Goal: Task Accomplishment & Management: Manage account settings

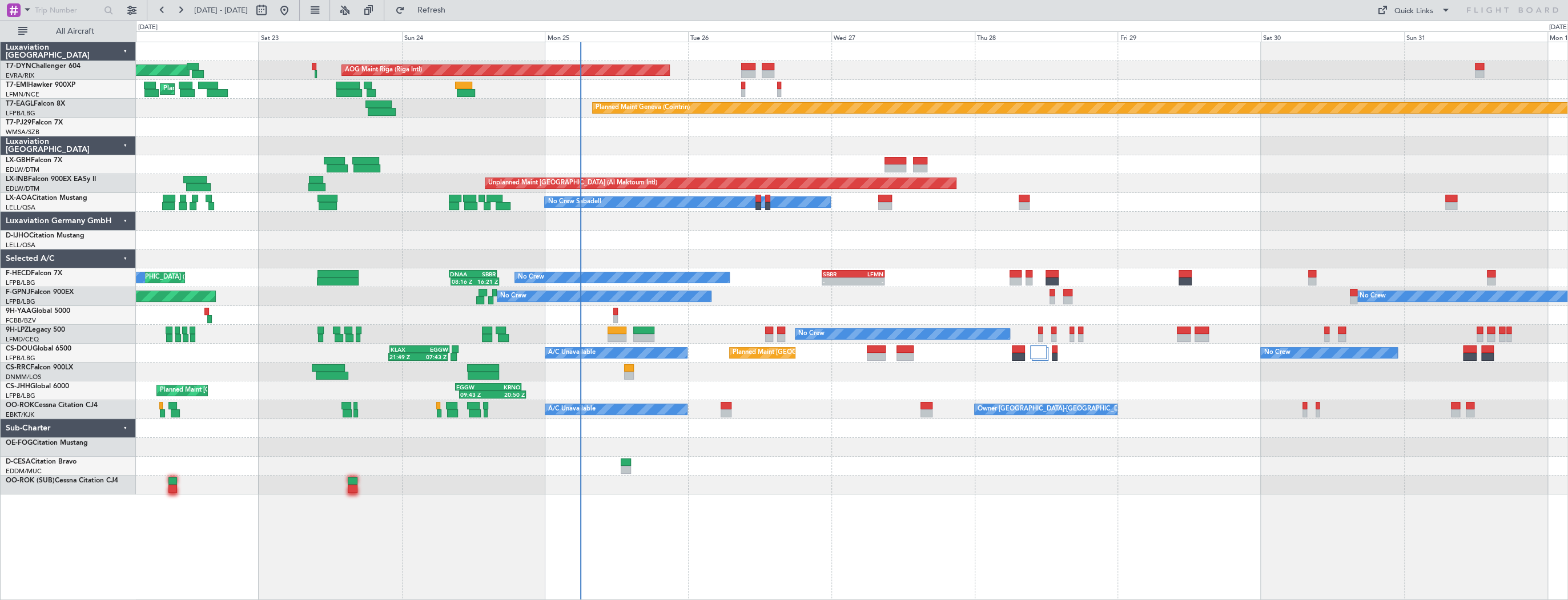
click at [793, 414] on div "Planned Maint [GEOGRAPHIC_DATA]-[GEOGRAPHIC_DATA] AOG Maint Riga (Riga Intl) Pl…" at bounding box center [852, 268] width 1432 height 452
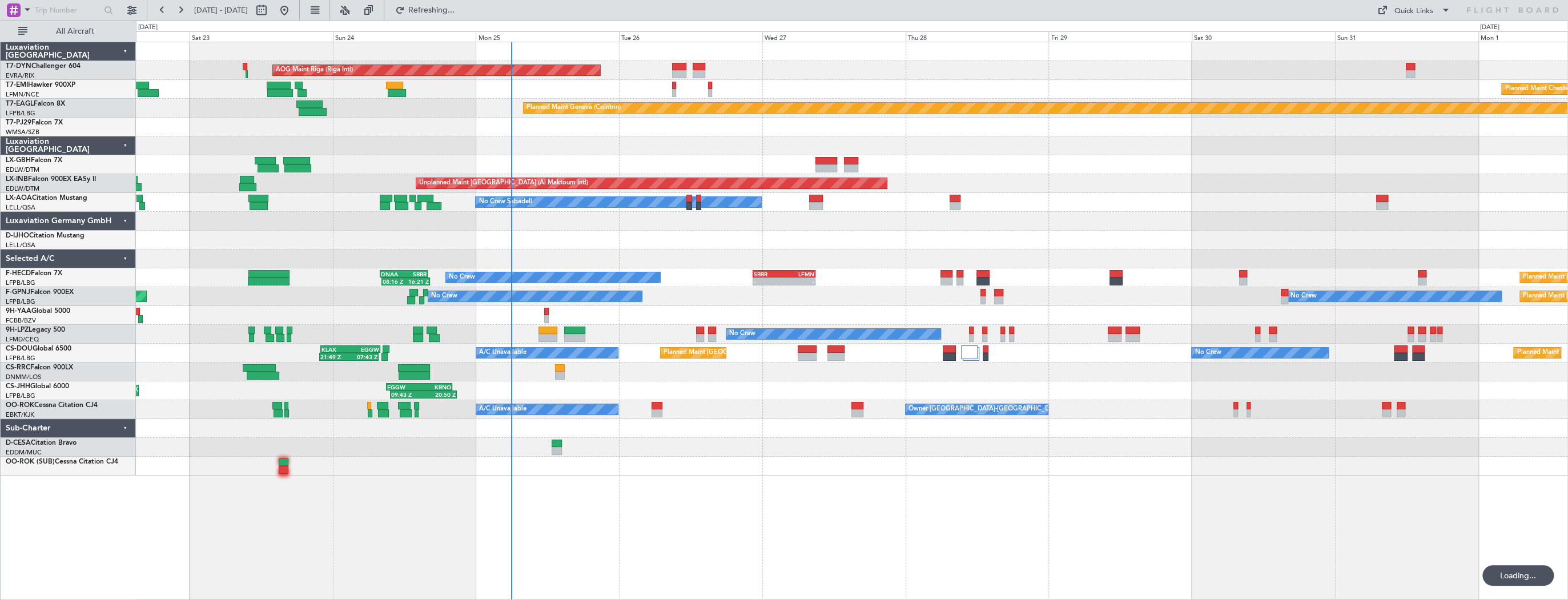
click at [729, 491] on div "AOG Maint Riga (Riga Intl) Planned Maint [GEOGRAPHIC_DATA]-[GEOGRAPHIC_DATA] Pl…" at bounding box center [852, 320] width 1433 height 559
click at [635, 474] on div "AOG Maint Riga (Riga Intl) Planned Maint [GEOGRAPHIC_DATA]-[GEOGRAPHIC_DATA] Pl…" at bounding box center [852, 320] width 1433 height 559
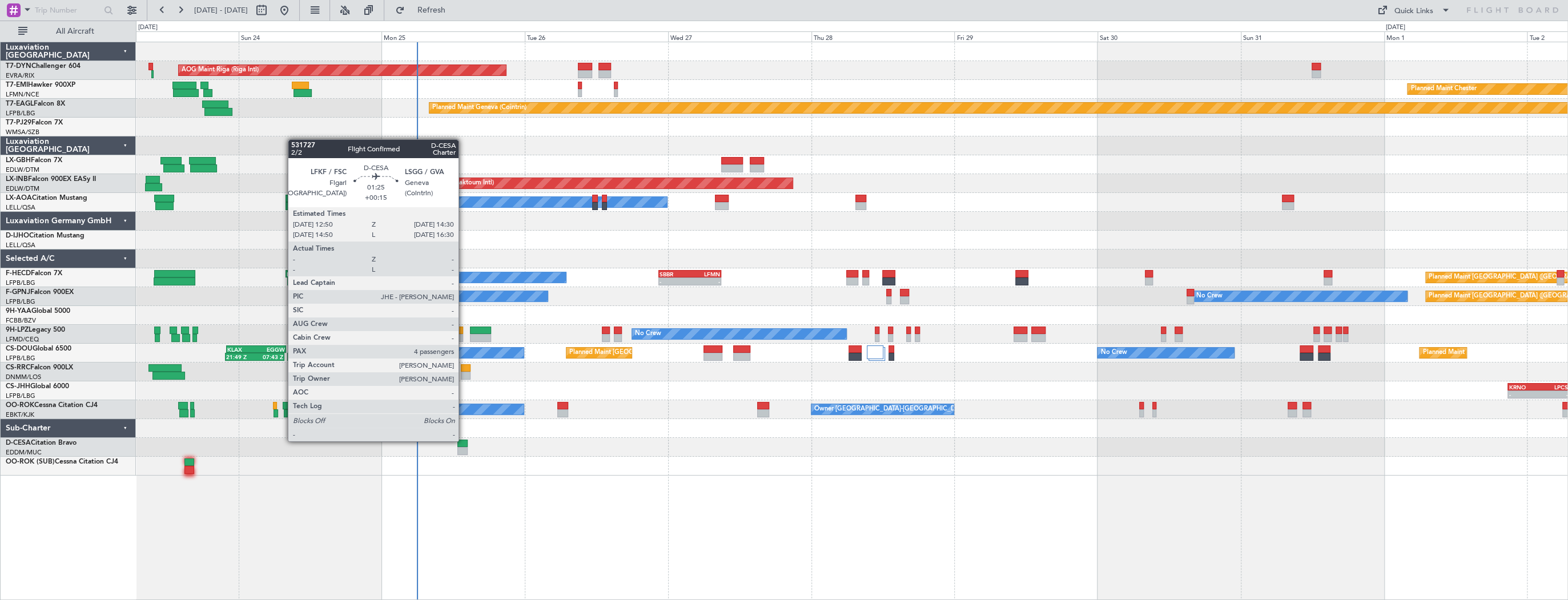
click at [463, 440] on div at bounding box center [462, 444] width 11 height 8
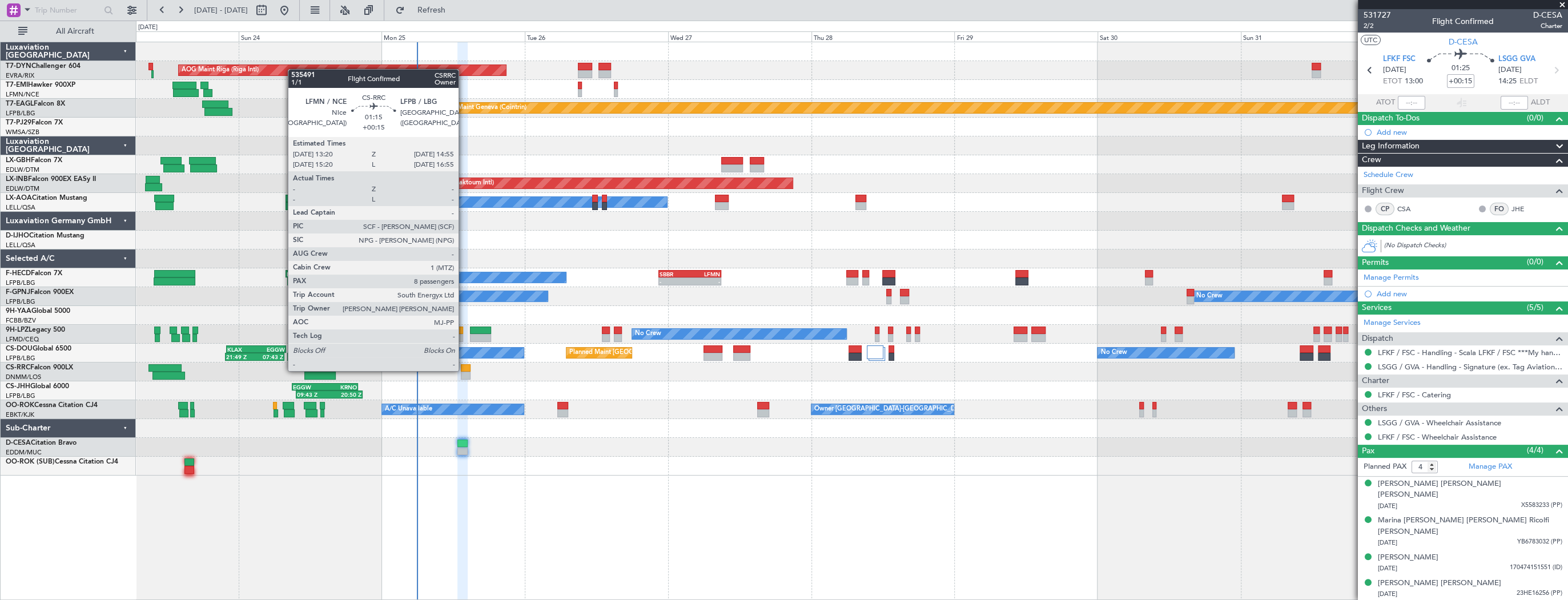
click at [464, 370] on div at bounding box center [466, 368] width 10 height 8
type input "8"
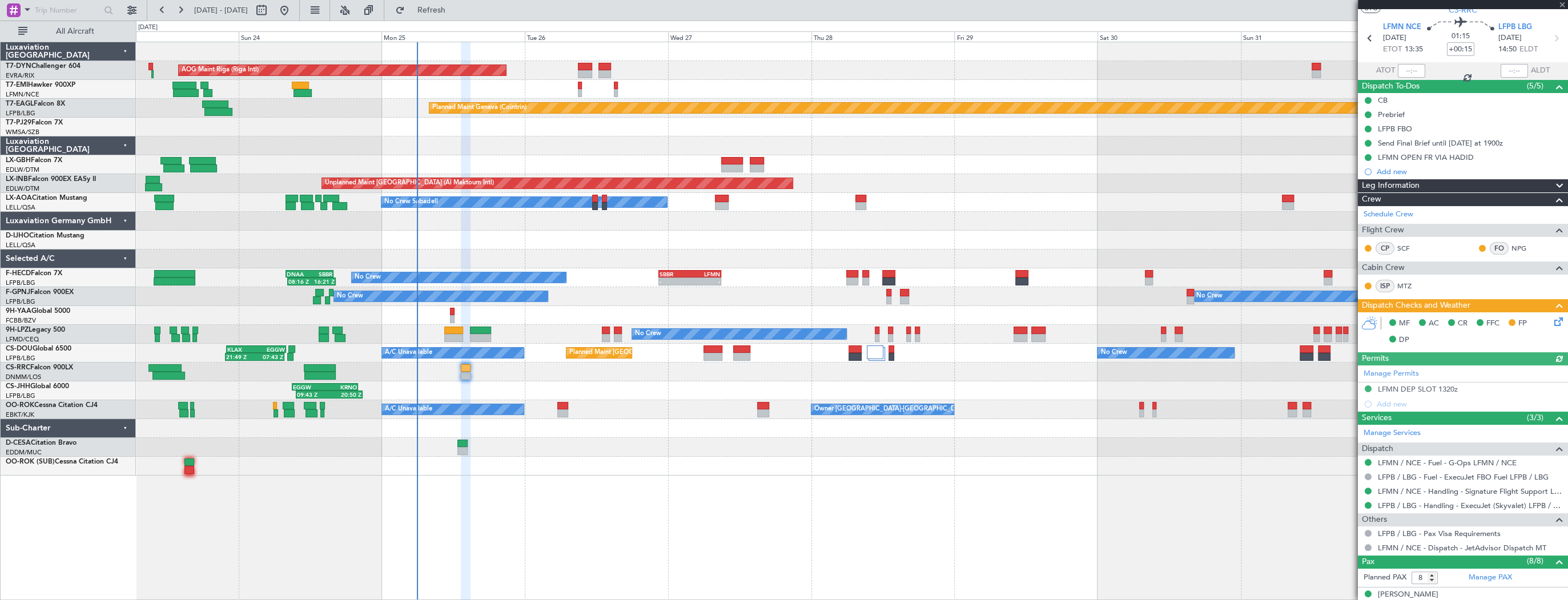
scroll to position [45, 0]
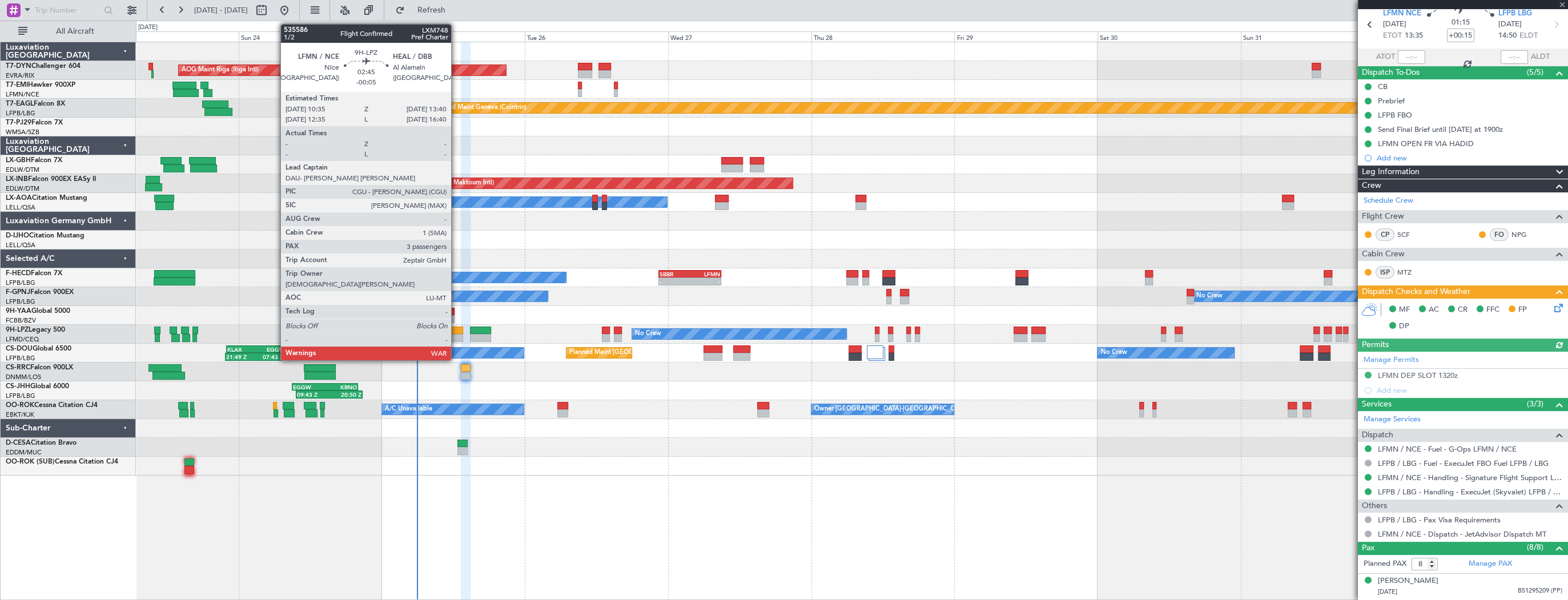
click at [456, 333] on div at bounding box center [454, 331] width 19 height 8
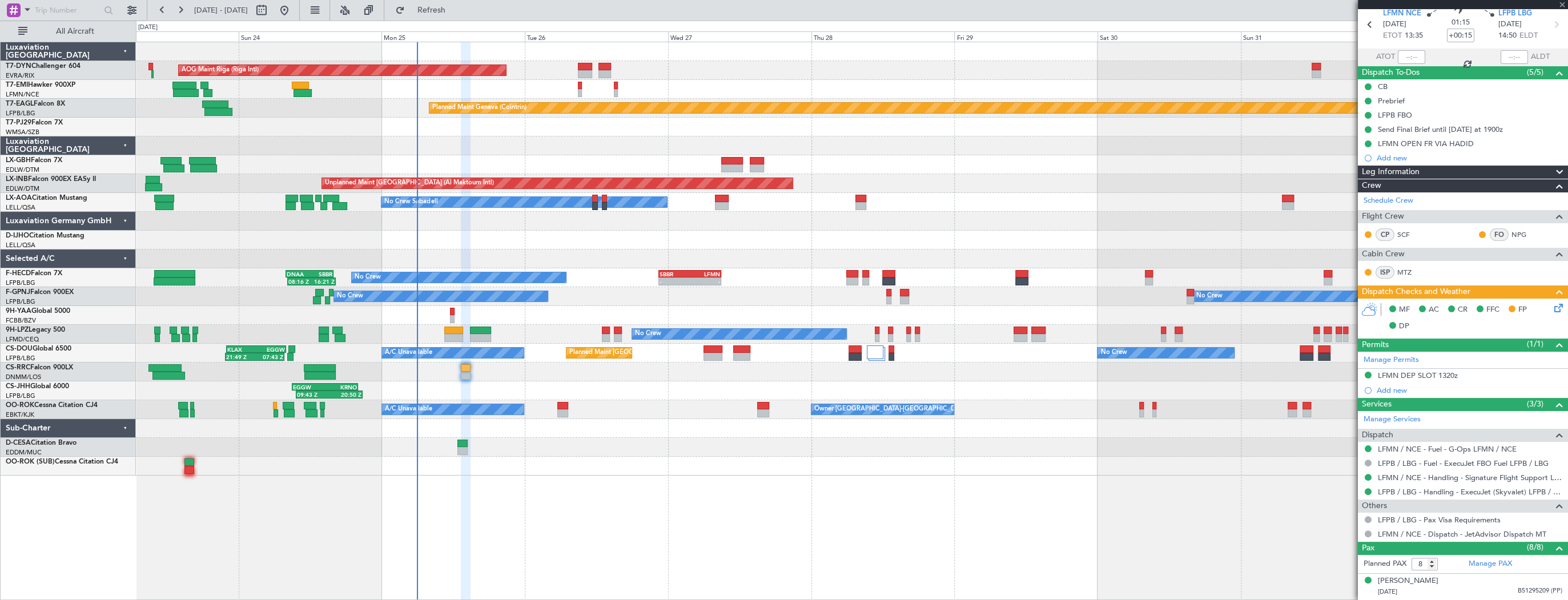
type input "-00:05"
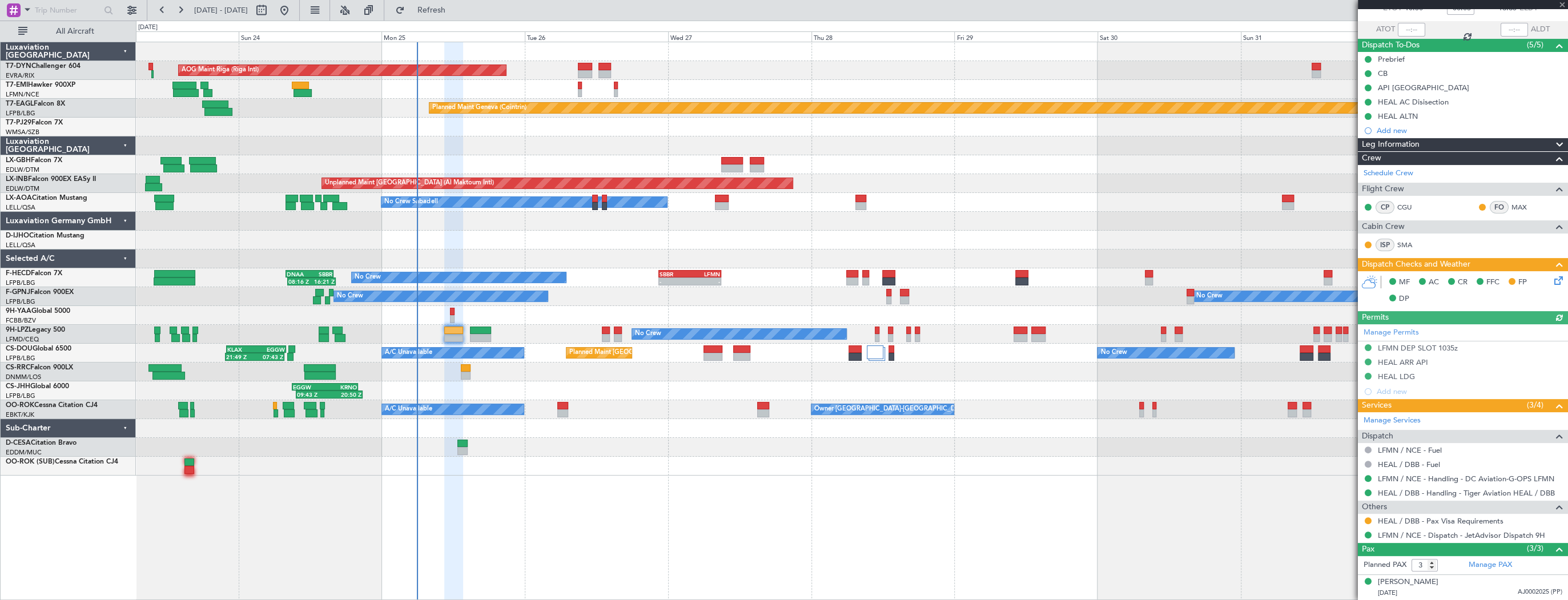
scroll to position [123, 0]
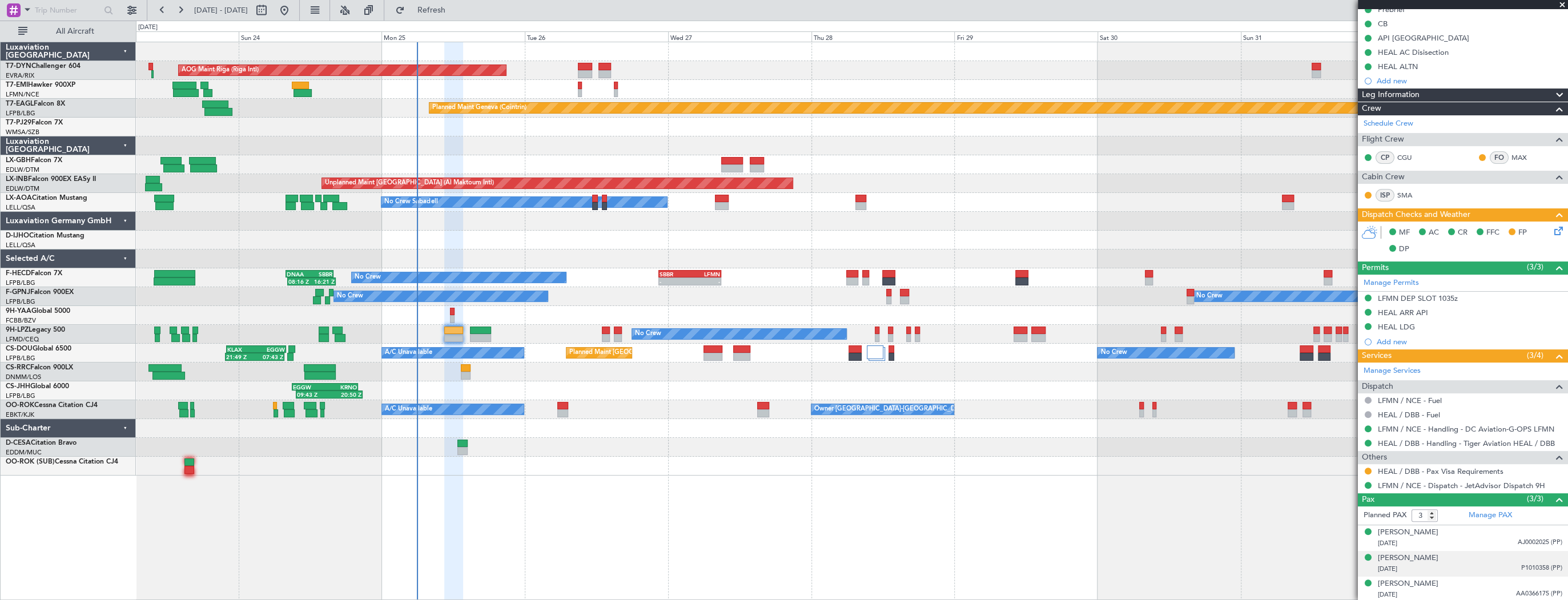
click at [1452, 564] on div "[DATE] P1010358 (PP)" at bounding box center [1470, 569] width 184 height 12
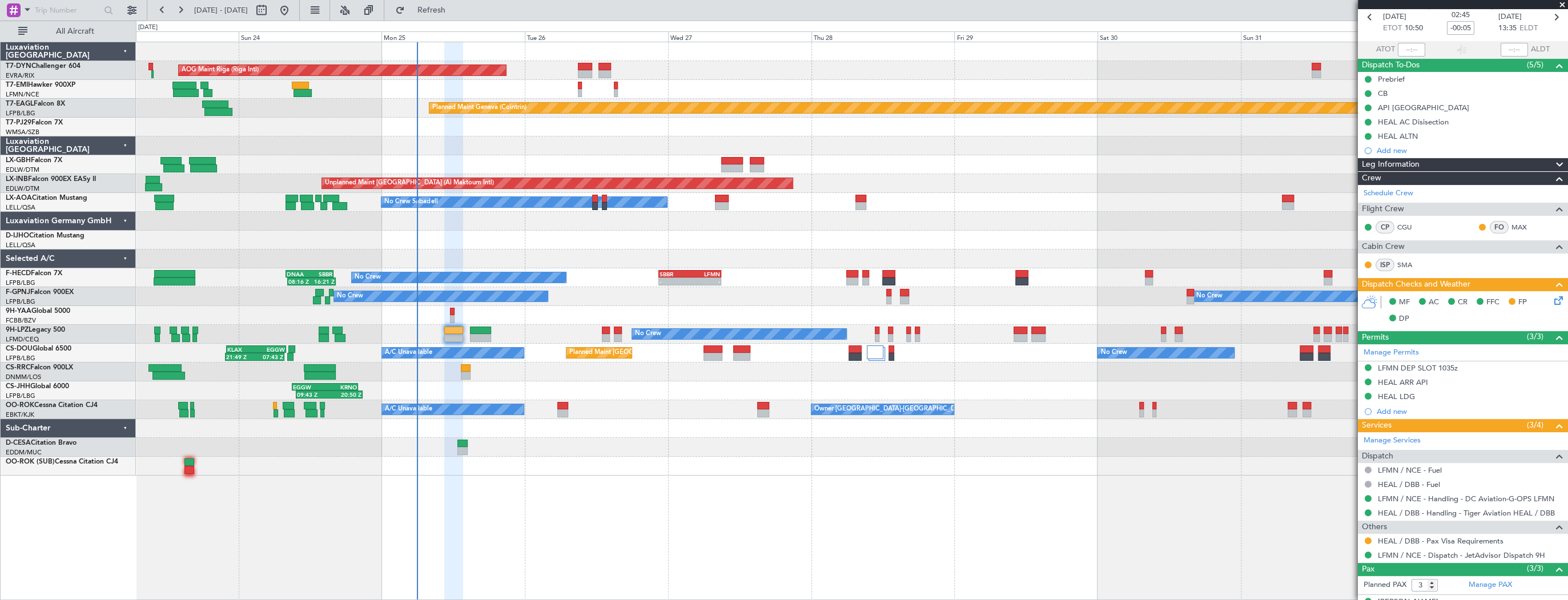
scroll to position [0, 0]
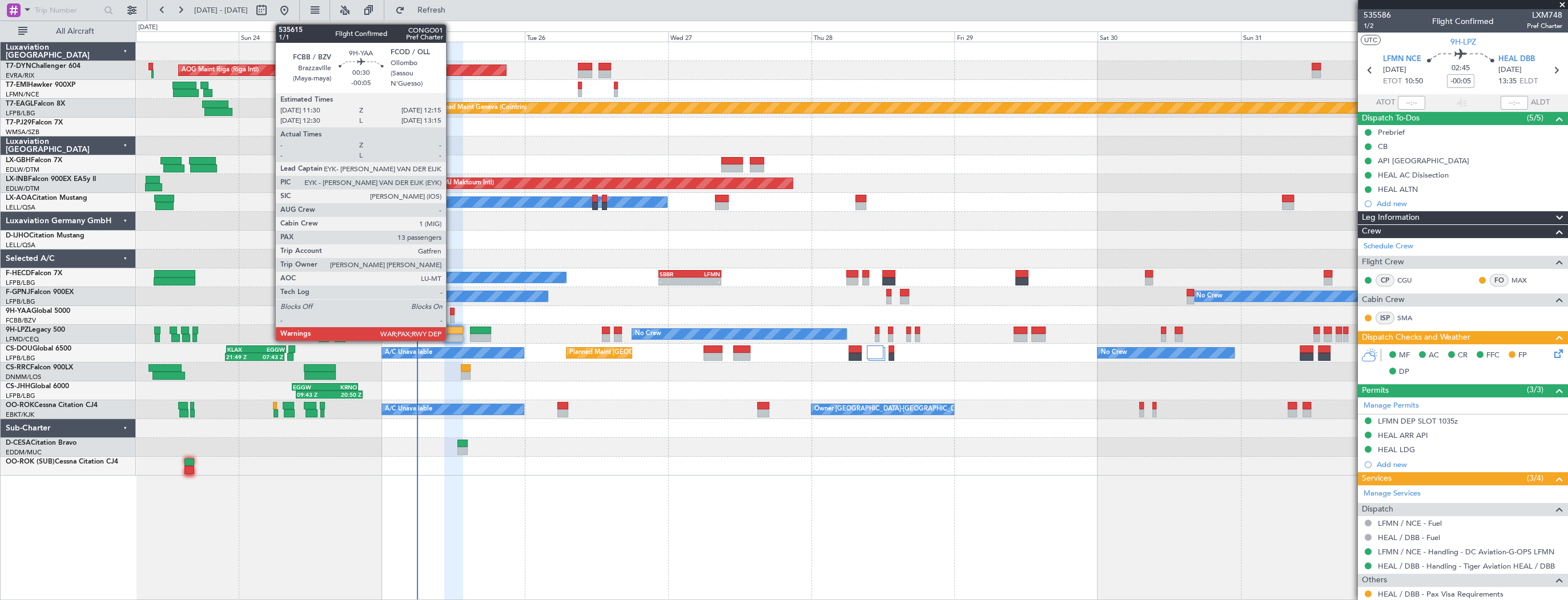
click at [452, 312] on div at bounding box center [452, 312] width 5 height 8
type input "13"
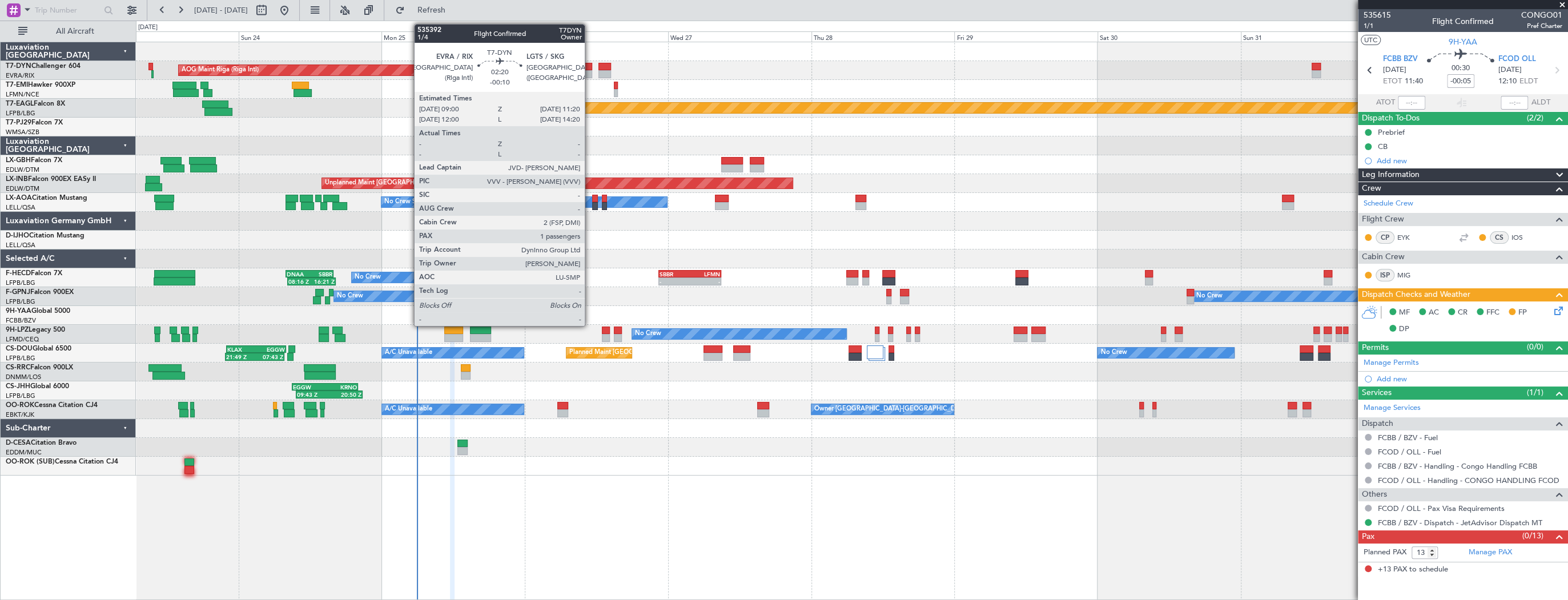
click at [590, 73] on div at bounding box center [585, 74] width 14 height 8
type input "-00:10"
type input "1"
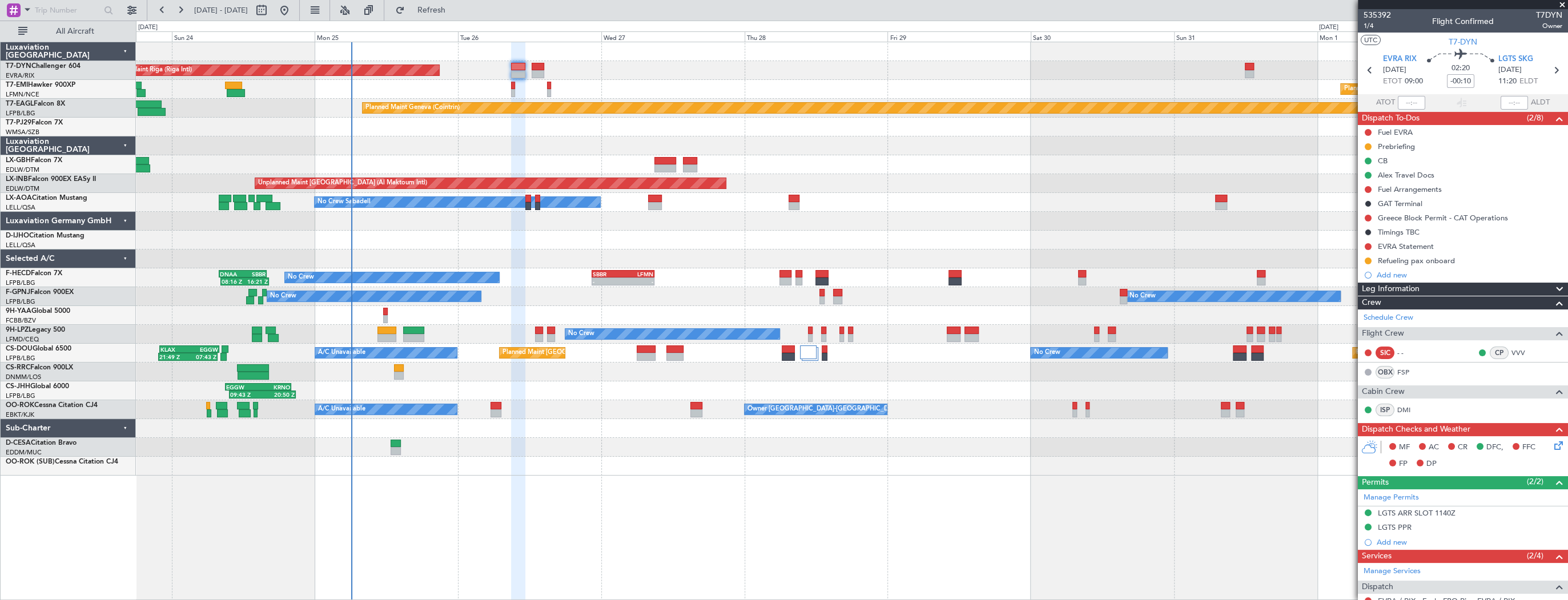
click at [583, 250] on div at bounding box center [852, 259] width 1432 height 19
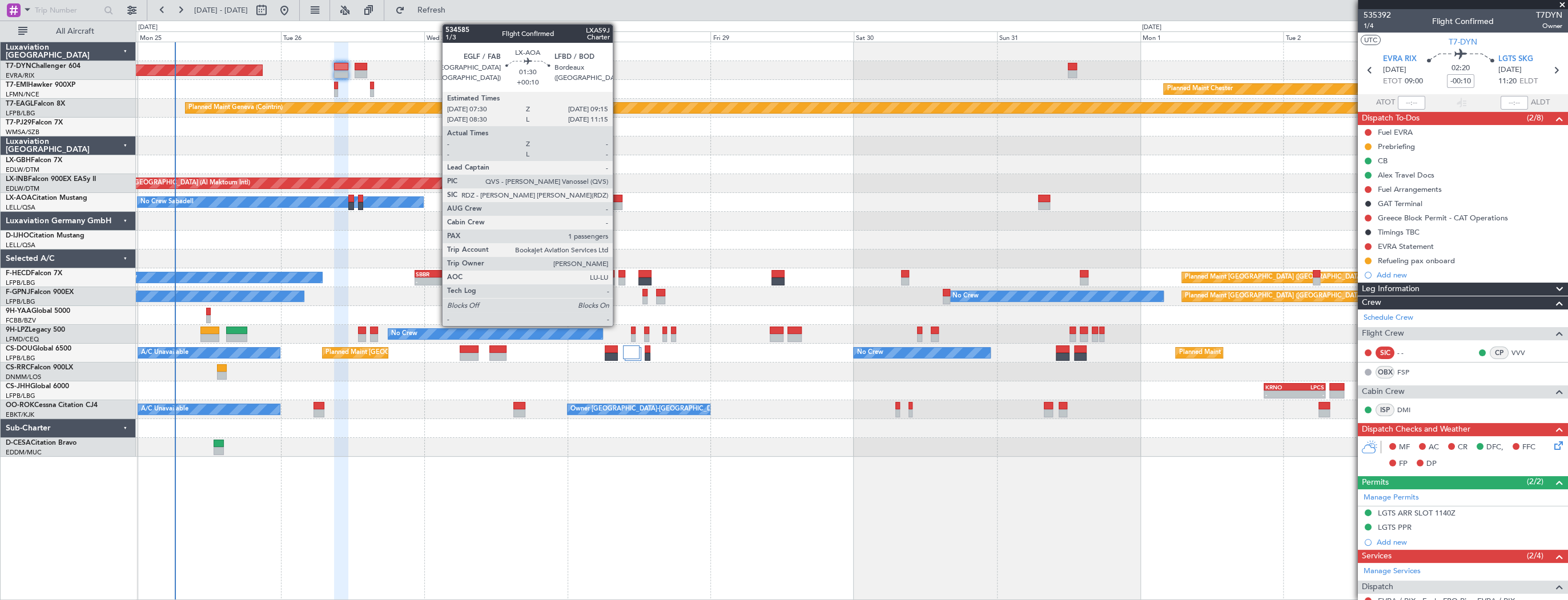
click at [618, 200] on div at bounding box center [617, 199] width 11 height 8
type input "+00:10"
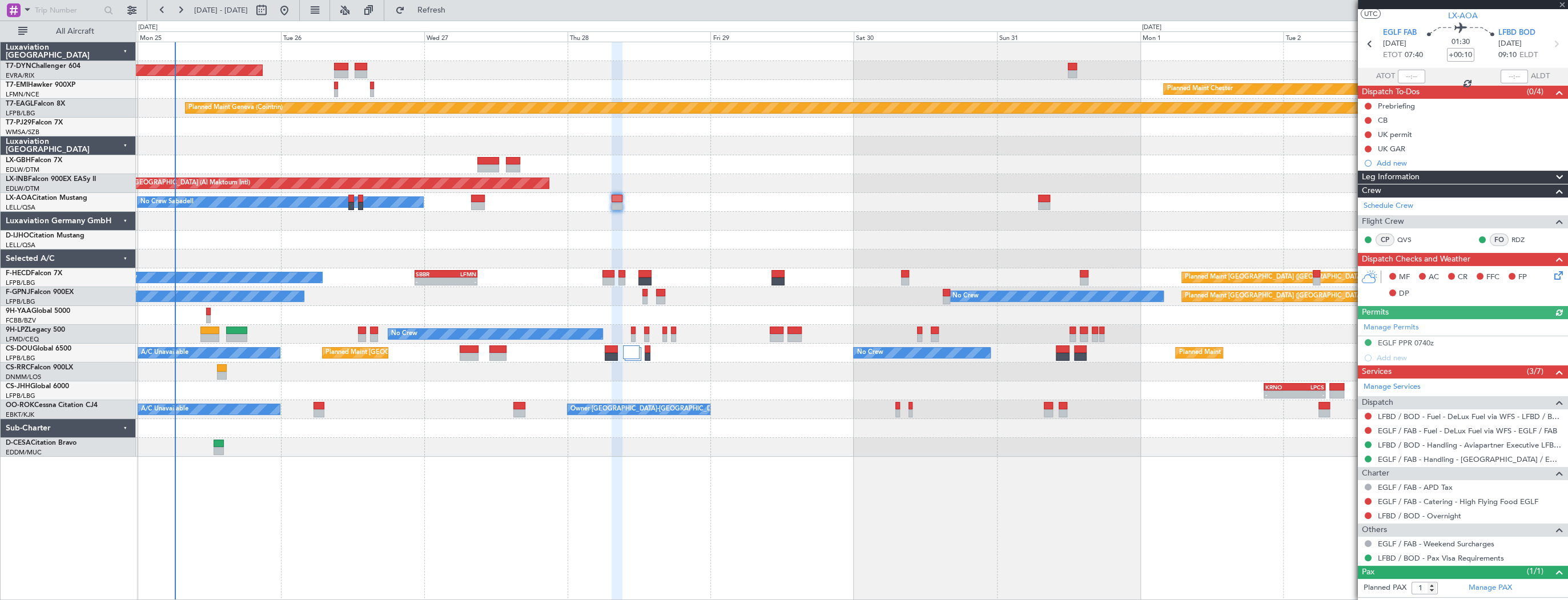
scroll to position [47, 0]
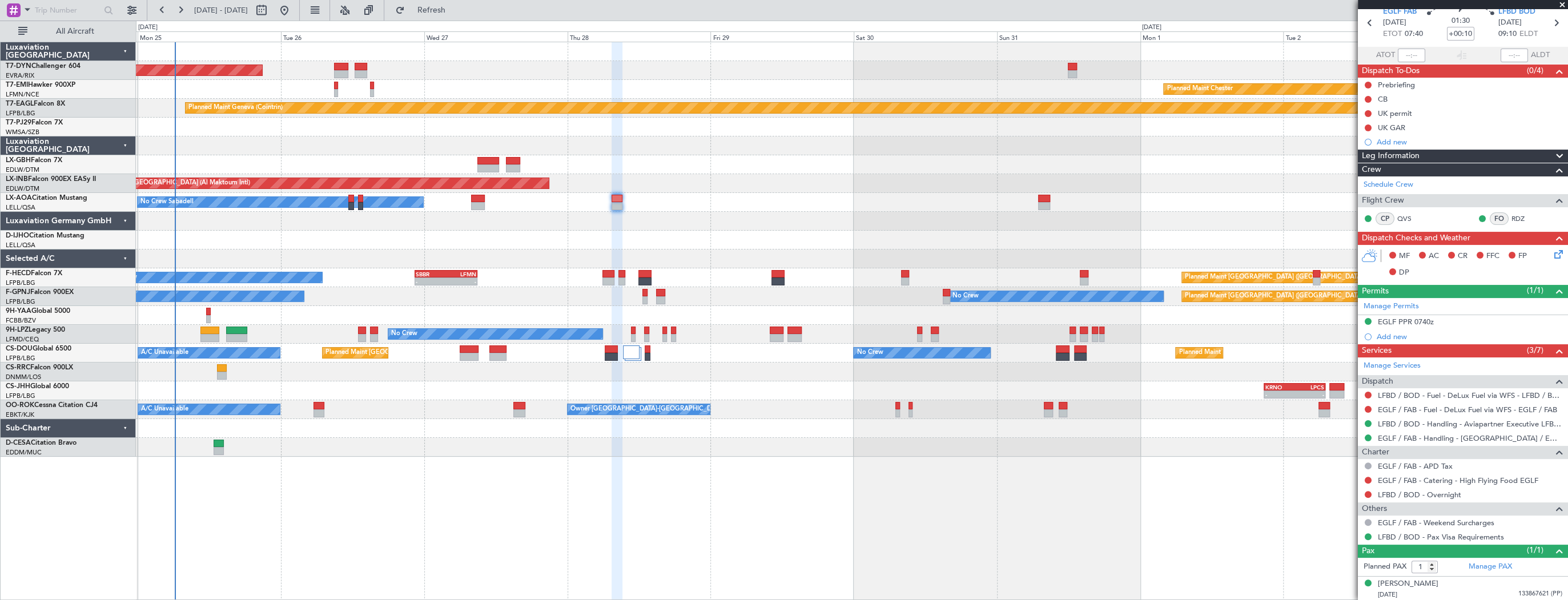
click at [485, 139] on div at bounding box center [852, 146] width 1432 height 19
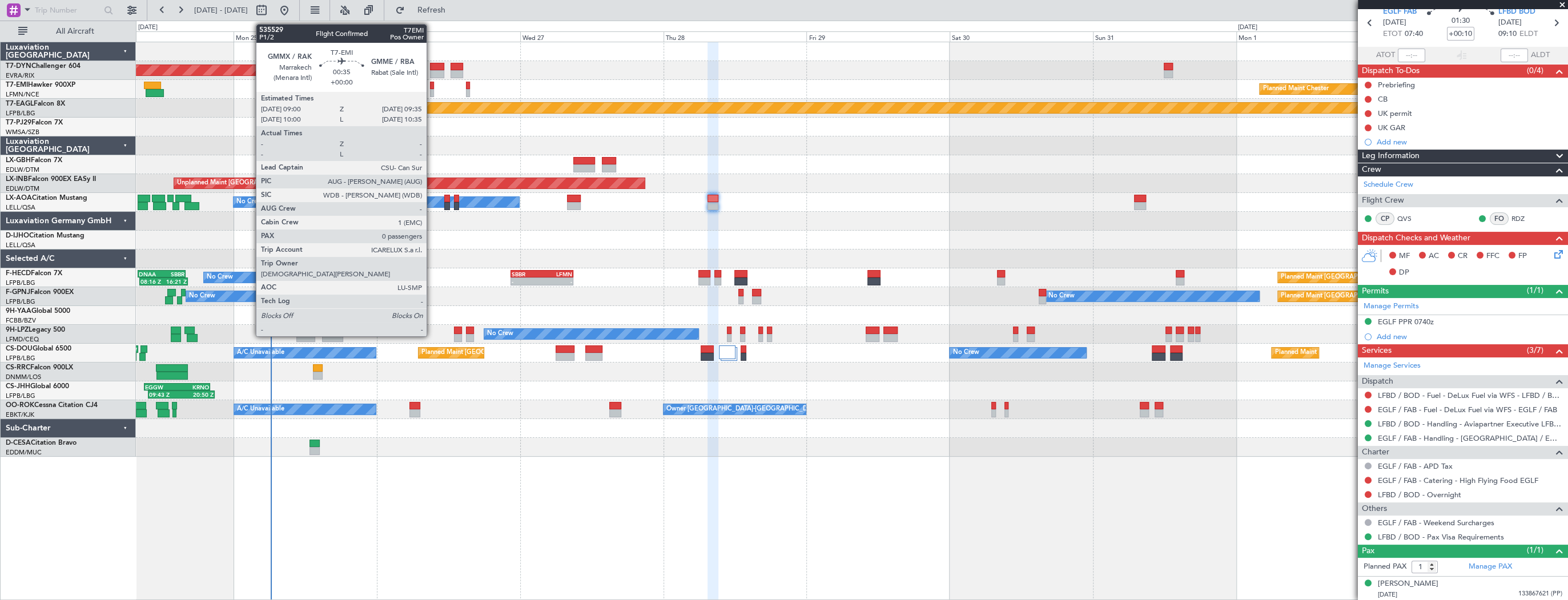
click at [431, 83] on div at bounding box center [432, 86] width 4 height 8
type input "0"
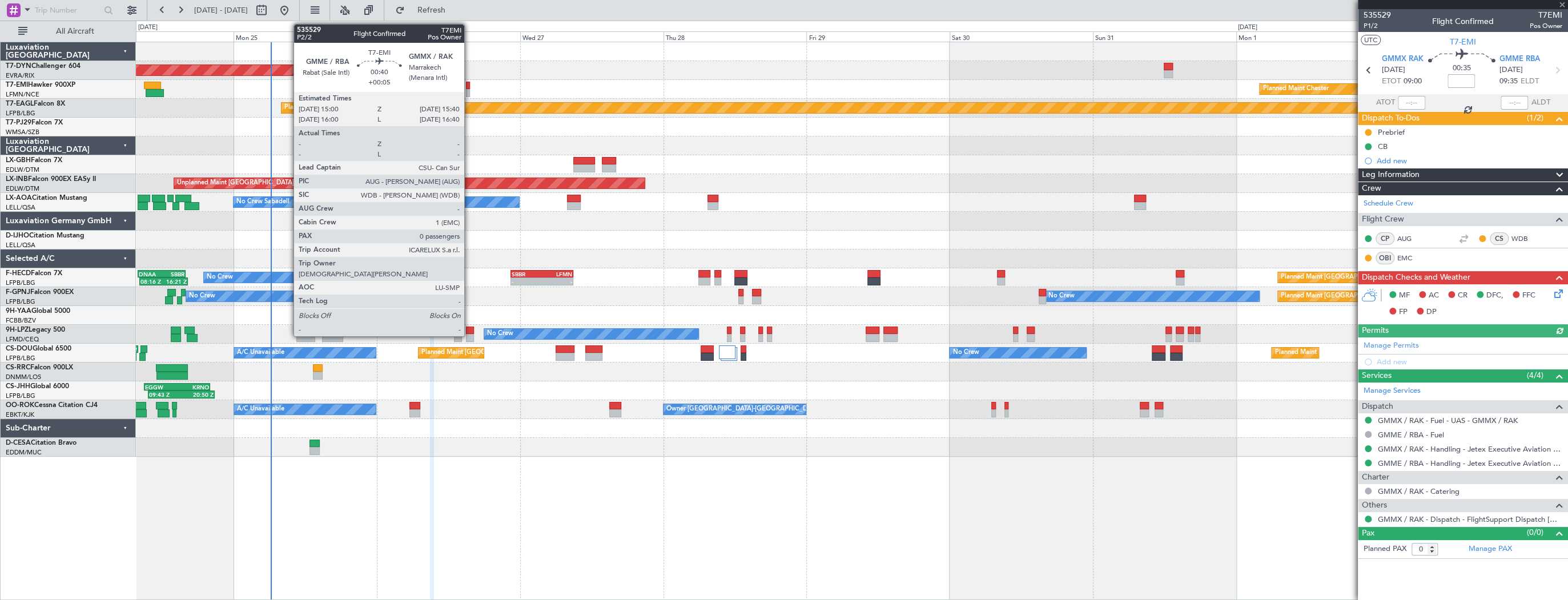
click at [470, 90] on div at bounding box center [468, 93] width 4 height 8
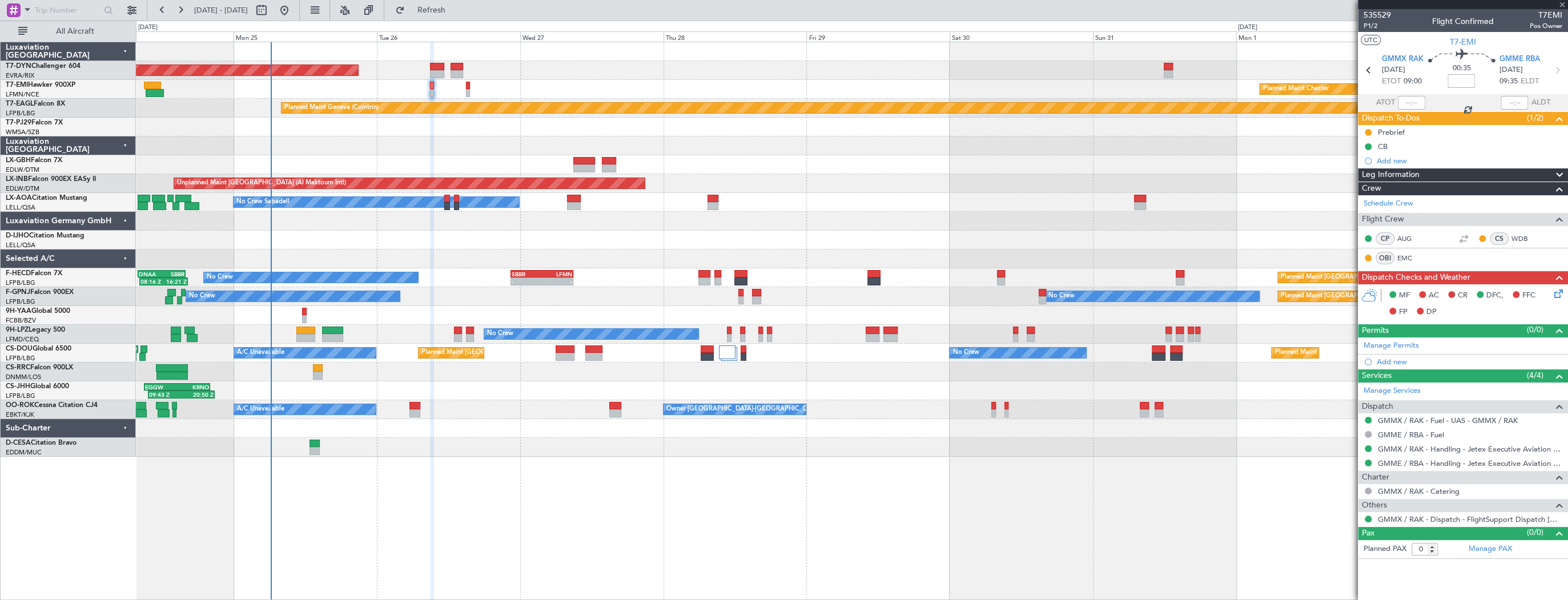
type input "+00:05"
click at [429, 82] on div "Planned Maint [PERSON_NAME] Planned Maint [PERSON_NAME]" at bounding box center [852, 90] width 1432 height 19
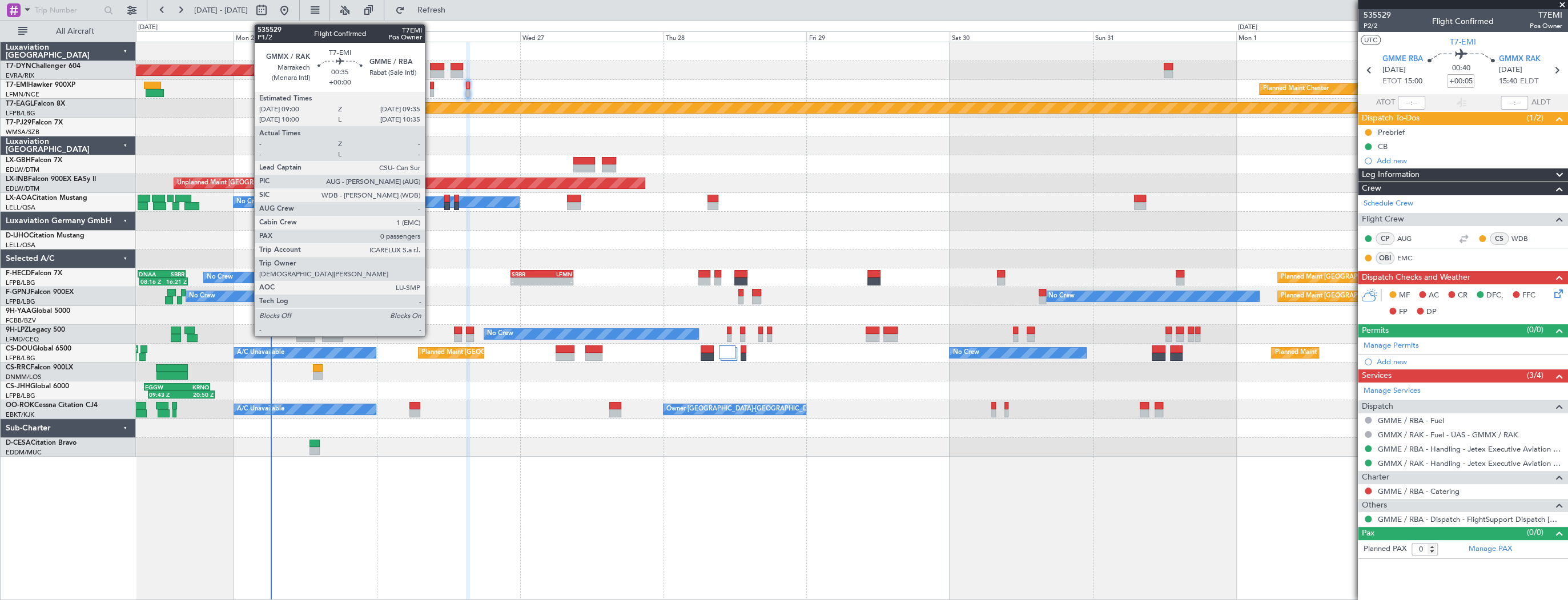
click at [430, 85] on div at bounding box center [432, 86] width 4 height 8
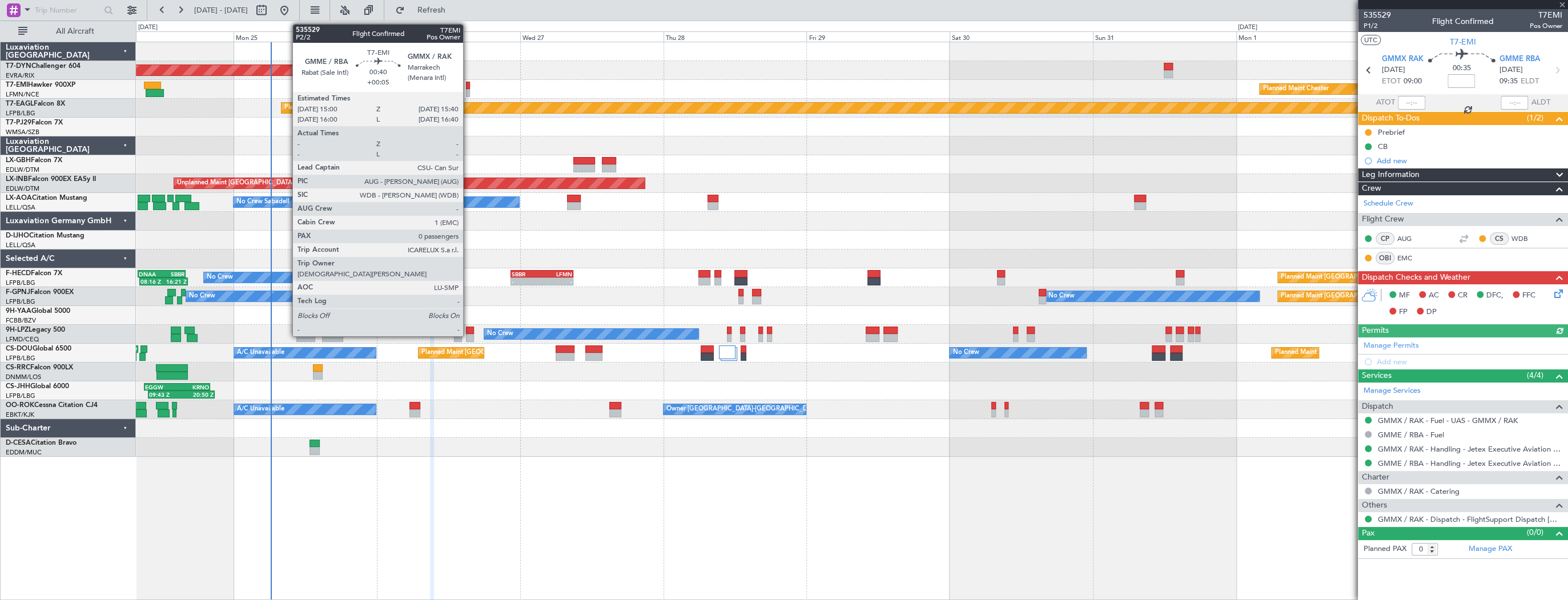
click at [468, 87] on div at bounding box center [468, 86] width 4 height 8
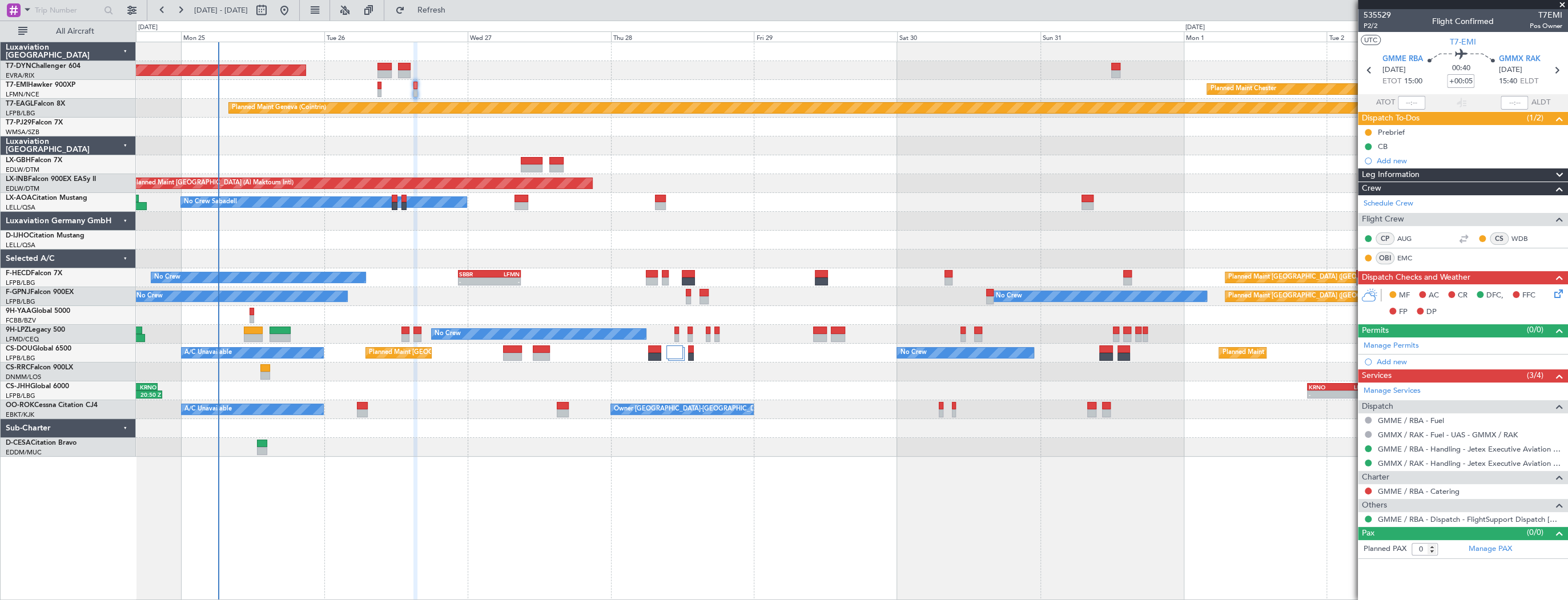
click at [411, 139] on div at bounding box center [852, 146] width 1432 height 19
click at [1385, 27] on span "P2/2" at bounding box center [1378, 26] width 27 height 10
click at [1561, 293] on icon at bounding box center [1556, 291] width 9 height 9
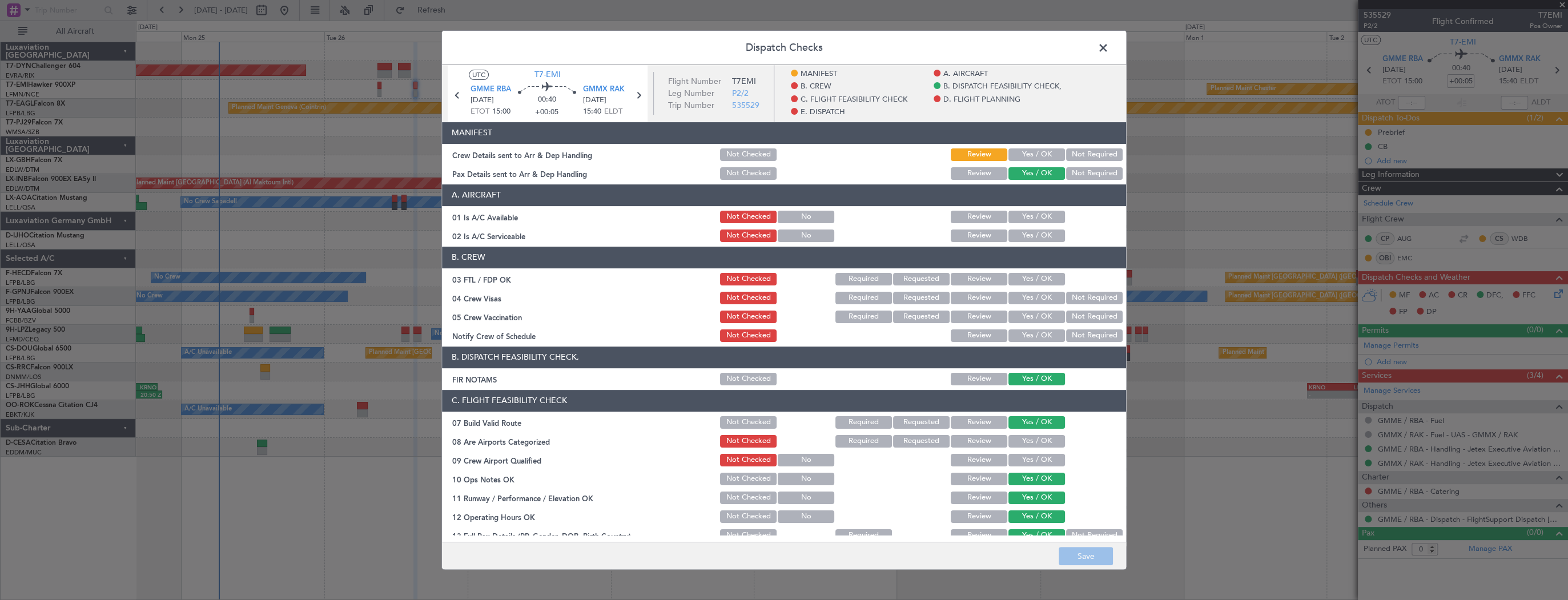
click at [1031, 151] on button "Yes / OK" at bounding box center [1036, 154] width 57 height 13
click at [1089, 554] on button "Save" at bounding box center [1086, 556] width 54 height 18
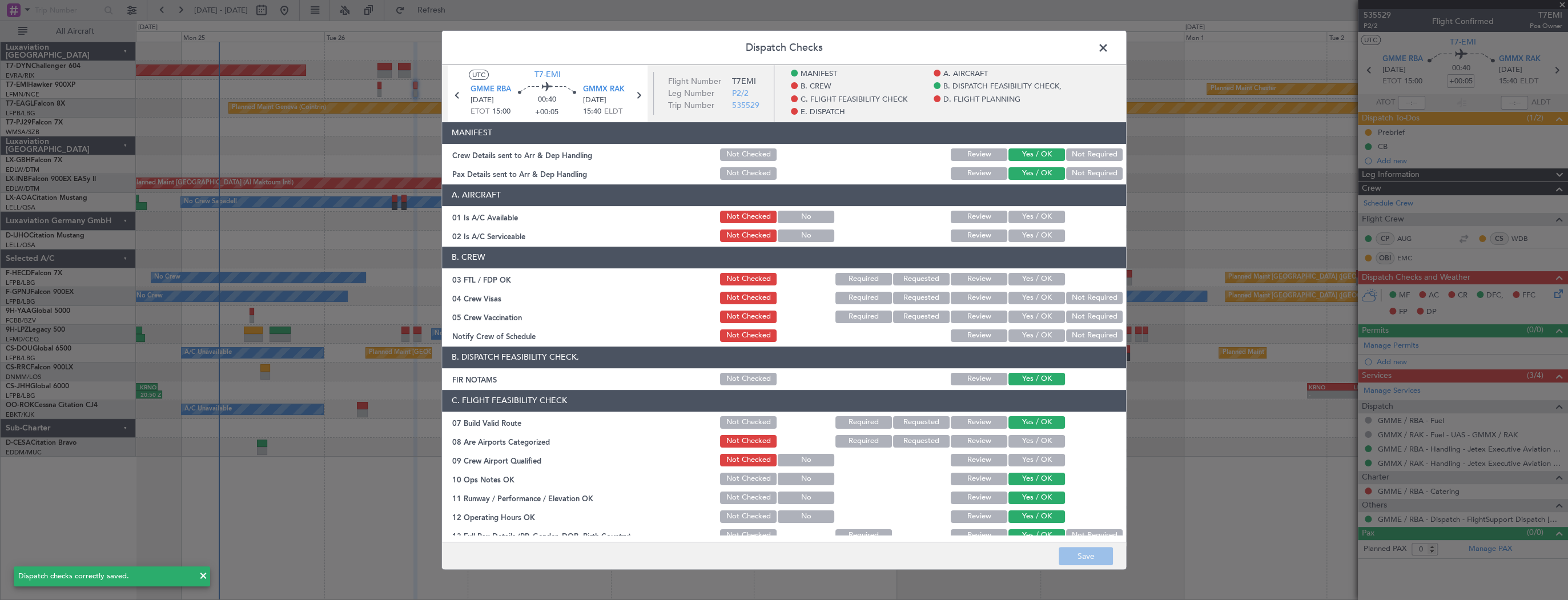
click at [1110, 52] on span at bounding box center [1110, 51] width 0 height 23
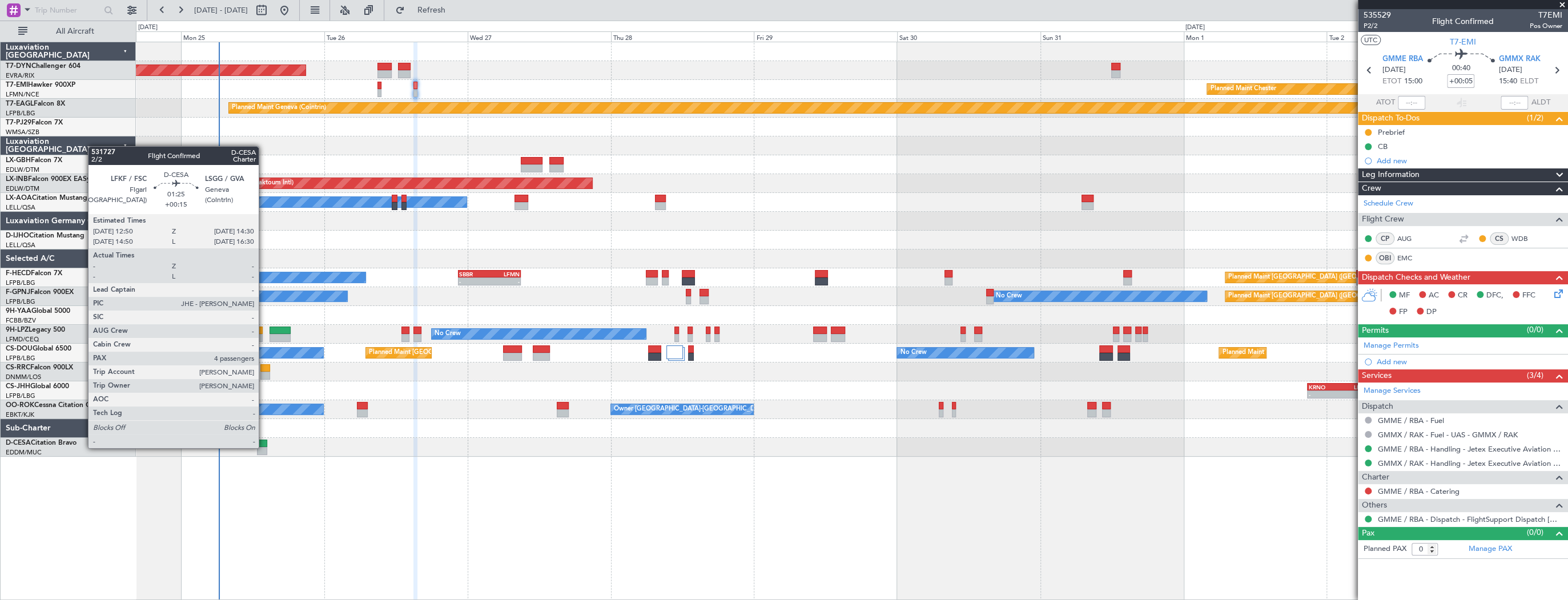
click at [263, 447] on div at bounding box center [261, 450] width 11 height 8
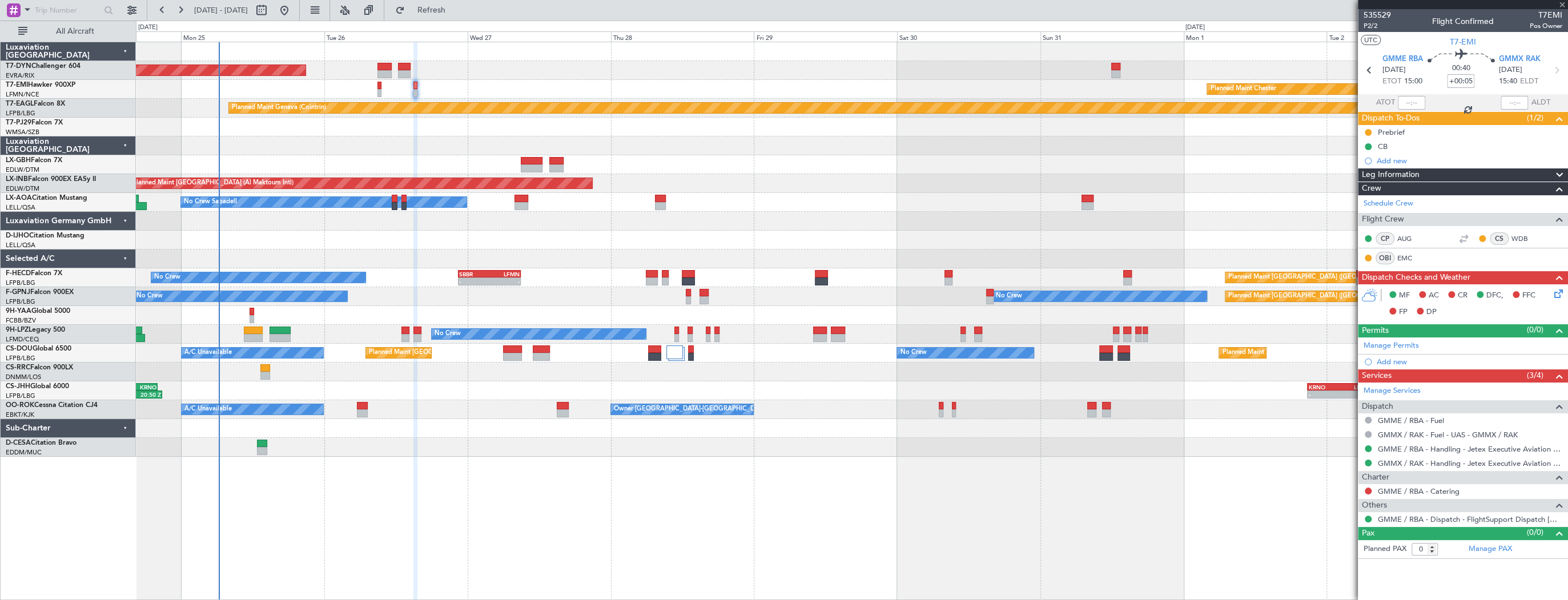
type input "+00:15"
type input "4"
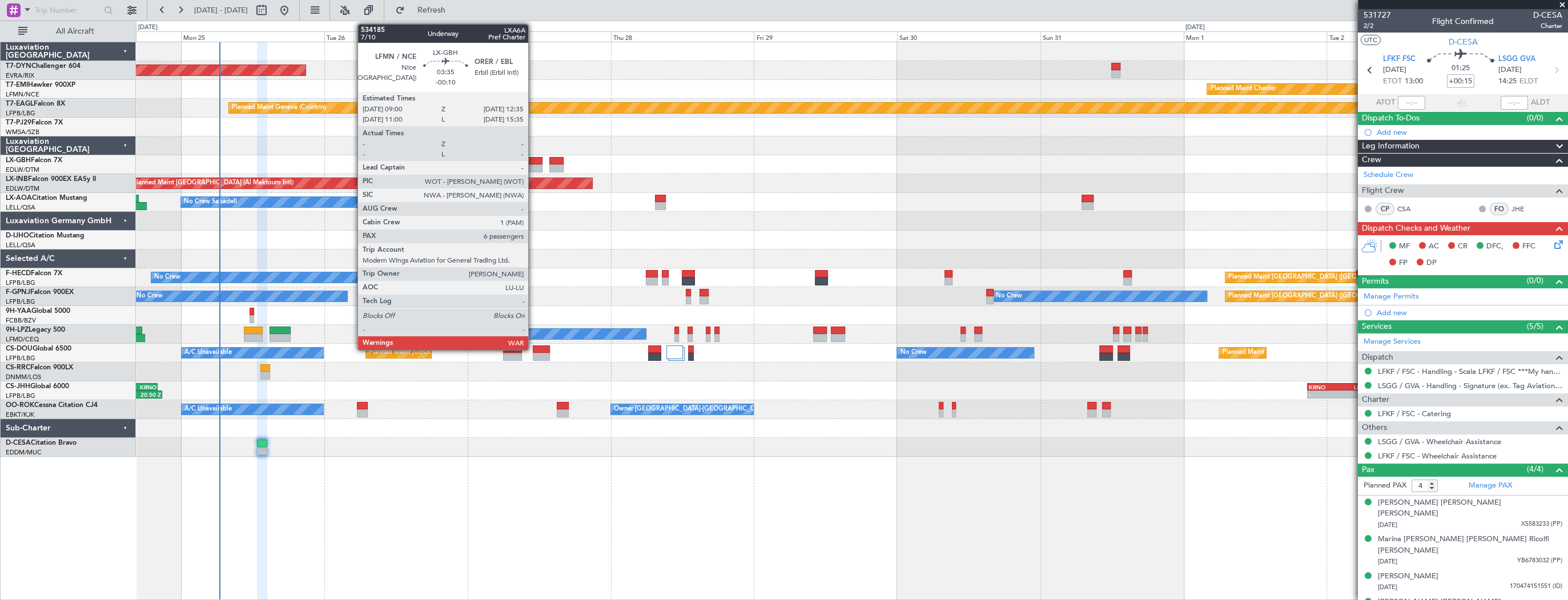
click at [534, 161] on div at bounding box center [532, 161] width 21 height 8
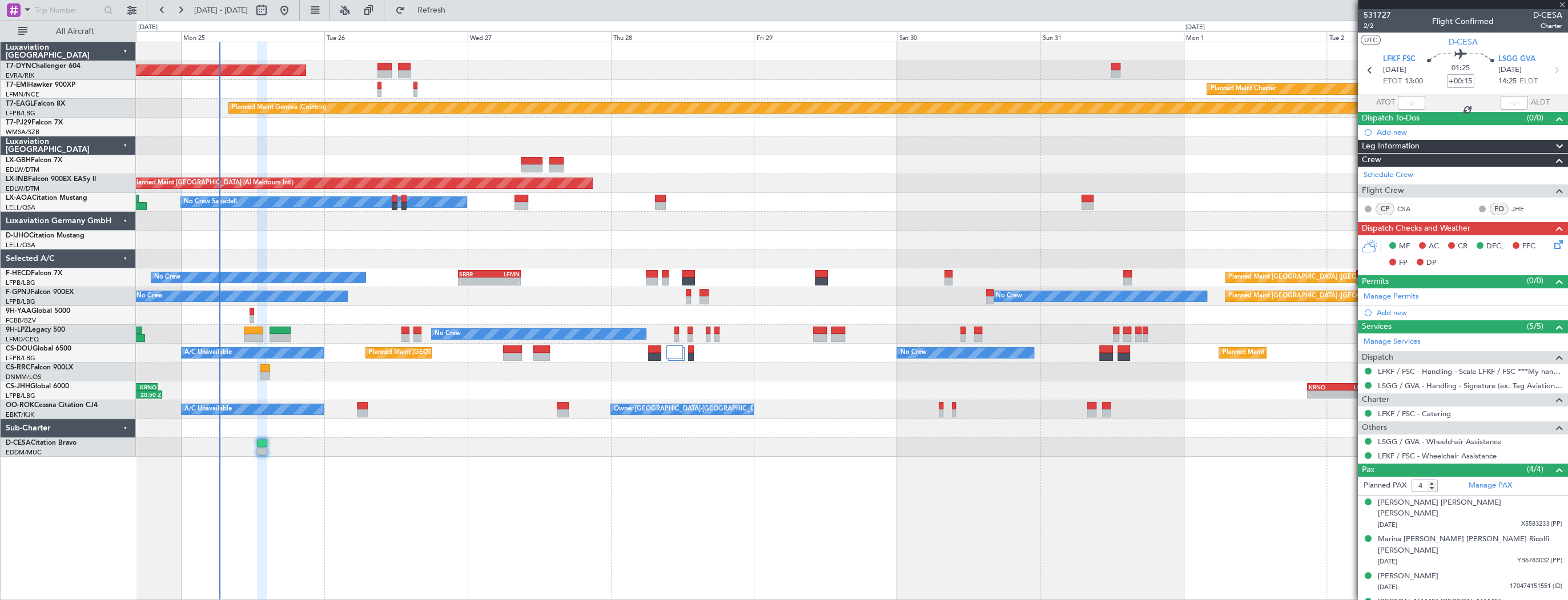
type input "-00:10"
type input "6"
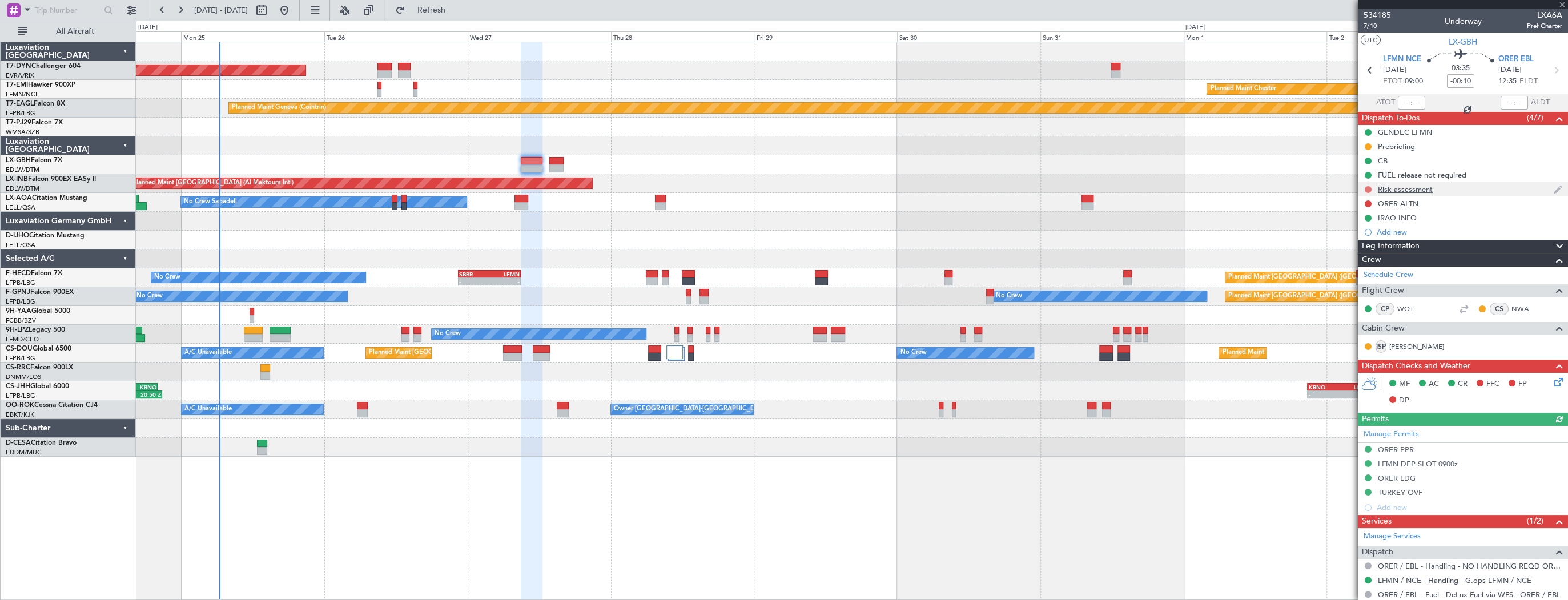
click at [1369, 190] on button at bounding box center [1368, 189] width 7 height 7
click at [1355, 222] on span "In Progress" at bounding box center [1373, 223] width 39 height 12
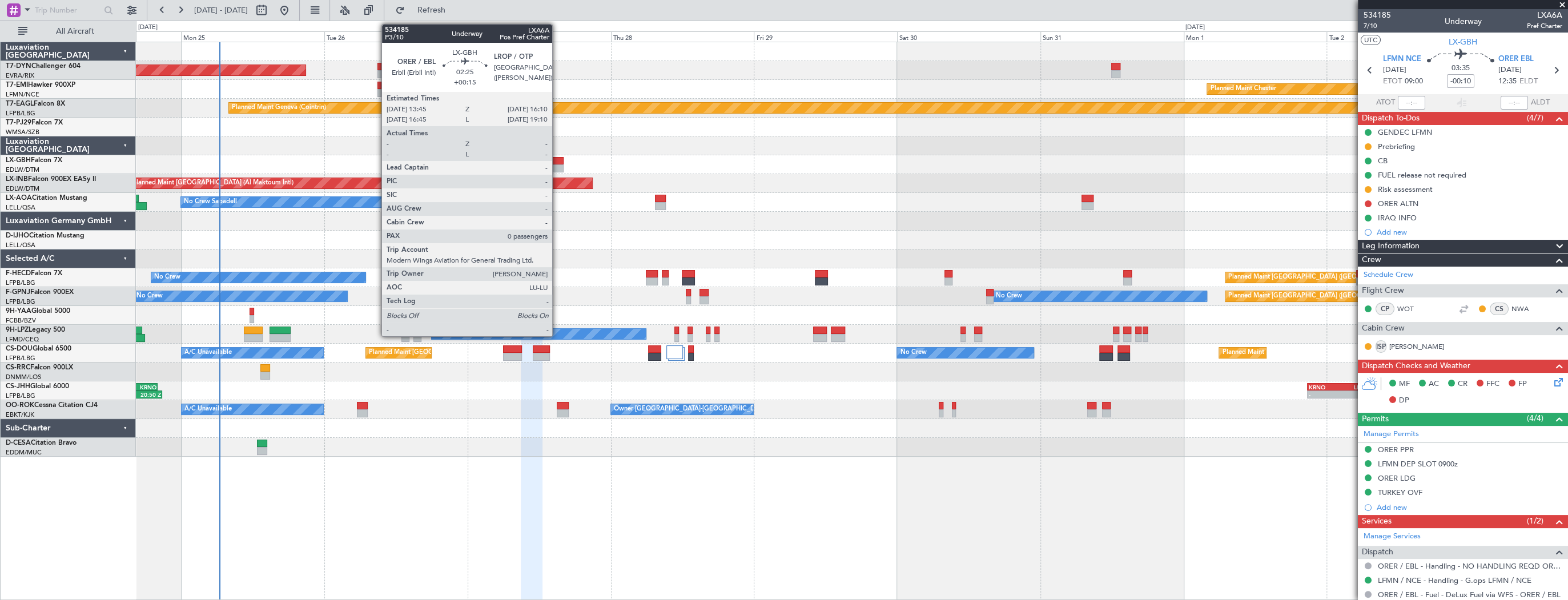
click at [559, 160] on div at bounding box center [556, 161] width 14 height 8
type input "+00:15"
type input "0"
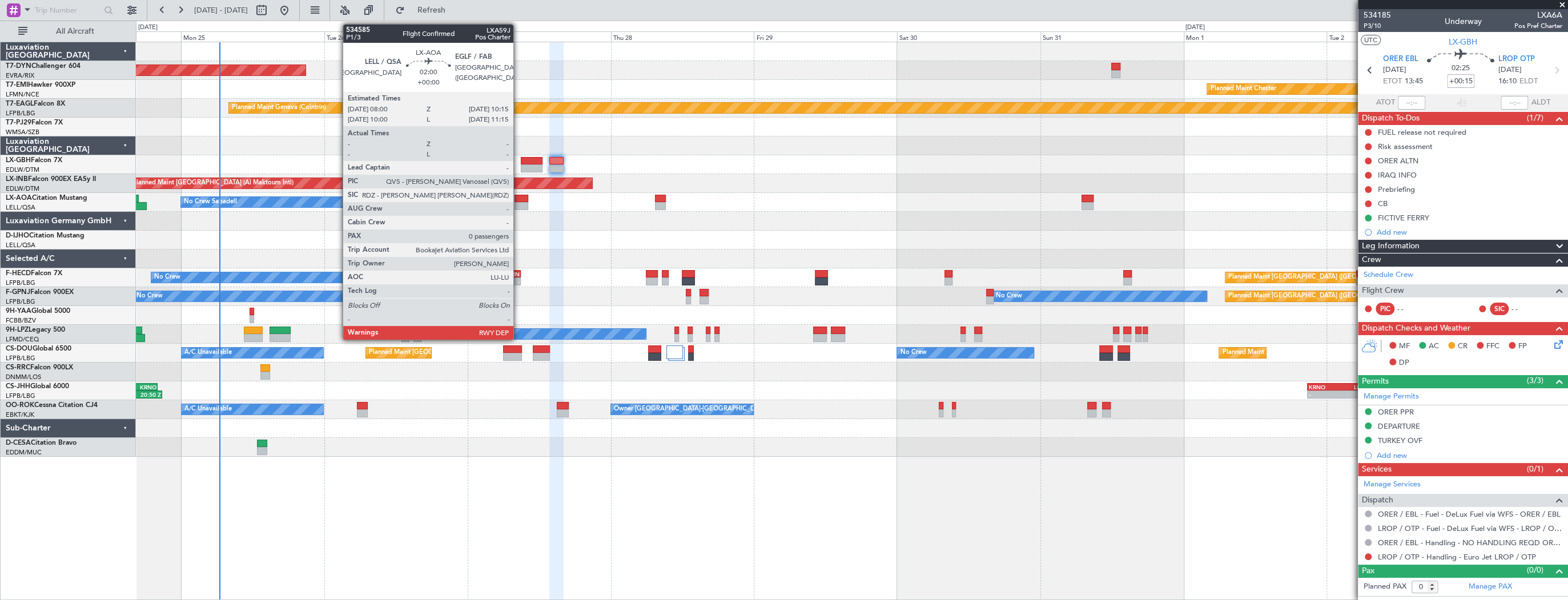
click at [518, 197] on div at bounding box center [521, 199] width 14 height 8
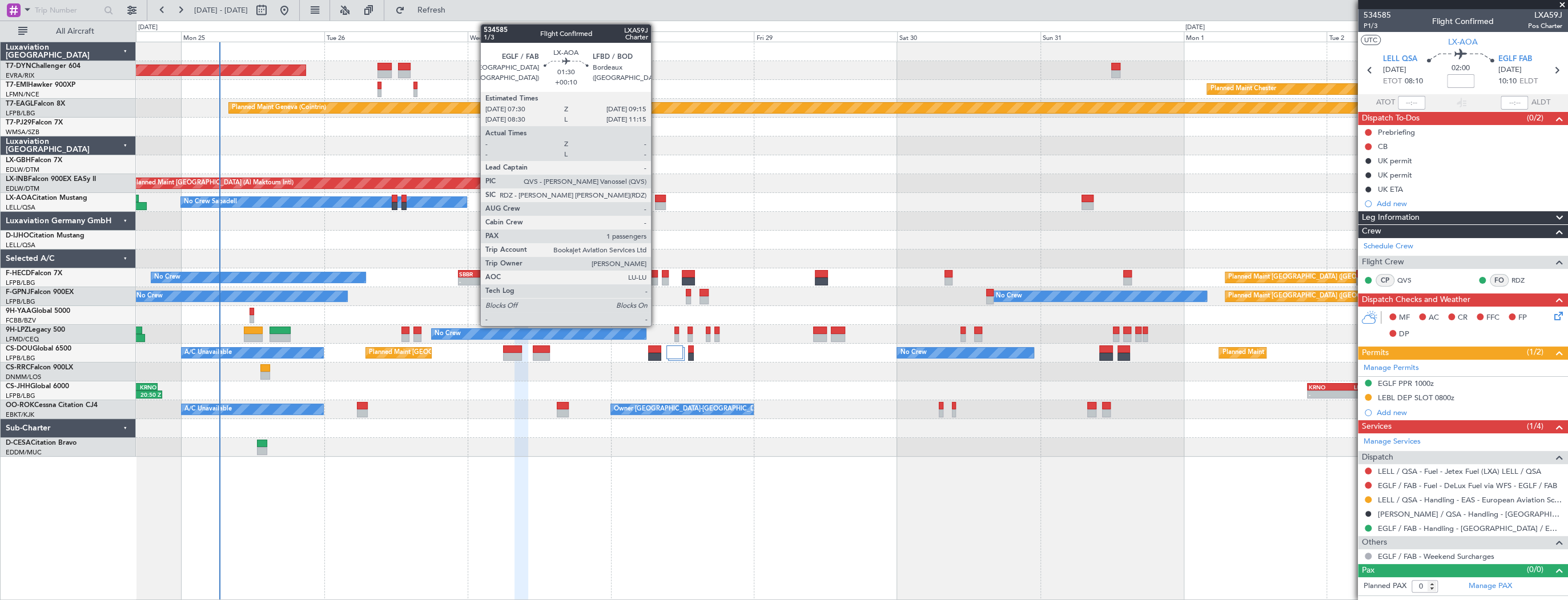
click at [656, 201] on div at bounding box center [660, 199] width 11 height 8
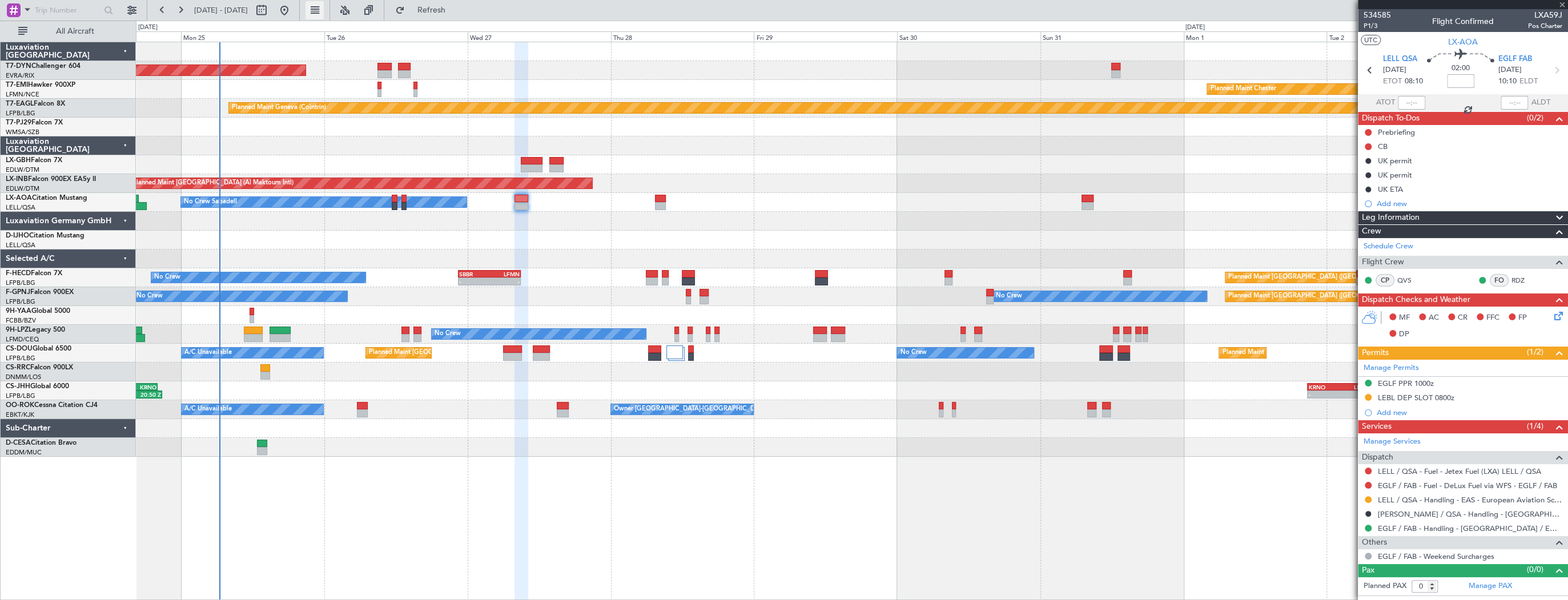
type input "+00:10"
type input "1"
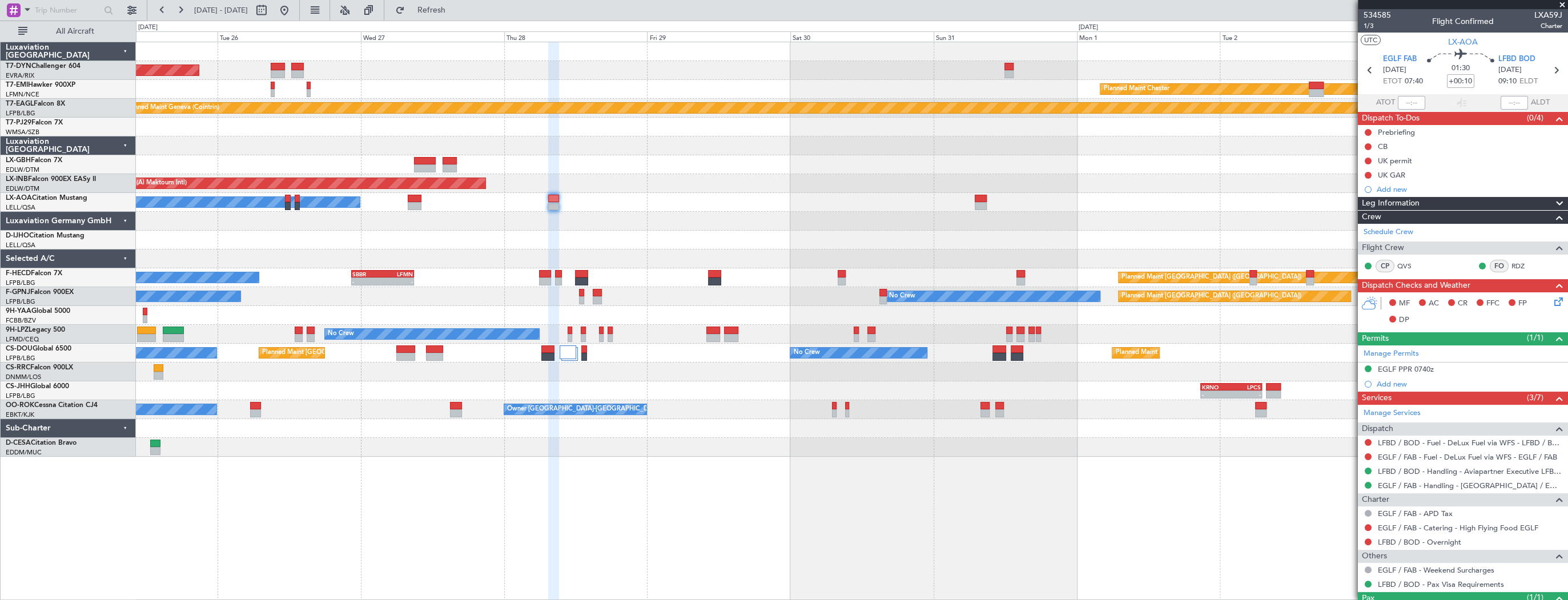
click at [656, 175] on div "AOG Maint Riga (Riga Intl) Planned Maint [PERSON_NAME] Planned Maint Geneva ([G…" at bounding box center [852, 250] width 1432 height 415
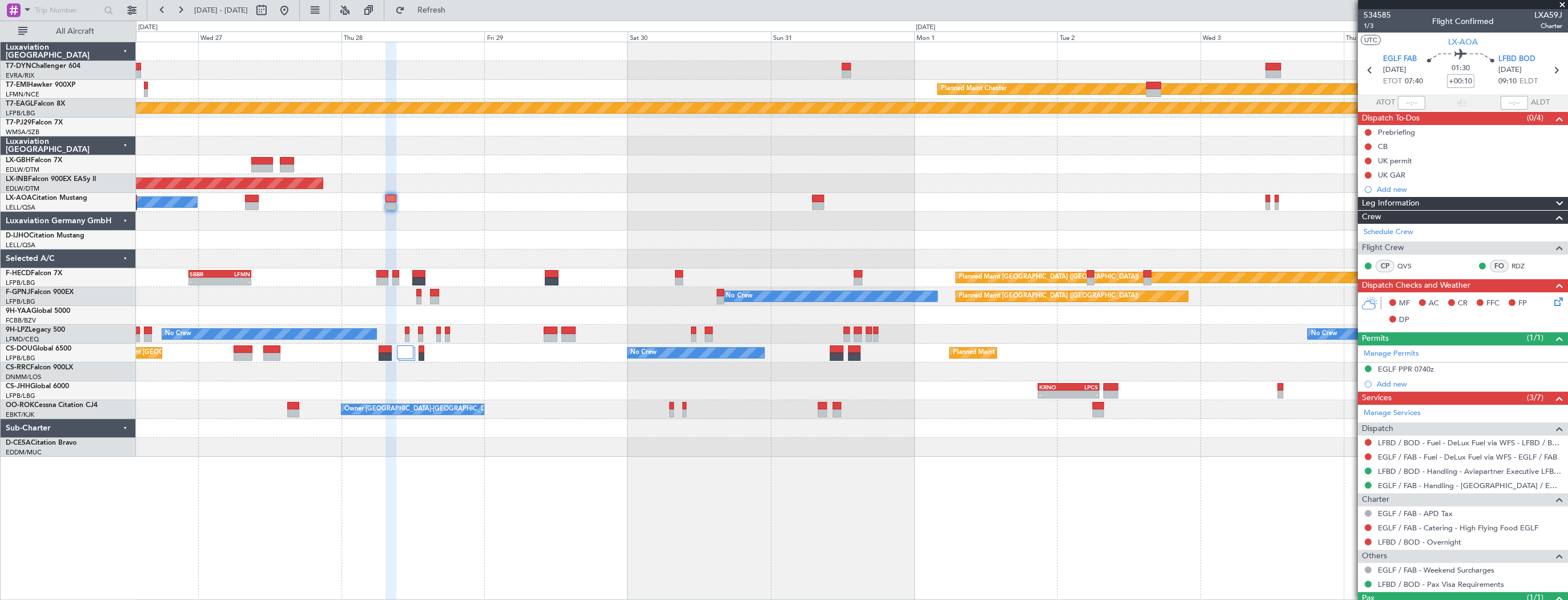
click at [450, 222] on div "AOG Maint Riga (Riga Intl) Planned Maint Chester Planned Maint Geneva (Cointrin…" at bounding box center [852, 250] width 1432 height 415
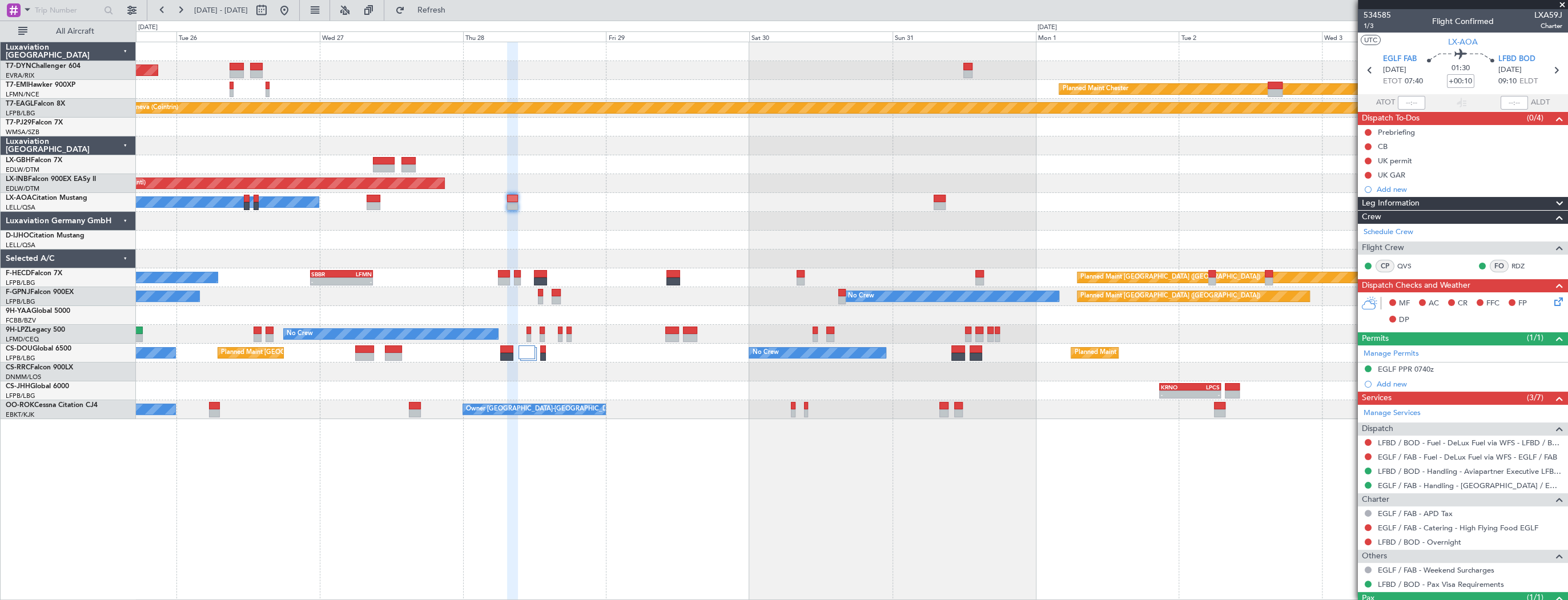
click at [946, 199] on div "No Crew Sabadell" at bounding box center [852, 203] width 1432 height 19
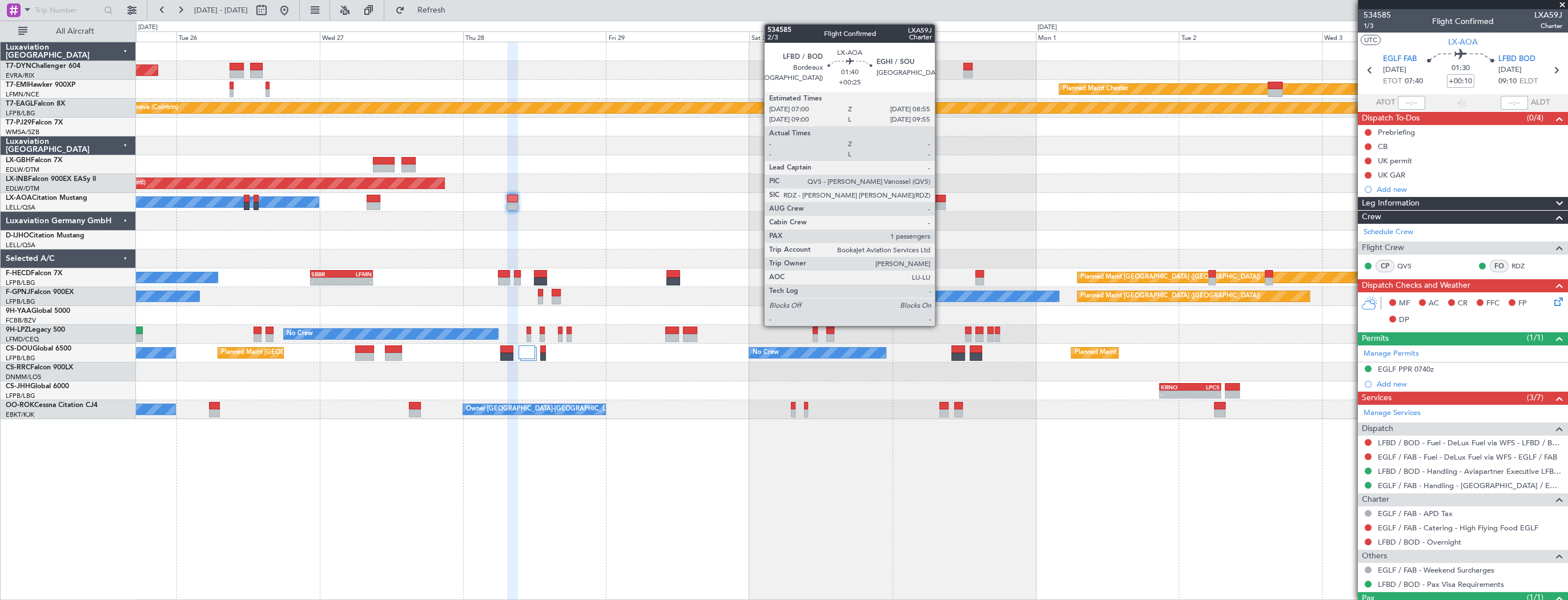
click at [940, 196] on div at bounding box center [940, 199] width 12 height 8
type input "+00:25"
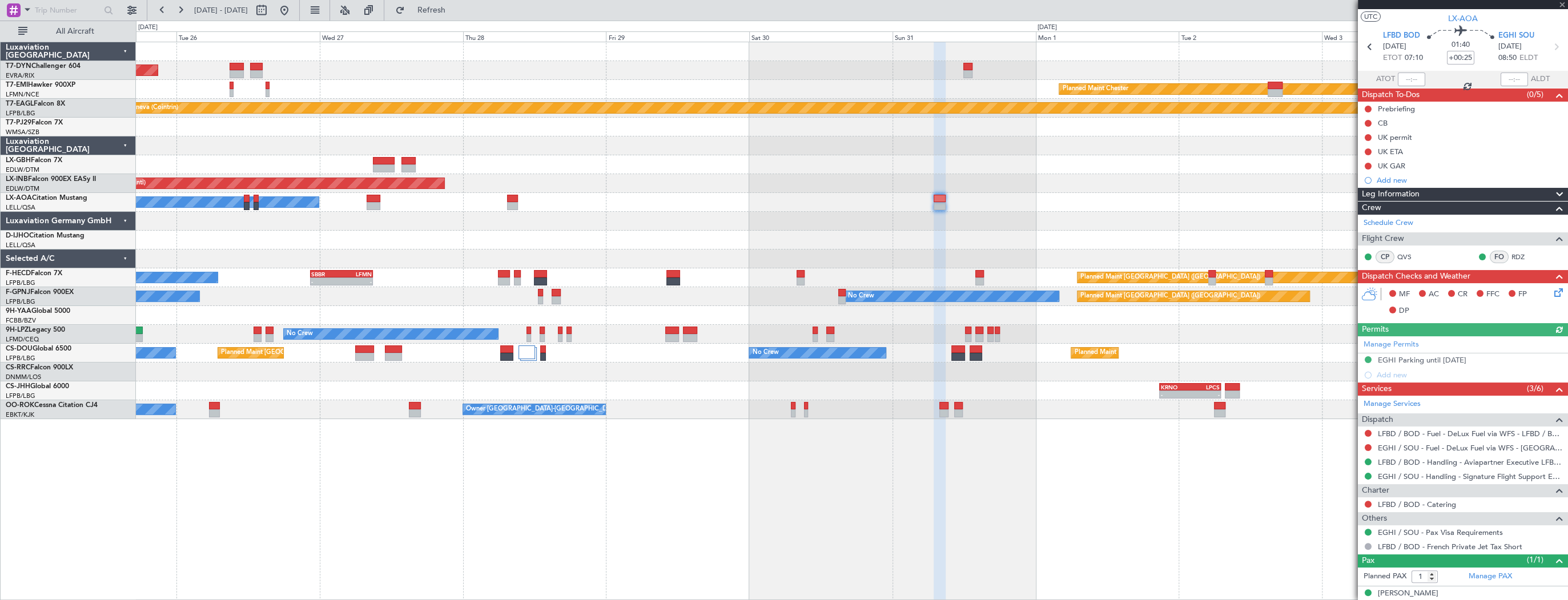
scroll to position [33, 0]
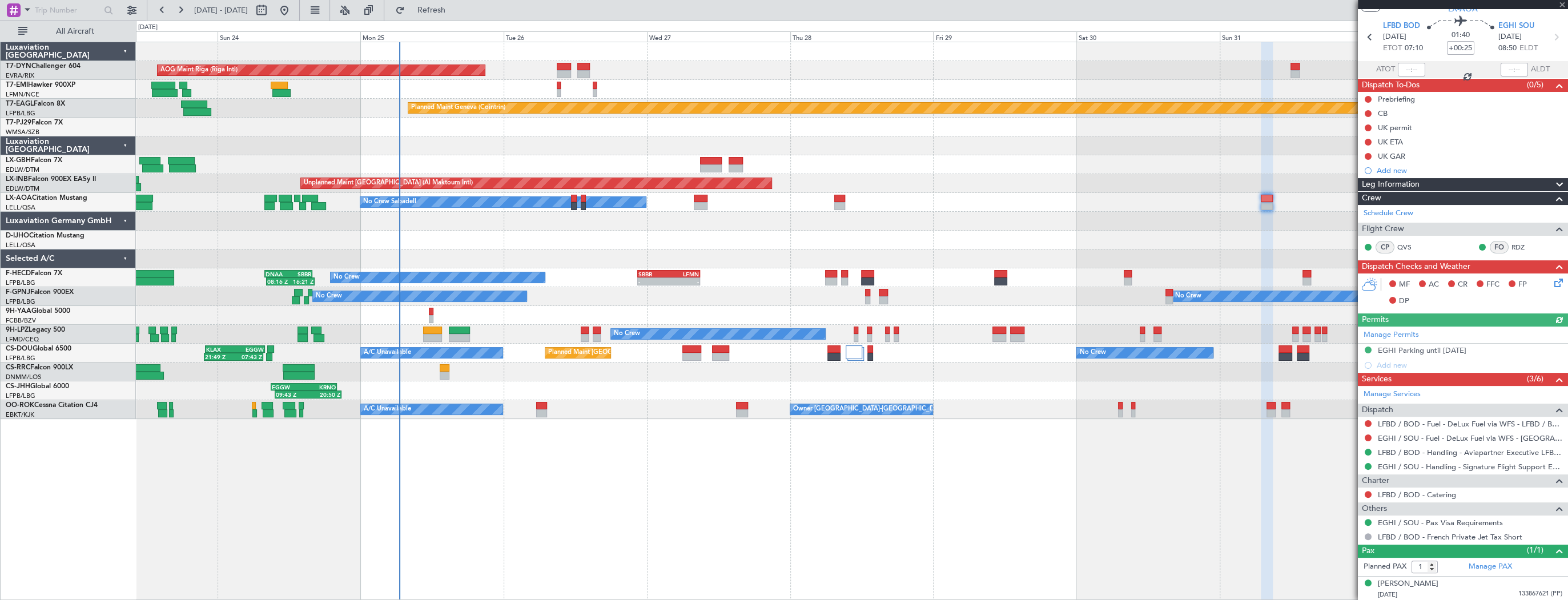
click at [898, 219] on div at bounding box center [852, 222] width 1432 height 19
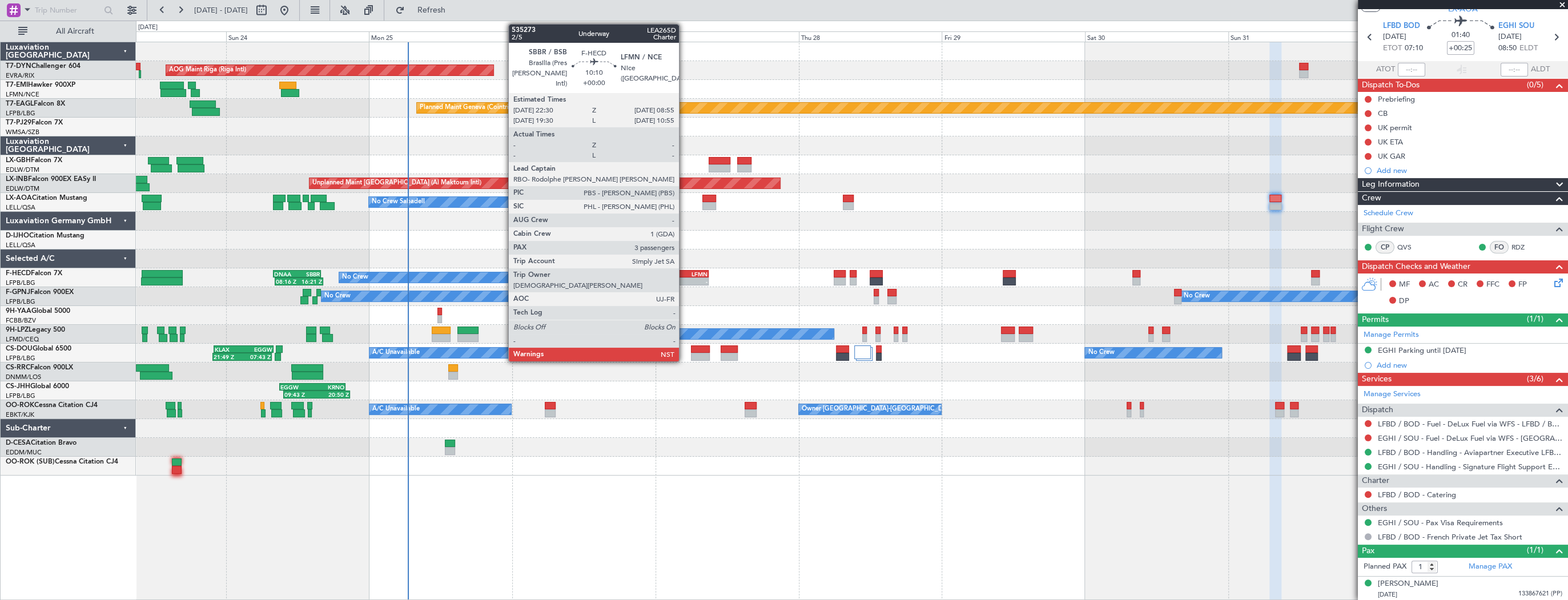
click at [684, 274] on div "LFMN" at bounding box center [692, 274] width 30 height 7
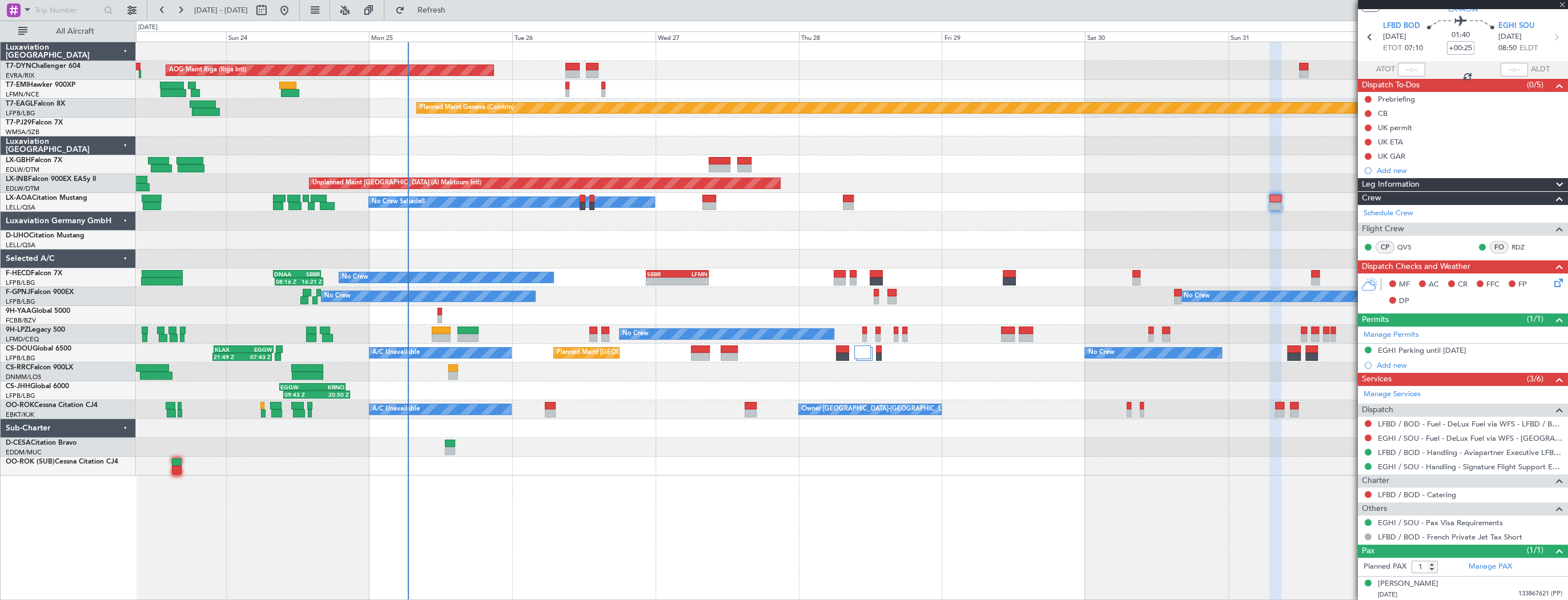
type input "3"
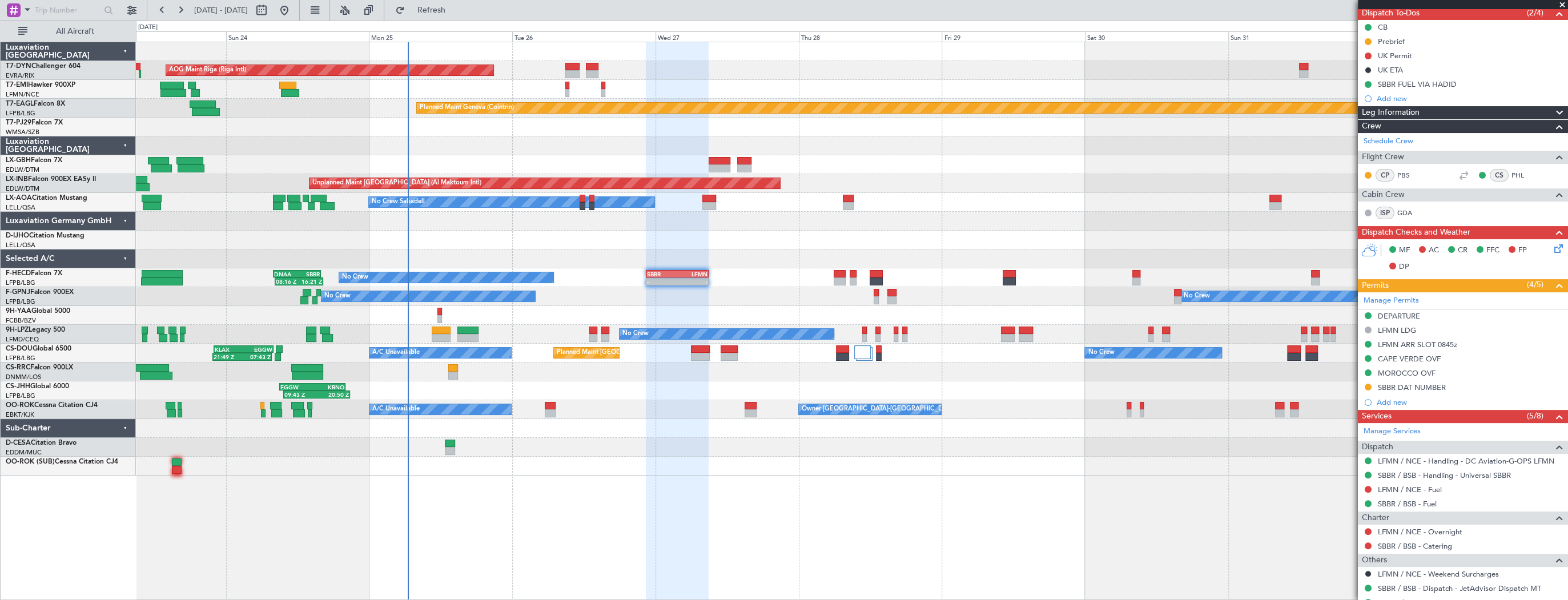
scroll to position [182, 0]
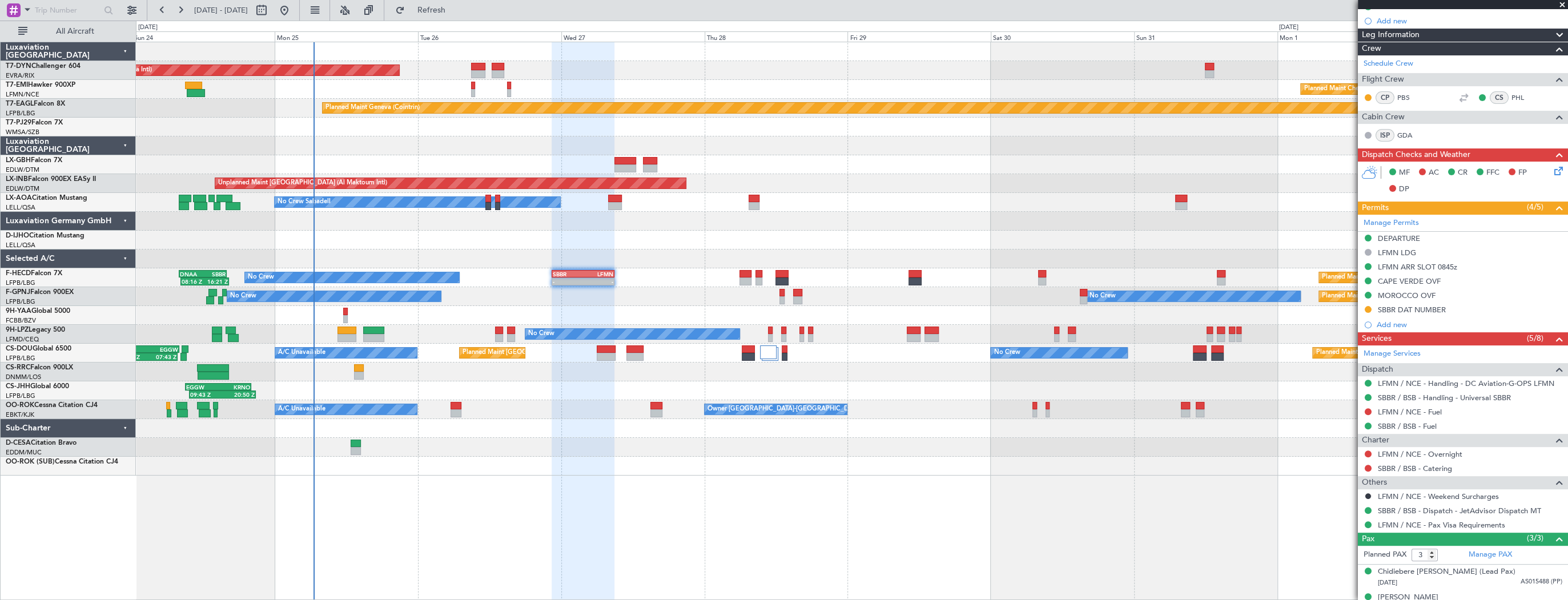
click at [526, 251] on div "AOG Maint Riga (Riga Intl) Planned Maint Basel-Mulhouse Planned Maint Chester P…" at bounding box center [852, 259] width 1432 height 433
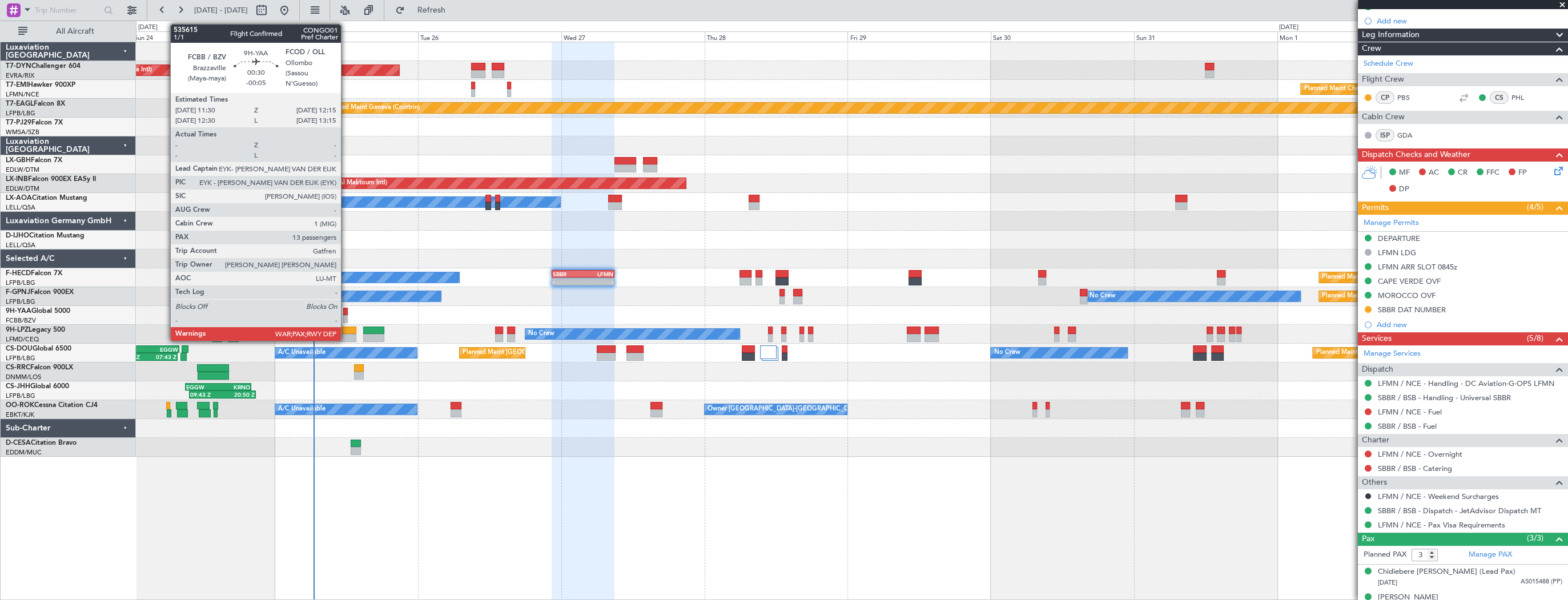
click at [346, 312] on div at bounding box center [345, 312] width 5 height 8
type input "-00:05"
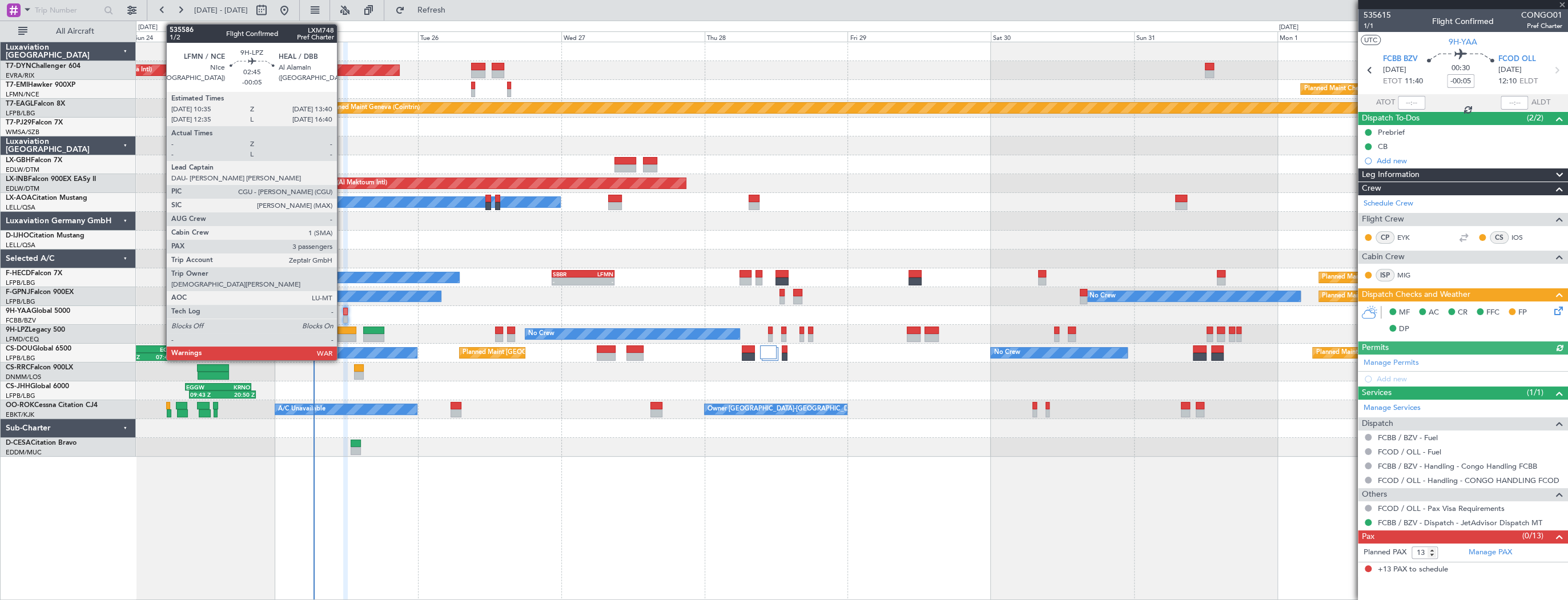
click at [343, 327] on div at bounding box center [347, 331] width 19 height 8
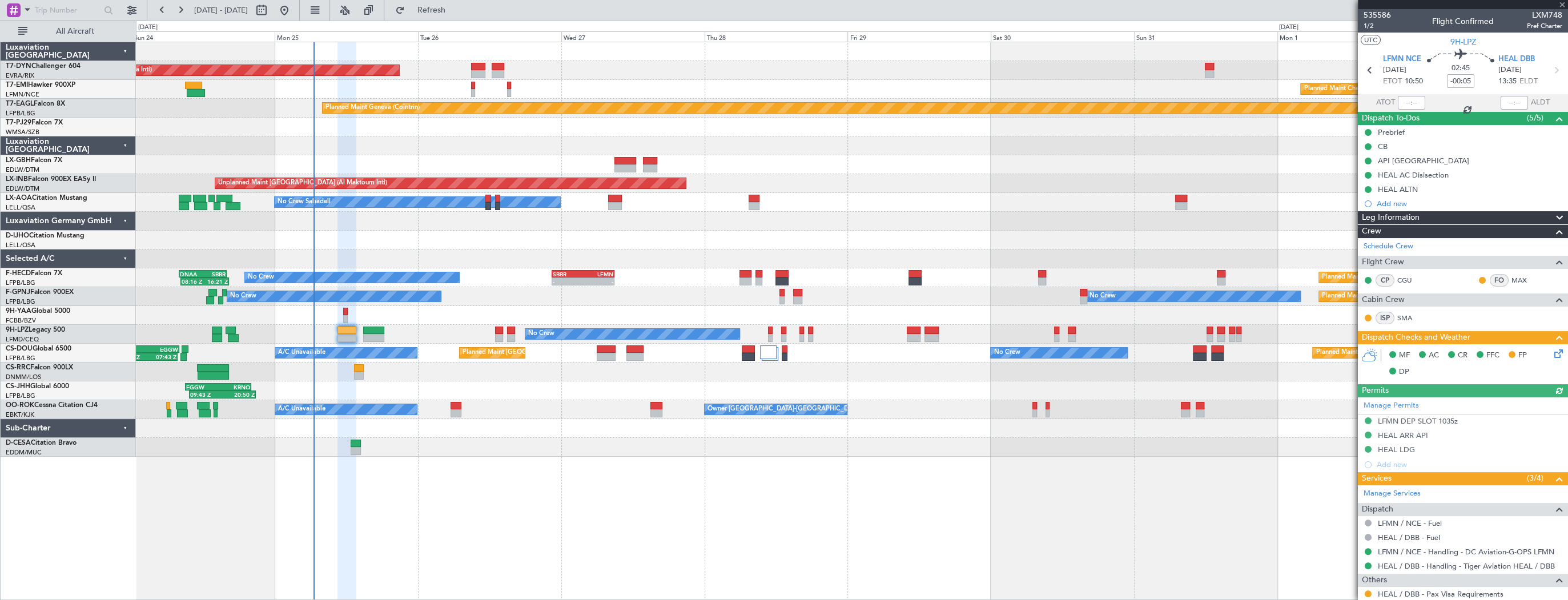
click at [349, 311] on div at bounding box center [852, 315] width 1432 height 19
click at [342, 310] on div at bounding box center [852, 315] width 1432 height 19
click at [343, 310] on div at bounding box center [852, 315] width 1432 height 19
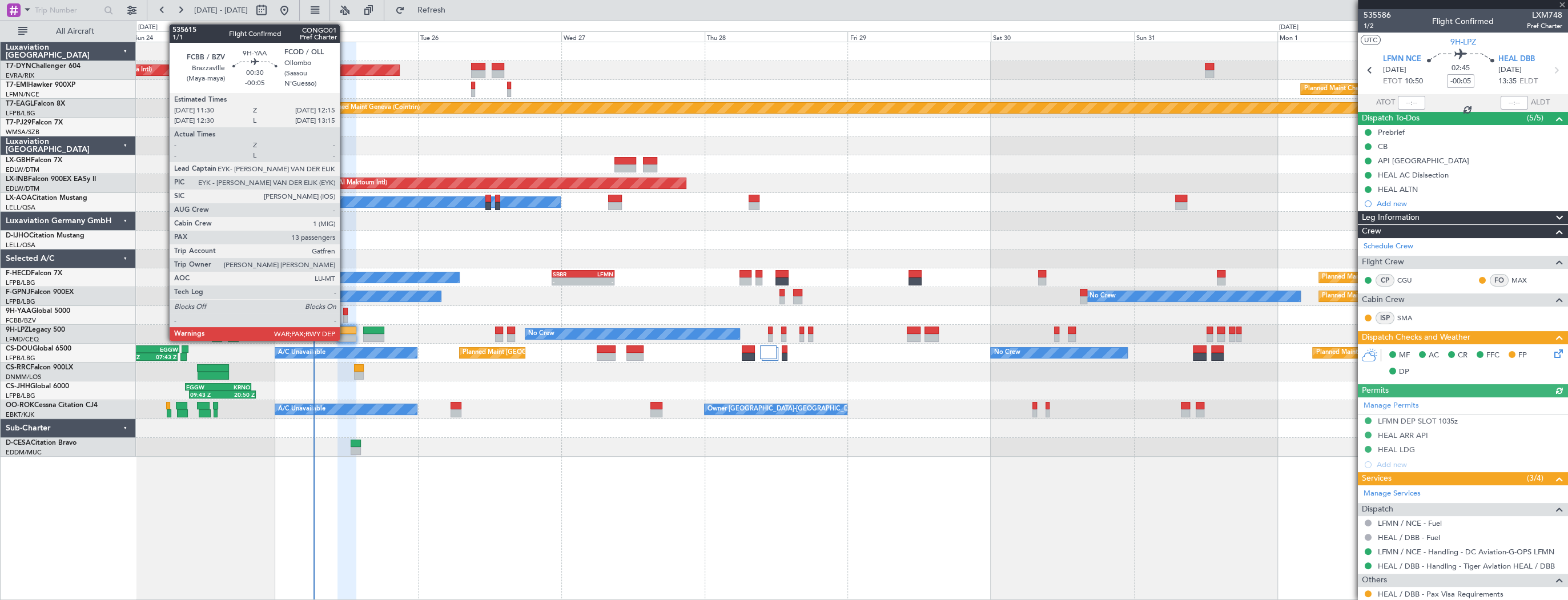
click at [345, 313] on div at bounding box center [345, 312] width 5 height 8
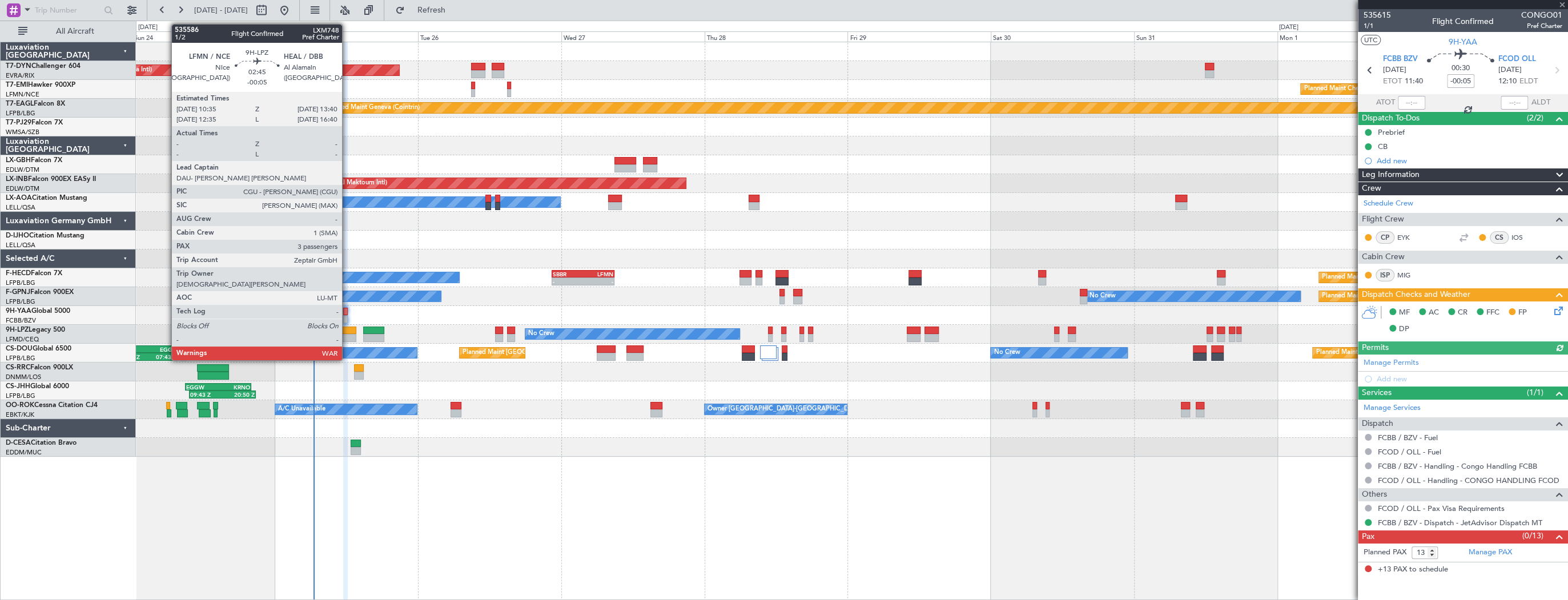
click at [347, 328] on div at bounding box center [347, 331] width 19 height 8
type input "3"
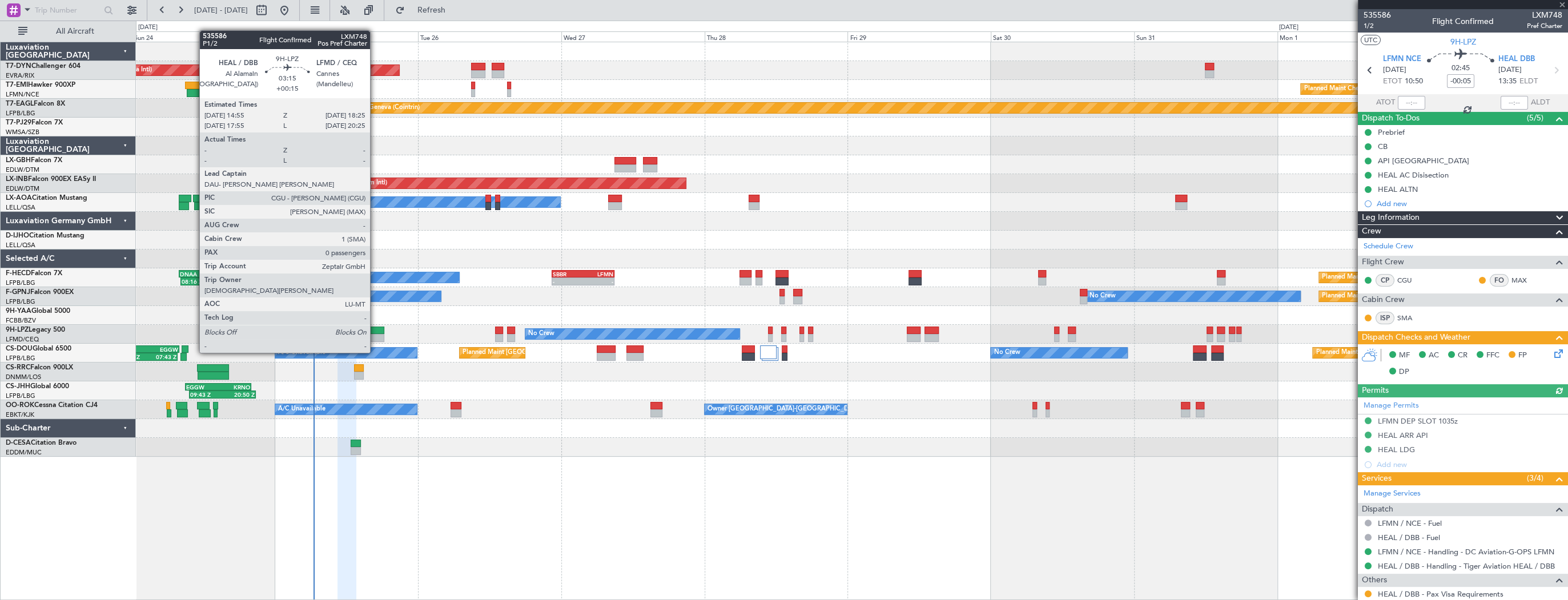
click at [375, 331] on div at bounding box center [373, 331] width 21 height 8
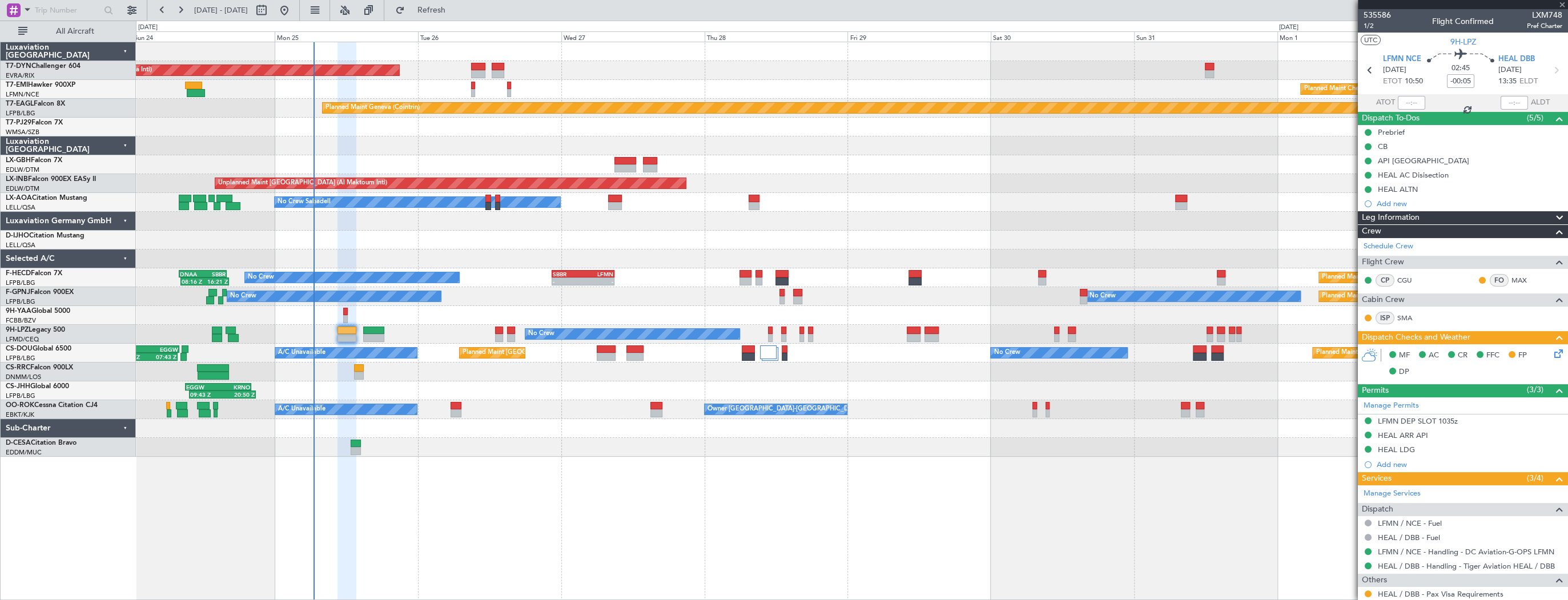
type input "+00:15"
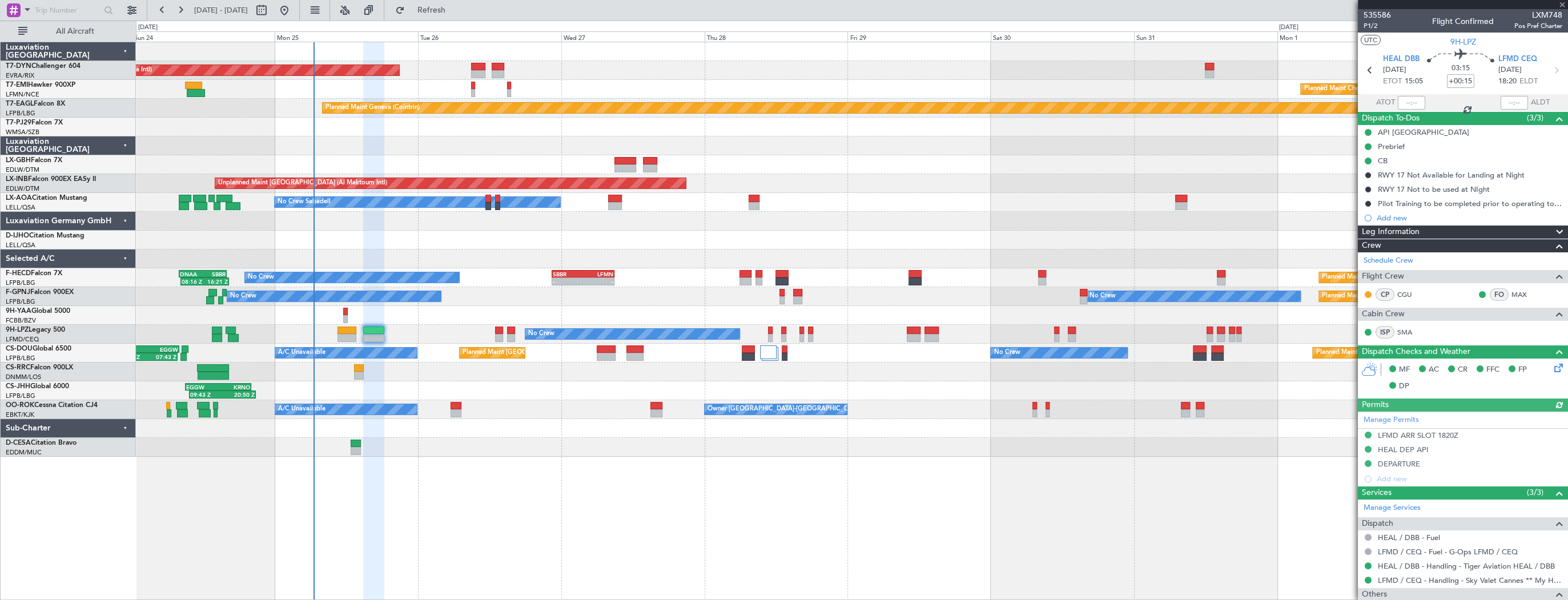
scroll to position [45, 0]
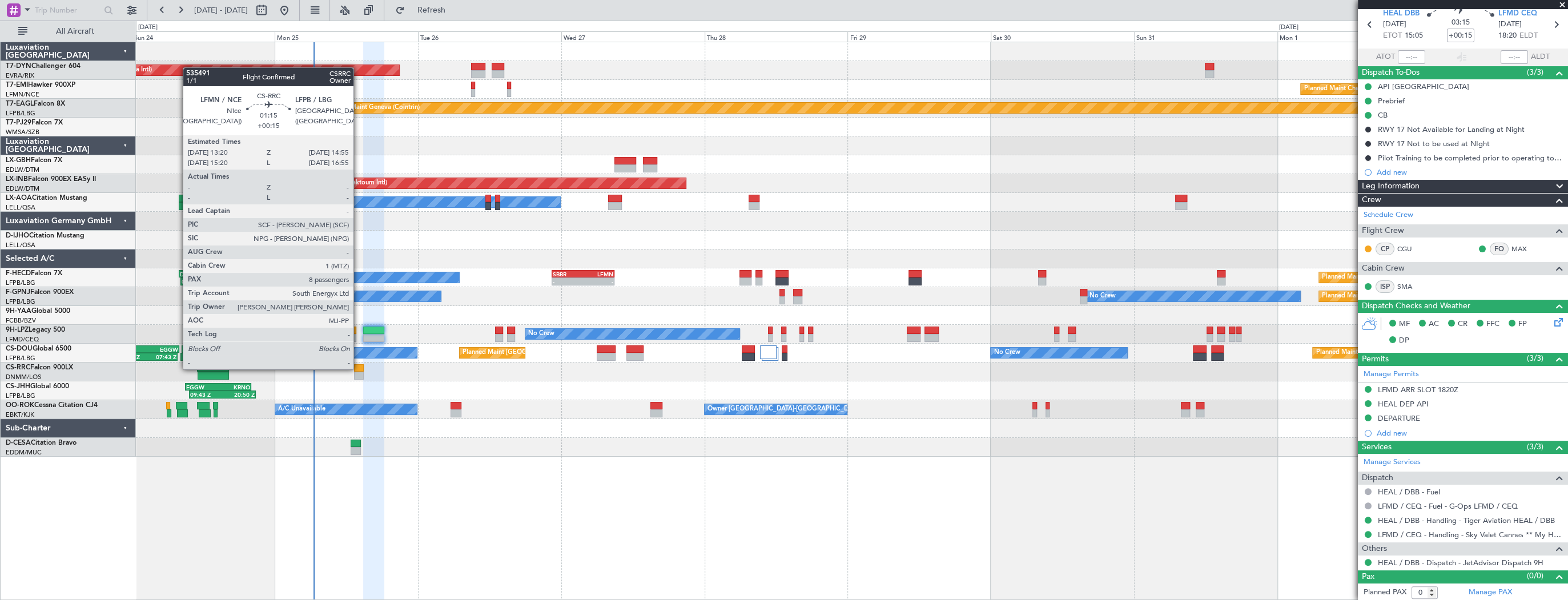
click at [359, 368] on div at bounding box center [359, 368] width 10 height 8
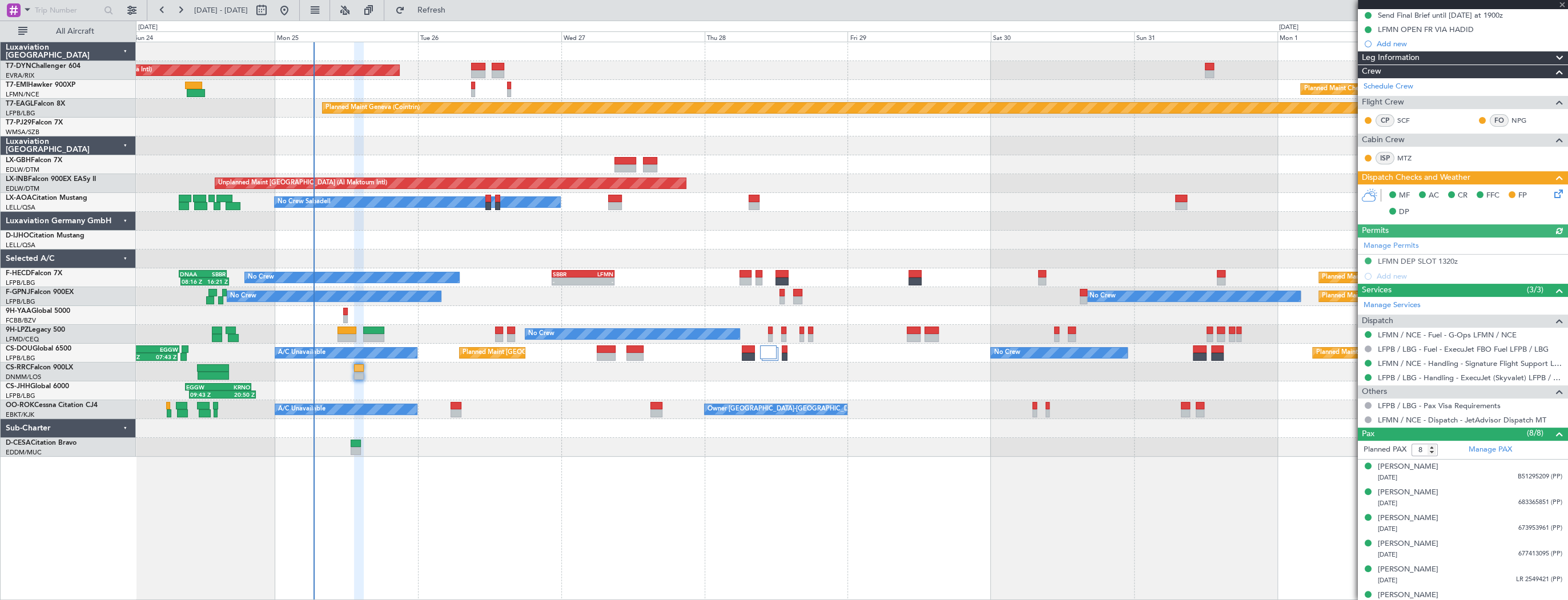
scroll to position [223, 0]
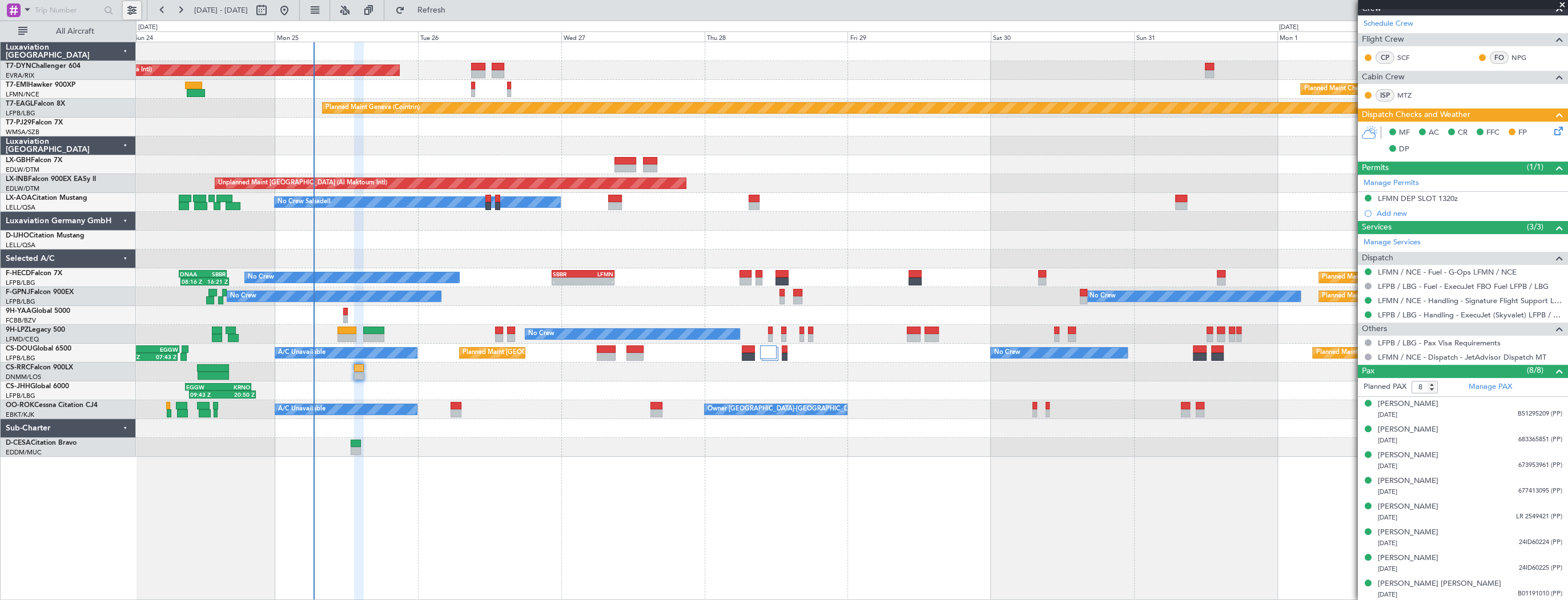
click at [130, 11] on button at bounding box center [131, 10] width 18 height 18
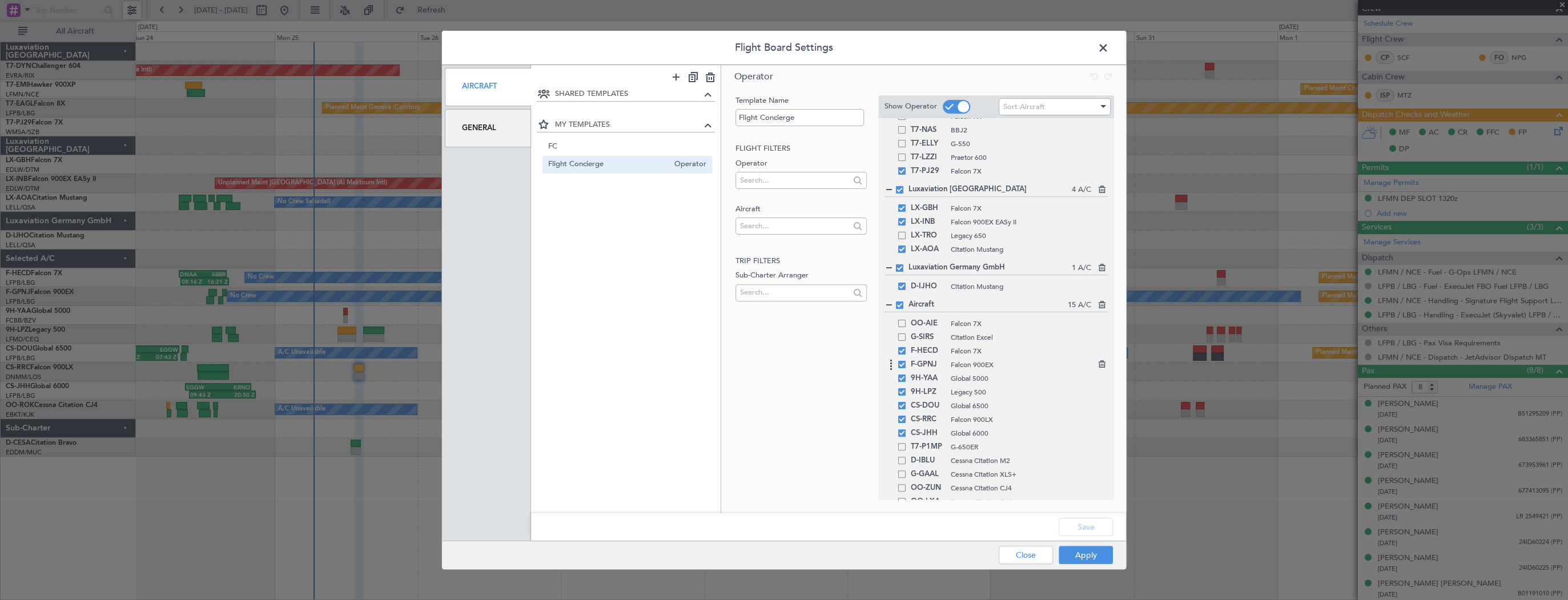
scroll to position [0, 0]
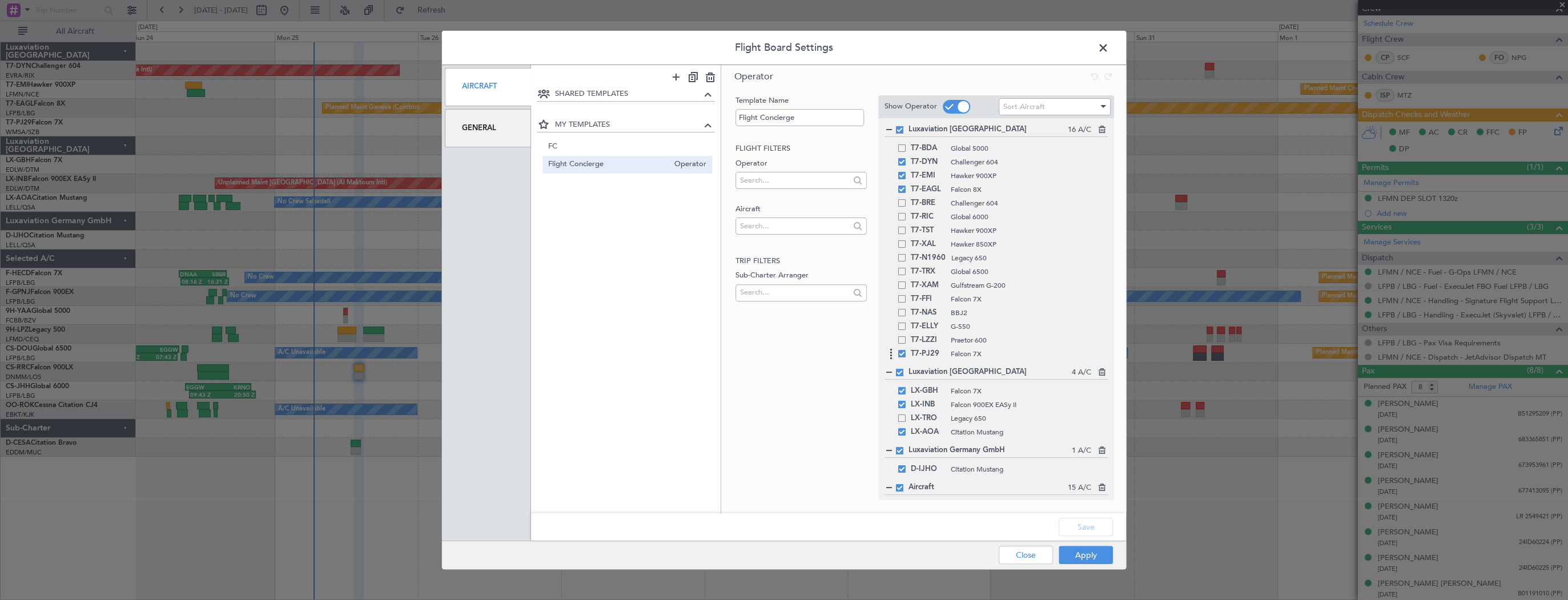
click at [902, 355] on span at bounding box center [902, 354] width 8 height 8
click at [906, 350] on input "checkbox" at bounding box center [906, 350] width 0 height 0
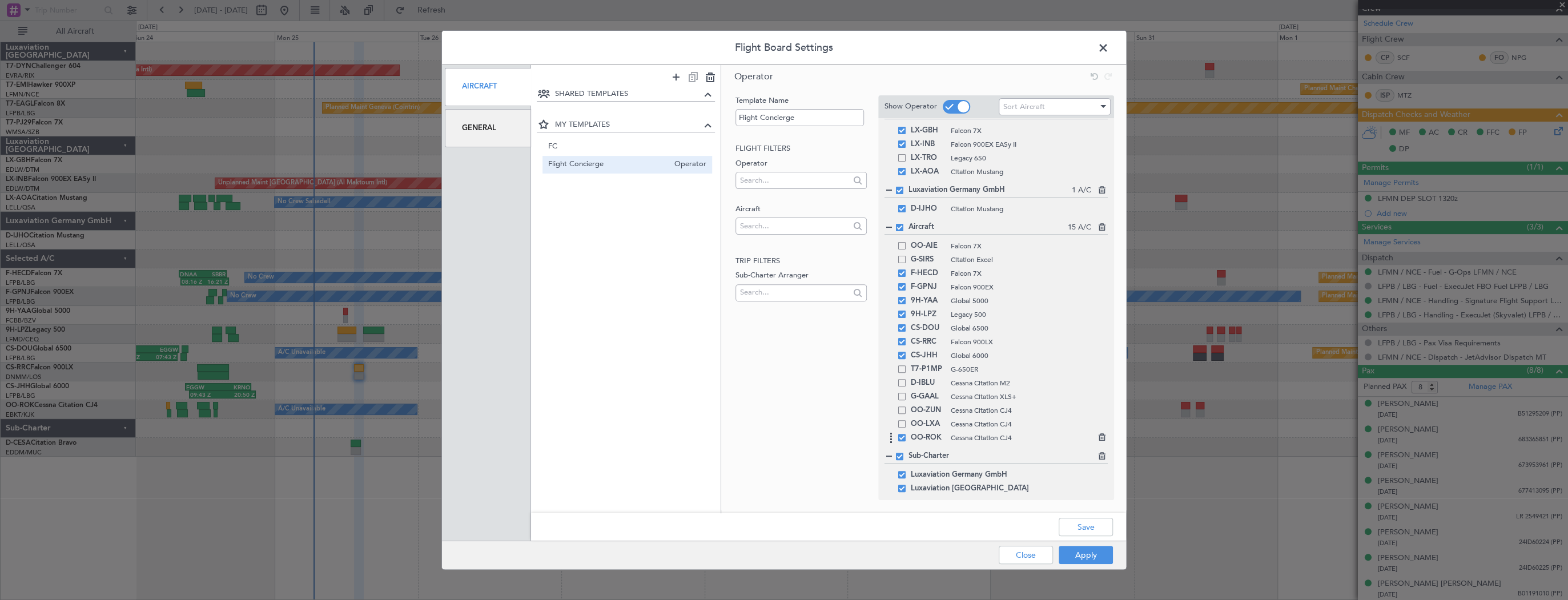
click at [905, 442] on div "OO-ROK Cessna Citation CJ4" at bounding box center [996, 438] width 223 height 14
click at [903, 440] on div "OO-ROK Cessna Citation CJ4" at bounding box center [996, 438] width 223 height 14
click at [900, 437] on span at bounding box center [902, 438] width 8 height 8
click at [906, 434] on input "checkbox" at bounding box center [906, 434] width 0 height 0
click at [1086, 530] on button "Save" at bounding box center [1086, 527] width 54 height 18
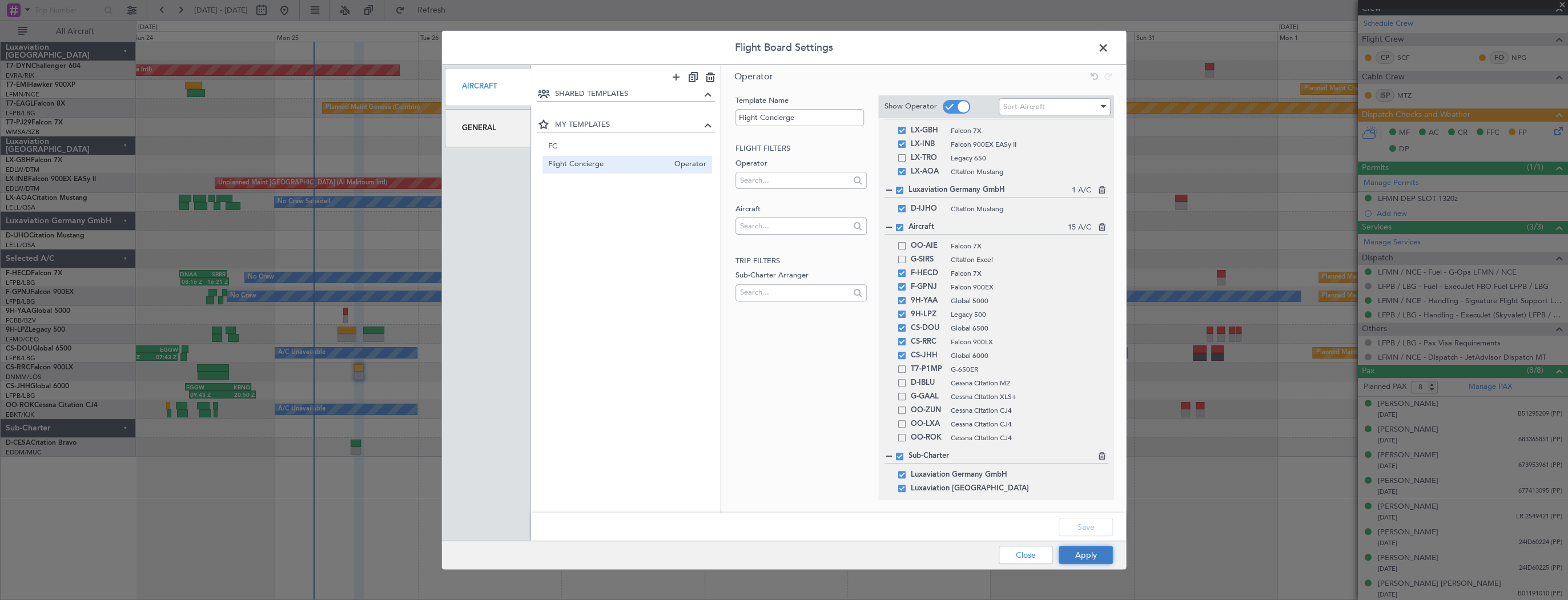
click at [1095, 558] on button "Apply" at bounding box center [1086, 555] width 54 height 18
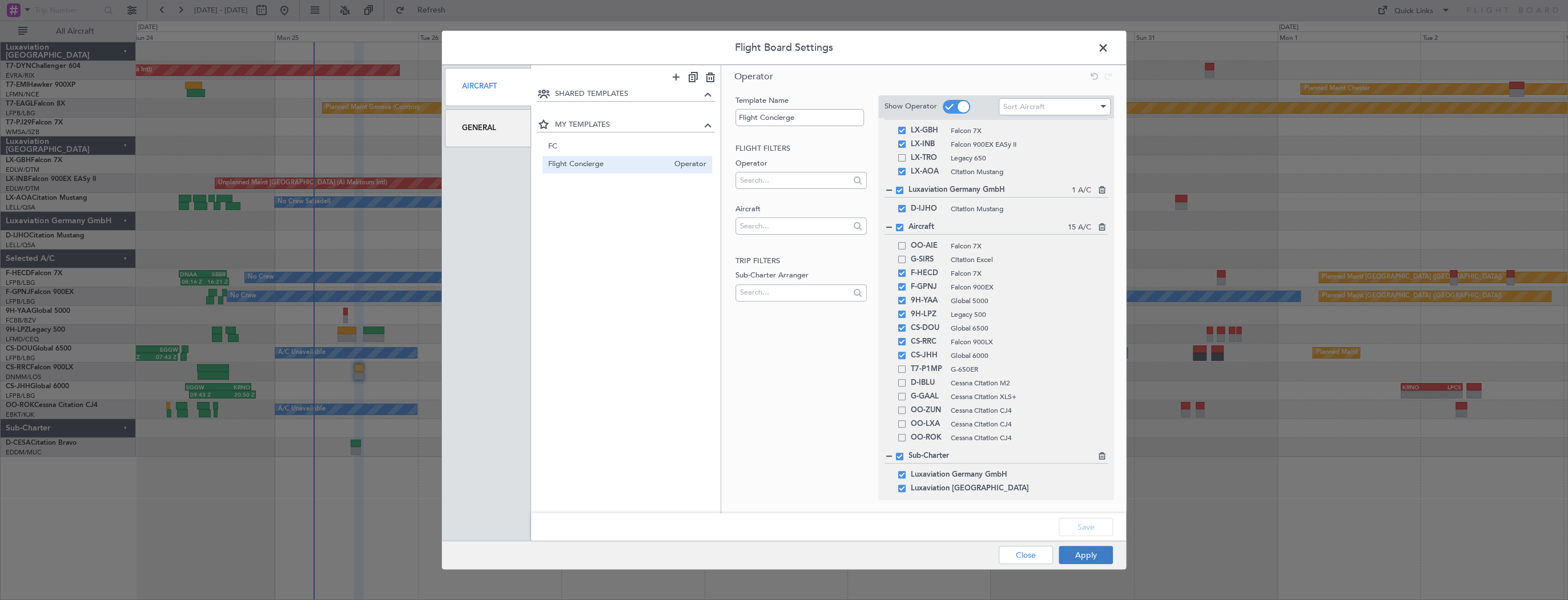
type input "0"
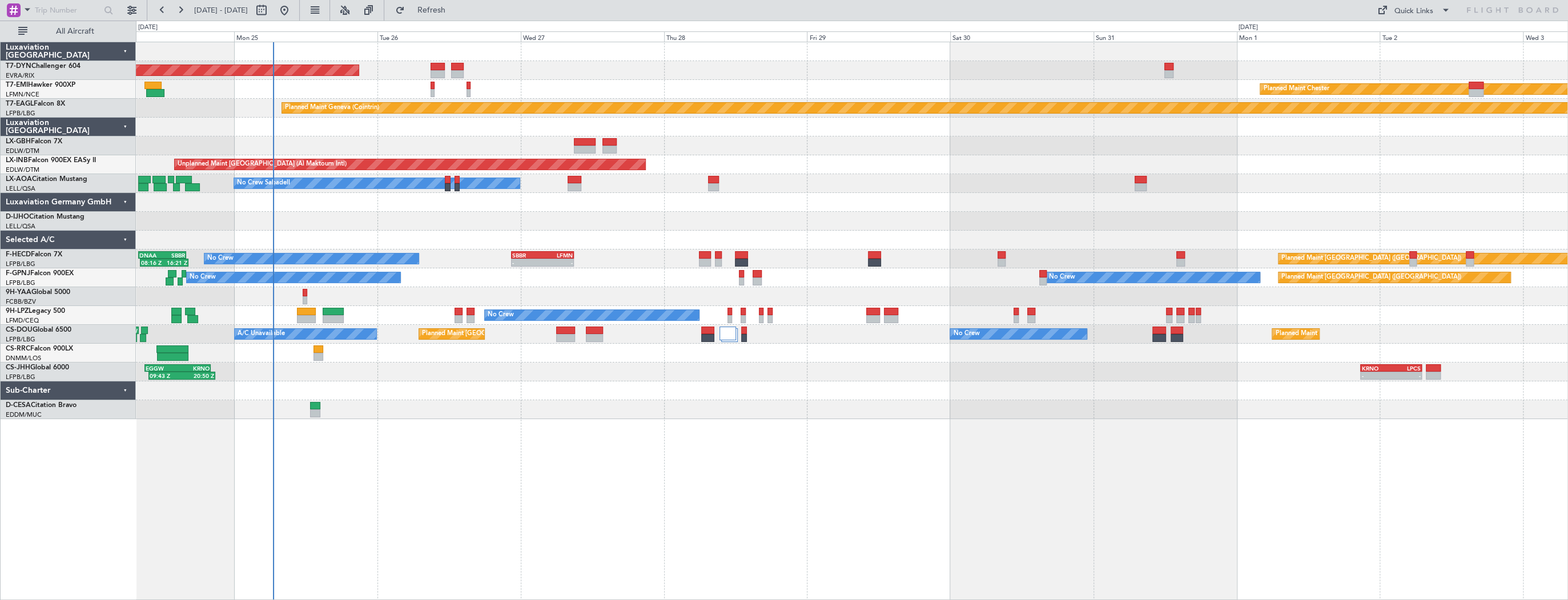
click at [438, 374] on div "AOG Maint Riga (Riga Intl) Planned Maint Basel-Mulhouse Planned Maint Chester P…" at bounding box center [852, 231] width 1432 height 377
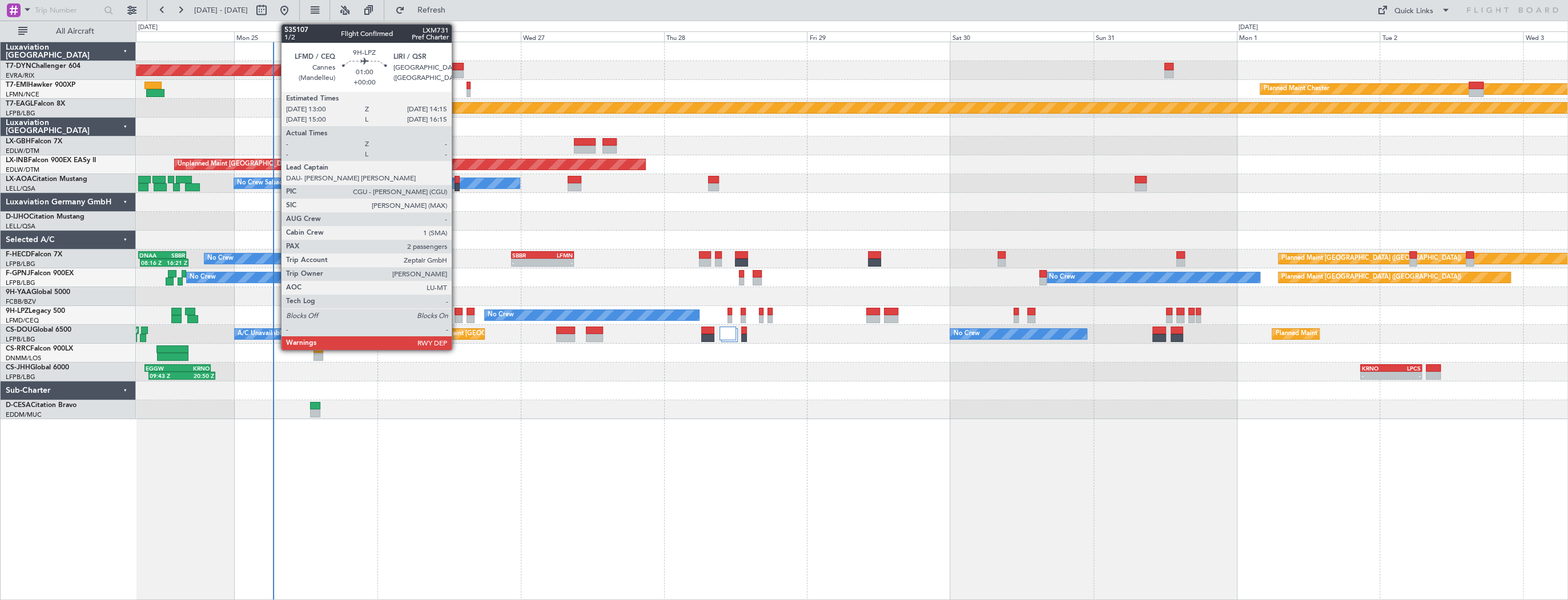
click at [457, 311] on div at bounding box center [458, 312] width 8 height 8
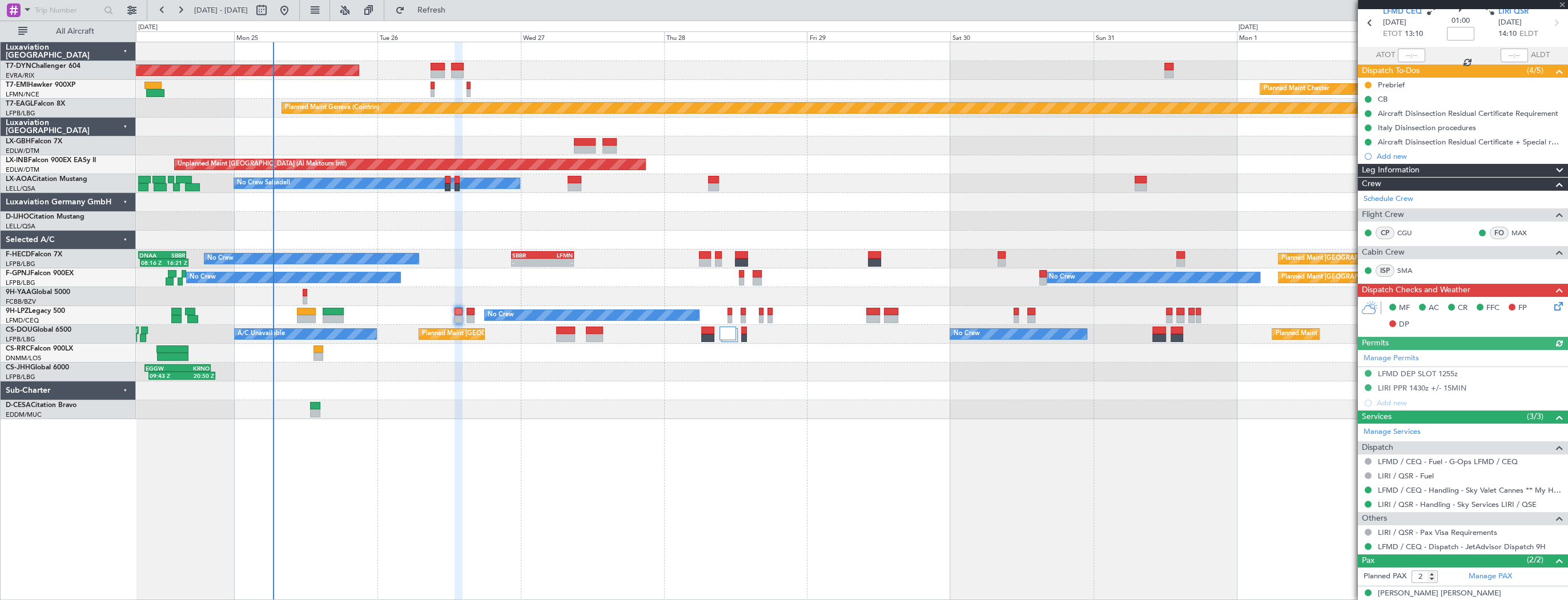
scroll to position [82, 0]
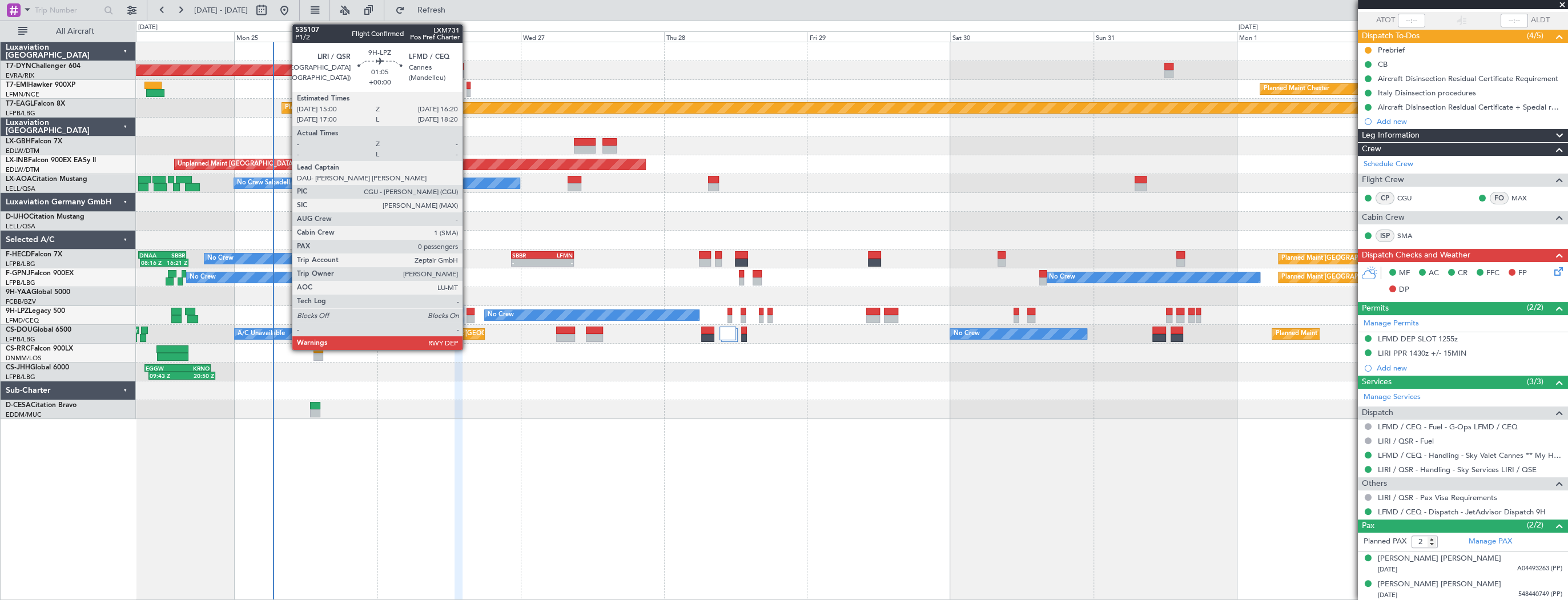
click at [468, 313] on div at bounding box center [471, 312] width 8 height 8
type input "0"
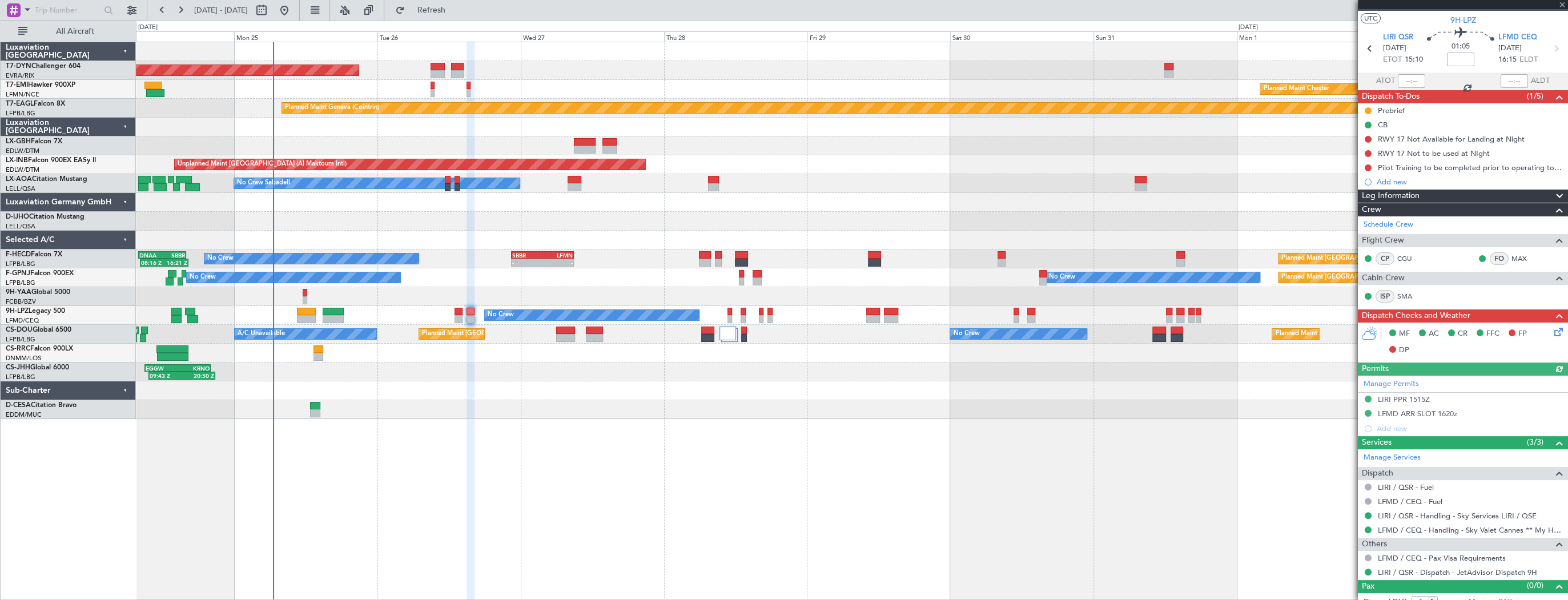
scroll to position [32, 0]
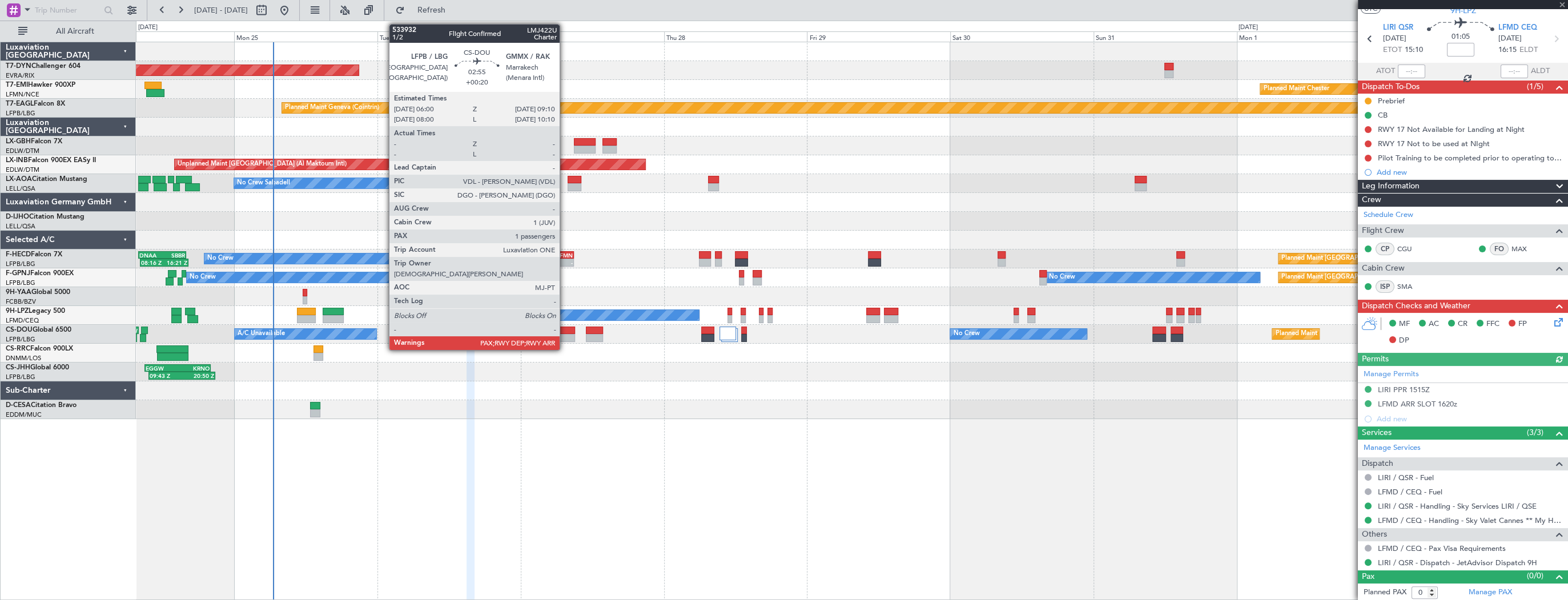
click at [564, 330] on div at bounding box center [566, 331] width 19 height 8
type input "+00:20"
type input "1"
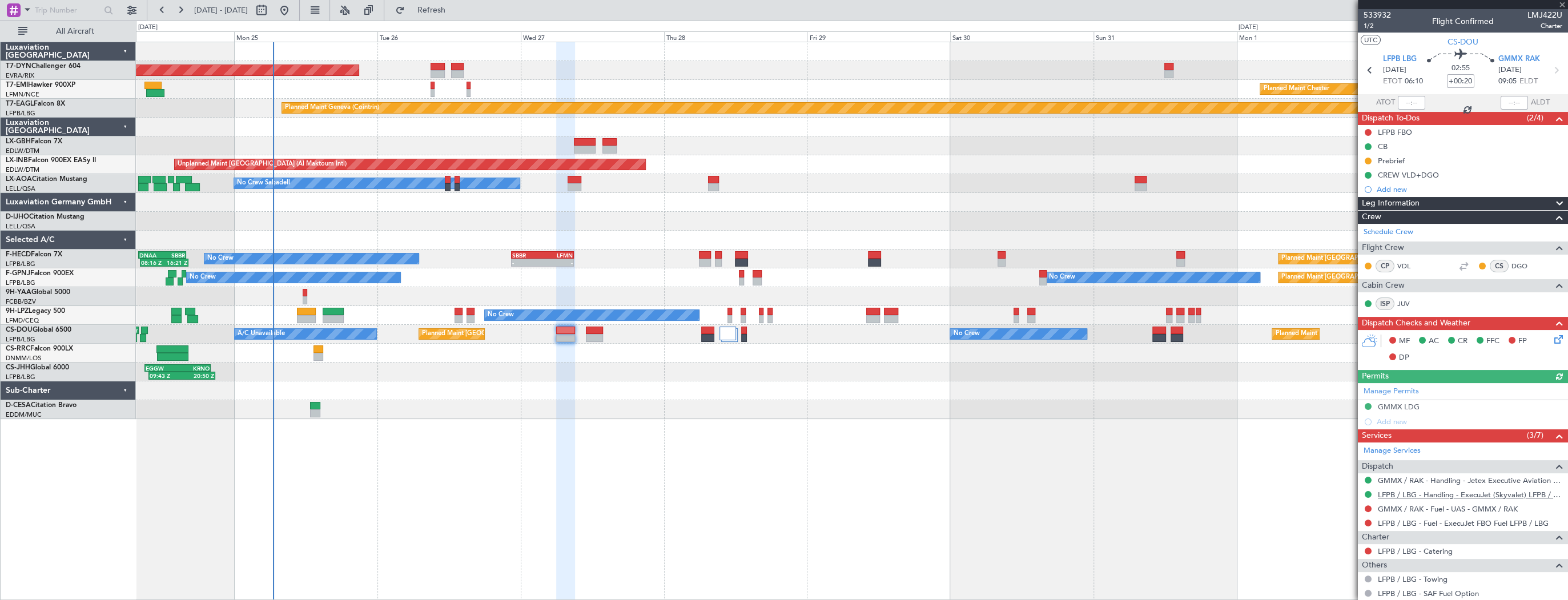
scroll to position [88, 0]
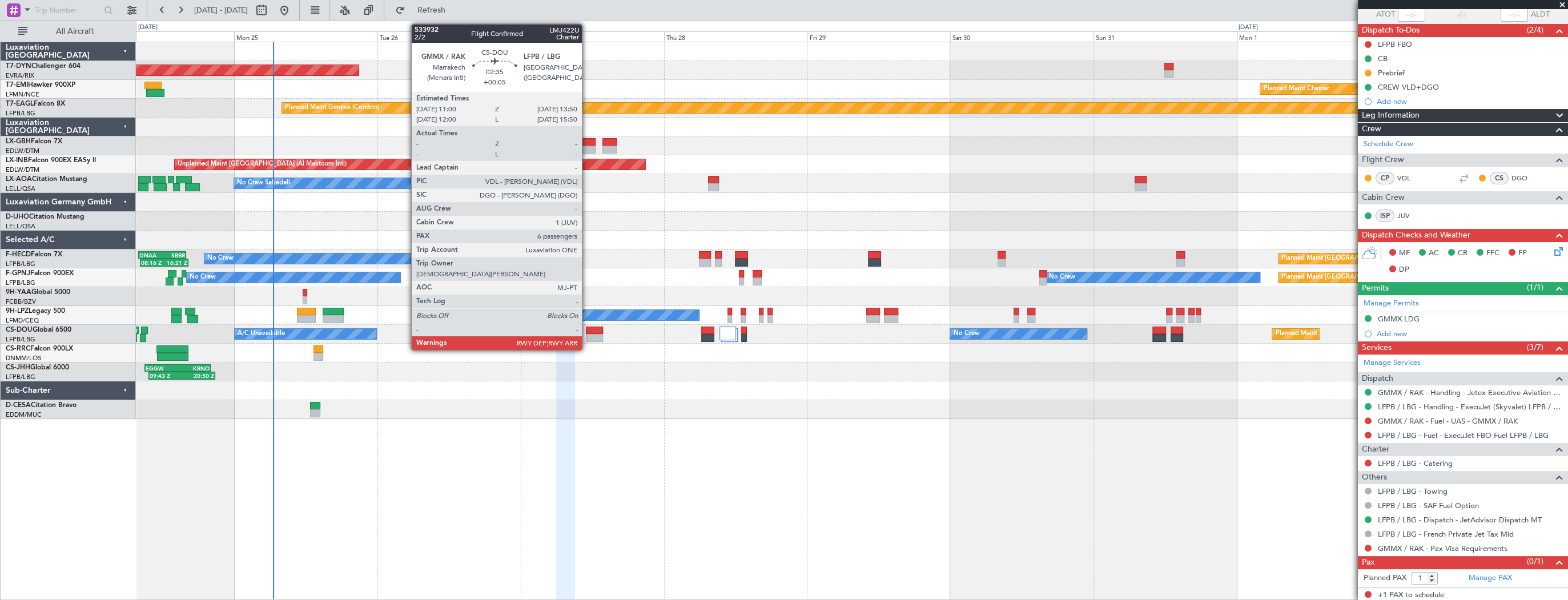
click at [587, 328] on div at bounding box center [594, 331] width 17 height 8
type input "+00:05"
type input "6"
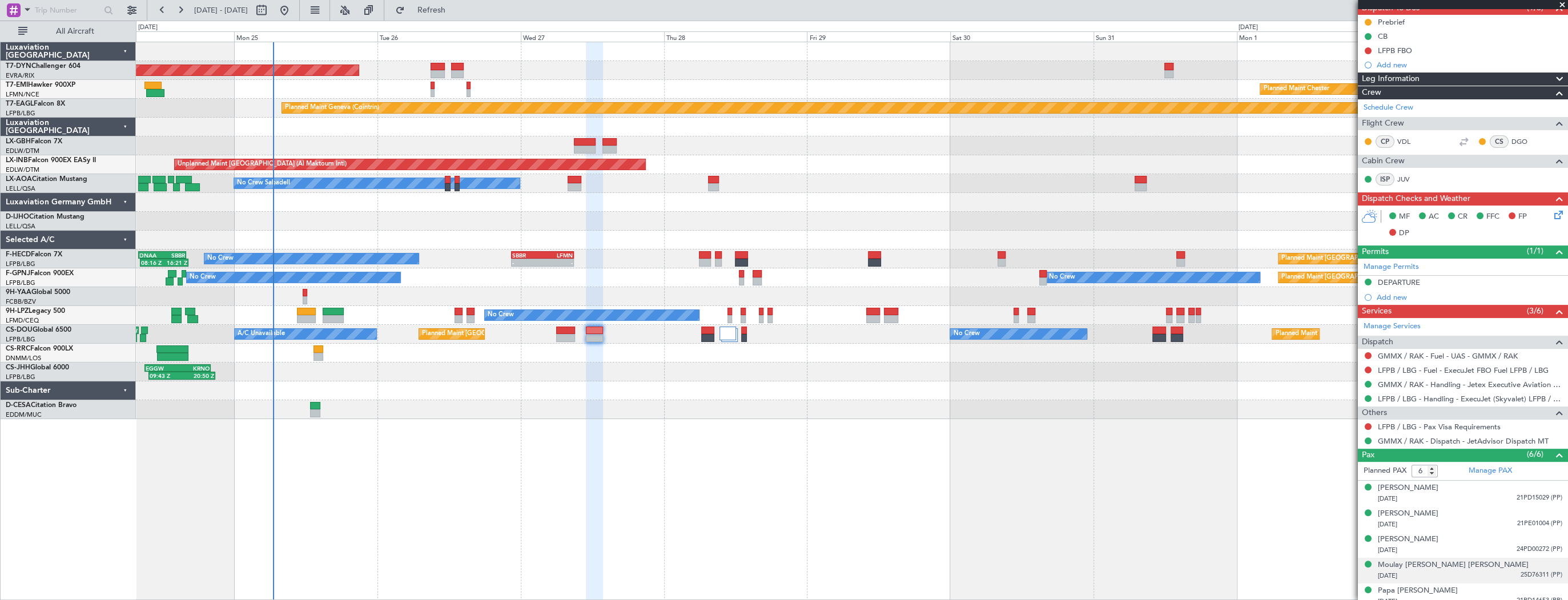
scroll to position [143, 0]
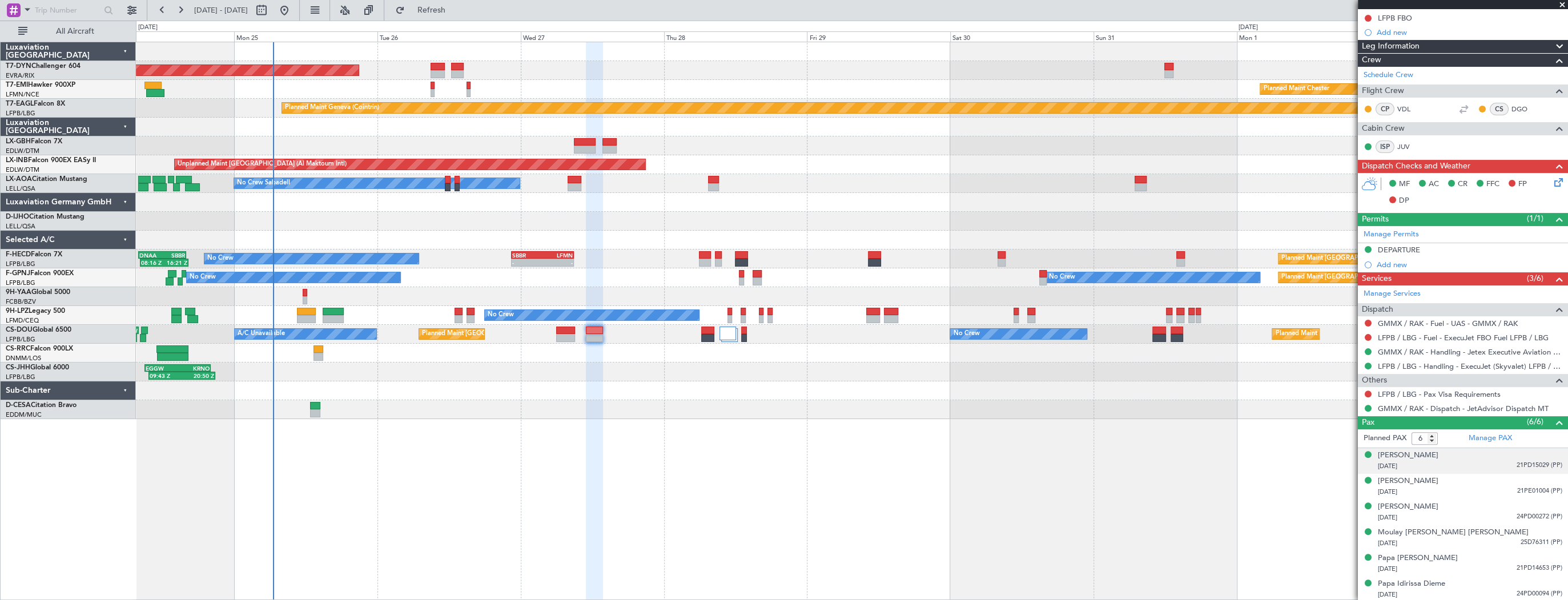
click at [1424, 461] on div "03/07/1975 21PD15029 (PP)" at bounding box center [1470, 467] width 184 height 12
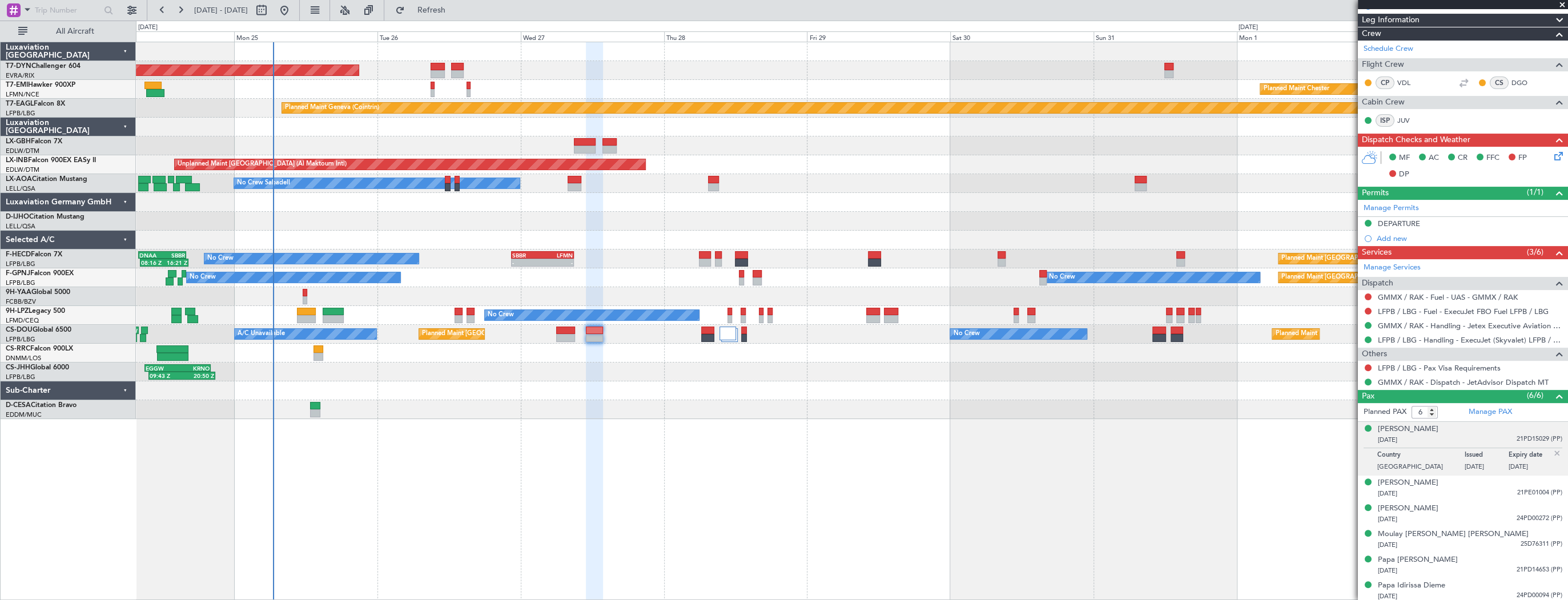
scroll to position [171, 0]
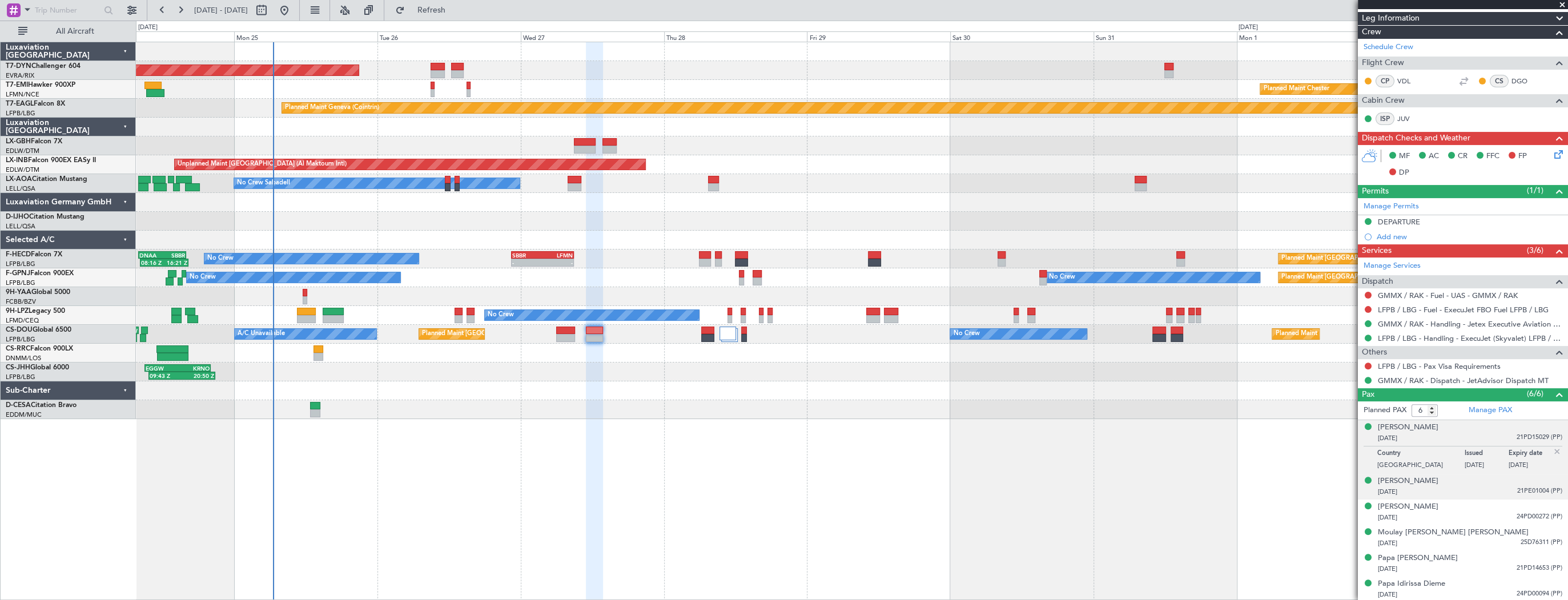
click at [1437, 486] on div "11/12/1961 21PE01004 (PP)" at bounding box center [1470, 492] width 184 height 12
click at [1461, 516] on div "17/03/1972 24PD00272 (PP)" at bounding box center [1470, 518] width 184 height 12
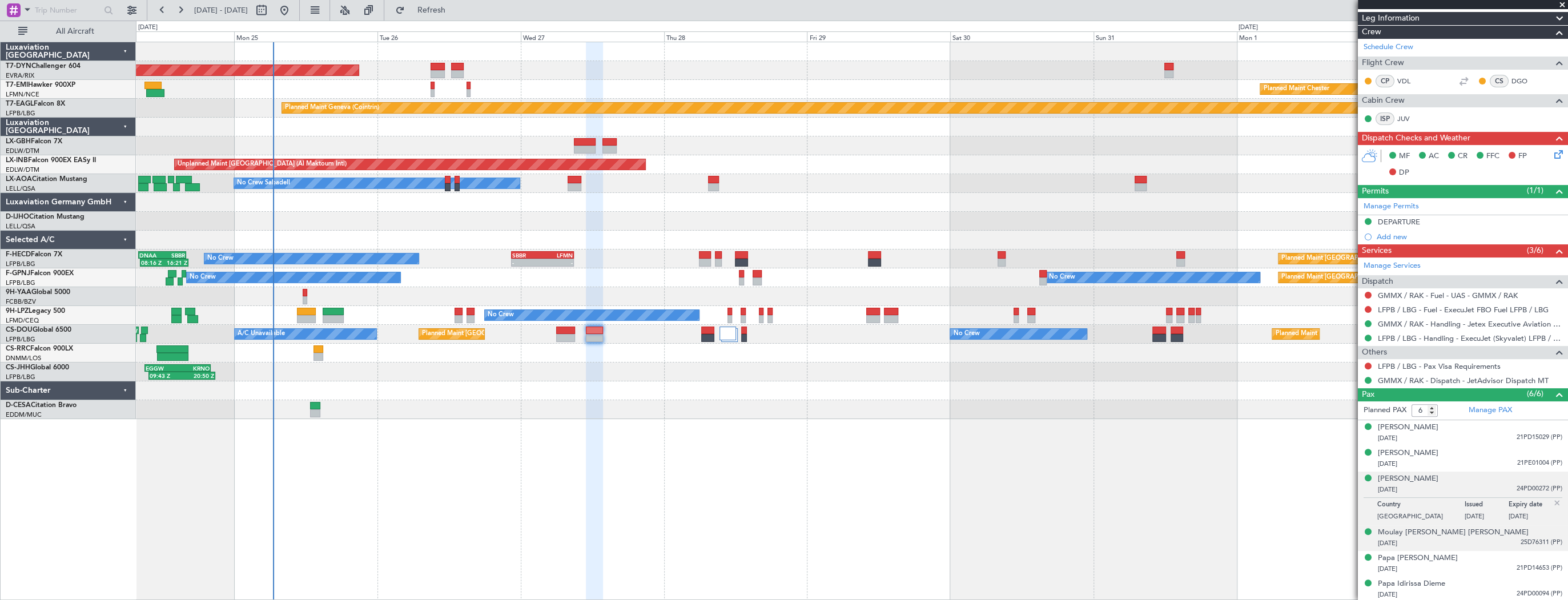
click at [1465, 548] on li "Moulay Rachid Tahiri Joutti 14/07/1976 25D76311 (PP)" at bounding box center [1464, 538] width 210 height 26
click at [1464, 542] on div "14/07/1976 25D76311 (PP)" at bounding box center [1470, 544] width 184 height 12
click at [1457, 566] on div "18/03/1982 21PD14653 (PP)" at bounding box center [1470, 569] width 184 height 12
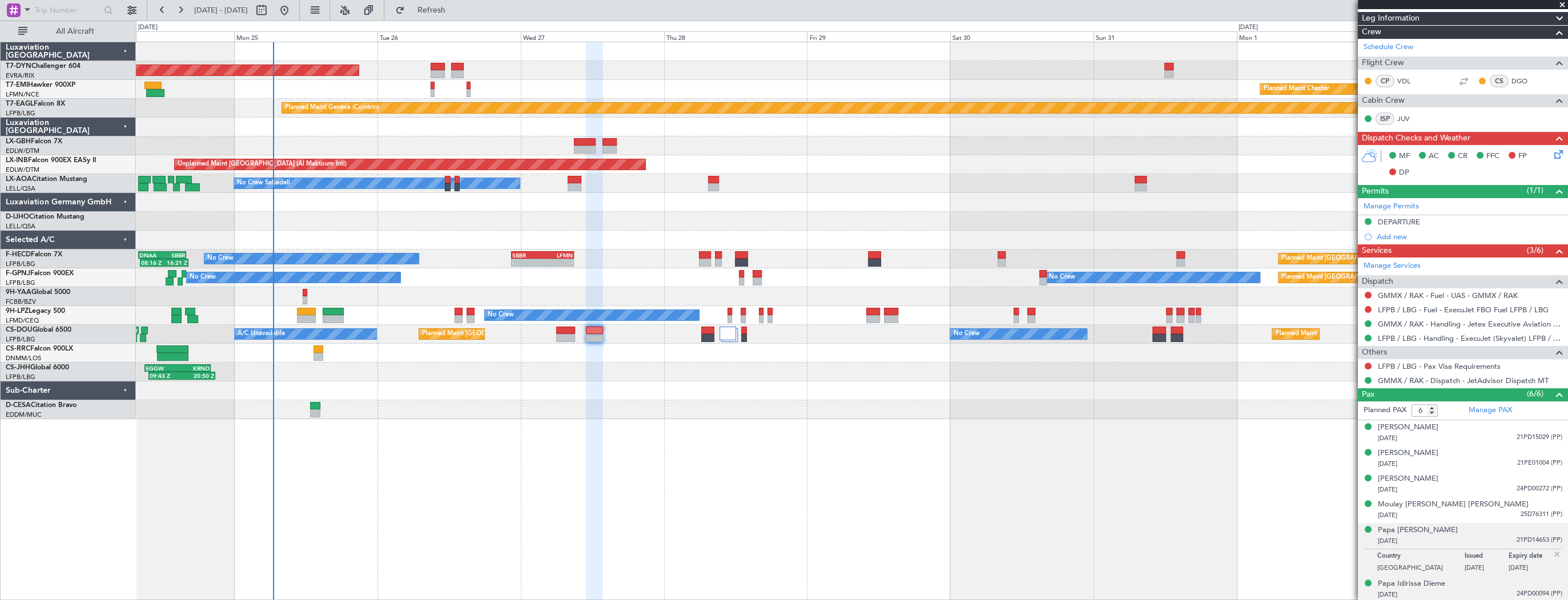
click at [1453, 591] on div "06/01/1969 24PD00094 (PP)" at bounding box center [1470, 595] width 184 height 12
click at [1395, 426] on div "[PERSON_NAME]" at bounding box center [1408, 427] width 61 height 12
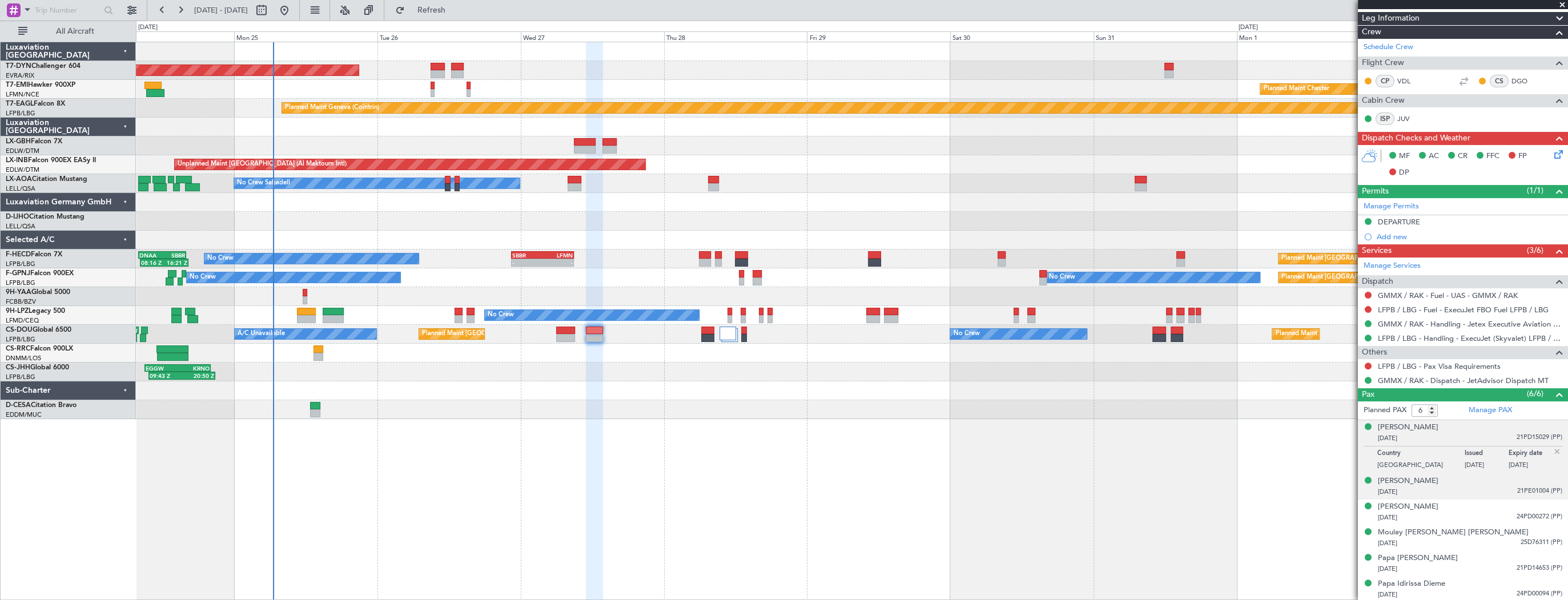
click at [1440, 488] on div "11/12/1961 21PE01004 (PP)" at bounding box center [1470, 492] width 184 height 12
click at [1405, 450] on div "[PERSON_NAME]" at bounding box center [1408, 453] width 61 height 12
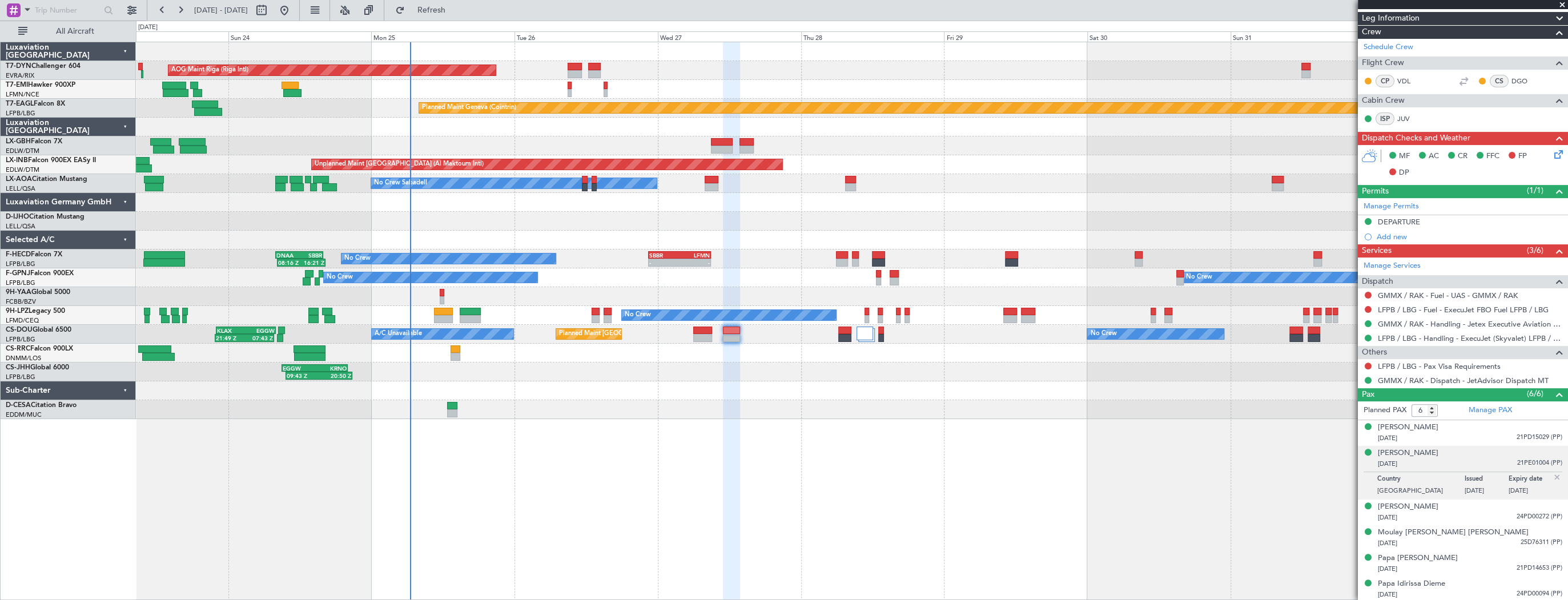
click at [563, 220] on div at bounding box center [852, 222] width 1432 height 19
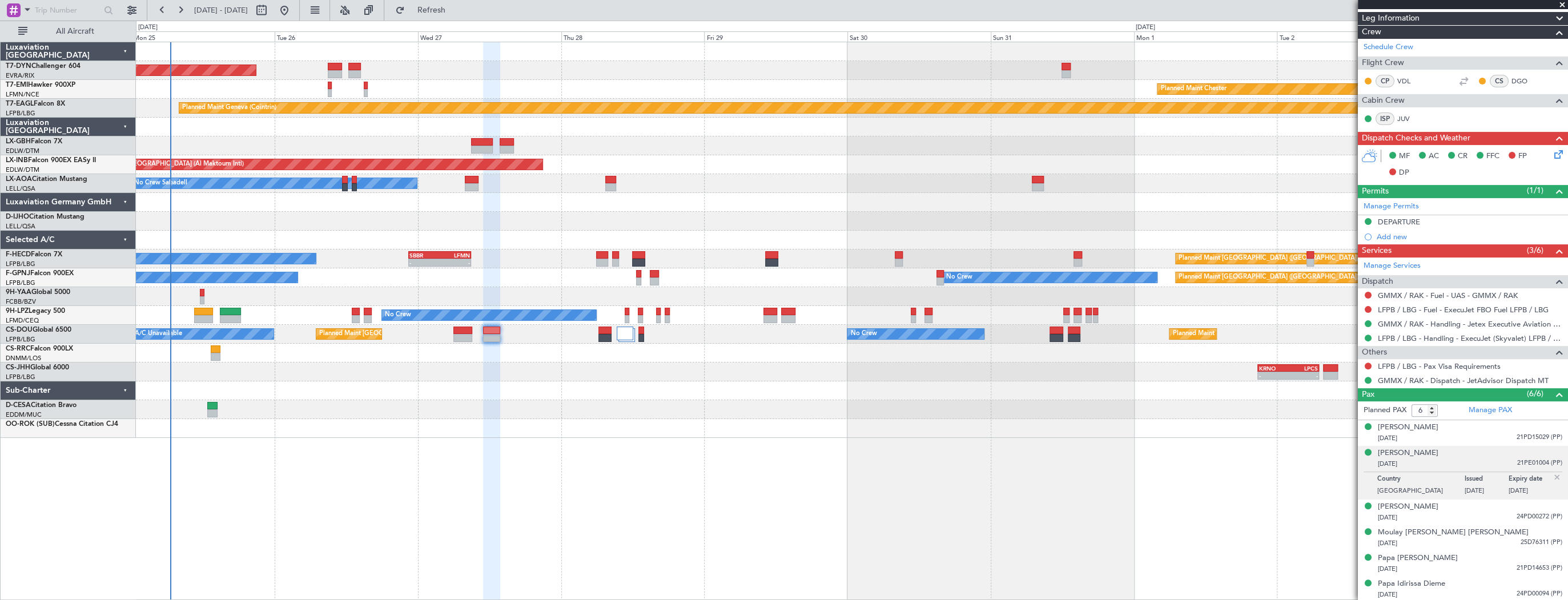
click at [276, 194] on div "AOG Maint Riga (Riga Intl) Planned Maint Chester Planned Maint Geneva (Cointrin…" at bounding box center [852, 240] width 1432 height 395
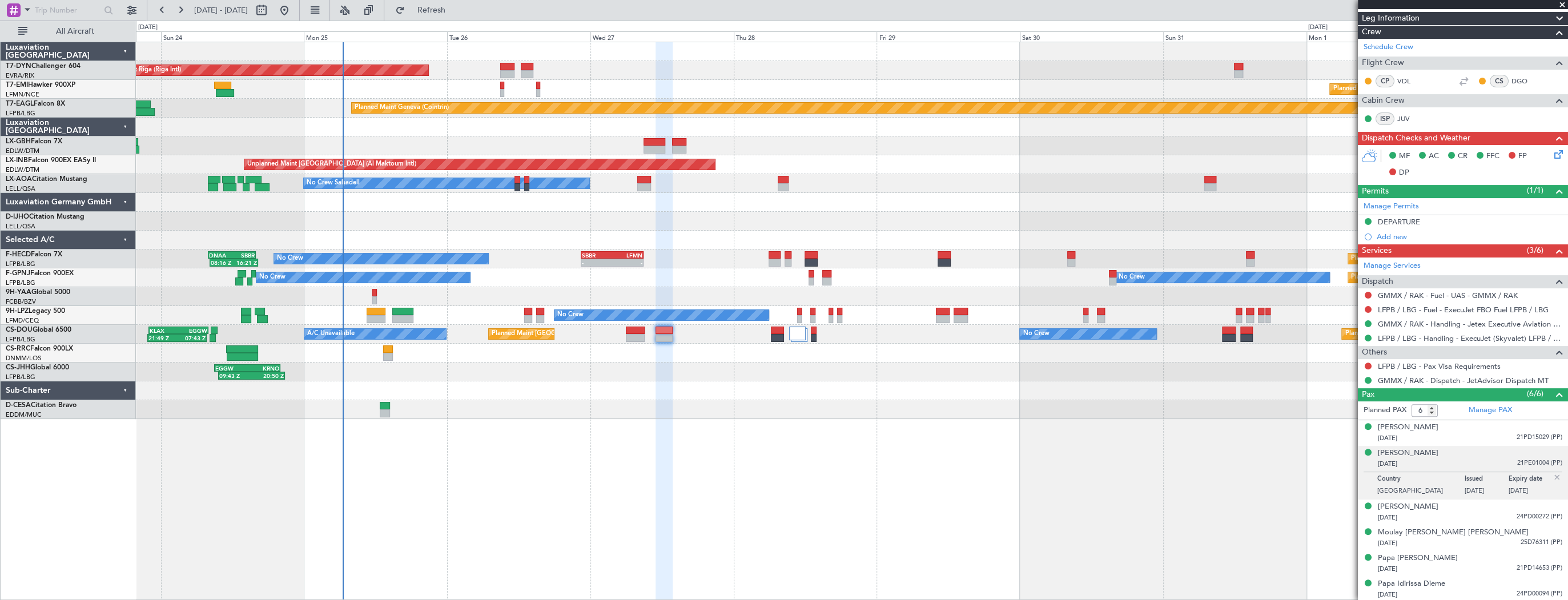
click at [541, 216] on div "AOG Maint Riga (Riga Intl) Planned Maint Basel-Mulhouse Planned Maint Chester P…" at bounding box center [852, 231] width 1432 height 377
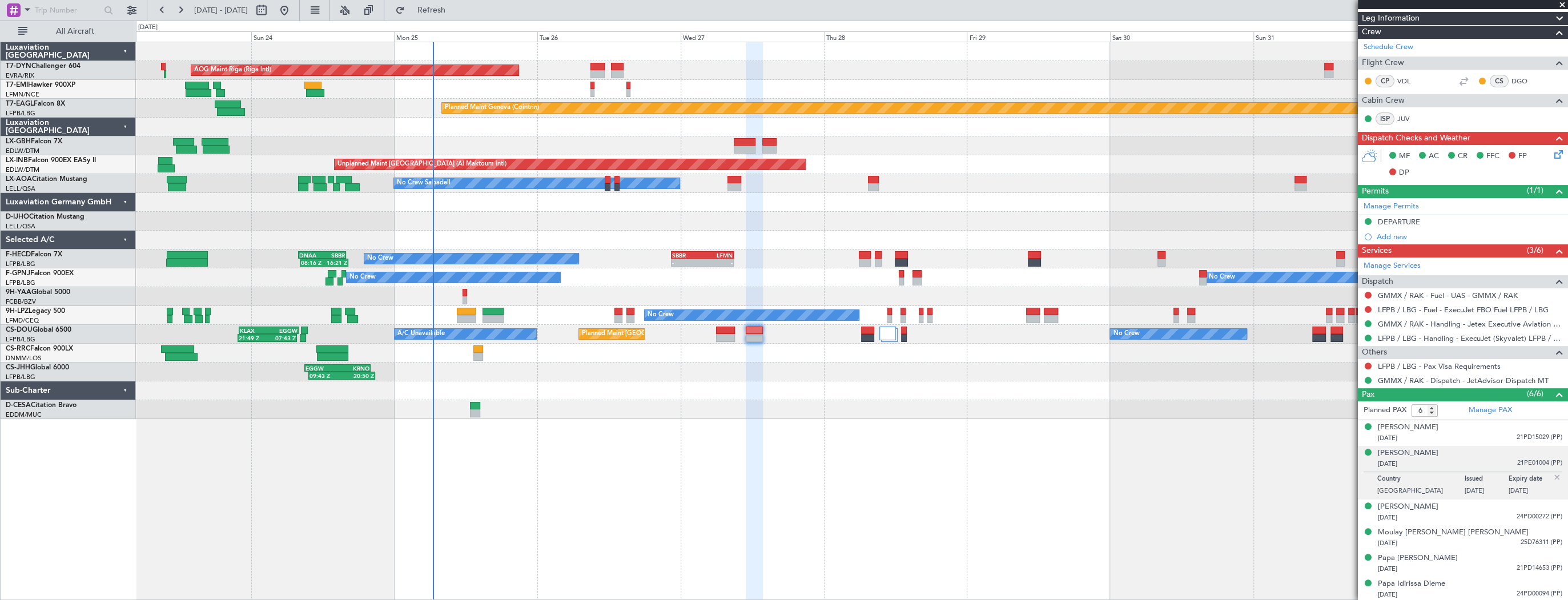
click at [313, 206] on div at bounding box center [852, 203] width 1432 height 19
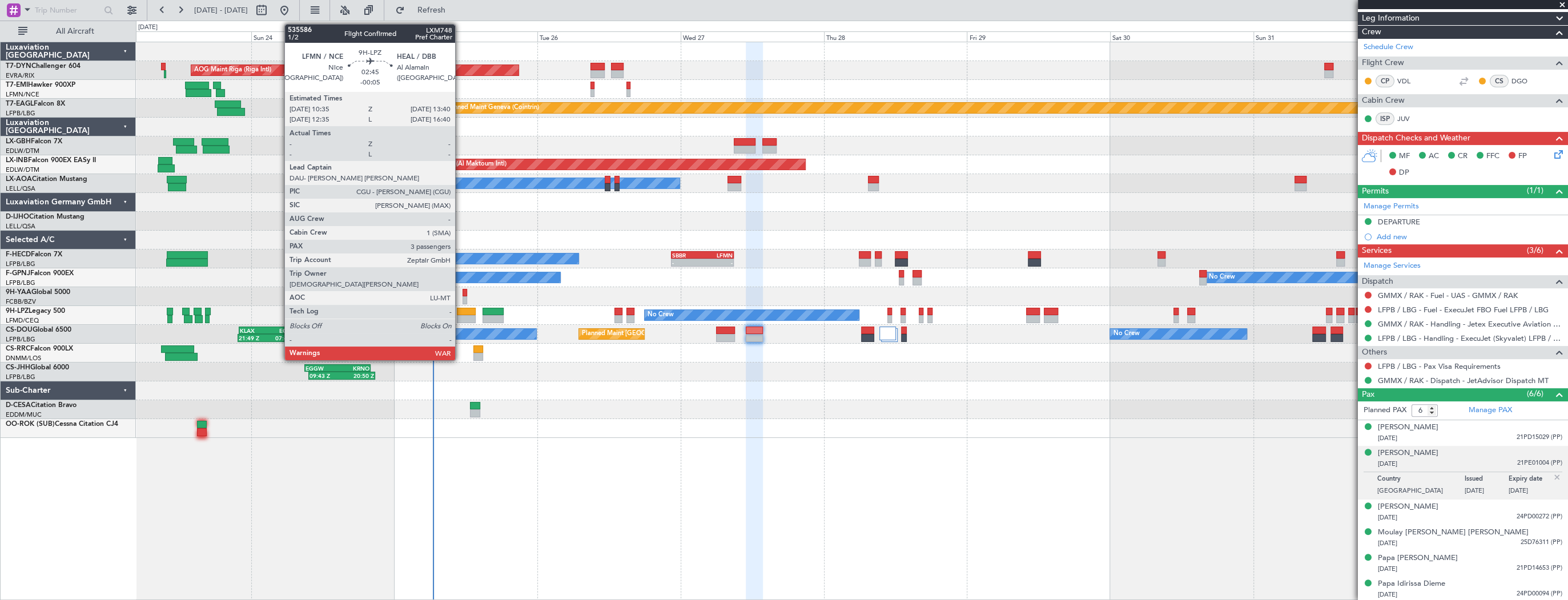
click at [460, 313] on div at bounding box center [467, 312] width 19 height 8
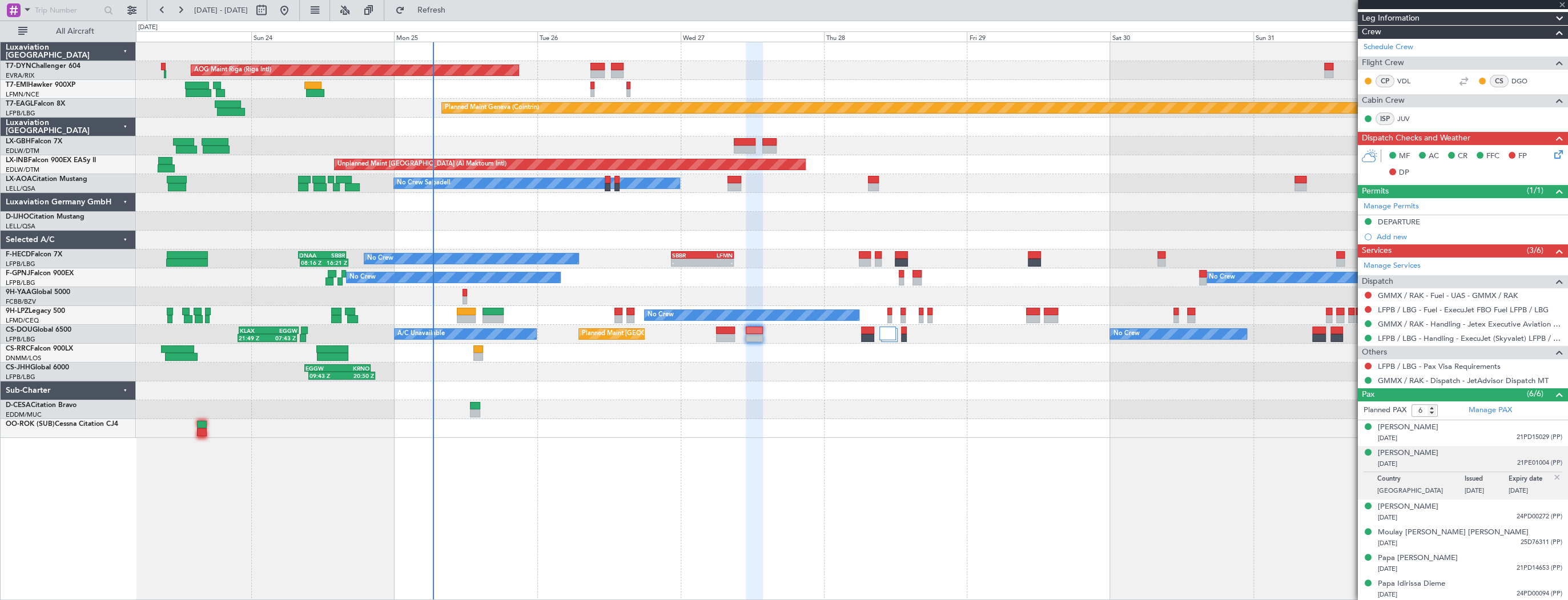
type input "-00:05"
type input "3"
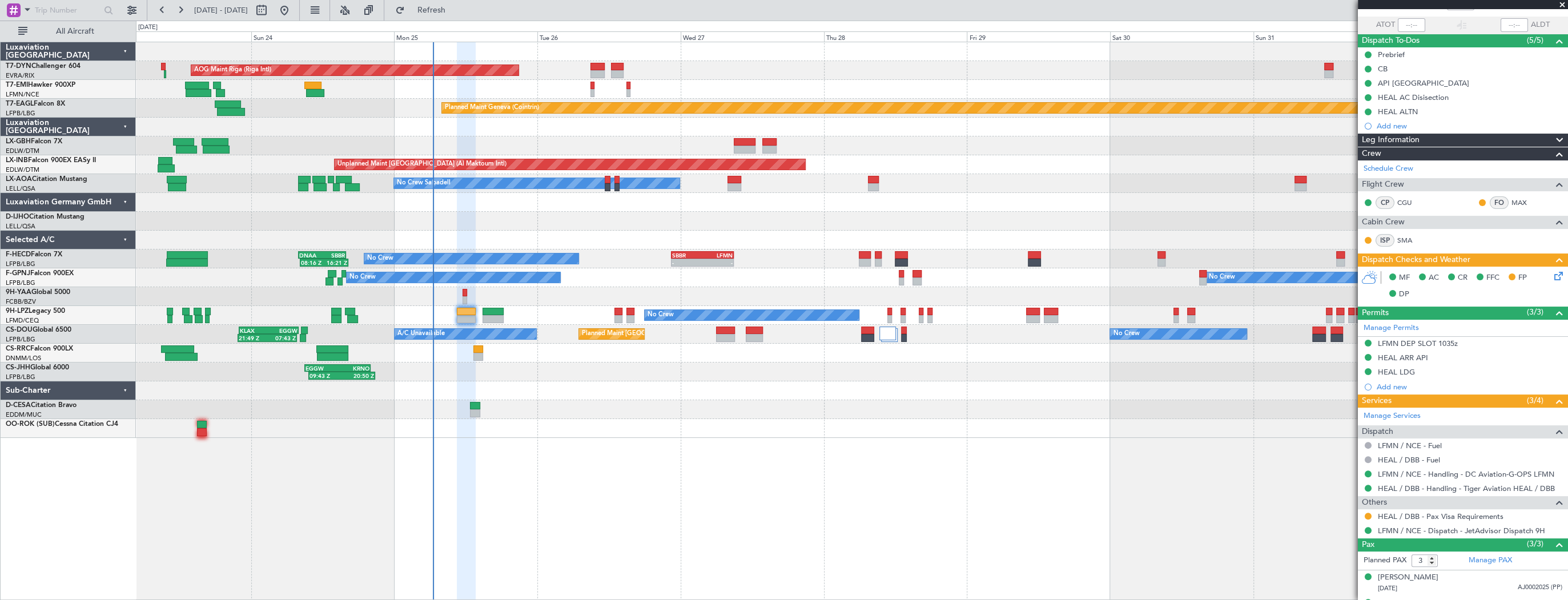
scroll to position [123, 0]
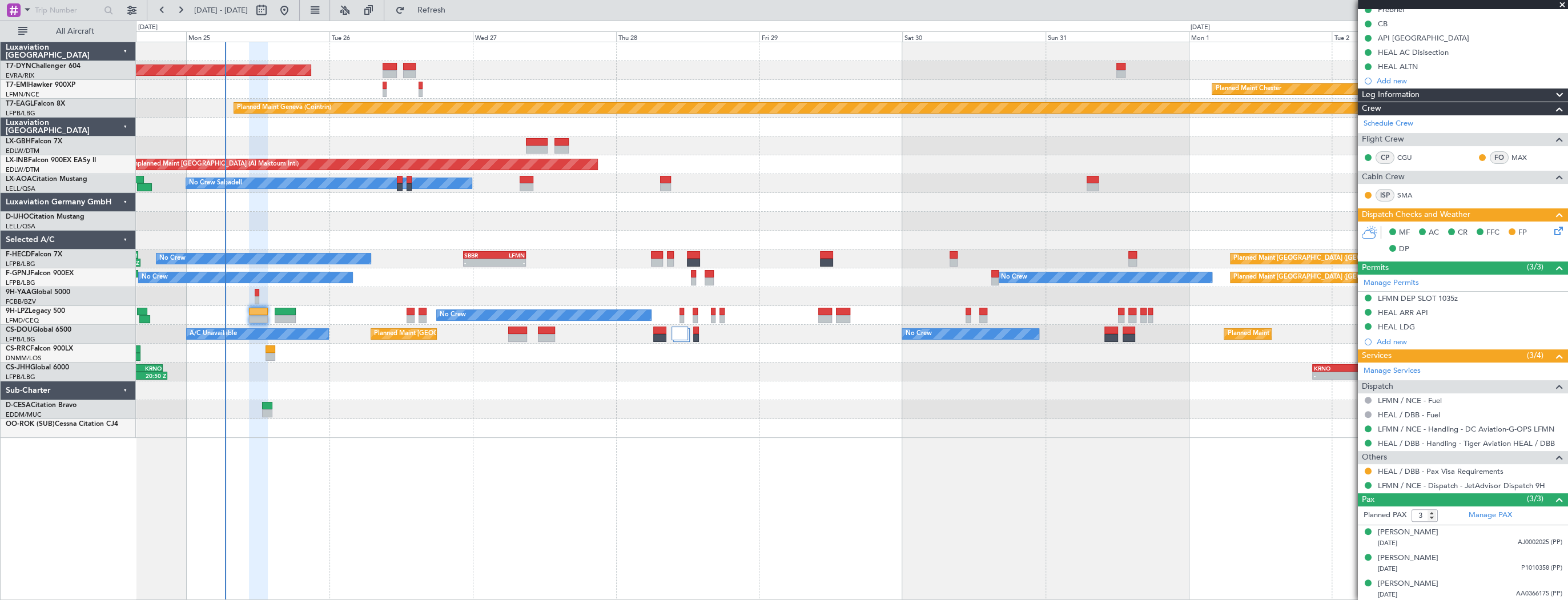
click at [331, 192] on div "AOG Maint Riga (Riga Intl) Planned Maint Basel-Mulhouse Planned Maint Chester P…" at bounding box center [852, 240] width 1432 height 395
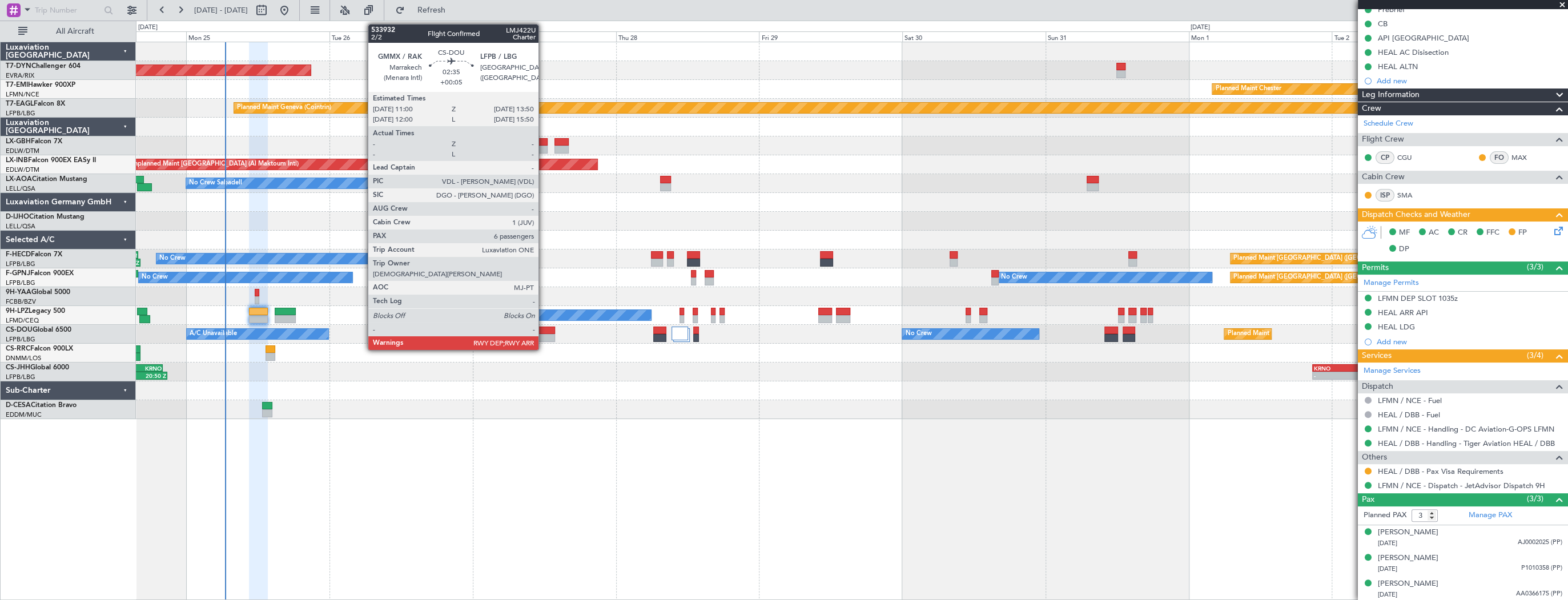
click at [544, 330] on div at bounding box center [547, 331] width 17 height 8
type input "+00:05"
type input "6"
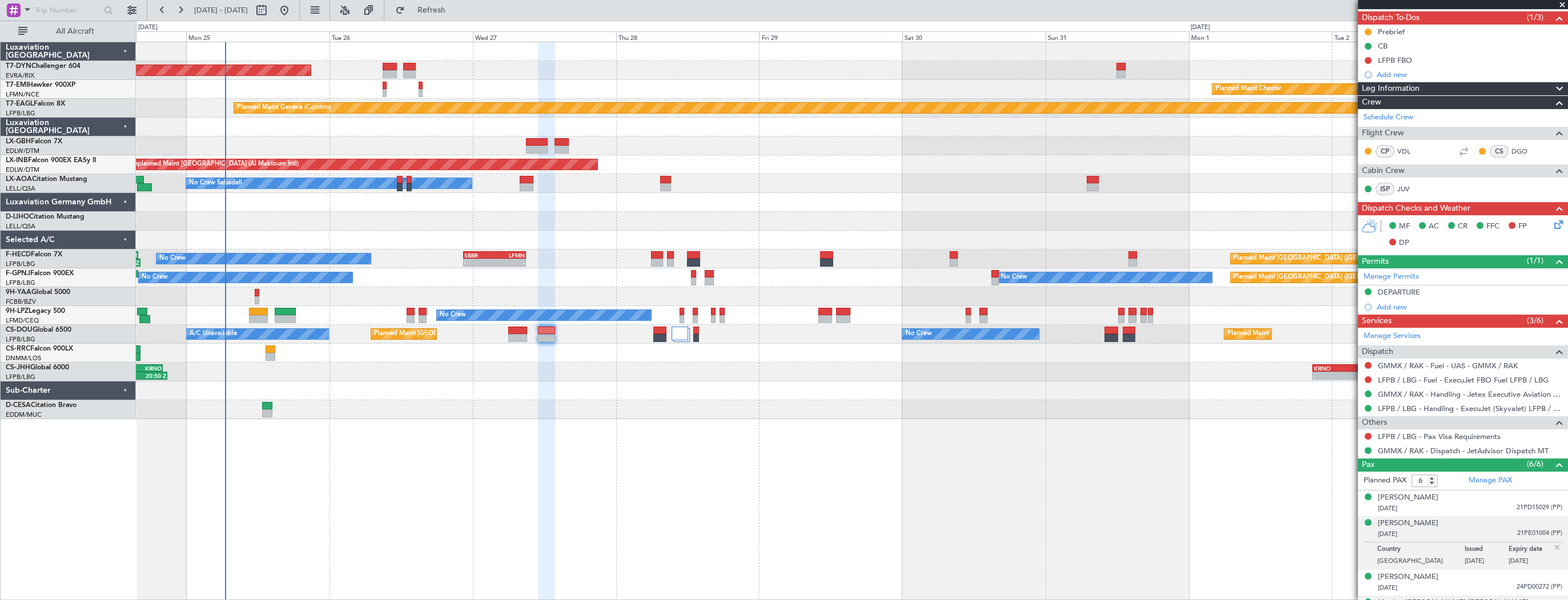
scroll to position [171, 0]
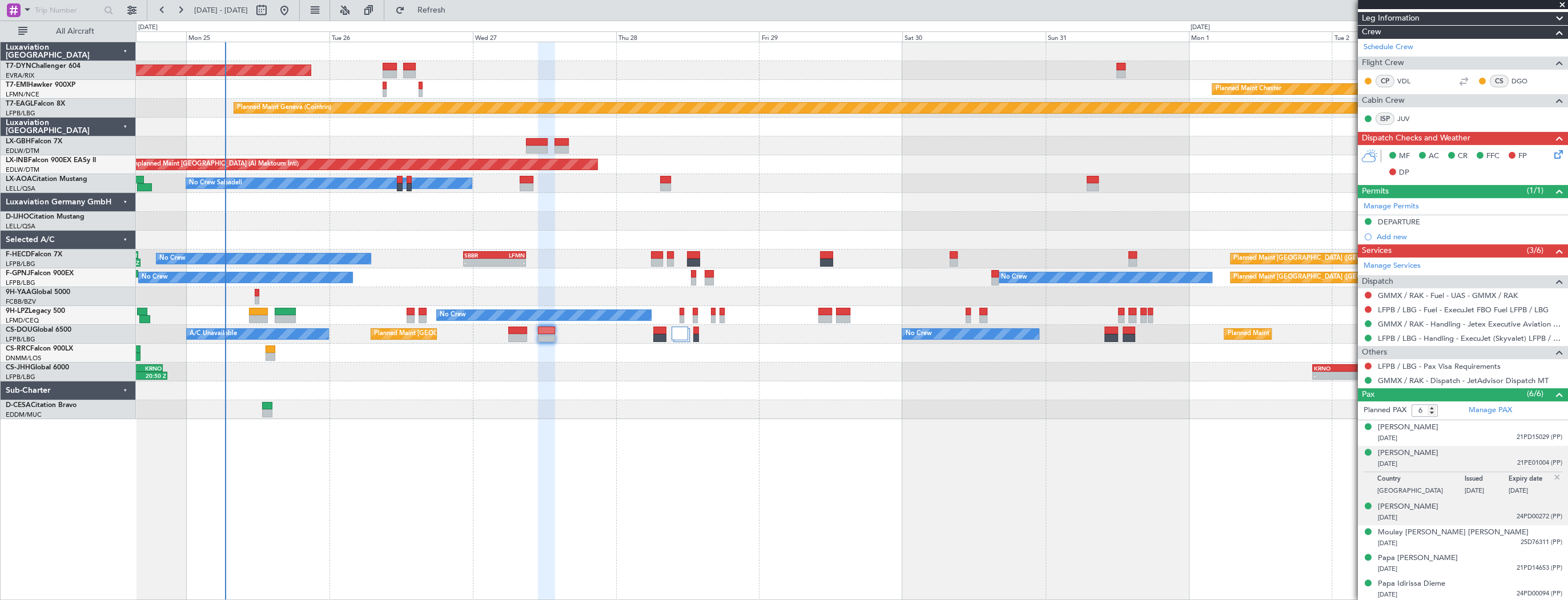
click at [1450, 512] on div "17/03/1972 24PD00272 (PP)" at bounding box center [1470, 518] width 184 height 12
click at [1449, 542] on div "14/07/1976 25D76311 (PP)" at bounding box center [1470, 544] width 184 height 12
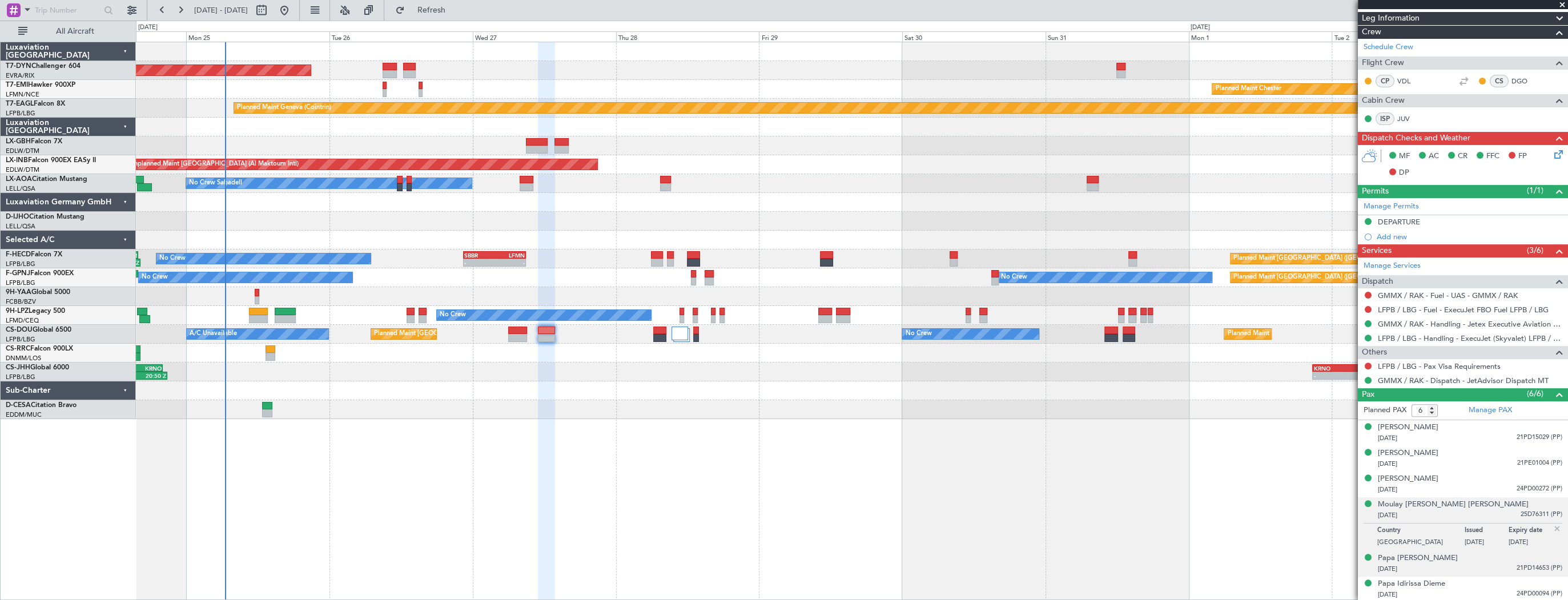
click at [1459, 567] on div "18/03/1982 21PD14653 (PP)" at bounding box center [1470, 569] width 184 height 12
click at [1451, 589] on div "06/01/1969 24PD00094 (PP)" at bounding box center [1470, 595] width 184 height 12
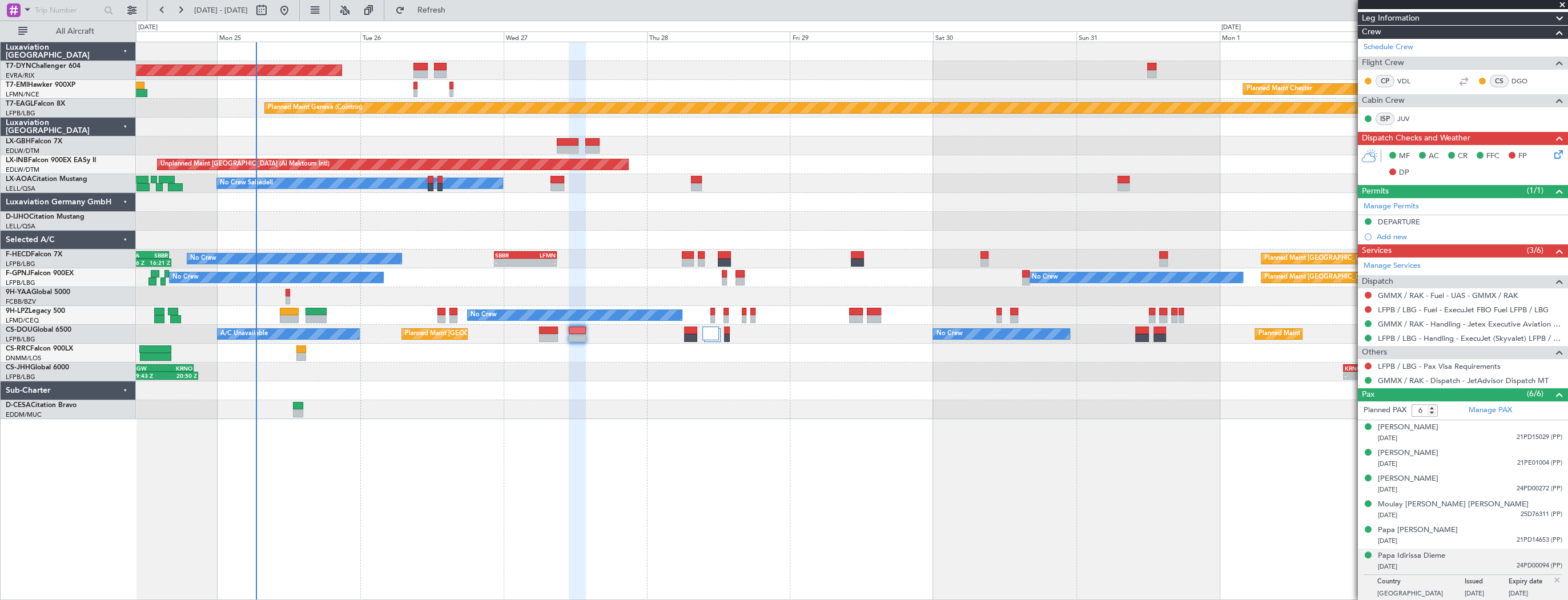
click at [785, 454] on div "AOG Maint Riga (Riga Intl) Planned Maint Basel-Mulhouse Planned Maint Chester P…" at bounding box center [852, 320] width 1433 height 559
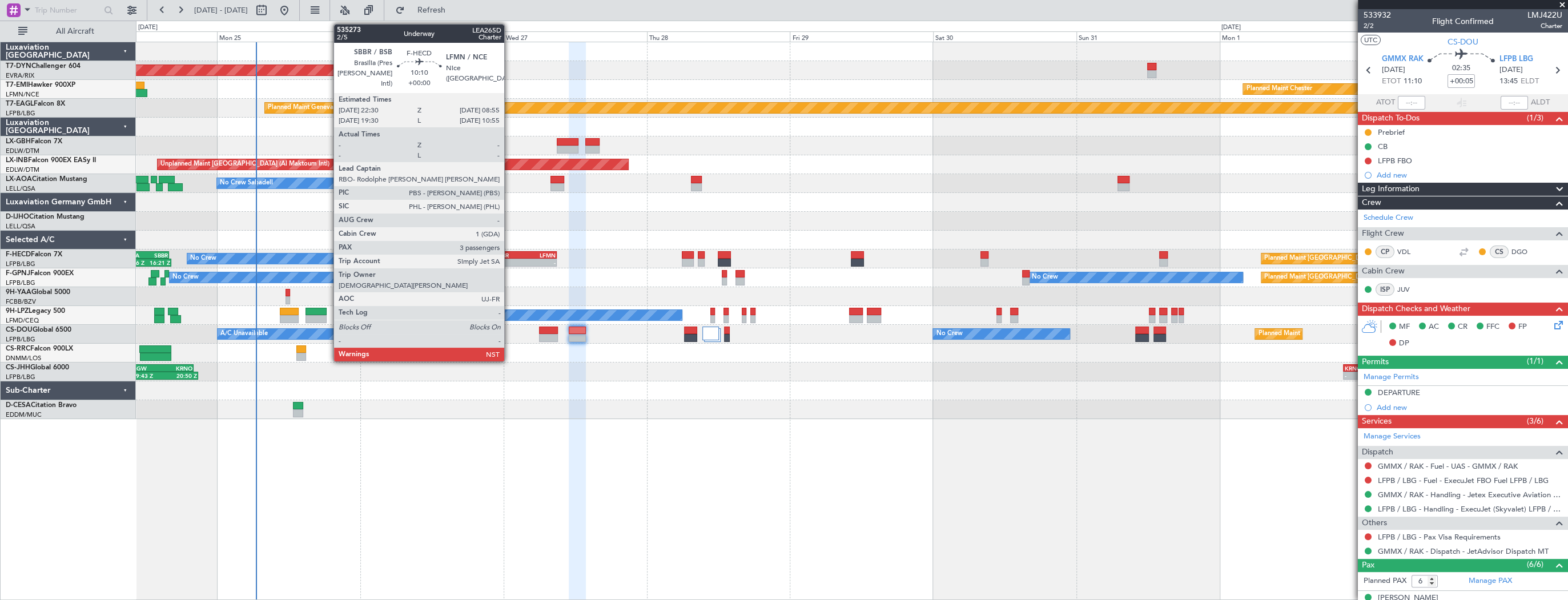
click at [509, 254] on div "SBBR" at bounding box center [509, 255] width 30 height 7
type input "3"
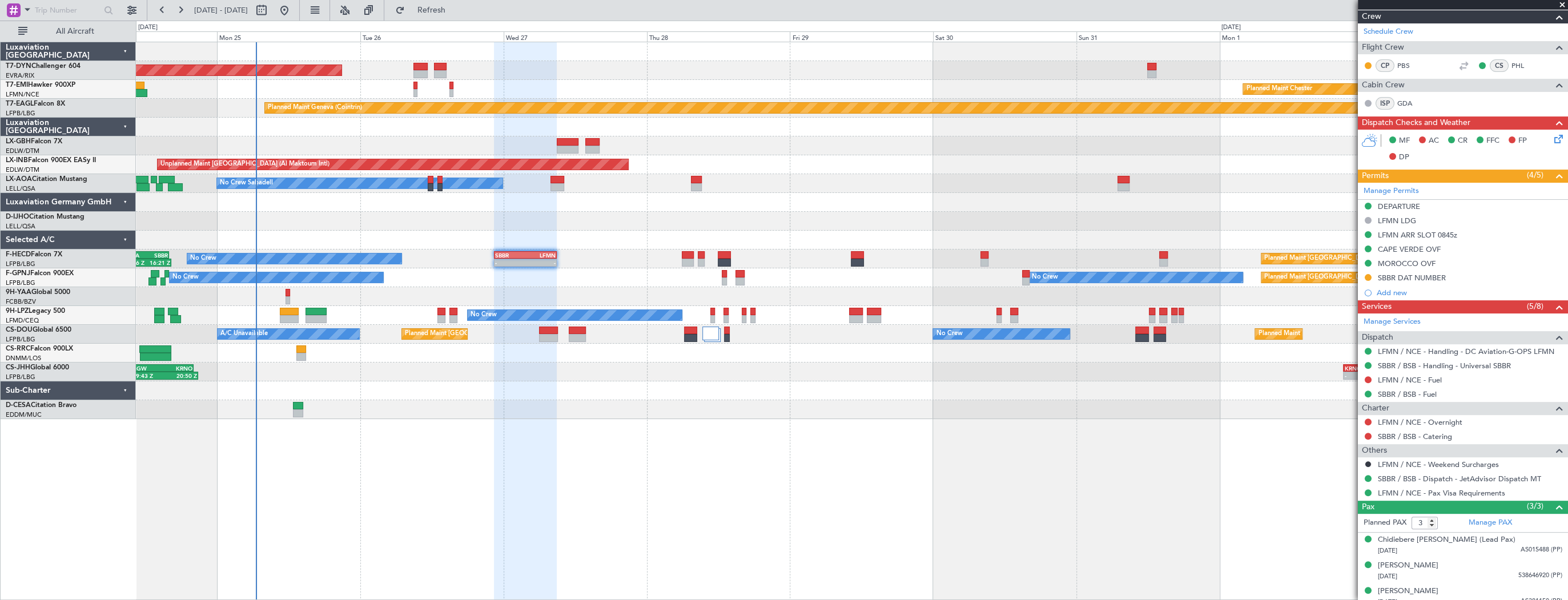
scroll to position [222, 0]
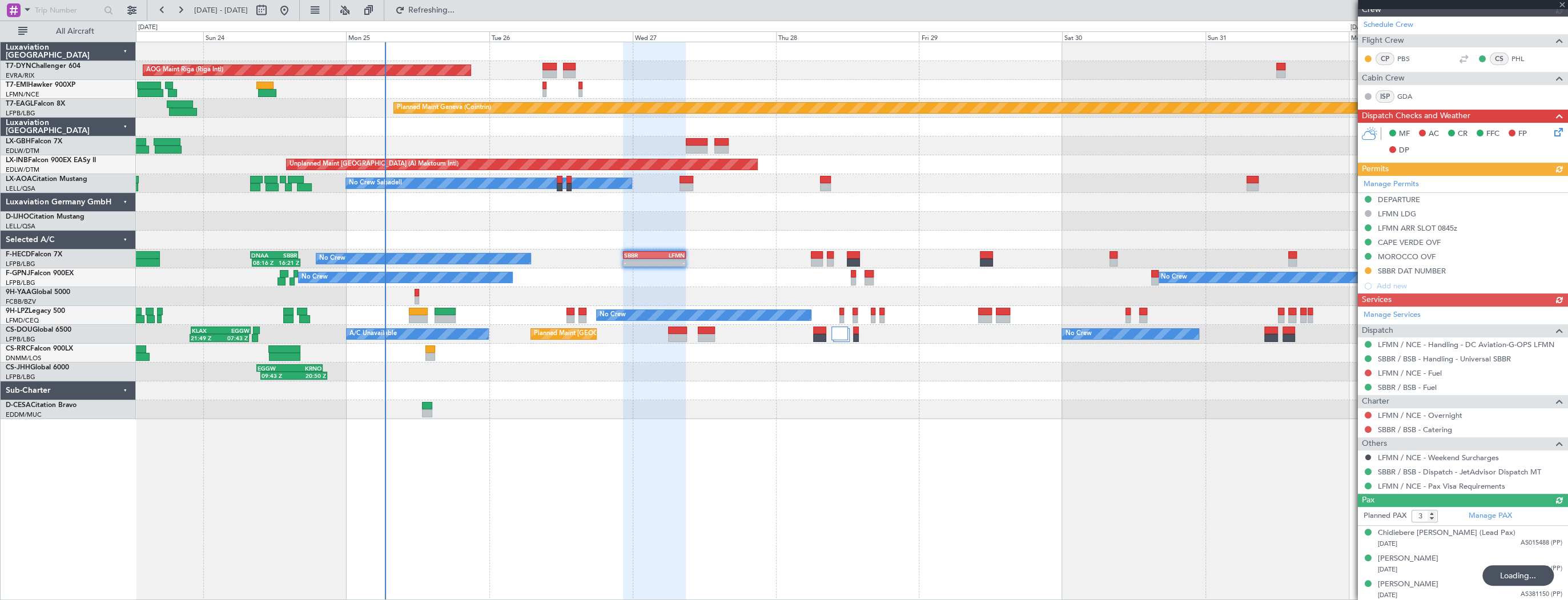
click at [553, 213] on div at bounding box center [852, 222] width 1432 height 19
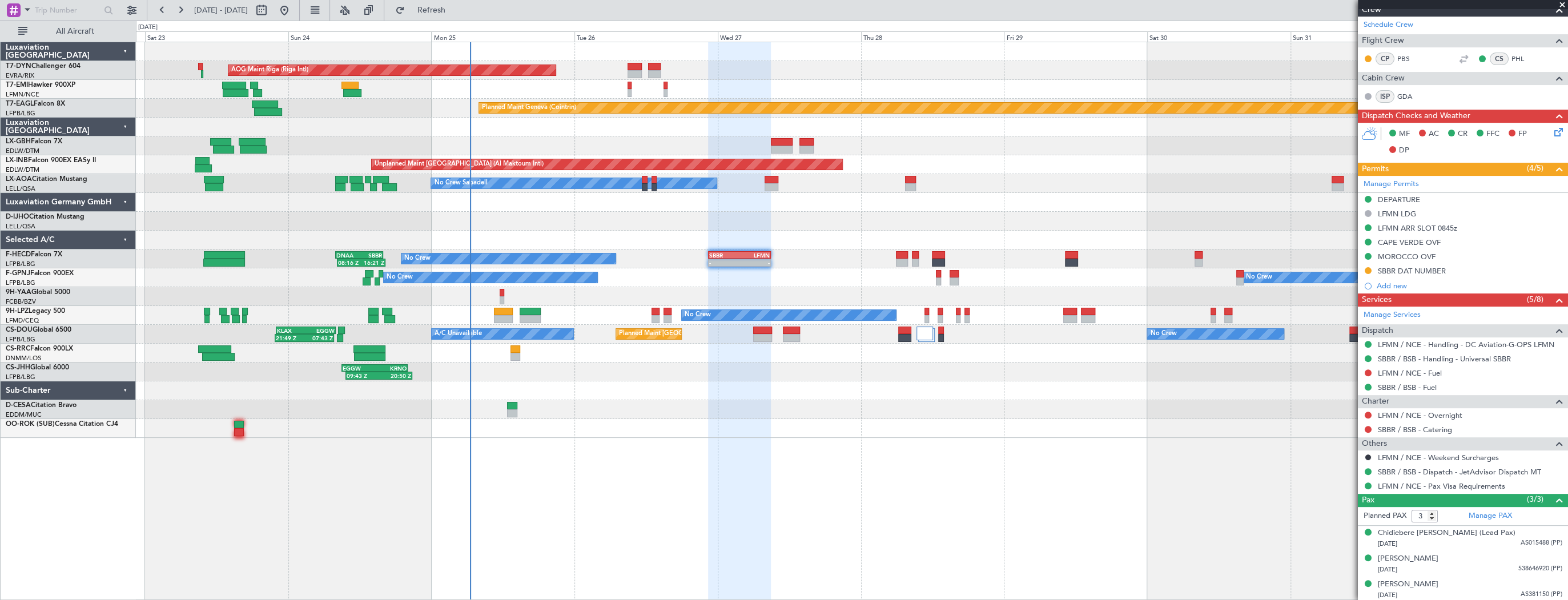
click at [443, 214] on div at bounding box center [852, 222] width 1432 height 19
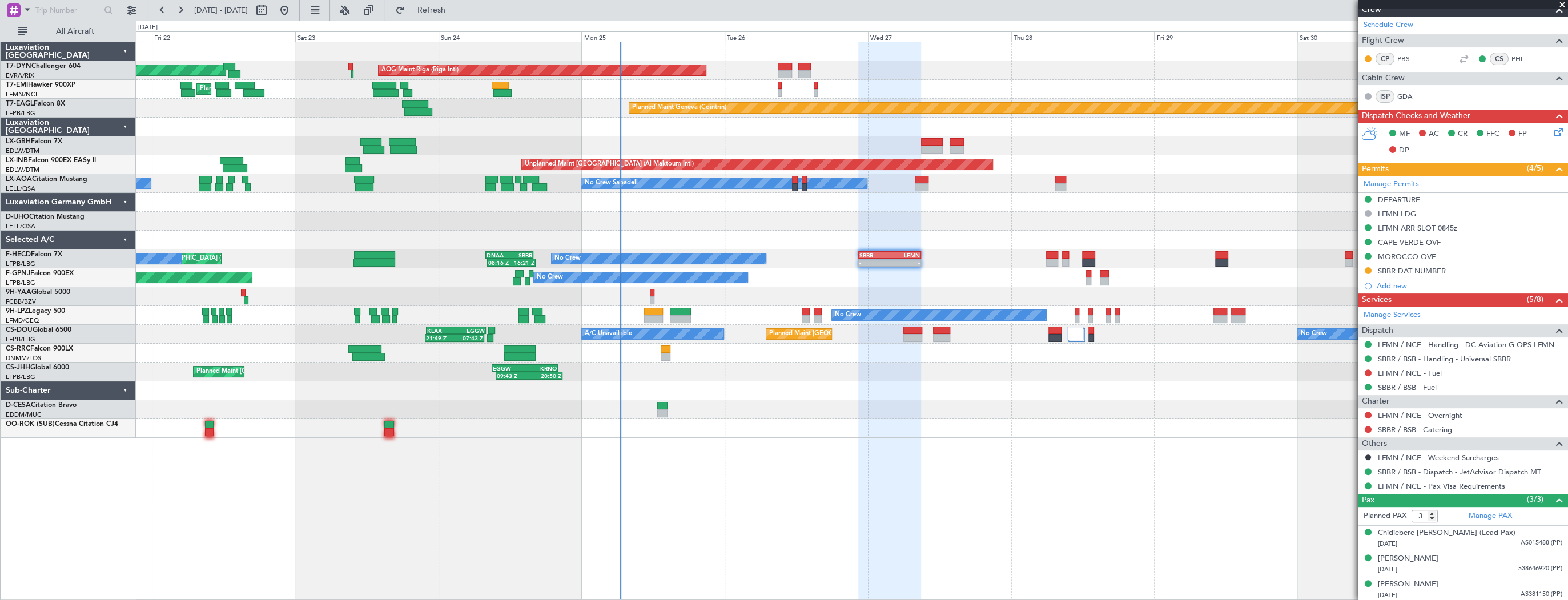
click at [517, 215] on div at bounding box center [852, 222] width 1432 height 19
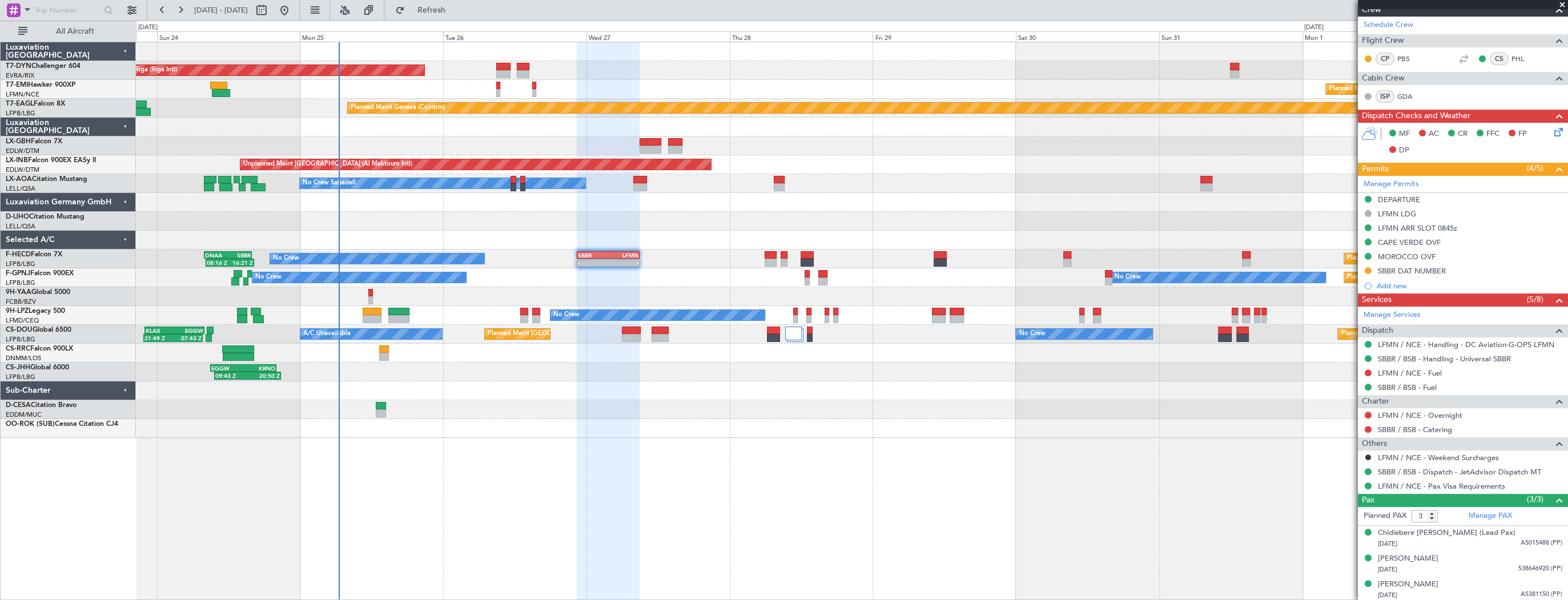
click at [555, 212] on div "AOG Maint Riga (Riga Intl) Planned Maint Basel-Mulhouse Planned Maint Chester P…" at bounding box center [852, 240] width 1432 height 395
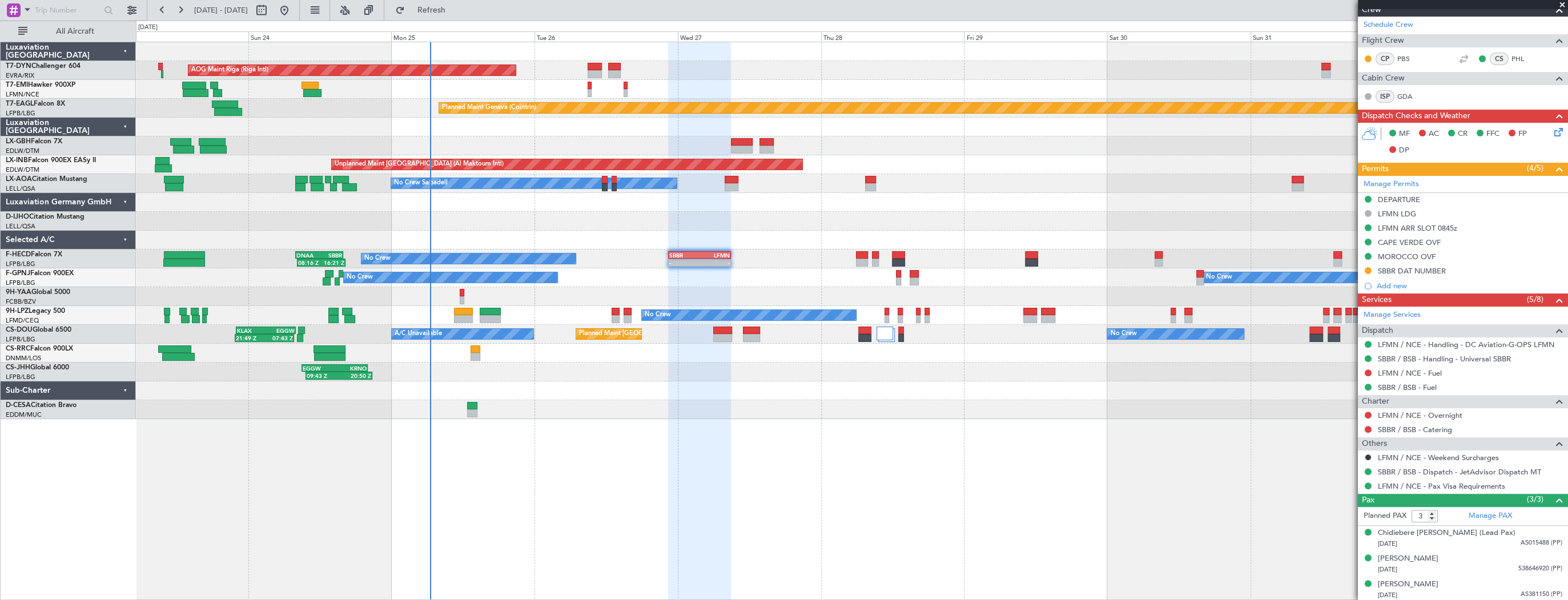
click at [546, 213] on div at bounding box center [852, 222] width 1432 height 19
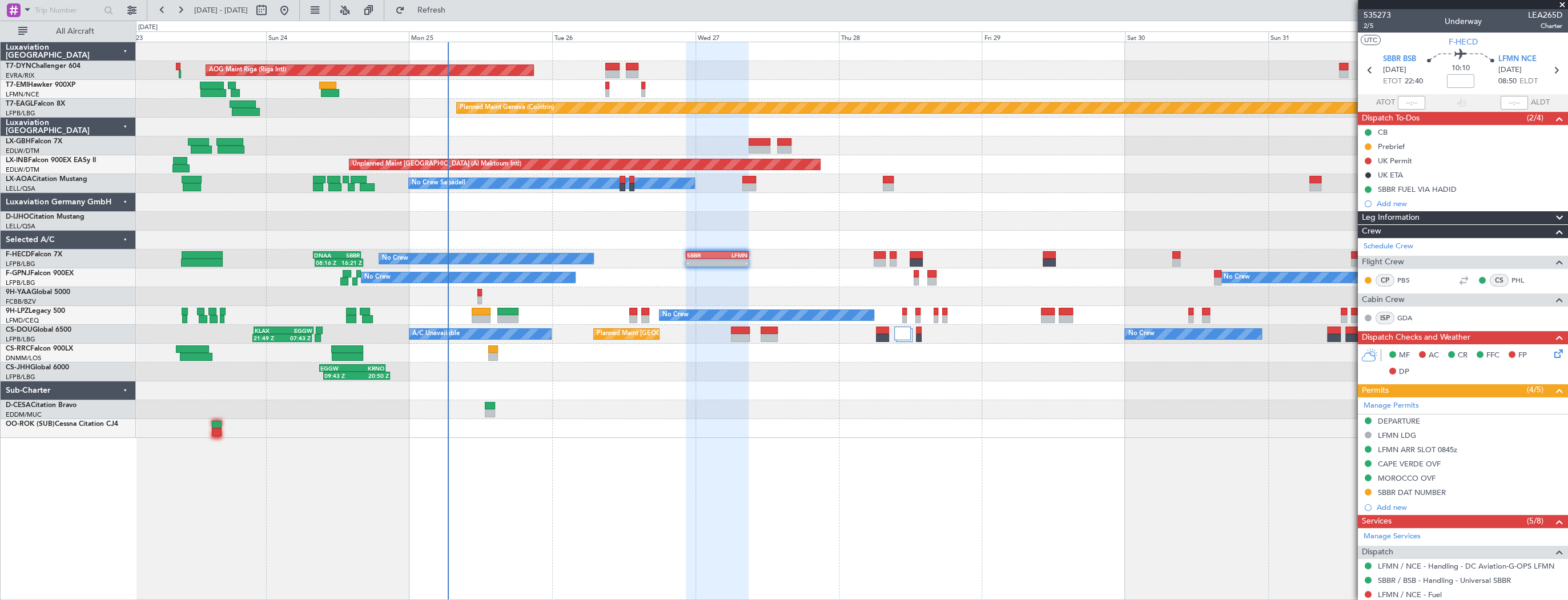
scroll to position [222, 0]
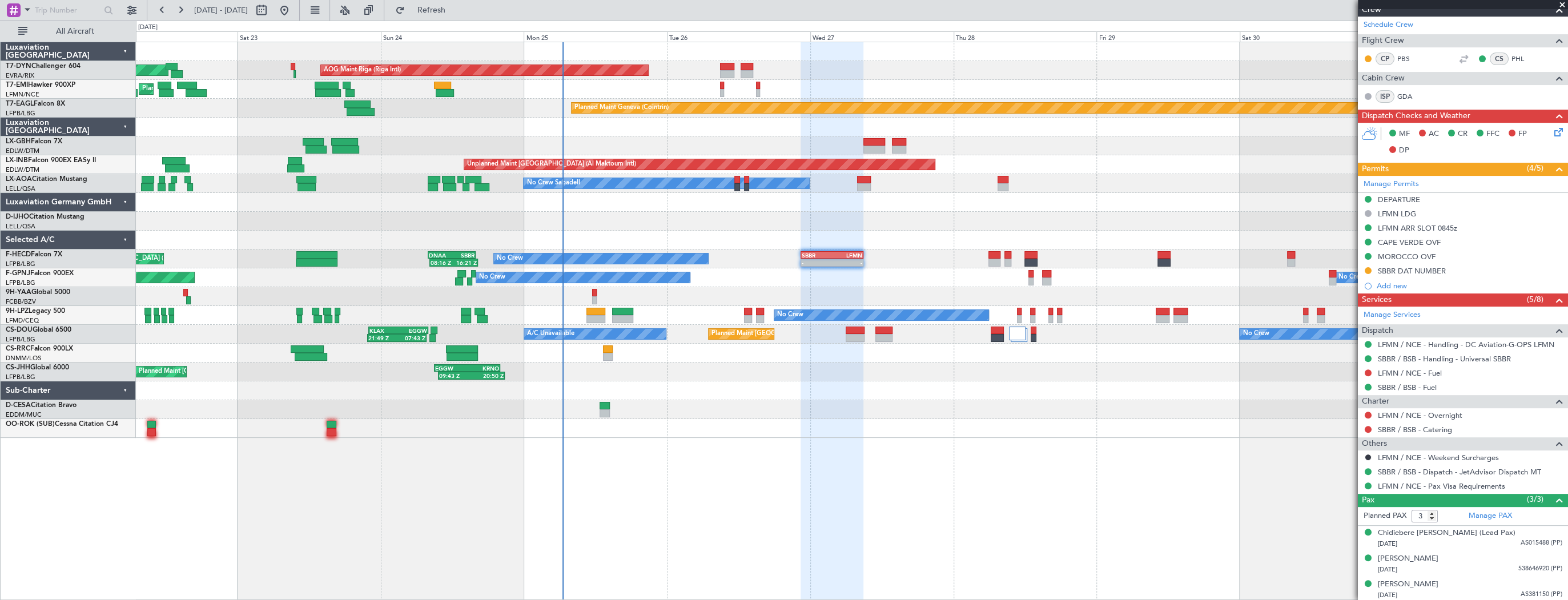
click at [661, 221] on div at bounding box center [852, 222] width 1432 height 19
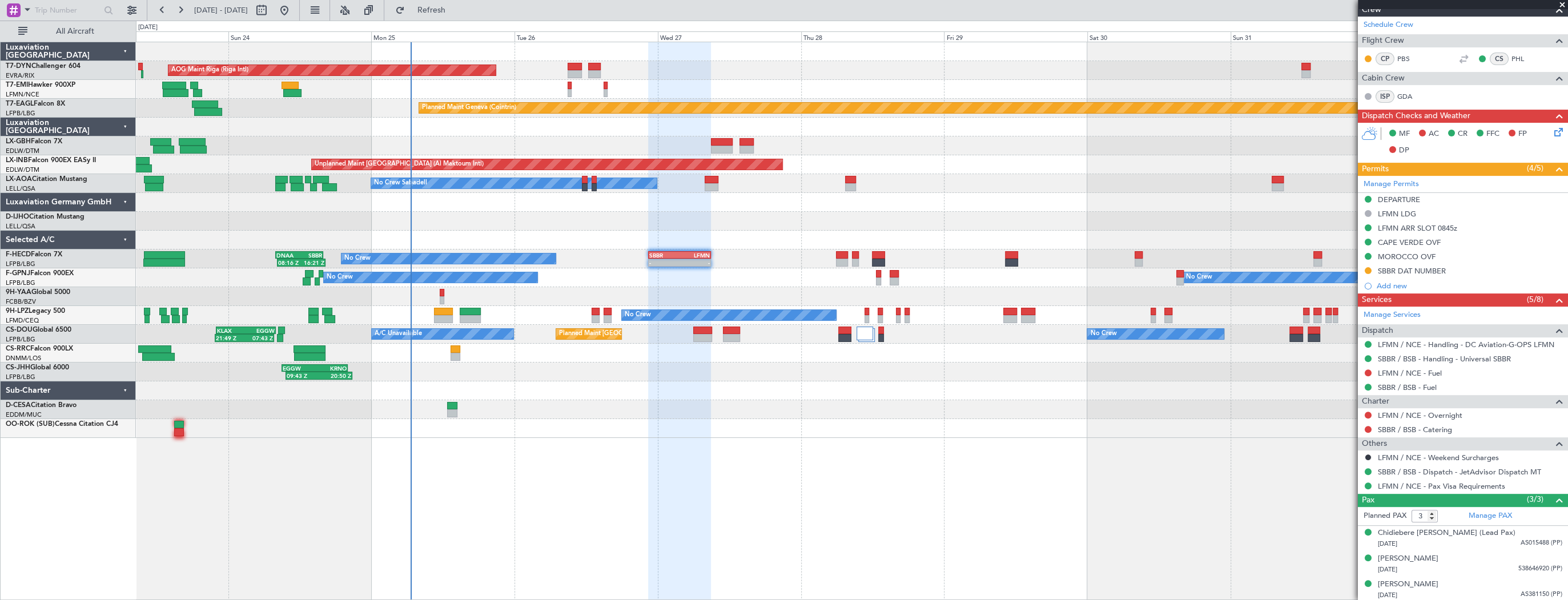
click at [559, 182] on div "AOG Maint Riga (Riga Intl) Planned Maint Basel-Mulhouse Planned Maint Chester P…" at bounding box center [852, 240] width 1432 height 395
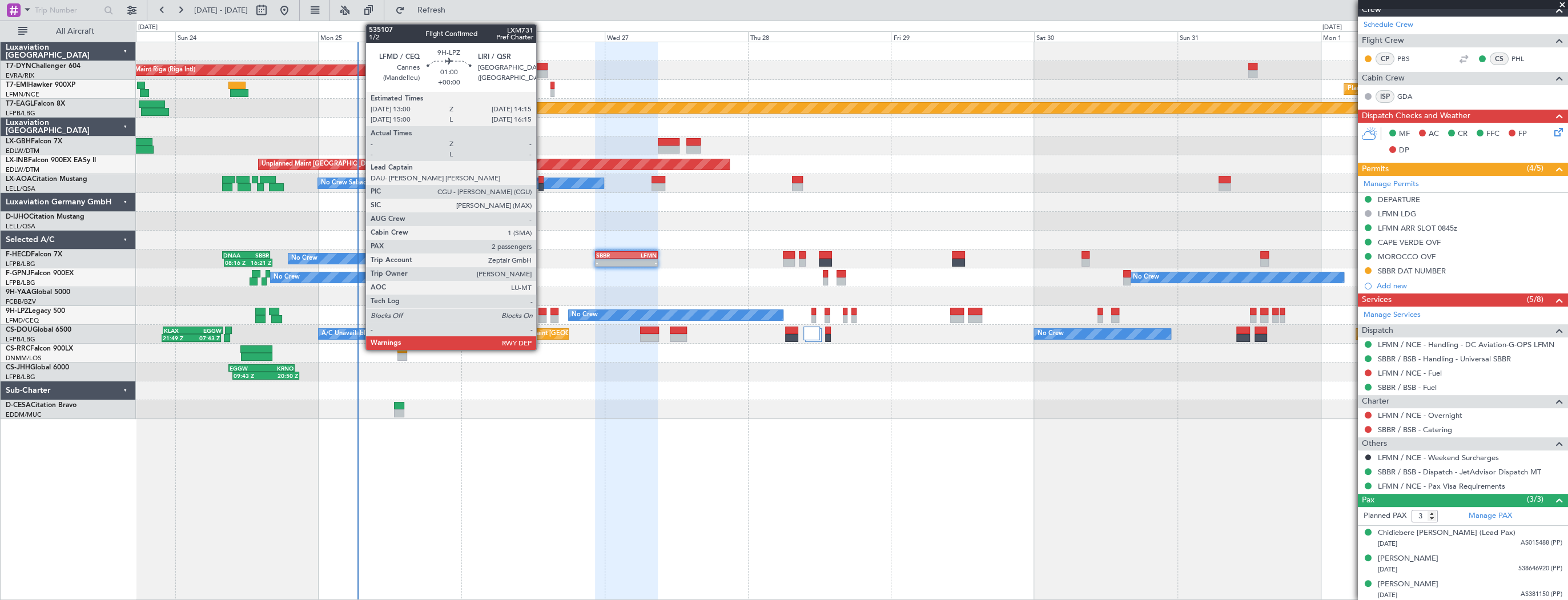
click at [541, 314] on div at bounding box center [542, 312] width 8 height 8
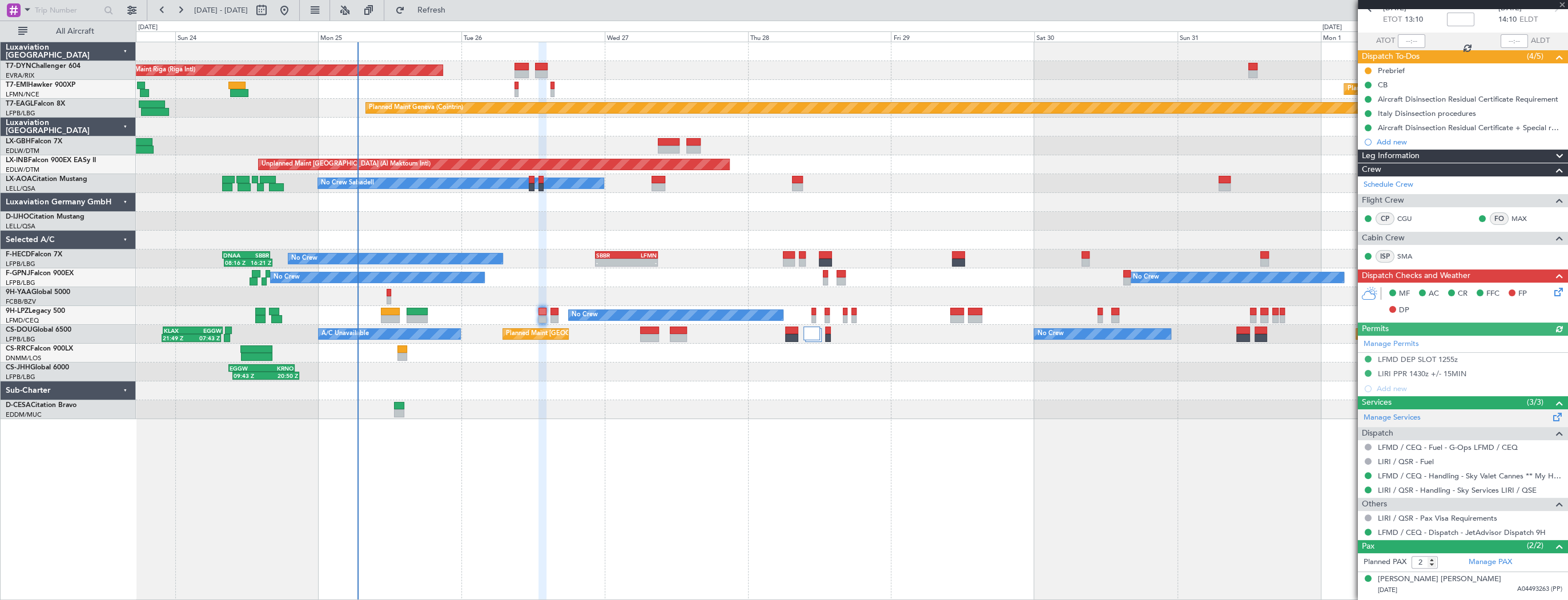
scroll to position [82, 0]
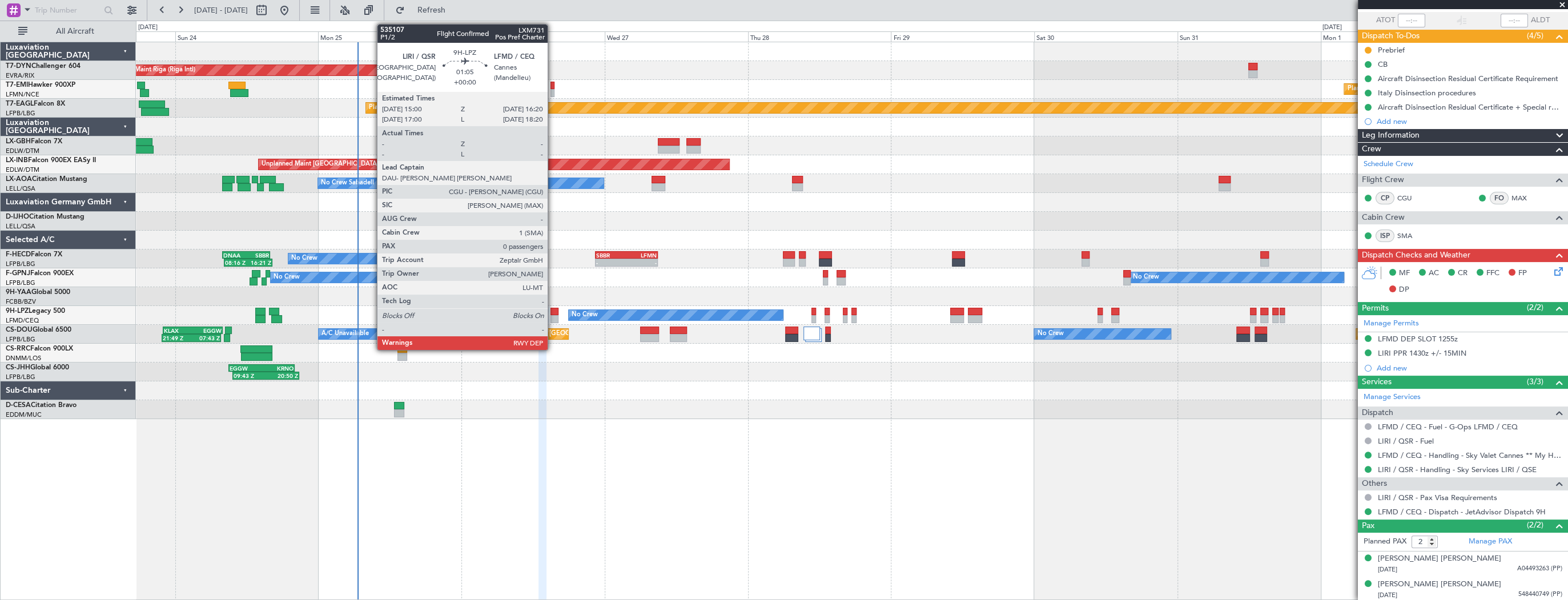
click at [553, 315] on div at bounding box center [555, 319] width 8 height 8
type input "0"
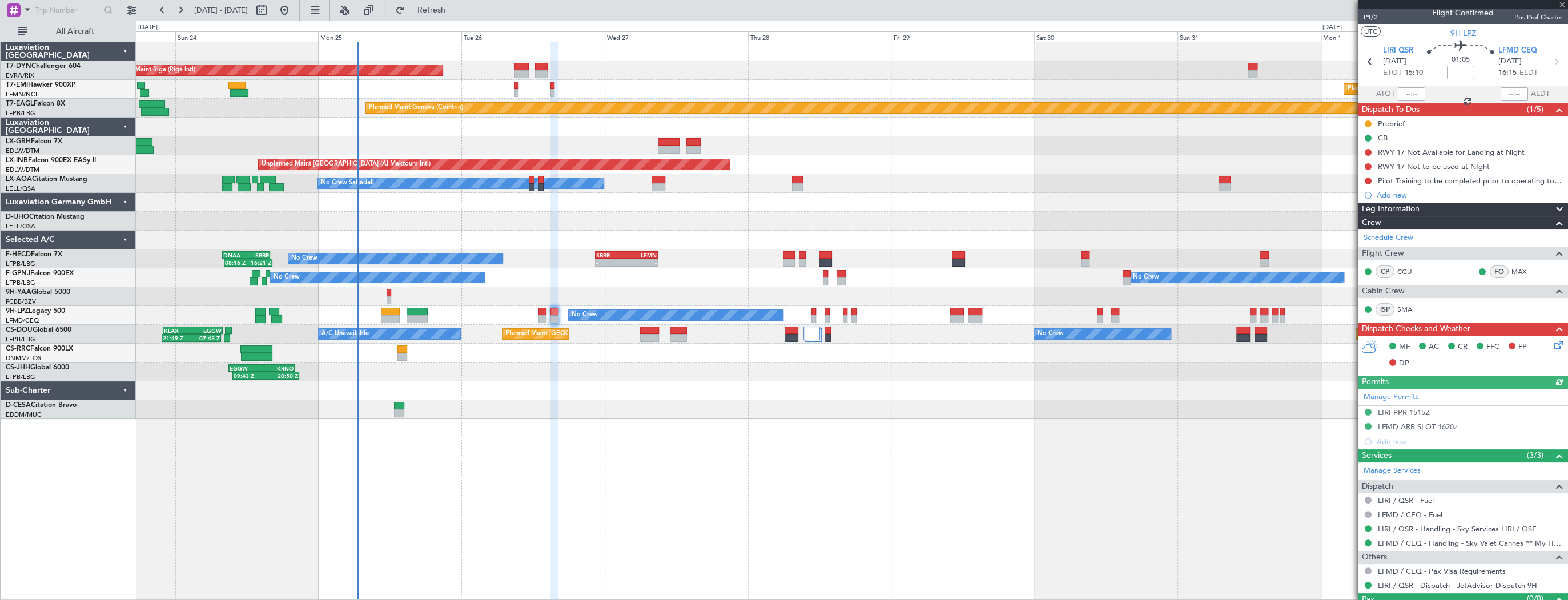
scroll to position [0, 0]
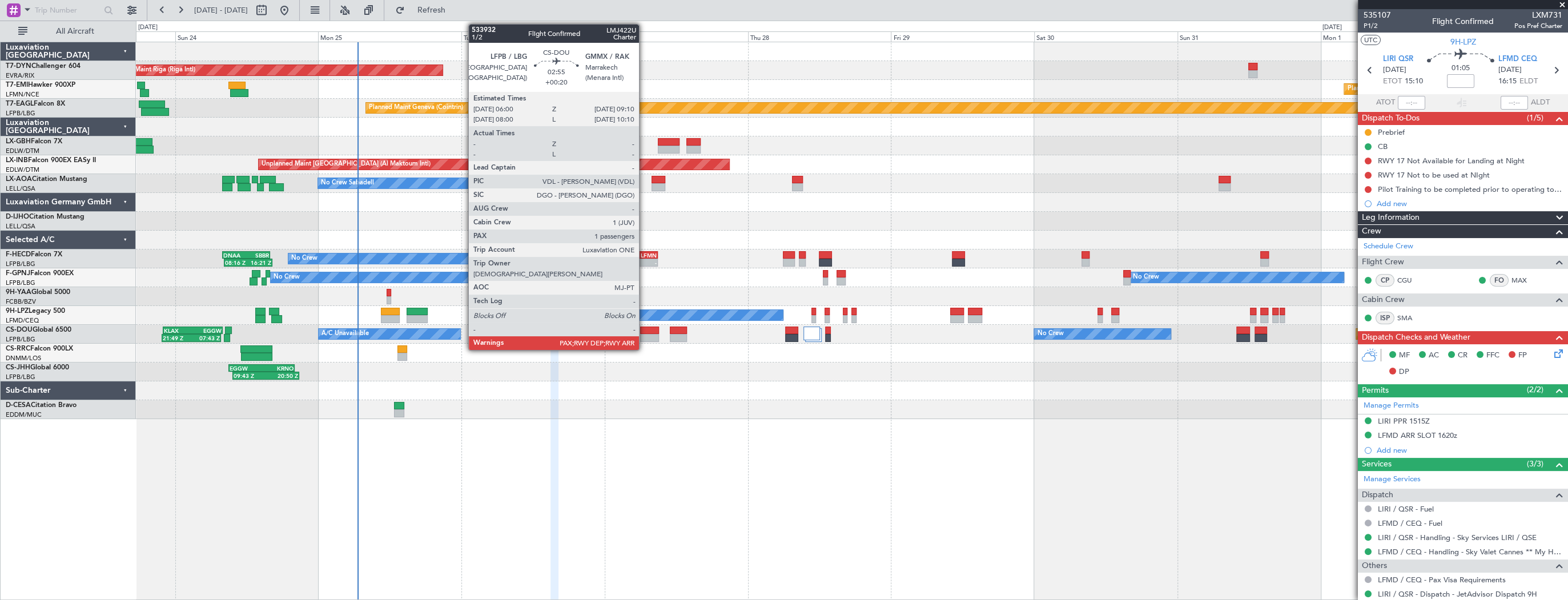
click at [645, 334] on div at bounding box center [650, 338] width 19 height 8
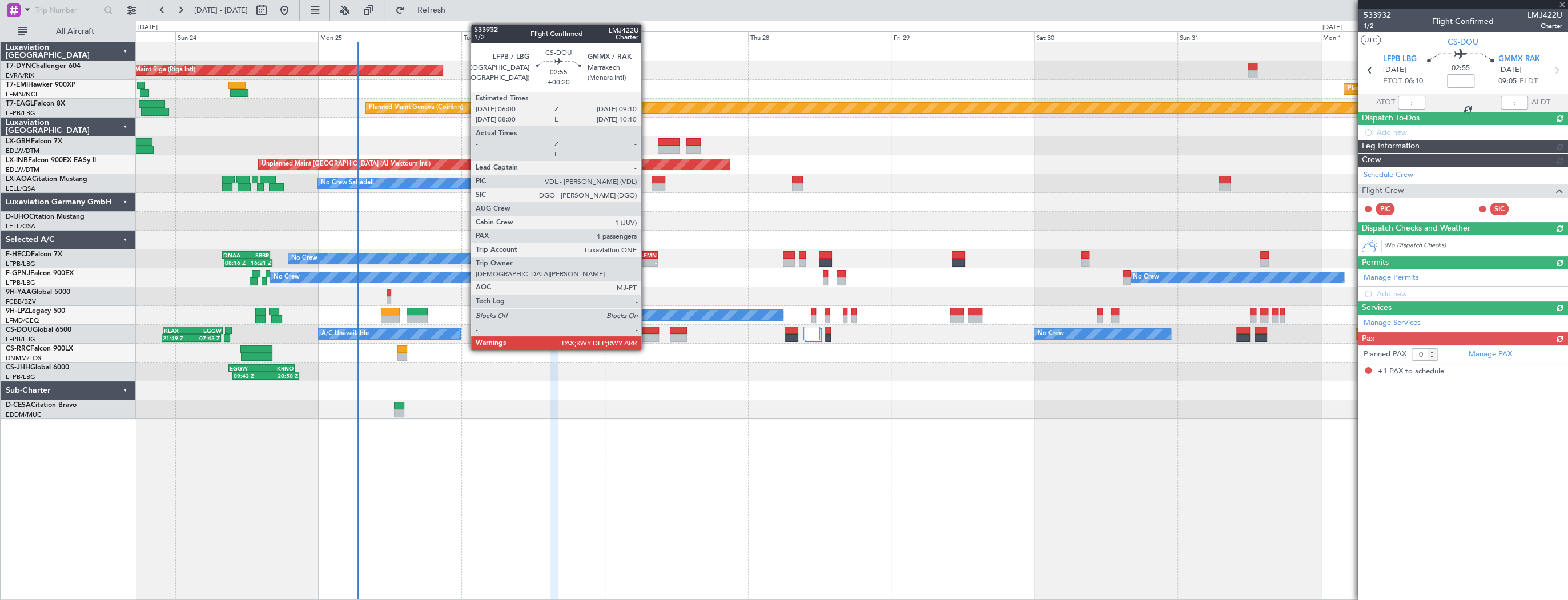
type input "+00:20"
type input "1"
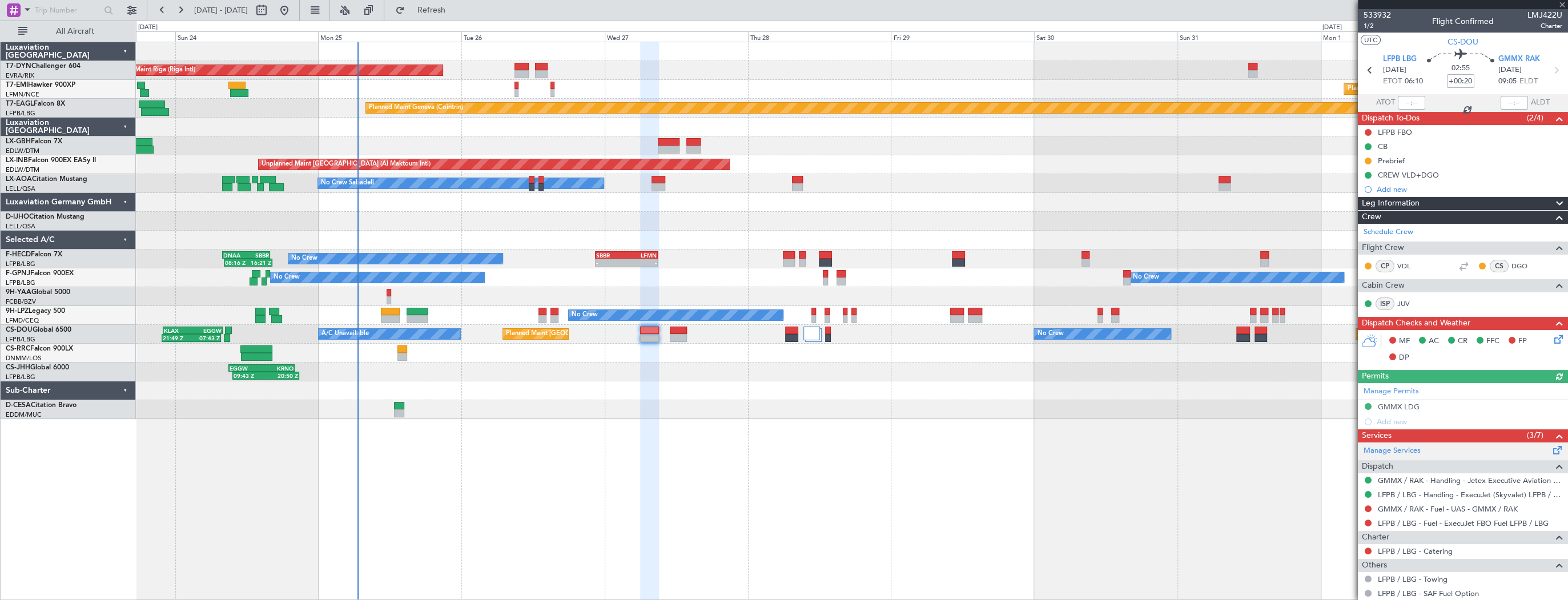
scroll to position [88, 0]
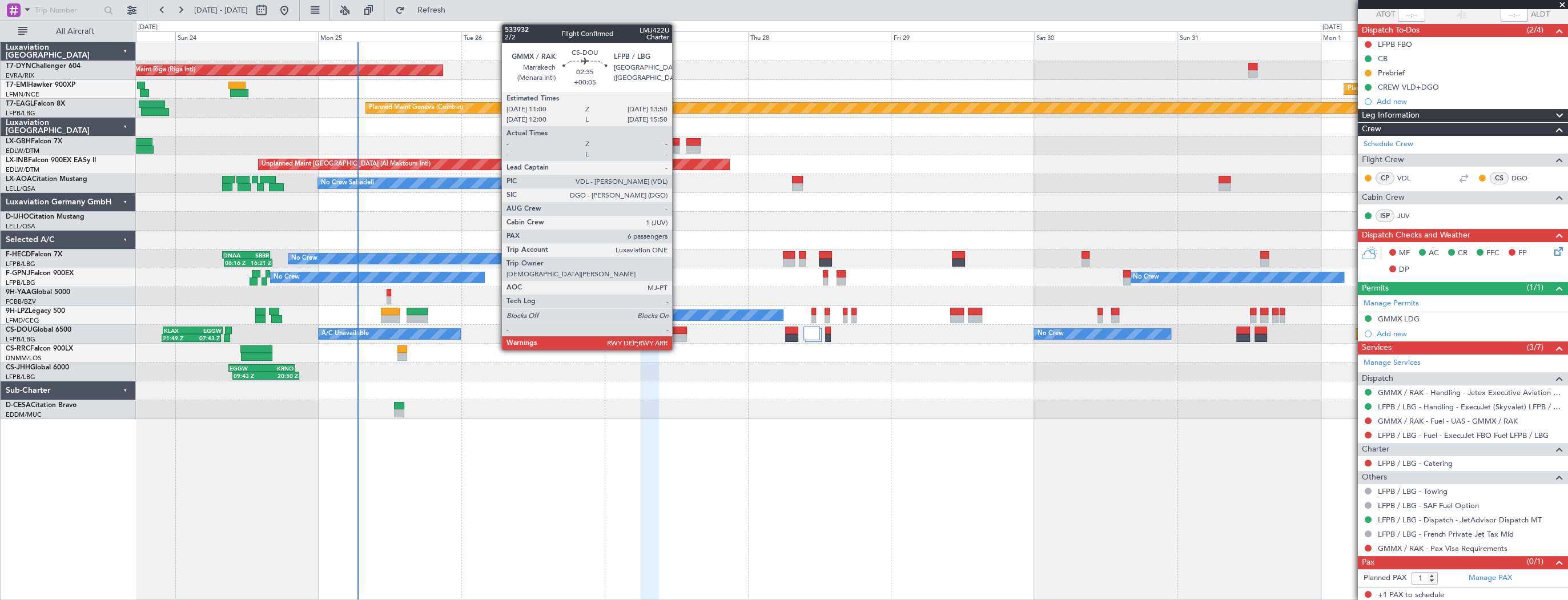
click at [677, 333] on div at bounding box center [678, 331] width 17 height 8
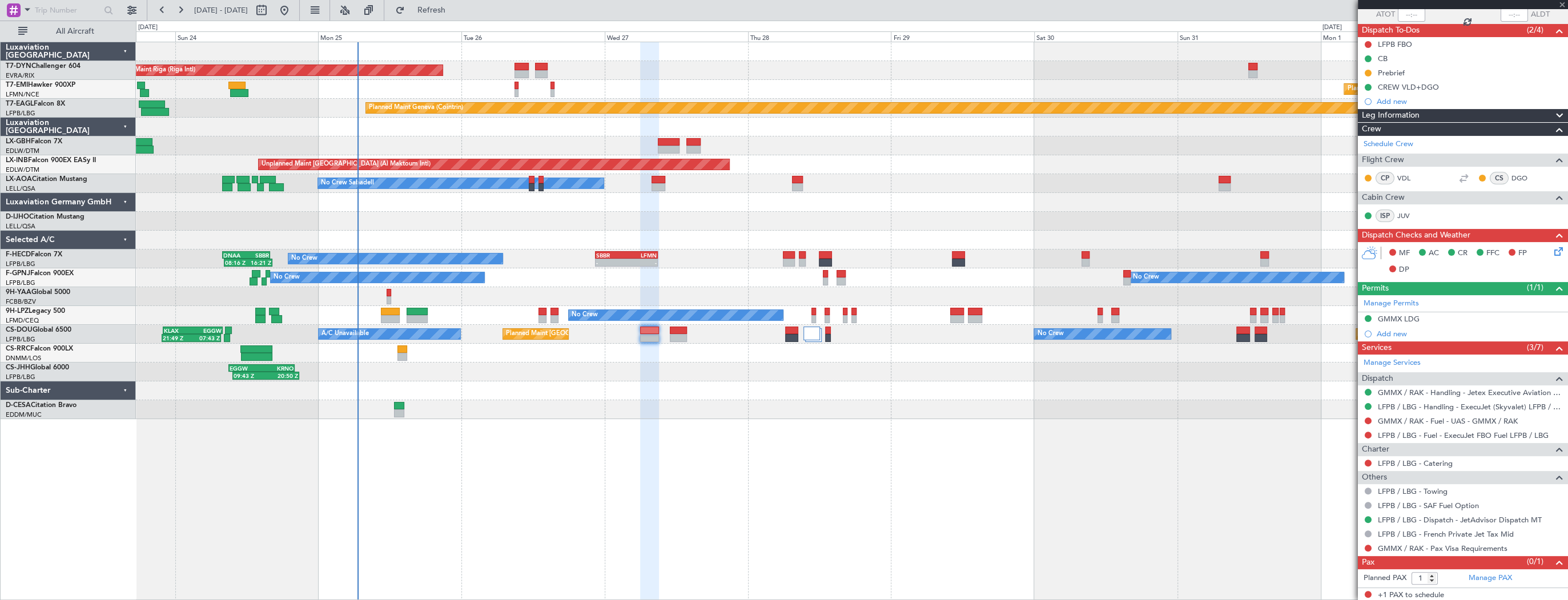
type input "+00:05"
type input "6"
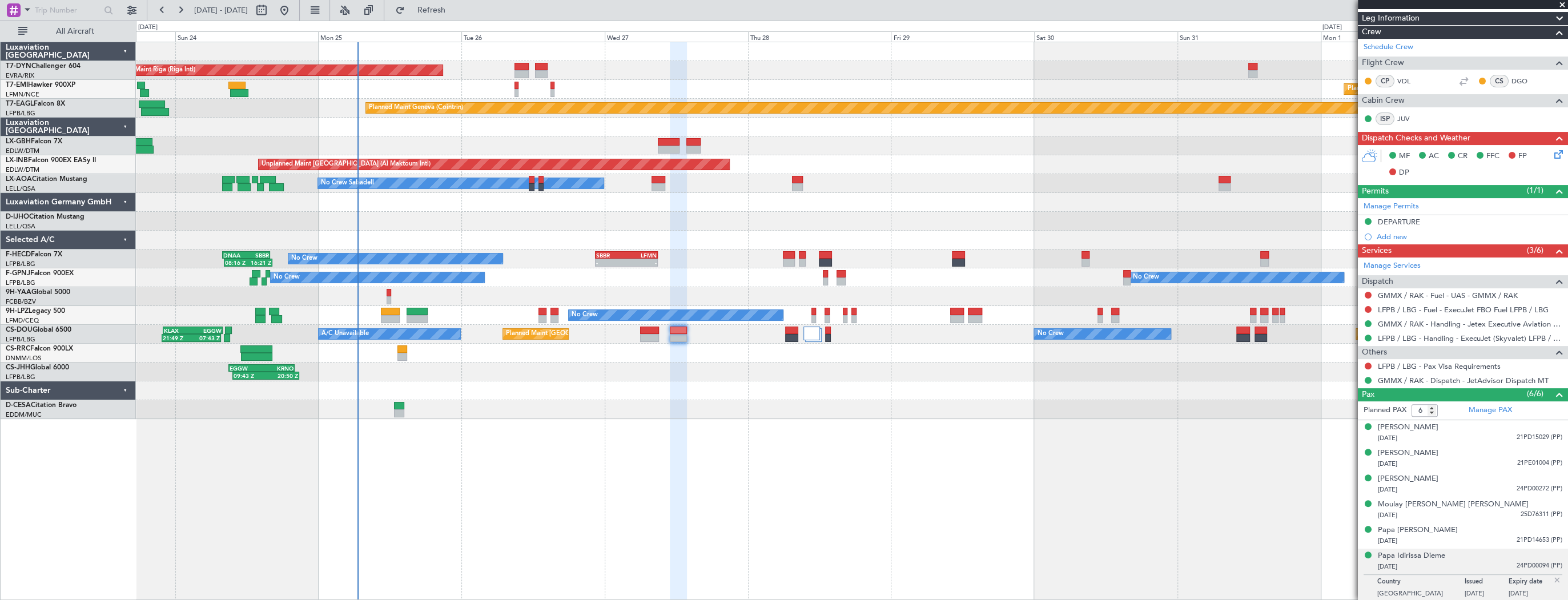
scroll to position [0, 0]
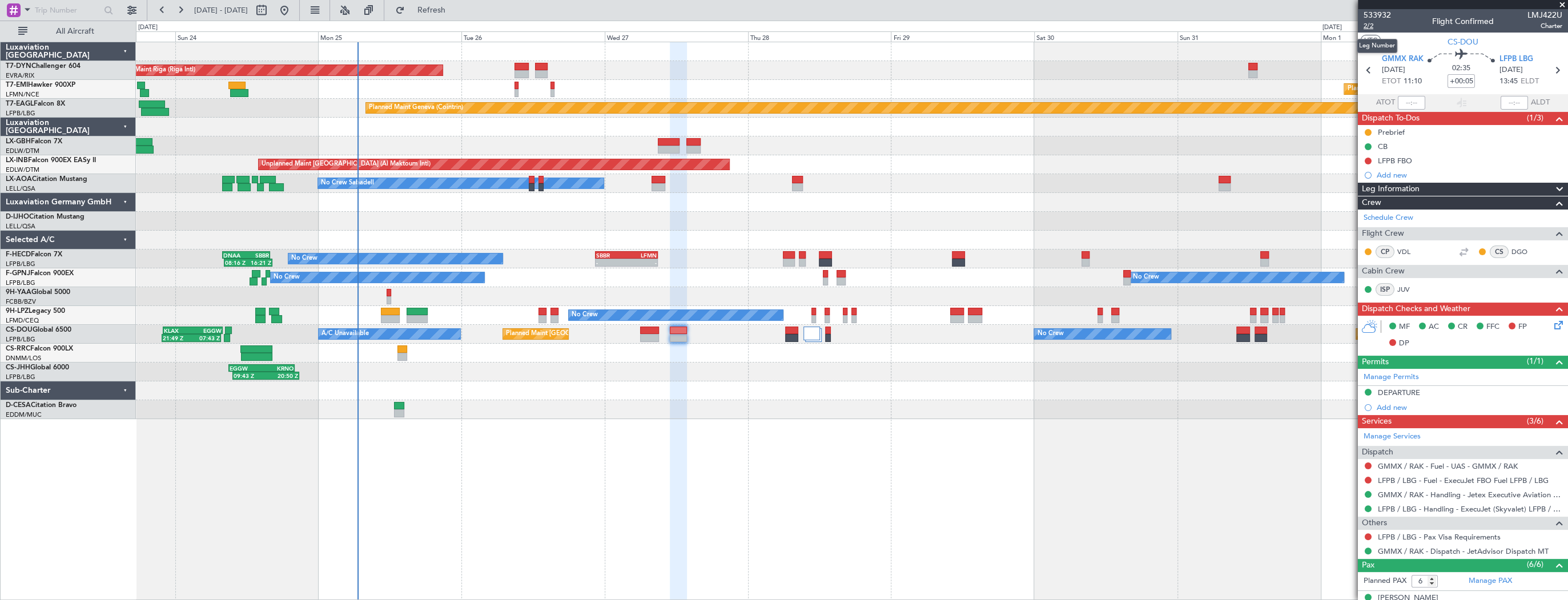
click at [1365, 21] on span "2/2" at bounding box center [1378, 26] width 27 height 10
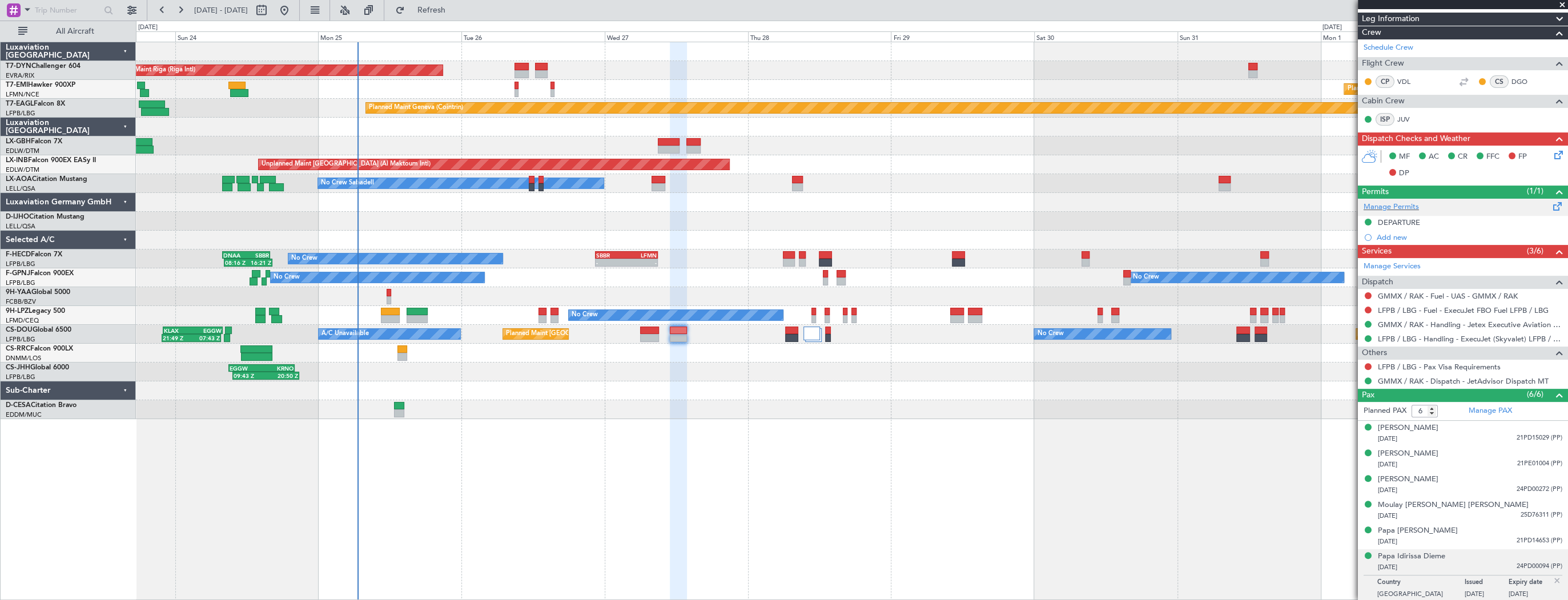
scroll to position [171, 0]
click at [1476, 335] on link "LFPB / LBG - Handling - ExecuJet (Skyvalet) LFPB / LBG" at bounding box center [1470, 339] width 184 height 10
click at [888, 169] on div "AOG Maint Riga (Riga Intl) Planned Maint Basel-Mulhouse Planned Maint Chester P…" at bounding box center [852, 231] width 1432 height 377
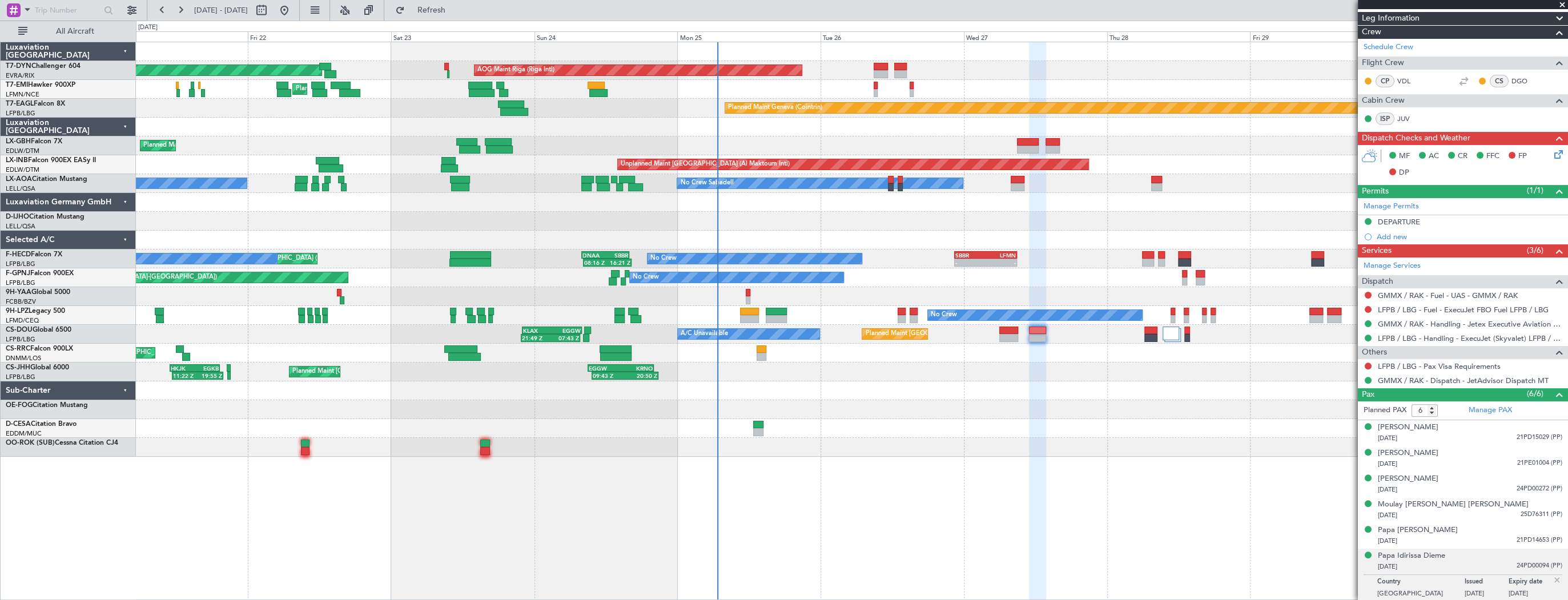
click at [223, 164] on div "Planned Maint Basel-Mulhouse AOG Maint Riga (Riga Intl) Planned Maint Chester P…" at bounding box center [852, 250] width 1432 height 415
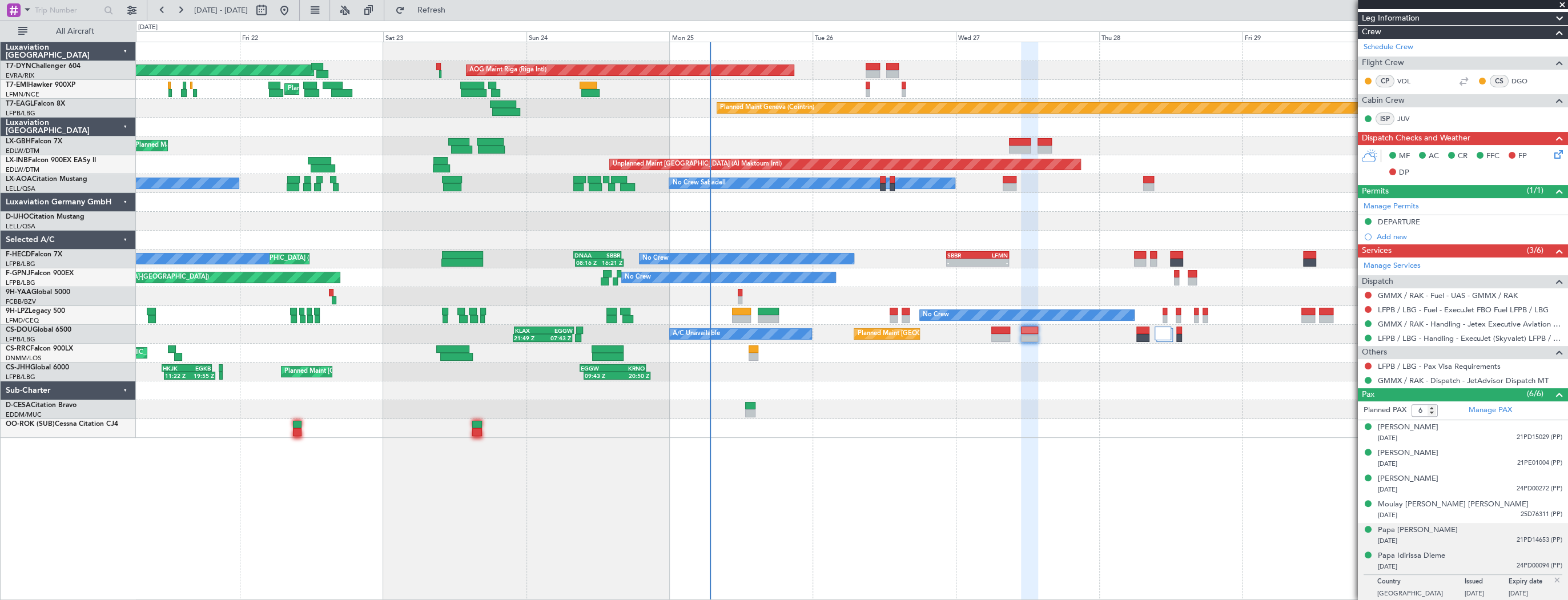
click at [1460, 535] on div "[DATE] 21PD14653 (PP)" at bounding box center [1470, 541] width 184 height 12
click at [1453, 513] on div "[DATE] 25D76311 (PP)" at bounding box center [1470, 516] width 184 height 12
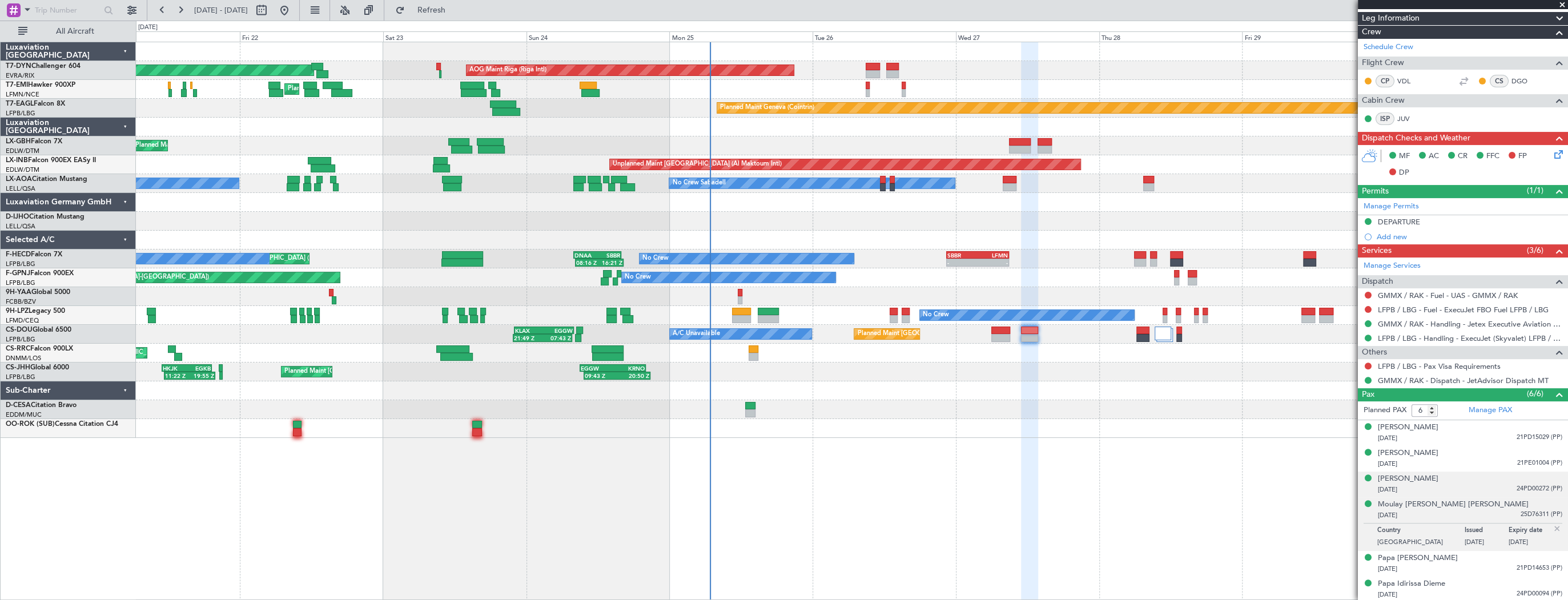
click at [1443, 486] on div "[DATE] 24PD00272 (PP)" at bounding box center [1470, 490] width 184 height 12
click at [1443, 472] on li "Marème SALL 17/03/1972 24PD00272 (PP) Country Senegal Issued 28/08/2024 Expiry …" at bounding box center [1464, 499] width 210 height 54
click at [1445, 461] on div "[DATE] 21PE01004 (PP)" at bounding box center [1470, 464] width 184 height 12
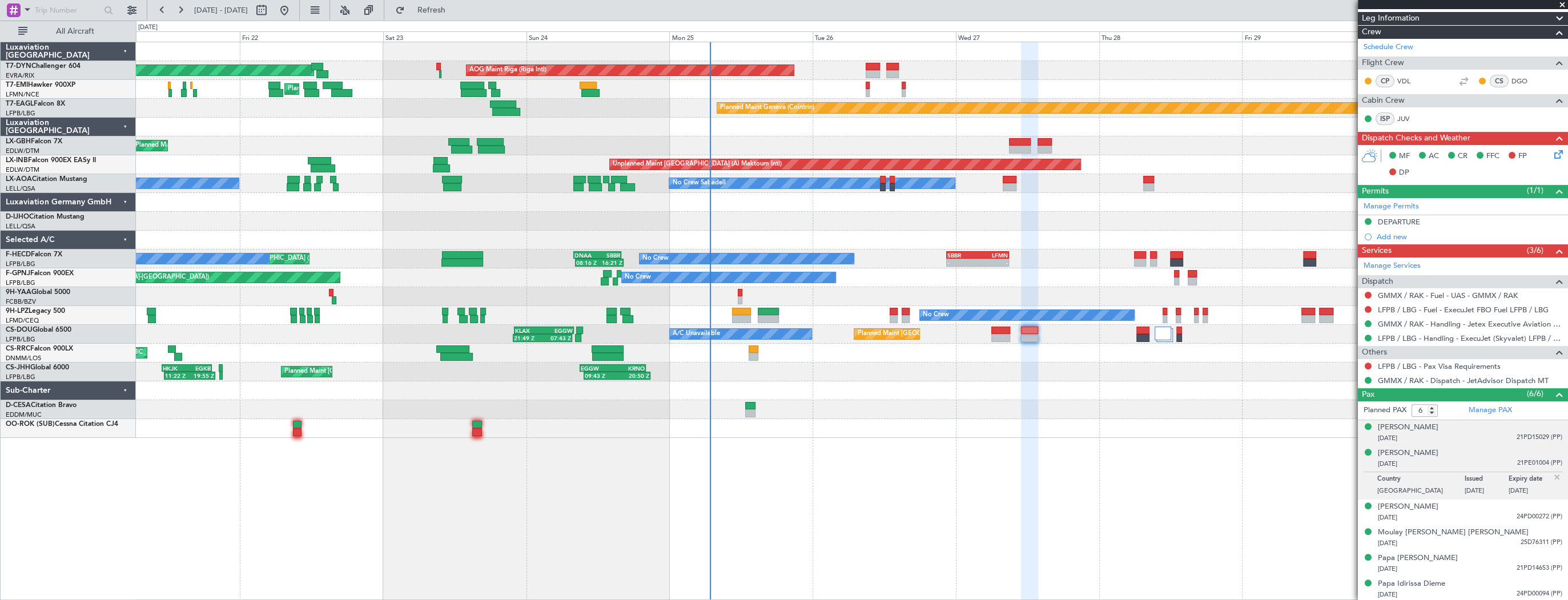
click at [1440, 440] on div "[DATE] 21PD15029 (PP)" at bounding box center [1470, 439] width 184 height 12
click at [1370, 363] on button at bounding box center [1368, 366] width 7 height 7
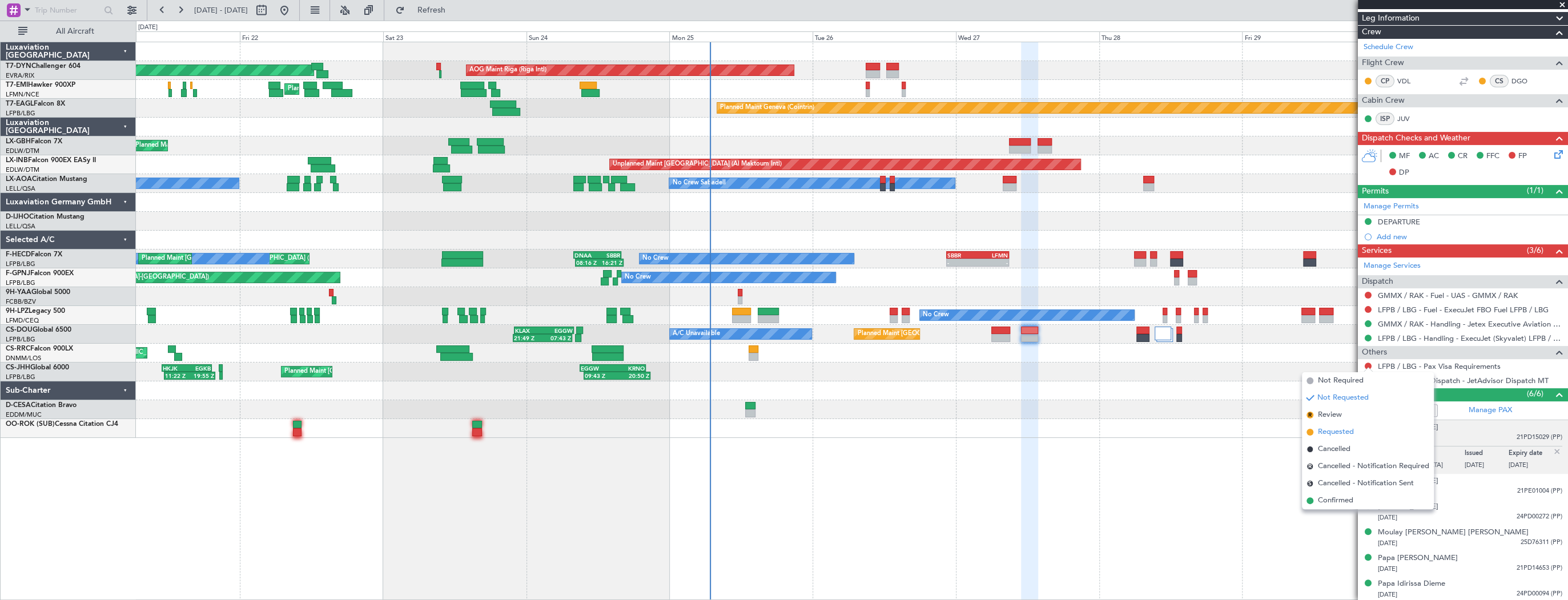
click at [1344, 429] on span "Requested" at bounding box center [1335, 432] width 36 height 12
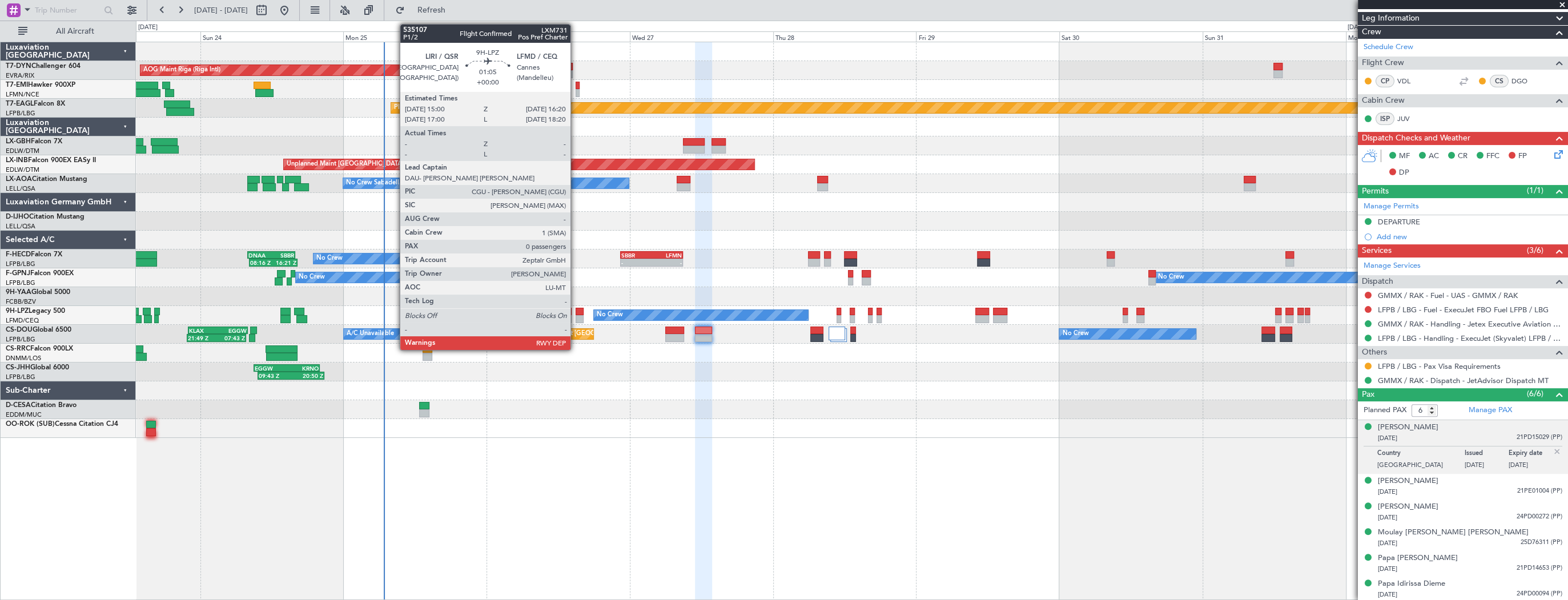
click at [576, 312] on div at bounding box center [580, 312] width 8 height 8
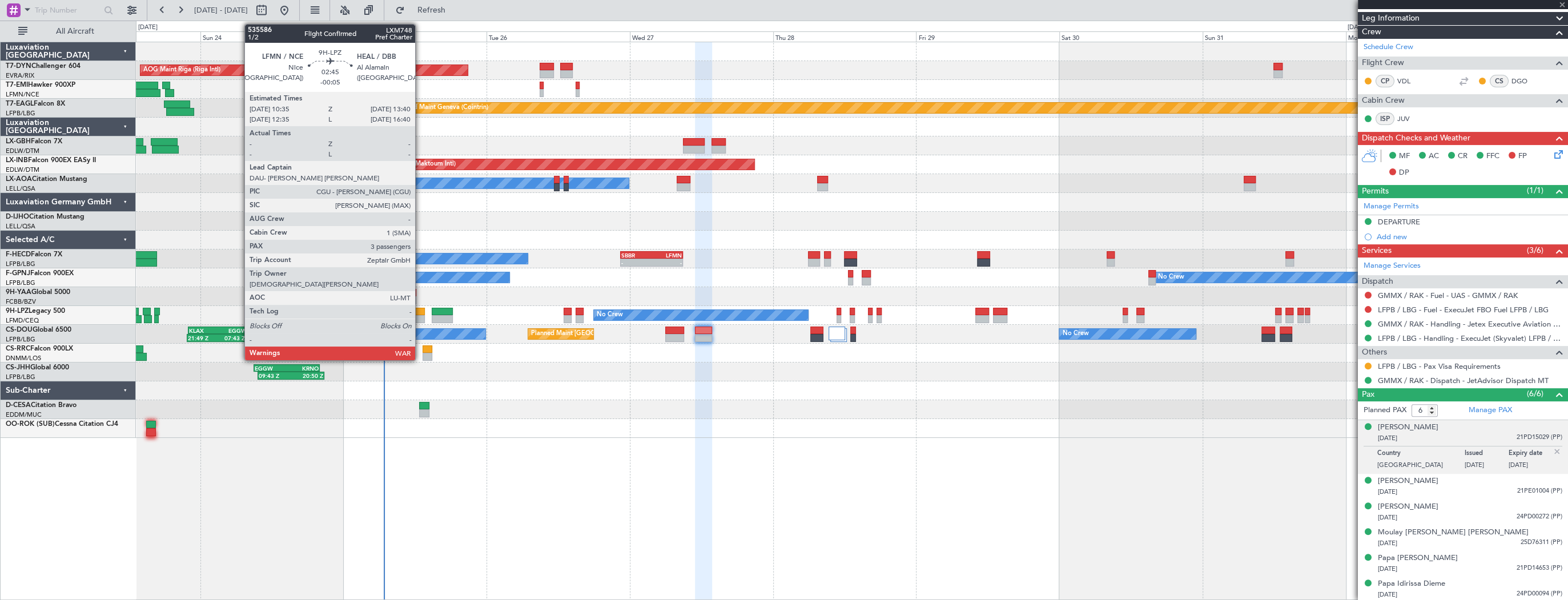
click at [421, 314] on div at bounding box center [416, 312] width 19 height 8
type input "0"
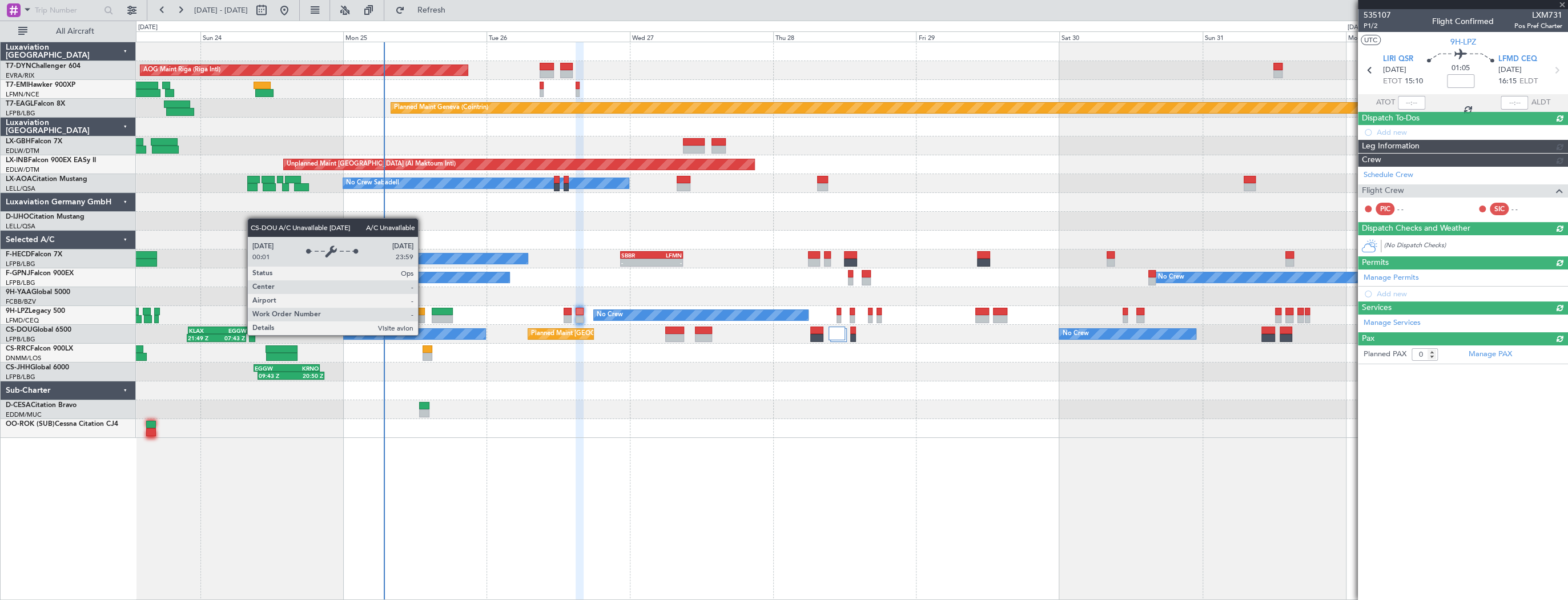
scroll to position [0, 0]
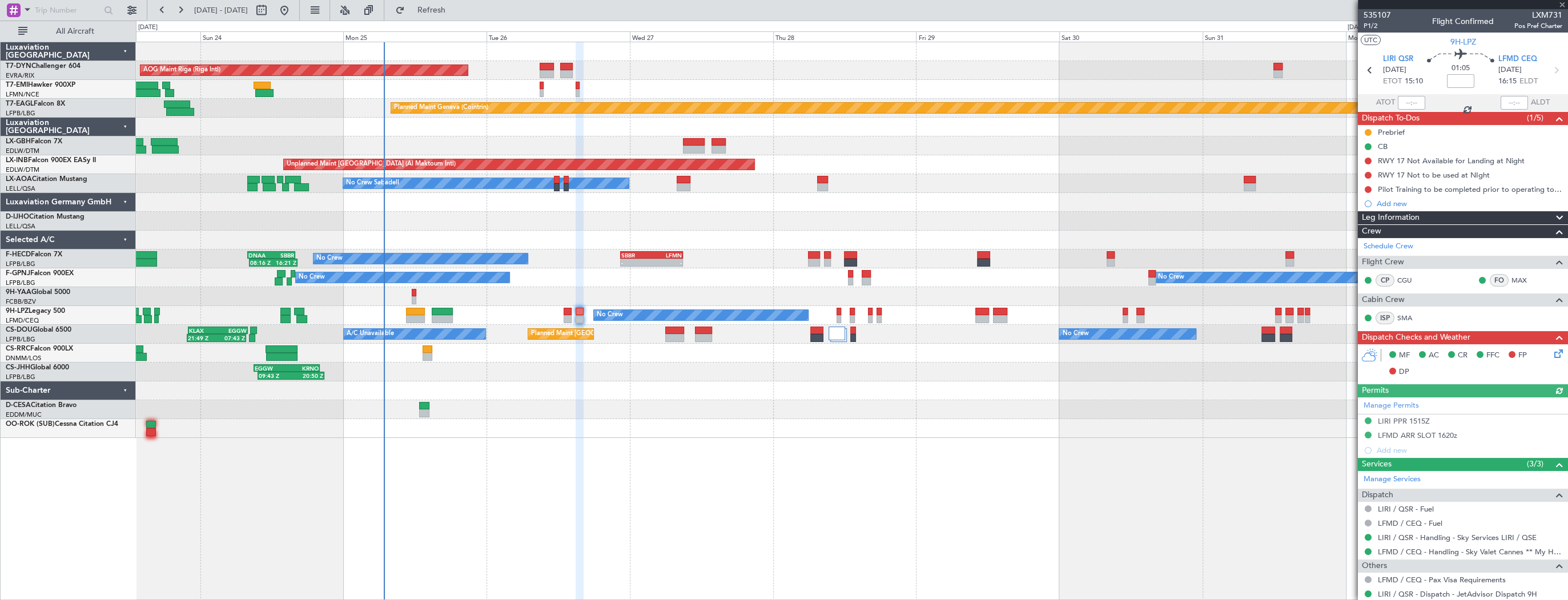
type input "-00:05"
type input "3"
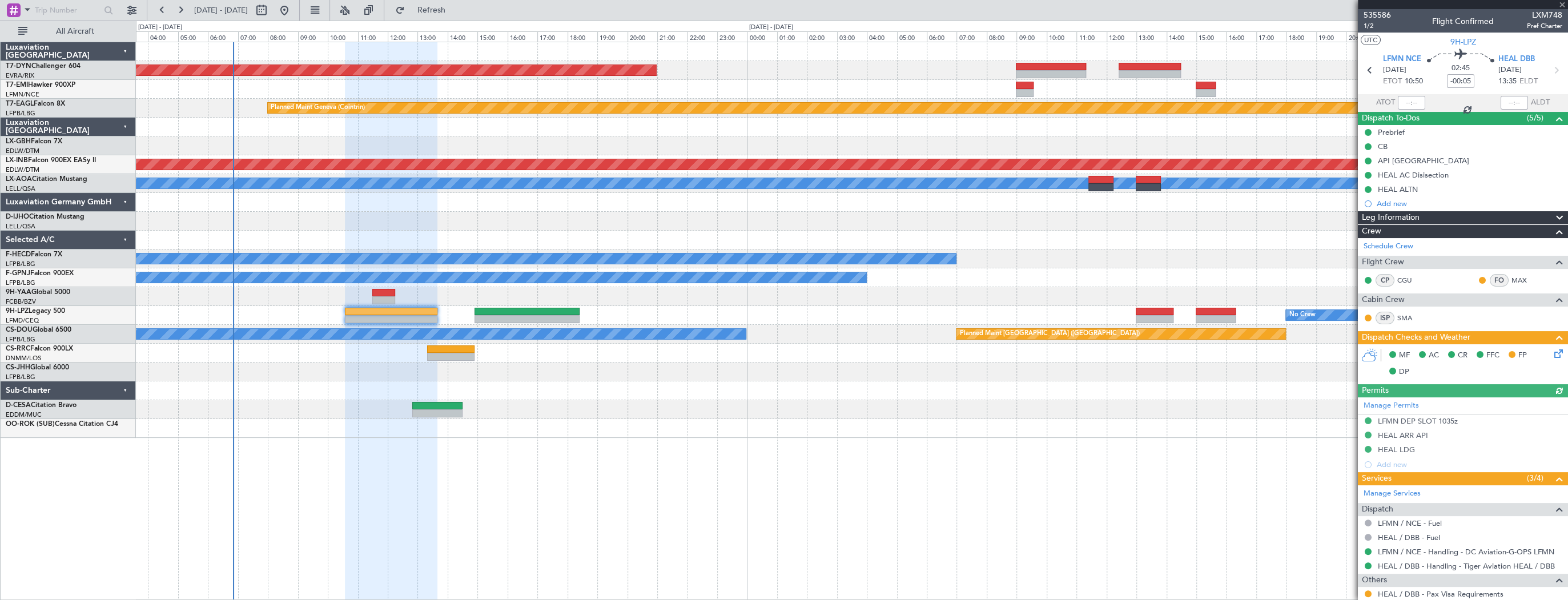
click at [590, 439] on div "AOG Maint Riga (Riga Intl) Planned Maint Geneva (Cointrin) Unplanned Maint Duba…" at bounding box center [852, 320] width 1433 height 559
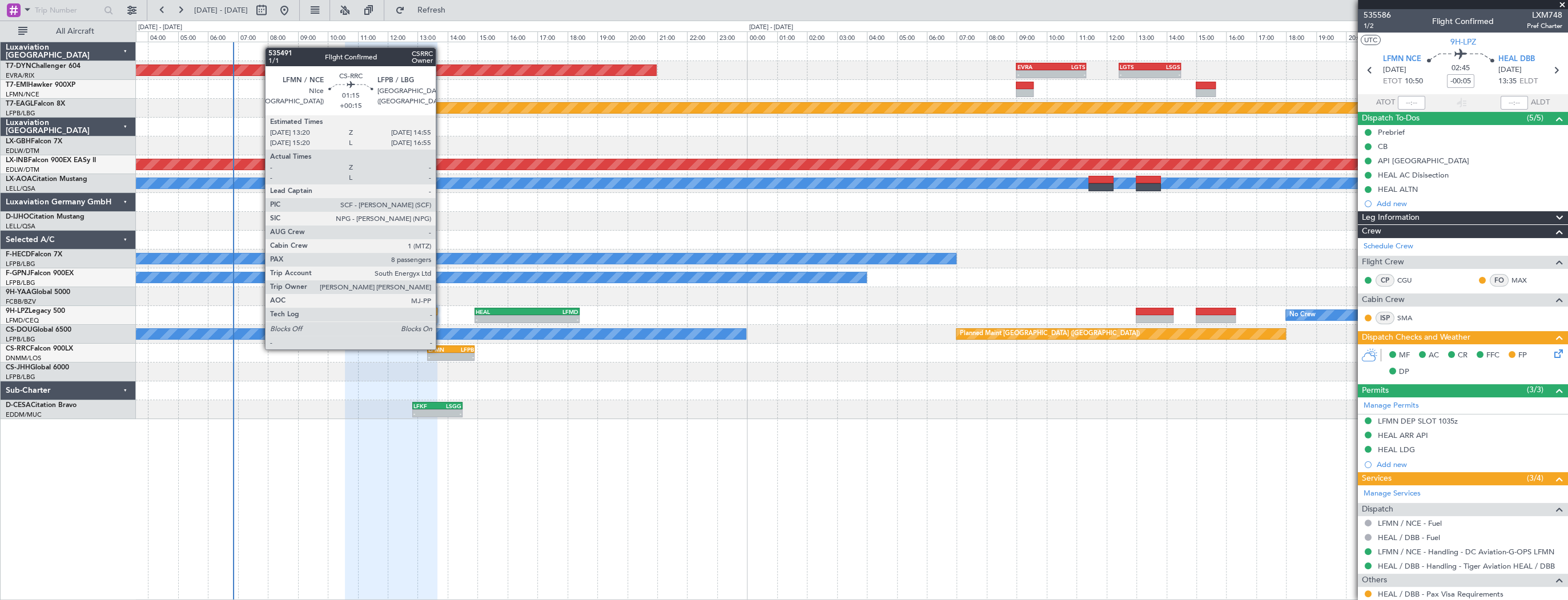
click at [441, 348] on div "LFMN" at bounding box center [440, 349] width 23 height 7
type input "+00:15"
type input "8"
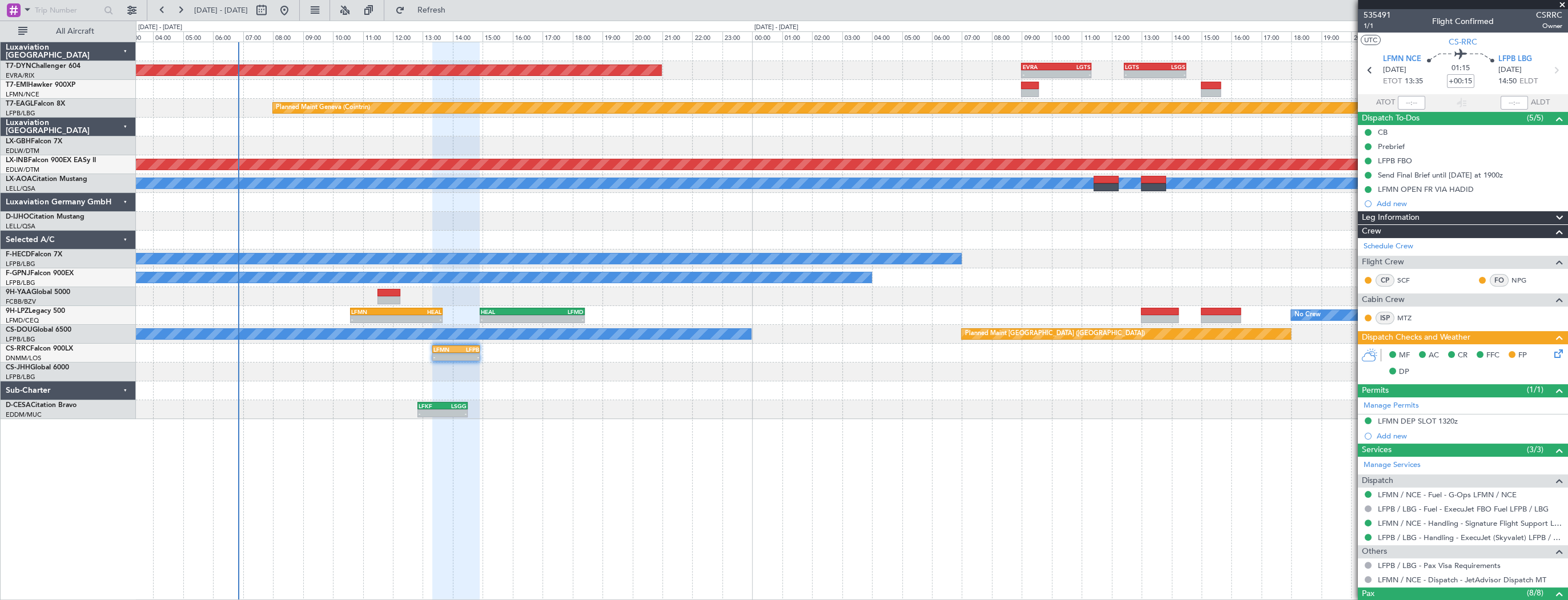
click at [658, 421] on div "AOG Maint Riga (Riga Intl) - - EVRA 09:00 Z LGTS 11:20 Z - - LGTS 12:25 Z LSGS …" at bounding box center [852, 320] width 1433 height 559
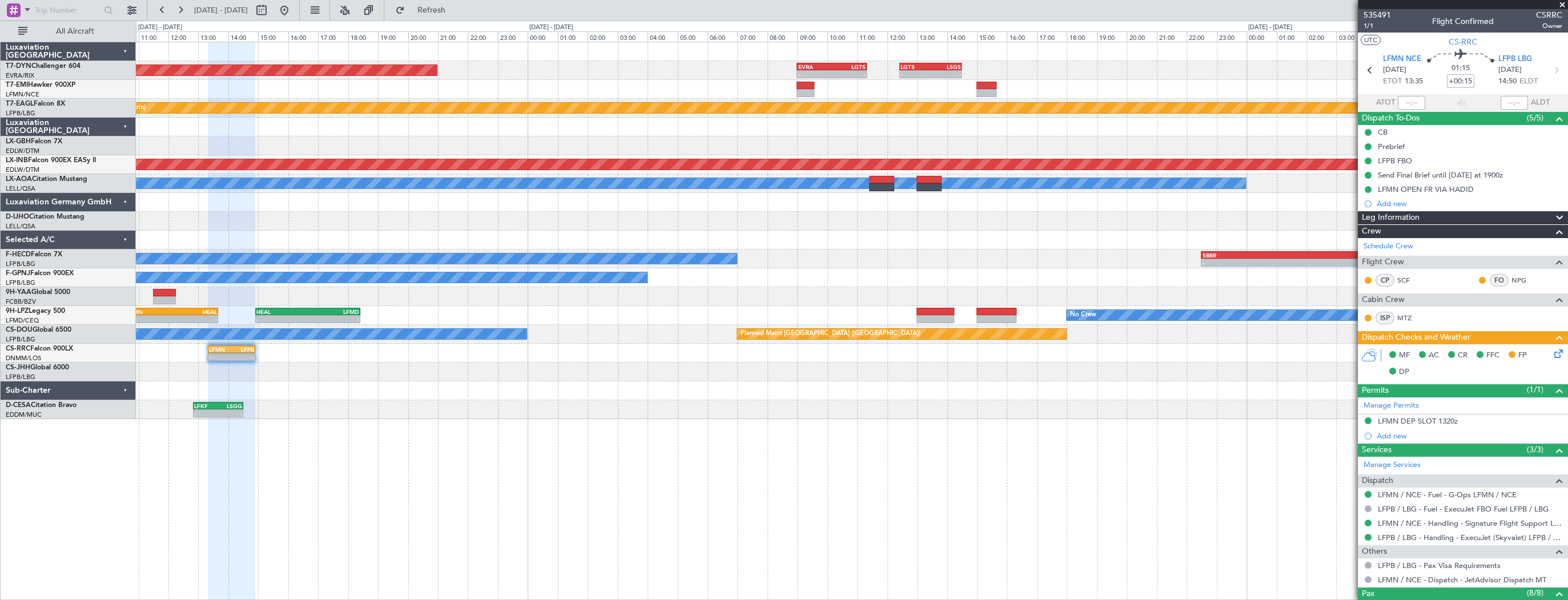
click at [700, 407] on div "AOG Maint Riga (Riga Intl) - - EVRA 09:00 Z LGTS 11:20 Z - - LGTS 12:25 Z LSGS …" at bounding box center [852, 320] width 1433 height 559
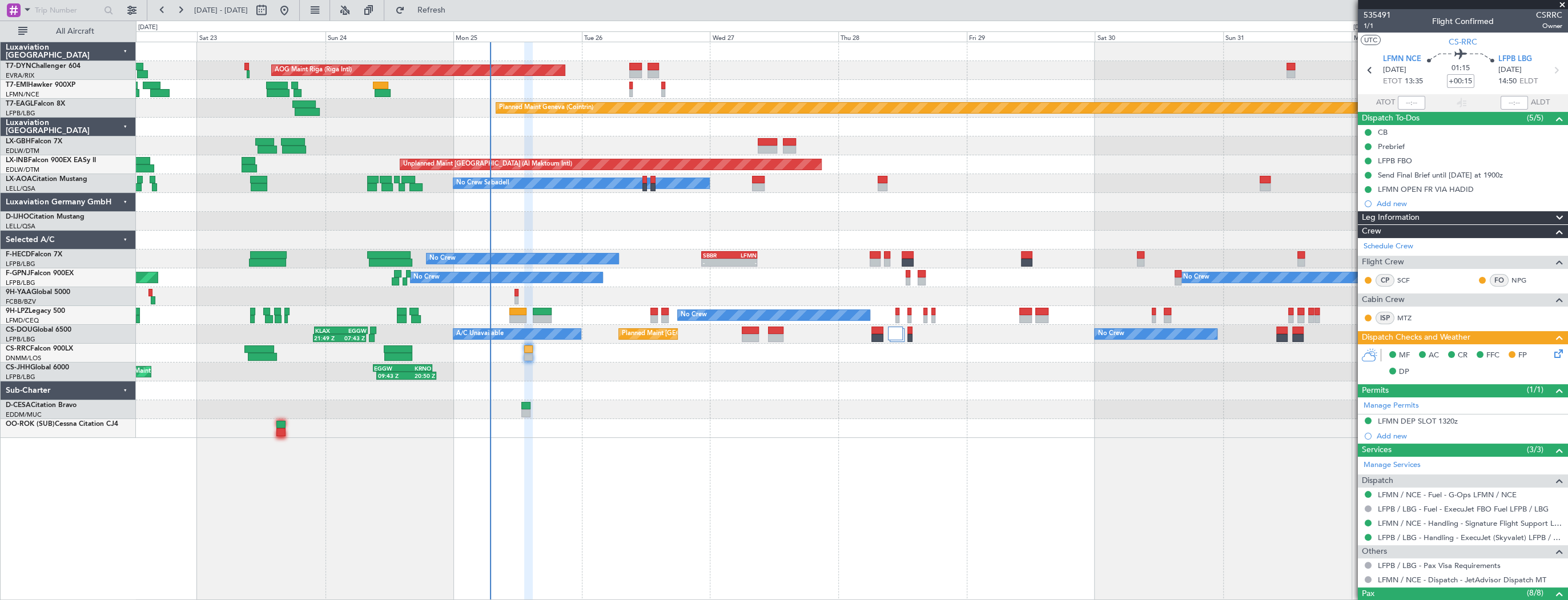
click at [793, 232] on div at bounding box center [852, 240] width 1432 height 19
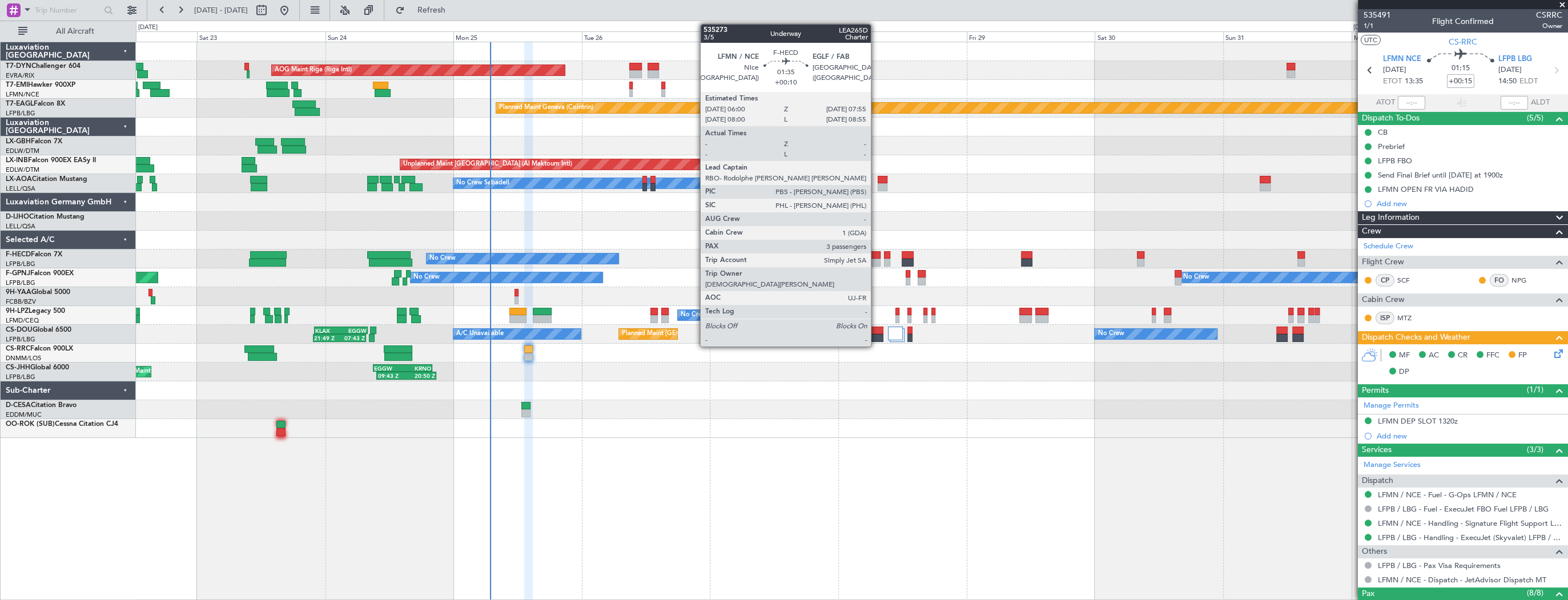
click at [874, 253] on div at bounding box center [874, 255] width 11 height 8
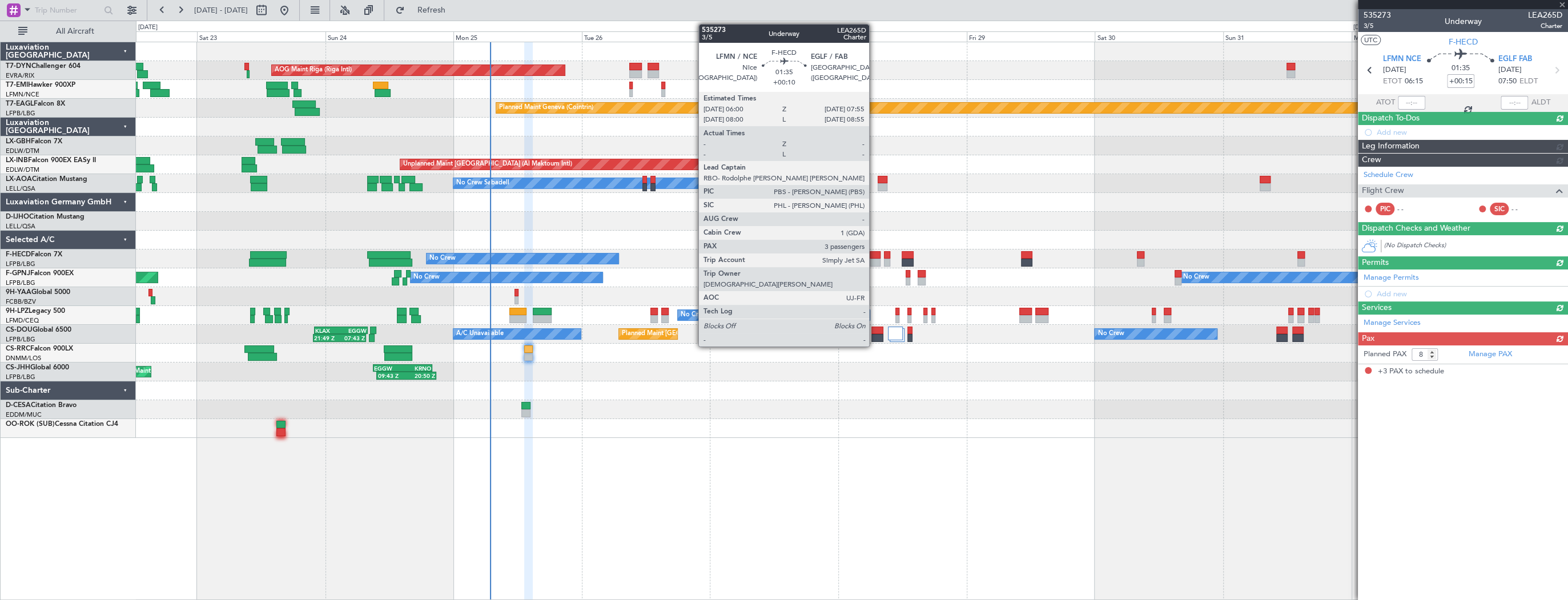
type input "+00:10"
type input "3"
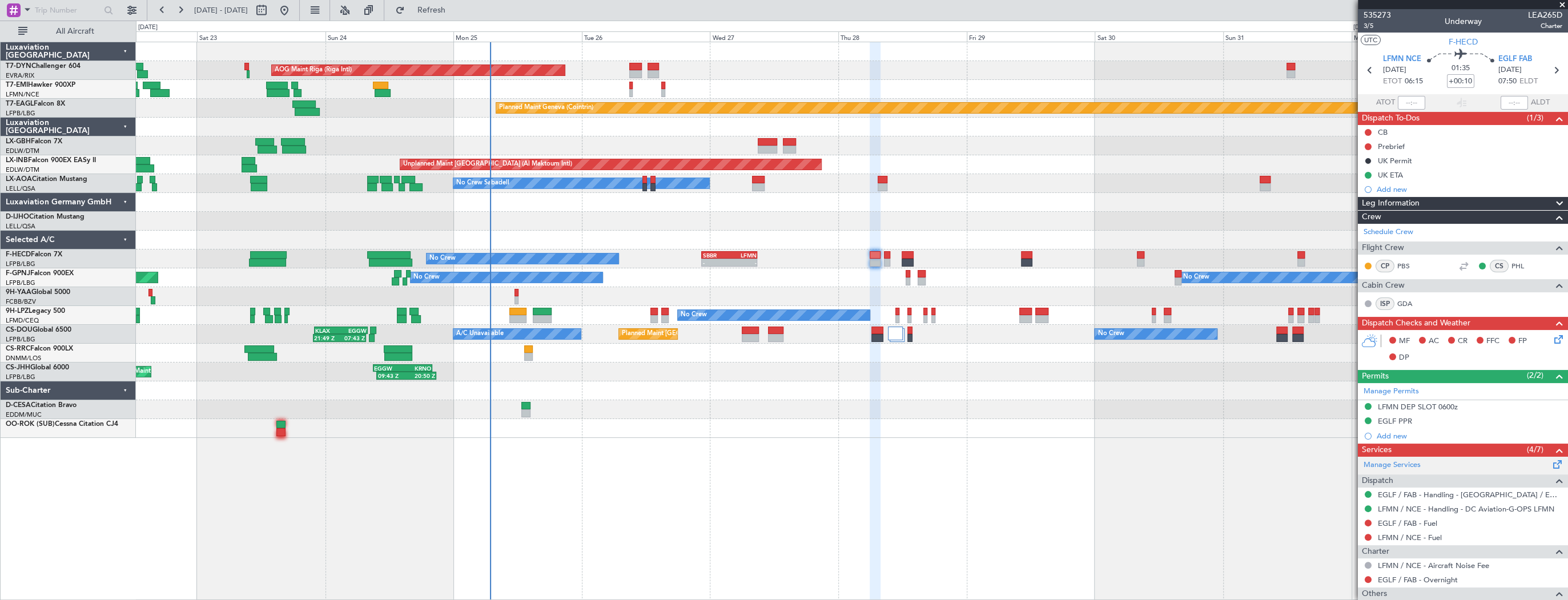
scroll to position [164, 0]
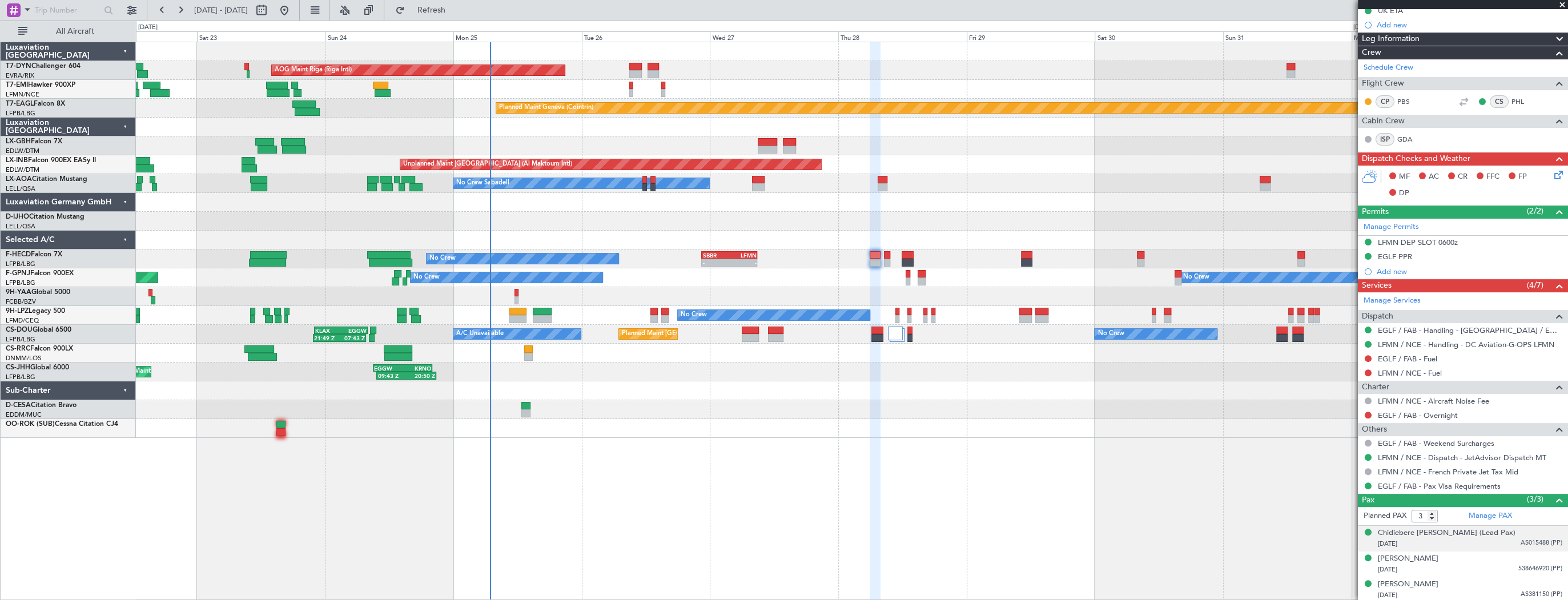
click at [1438, 538] on div "28/06/1987 AS015488 (PP)" at bounding box center [1470, 544] width 184 height 12
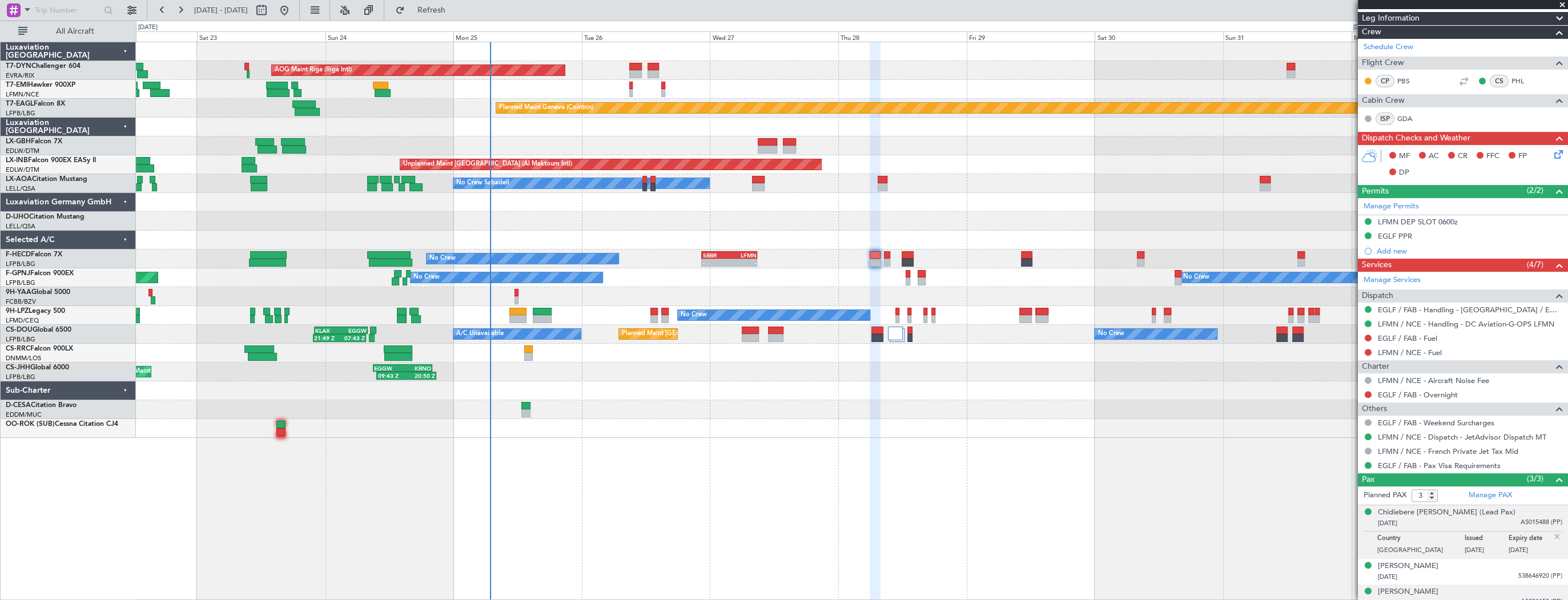
scroll to position [192, 0]
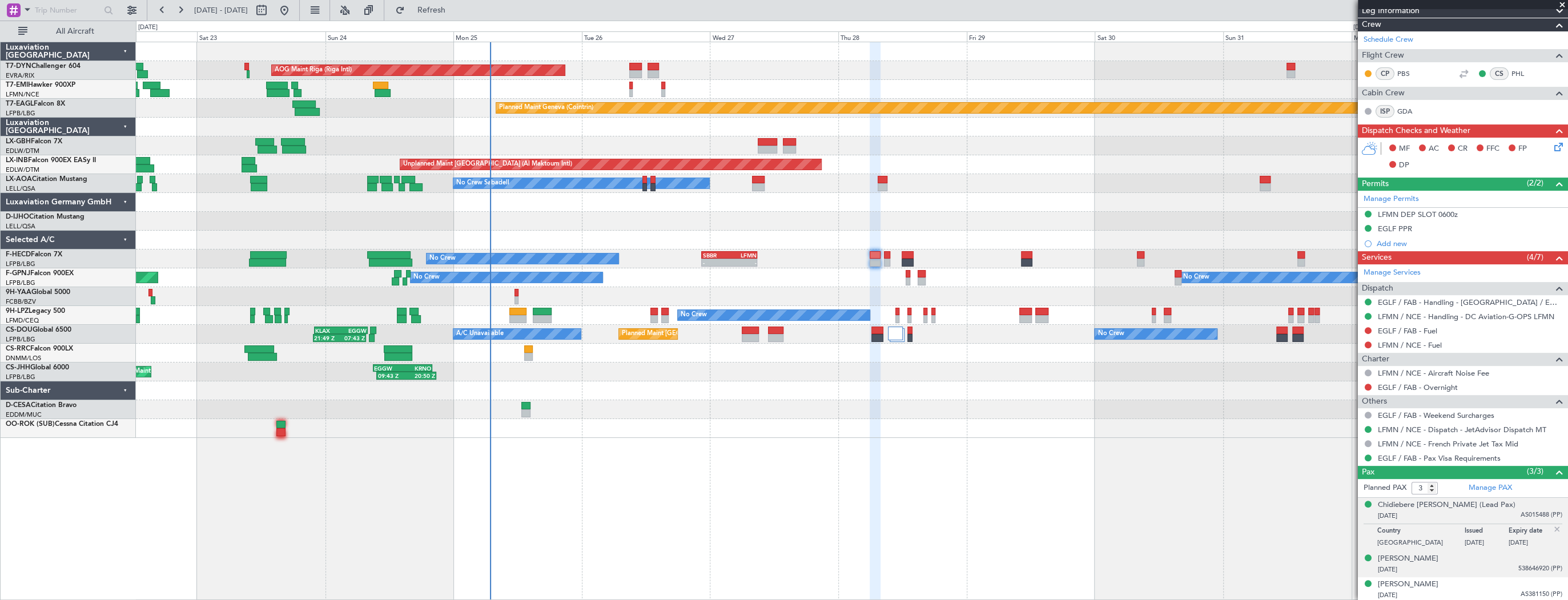
click at [1443, 571] on div "20/04/1956 538646920 (PP)" at bounding box center [1470, 570] width 184 height 12
click at [1444, 593] on div "17/04/1989 AS381150 (PP)" at bounding box center [1470, 595] width 184 height 12
click at [1435, 554] on div "[PERSON_NAME]" at bounding box center [1408, 557] width 61 height 12
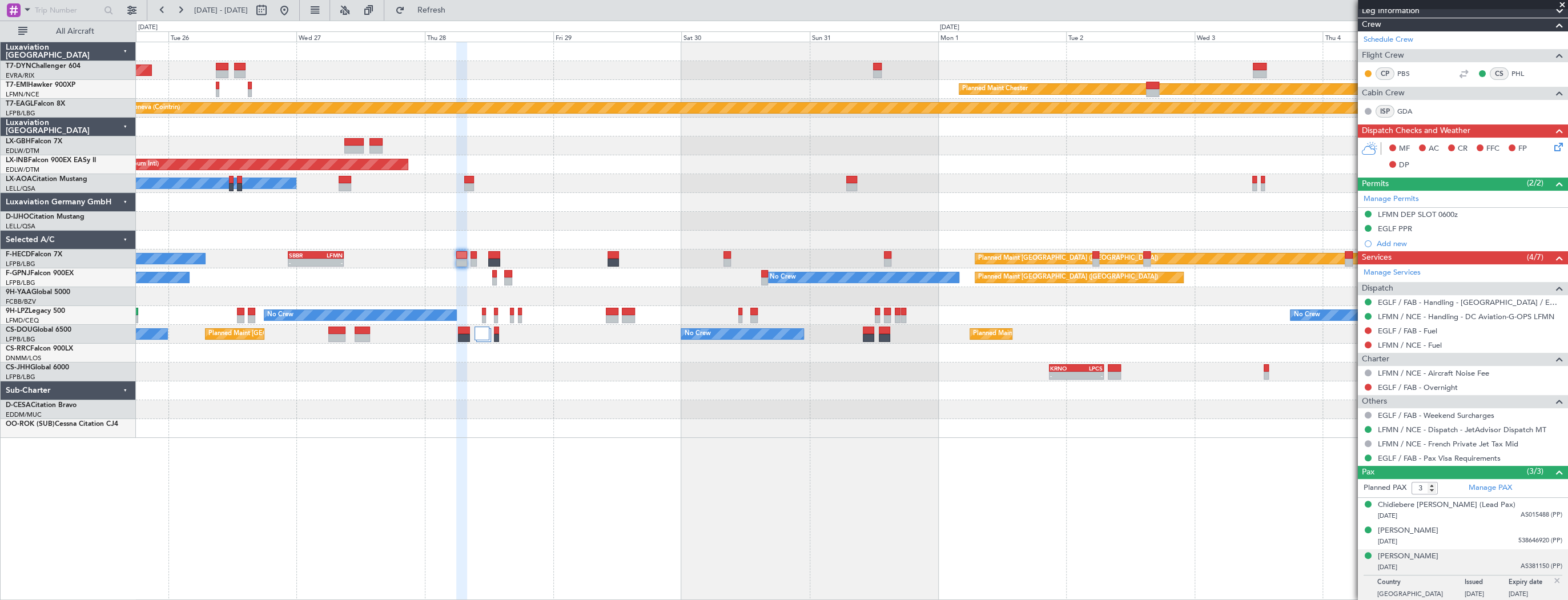
click at [536, 179] on div "AOG Maint Riga (Riga Intl) Planned Maint Chester Planned Maint Geneva (Cointrin…" at bounding box center [852, 240] width 1432 height 395
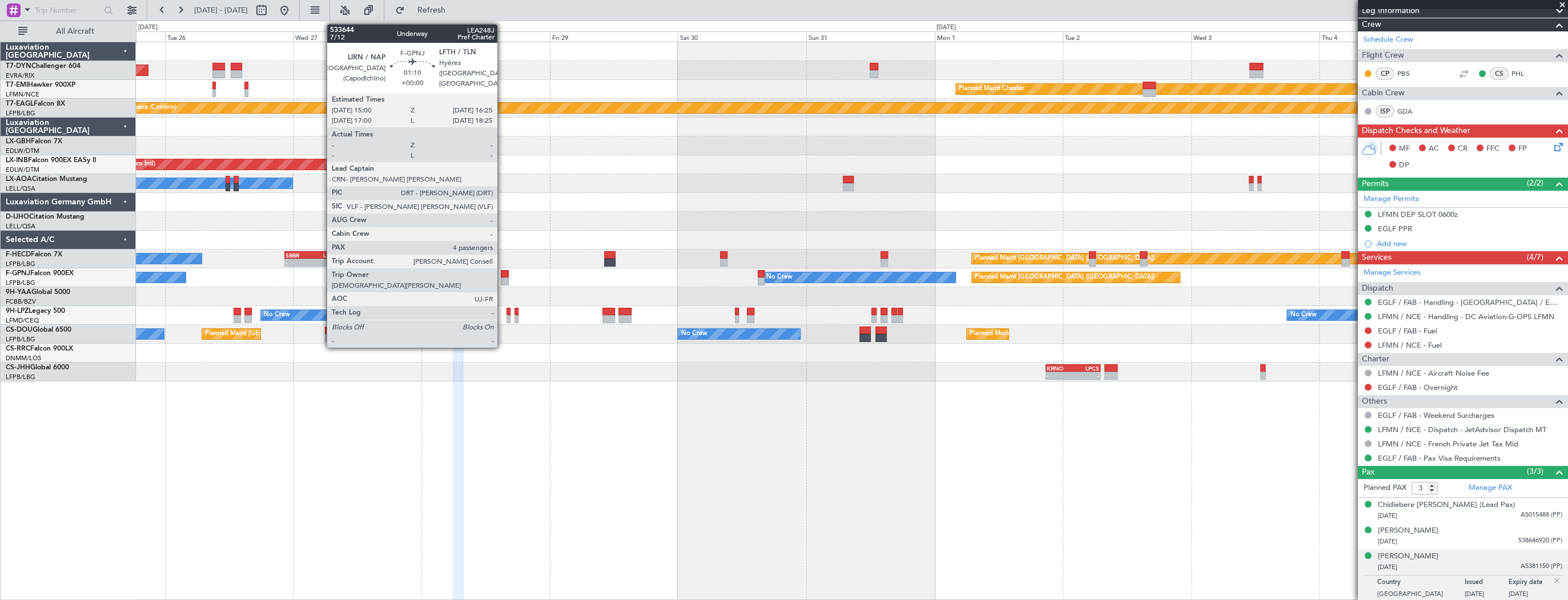
click at [502, 276] on div at bounding box center [505, 274] width 8 height 8
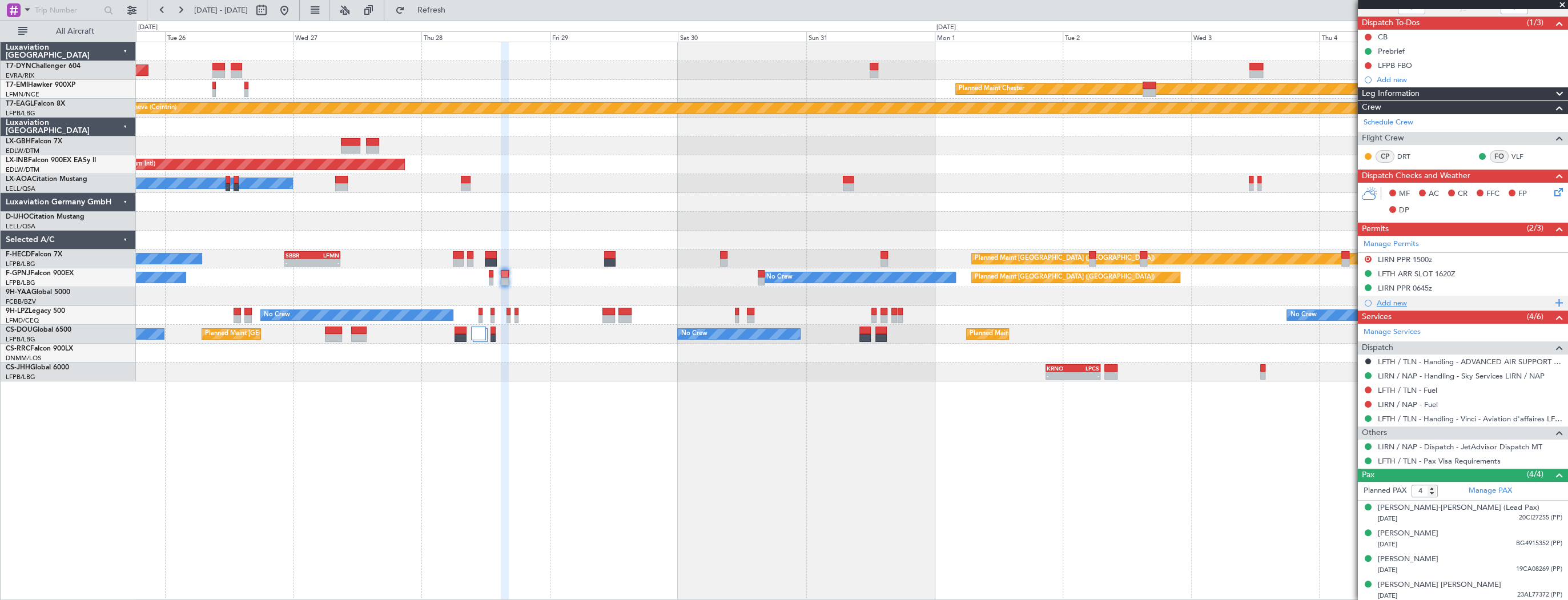
scroll to position [96, 0]
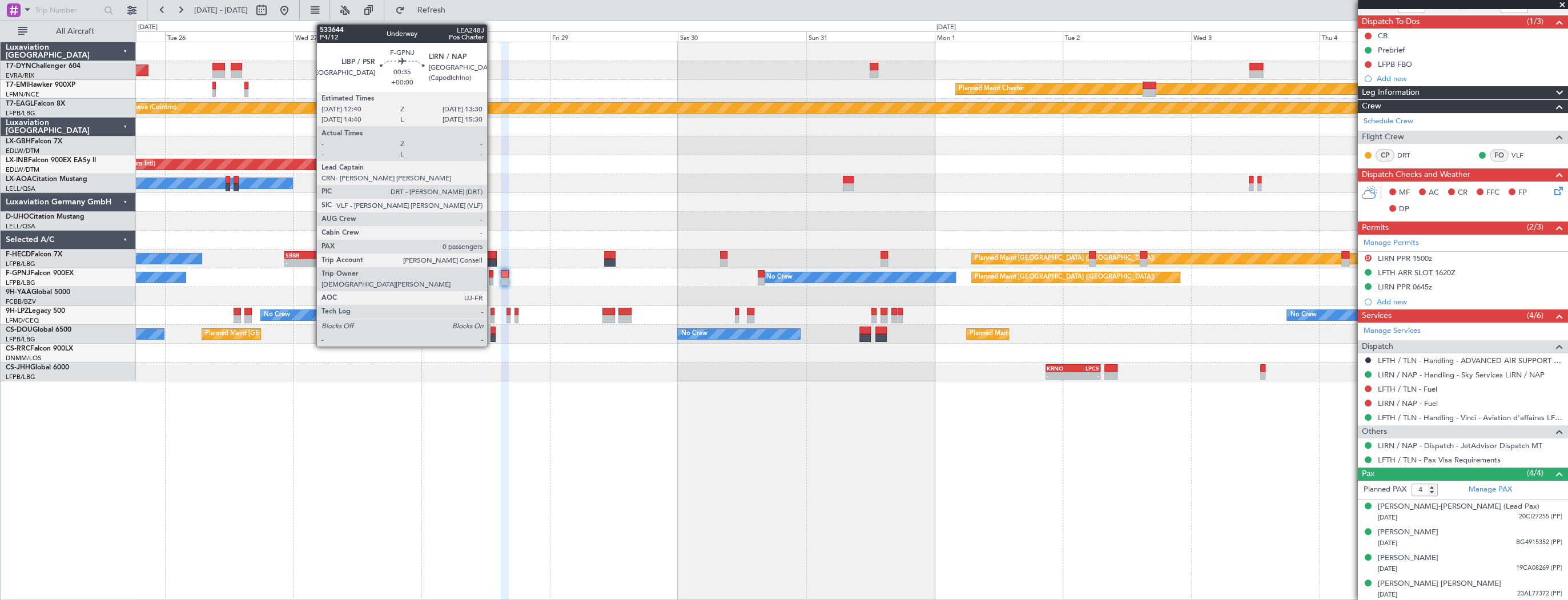
click at [493, 269] on div "No Crew Planned Maint Paris (Le Bourget) No Crew No Crew No Crew" at bounding box center [852, 278] width 1432 height 19
click at [491, 275] on div at bounding box center [491, 274] width 5 height 8
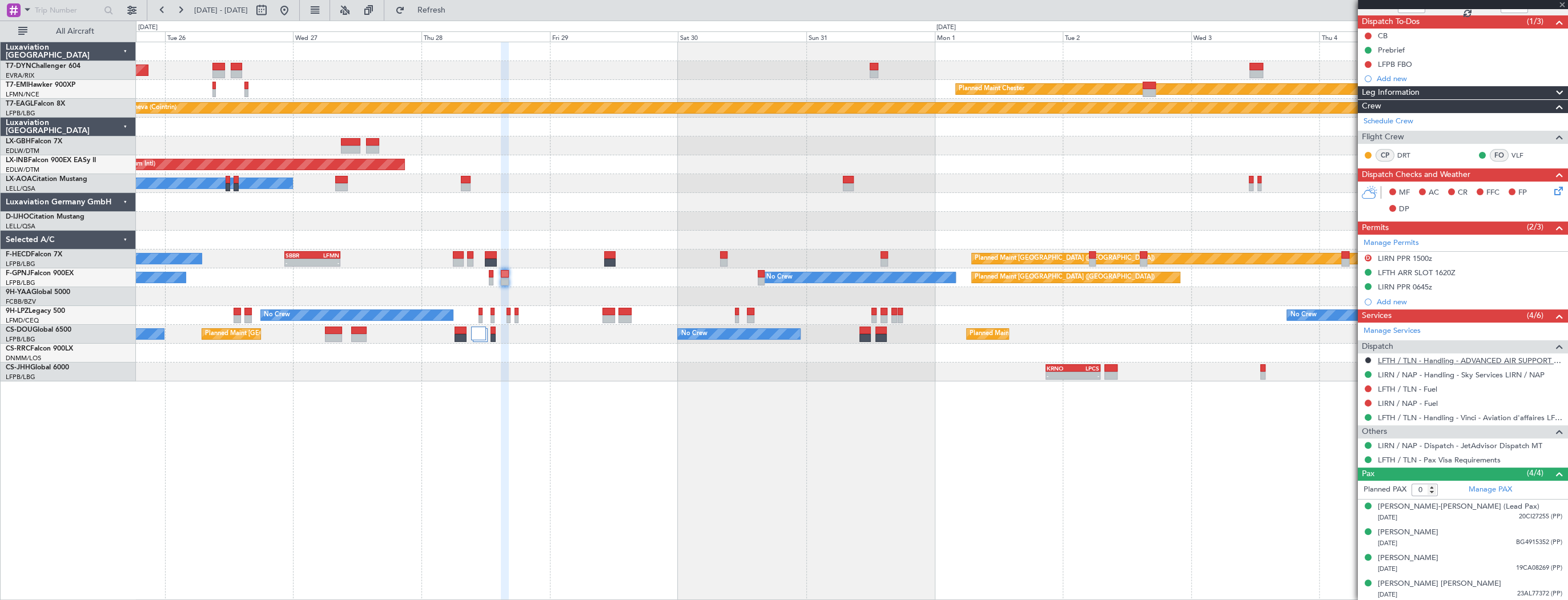
scroll to position [0, 0]
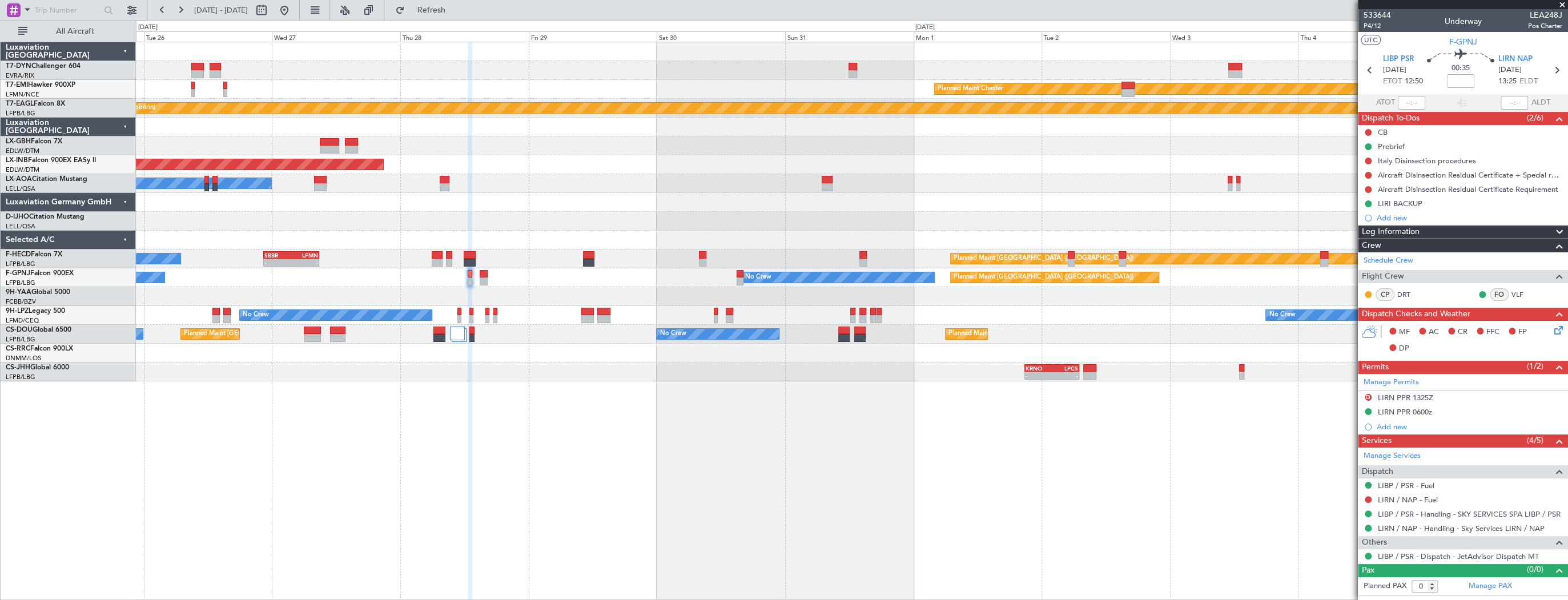
click at [962, 184] on div "No Crew Sabadell" at bounding box center [852, 184] width 1432 height 19
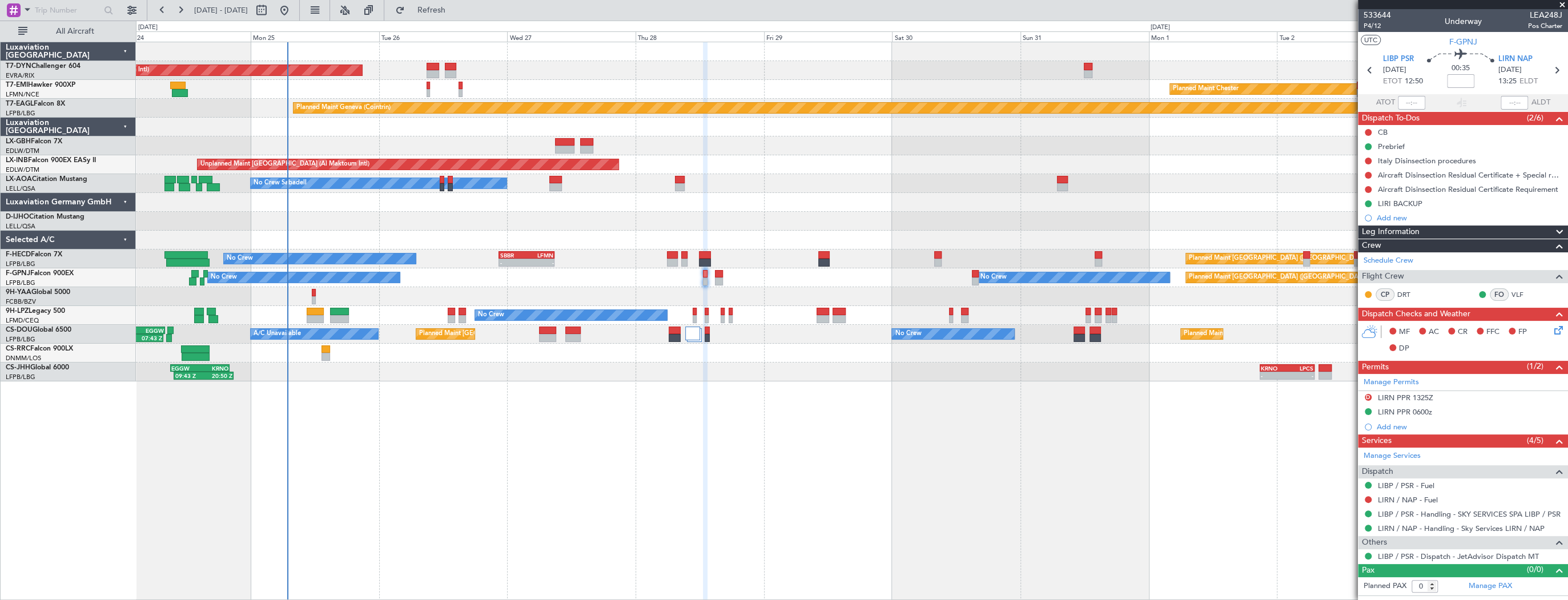
click at [651, 294] on div at bounding box center [852, 297] width 1432 height 19
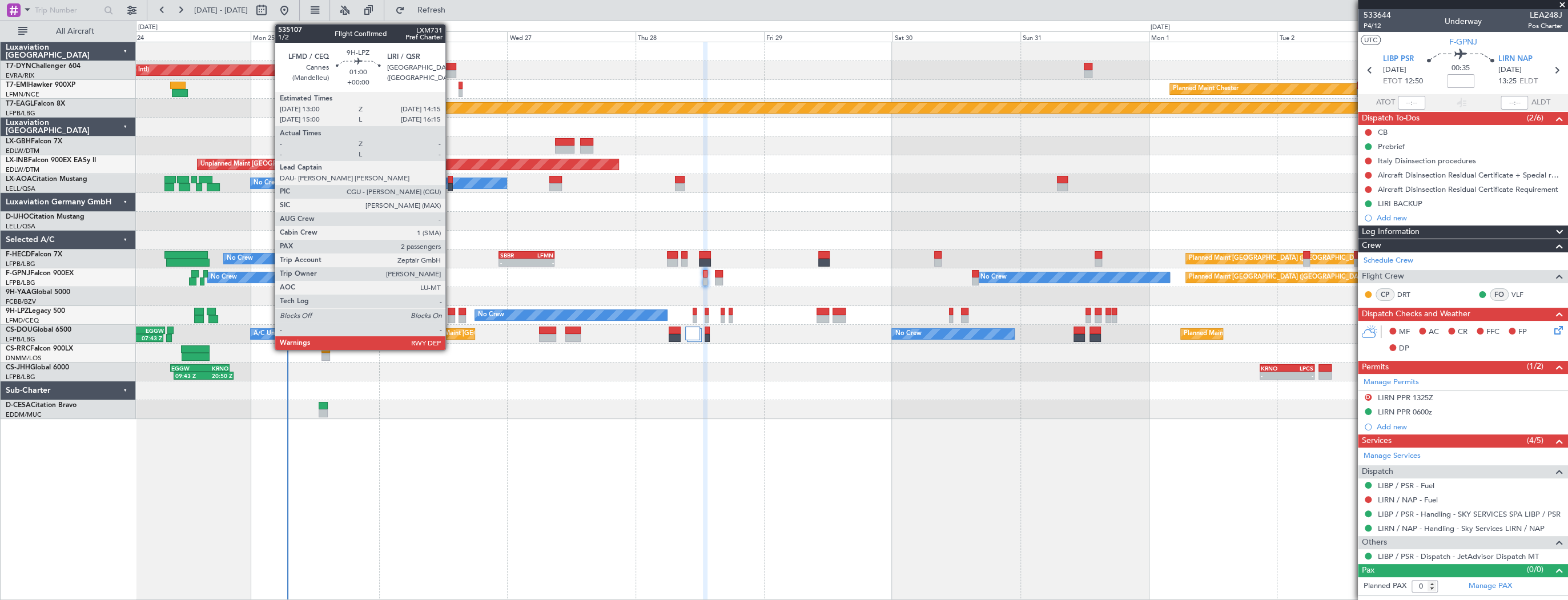
click at [451, 313] on div at bounding box center [451, 312] width 7 height 8
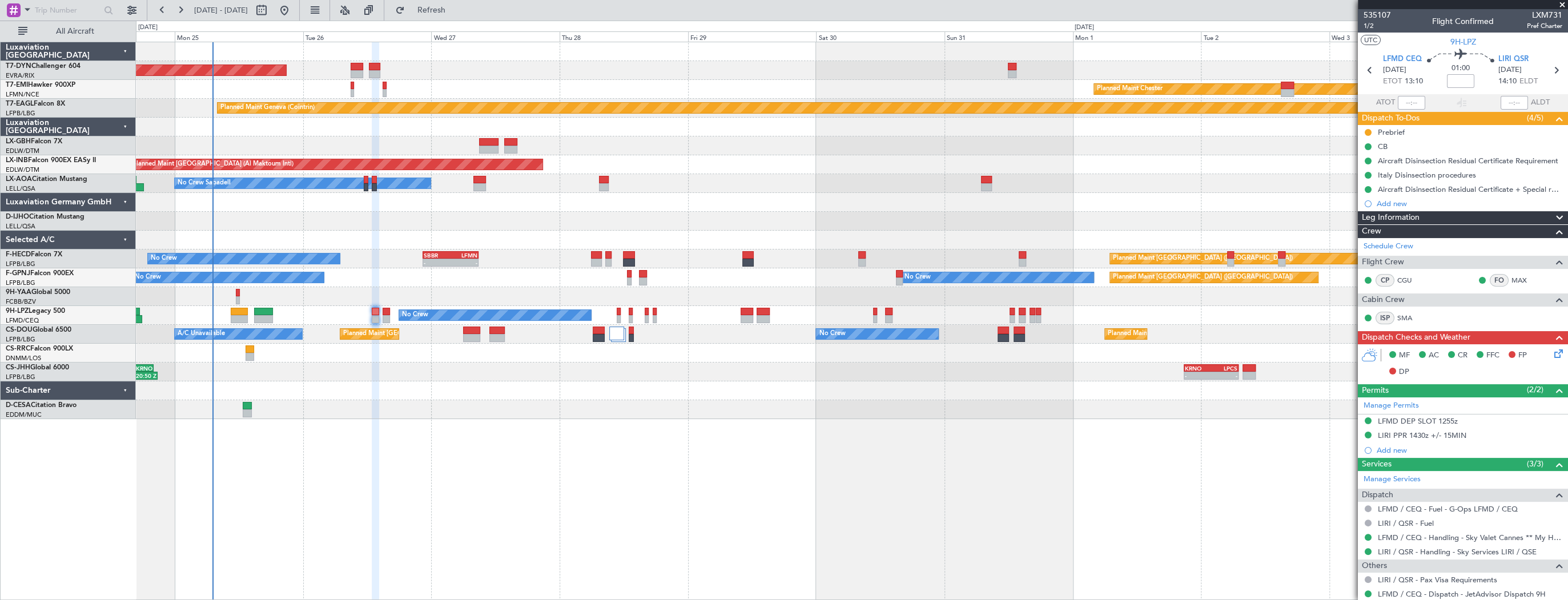
click at [554, 214] on div at bounding box center [852, 222] width 1432 height 19
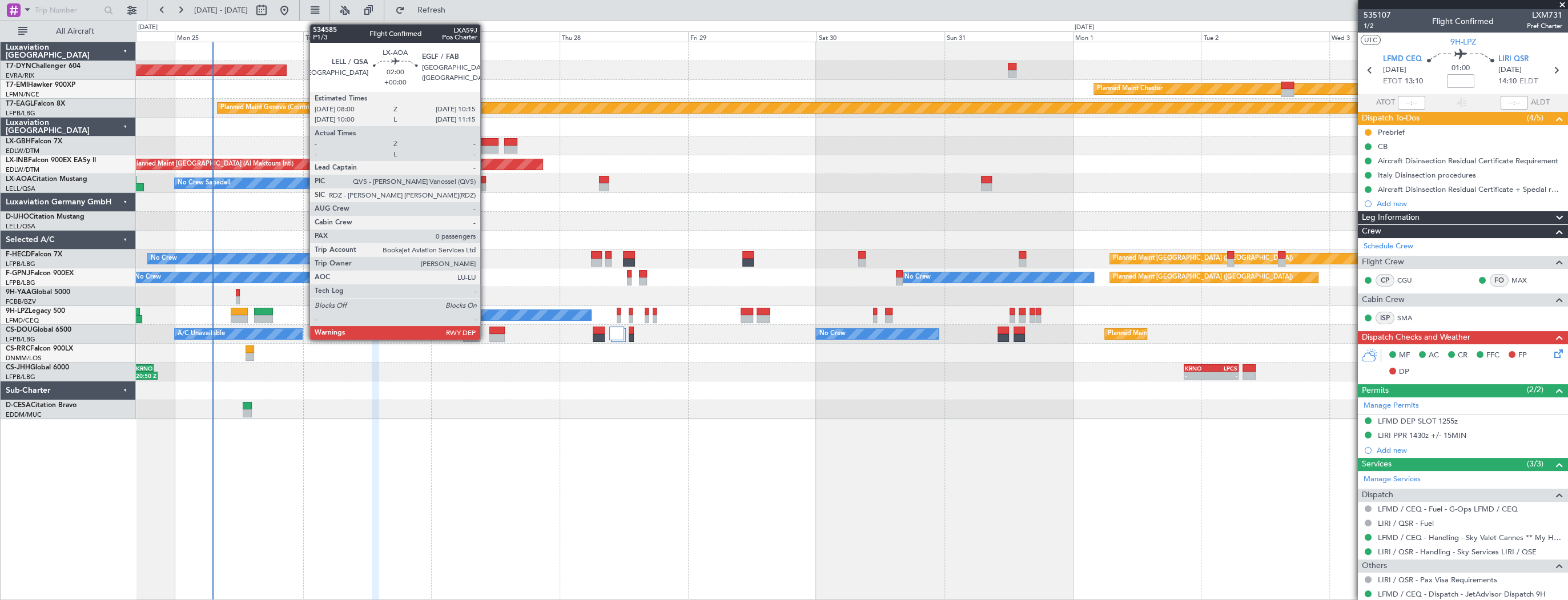
click at [485, 183] on div at bounding box center [480, 187] width 13 height 8
type input "0"
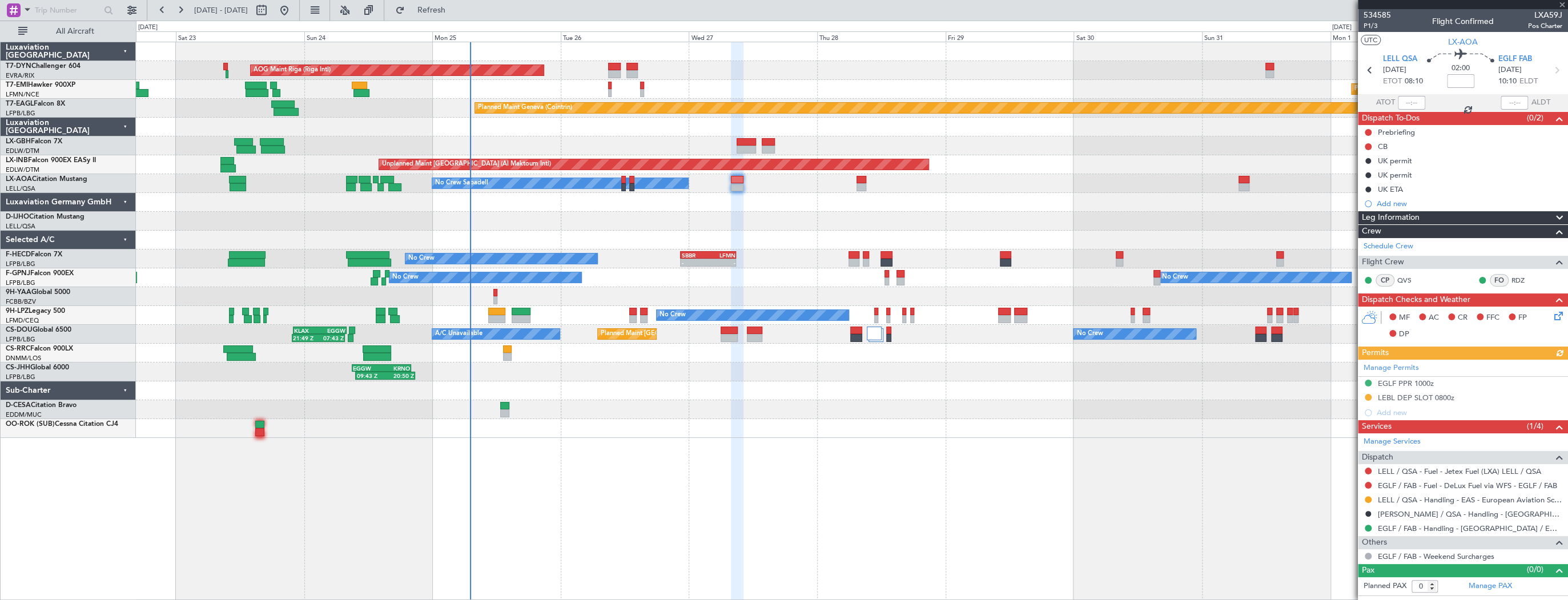
click at [387, 215] on div at bounding box center [852, 222] width 1432 height 19
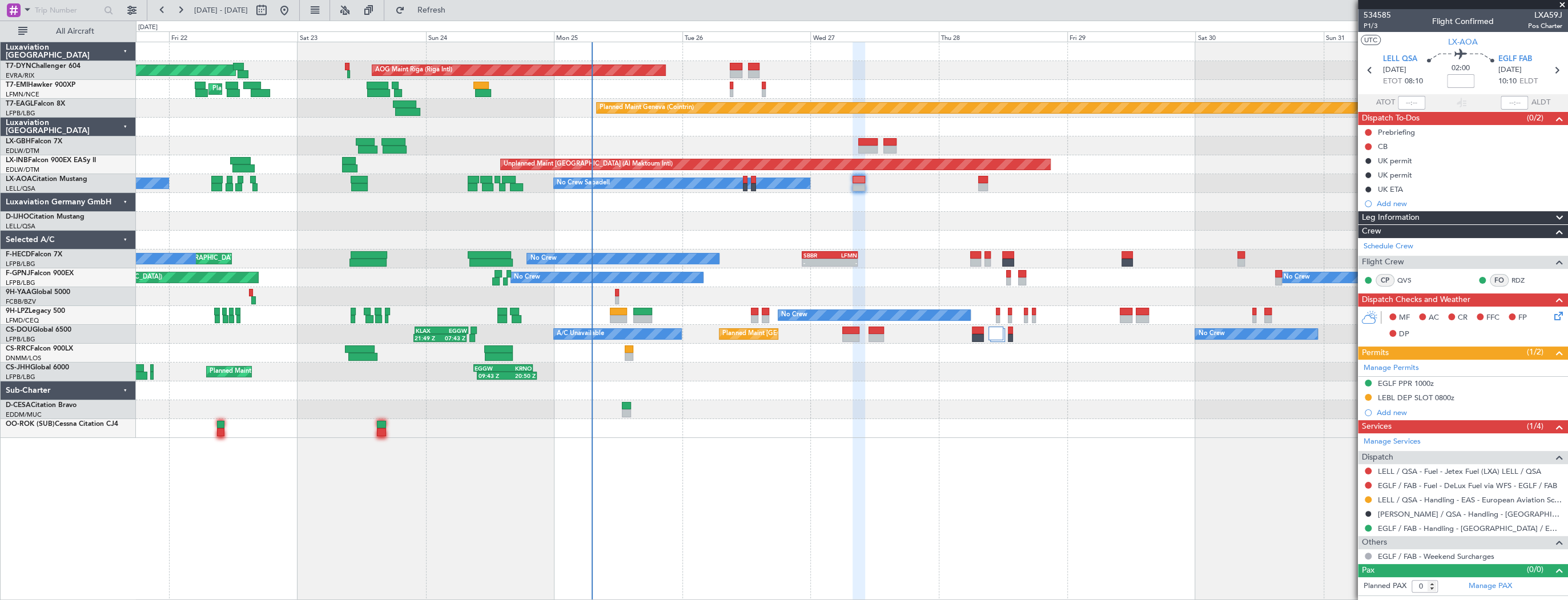
click at [481, 222] on div at bounding box center [852, 222] width 1432 height 19
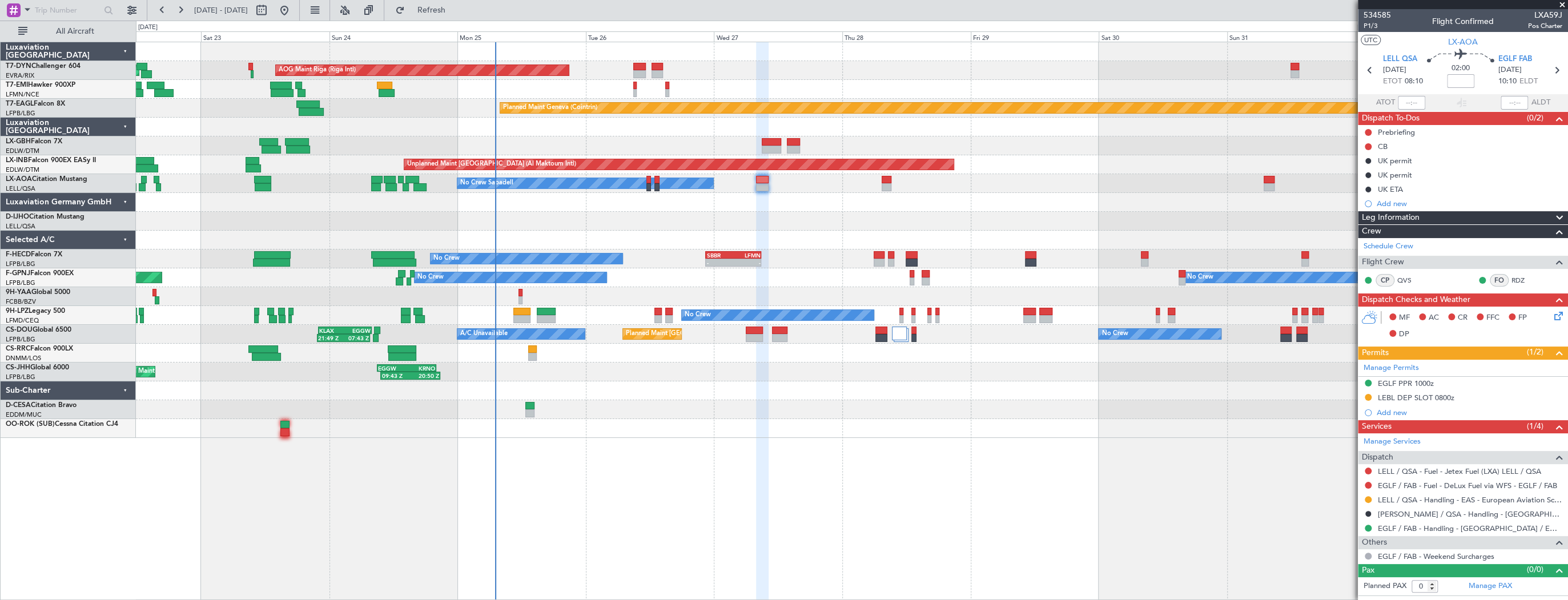
click at [399, 201] on div at bounding box center [852, 203] width 1432 height 19
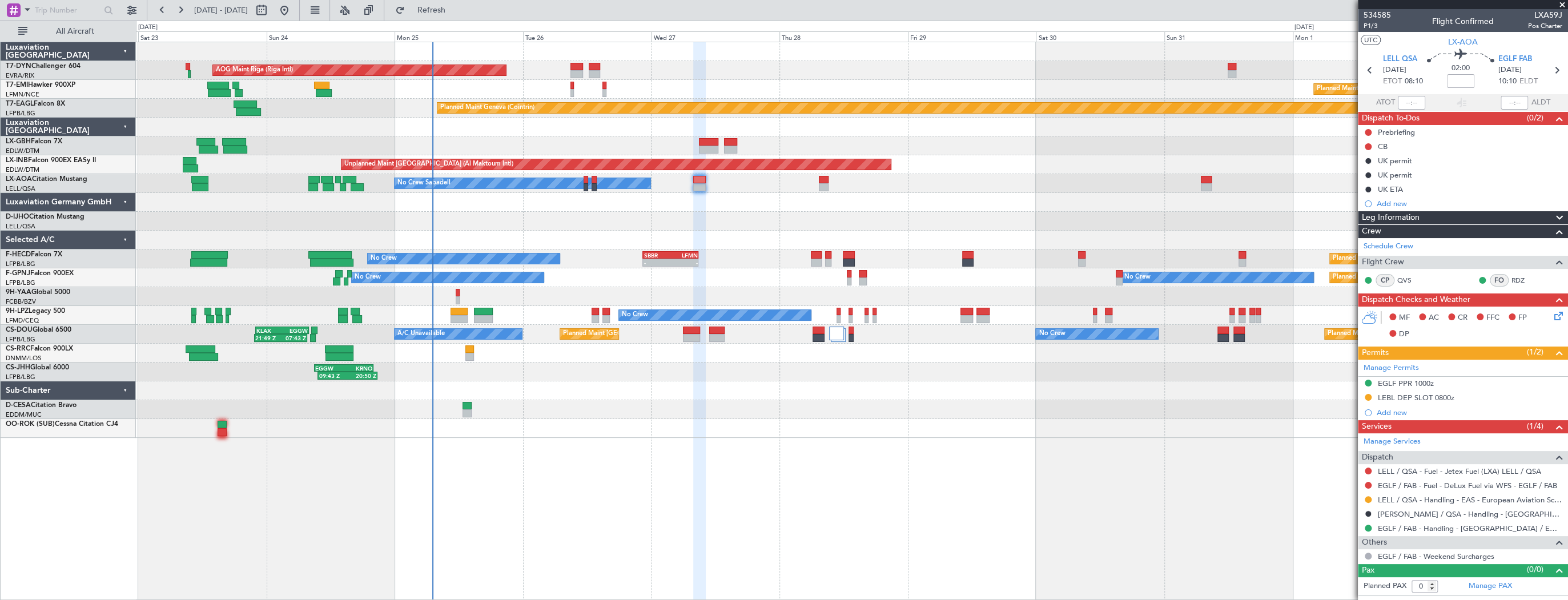
click at [553, 210] on div "AOG Maint Riga (Riga Intl) Planned Maint Basel-Mulhouse Planned Maint Chester P…" at bounding box center [852, 240] width 1432 height 395
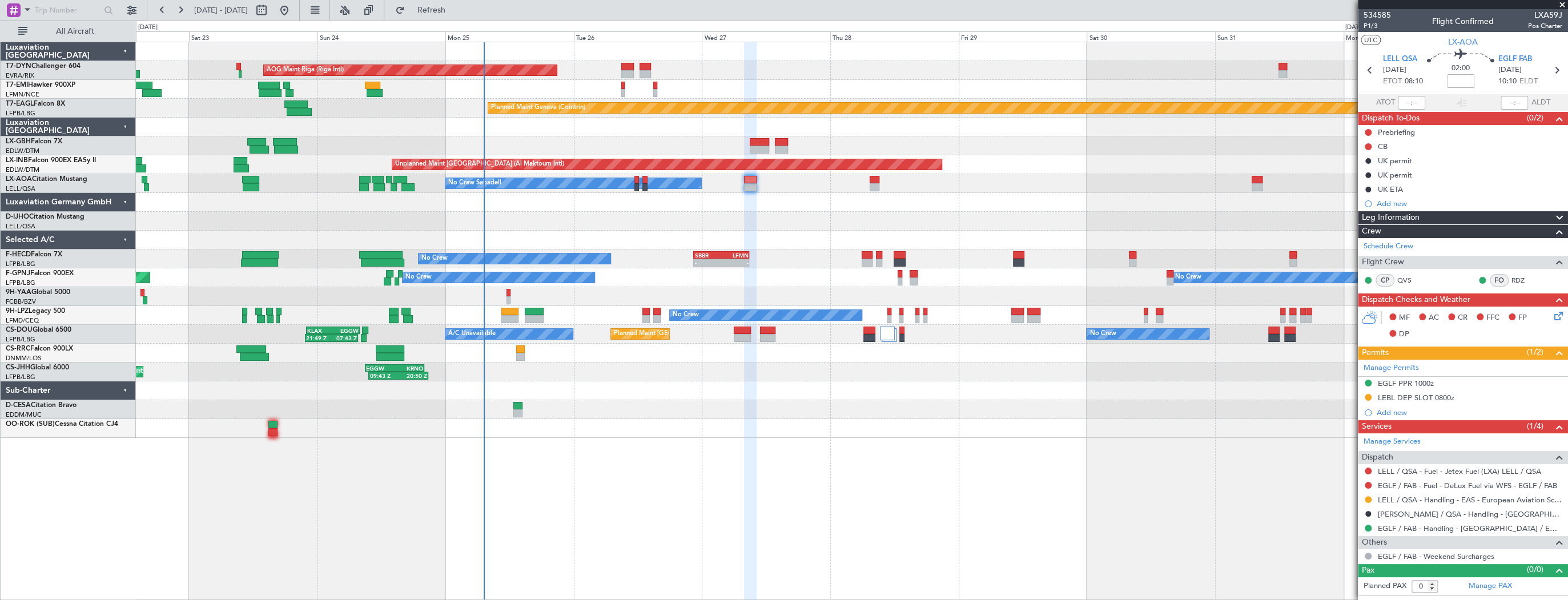
click at [555, 404] on div at bounding box center [852, 410] width 1432 height 19
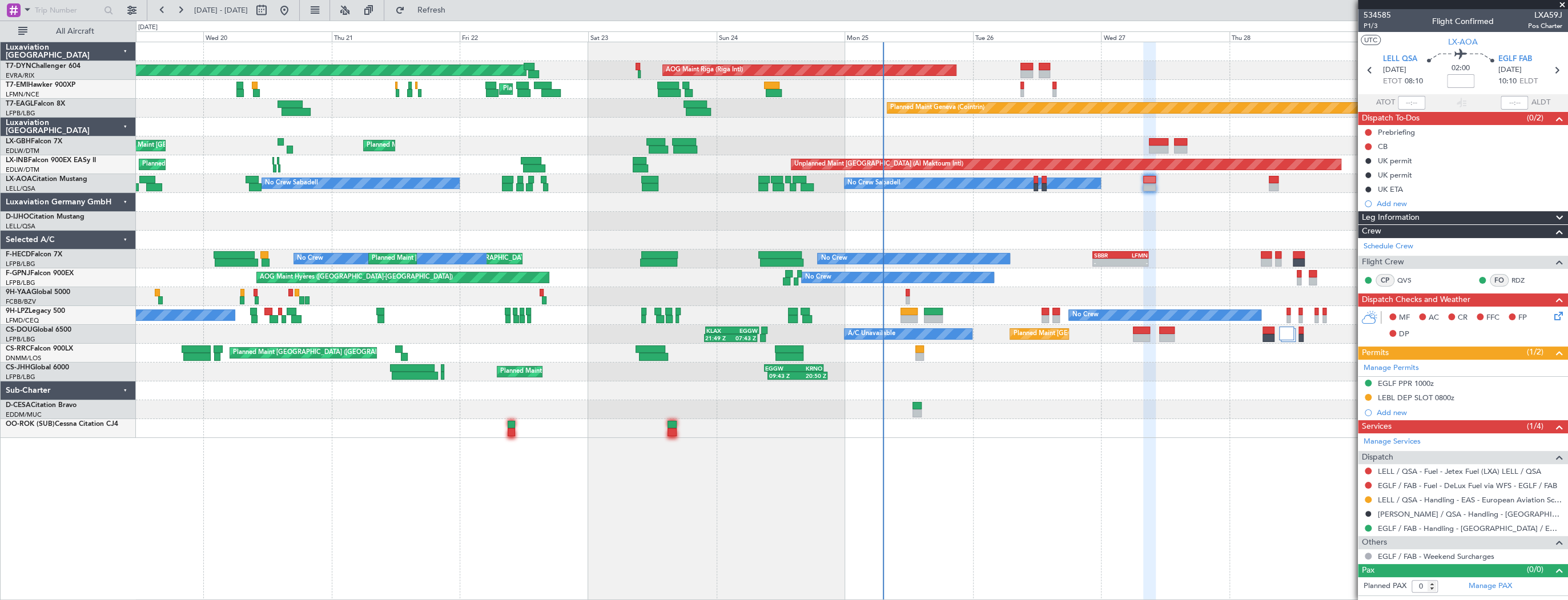
click at [759, 408] on div at bounding box center [852, 410] width 1432 height 19
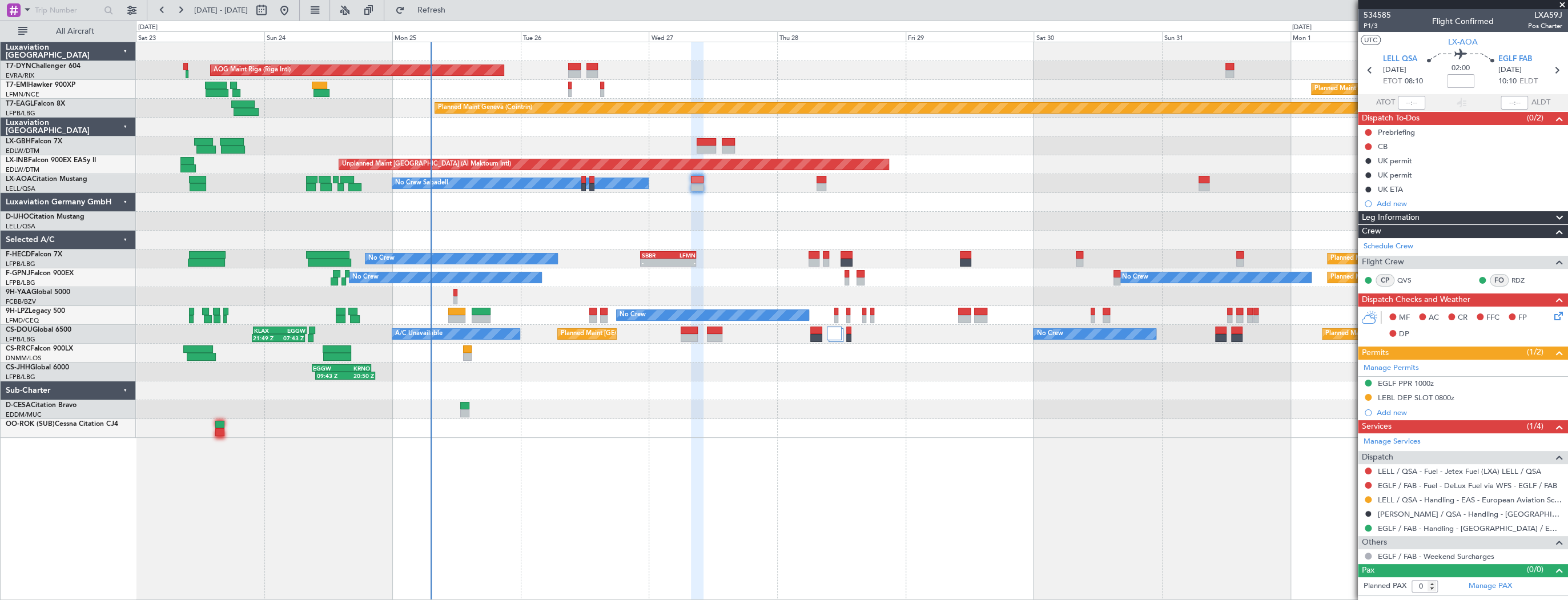
click at [0, 389] on html "22 Aug 2025 - 02 Sep 2025 Refresh Quick Links All Aircraft AOG Maint Riga (Riga…" at bounding box center [784, 300] width 1568 height 600
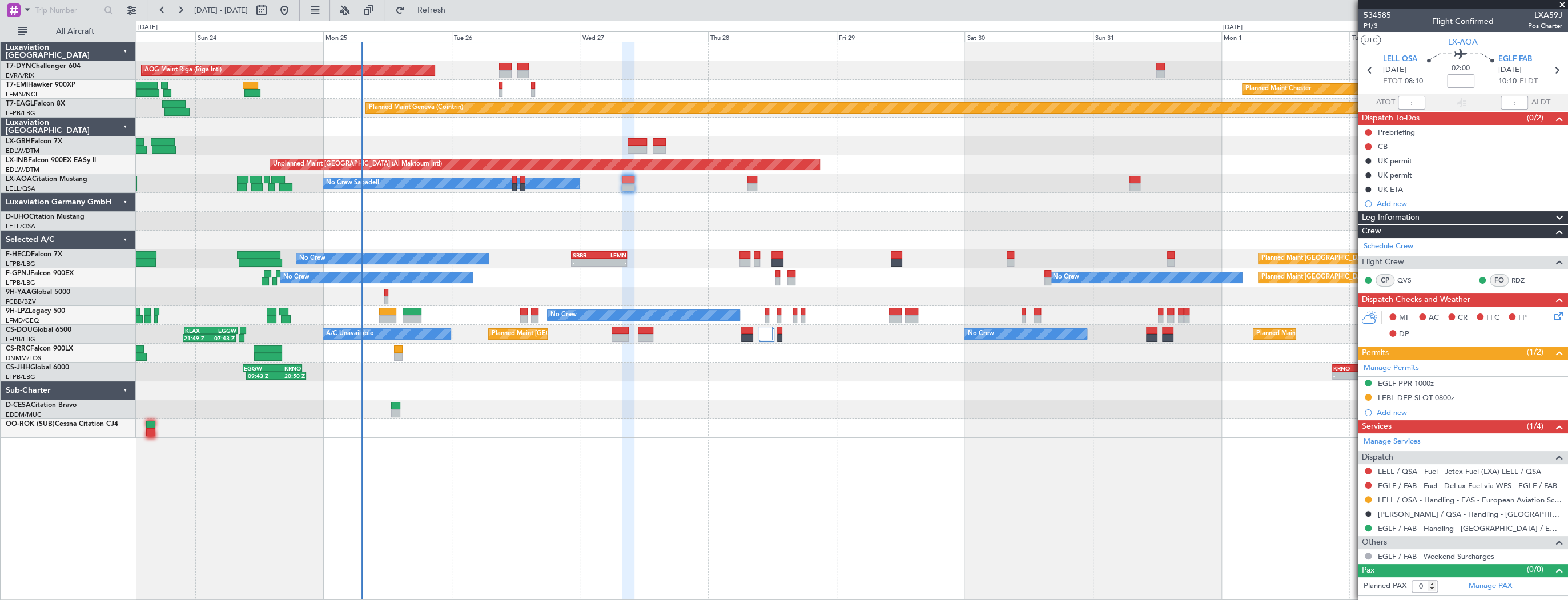
click at [691, 431] on div "AOG Maint Riga (Riga Intl) Planned Maint Basel-Mulhouse Planned Maint Chester P…" at bounding box center [852, 320] width 1433 height 559
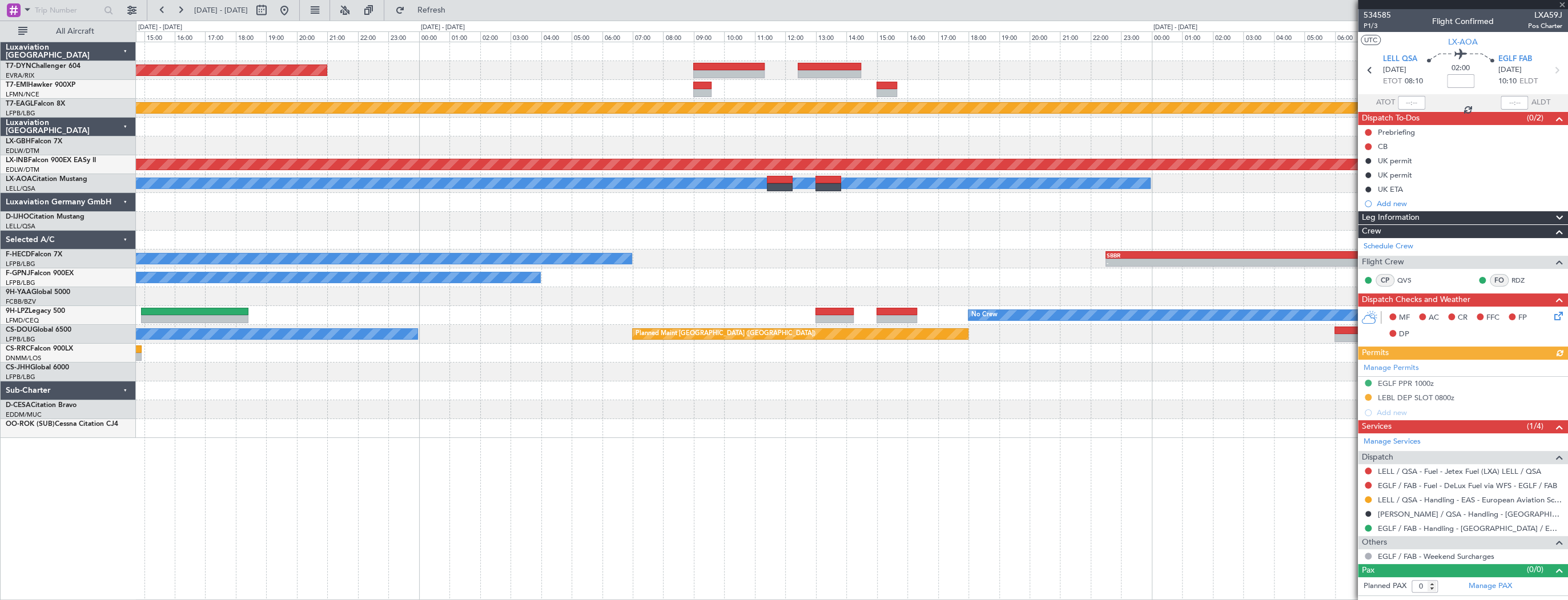
click at [1006, 424] on div "AOG Maint Riga (Riga Intl) Planned Maint Geneva (Cointrin) Unplanned Maint Duba…" at bounding box center [852, 240] width 1432 height 395
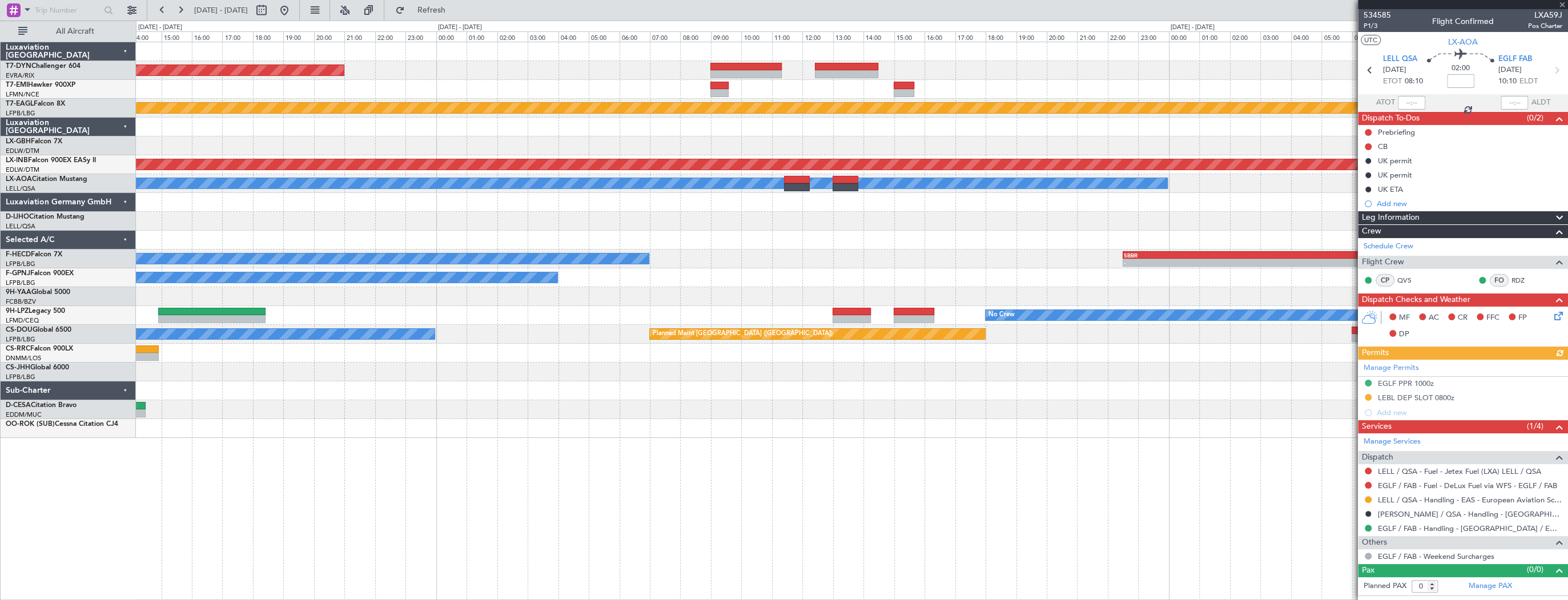
click at [1074, 448] on div "AOG Maint Riga (Riga Intl) Planned Maint Geneva (Cointrin) Unplanned Maint Duba…" at bounding box center [852, 320] width 1433 height 559
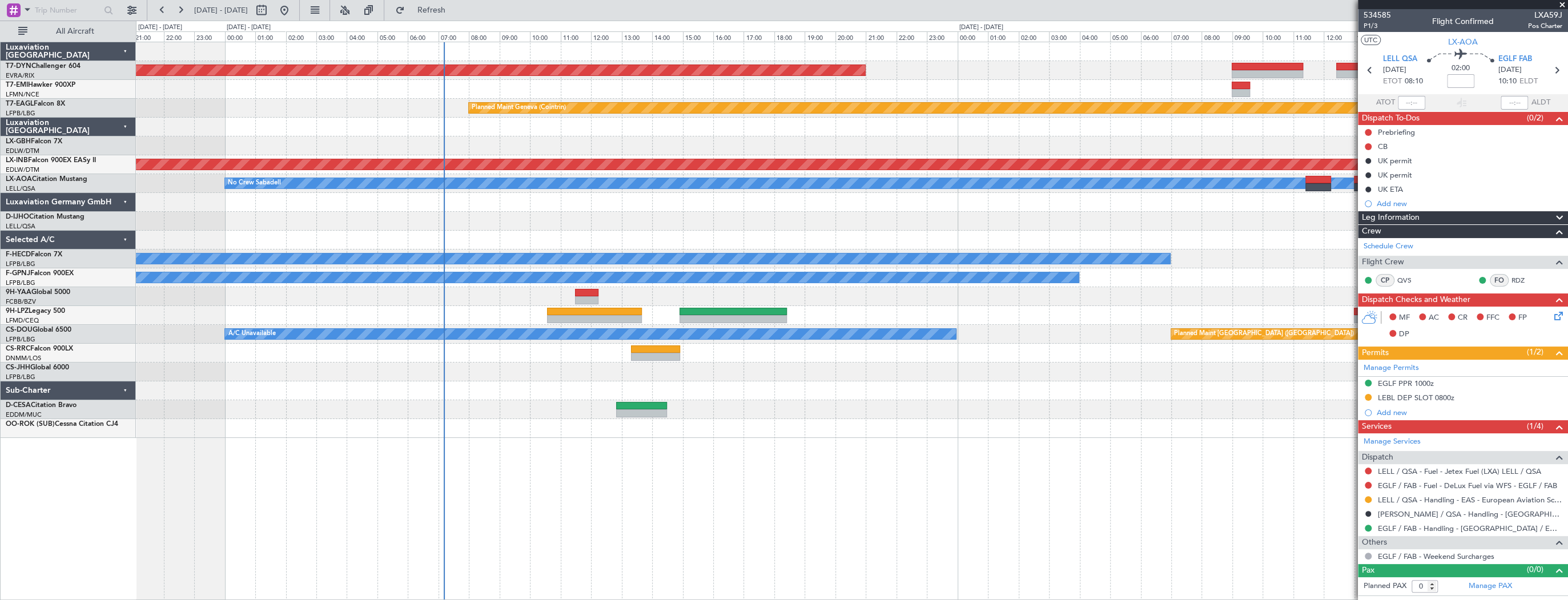
click at [854, 454] on div "AOG Maint Riga (Riga Intl) Planned Maint Geneva (Cointrin) Unplanned Maint Duba…" at bounding box center [852, 320] width 1433 height 559
click at [346, 217] on div at bounding box center [852, 222] width 1432 height 19
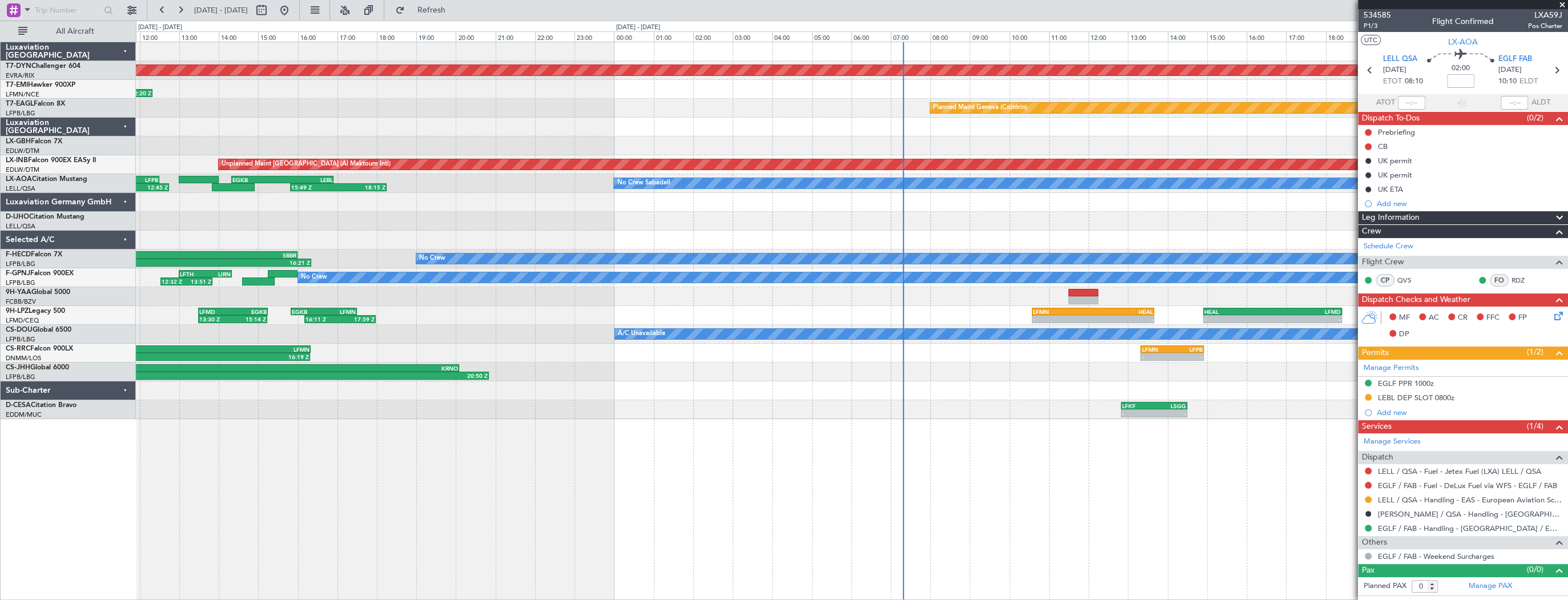
click at [1020, 222] on div "AOG Maint Riga (Riga Intl) - - EVRA 09:00 Z LGTS 11:20 Z 09:20 Z 12:20 Z LFMN 0…" at bounding box center [852, 231] width 1432 height 377
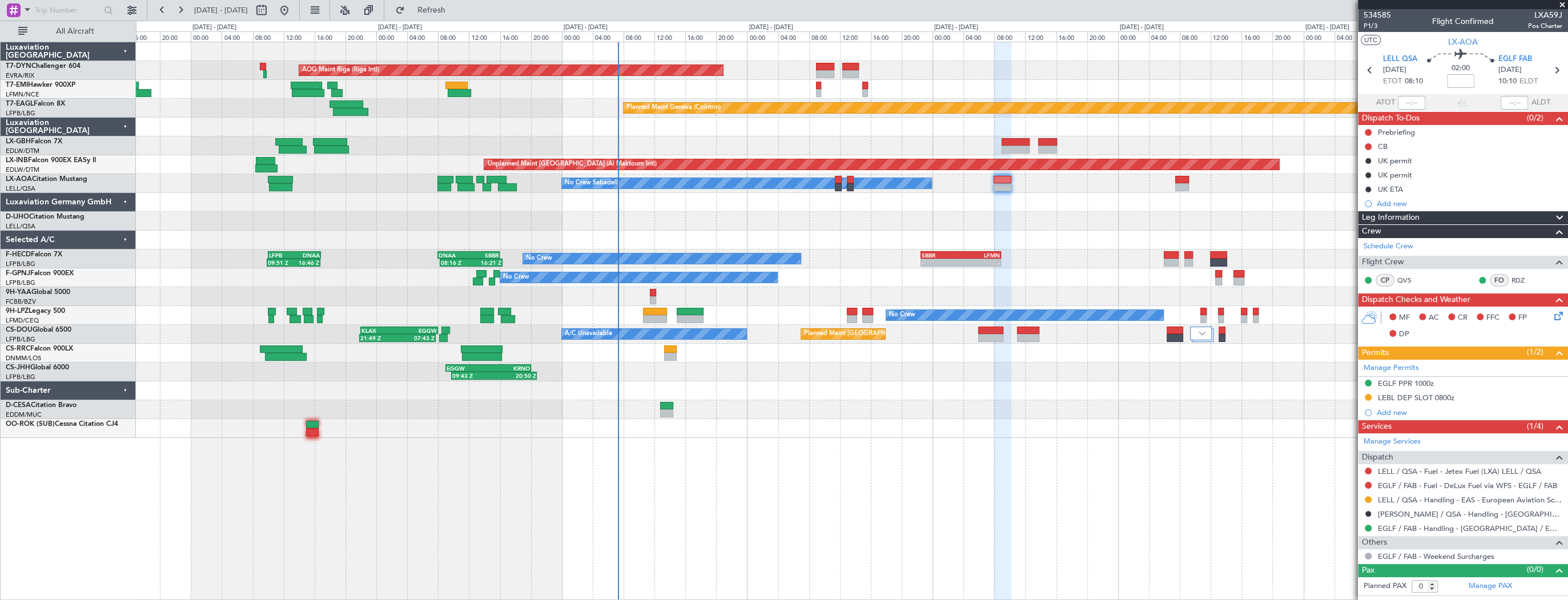
click at [788, 230] on div at bounding box center [852, 222] width 1432 height 19
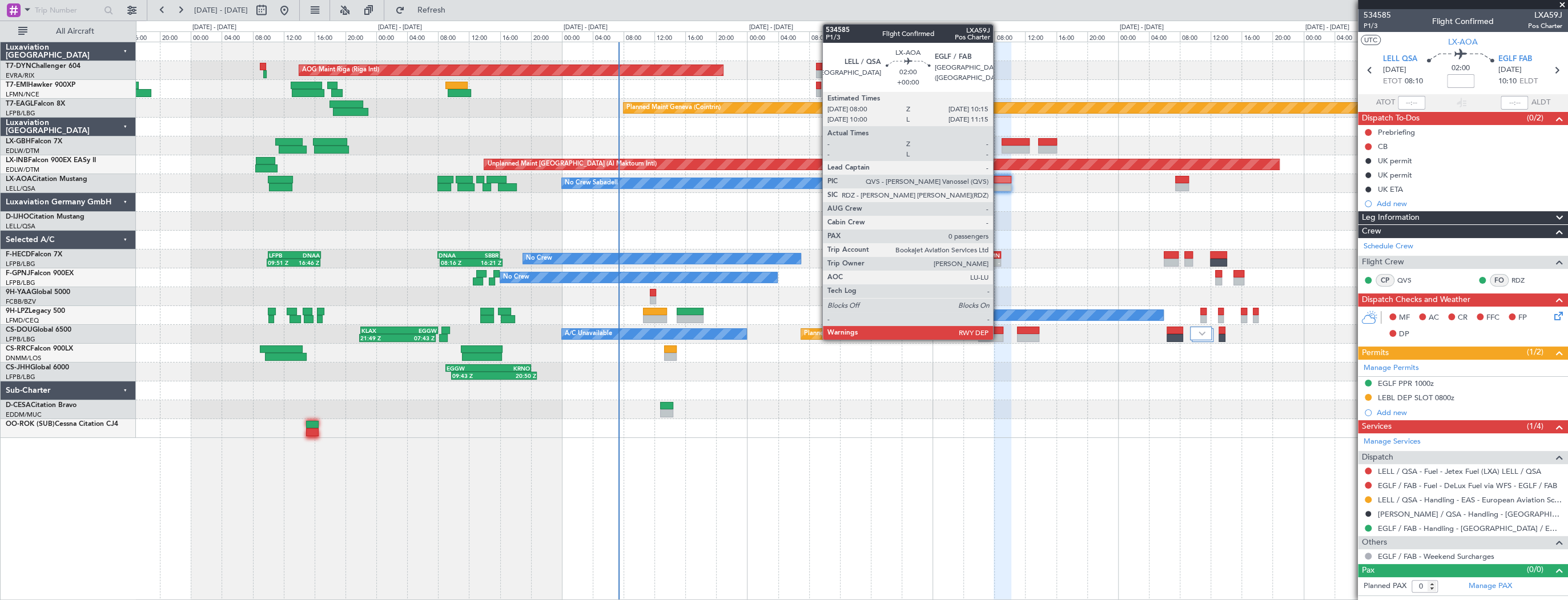
click at [999, 182] on div at bounding box center [1003, 179] width 17 height 8
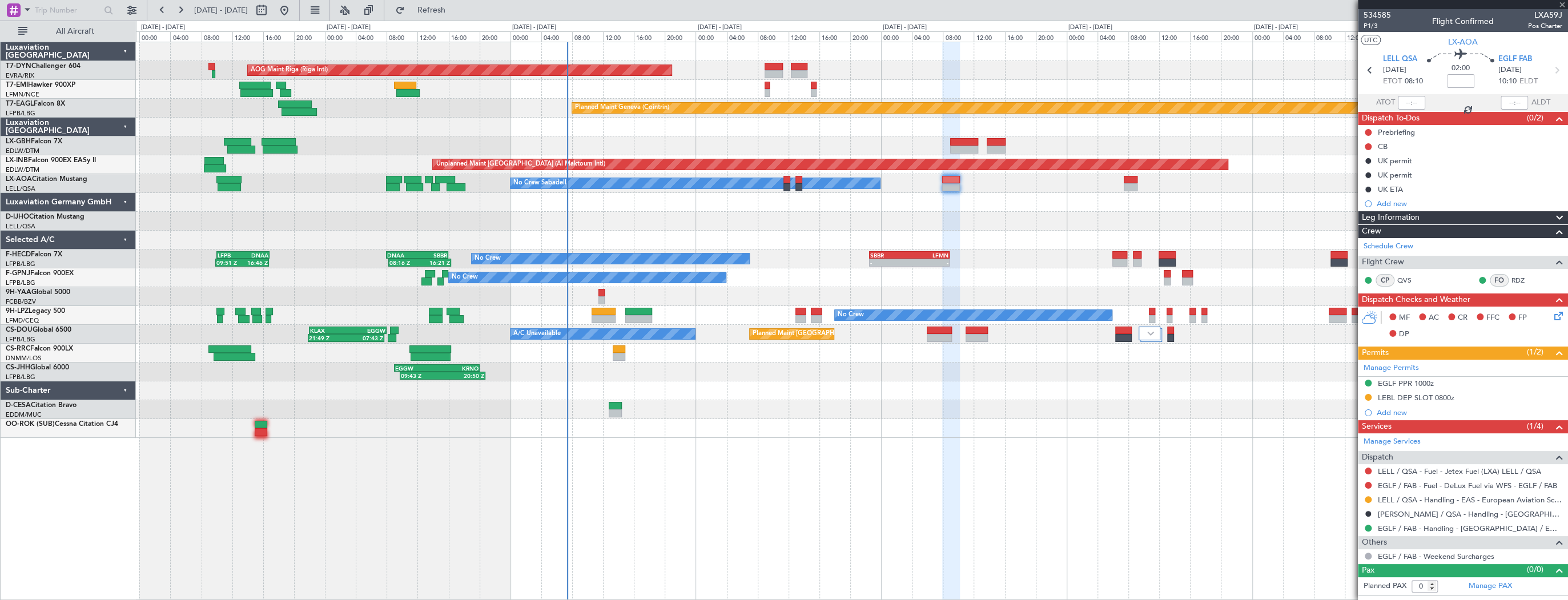
click at [972, 187] on div "No Crew Sabadell No Crew Sabadell" at bounding box center [852, 184] width 1432 height 19
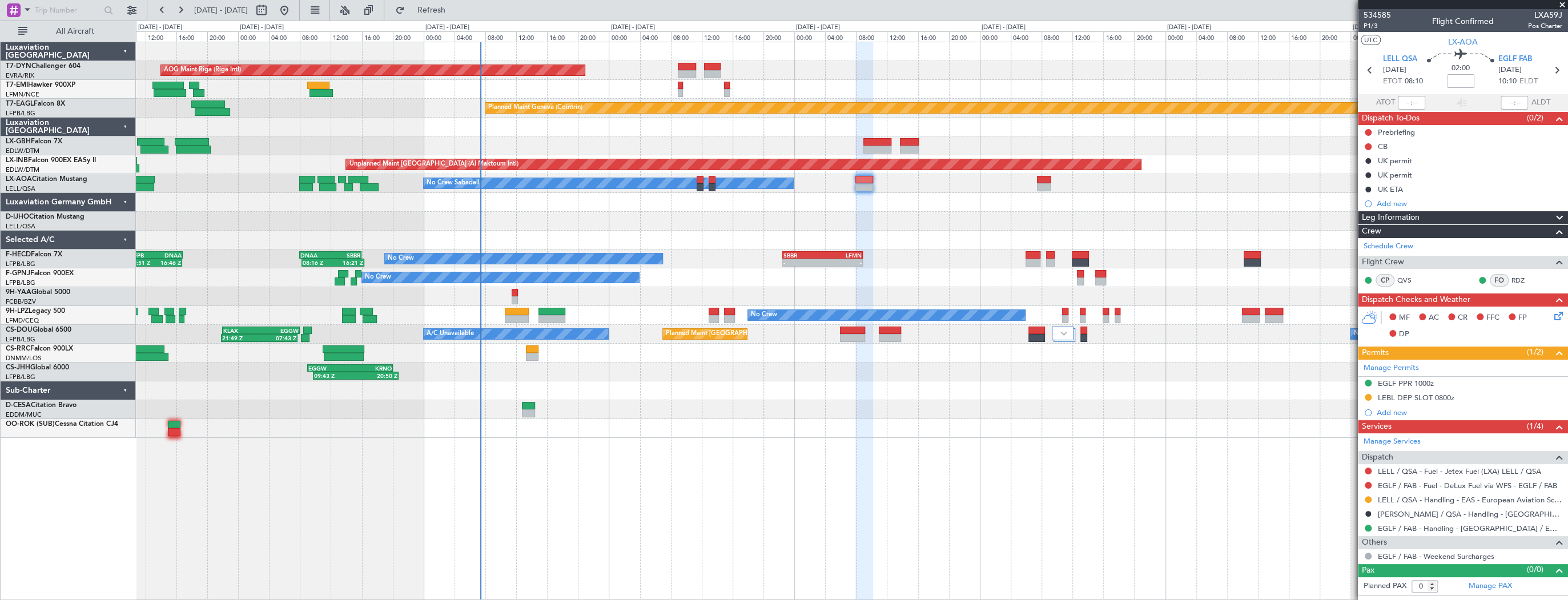
click at [919, 207] on div at bounding box center [852, 203] width 1432 height 19
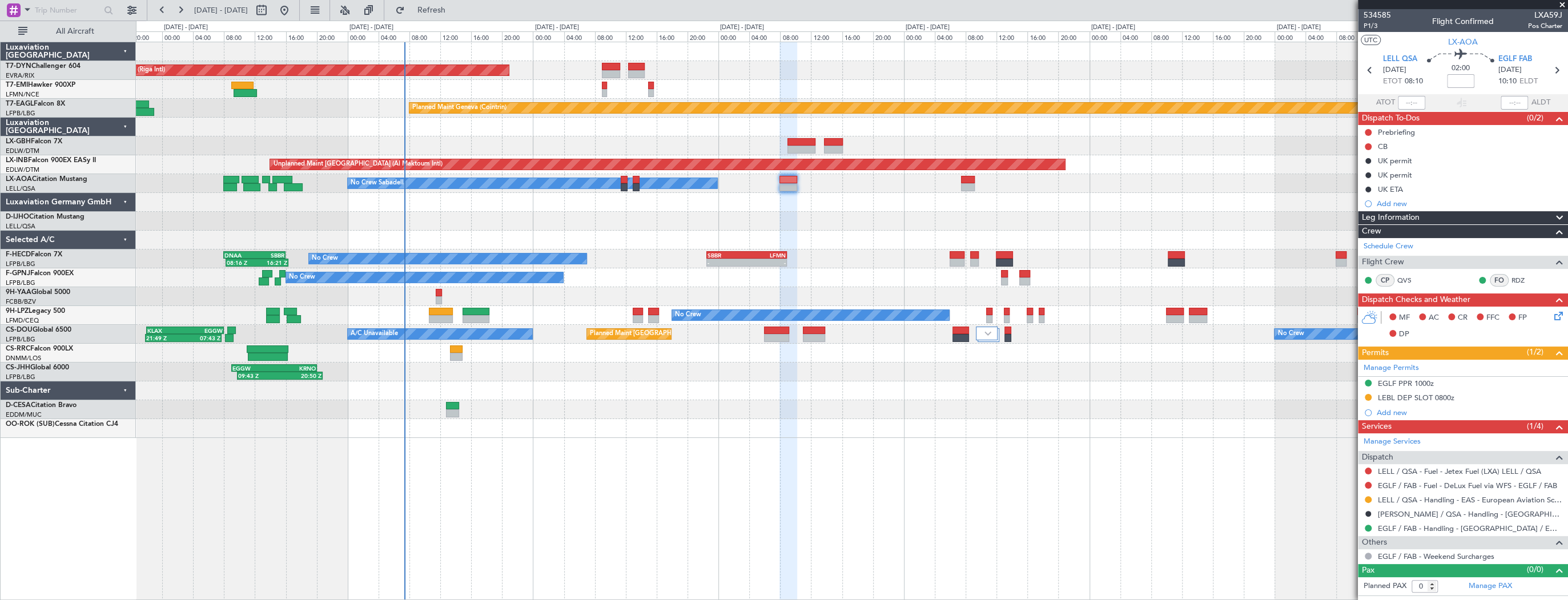
click at [648, 222] on div "AOG Maint Riga (Riga Intl) Planned Maint Basel-Mulhouse Planned Maint Chester P…" at bounding box center [852, 240] width 1432 height 395
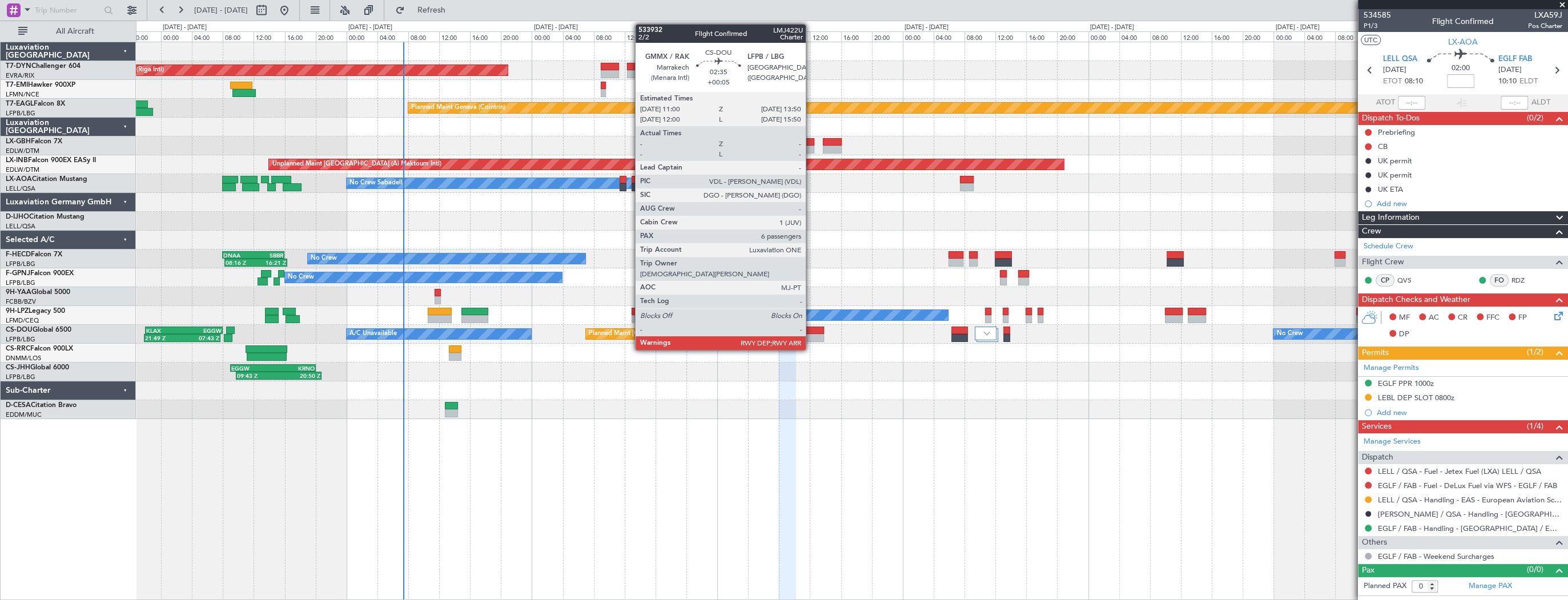
click at [812, 334] on div at bounding box center [812, 338] width 22 height 8
type input "+00:05"
type input "6"
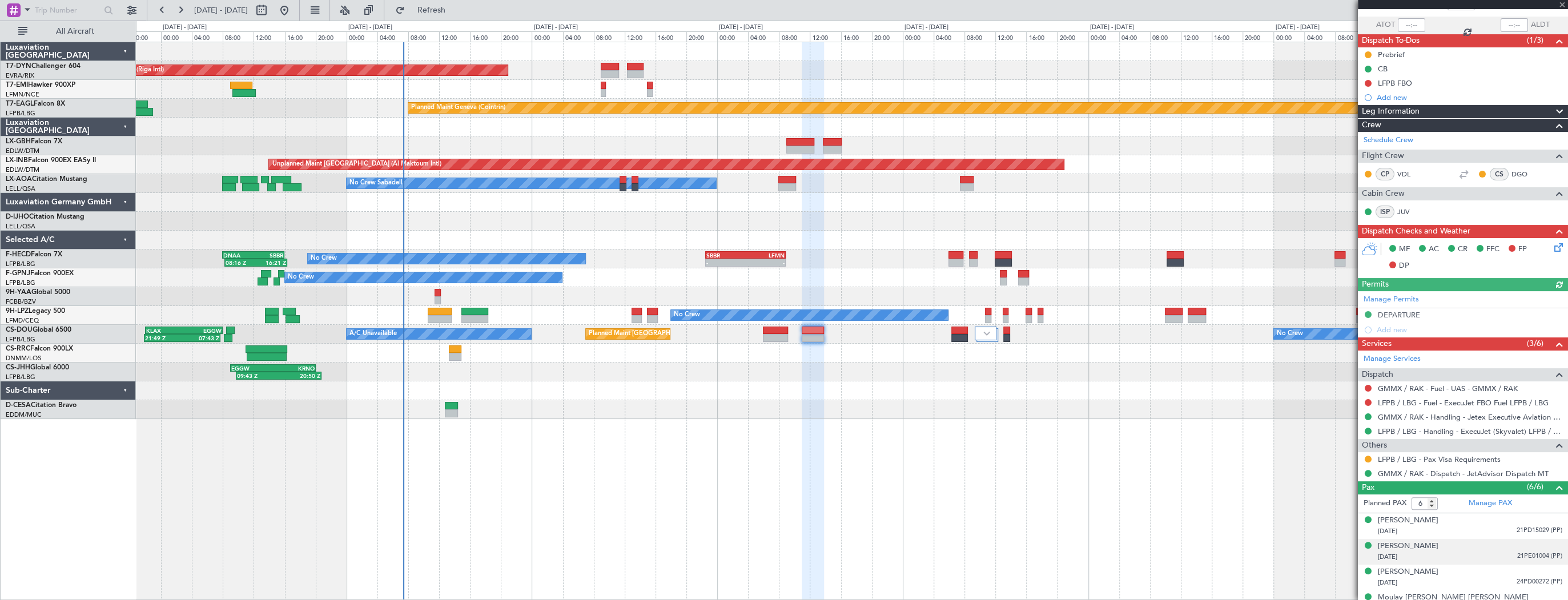
scroll to position [143, 0]
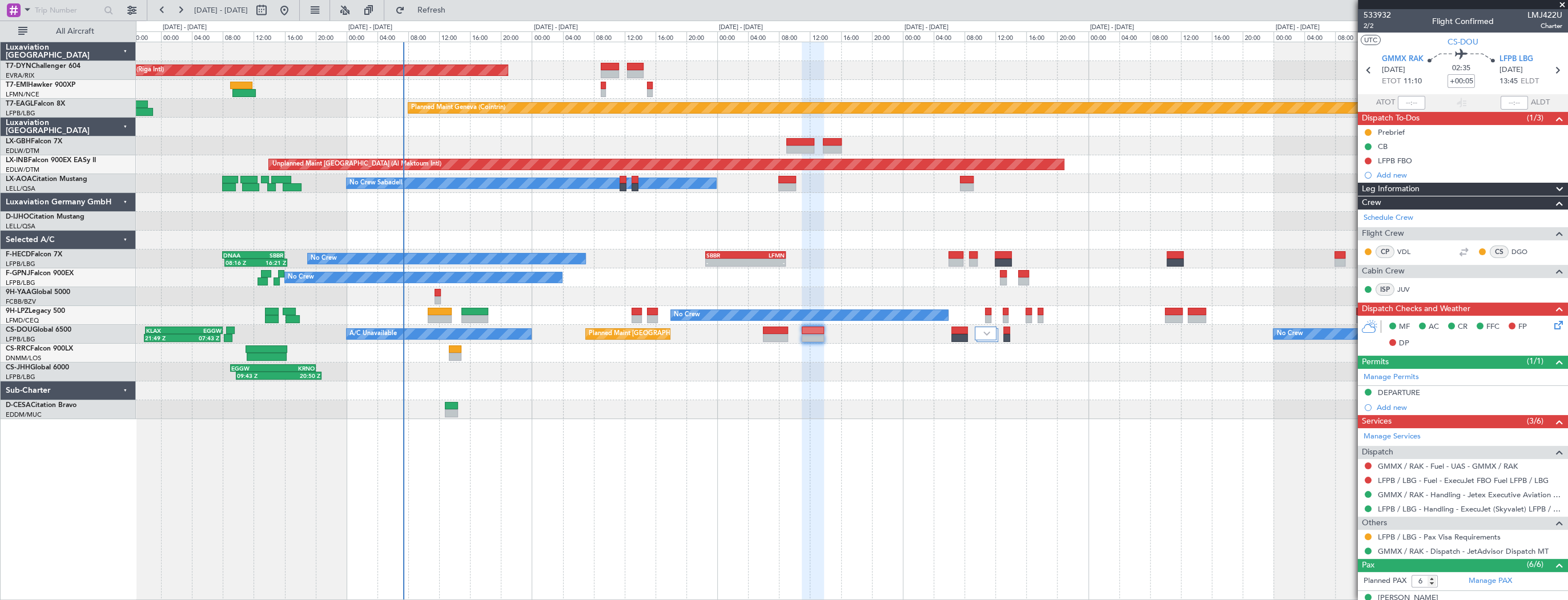
scroll to position [143, 0]
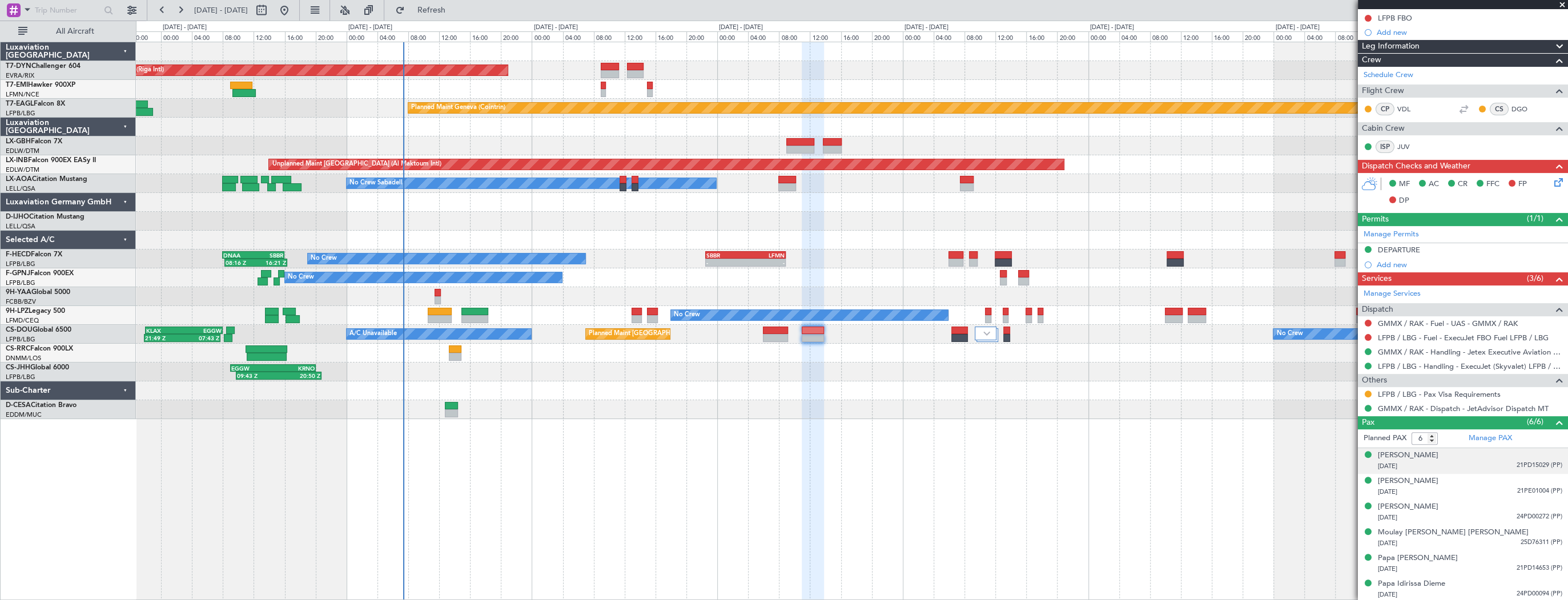
click at [1463, 464] on div "[DATE] 21PD15029 (PP)" at bounding box center [1470, 467] width 184 height 12
click at [1407, 450] on div "[PERSON_NAME]" at bounding box center [1408, 455] width 61 height 12
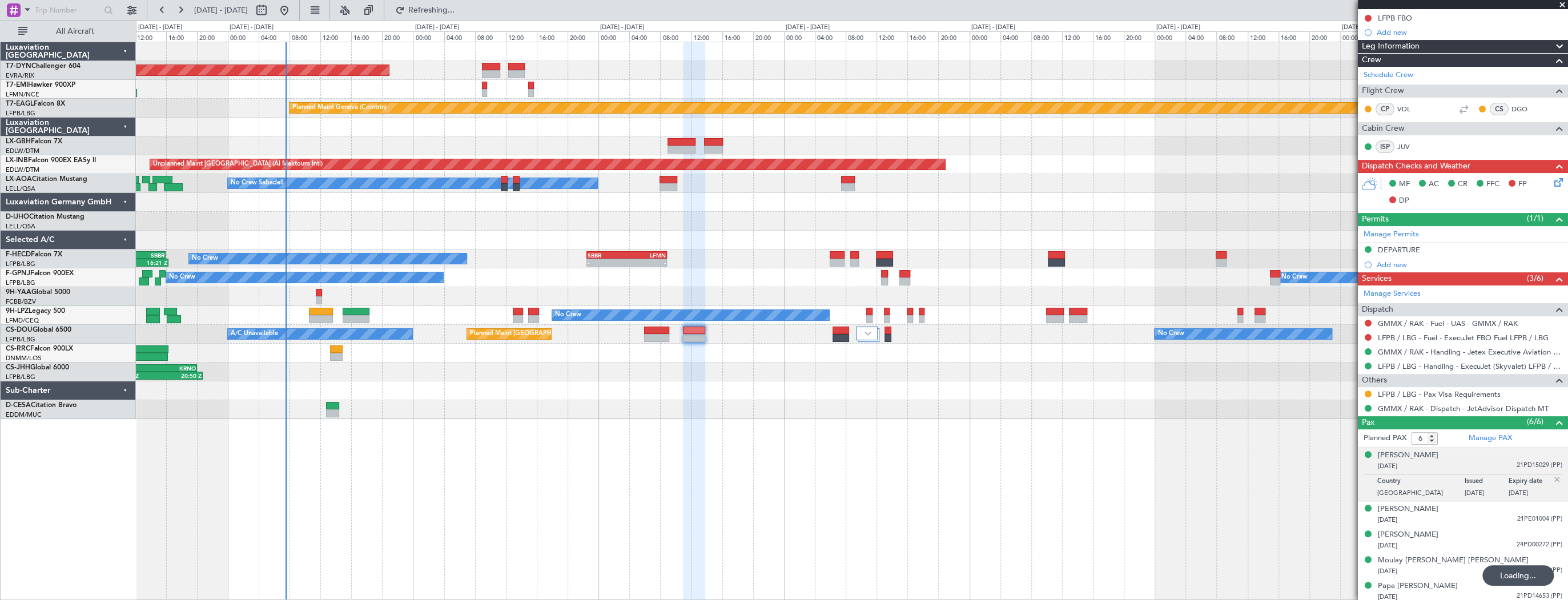
click at [392, 238] on div at bounding box center [852, 240] width 1432 height 19
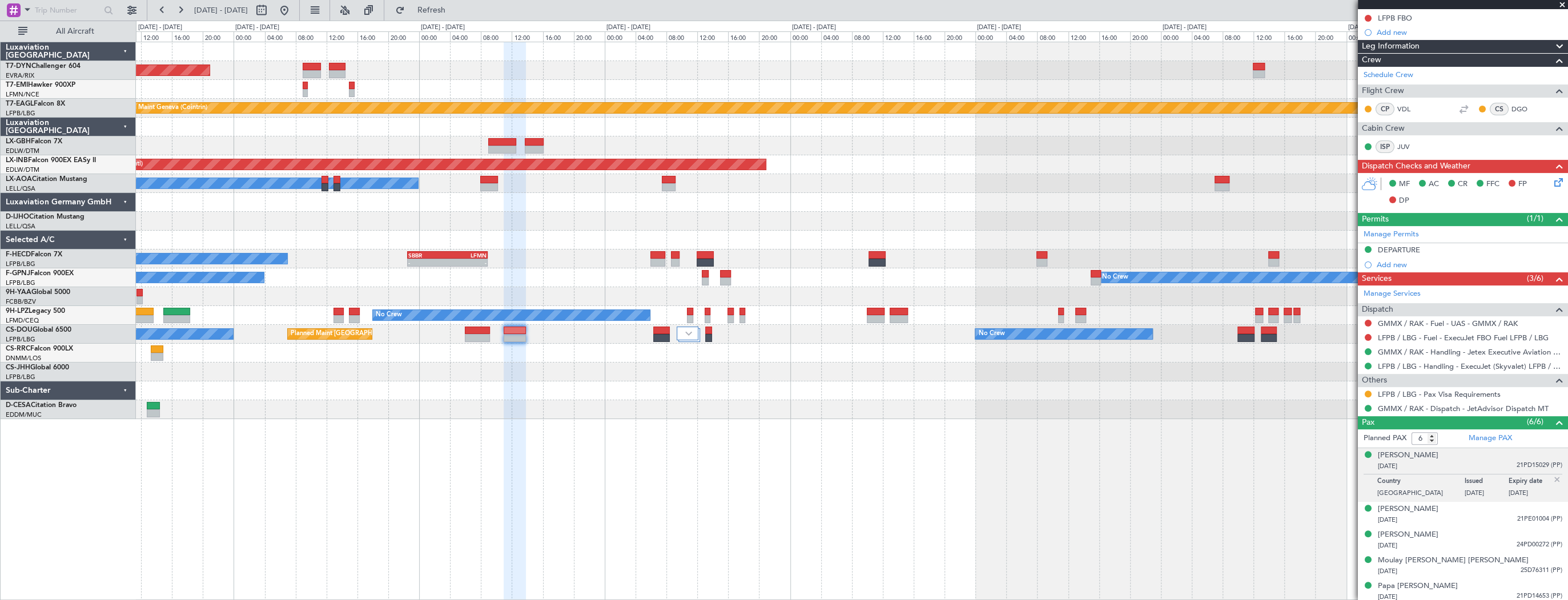
click at [356, 207] on div "AOG Maint Riga (Riga Intl) Planned Maint Chester Planned Maint Geneva (Cointrin…" at bounding box center [852, 231] width 1432 height 377
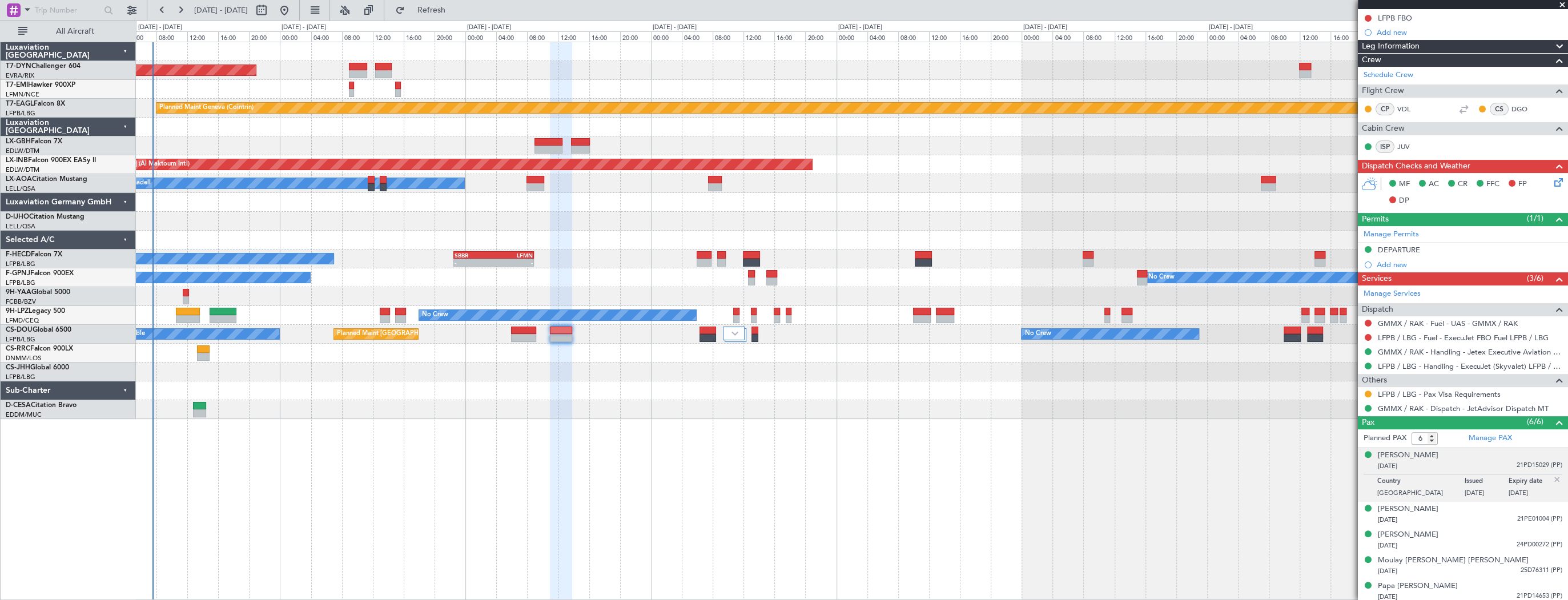
click at [232, 215] on div at bounding box center [852, 222] width 1432 height 19
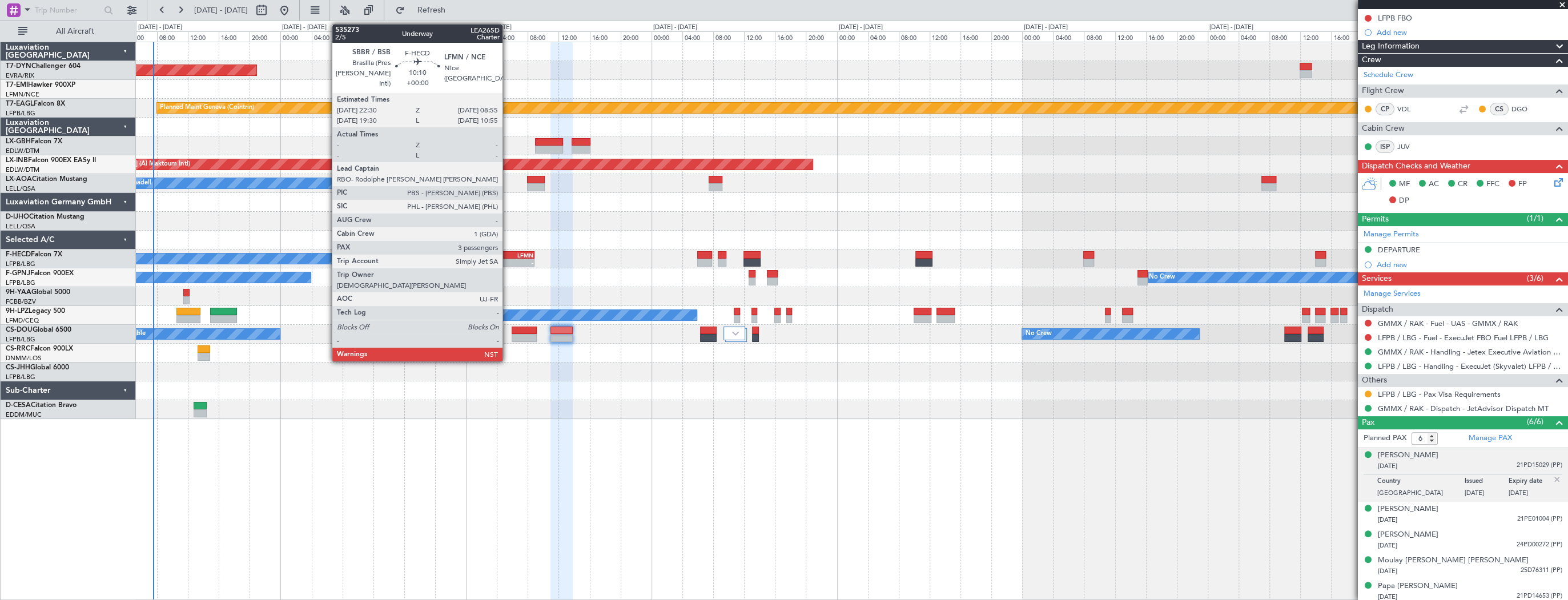
click at [508, 259] on div "-" at bounding box center [514, 262] width 40 height 7
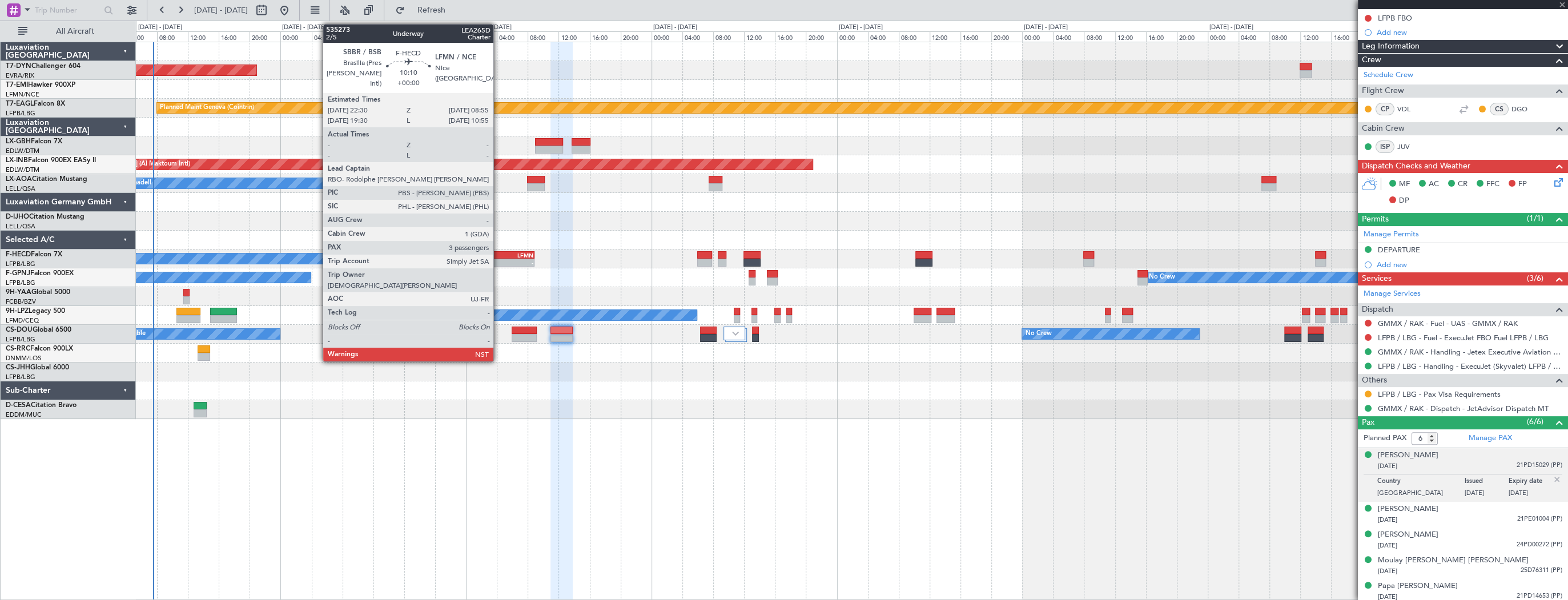
type input "3"
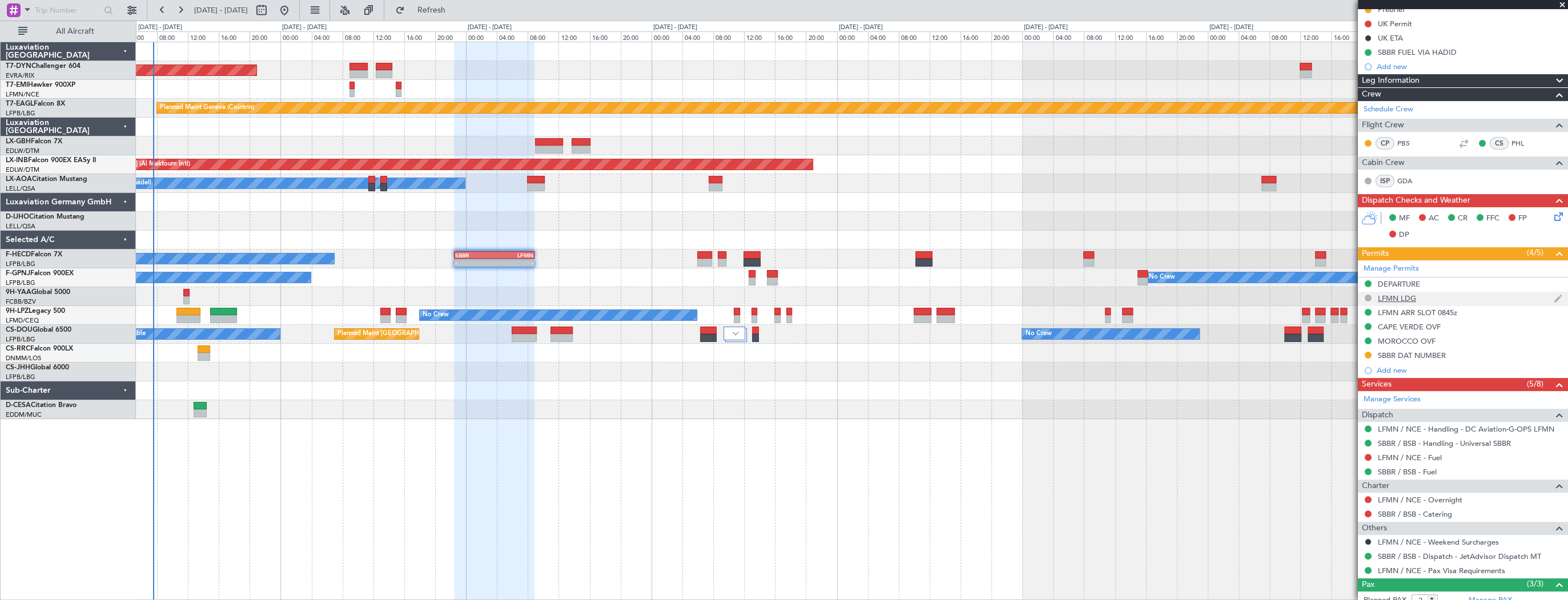
scroll to position [222, 0]
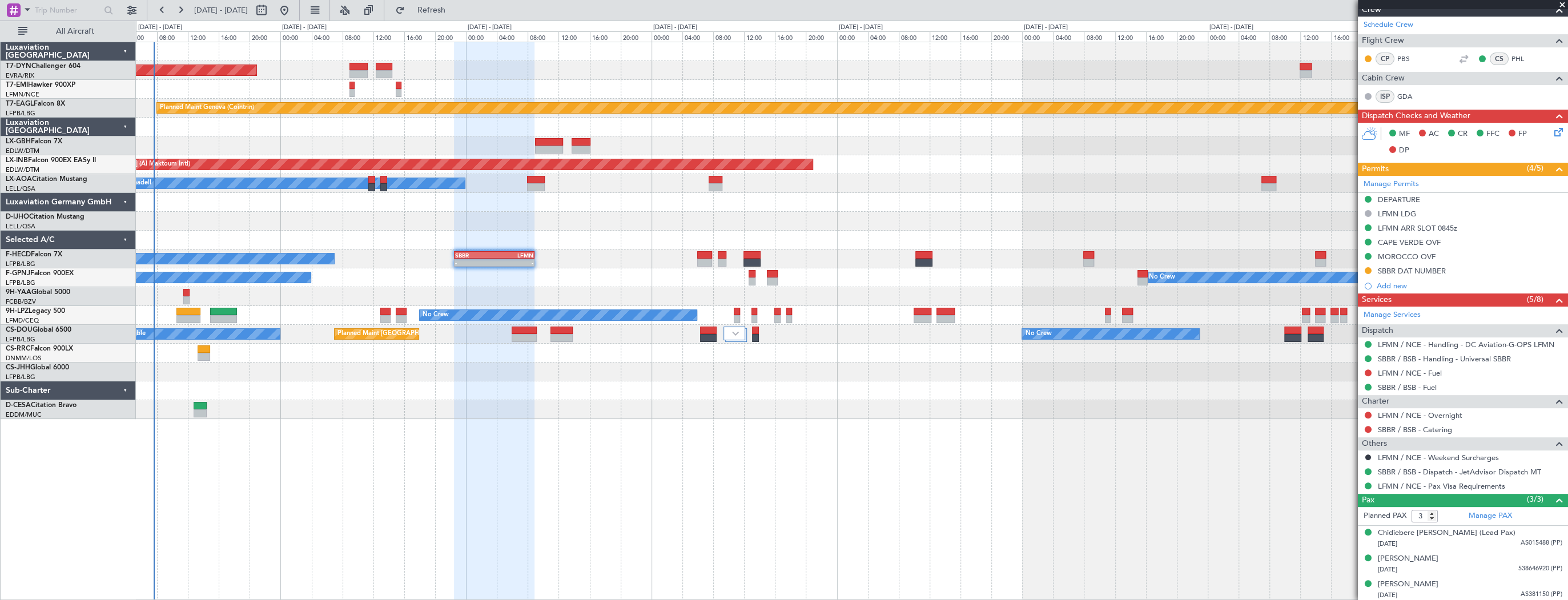
click at [448, 374] on div "- - KRNO 20:50 Z LPCS 07:05 Z 09:43 Z 20:50 Z EGGW 09:00 Z KRNO 20:05 Z" at bounding box center [852, 372] width 1432 height 19
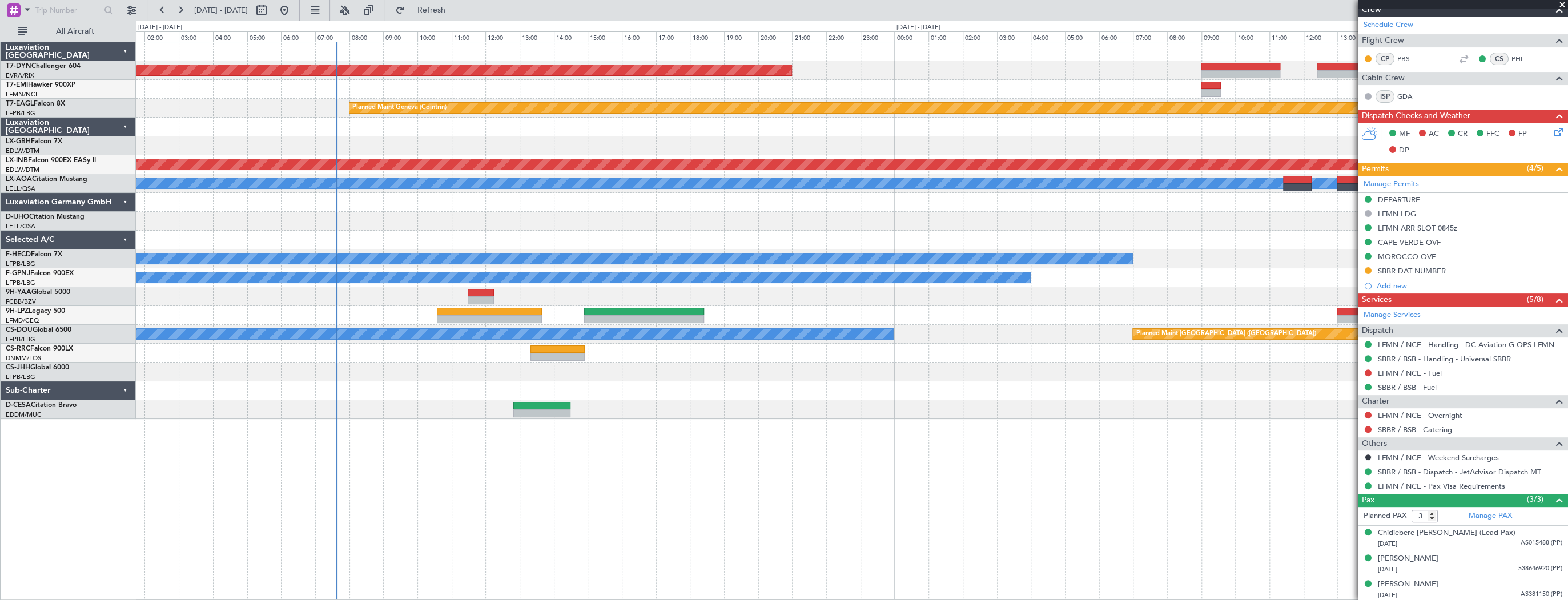
click at [725, 454] on div "AOG Maint Riga (Riga Intl) Planned Maint Geneva (Cointrin) Unplanned Maint Duba…" at bounding box center [852, 320] width 1433 height 559
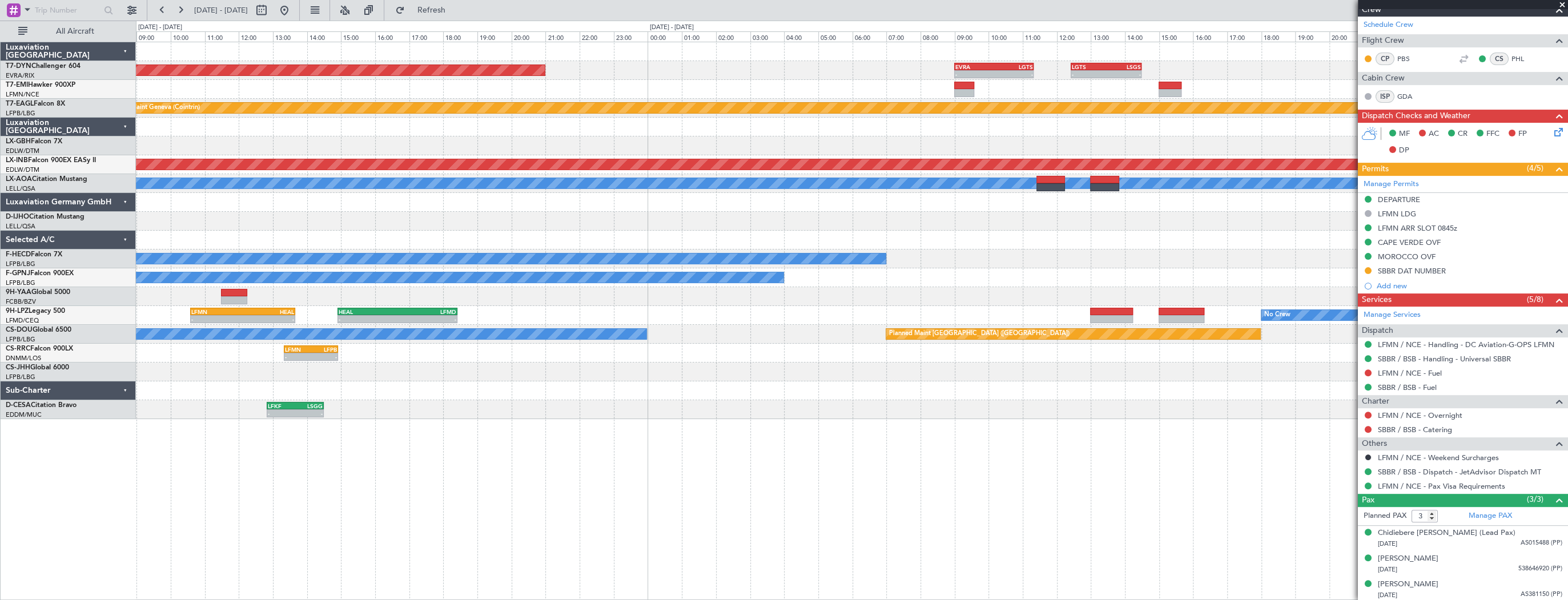
click at [719, 306] on div "No Crew - - LFMN 10:35 Z HEAL 13:40 Z - - HEAL 14:55 Z LFMD 18:25 Z" at bounding box center [852, 315] width 1432 height 19
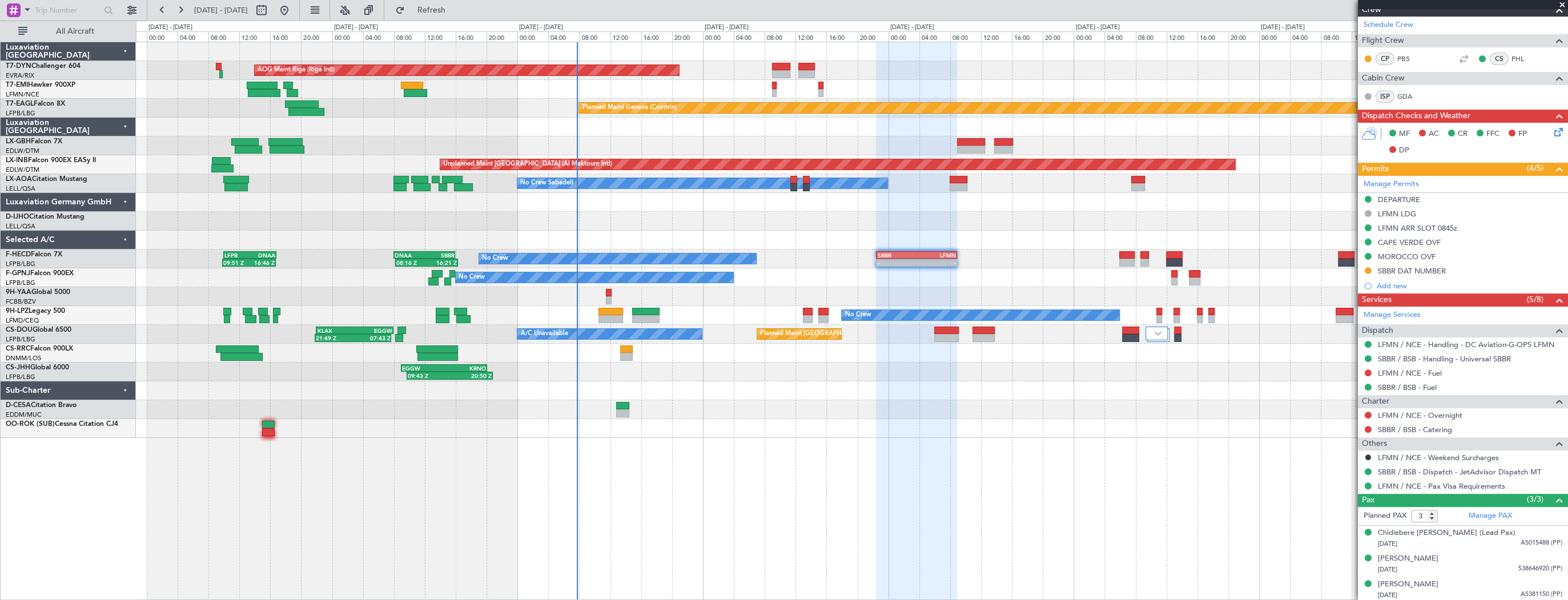
click at [194, 443] on div "AOG Maint Riga (Riga Intl) Planned Maint Basel-Mulhouse Planned Maint Chester P…" at bounding box center [852, 320] width 1433 height 559
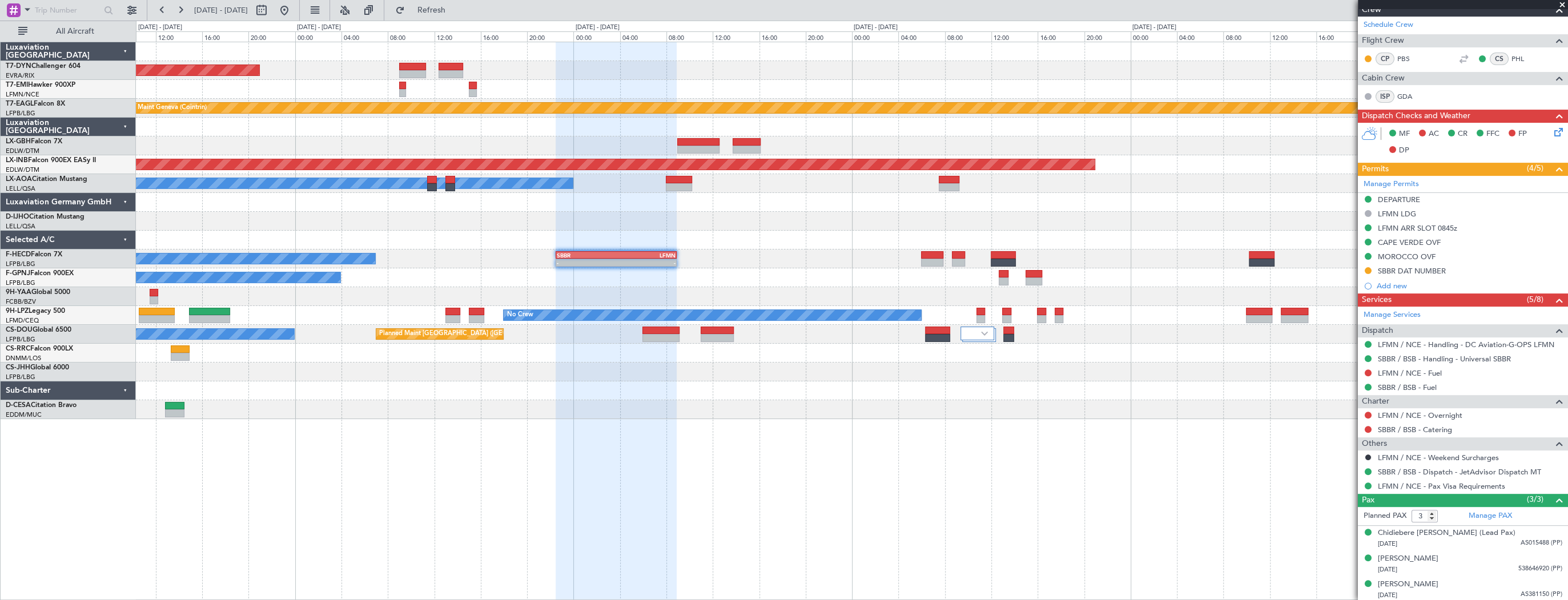
click at [492, 400] on div at bounding box center [852, 410] width 1432 height 19
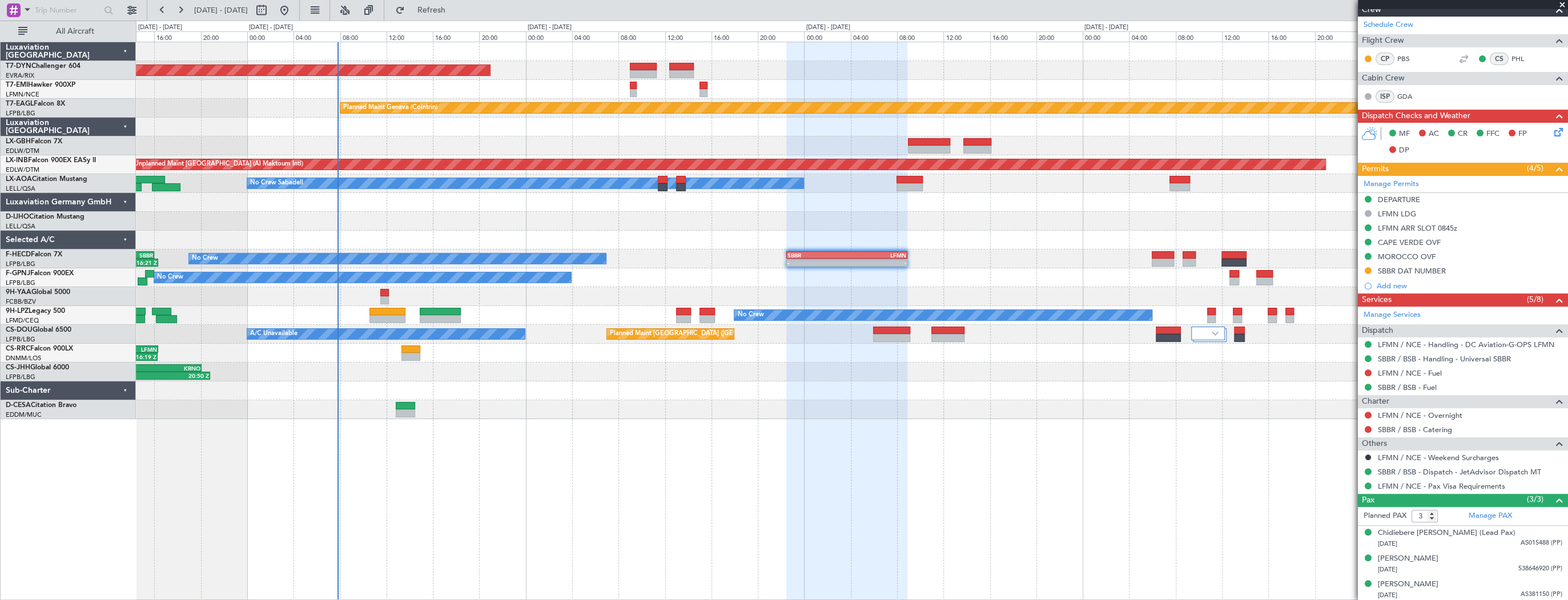
click at [603, 418] on div at bounding box center [852, 410] width 1432 height 19
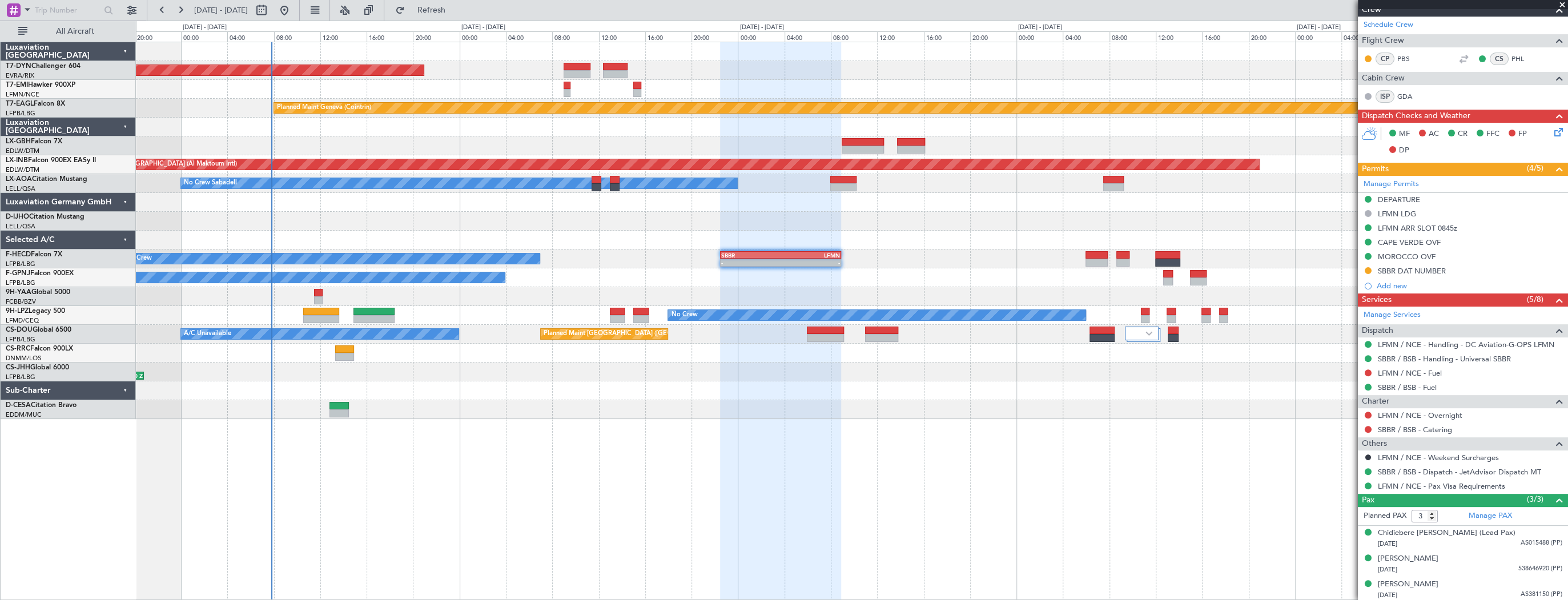
click at [670, 378] on div "AOG Maint Riga (Riga Intl) 13:10 Z 17:20 Z HEAL 13:00 Z LEIB 17:00 Z Planned Ma…" at bounding box center [852, 231] width 1432 height 377
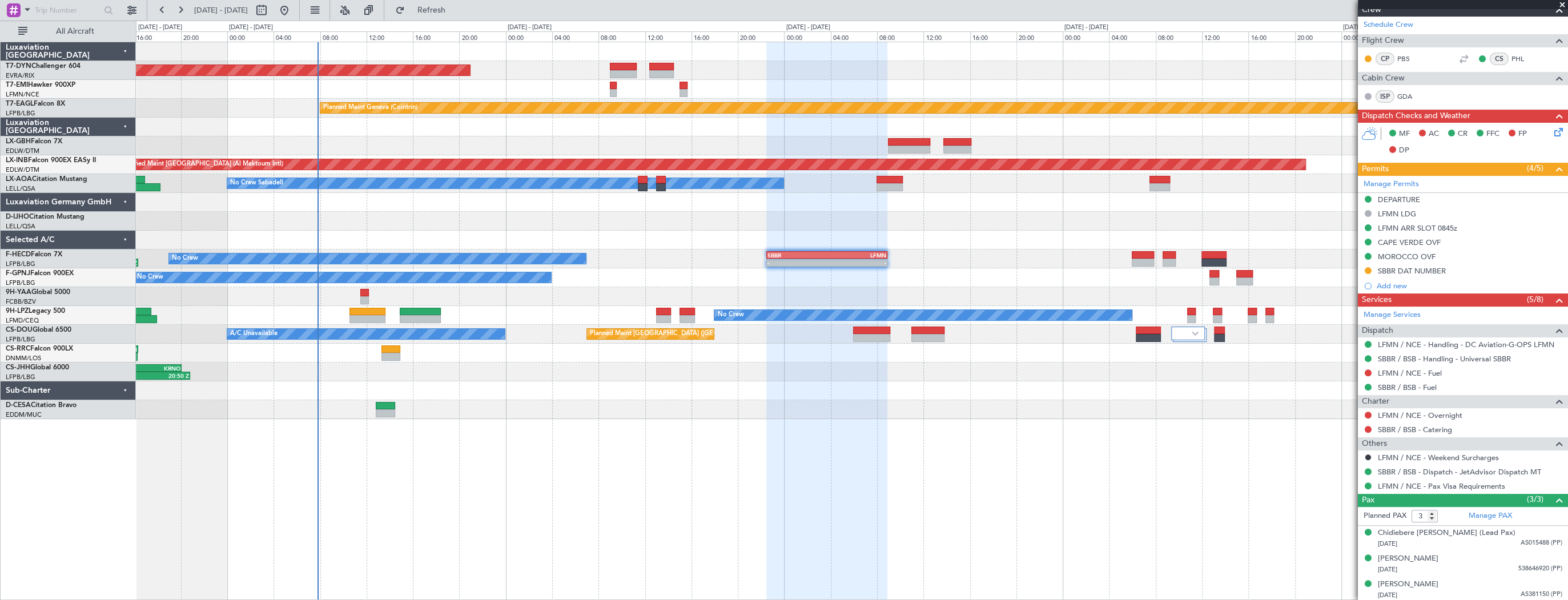
click at [738, 448] on div "AOG Maint Riga (Riga Intl) 13:10 Z 17:20 Z HEAL 13:00 Z LEIB 17:00 Z Planned Ma…" at bounding box center [852, 320] width 1433 height 559
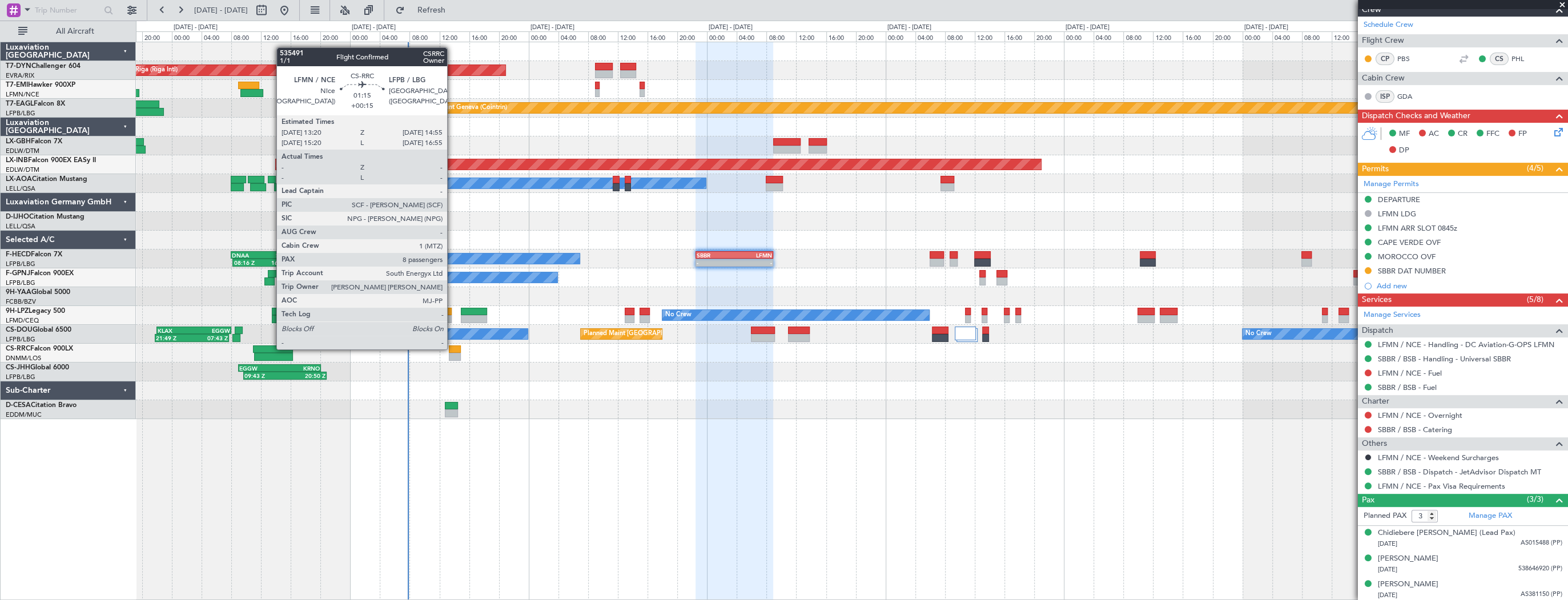
click at [453, 348] on div at bounding box center [454, 349] width 12 height 8
type input "+00:15"
type input "8"
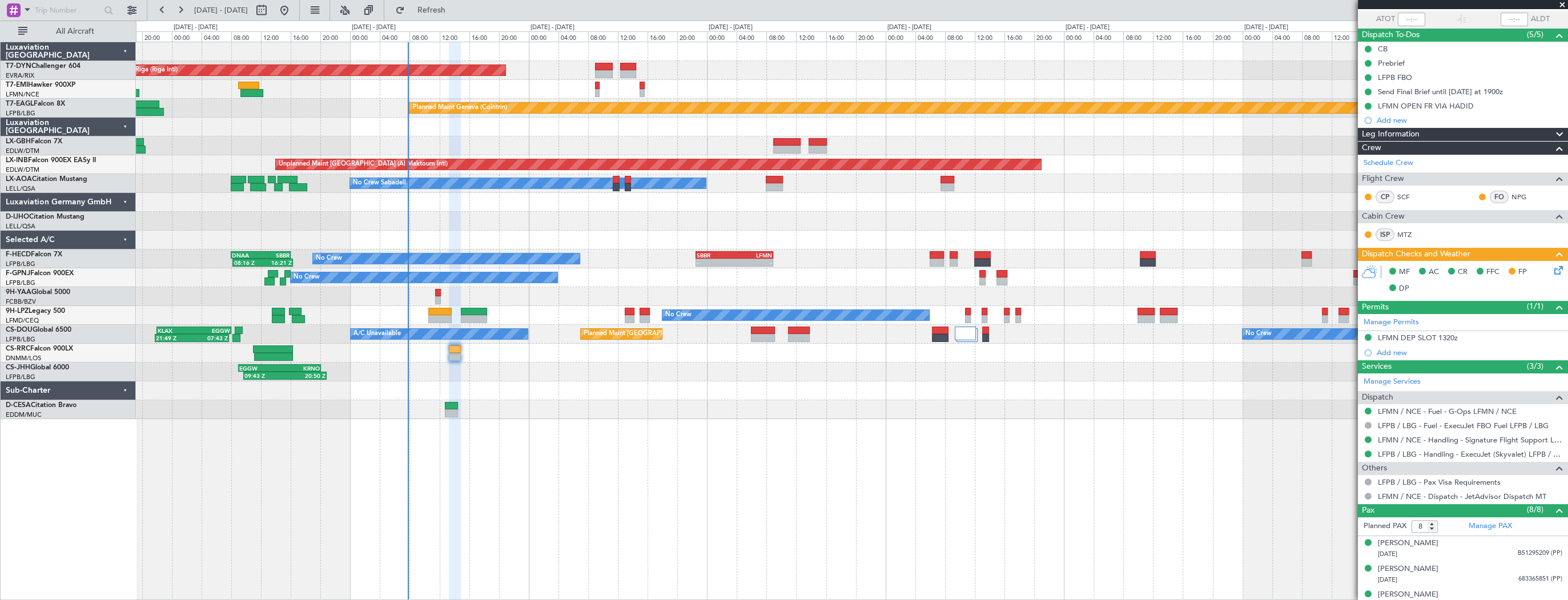
scroll to position [182, 0]
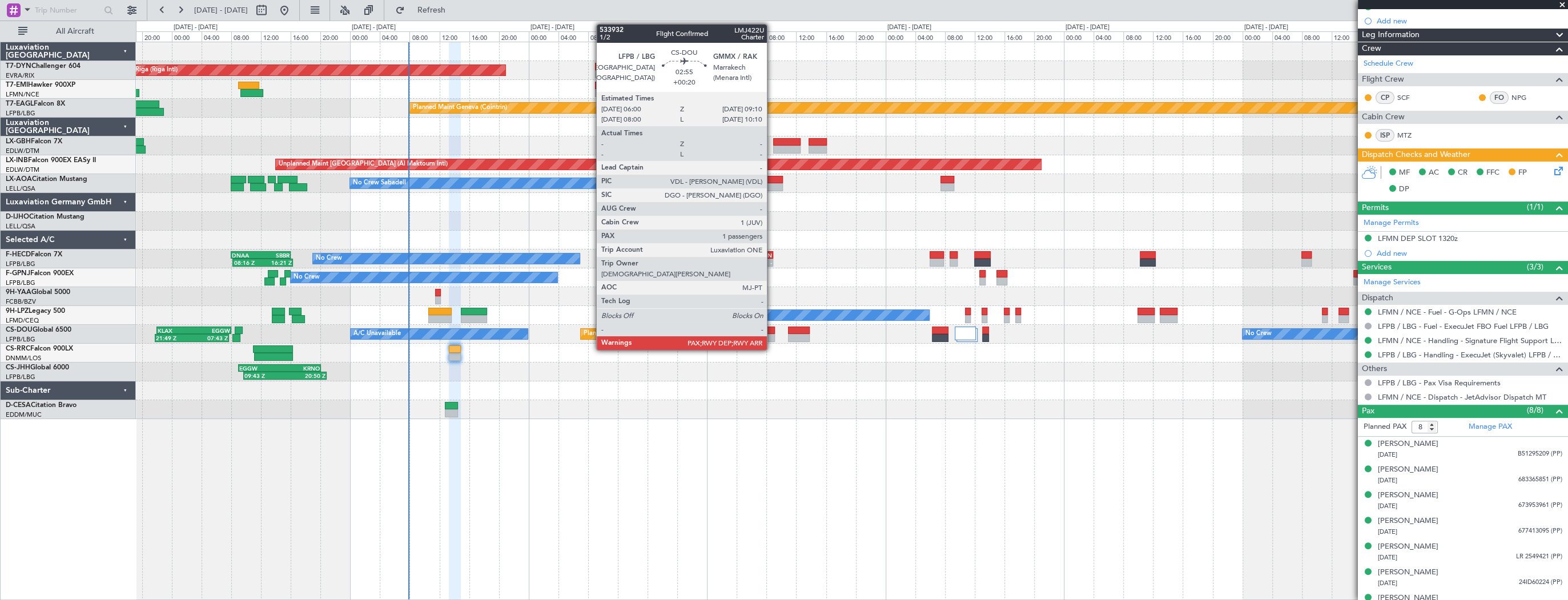
click at [772, 334] on div at bounding box center [762, 338] width 24 height 8
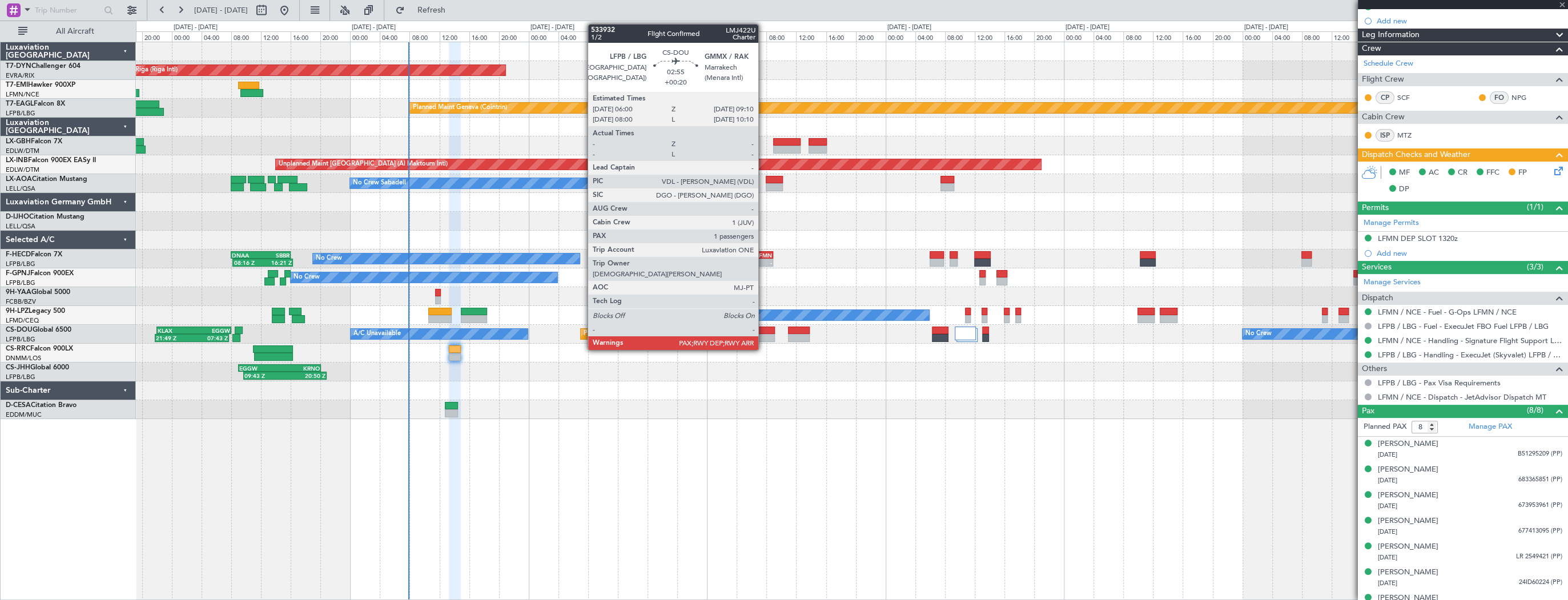
type input "+00:20"
type input "1"
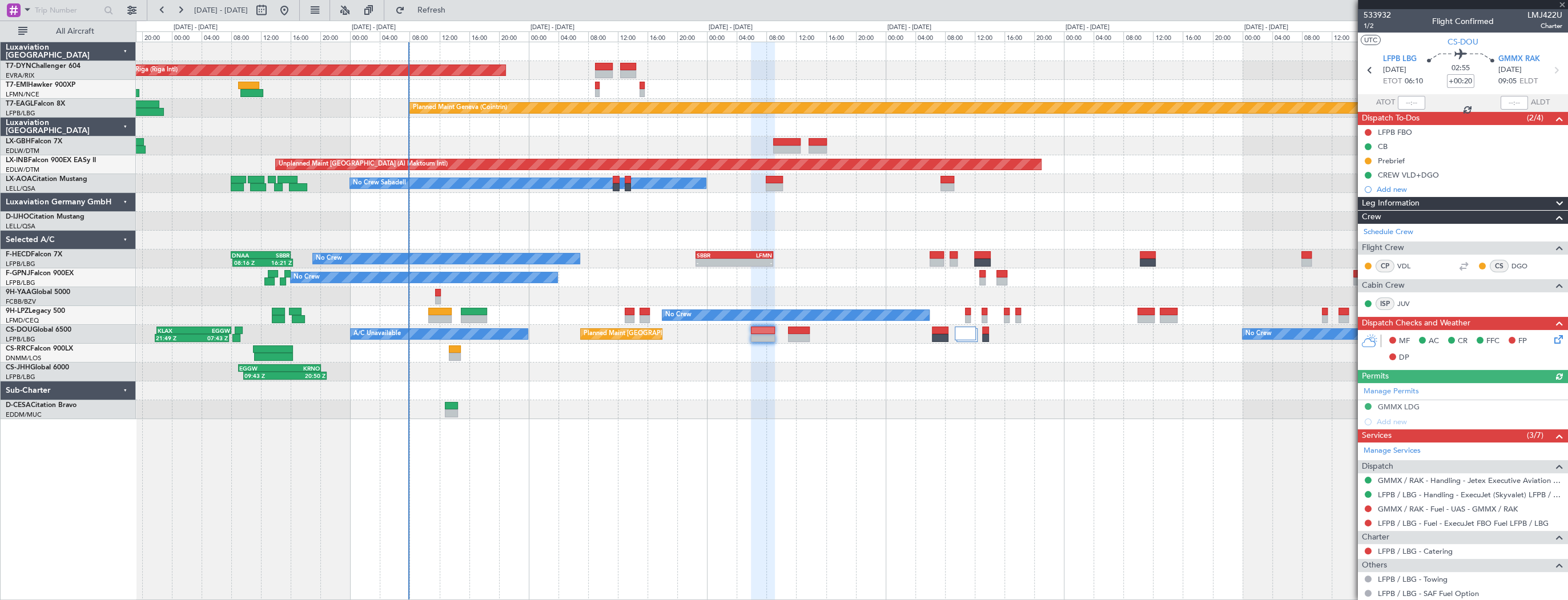
scroll to position [88, 0]
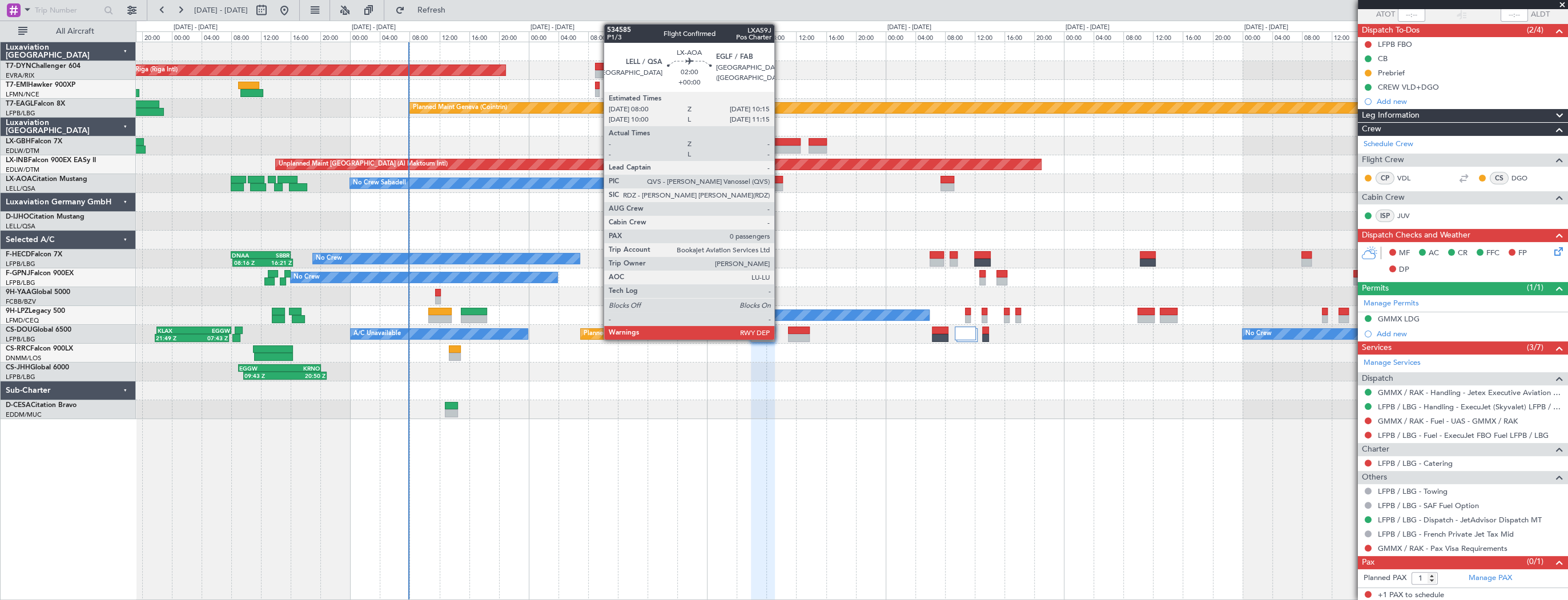
click at [780, 181] on div at bounding box center [775, 179] width 17 height 8
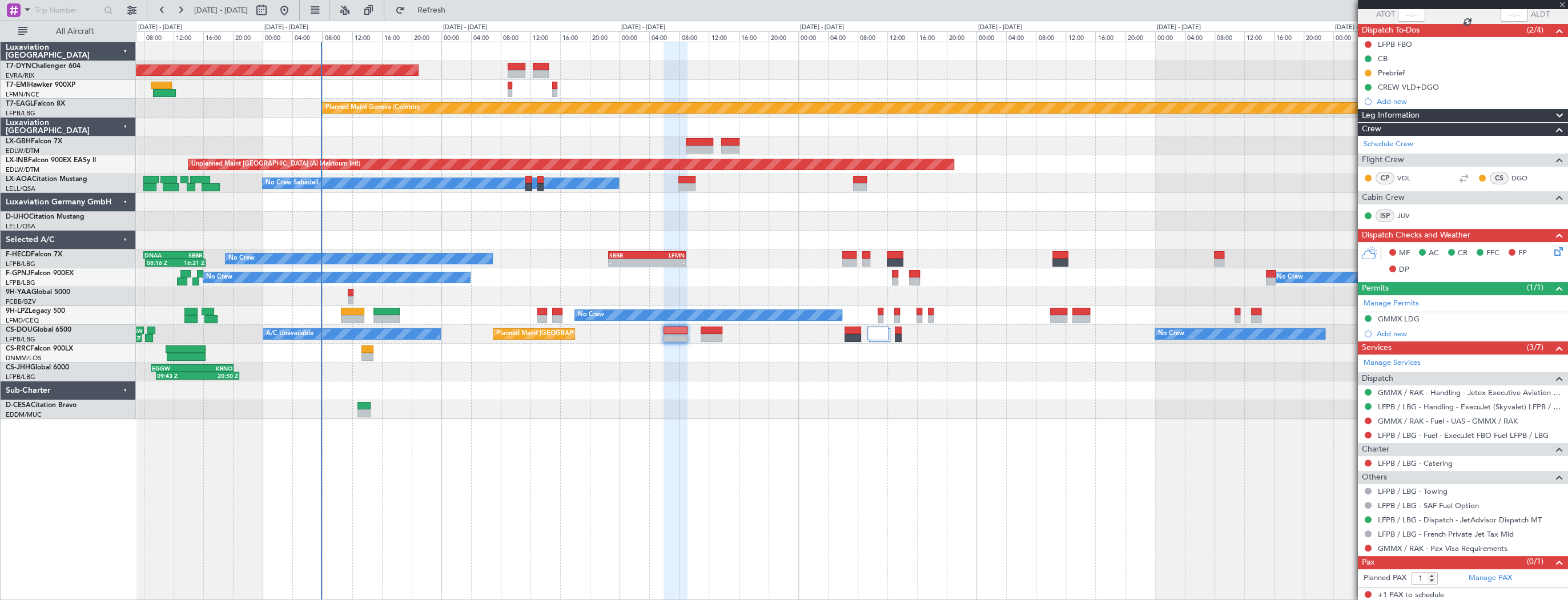
click at [733, 203] on div at bounding box center [852, 203] width 1432 height 19
type input "0"
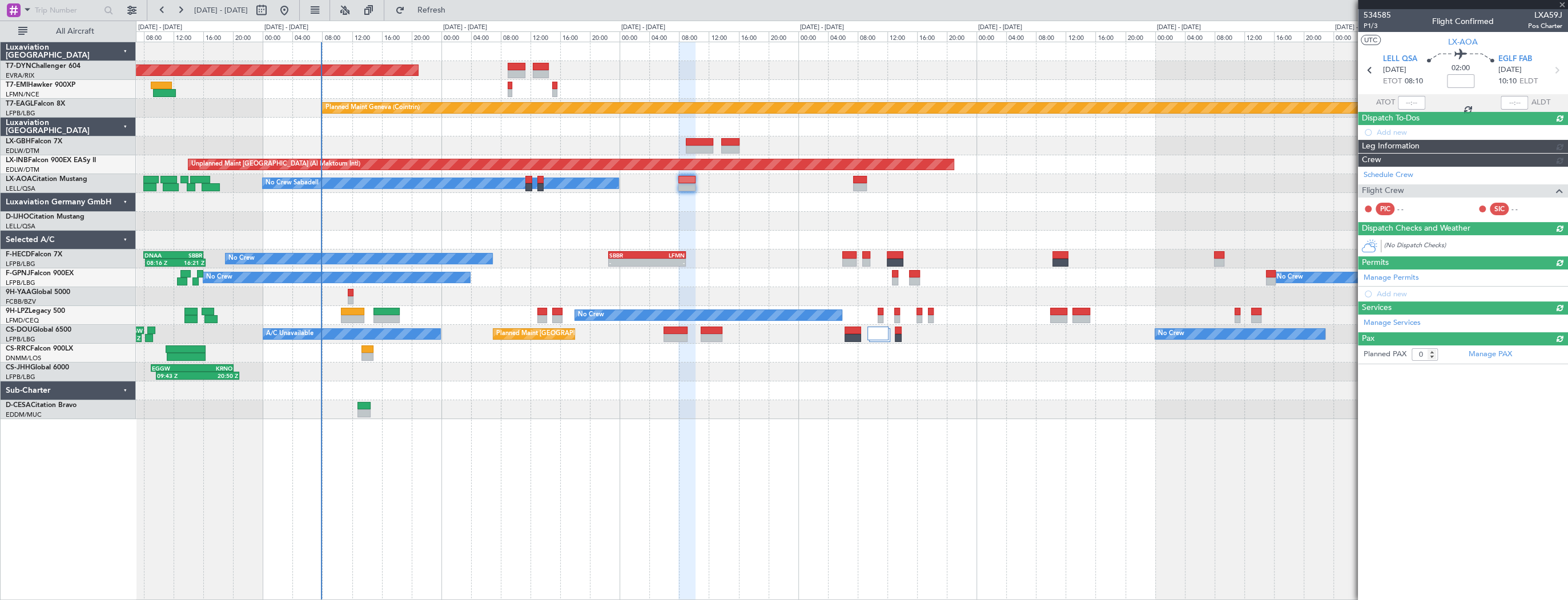
scroll to position [0, 0]
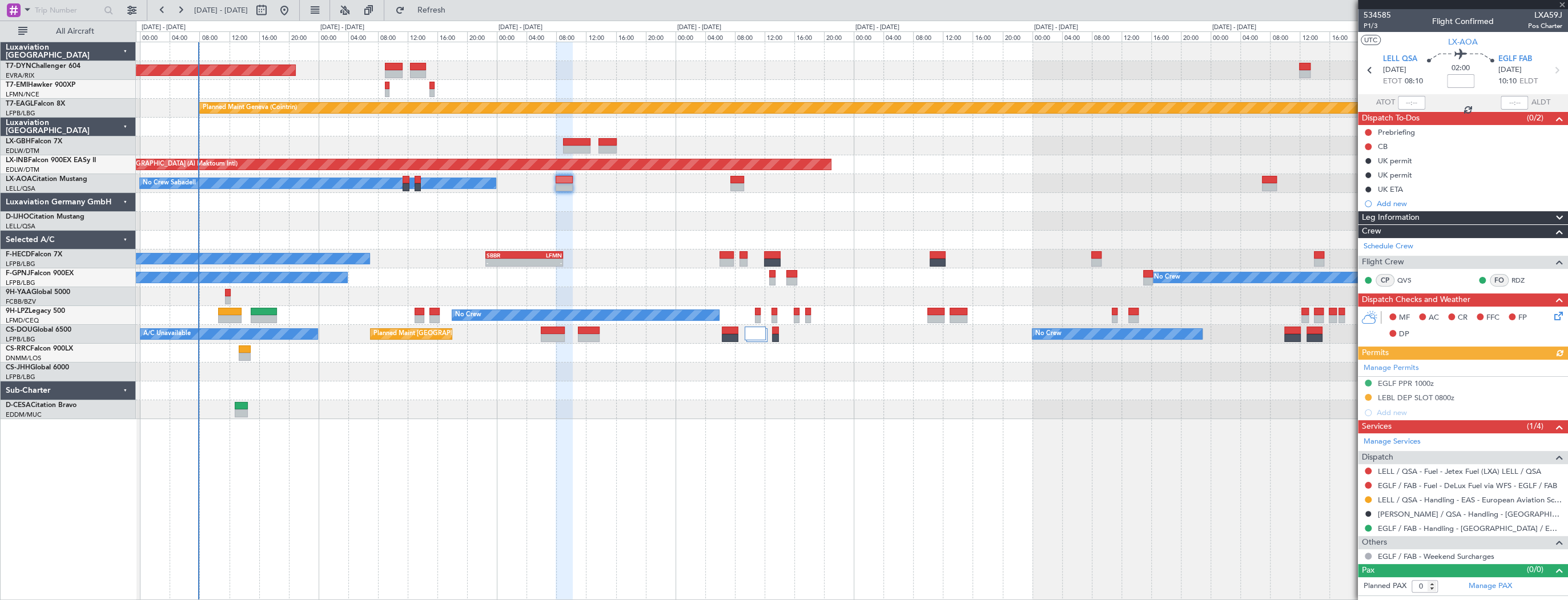
click at [640, 210] on div "AOG Maint Riga (Riga Intl) Planned Maint Chester Planned Maint Geneva (Cointrin…" at bounding box center [852, 231] width 1432 height 377
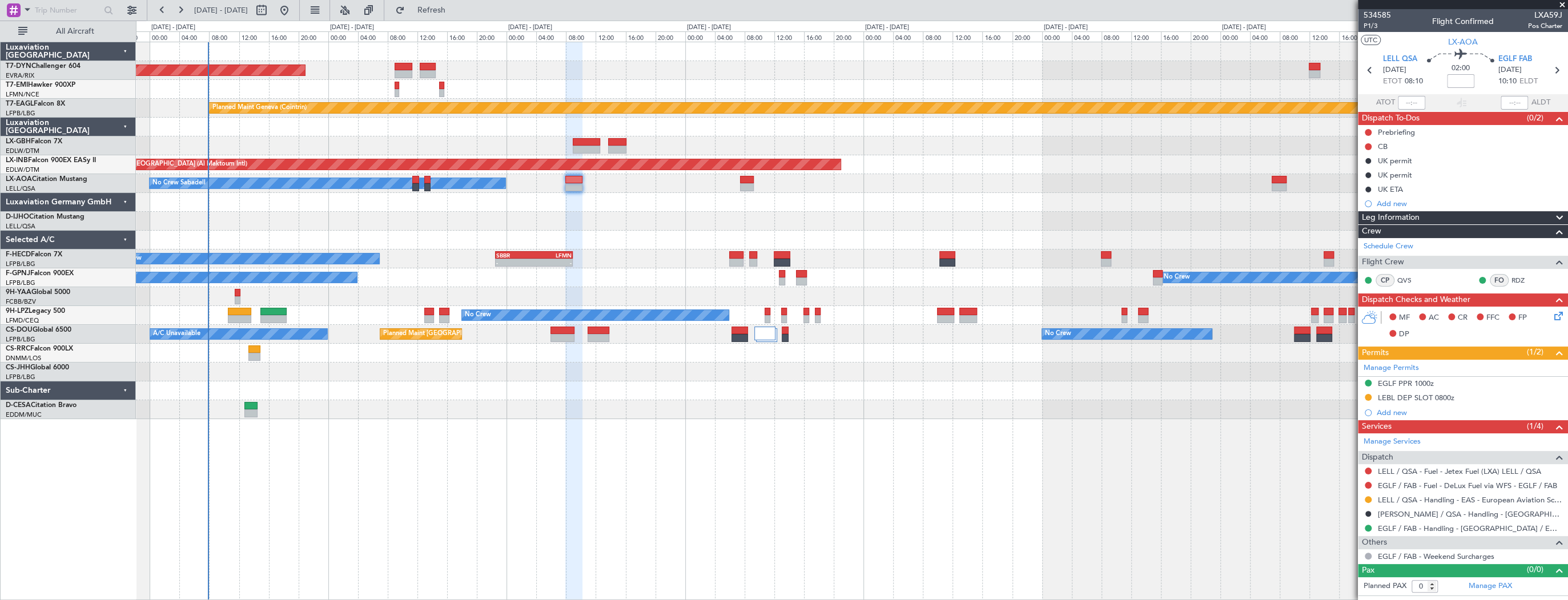
click at [561, 220] on div at bounding box center [852, 222] width 1432 height 19
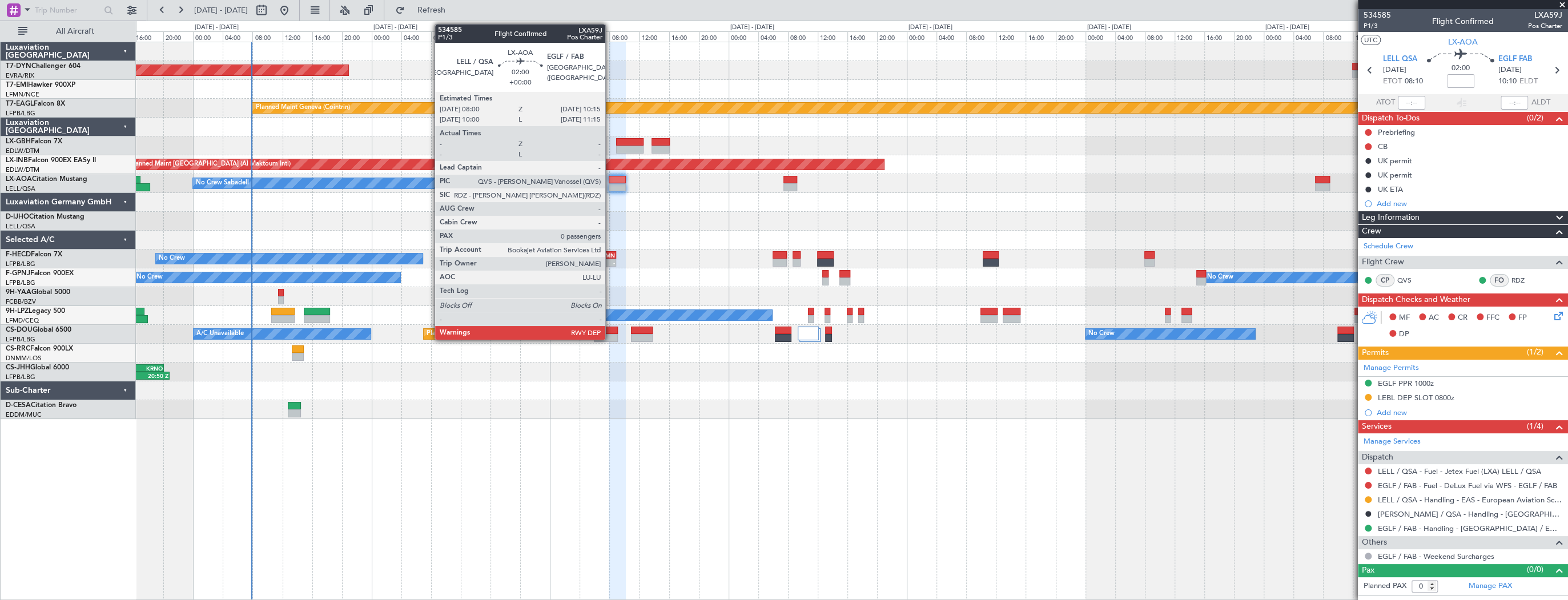
click at [611, 177] on div at bounding box center [618, 179] width 17 height 8
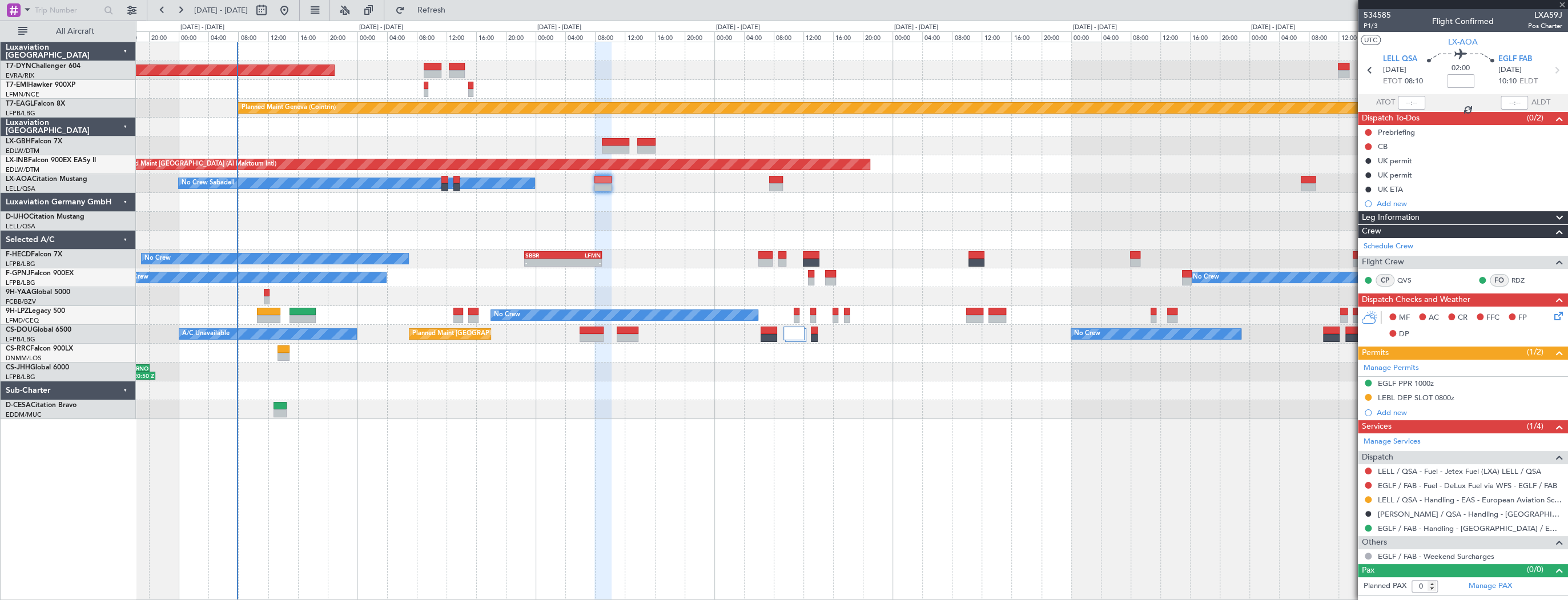
click at [554, 212] on div at bounding box center [852, 222] width 1432 height 19
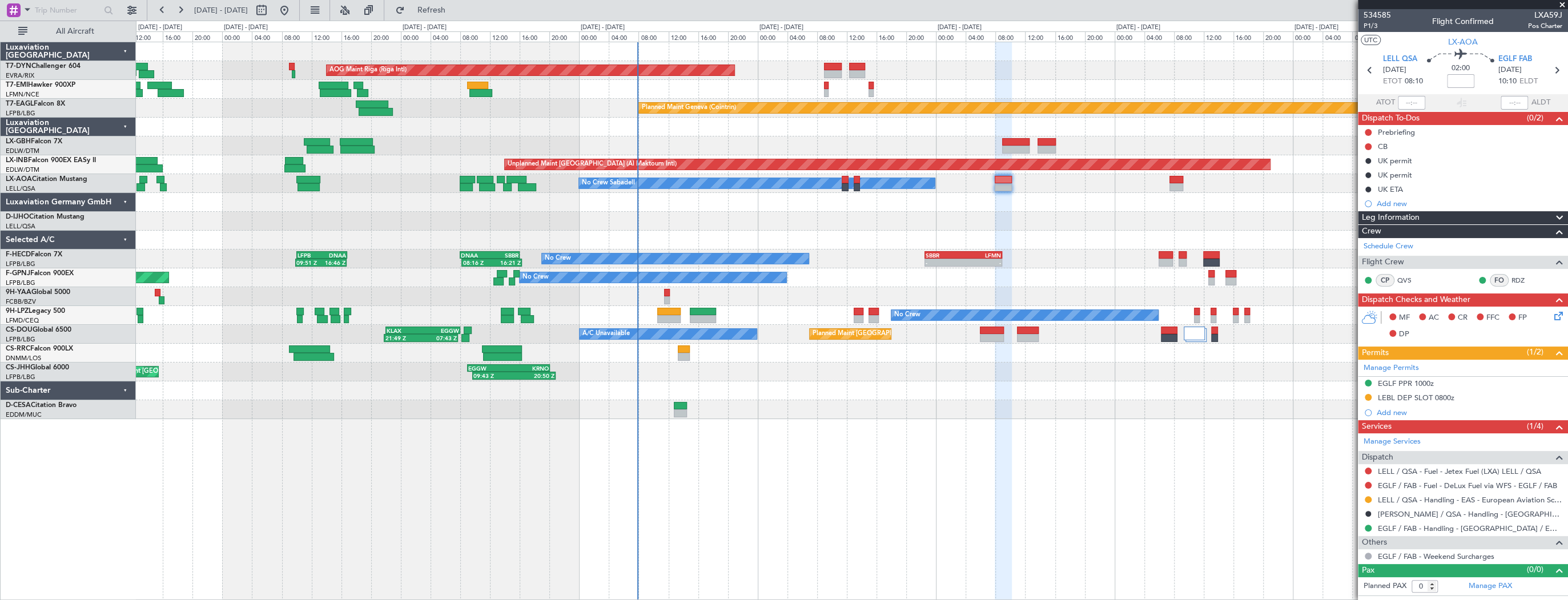
click at [940, 242] on div "AOG Maint Riga (Riga Intl) Planned Maint Basel-Mulhouse Planned Maint Chester P…" at bounding box center [852, 231] width 1432 height 377
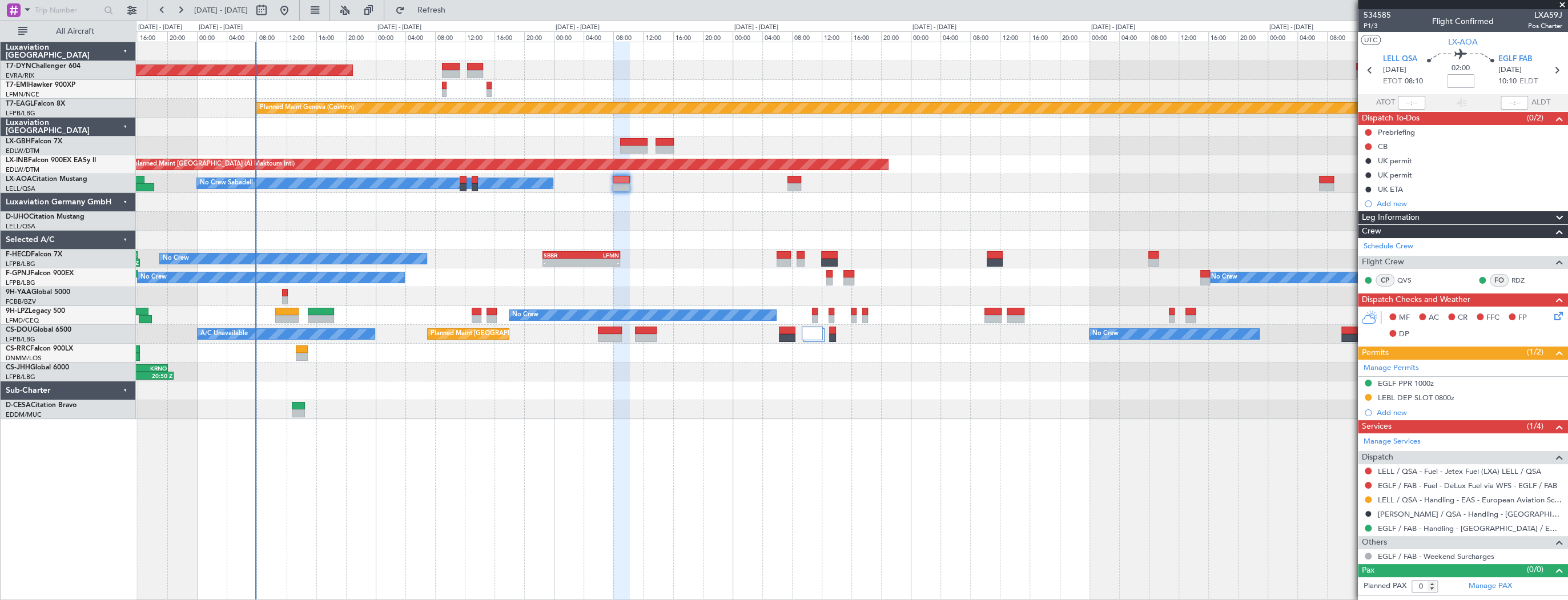
click at [468, 226] on div at bounding box center [852, 222] width 1432 height 19
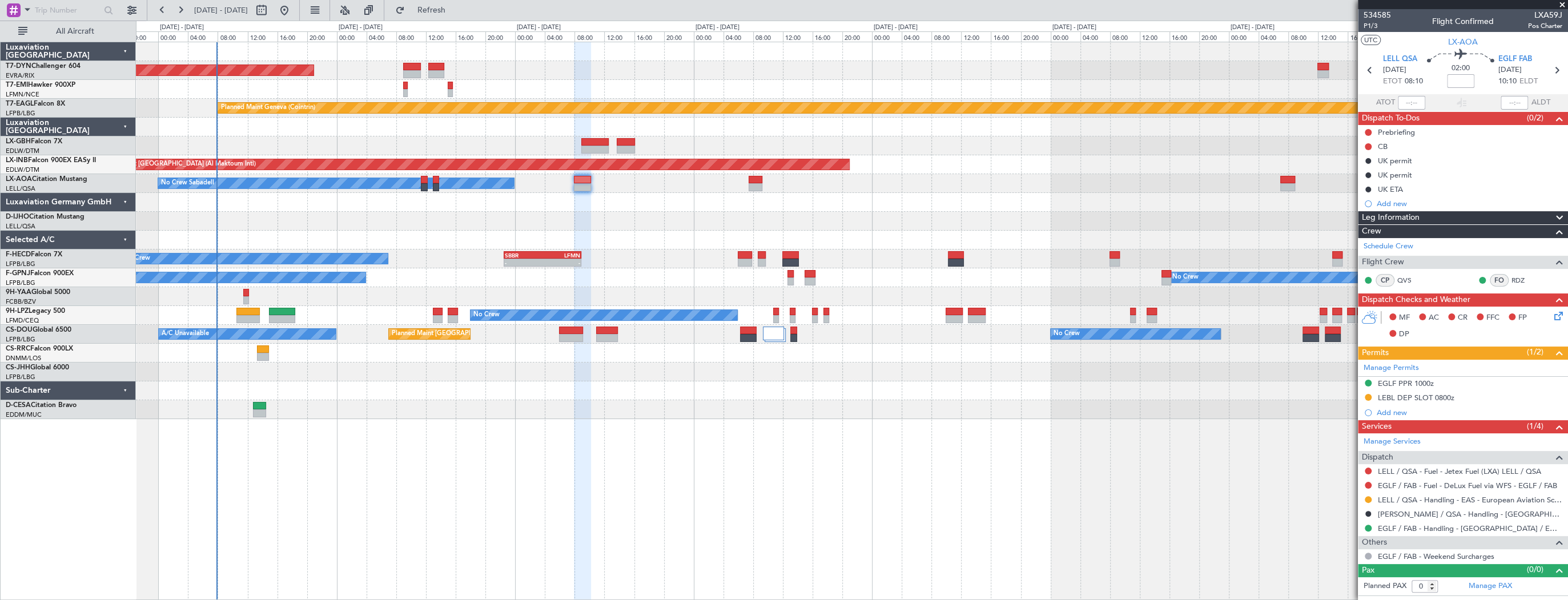
click at [585, 203] on div at bounding box center [852, 203] width 1432 height 19
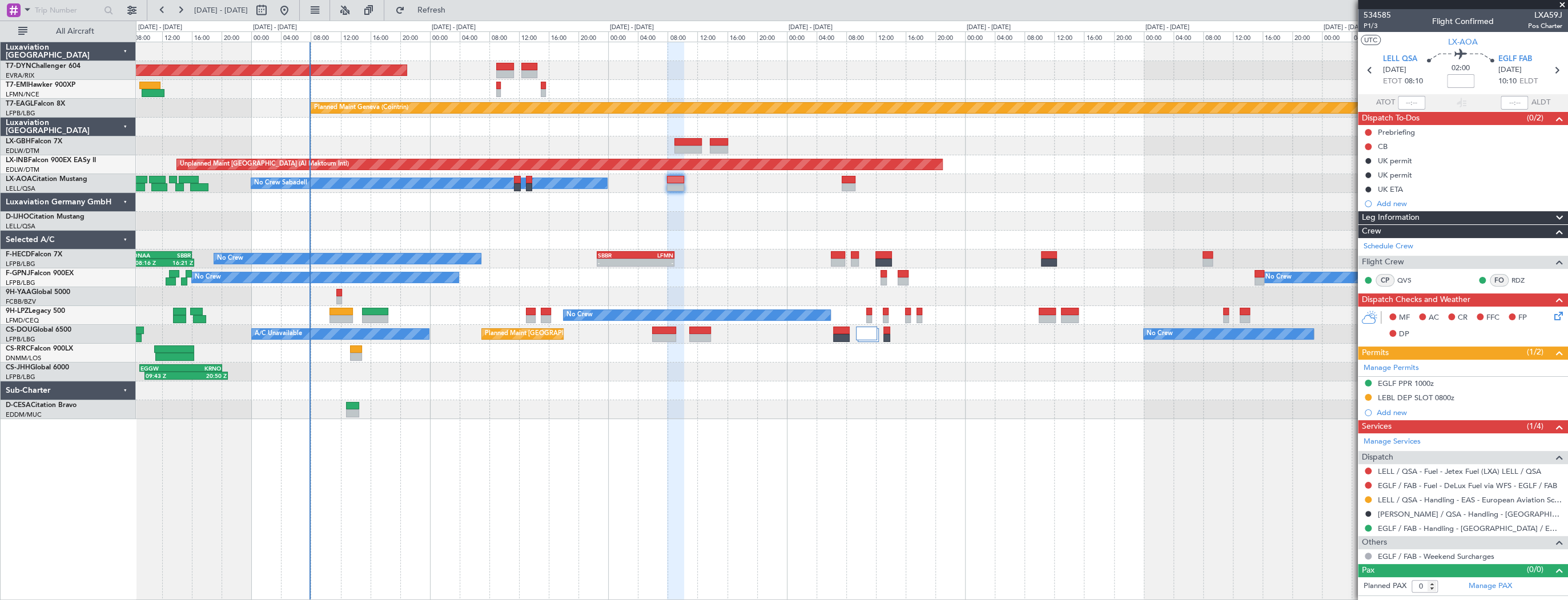
click at [727, 223] on div at bounding box center [852, 222] width 1432 height 19
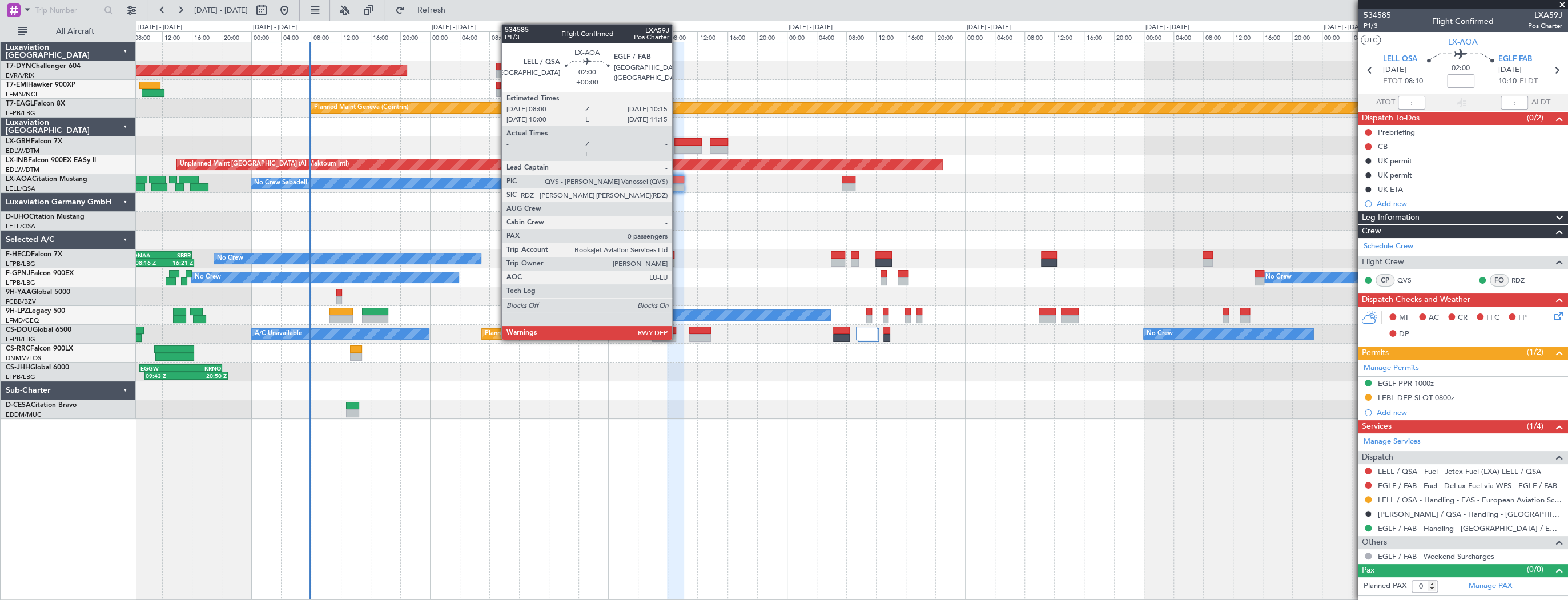
click at [677, 181] on div at bounding box center [675, 179] width 17 height 8
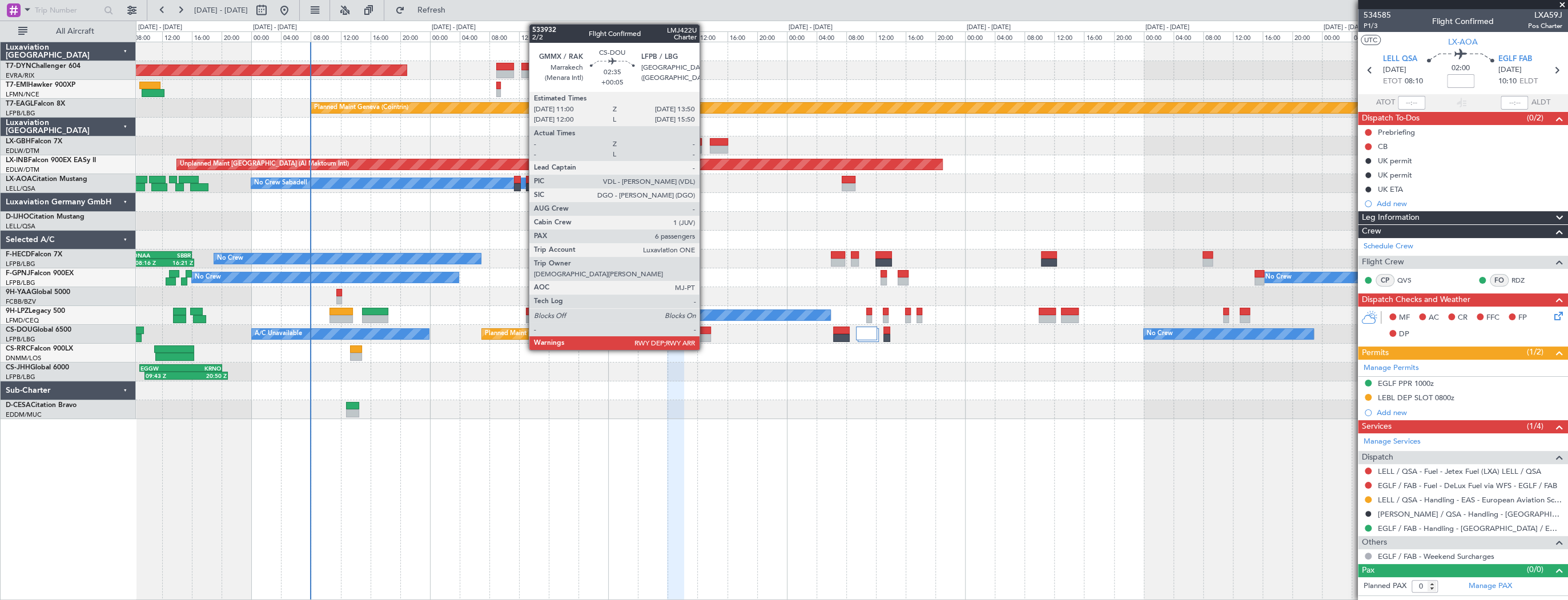
click at [704, 331] on div at bounding box center [700, 331] width 21 height 8
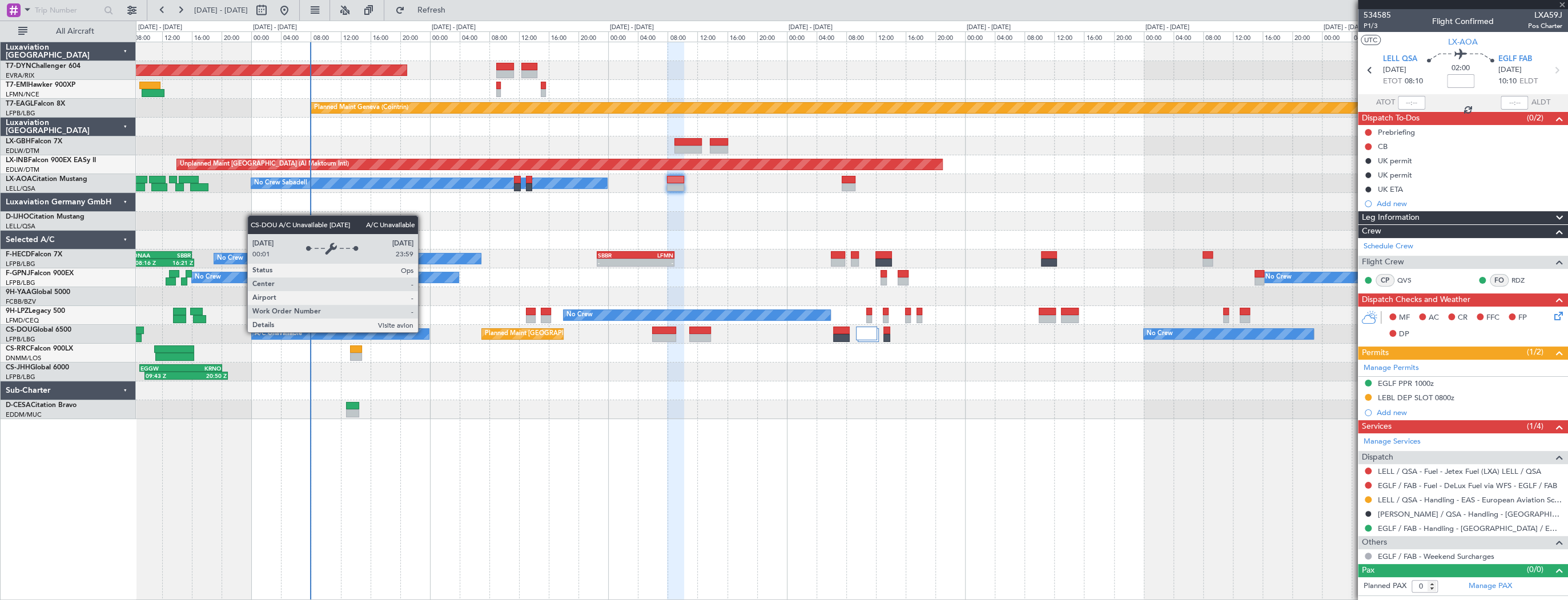
type input "+00:05"
type input "6"
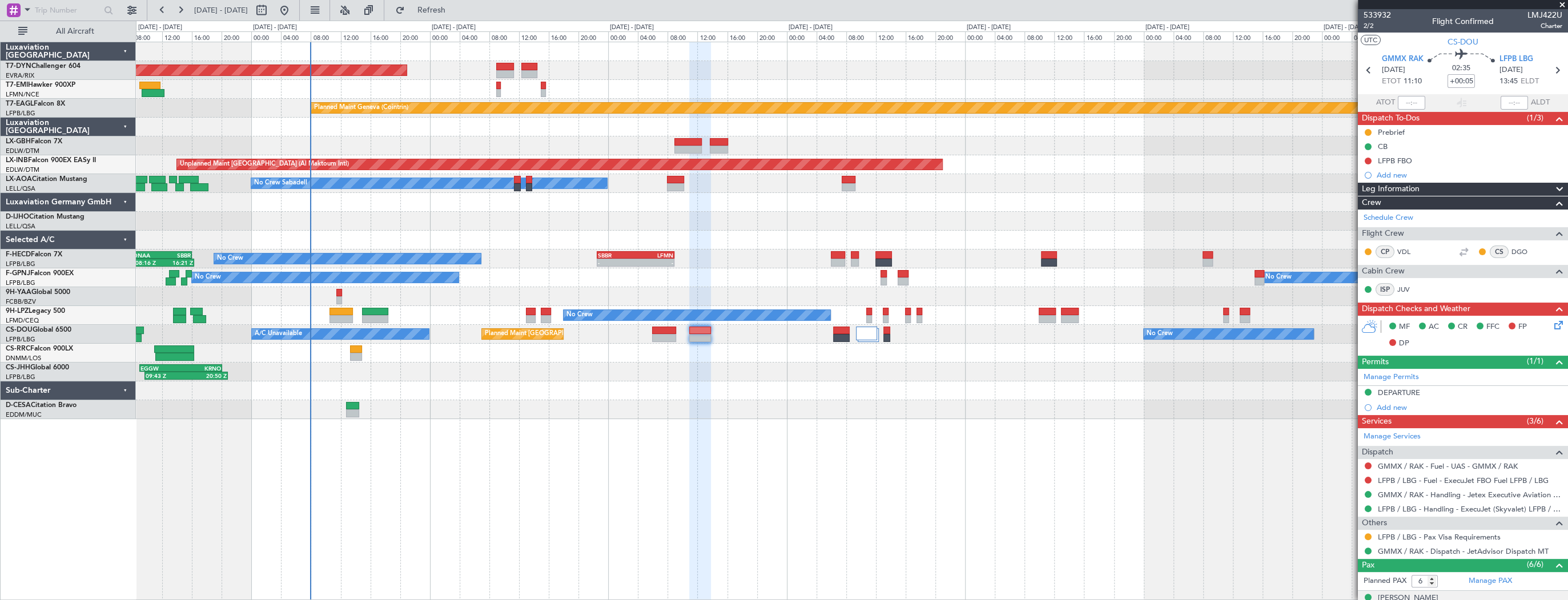
click at [799, 272] on div "No Crew Planned Maint Paris (Le Bourget) No Crew AOG Maint Hyères (Toulon-Hyère…" at bounding box center [852, 278] width 1432 height 19
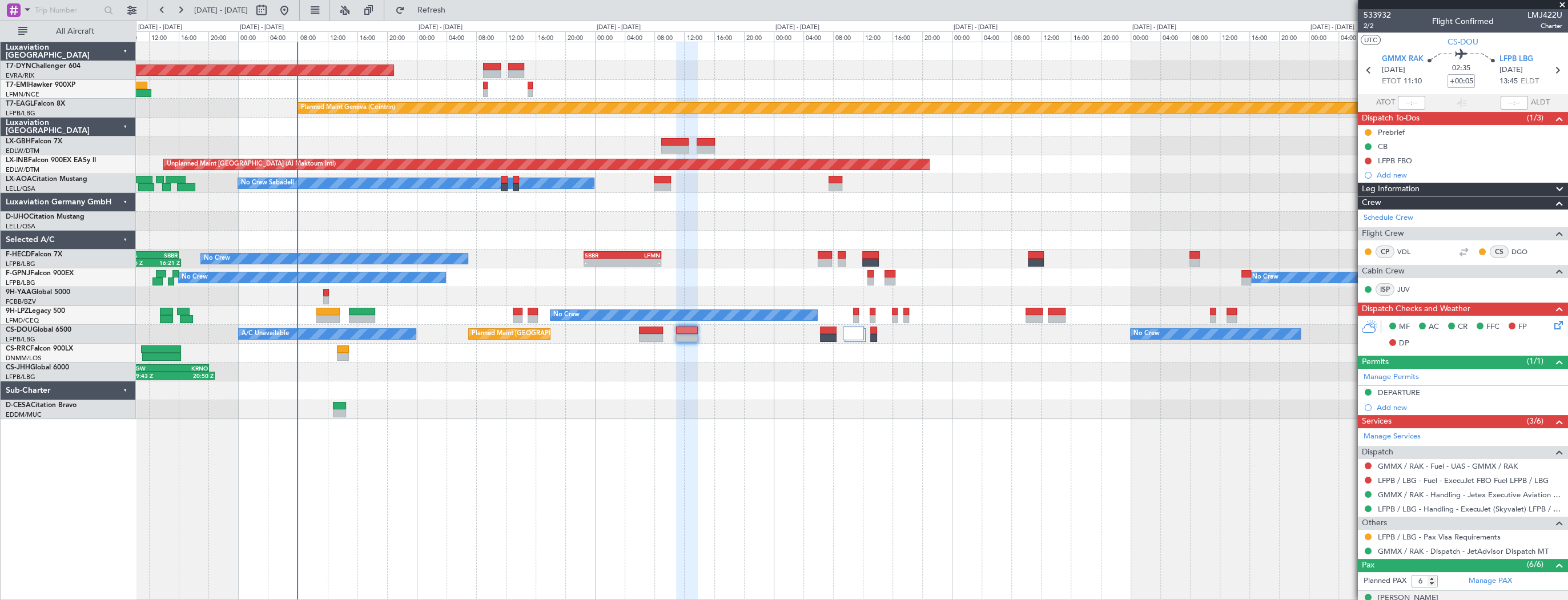
click at [650, 205] on div at bounding box center [852, 203] width 1432 height 19
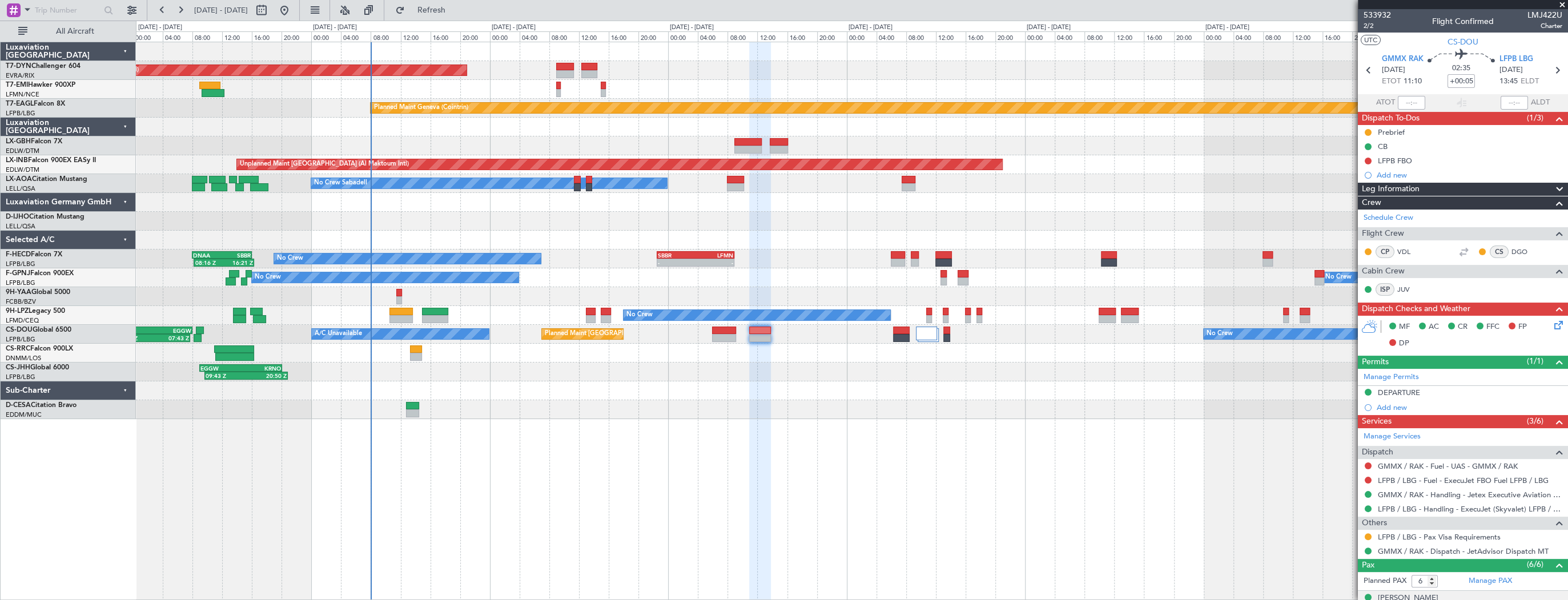
click at [536, 212] on div at bounding box center [852, 222] width 1432 height 19
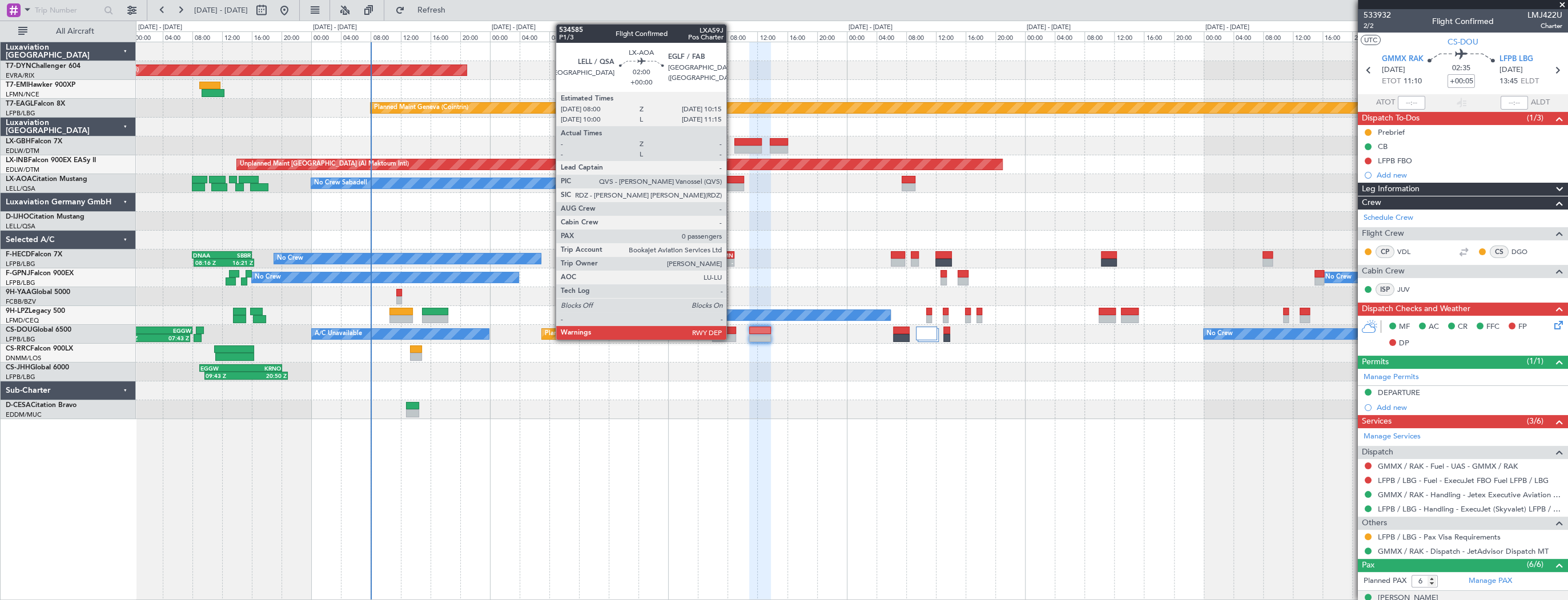
click at [733, 183] on div at bounding box center [736, 187] width 17 height 8
type input "0"
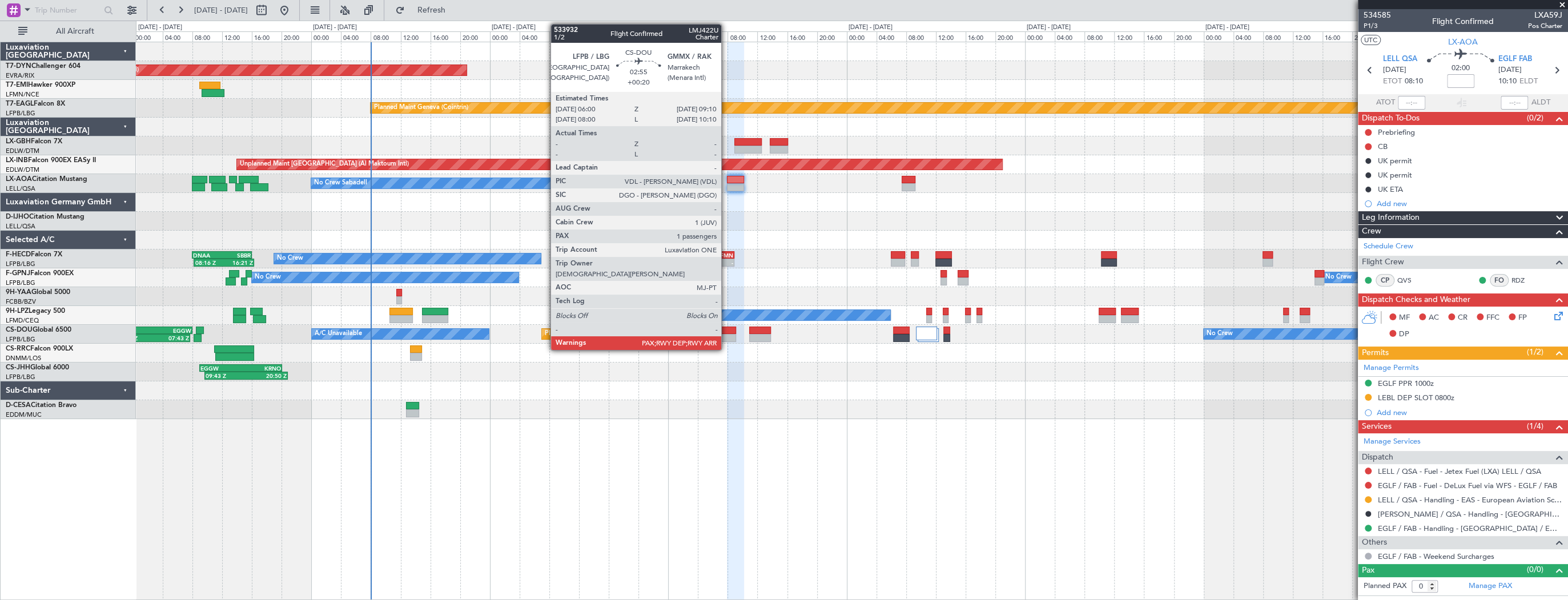
click at [727, 332] on div at bounding box center [724, 331] width 24 height 8
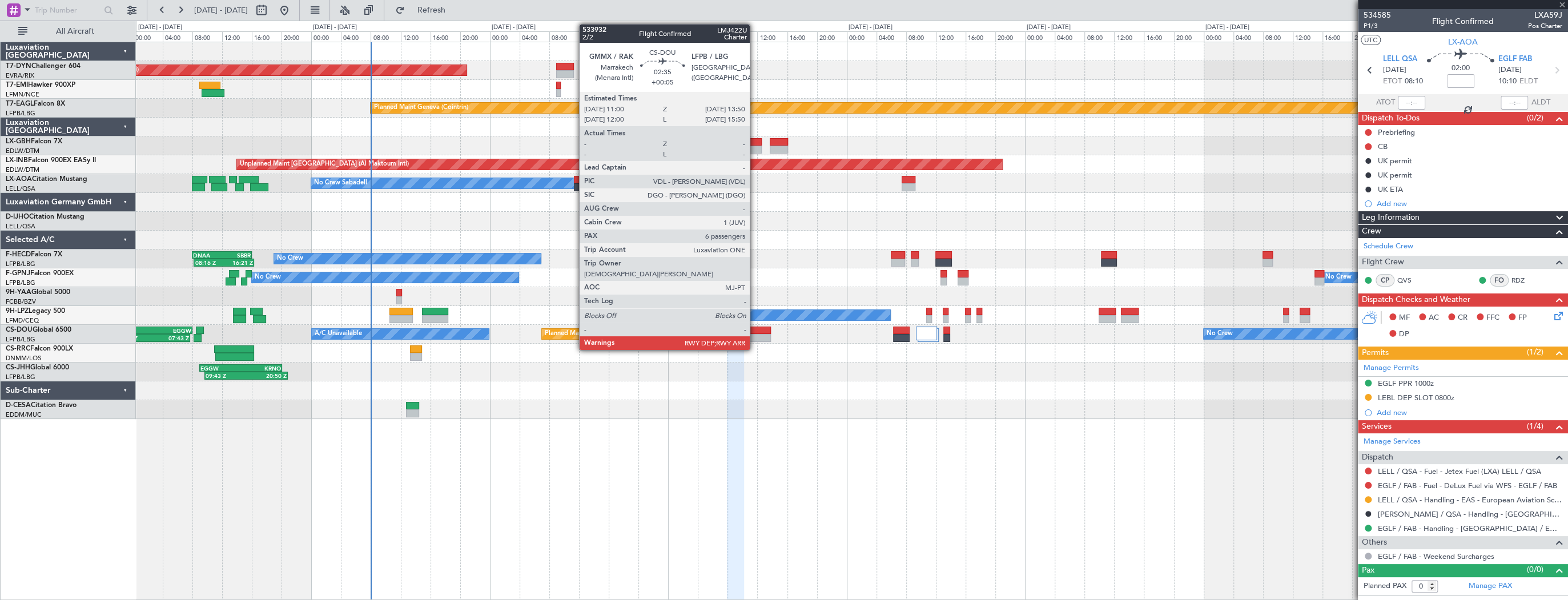
type input "+00:20"
type input "1"
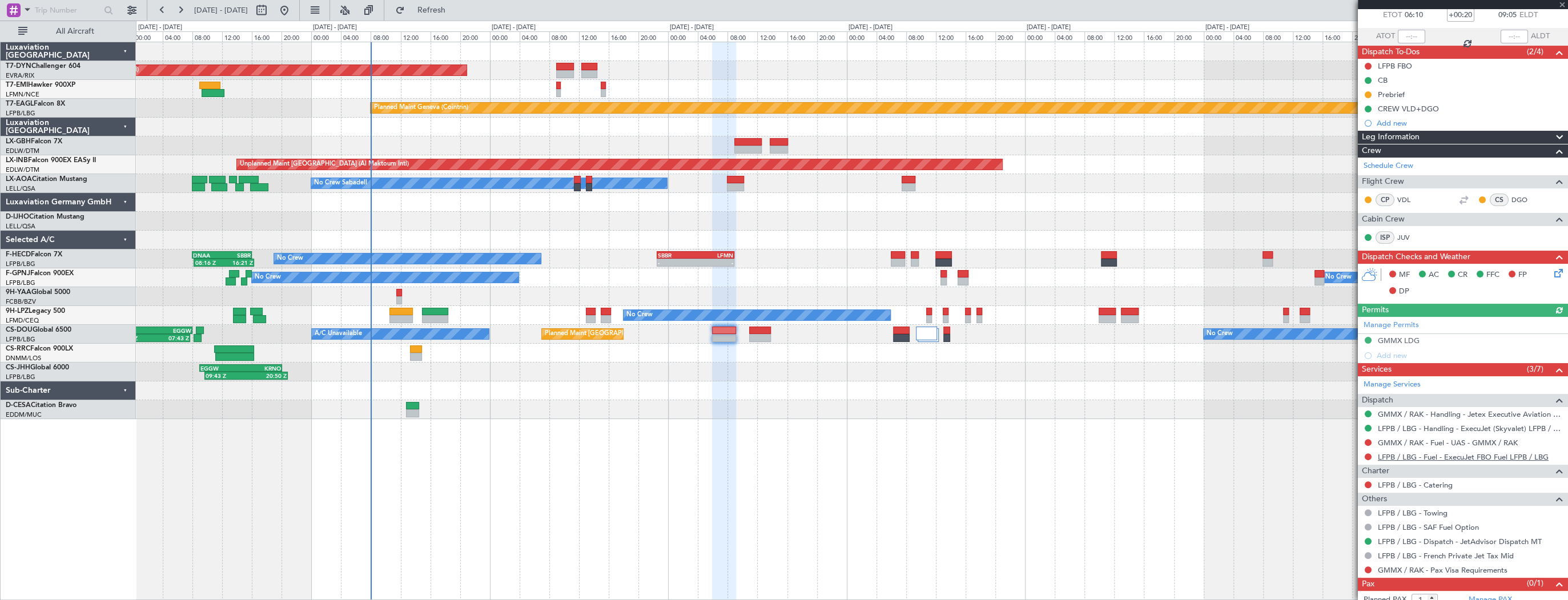
scroll to position [88, 0]
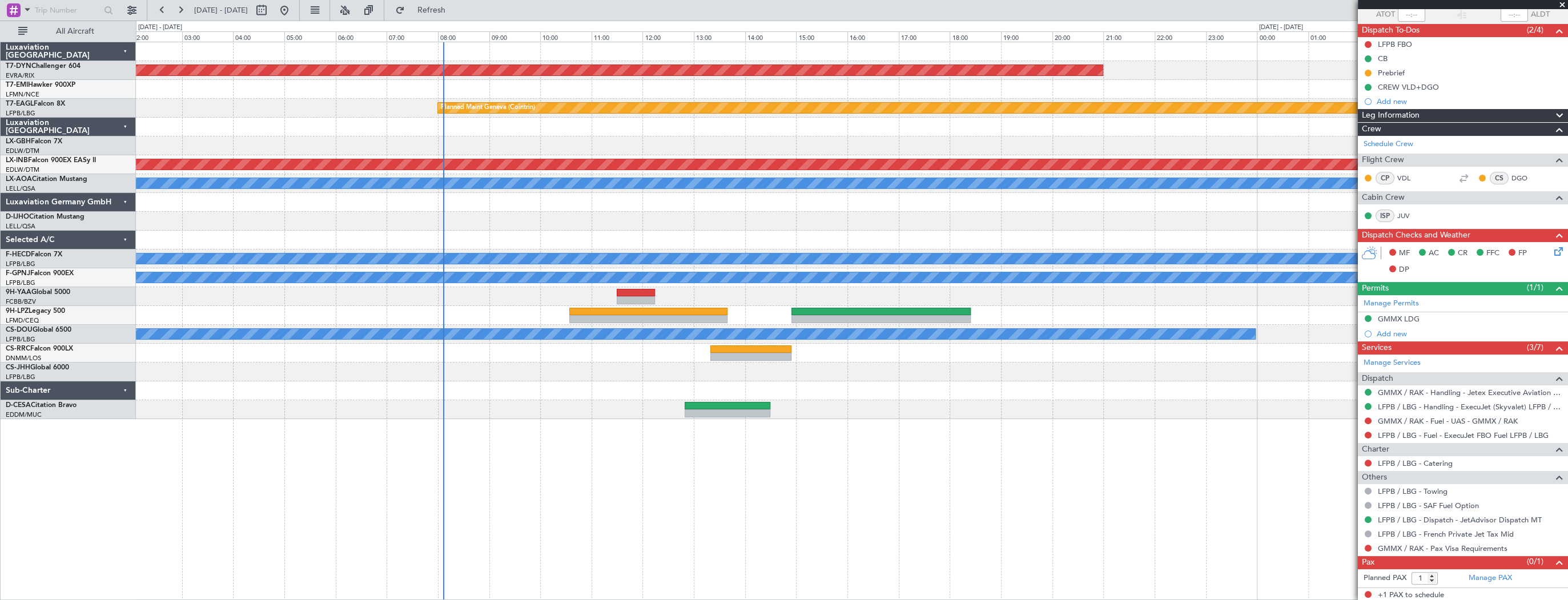
click at [895, 484] on div "AOG Maint Riga (Riga Intl) Planned Maint Geneva (Cointrin) Unplanned Maint Duba…" at bounding box center [852, 320] width 1433 height 559
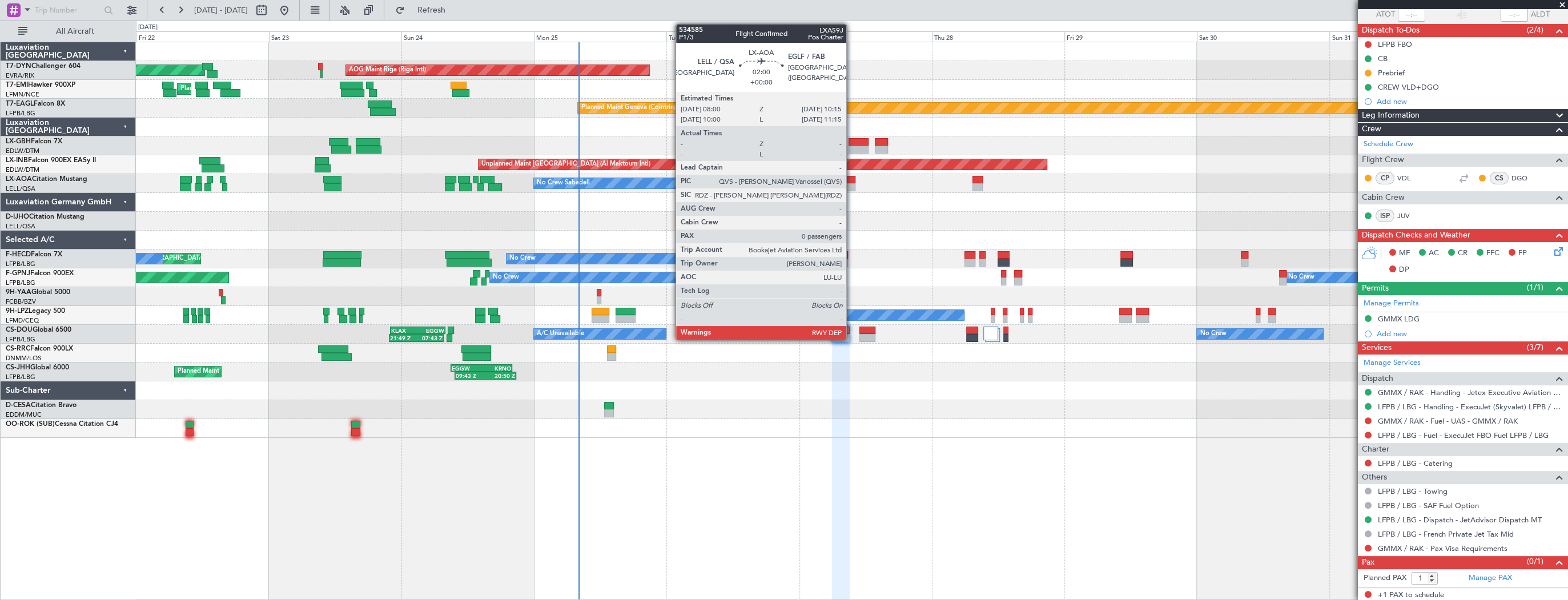
click at [852, 185] on div at bounding box center [849, 187] width 13 height 8
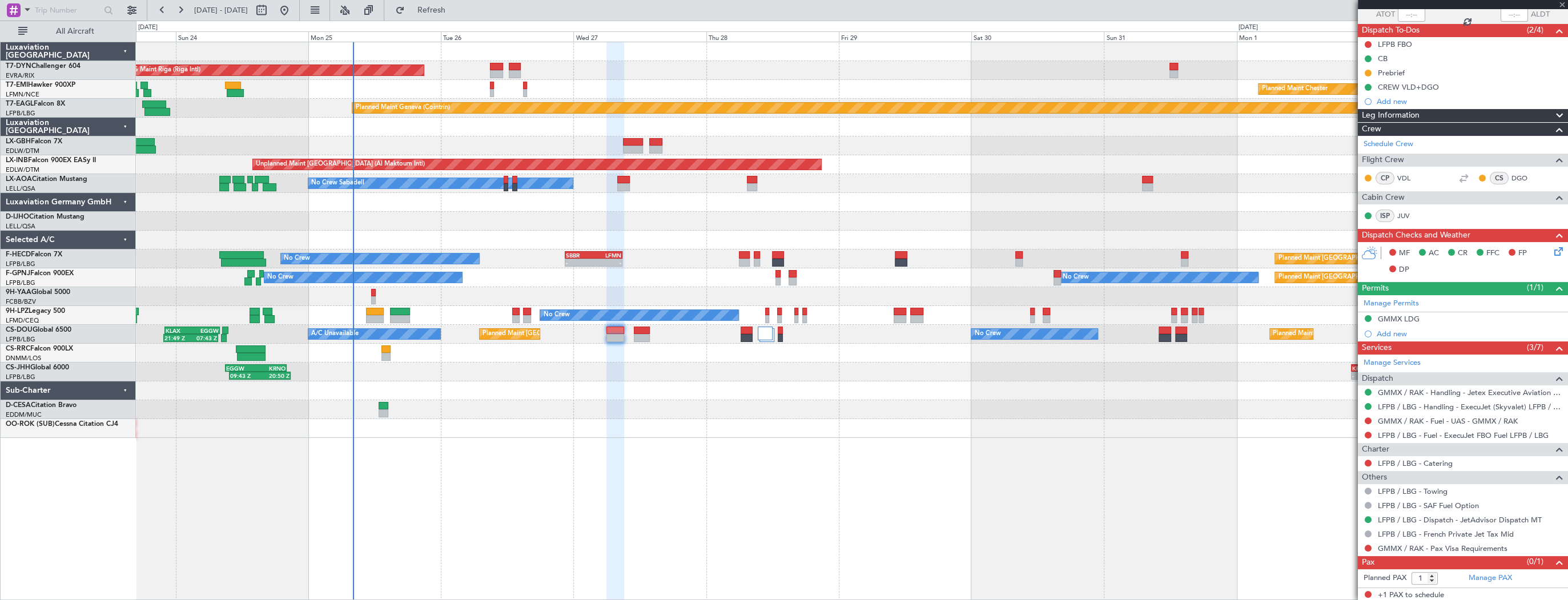
click at [652, 234] on div "AOG Maint Riga (Riga Intl) Planned Maint Basel-Mulhouse Planned Maint Chester P…" at bounding box center [852, 240] width 1432 height 395
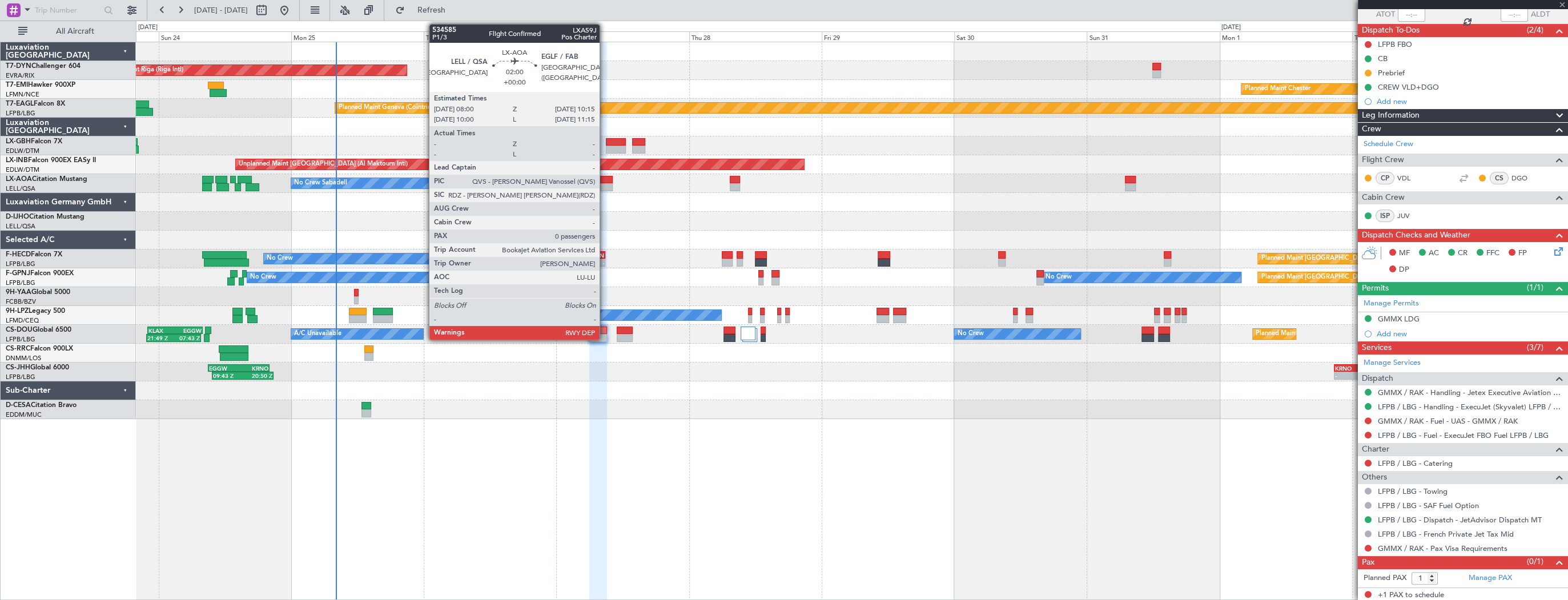
type input "0"
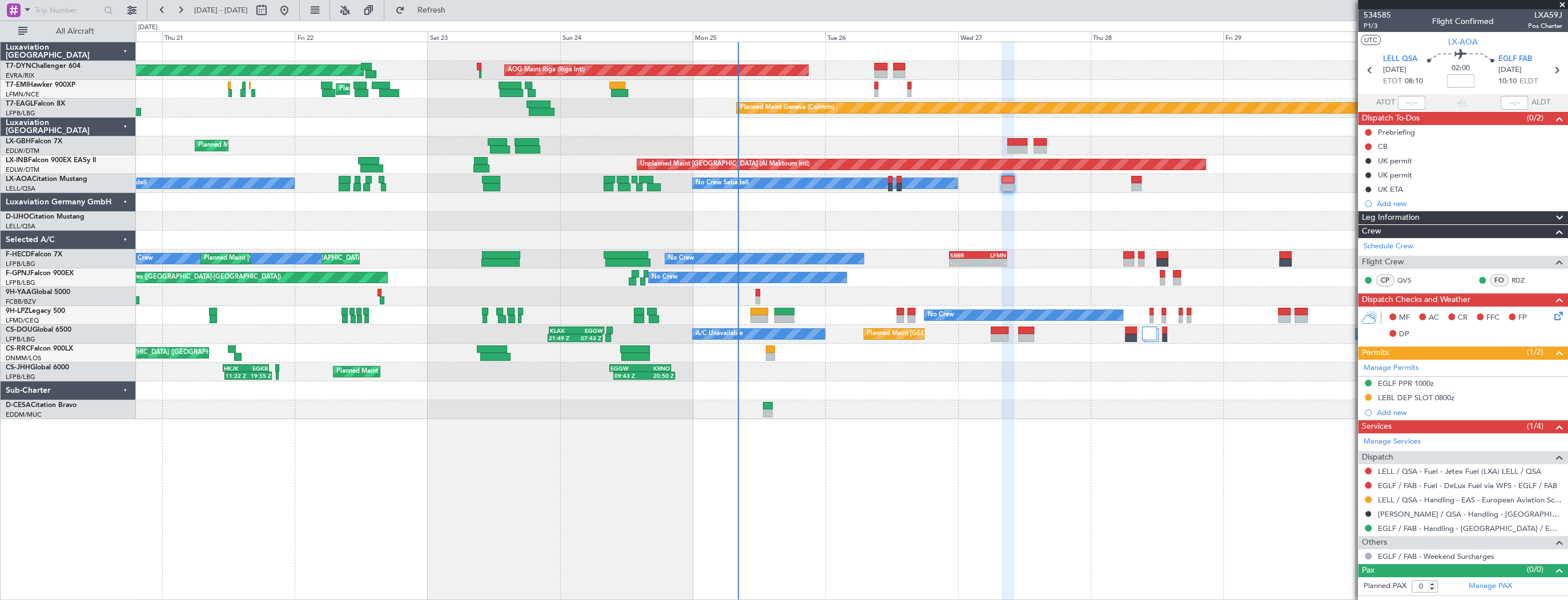
click at [678, 148] on div "AOG Maint Riga (Riga Intl) Planned Maint Basel-Mulhouse Planned Maint Chester P…" at bounding box center [852, 231] width 1432 height 377
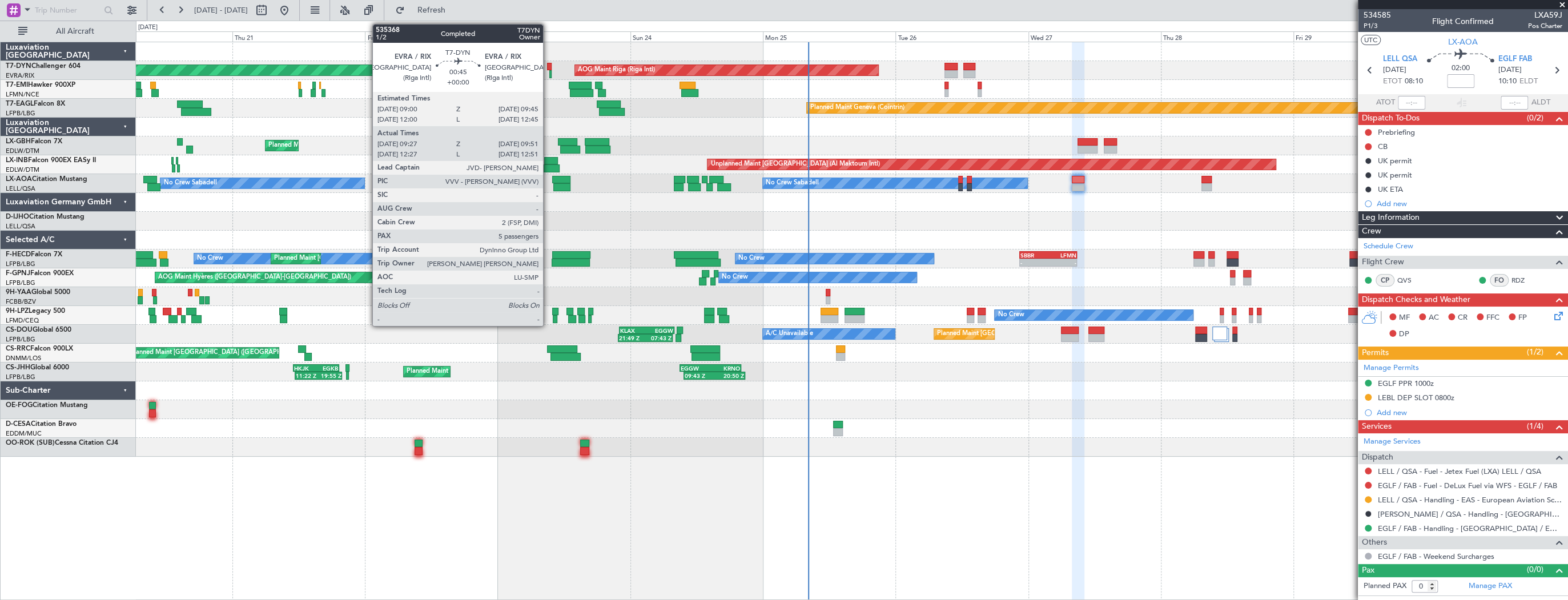
click at [548, 67] on div at bounding box center [549, 67] width 5 height 8
type input "09:27"
type input "09:51"
type input "5"
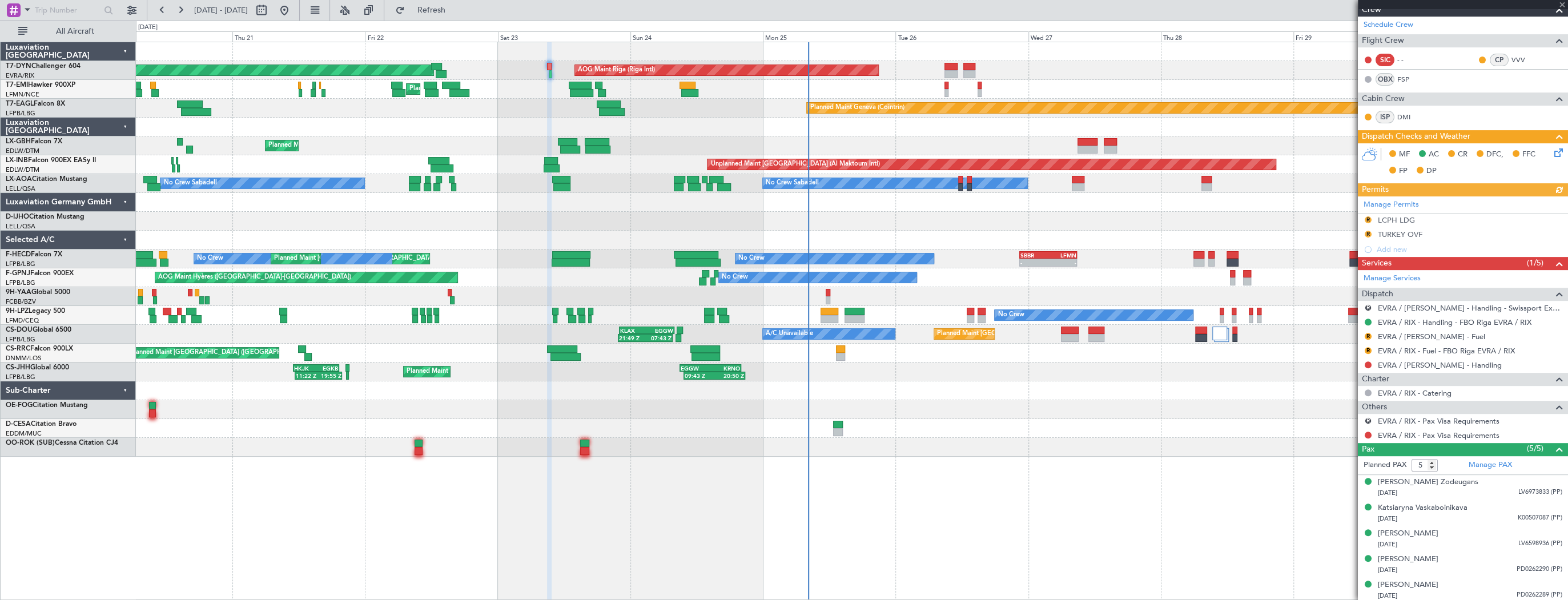
scroll to position [279, 0]
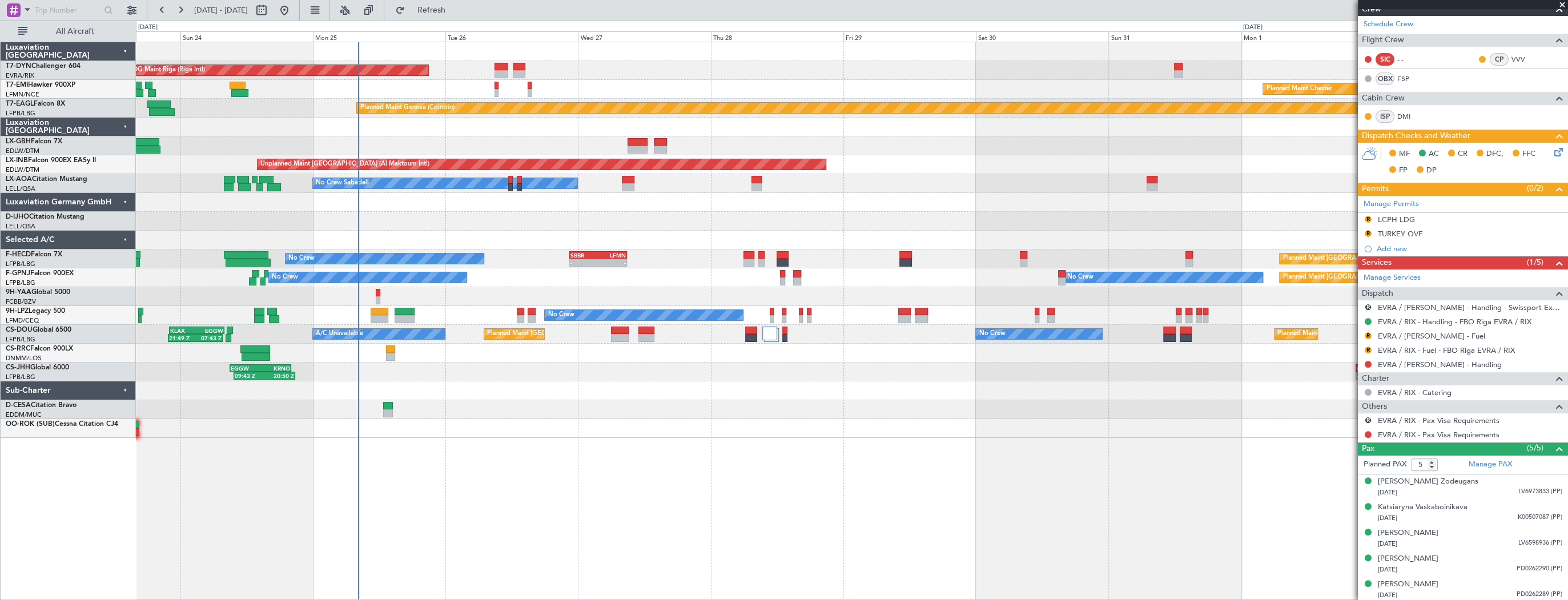
click at [311, 132] on div "AOG Maint Riga (Riga Intl) Planned Maint Basel-Mulhouse Planned Maint Chester P…" at bounding box center [852, 240] width 1432 height 395
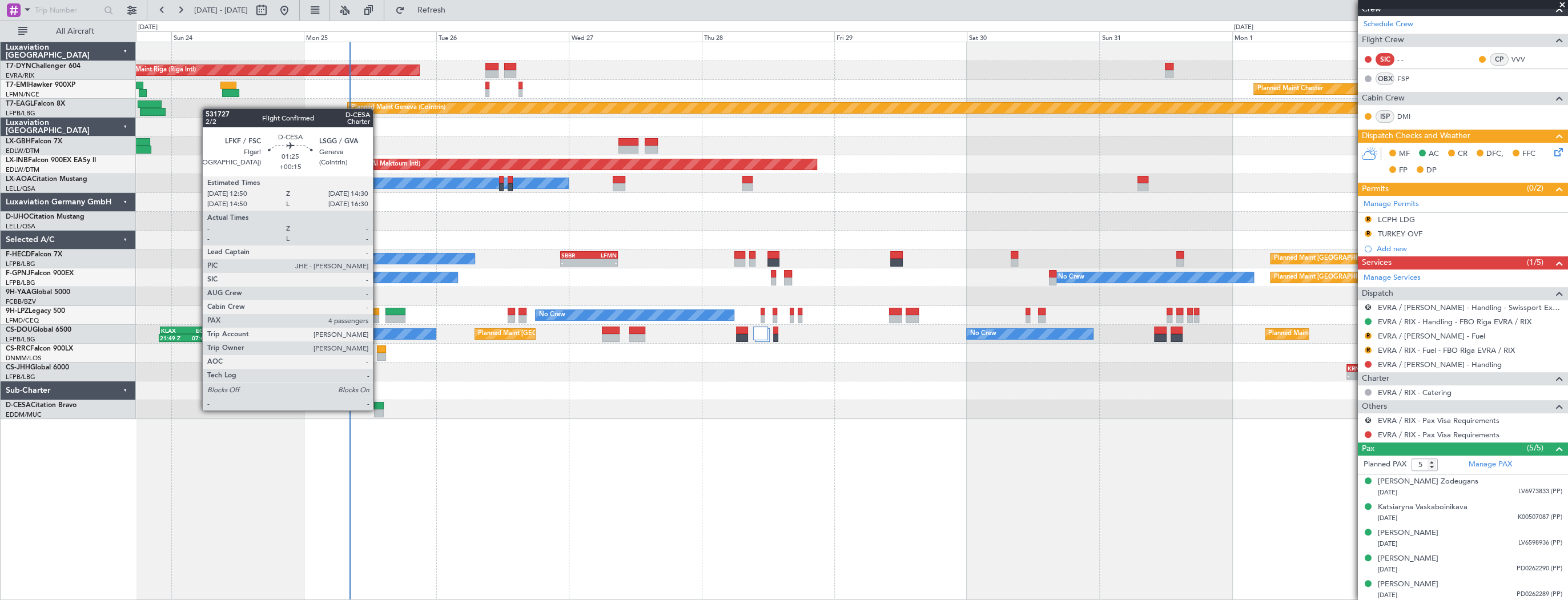
click at [378, 409] on div at bounding box center [379, 413] width 10 height 8
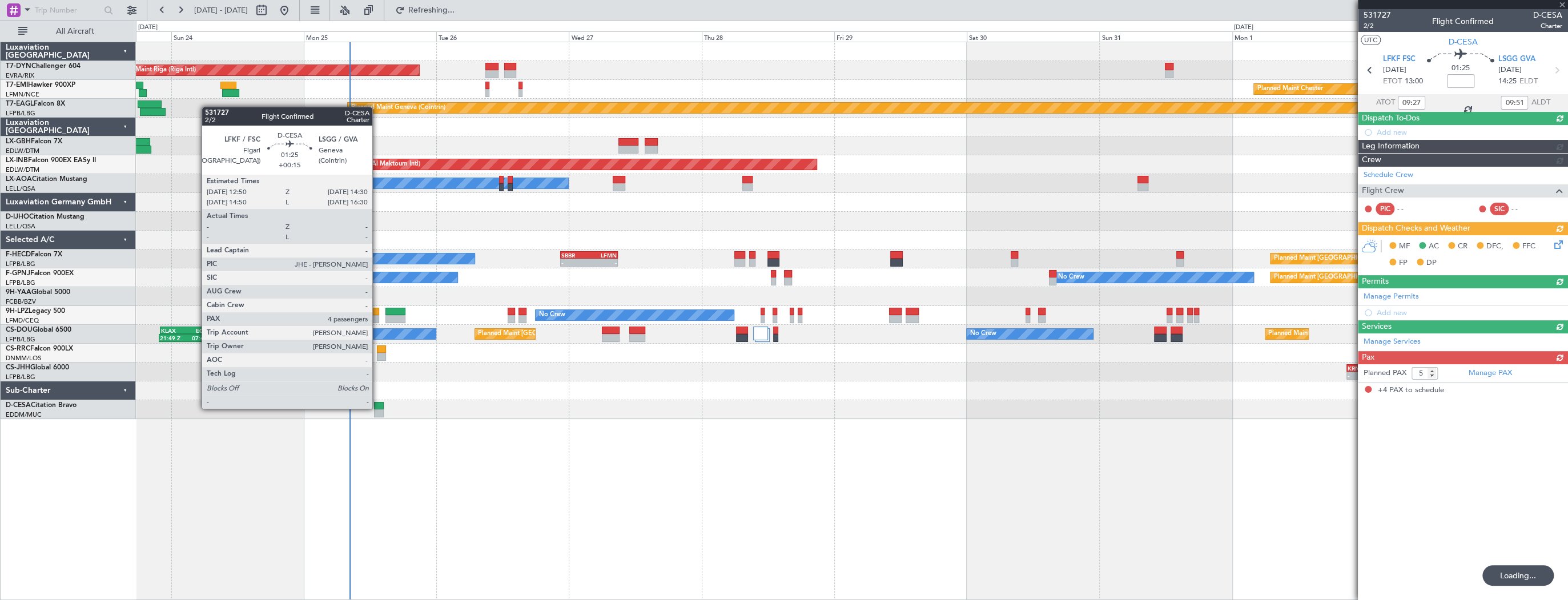
type input "+00:15"
type input "4"
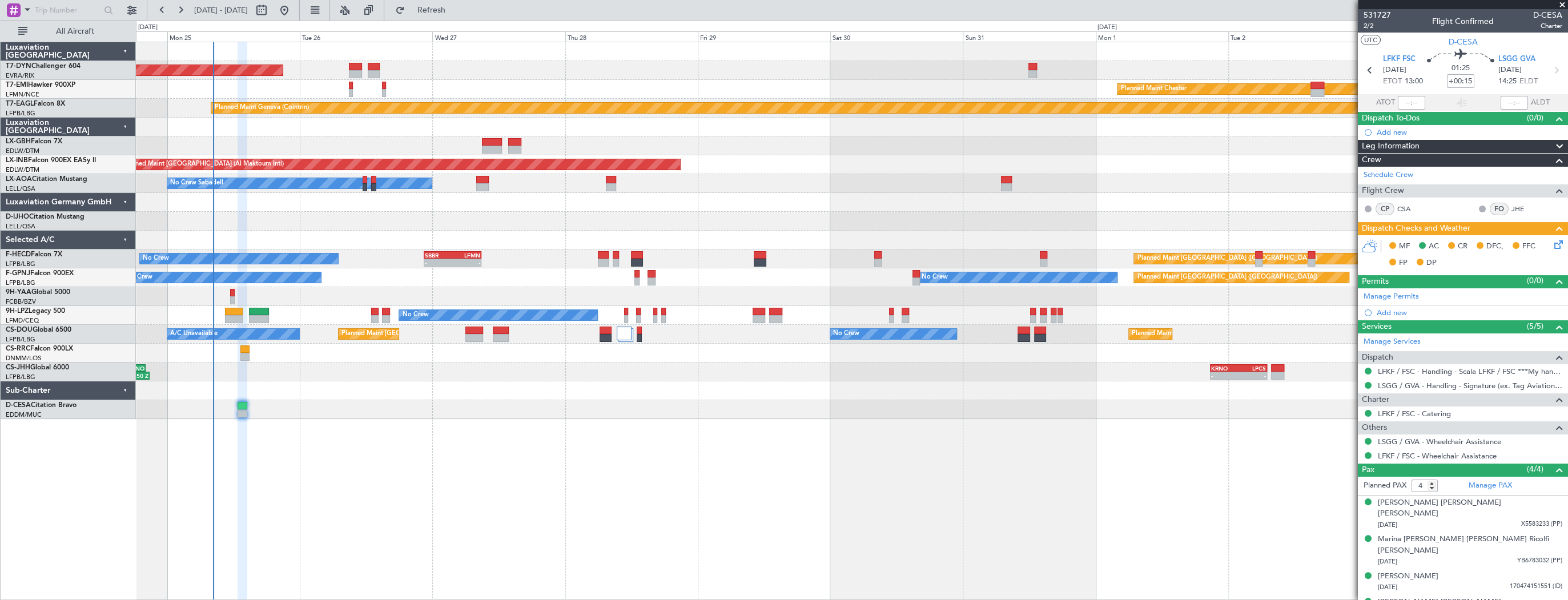
click at [388, 131] on div at bounding box center [852, 127] width 1432 height 19
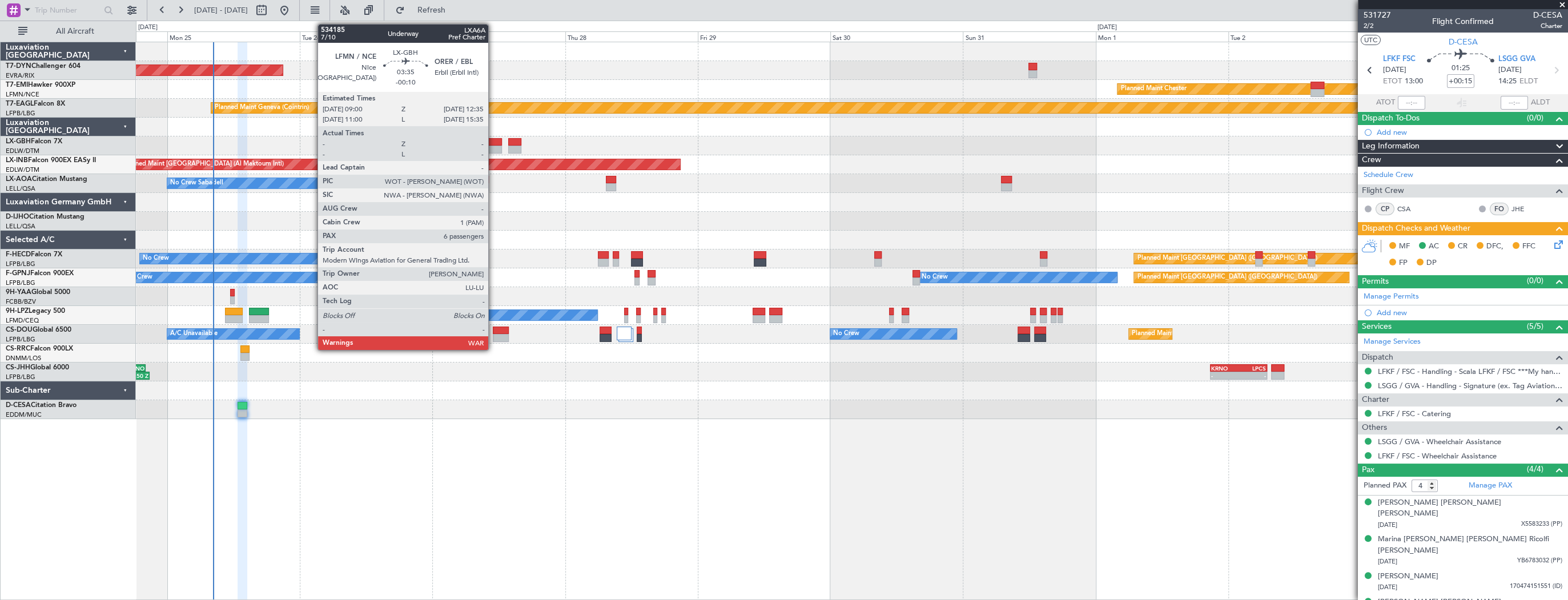
click at [493, 145] on div at bounding box center [492, 142] width 20 height 8
type input "-00:10"
type input "6"
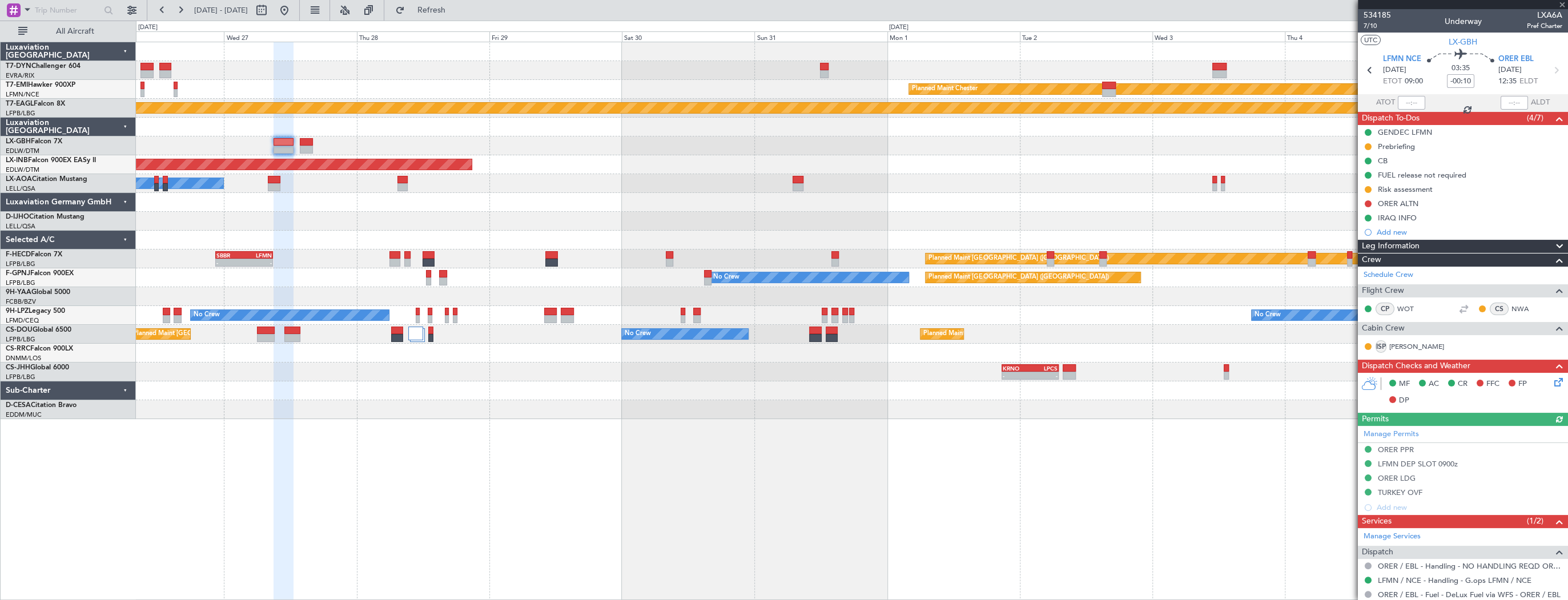
click at [362, 130] on div "AOG Maint Riga (Riga Intl) Planned Maint Chester Planned Maint Geneva (Cointrin…" at bounding box center [852, 231] width 1432 height 377
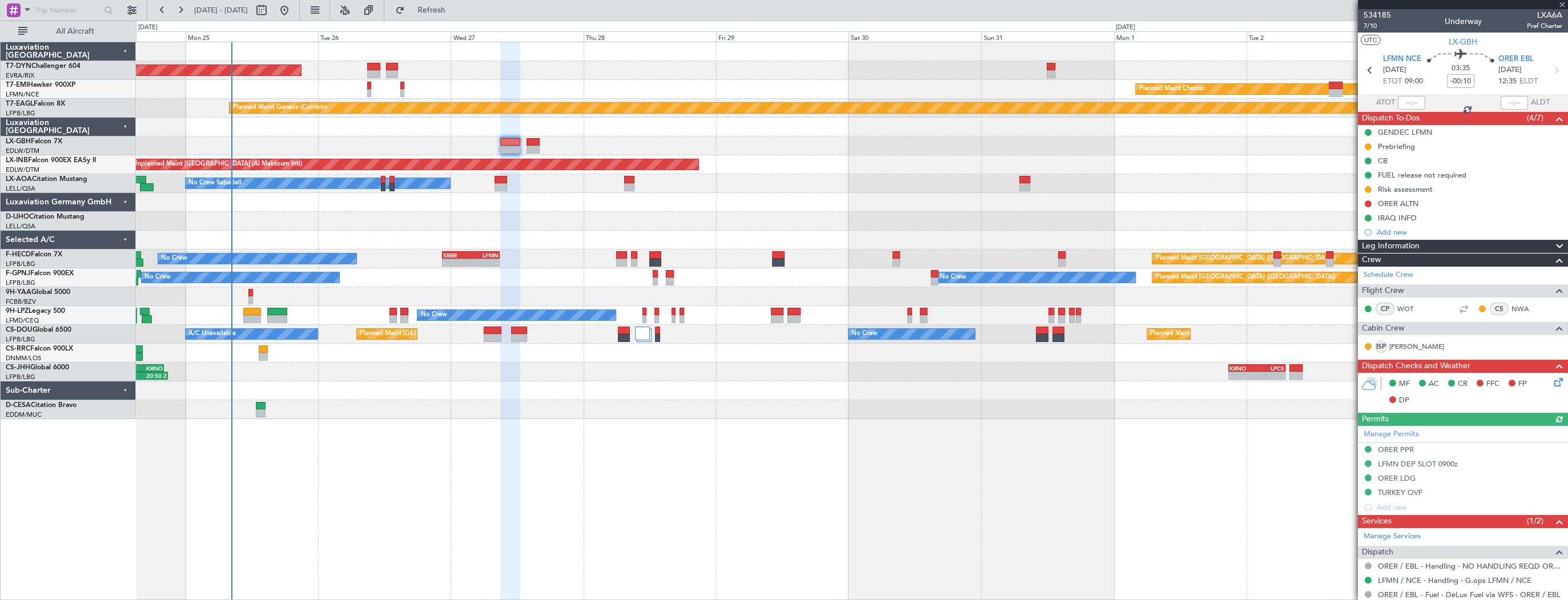
click at [576, 142] on div at bounding box center [852, 146] width 1432 height 19
click at [592, 223] on div at bounding box center [852, 222] width 1432 height 19
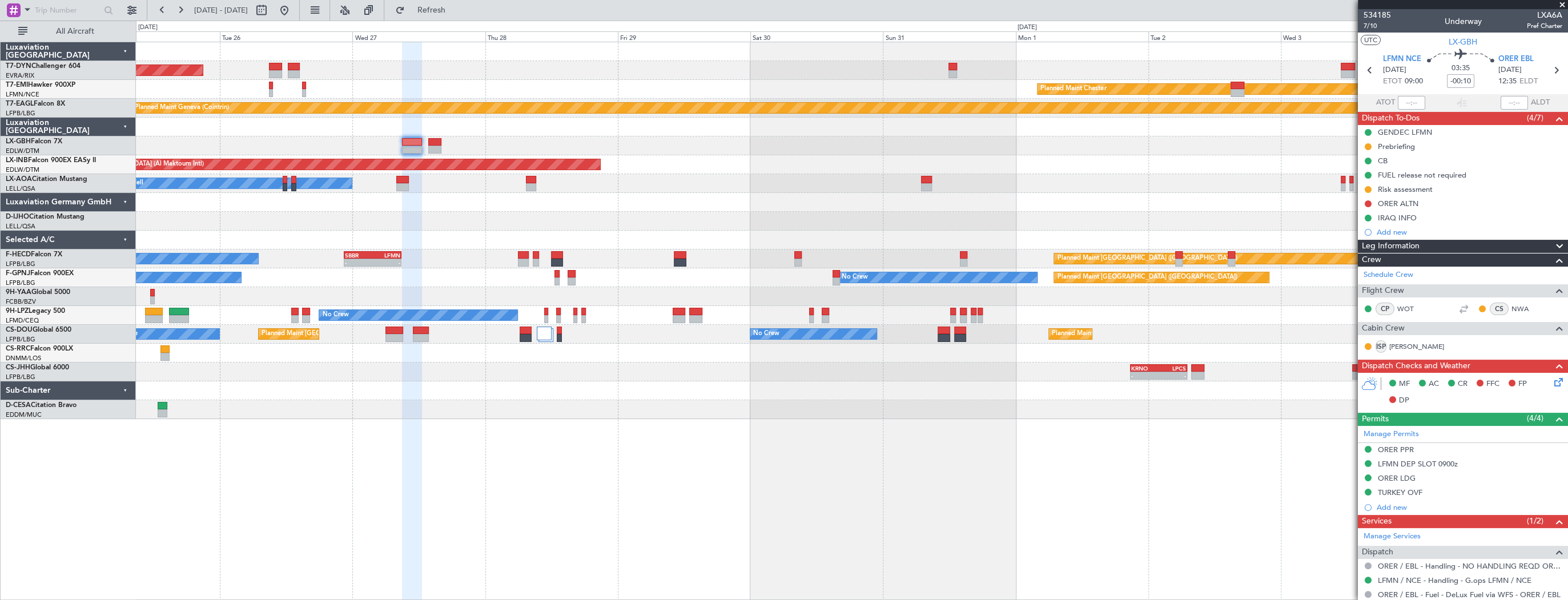
click at [573, 216] on div "AOG Maint Riga (Riga Intl) Planned Maint Chester Planned Maint Geneva (Cointrin…" at bounding box center [852, 231] width 1432 height 377
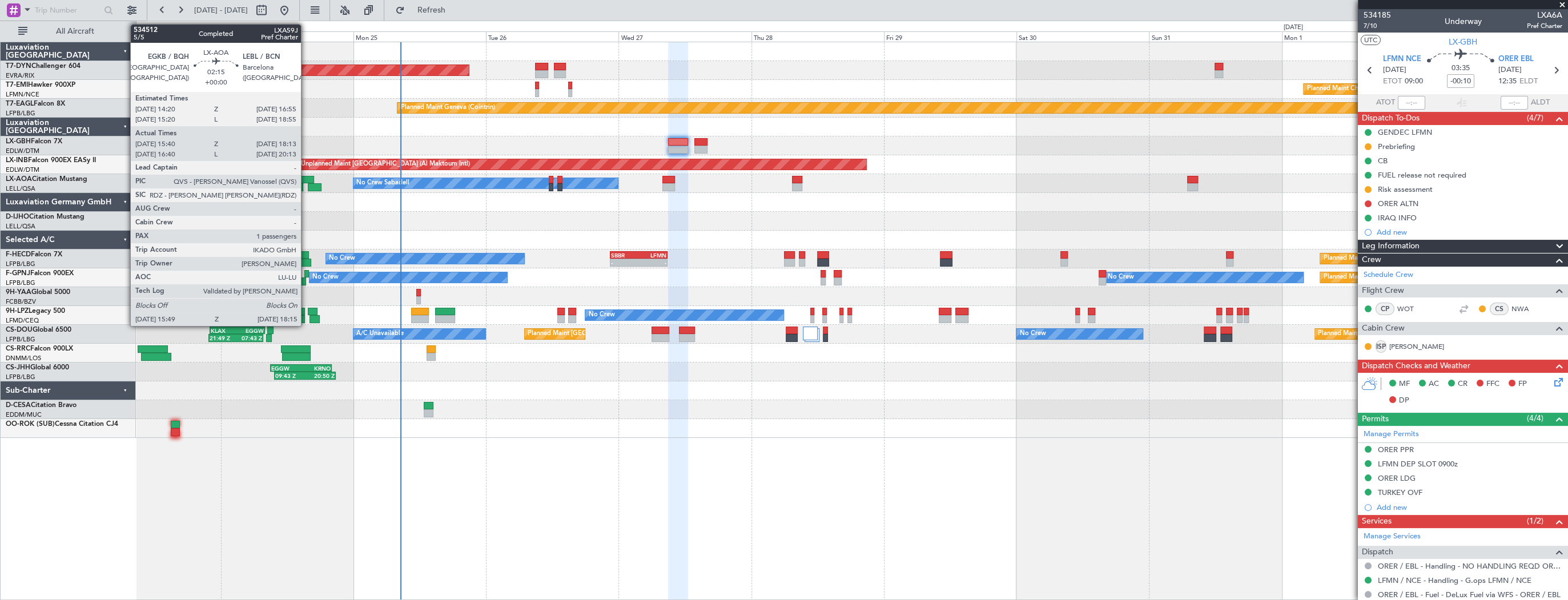
click at [306, 179] on div at bounding box center [307, 179] width 14 height 8
type input "15:50"
type input "18:03"
type input "1"
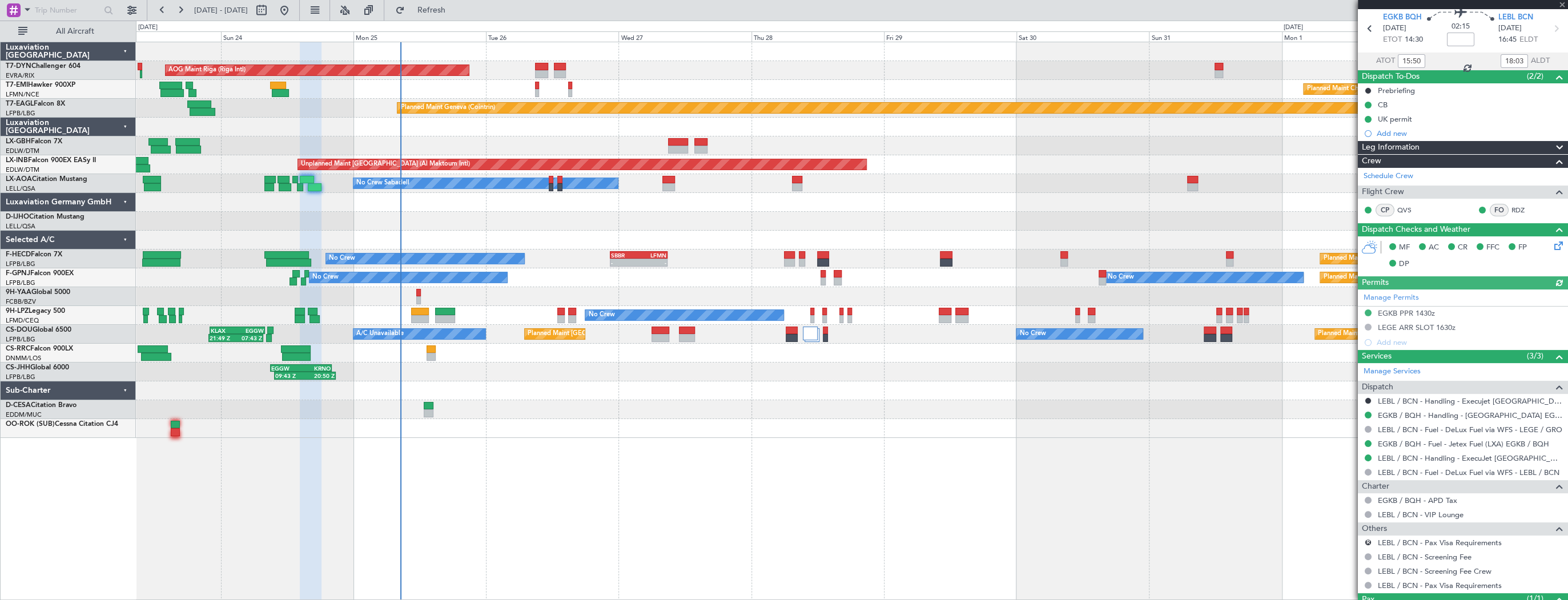
scroll to position [91, 0]
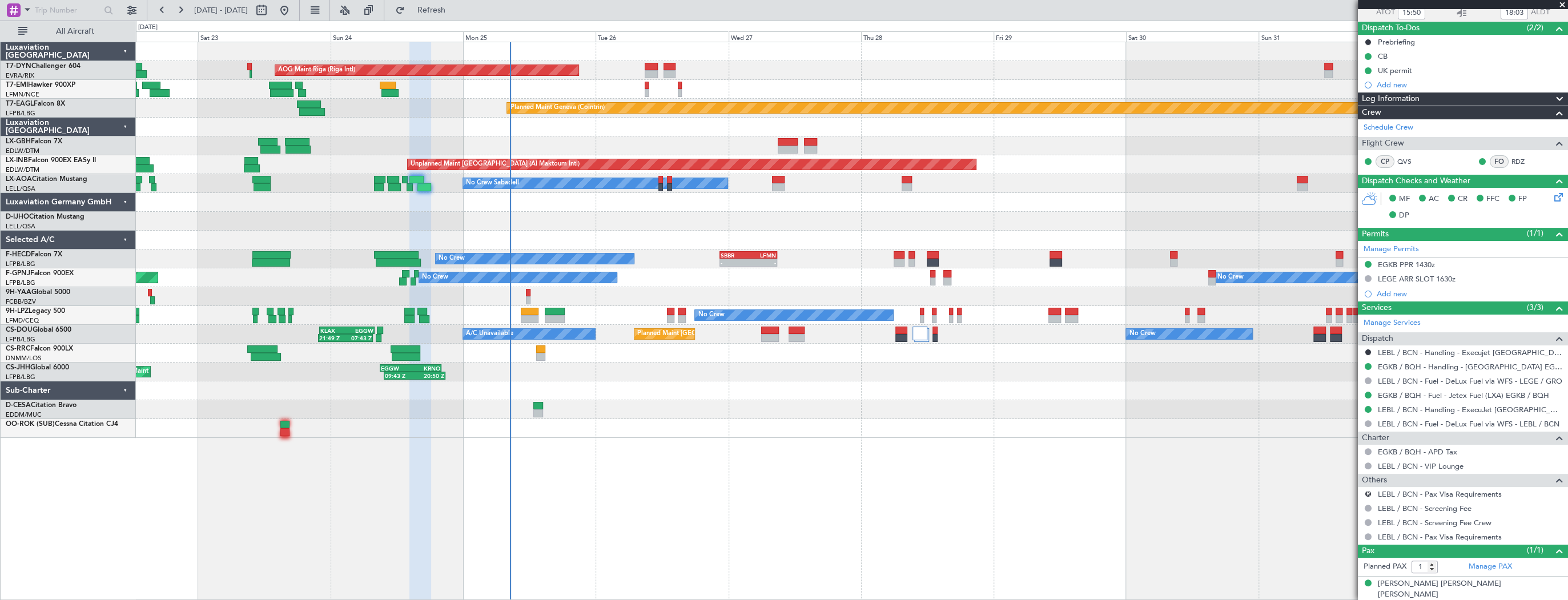
click at [595, 459] on div "AOG Maint Riga (Riga Intl) Planned Maint Basel-Mulhouse Planned Maint Chester P…" at bounding box center [852, 320] width 1433 height 559
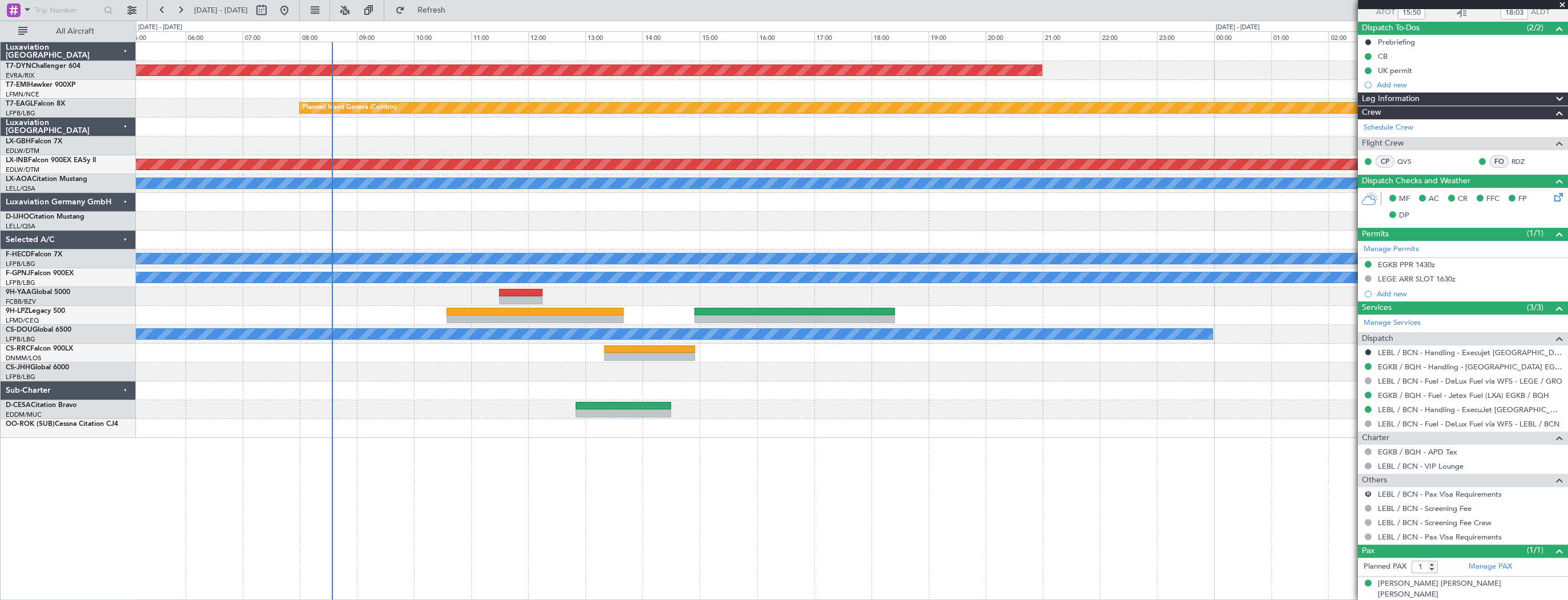
click at [630, 478] on div "AOG Maint Riga (Riga Intl) Planned Maint Geneva (Cointrin) Unplanned Maint Duba…" at bounding box center [852, 320] width 1433 height 559
click at [508, 403] on div "- - LFKF 12:50 Z LSGG 14:30 Z" at bounding box center [852, 410] width 1432 height 19
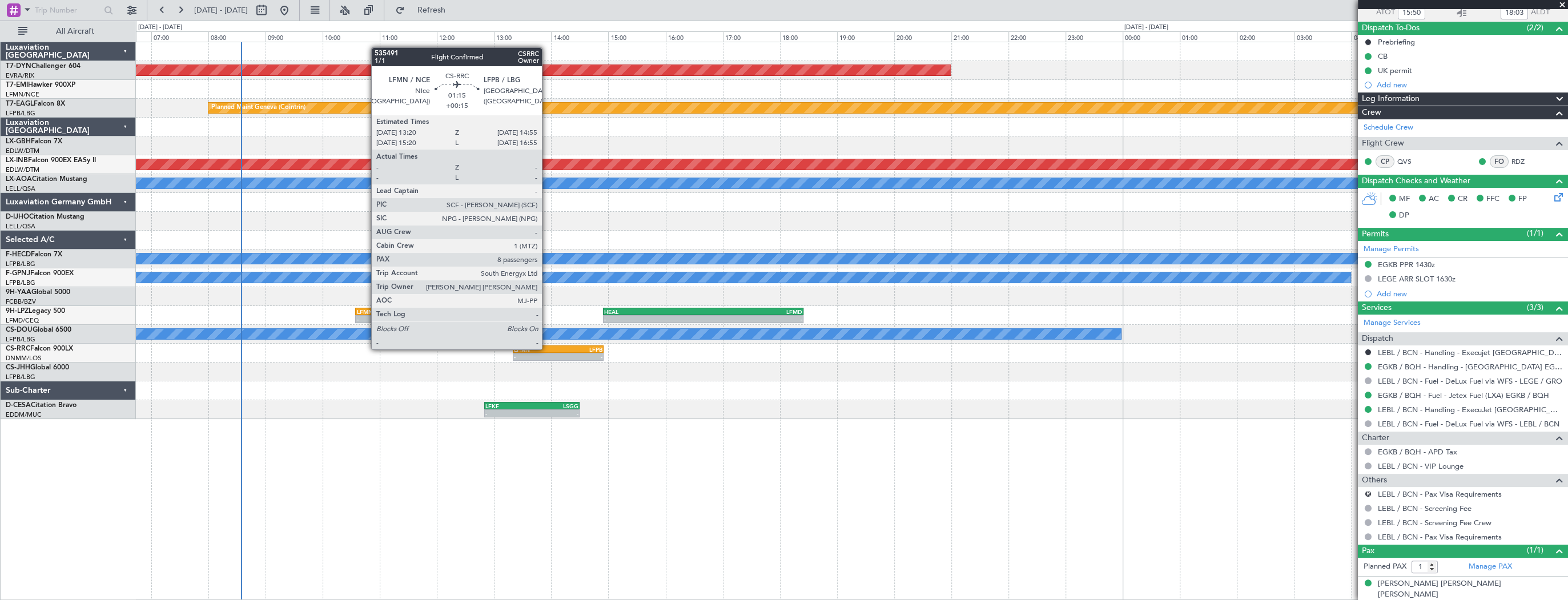
click at [547, 348] on div "LFMN" at bounding box center [536, 349] width 44 height 7
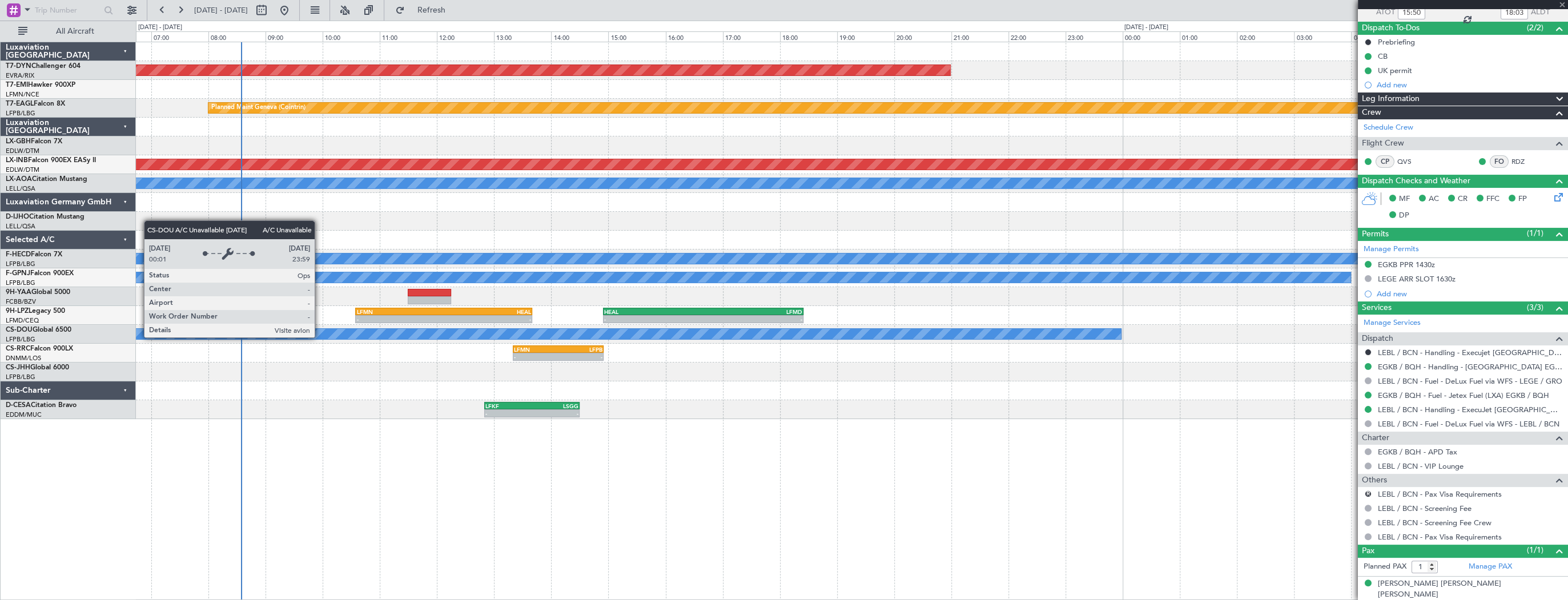
type input "+00:15"
type input "8"
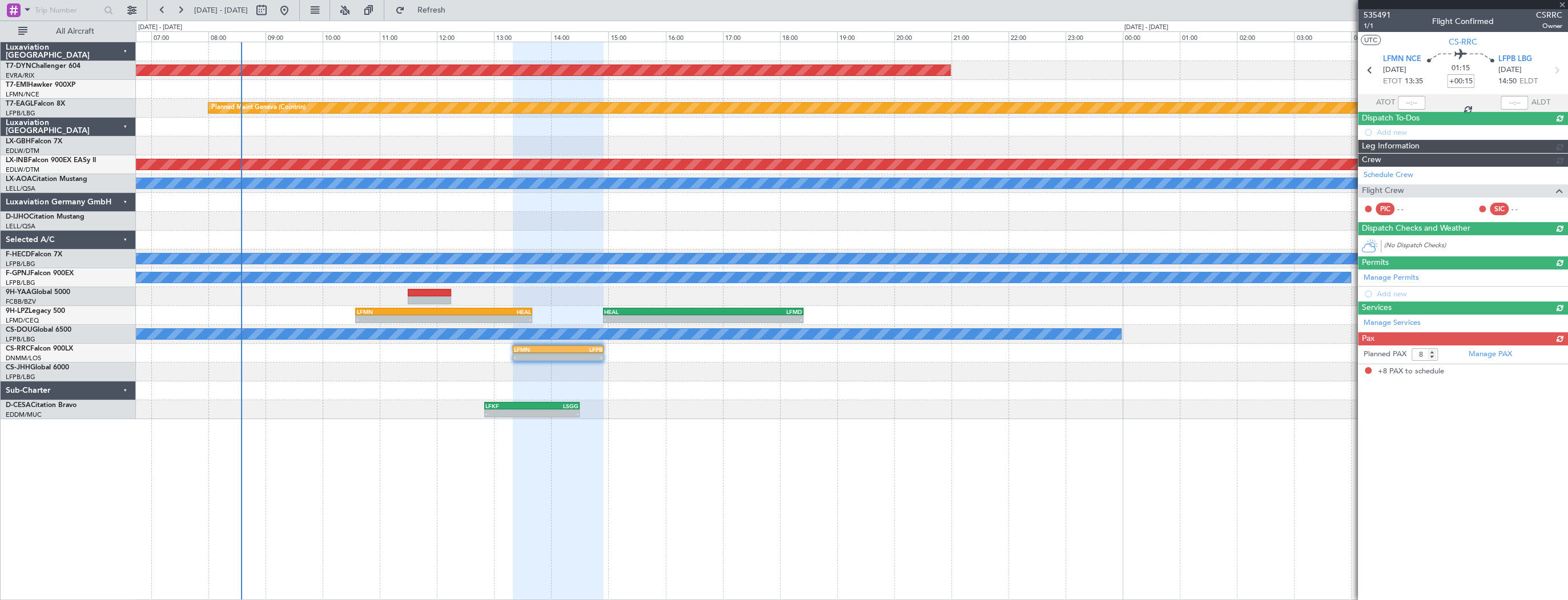
scroll to position [0, 0]
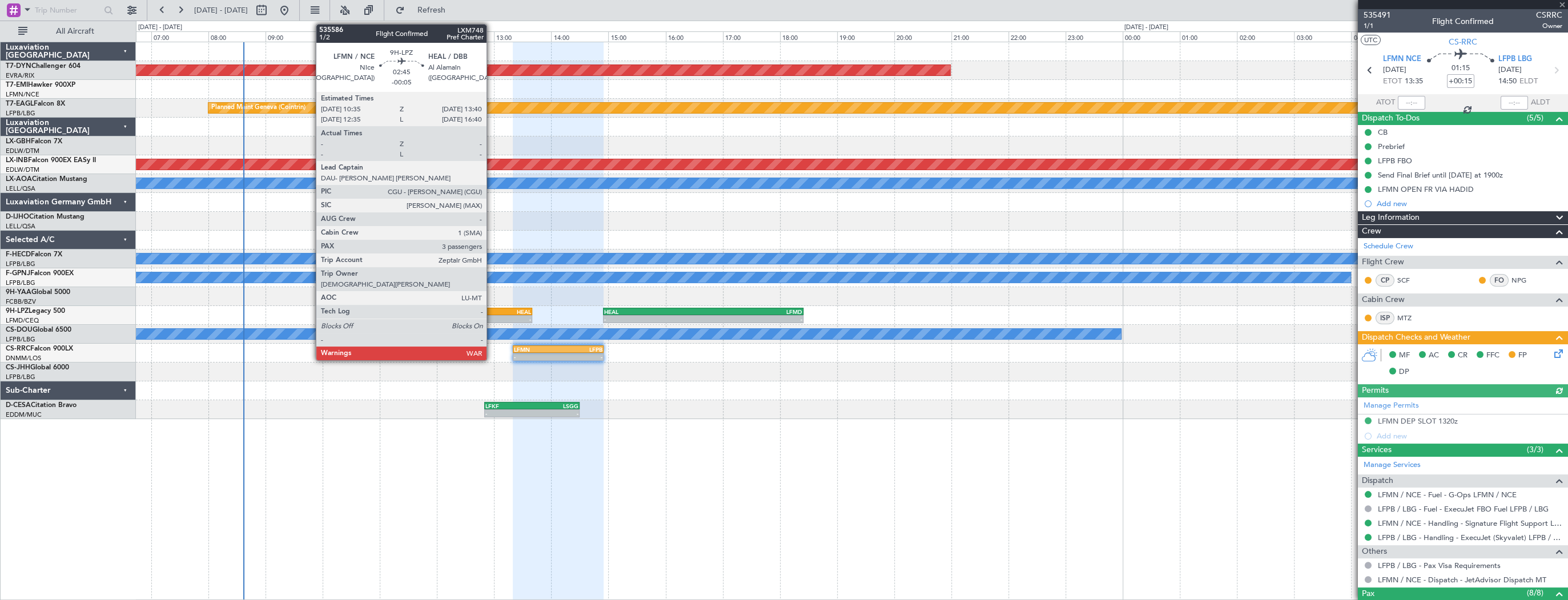
click at [492, 314] on div "HEAL" at bounding box center [487, 312] width 88 height 7
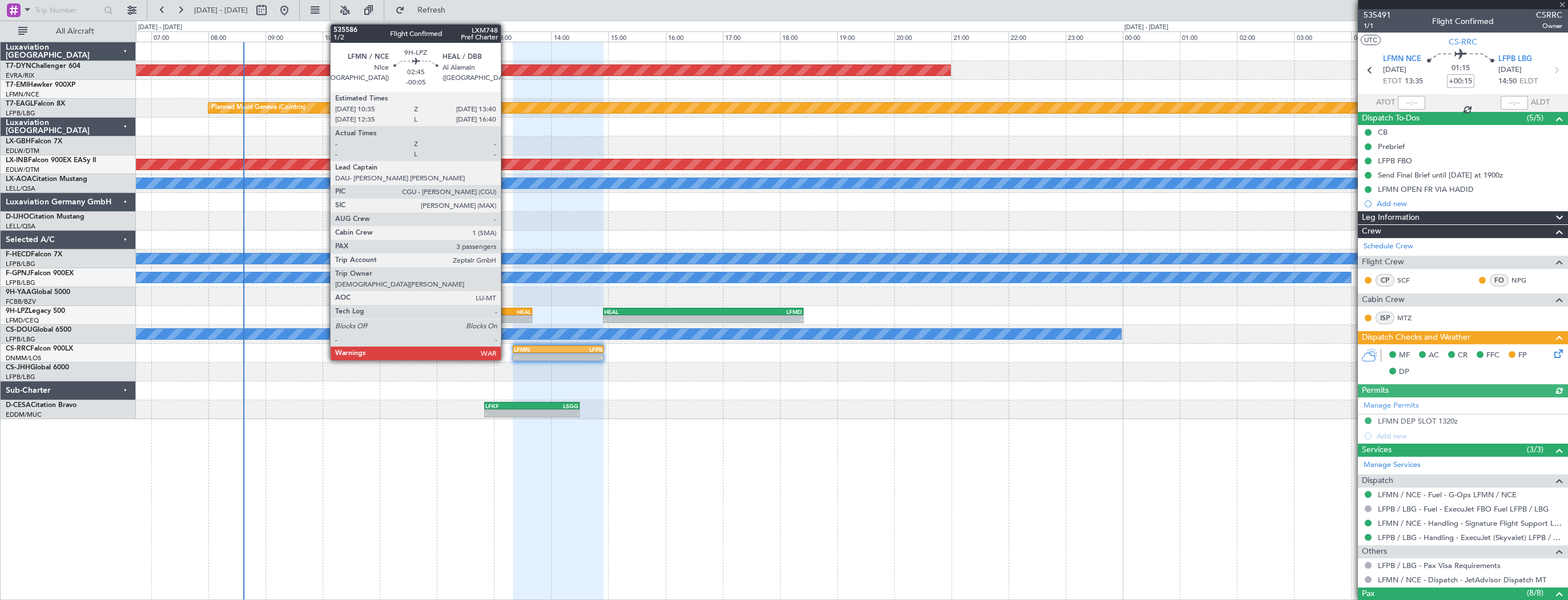
type input "-00:05"
type input "3"
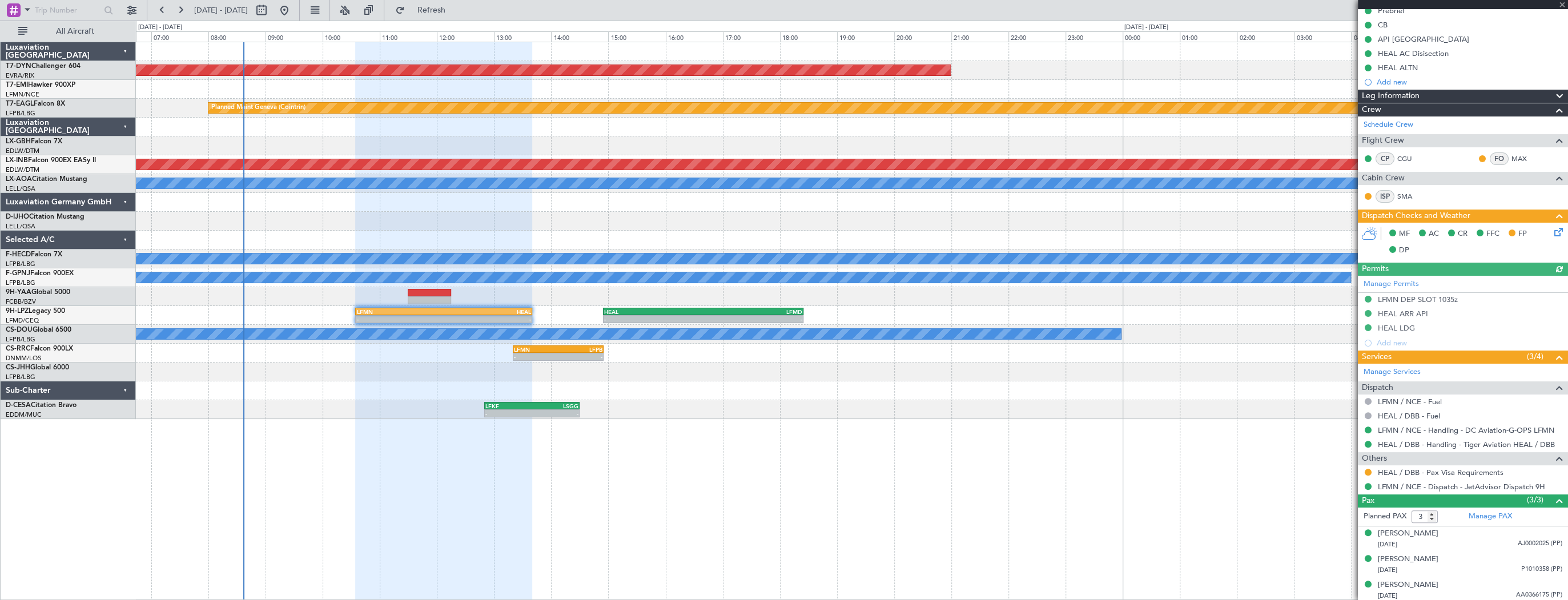
scroll to position [123, 0]
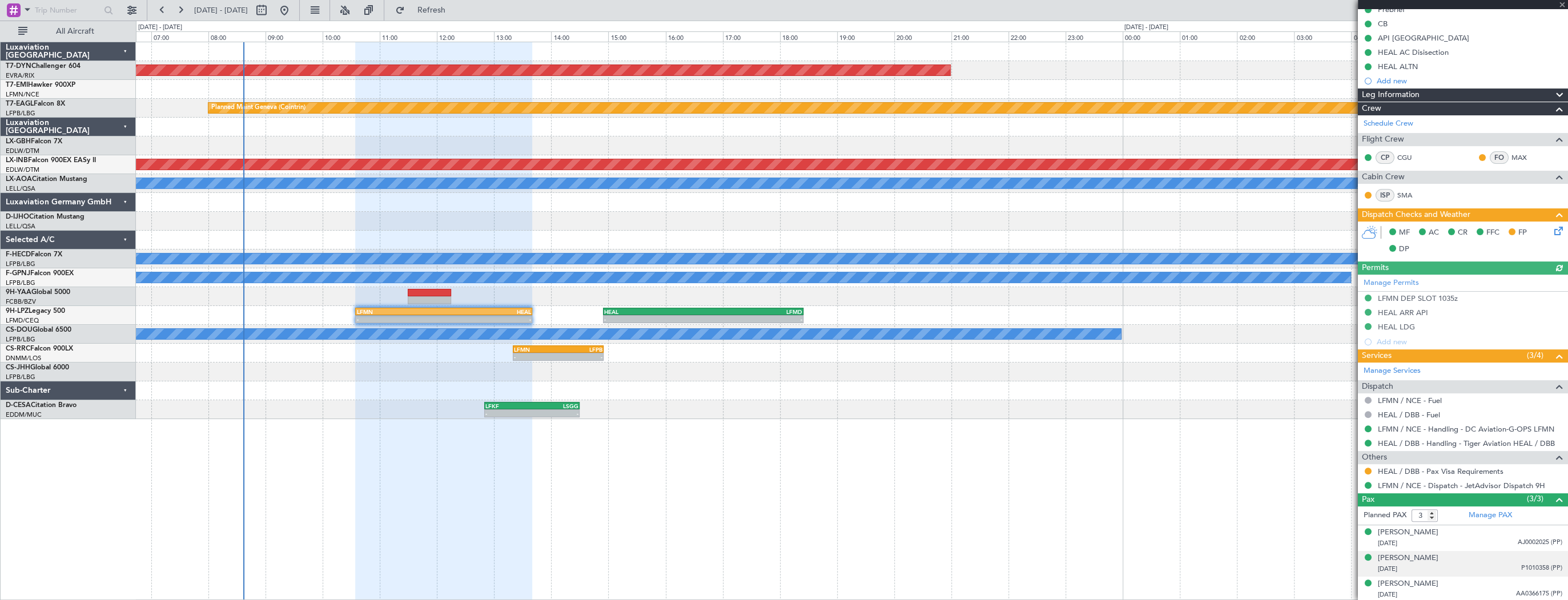
click at [1444, 563] on div "[DATE] P1010358 (PP)" at bounding box center [1470, 569] width 184 height 12
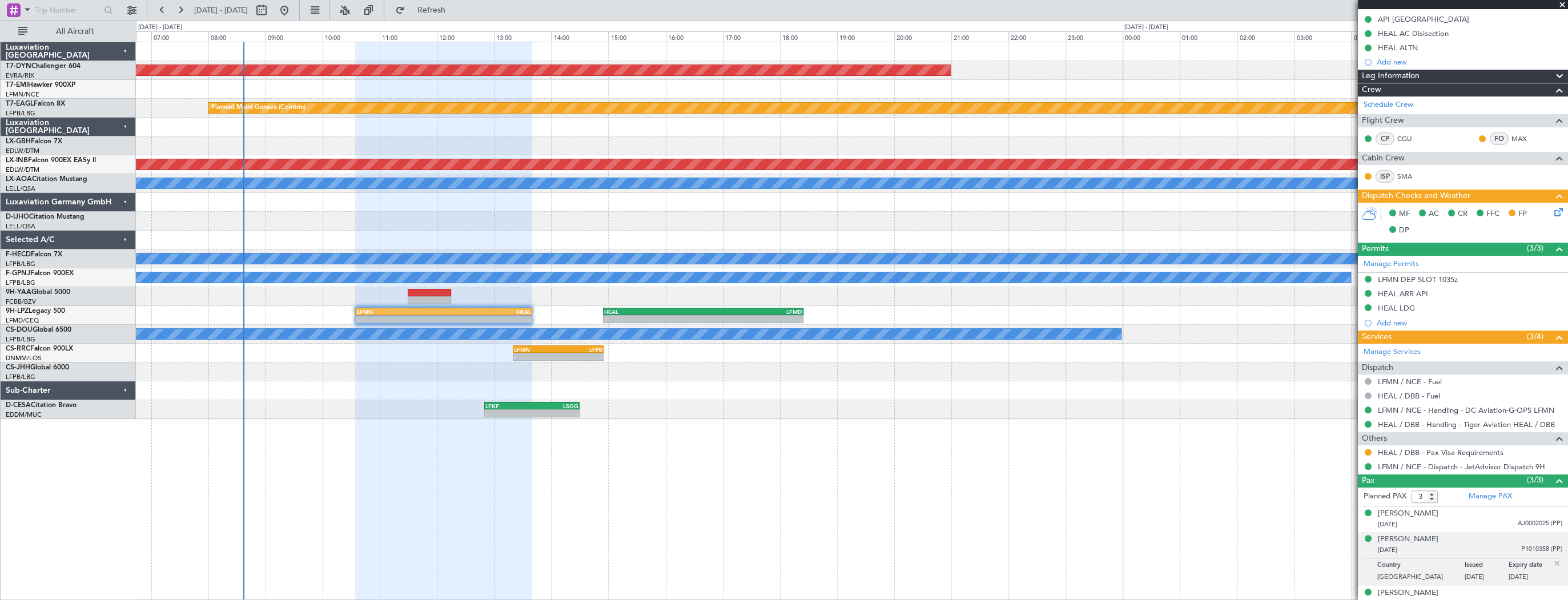
scroll to position [150, 0]
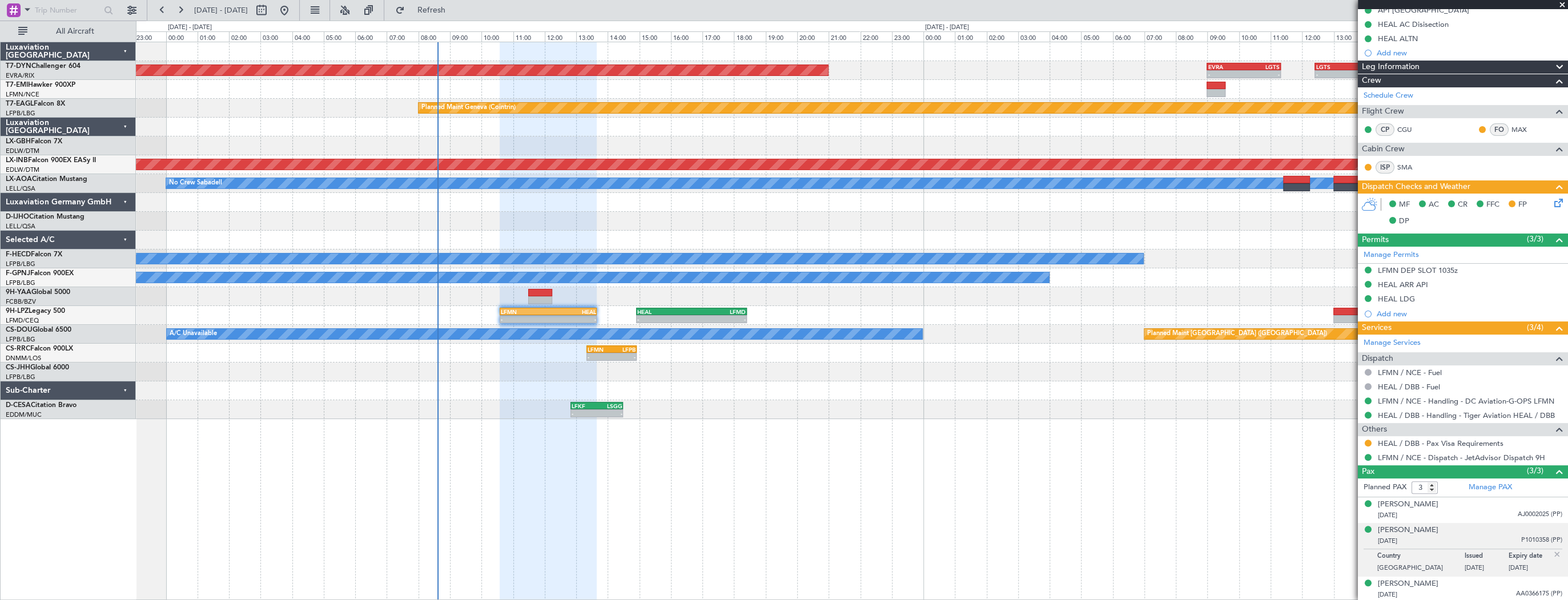
click at [801, 382] on div at bounding box center [852, 391] width 1432 height 19
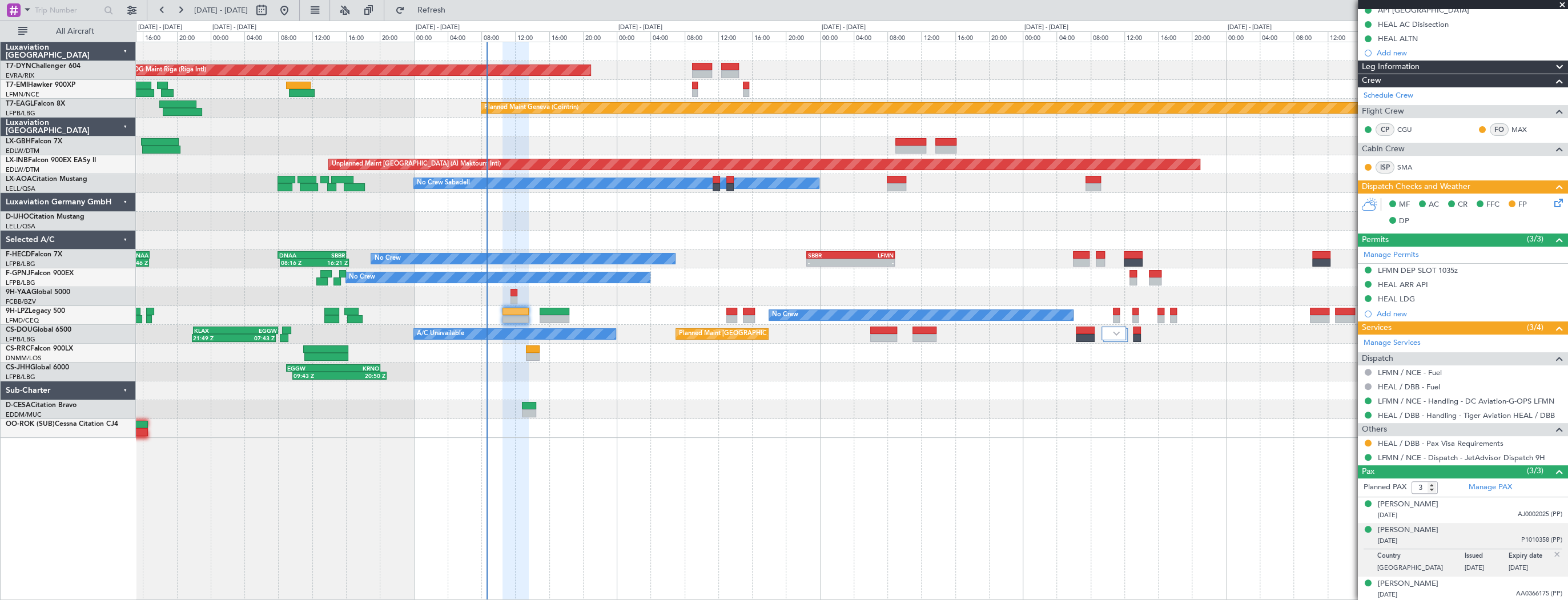
click at [760, 219] on div at bounding box center [852, 222] width 1432 height 19
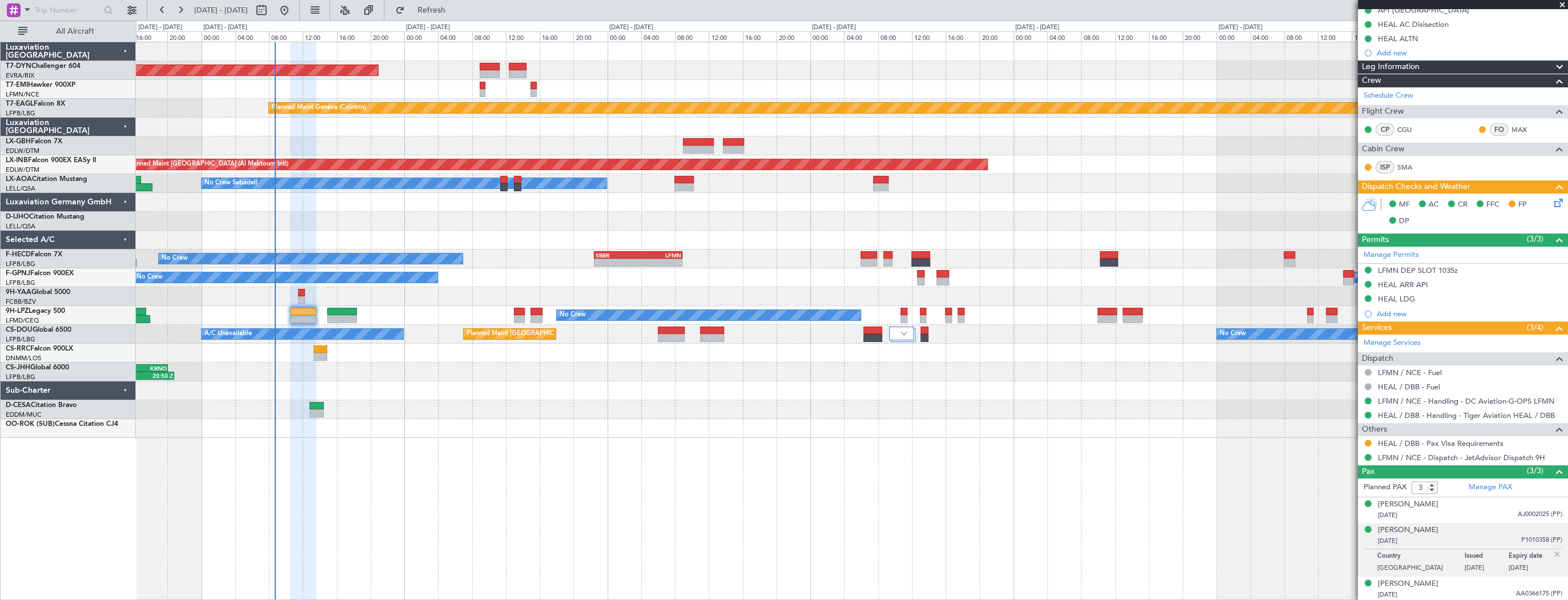
click at [477, 212] on div "AOG Maint Riga (Riga Intl) Planned Maint Chester Planned Maint Geneva (Cointrin…" at bounding box center [852, 240] width 1432 height 395
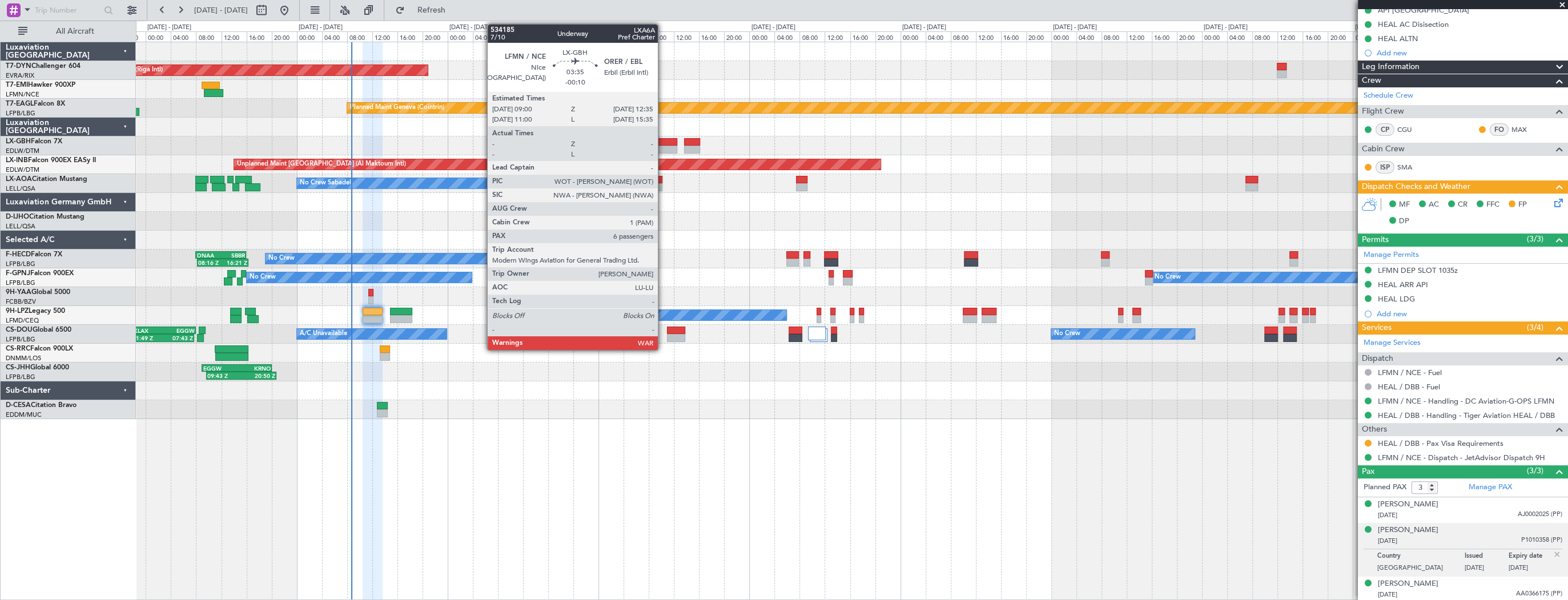
click at [663, 144] on div at bounding box center [666, 142] width 23 height 8
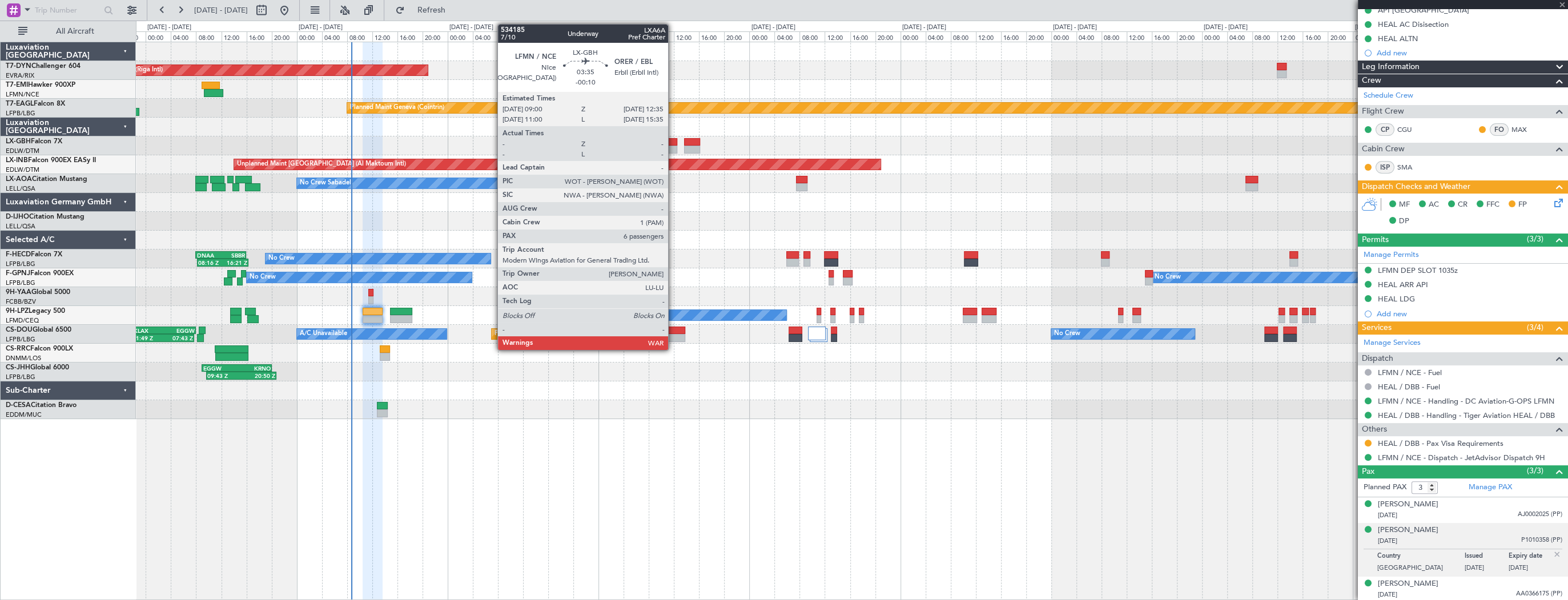
type input "-00:10"
type input "6"
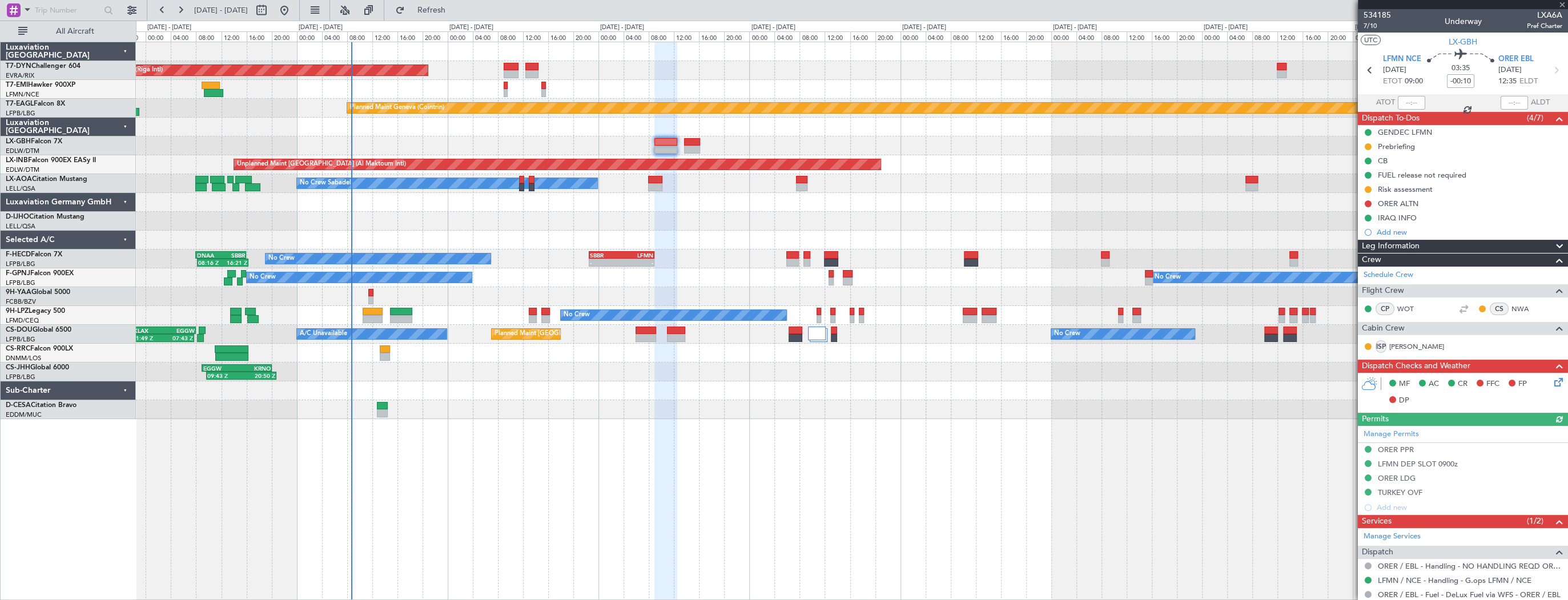
scroll to position [257, 0]
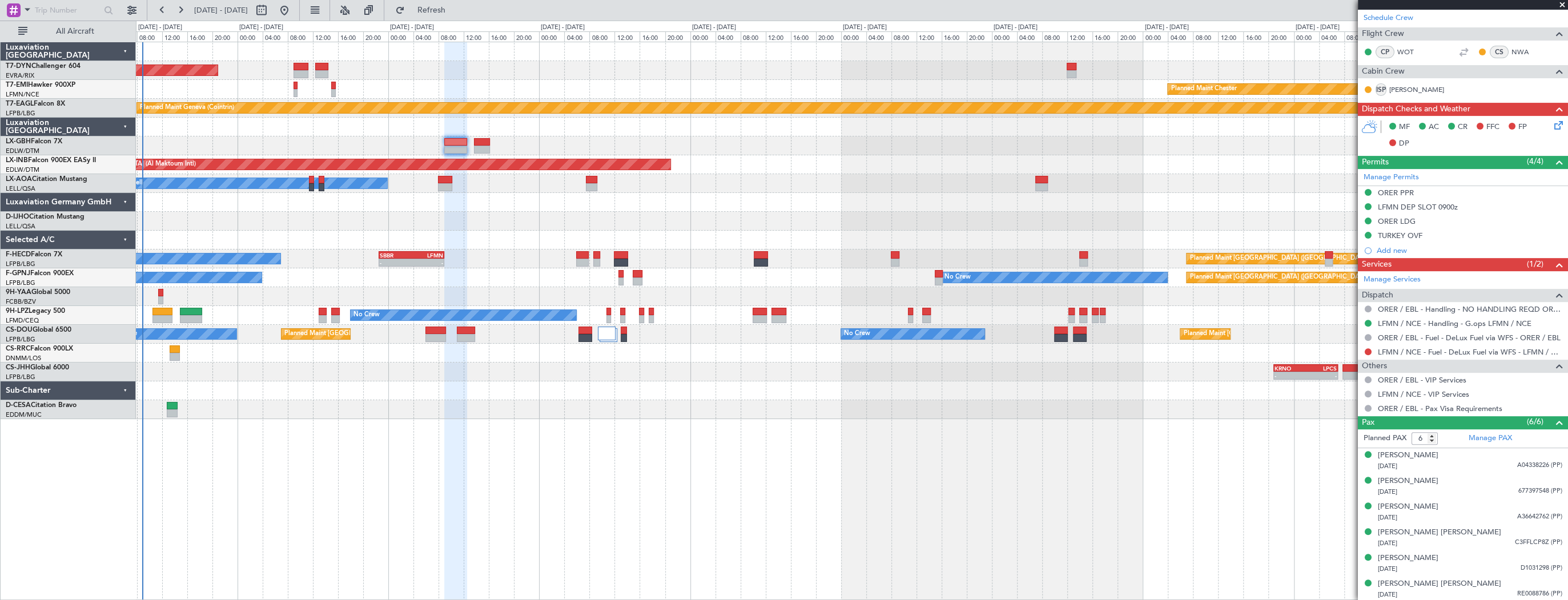
click at [312, 209] on div "AOG Maint Riga (Riga Intl) Planned Maint Chester Planned Maint Geneva (Cointrin…" at bounding box center [852, 231] width 1432 height 377
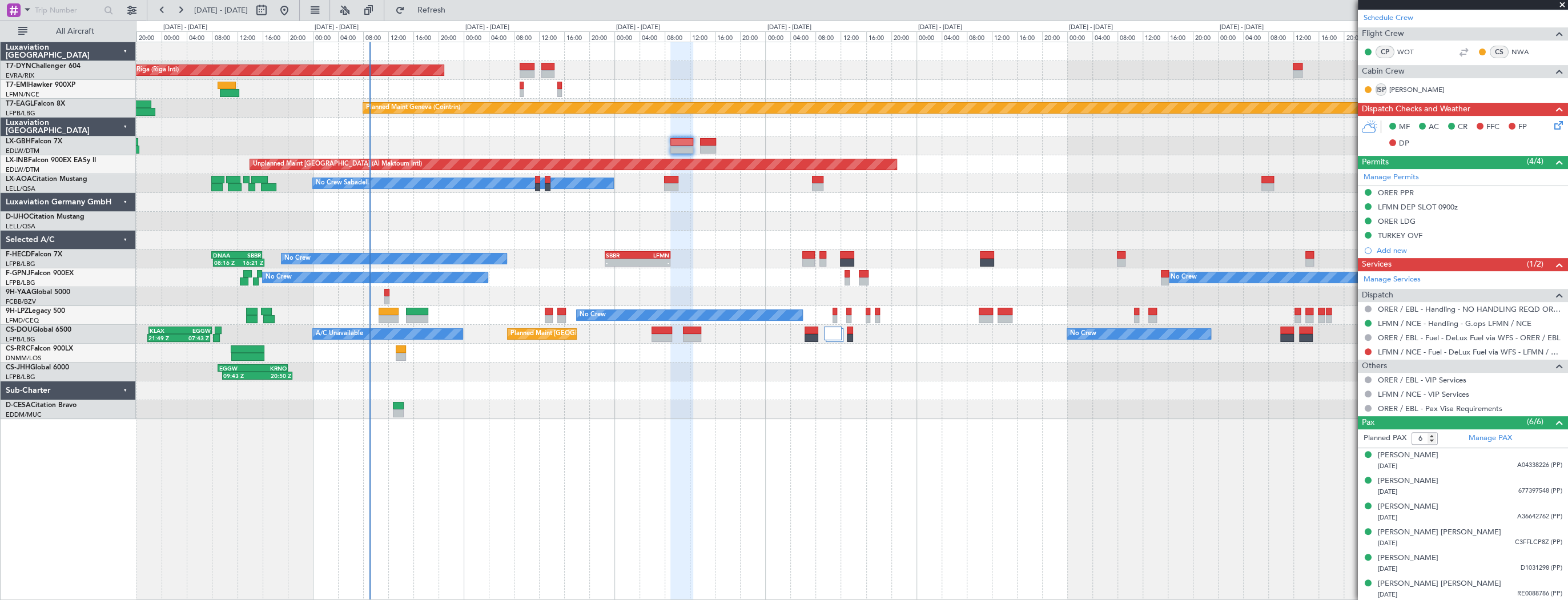
click at [545, 401] on div at bounding box center [852, 410] width 1432 height 19
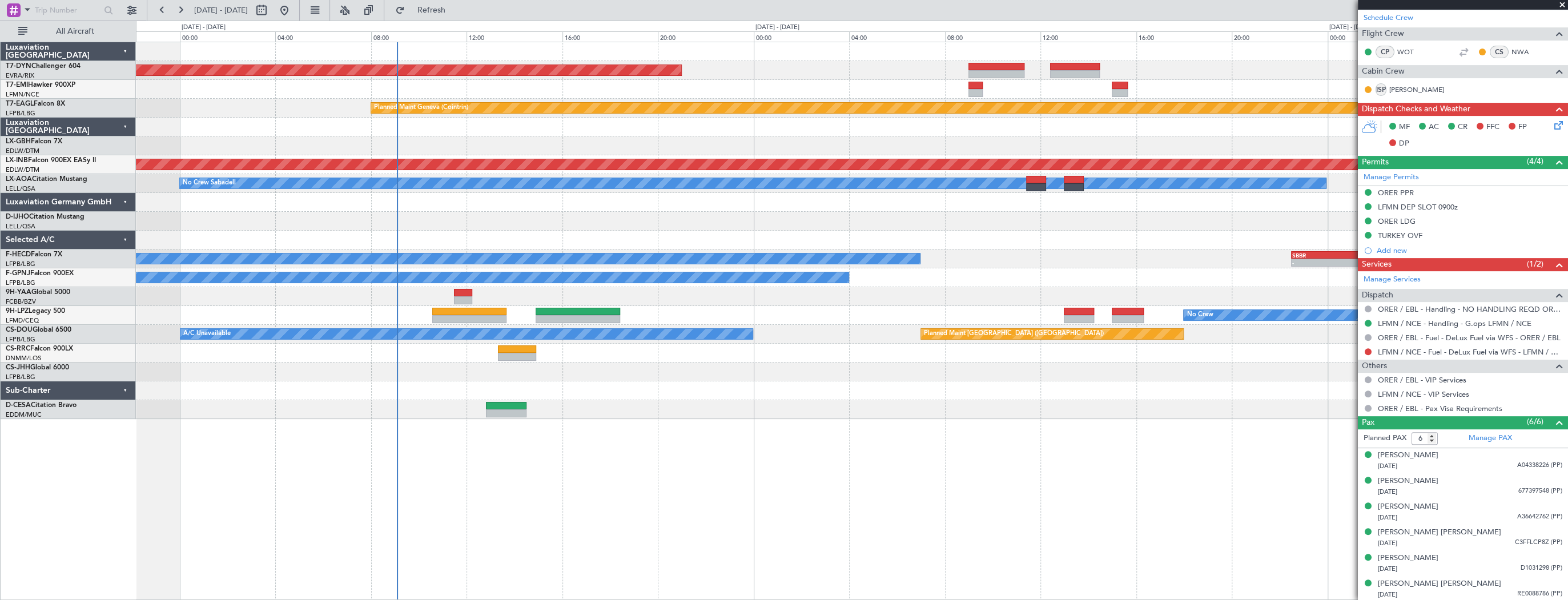
click at [837, 440] on div "AOG Maint Riga (Riga Intl) Planned Maint Geneva (Cointrin) Unplanned Maint Duba…" at bounding box center [852, 320] width 1433 height 559
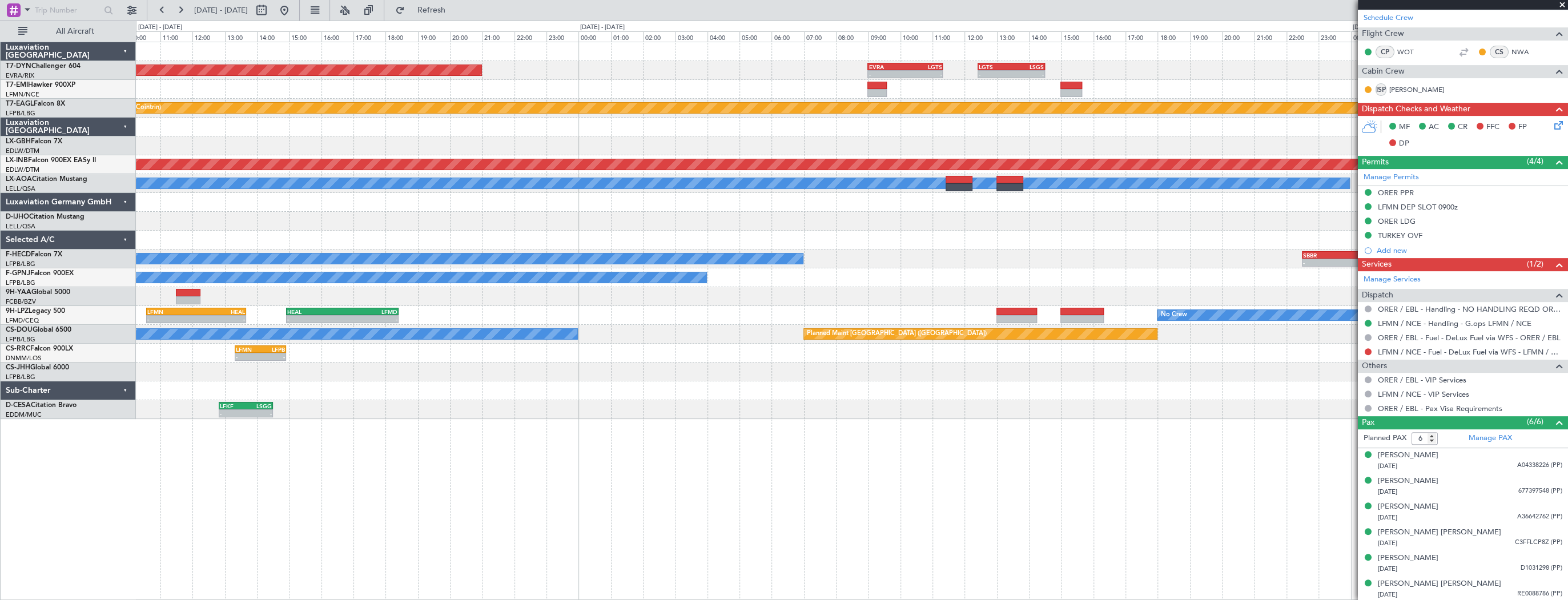
click at [425, 474] on div "AOG Maint Riga (Riga Intl) - - EVRA 09:00 Z LGTS 11:20 Z - - LGTS 12:25 Z LSGS …" at bounding box center [852, 320] width 1433 height 559
click at [319, 375] on div "AOG Maint Riga (Riga Intl) - - EVRA 09:00 Z LGTS 11:20 Z - - LGTS 12:25 Z LSGS …" at bounding box center [852, 231] width 1432 height 377
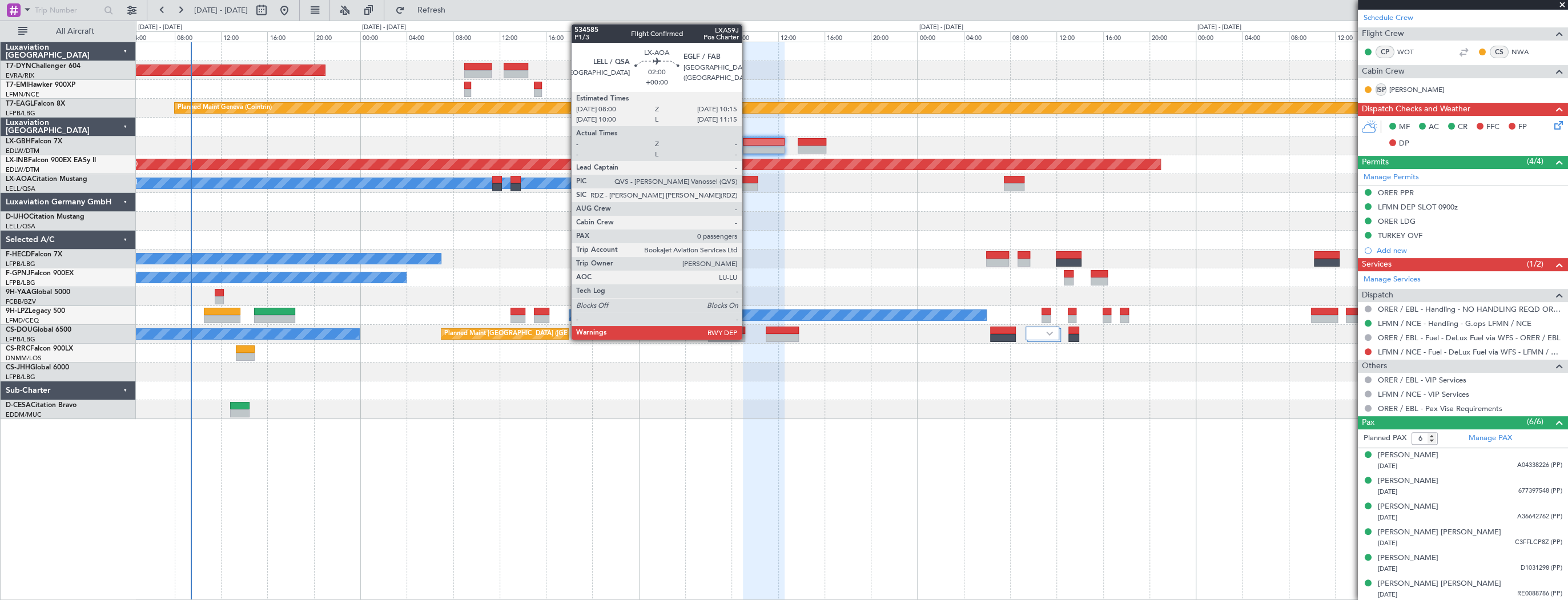
click at [747, 180] on div at bounding box center [744, 179] width 26 height 8
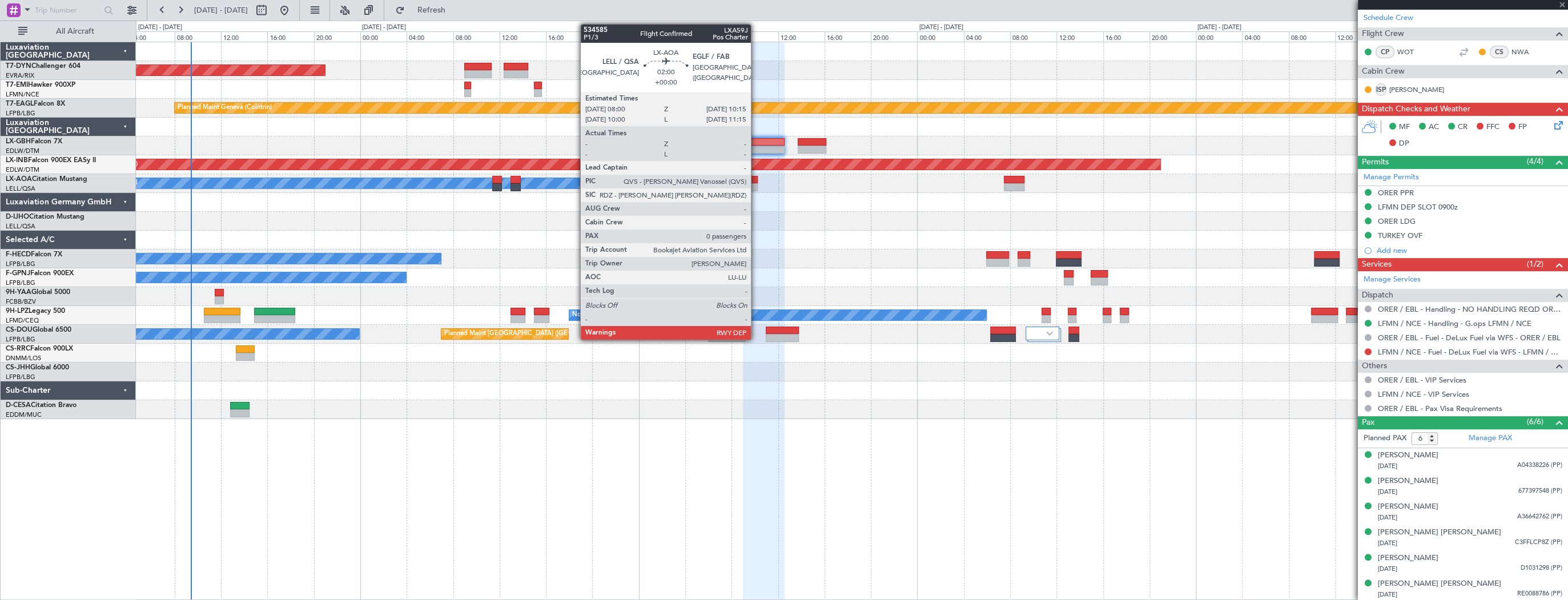
type input "0"
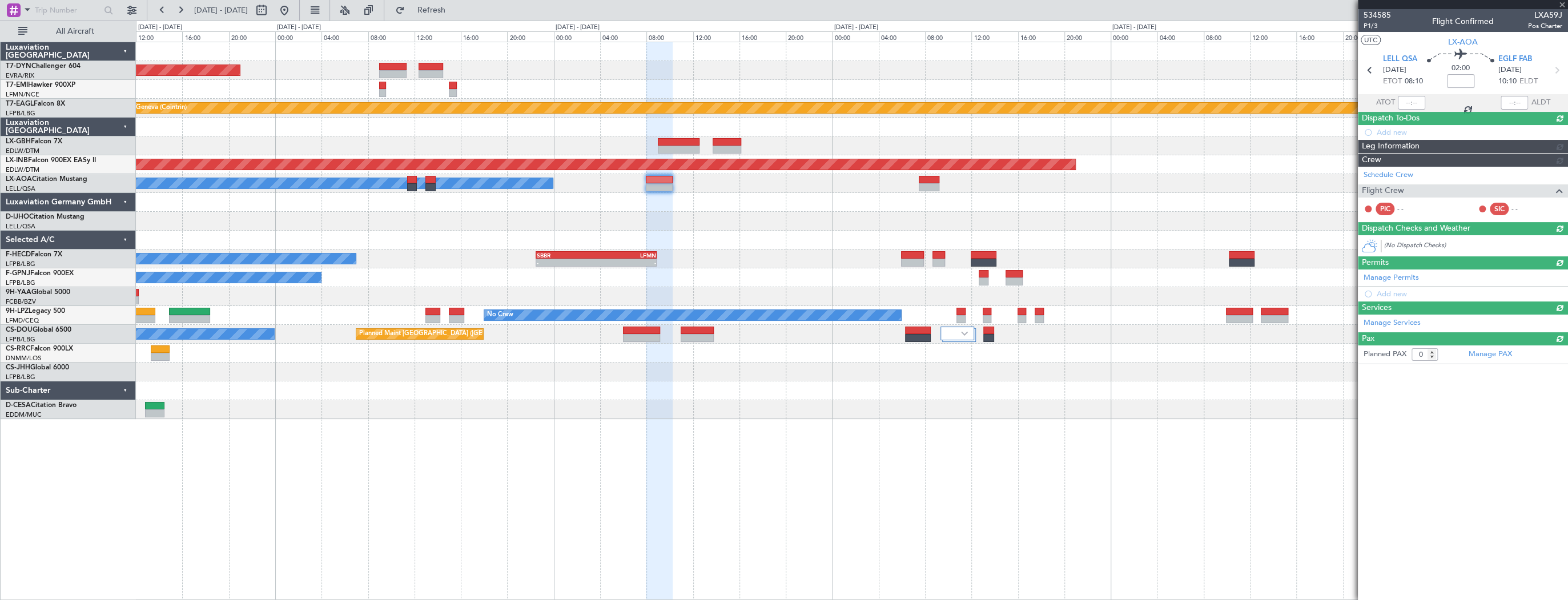
click at [765, 209] on div "AOG Maint Riga (Riga Intl) Planned Maint Geneva (Cointrin) Unplanned Maint Duba…" at bounding box center [852, 231] width 1432 height 377
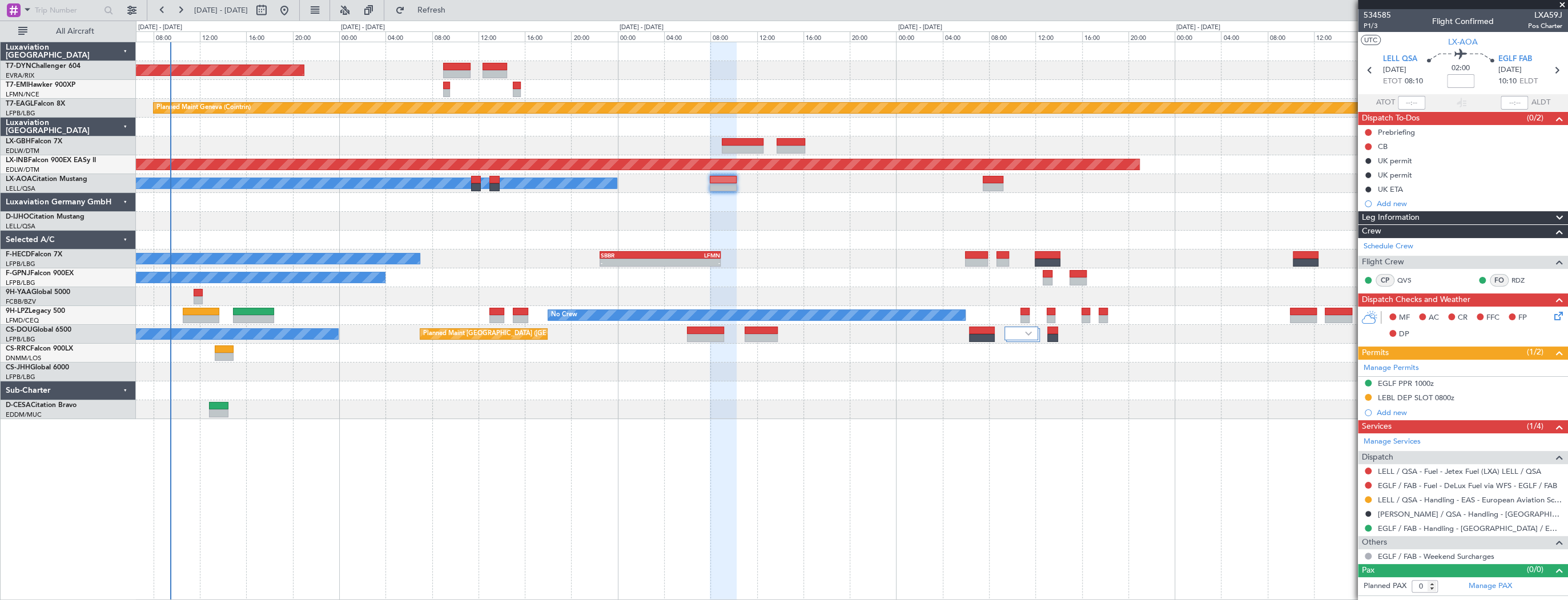
click at [623, 221] on div "AOG Maint Riga (Riga Intl) Planned Maint Geneva (Cointrin) Unplanned Maint Duba…" at bounding box center [852, 231] width 1432 height 377
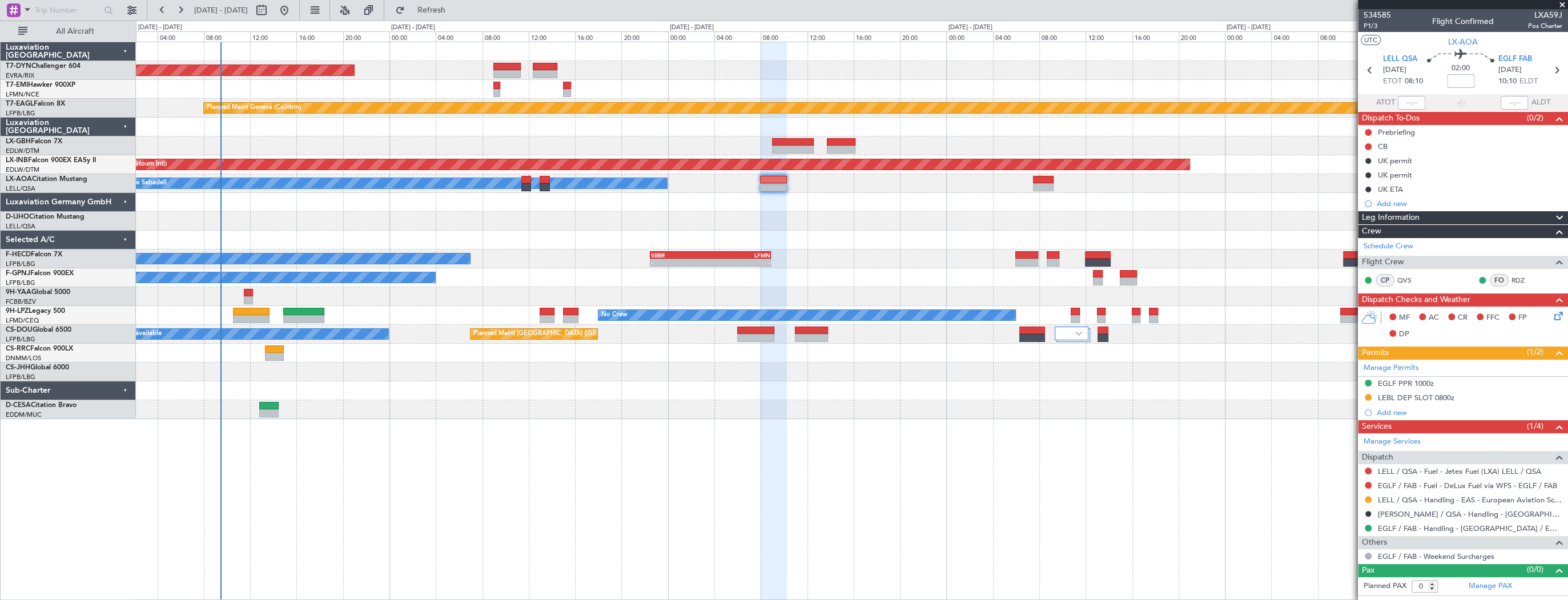
click at [688, 232] on div "AOG Maint Riga (Riga Intl) Planned Maint Geneva (Cointrin) 18:26 Z 23:00 Z KSNA…" at bounding box center [852, 231] width 1432 height 377
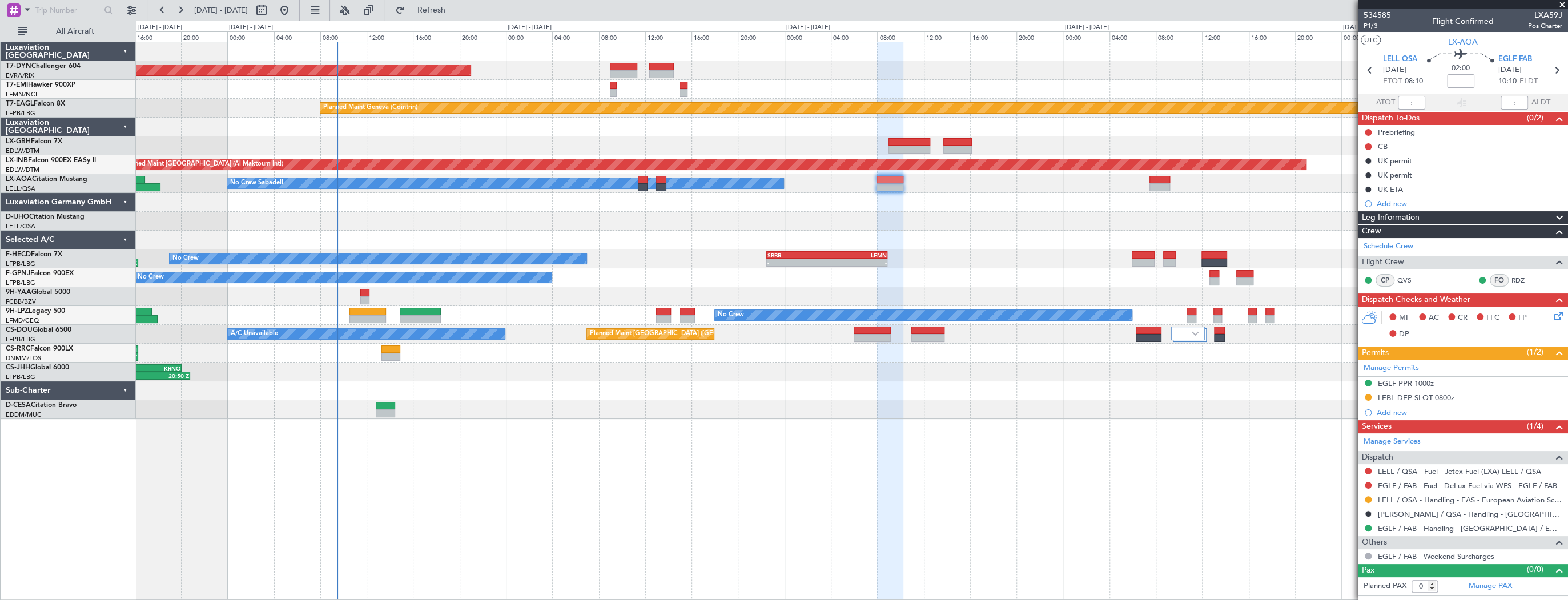
click at [421, 237] on div at bounding box center [852, 240] width 1432 height 19
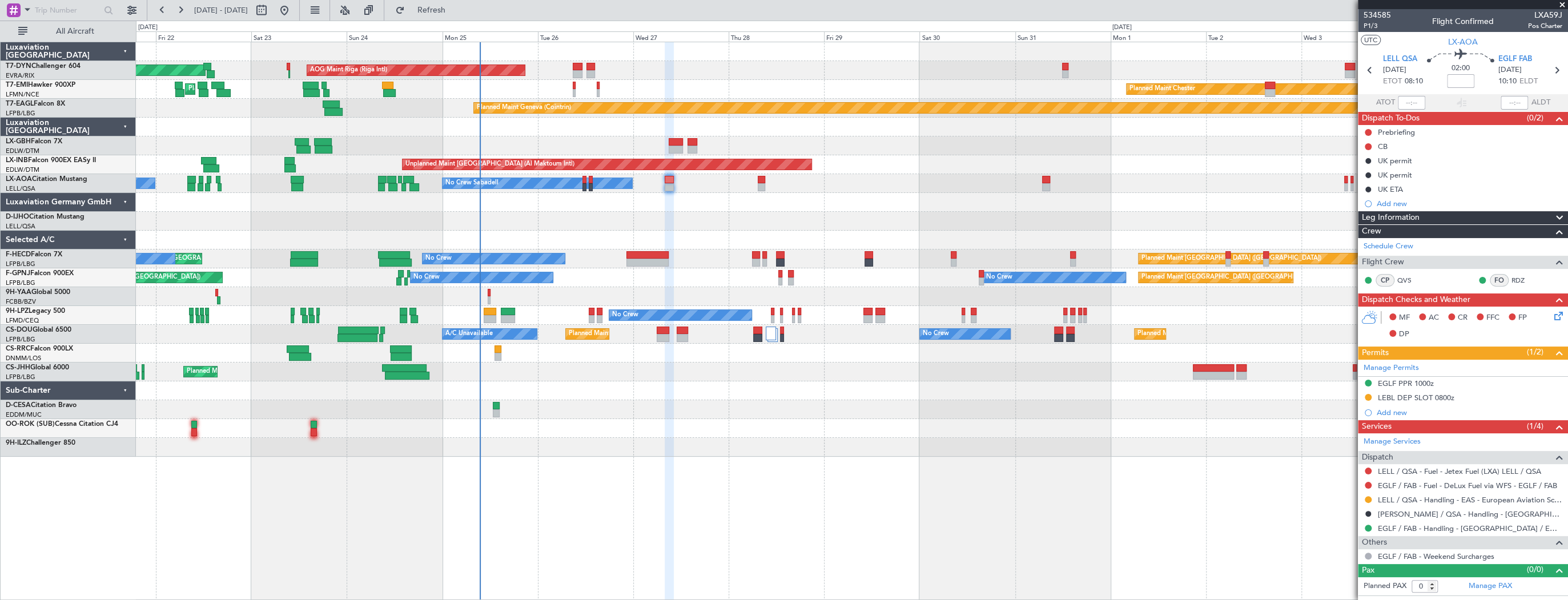
click at [688, 429] on div at bounding box center [852, 428] width 1432 height 19
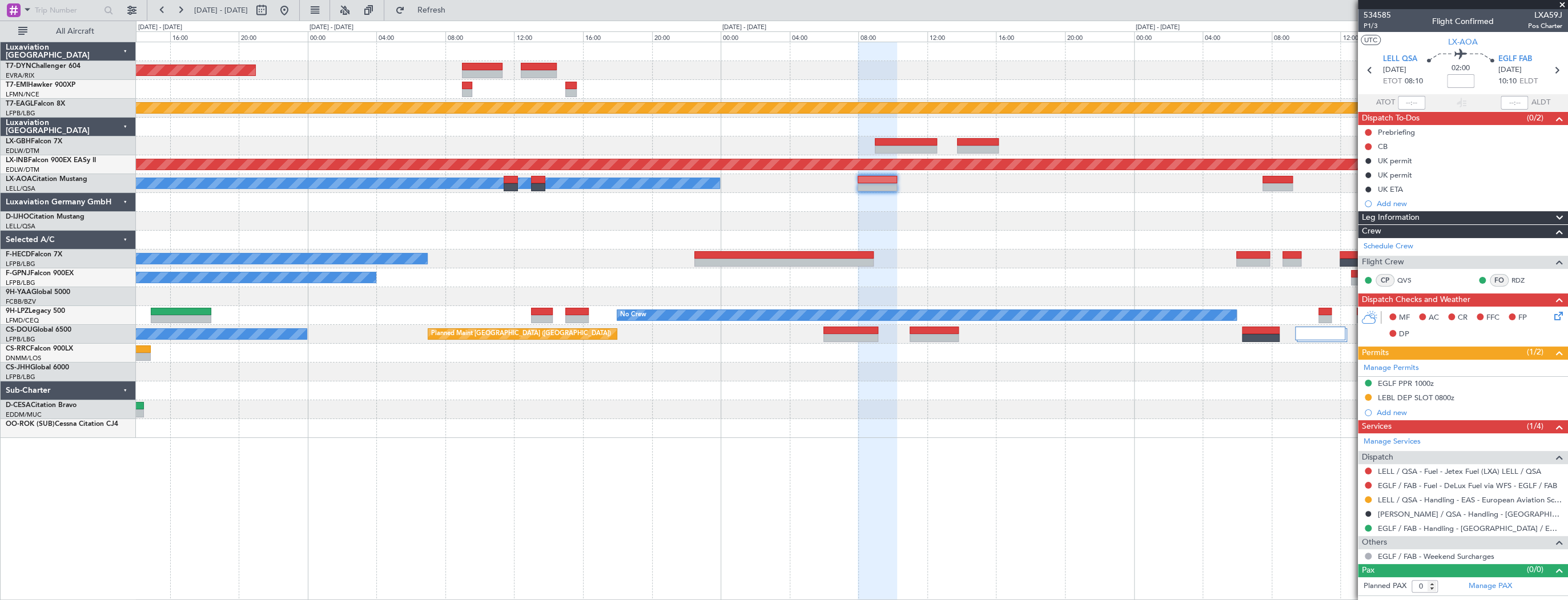
click at [781, 477] on div "AOG Maint Riga (Riga Intl) Planned Maint Geneva (Cointrin) Unplanned Maint Duba…" at bounding box center [852, 320] width 1433 height 559
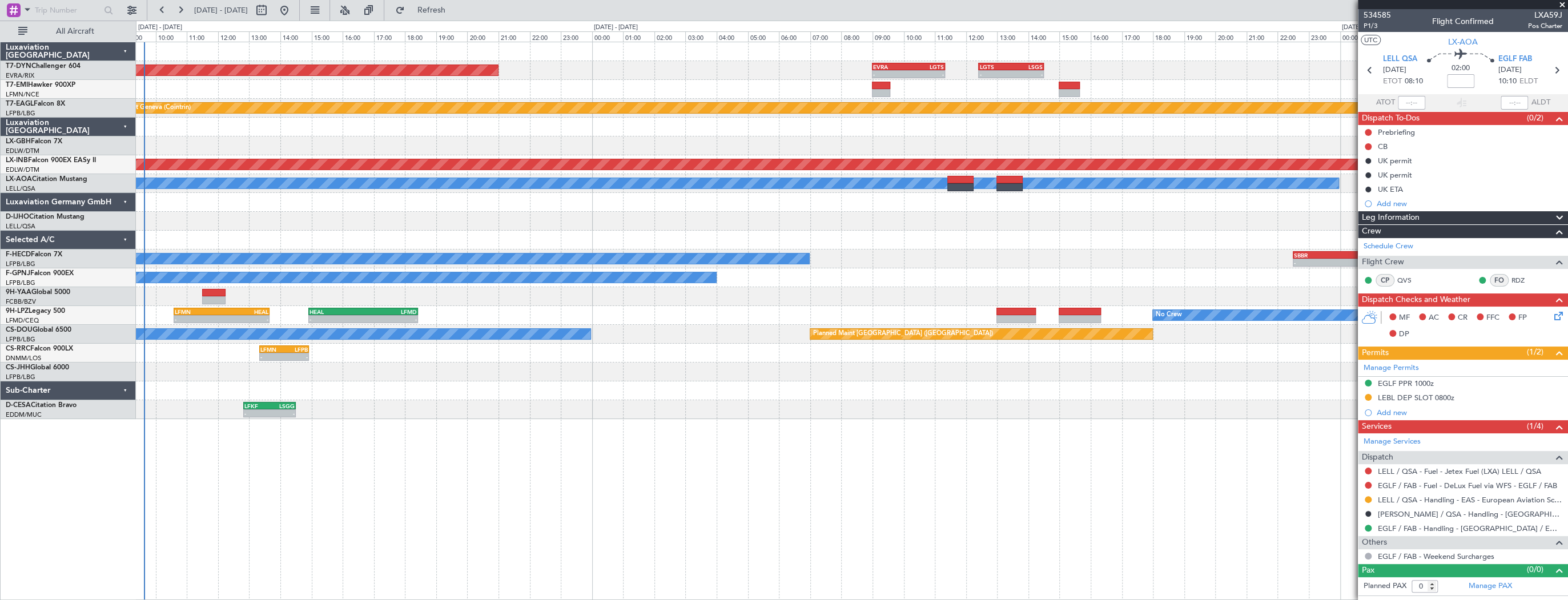
click at [525, 396] on div "AOG Maint Riga (Riga Intl) - - EVRA 09:00 Z LGTS 11:20 Z - - LGTS 12:25 Z LSGS …" at bounding box center [852, 231] width 1432 height 377
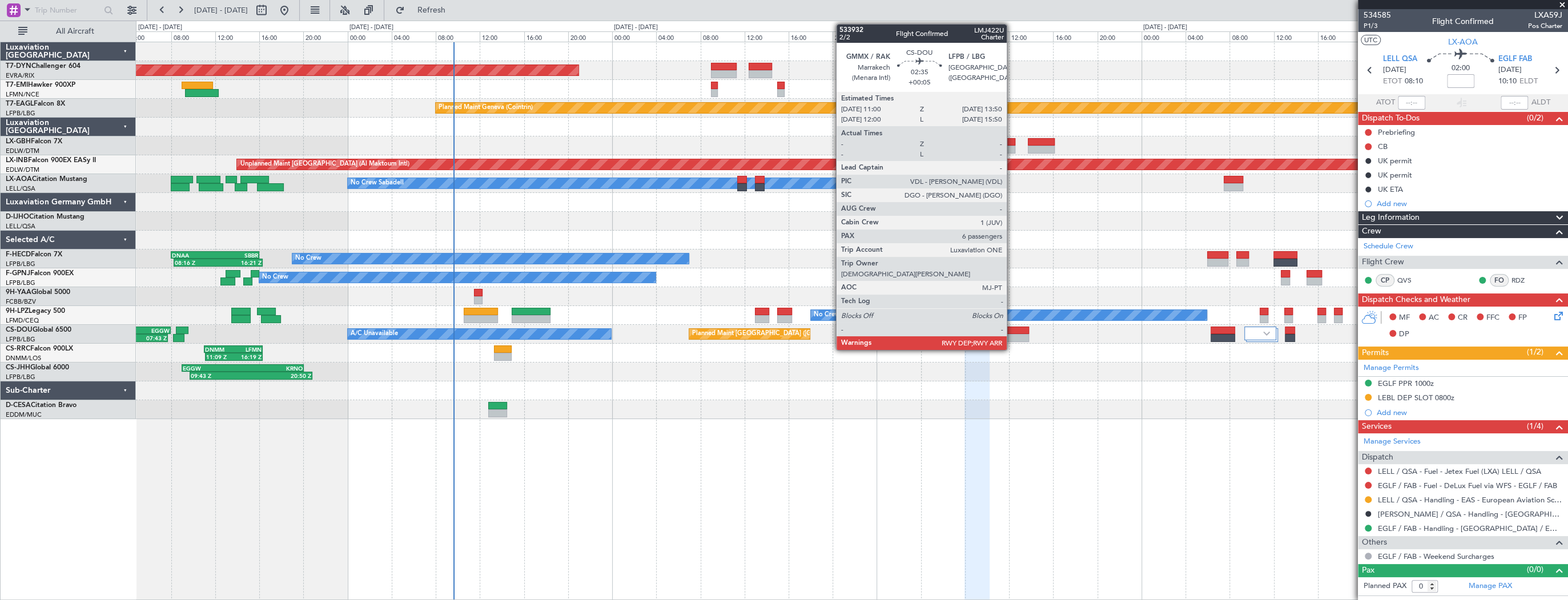
click at [1012, 332] on div at bounding box center [1013, 331] width 32 height 8
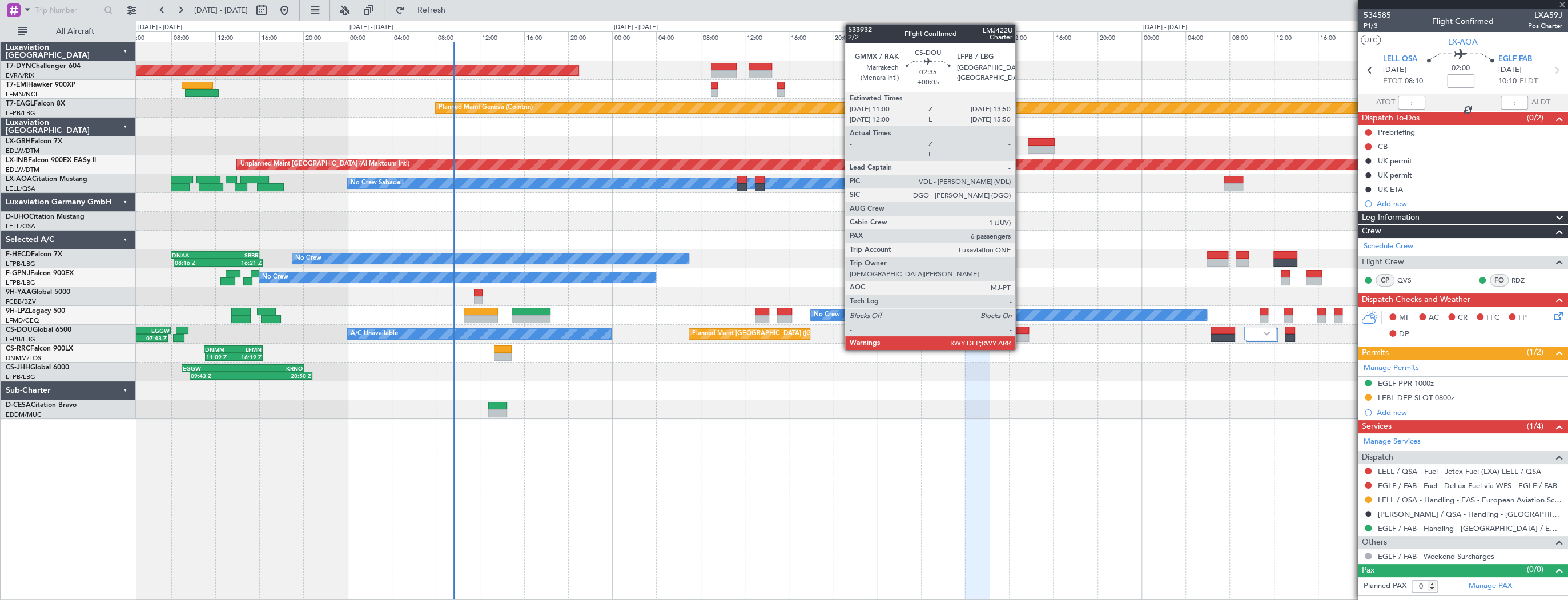
type input "+00:05"
type input "6"
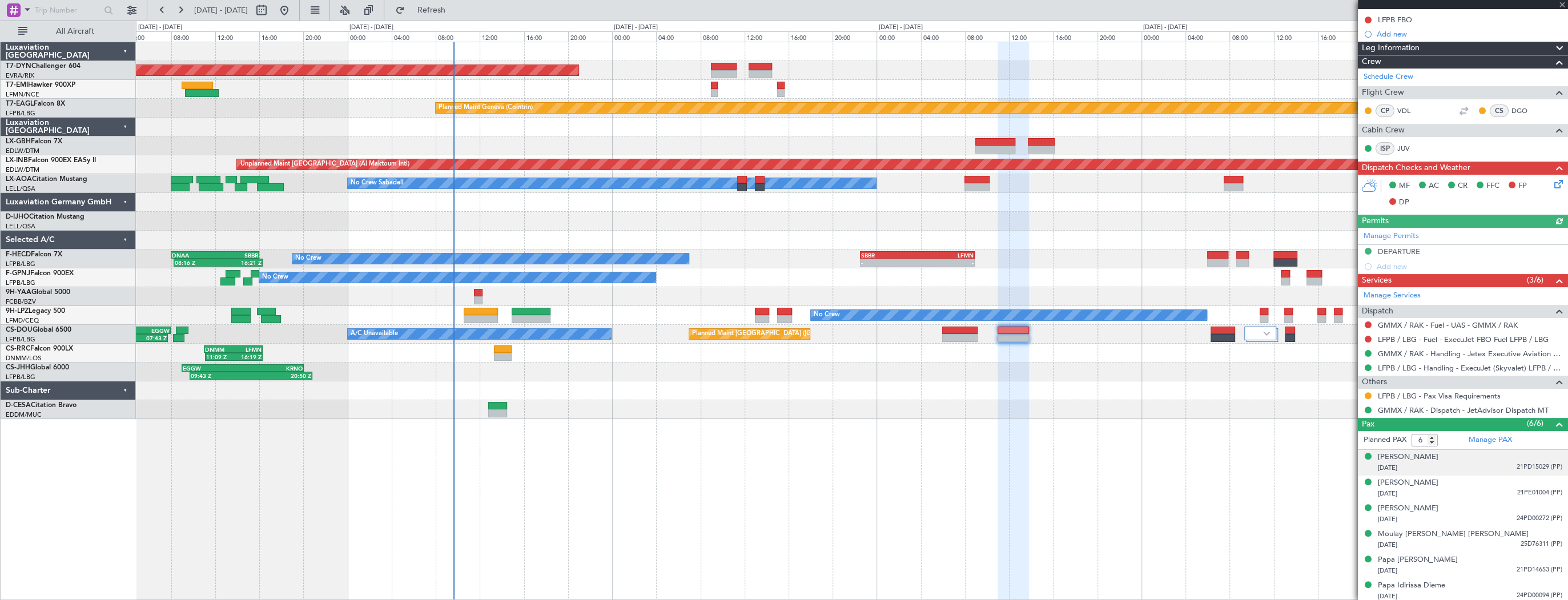
scroll to position [143, 0]
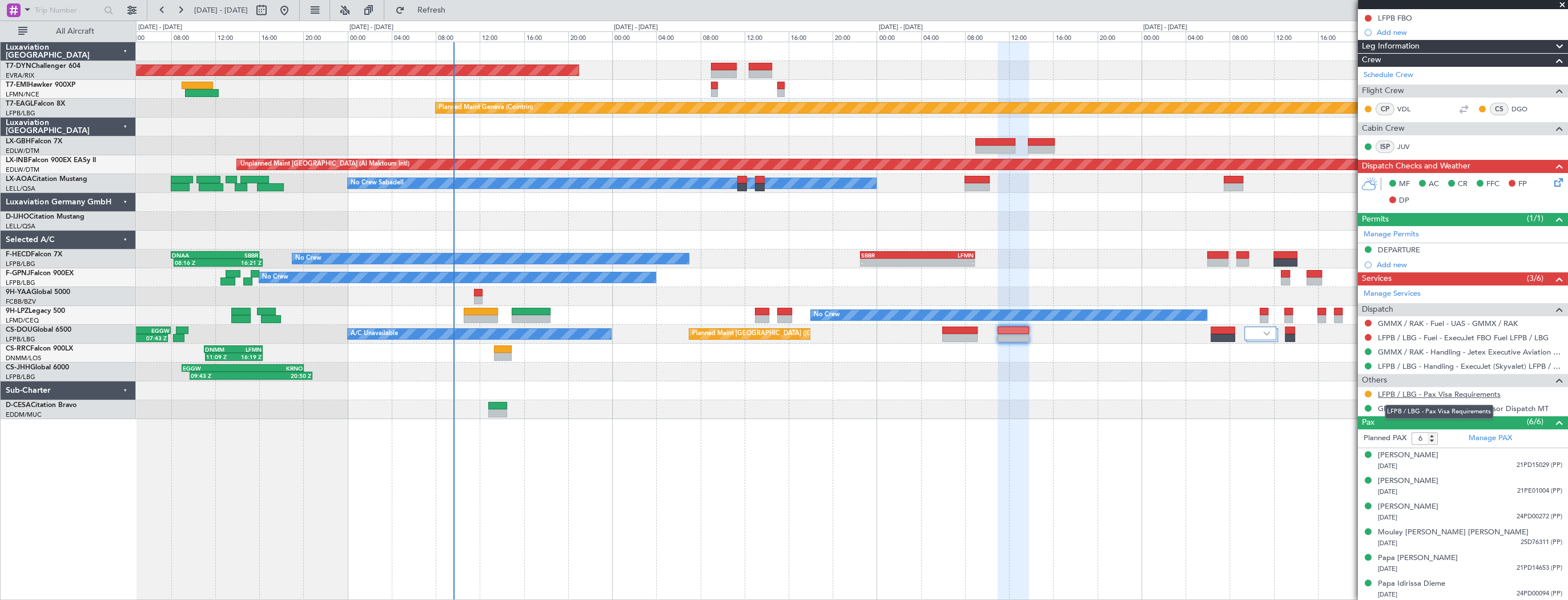
click at [1469, 393] on link "LFPB / LBG - Pax Visa Requirements" at bounding box center [1439, 395] width 123 height 10
drag, startPoint x: 1443, startPoint y: 564, endPoint x: 1444, endPoint y: 571, distance: 7.1
click at [1444, 571] on div "[DATE] 21PD14653 (PP)" at bounding box center [1470, 569] width 184 height 12
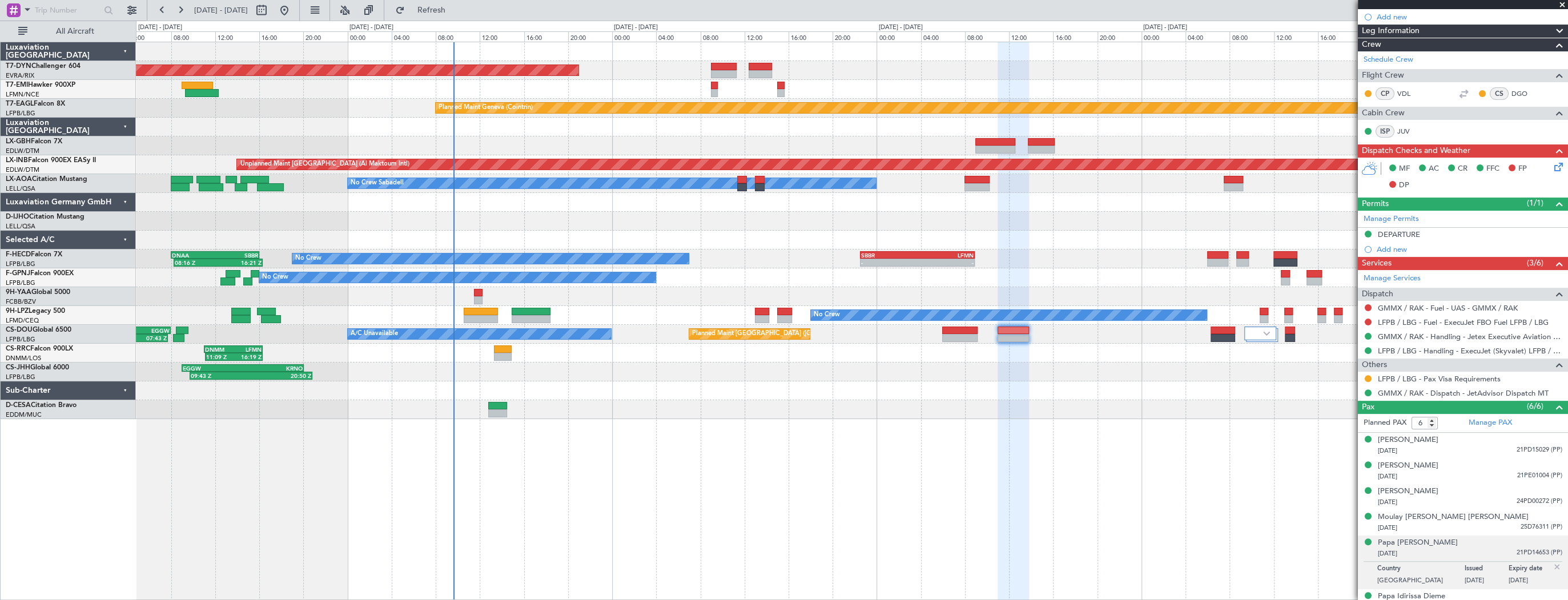
scroll to position [171, 0]
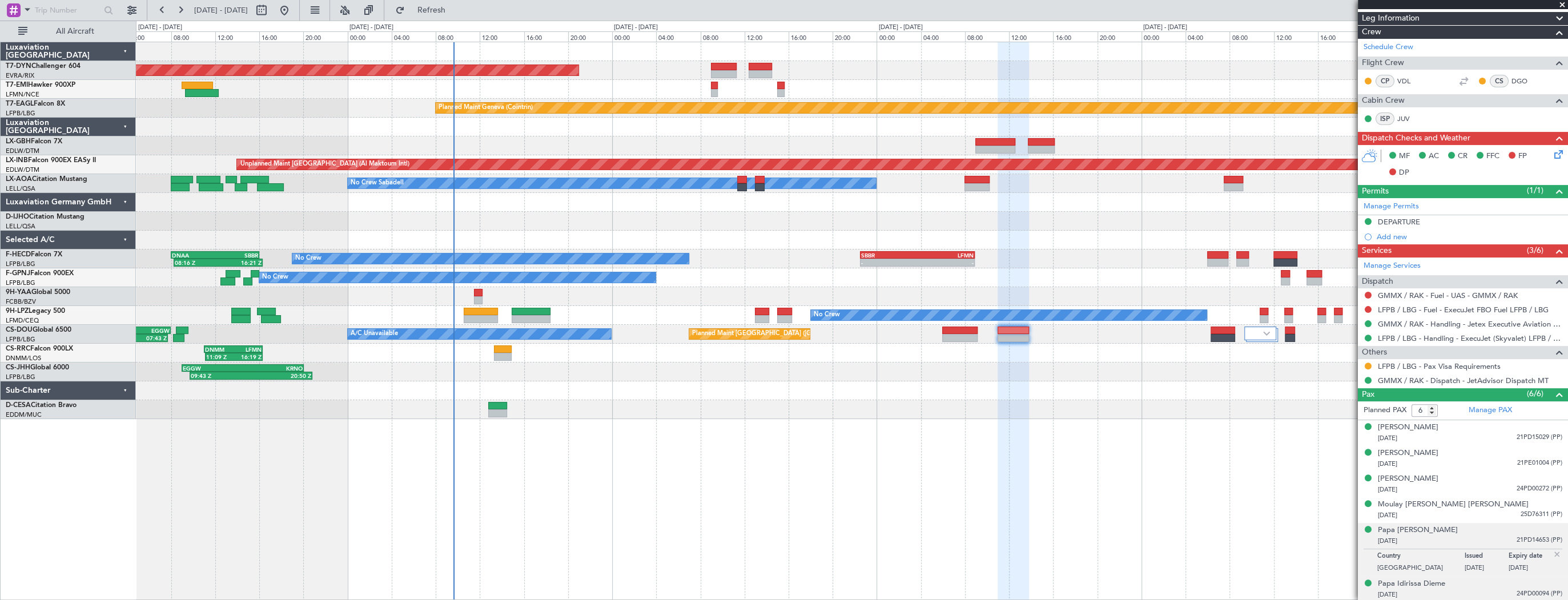
click at [1457, 596] on div "[DATE] 24PD00094 (PP)" at bounding box center [1470, 595] width 184 height 12
click at [1366, 363] on button at bounding box center [1368, 366] width 7 height 7
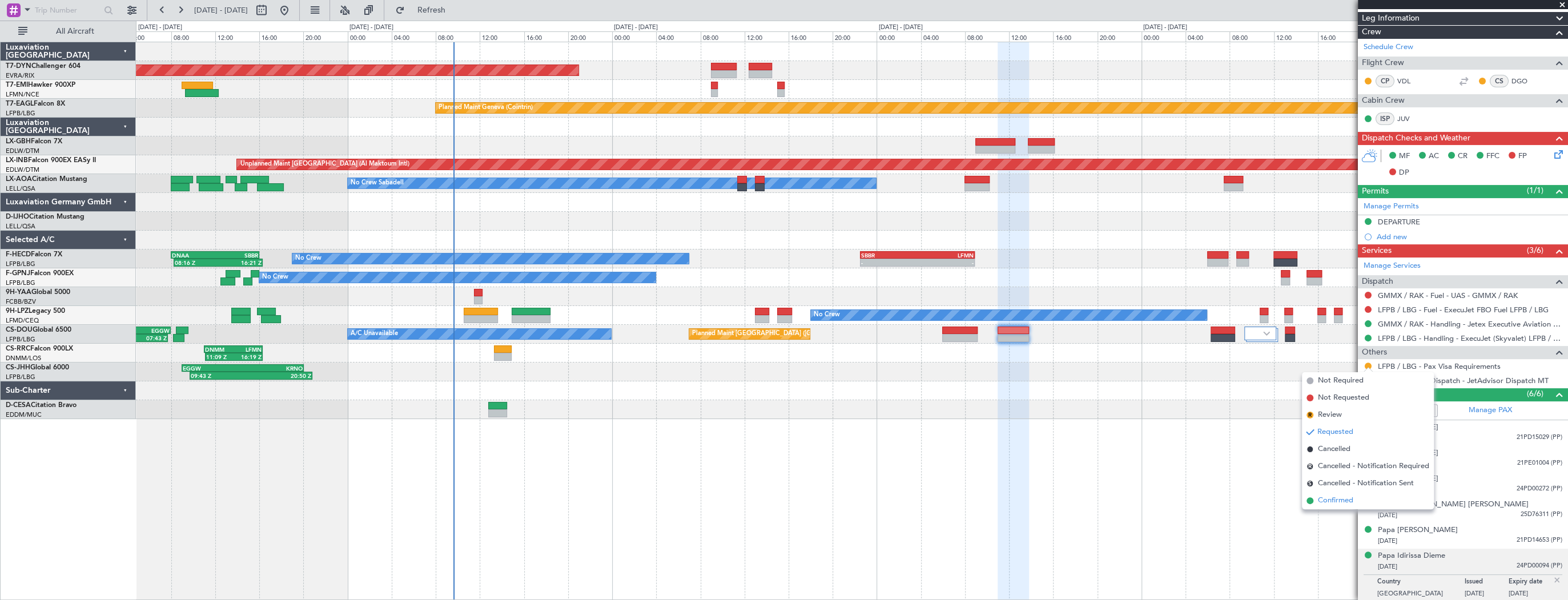
click at [1380, 505] on li "Confirmed" at bounding box center [1368, 501] width 132 height 17
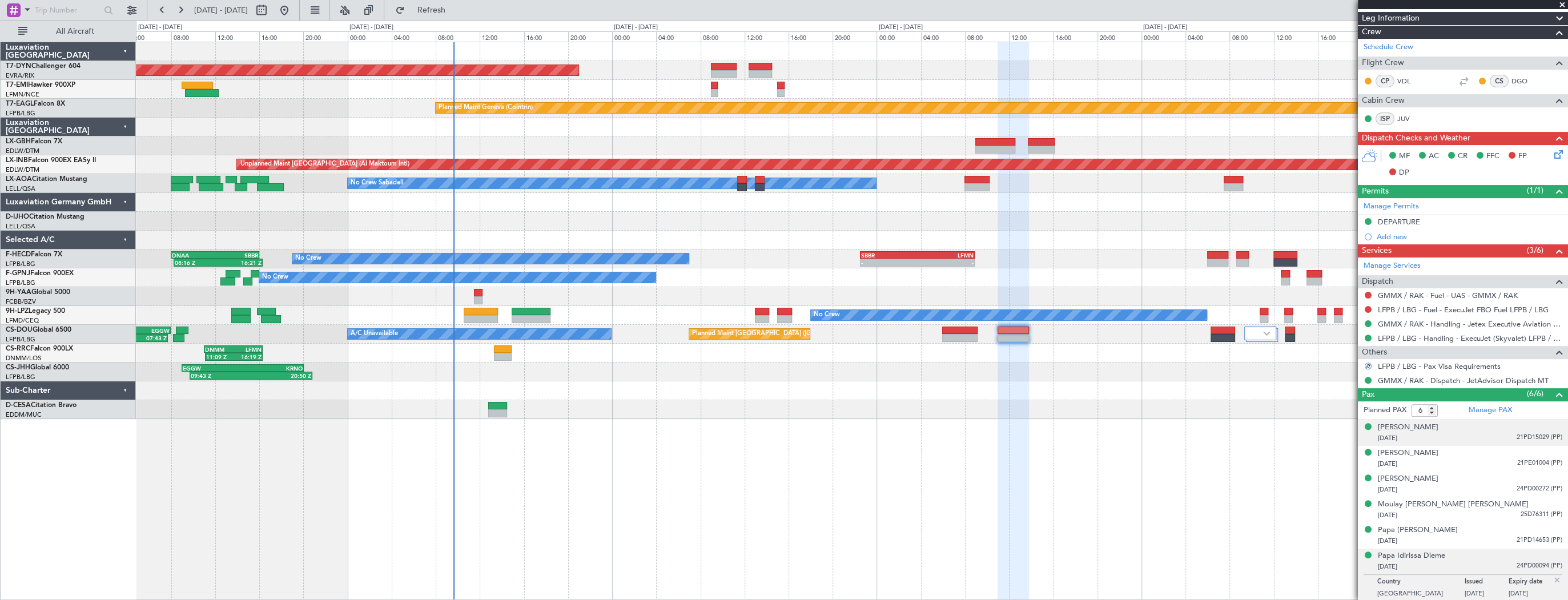
click at [1436, 436] on div "[DATE] 21PD15029 (PP)" at bounding box center [1470, 439] width 184 height 12
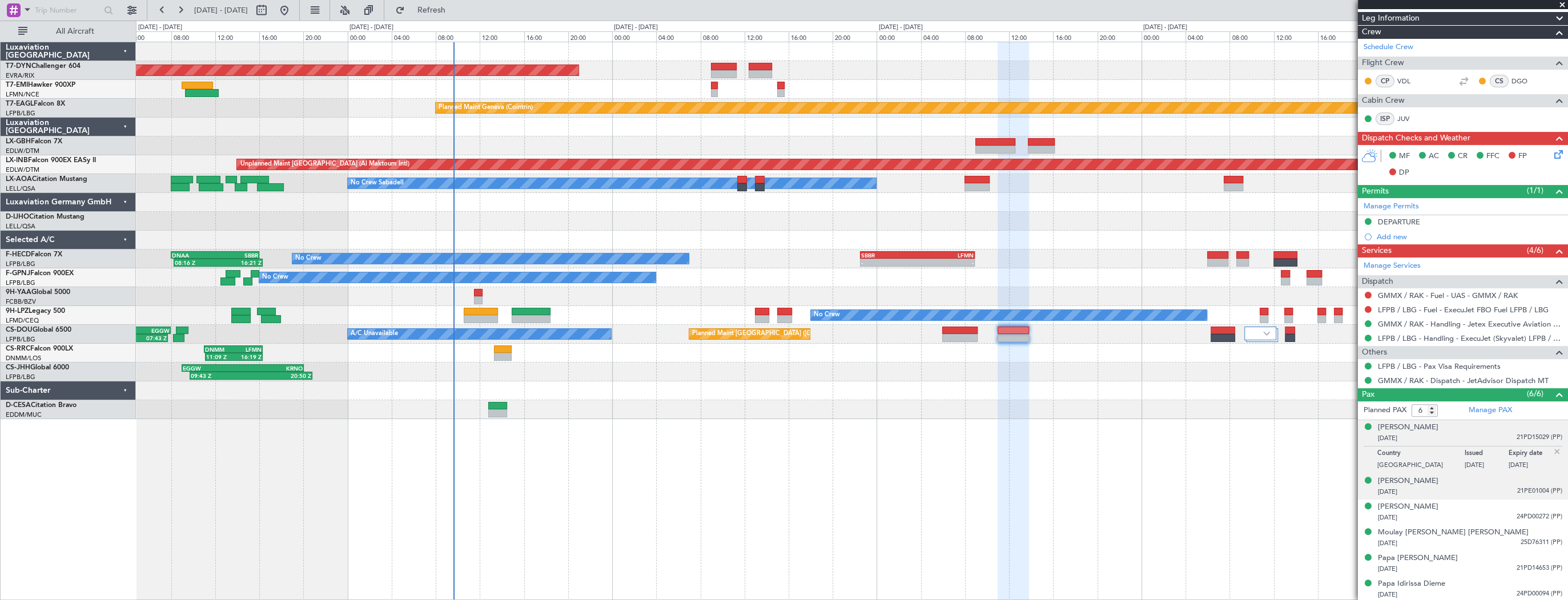
click at [1447, 476] on div "Macky Sall 11/12/1961 21PE01004 (PP)" at bounding box center [1470, 486] width 184 height 22
click at [1452, 507] on div "Marème SALL 17/03/1972 24PD00272 (PP)" at bounding box center [1470, 512] width 184 height 22
click at [1397, 451] on div "[PERSON_NAME]" at bounding box center [1408, 453] width 61 height 12
click at [1404, 452] on div "[PERSON_NAME]" at bounding box center [1408, 453] width 61 height 12
click at [1428, 589] on div "[DATE] 24PD00094 (PP)" at bounding box center [1470, 595] width 184 height 12
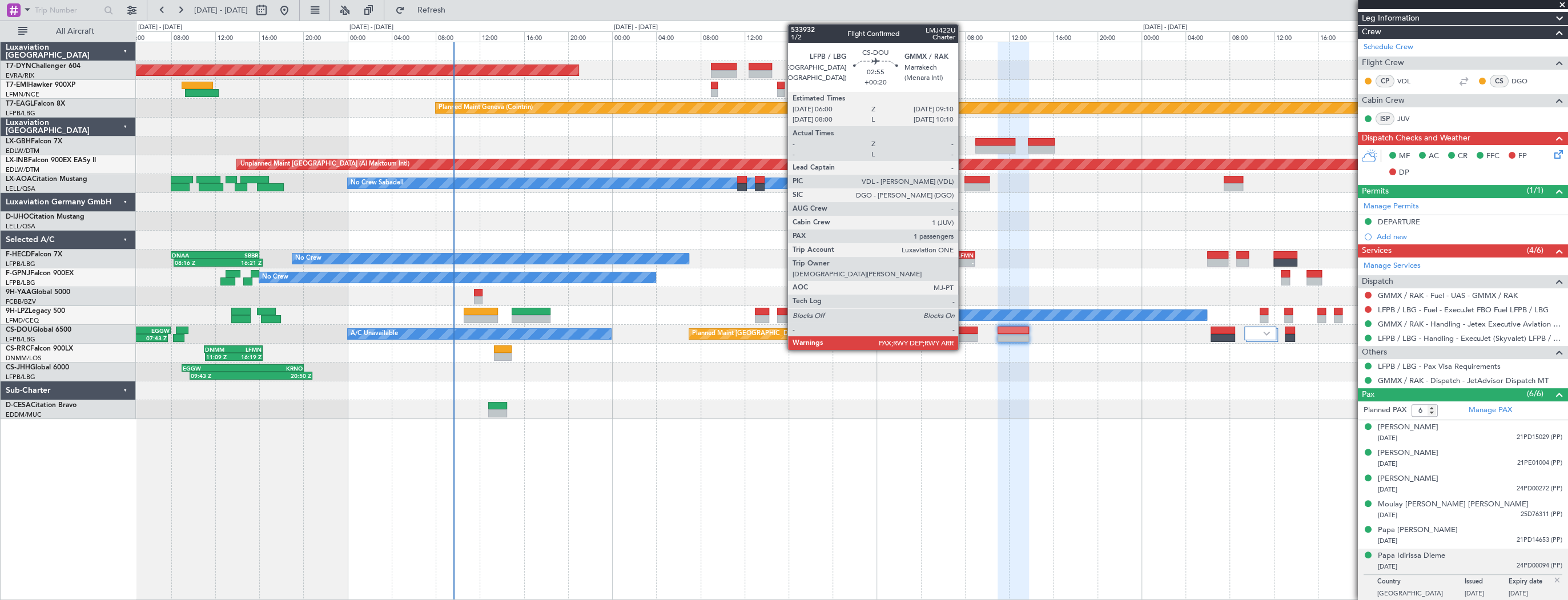
click at [964, 334] on div at bounding box center [960, 338] width 36 height 8
type input "+00:20"
type input "1"
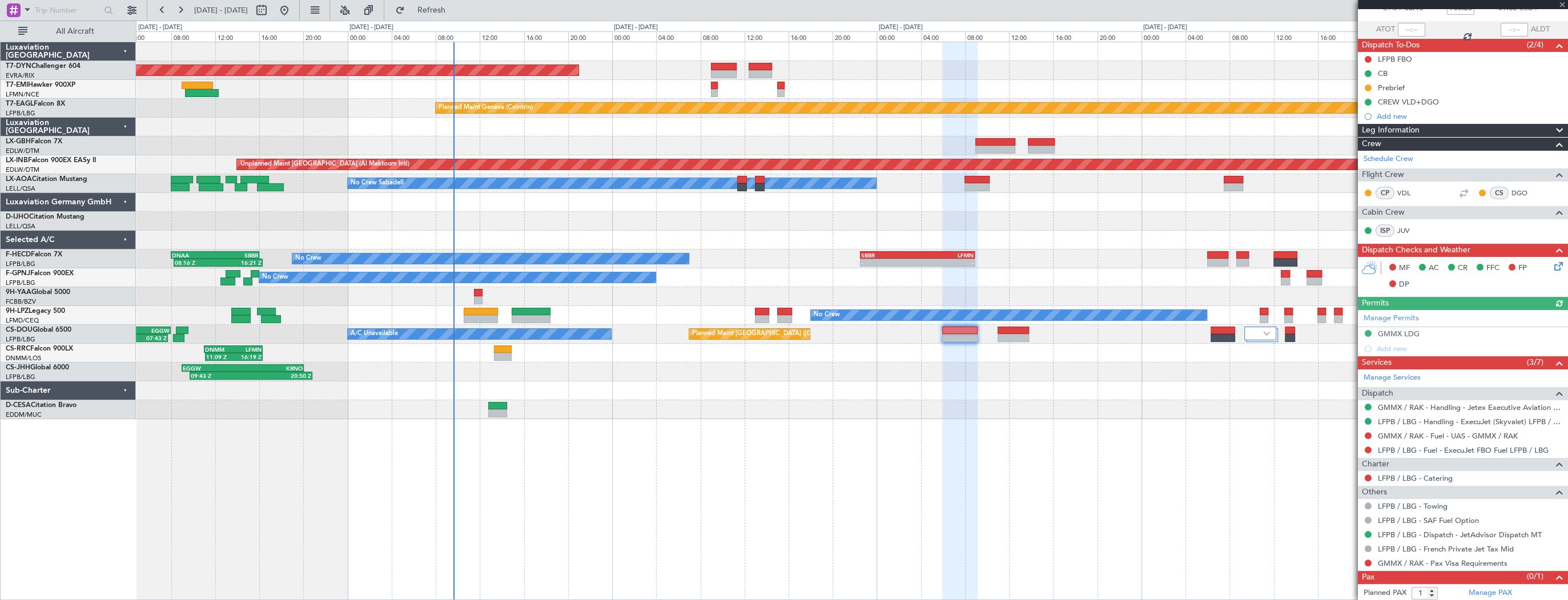
scroll to position [88, 0]
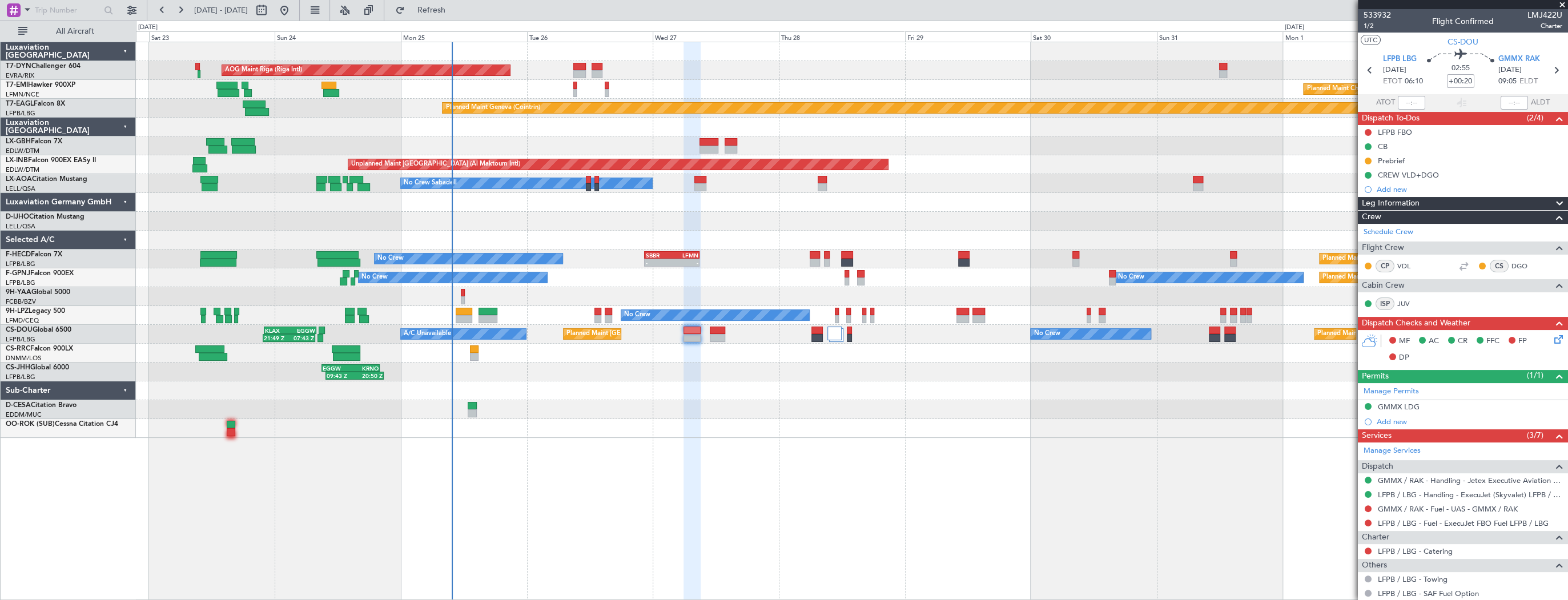
scroll to position [88, 0]
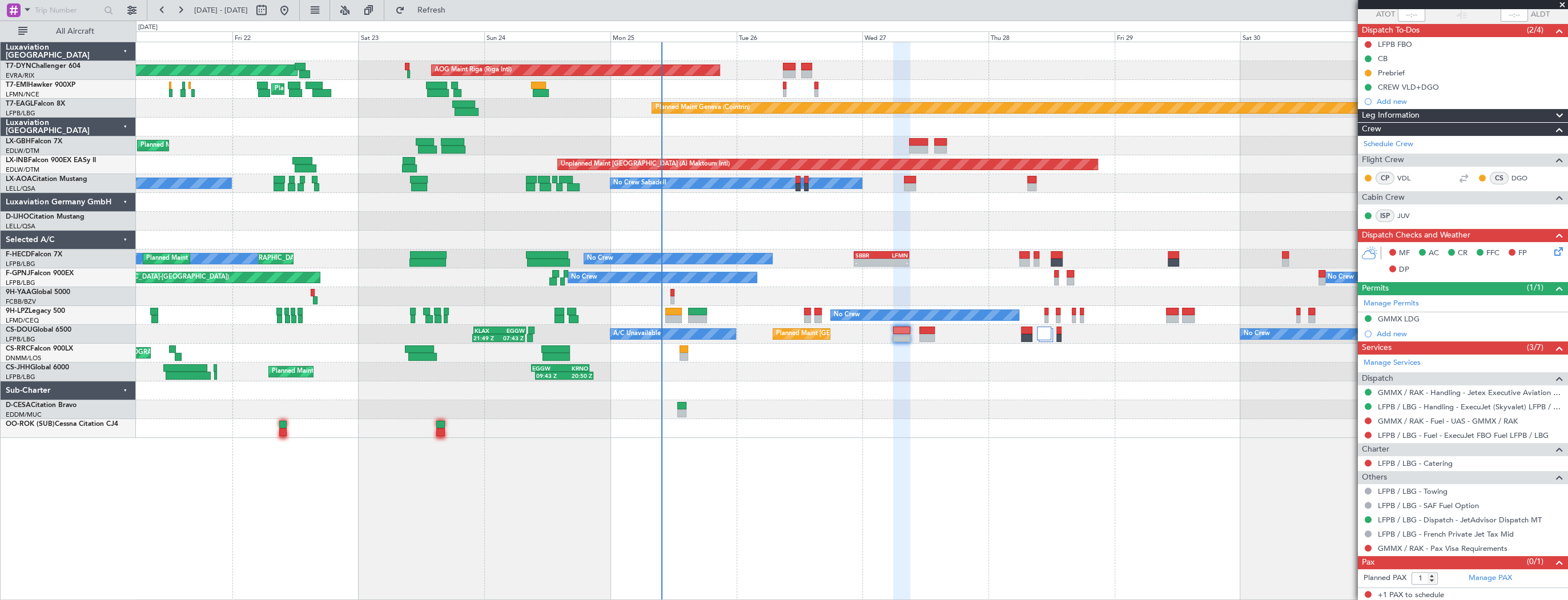
click at [763, 427] on div at bounding box center [852, 428] width 1432 height 19
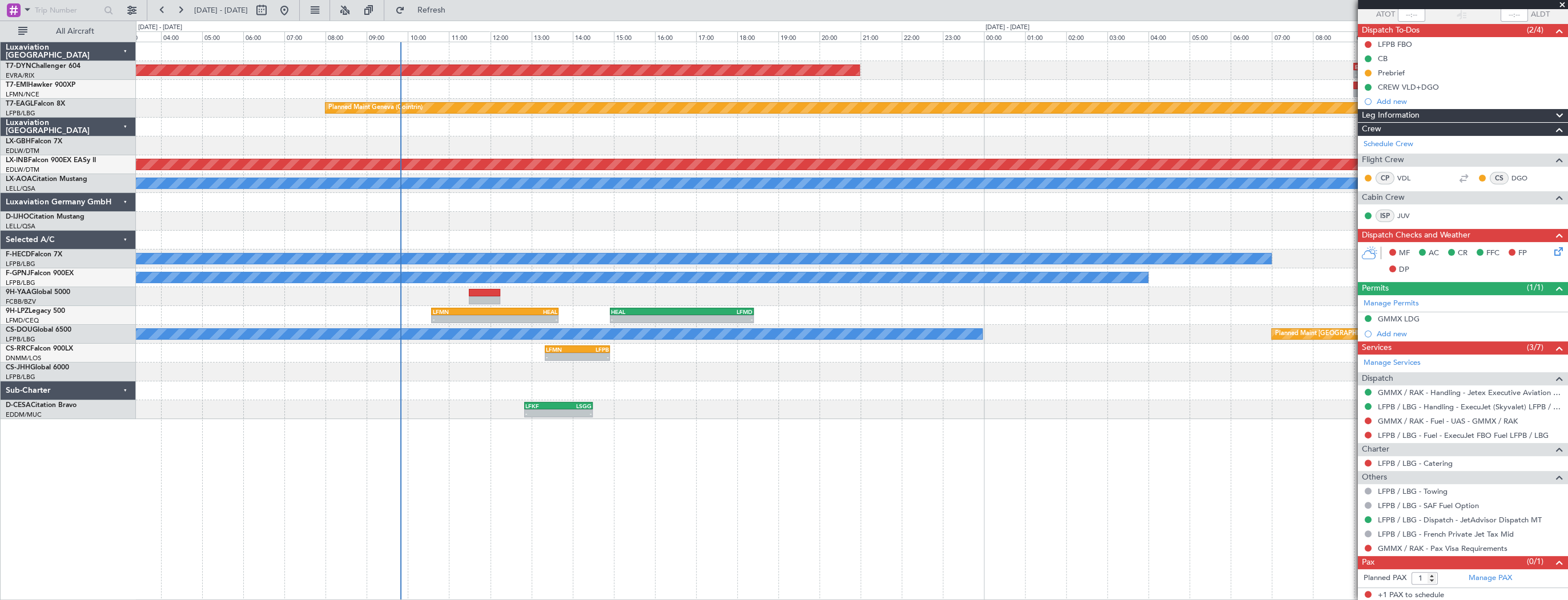
click at [639, 374] on div "09:43 Z 20:50 Z EGGW 09:00 Z KRNO 20:05 Z" at bounding box center [852, 372] width 1432 height 19
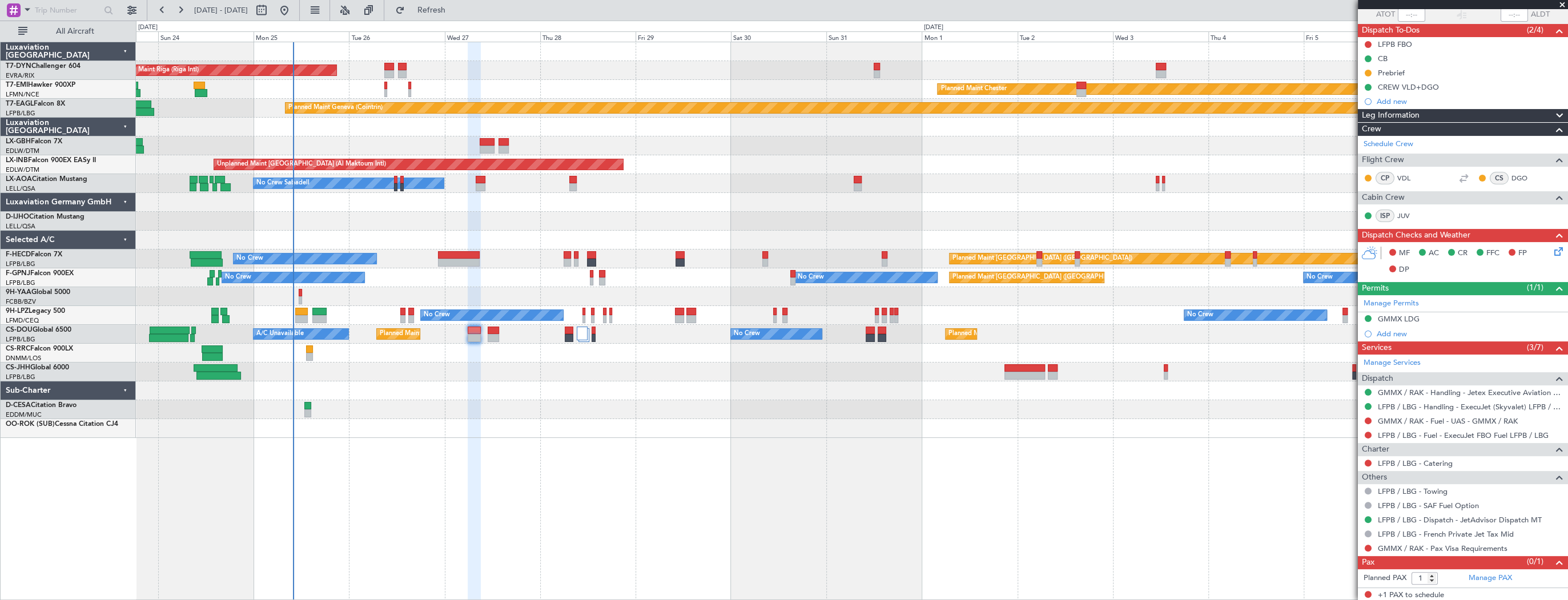
click at [419, 132] on div at bounding box center [852, 127] width 1432 height 19
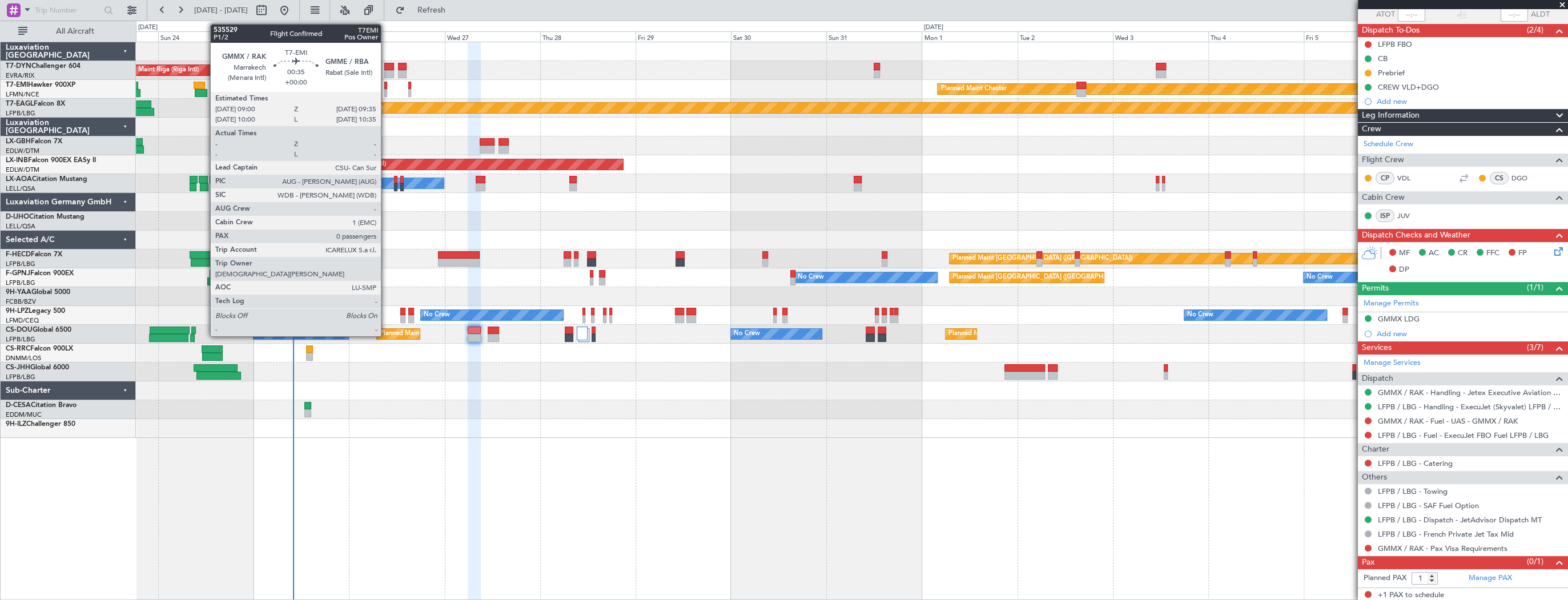
click at [386, 89] on div at bounding box center [385, 93] width 3 height 8
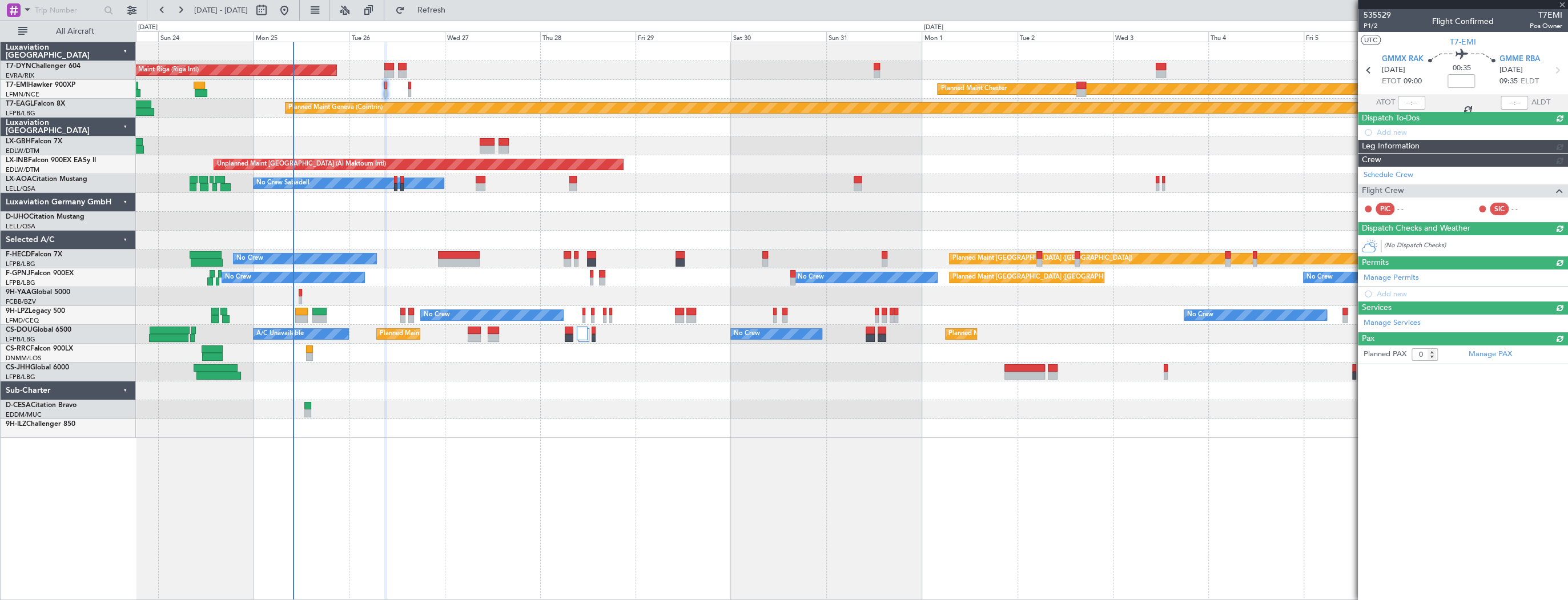
scroll to position [0, 0]
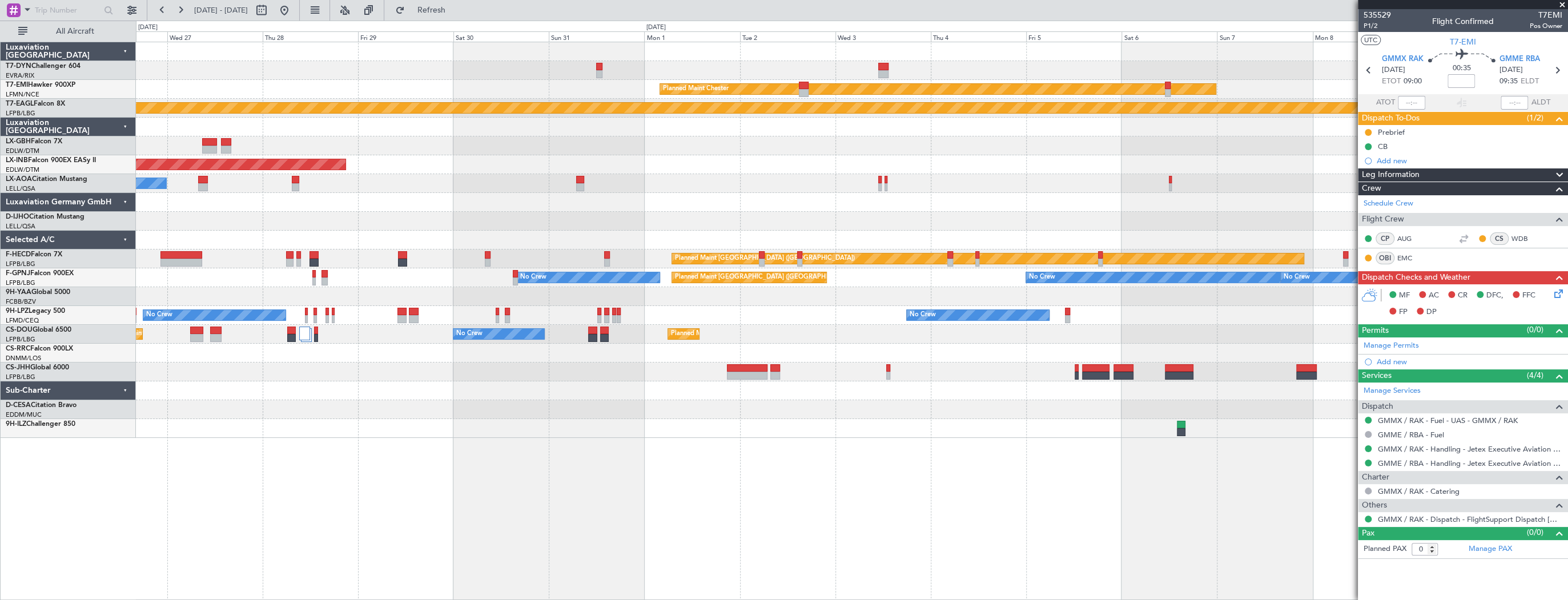
click at [632, 145] on div "AOG Maint Riga (Riga Intl) Planned Maint Chester Planned Maint Geneva (Cointrin…" at bounding box center [852, 240] width 1432 height 395
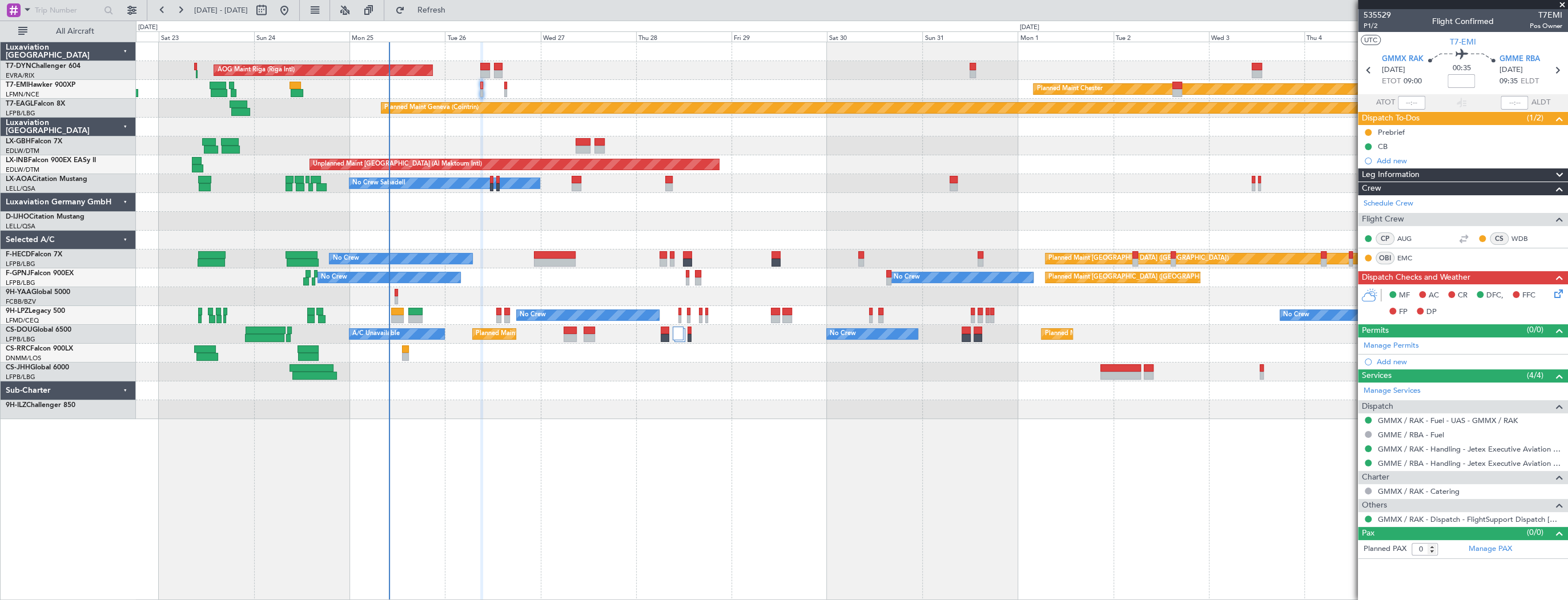
click at [1072, 68] on div "AOG Maint Riga (Riga Intl) Planned Maint Basel-Mulhouse" at bounding box center [852, 70] width 1432 height 19
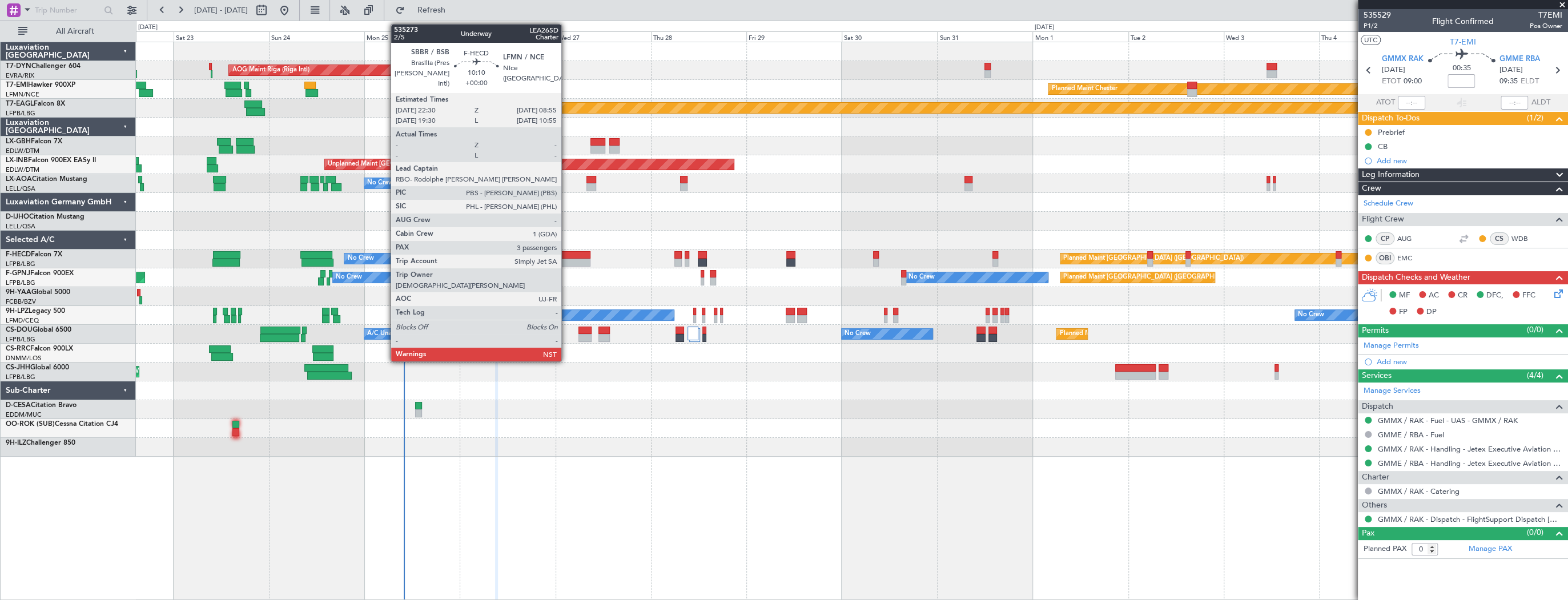
click at [566, 258] on div at bounding box center [569, 255] width 41 height 8
type input "3"
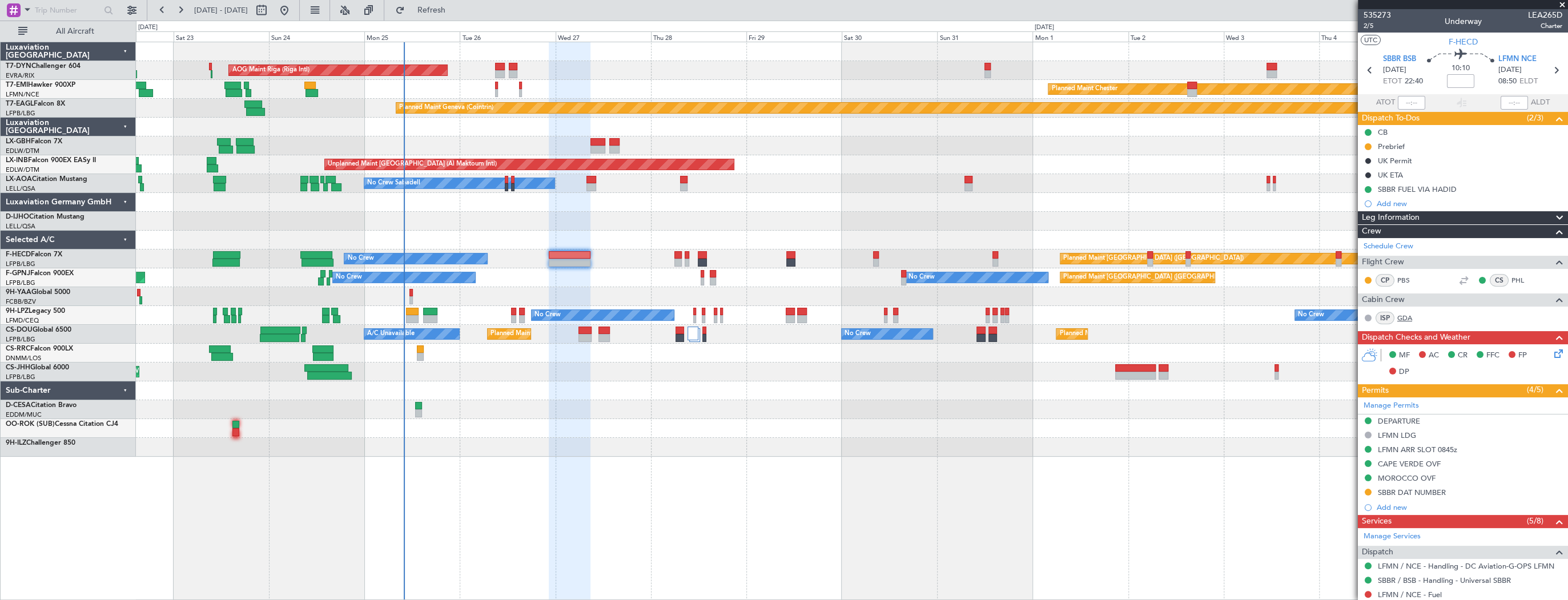
click at [1405, 315] on link "GDA" at bounding box center [1410, 317] width 26 height 11
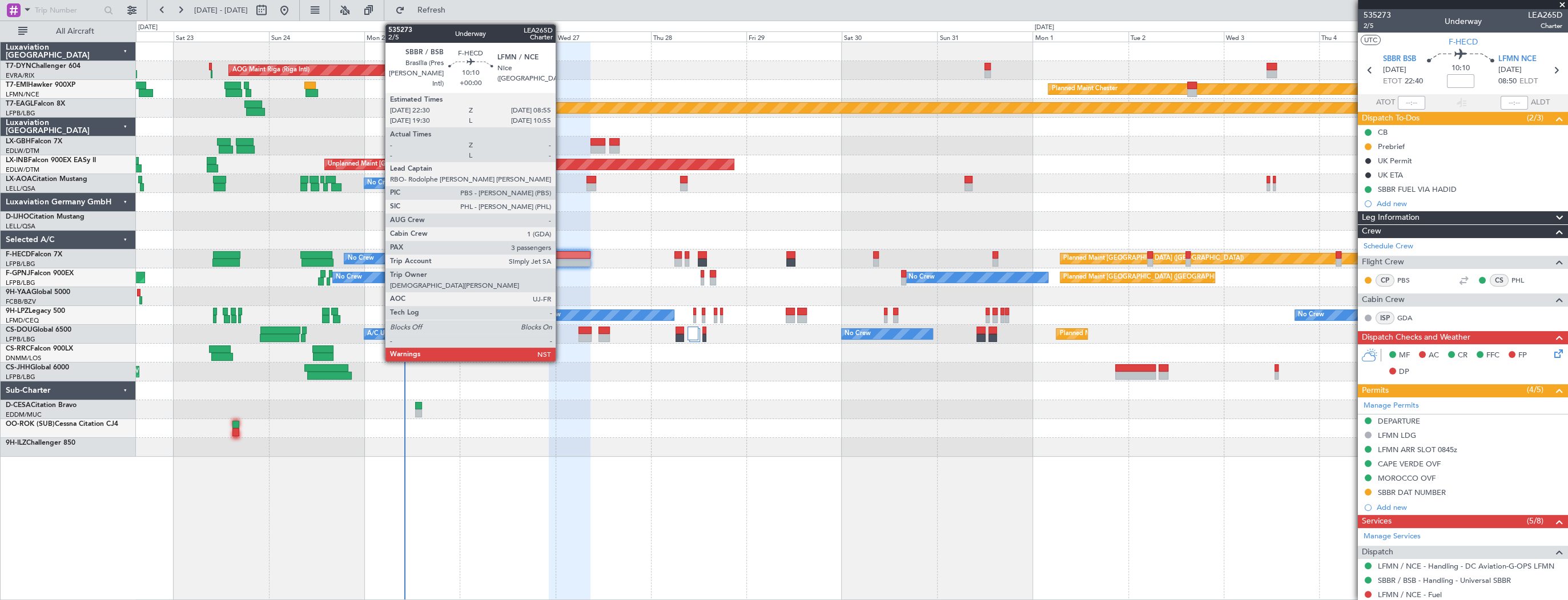
click at [561, 256] on div at bounding box center [569, 255] width 41 height 8
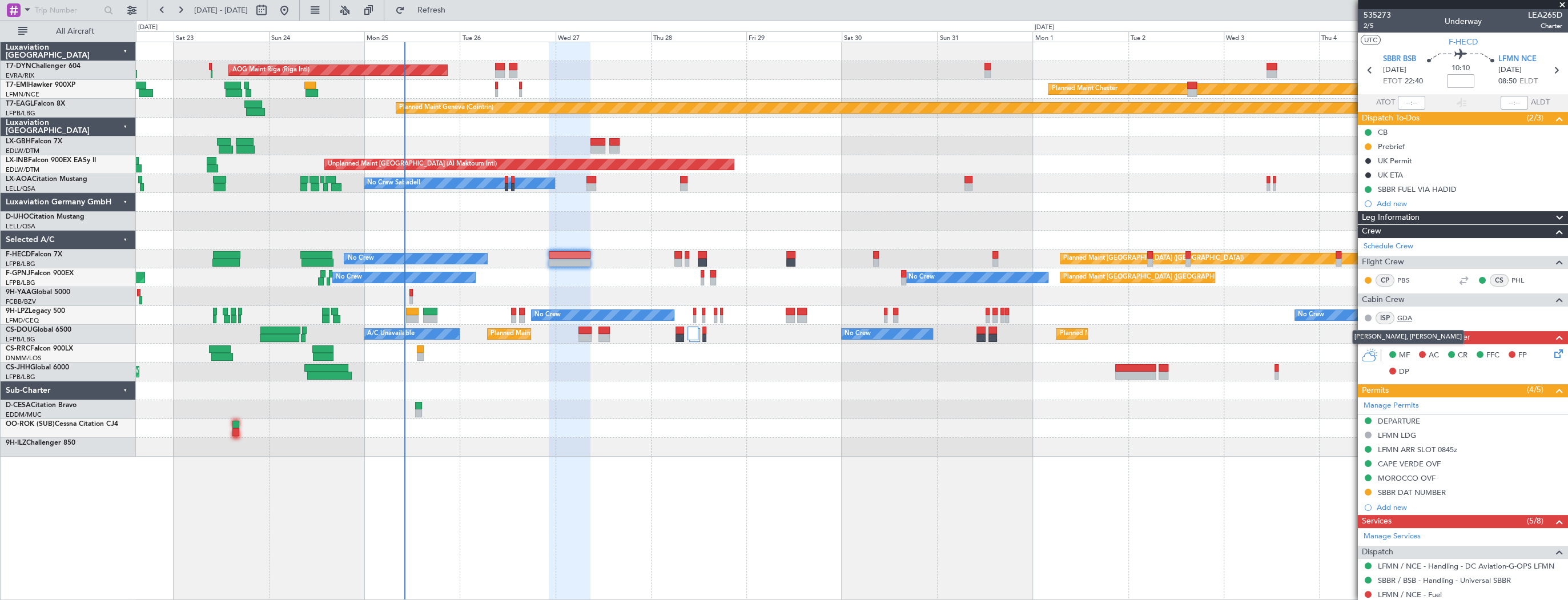
click at [1403, 314] on link "GDA" at bounding box center [1410, 317] width 26 height 11
click at [1412, 318] on link "GDA" at bounding box center [1410, 317] width 26 height 11
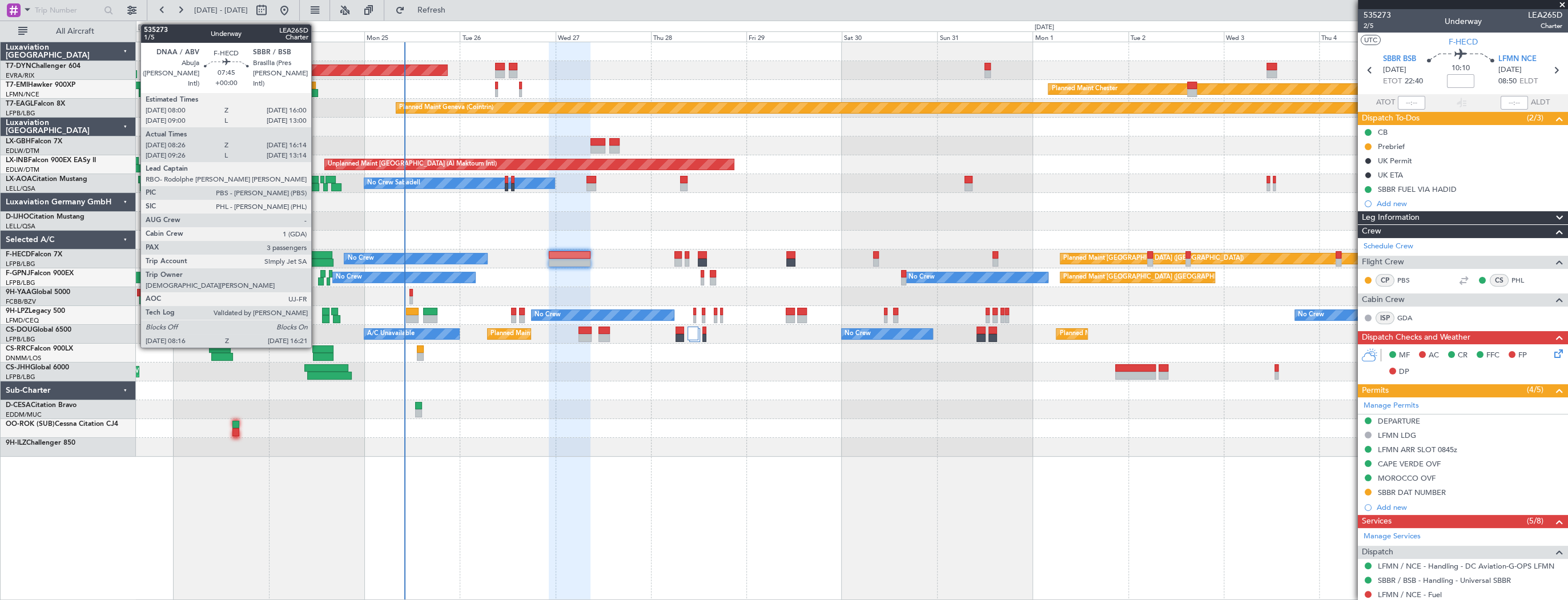
click at [316, 257] on div at bounding box center [316, 255] width 32 height 8
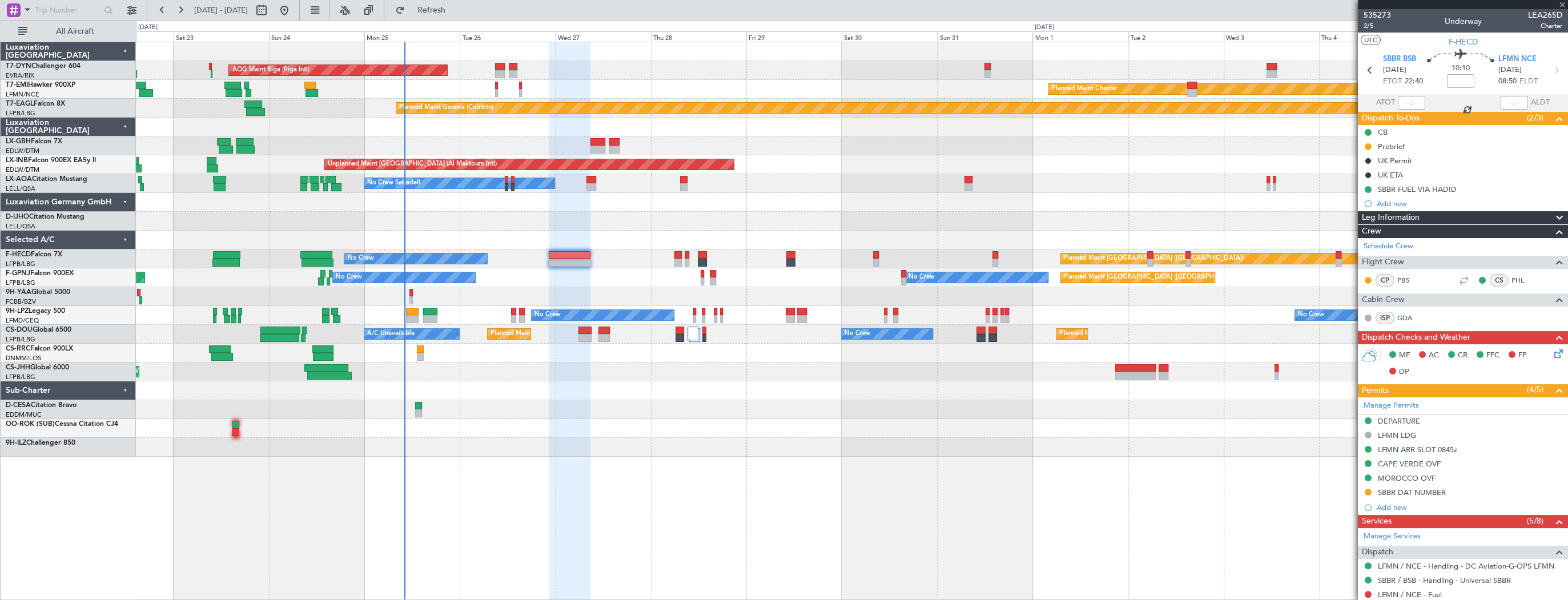
type input "08:36"
type input "16:09"
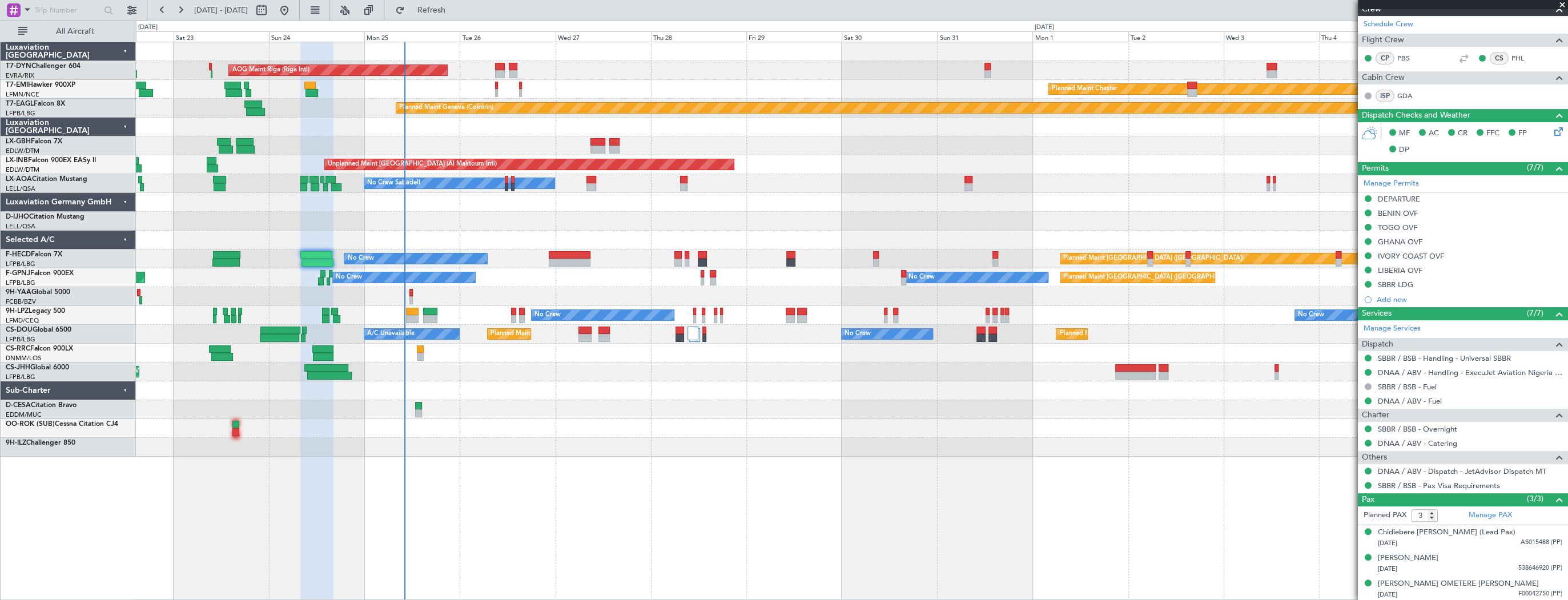
scroll to position [11, 0]
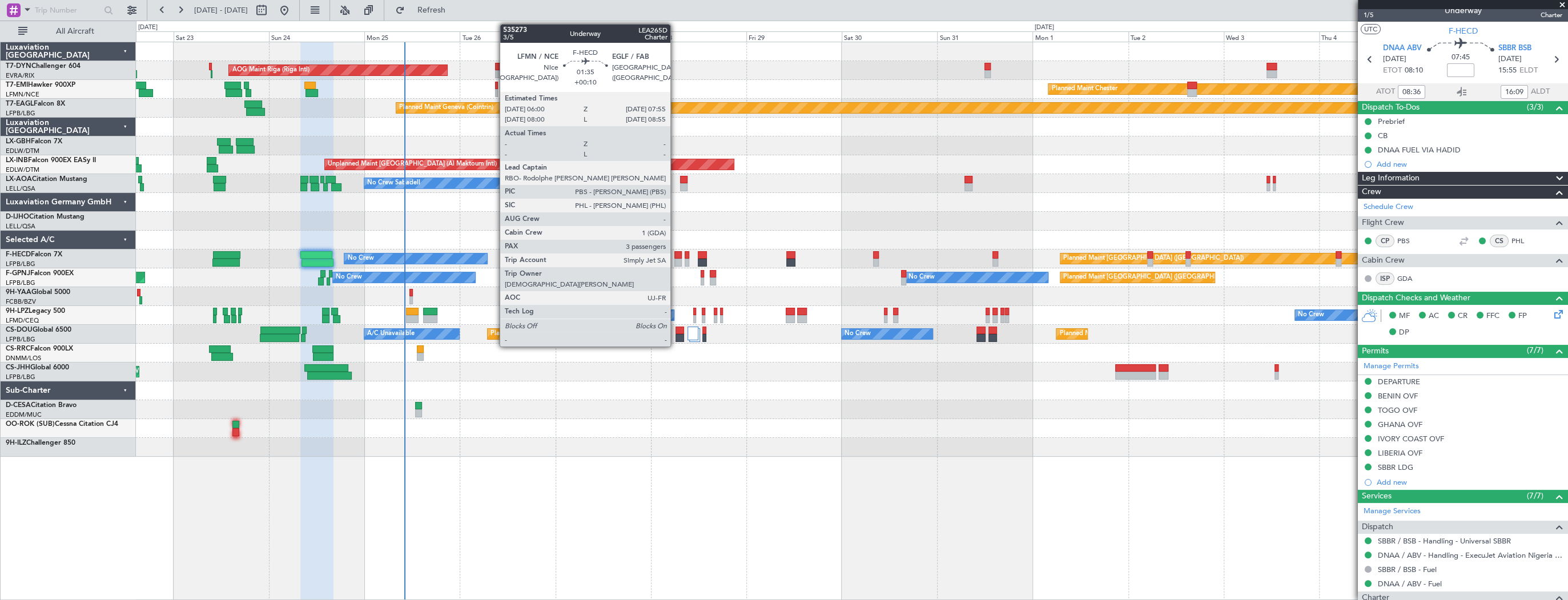
click at [675, 257] on div at bounding box center [678, 255] width 8 height 8
type input "+00:10"
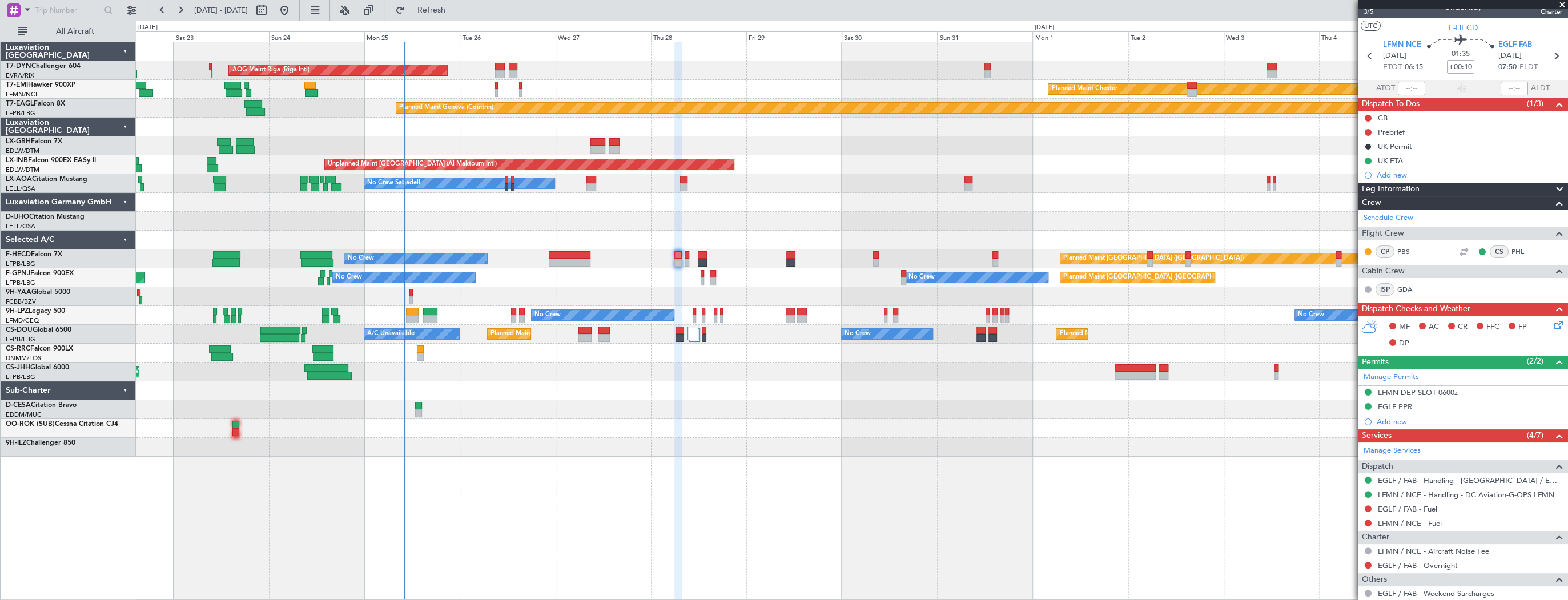
scroll to position [0, 0]
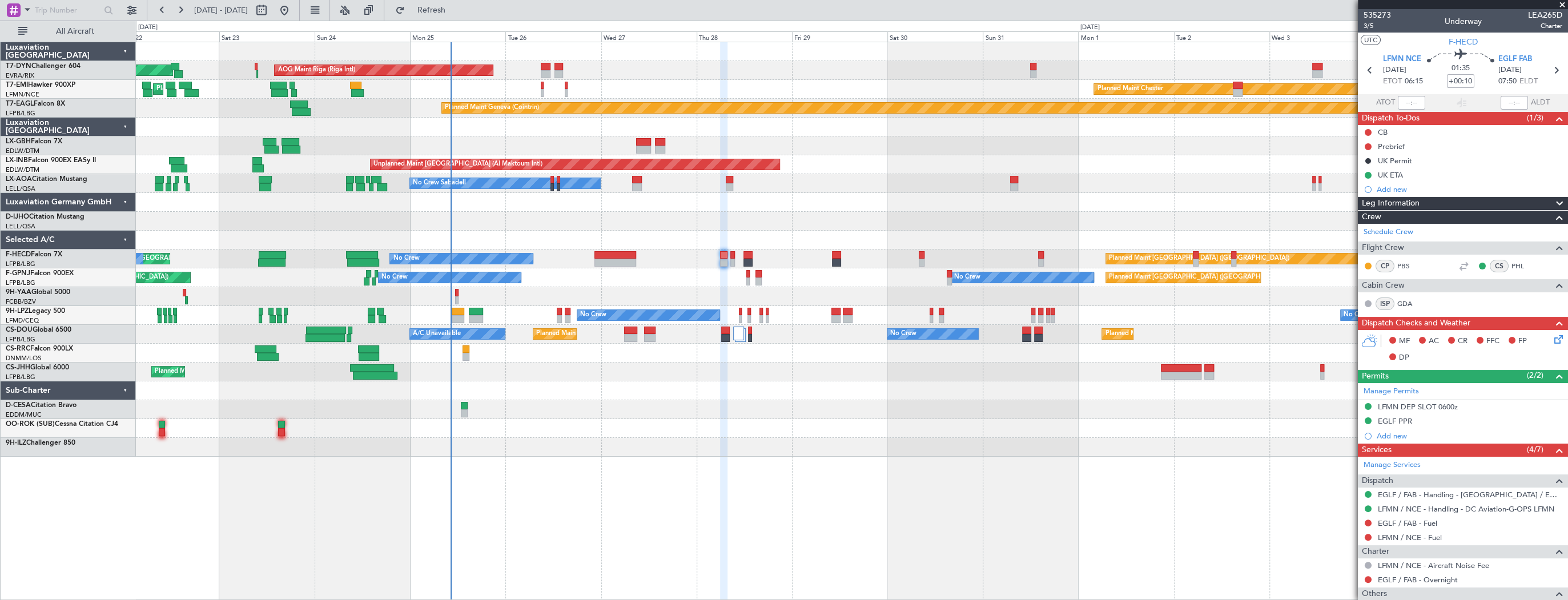
click at [399, 447] on div at bounding box center [852, 448] width 1432 height 19
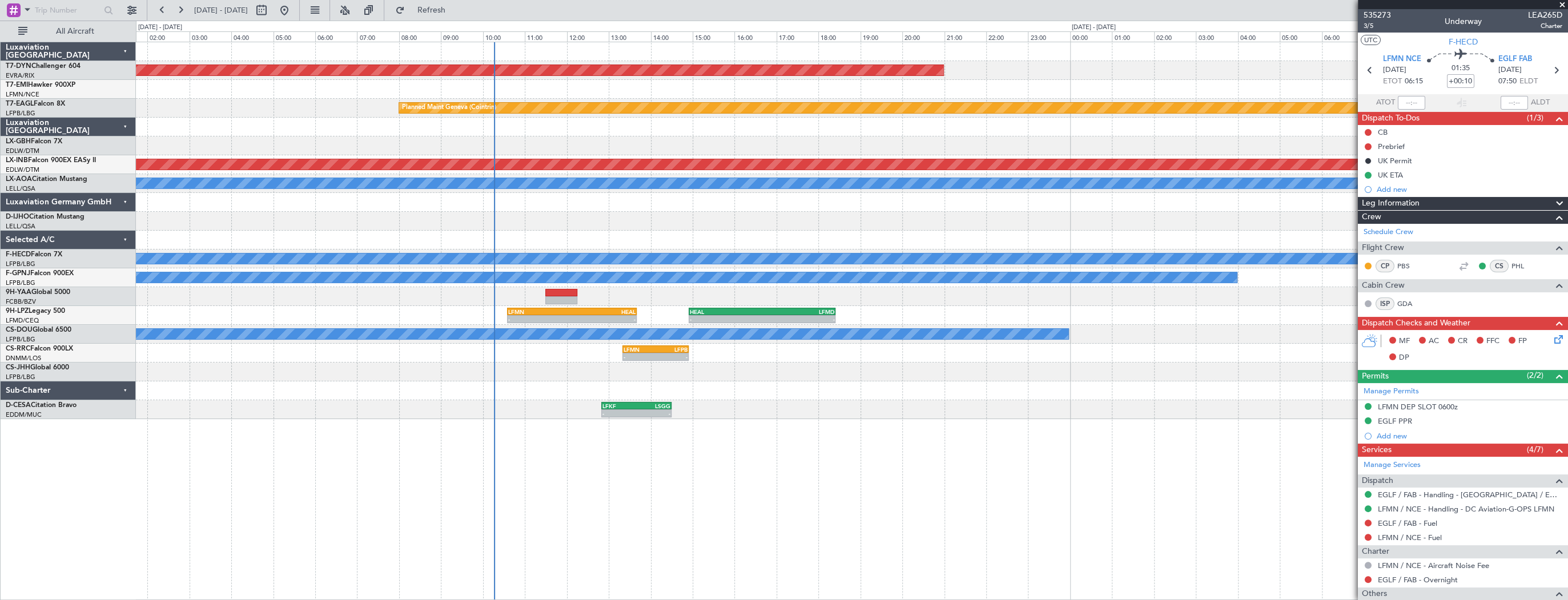
click at [198, 418] on div "AOG Maint Riga (Riga Intl) - - EVRA 09:00 Z LGTS 11:20 Z - - LGTS 12:25 Z LSGS …" at bounding box center [852, 320] width 1433 height 559
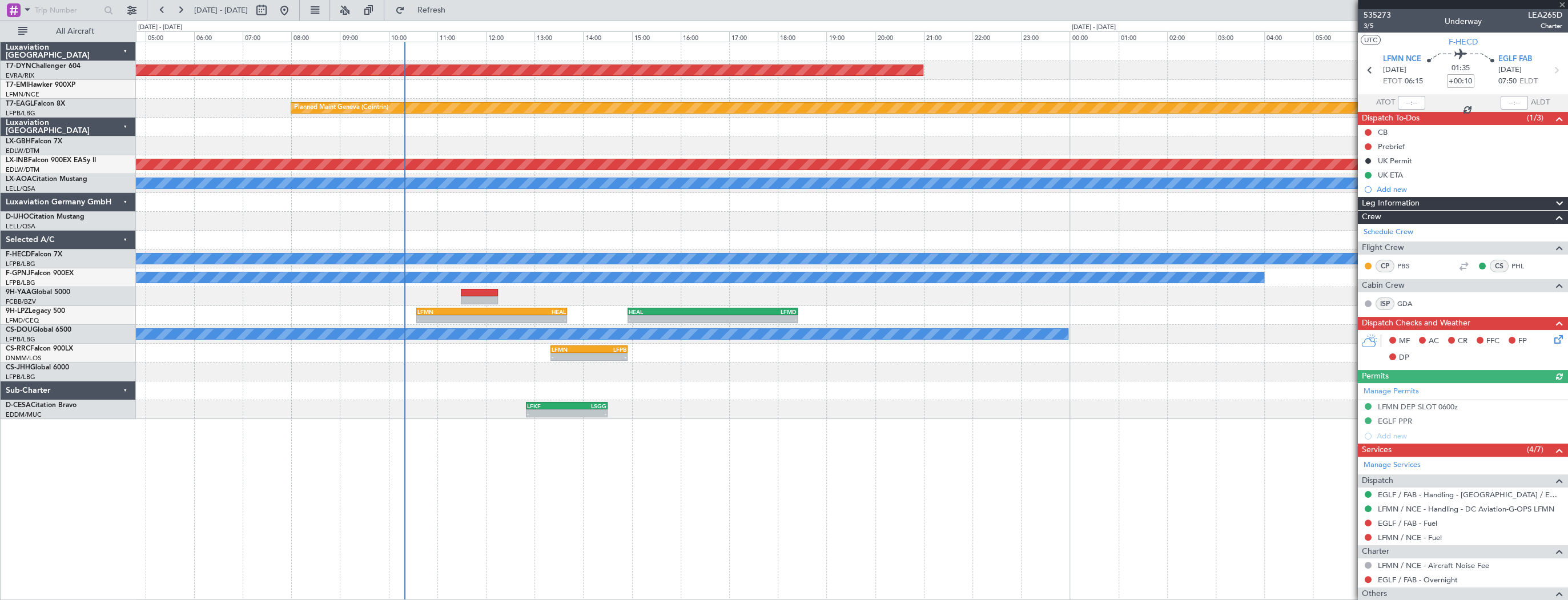
click at [492, 429] on div "AOG Maint Riga (Riga Intl) - - EVRA 09:00 Z LGTS 11:20 Z - - LGTS 12:25 Z LSGS …" at bounding box center [852, 320] width 1433 height 559
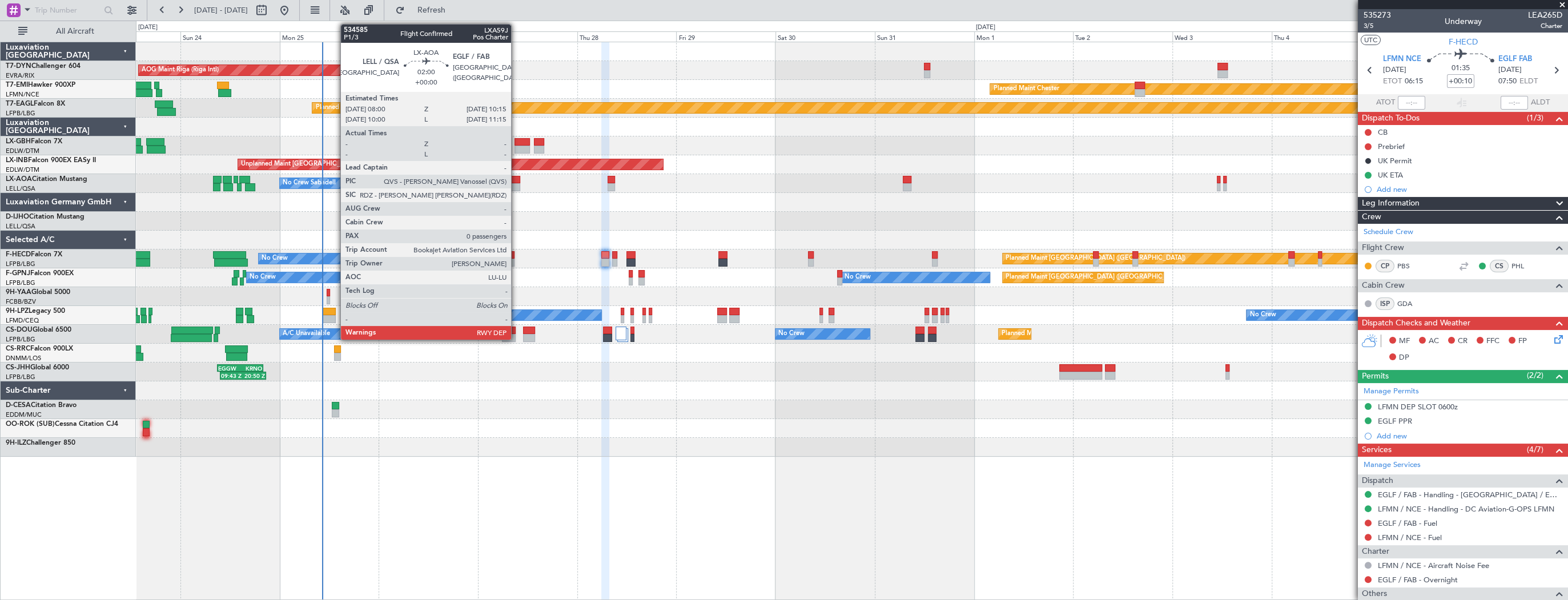
click at [516, 180] on div at bounding box center [515, 179] width 10 height 8
type input "0"
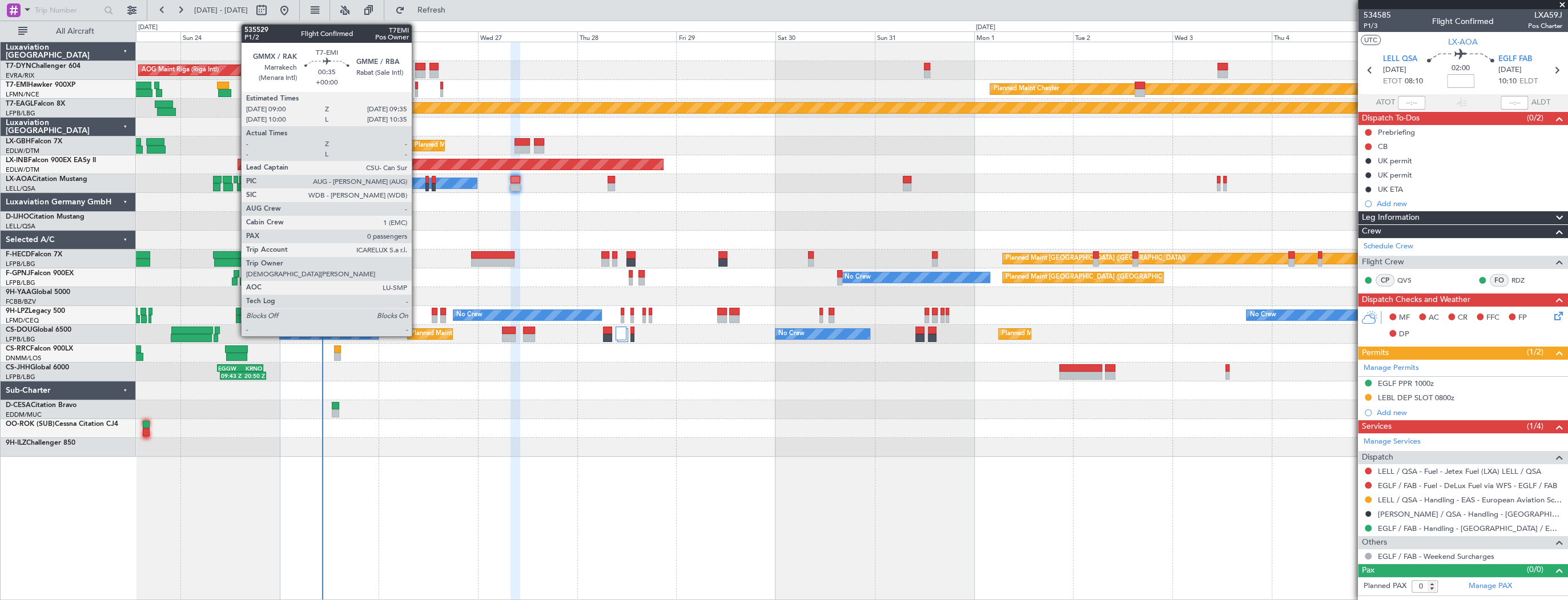
click at [417, 88] on div at bounding box center [416, 86] width 3 height 8
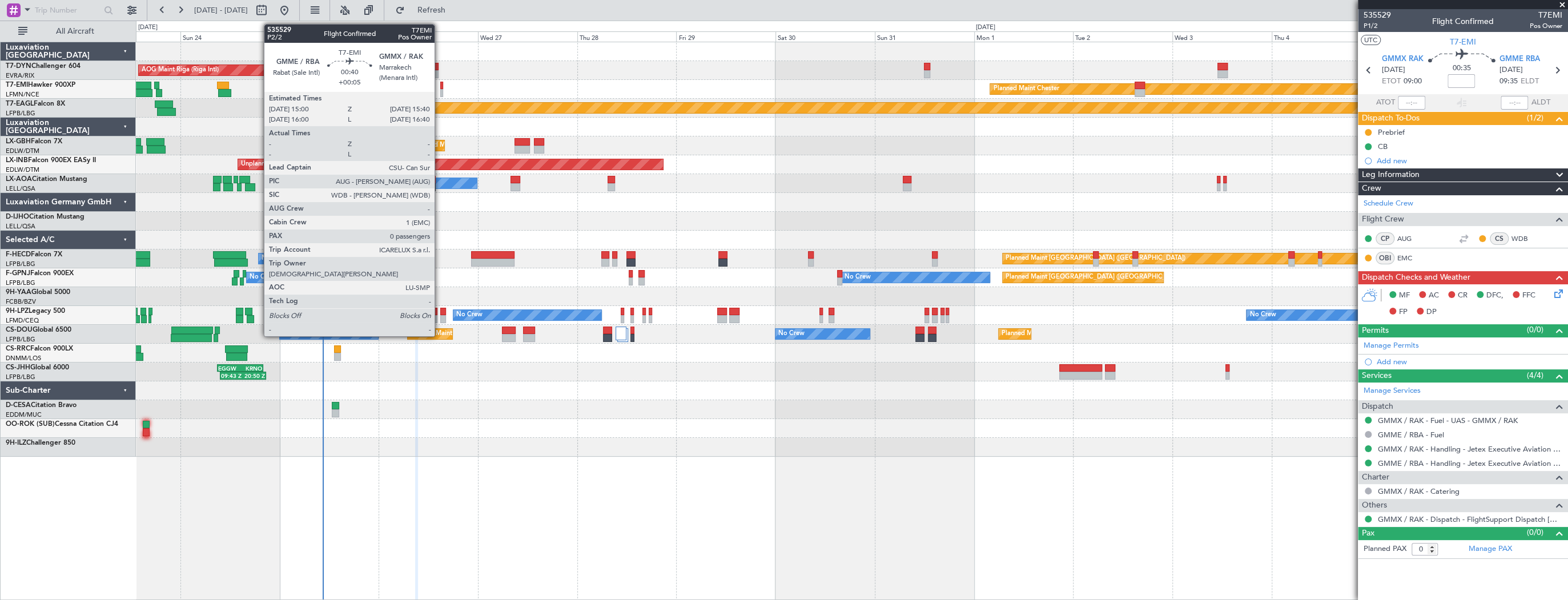
click at [440, 86] on div at bounding box center [441, 86] width 3 height 8
type input "+00:05"
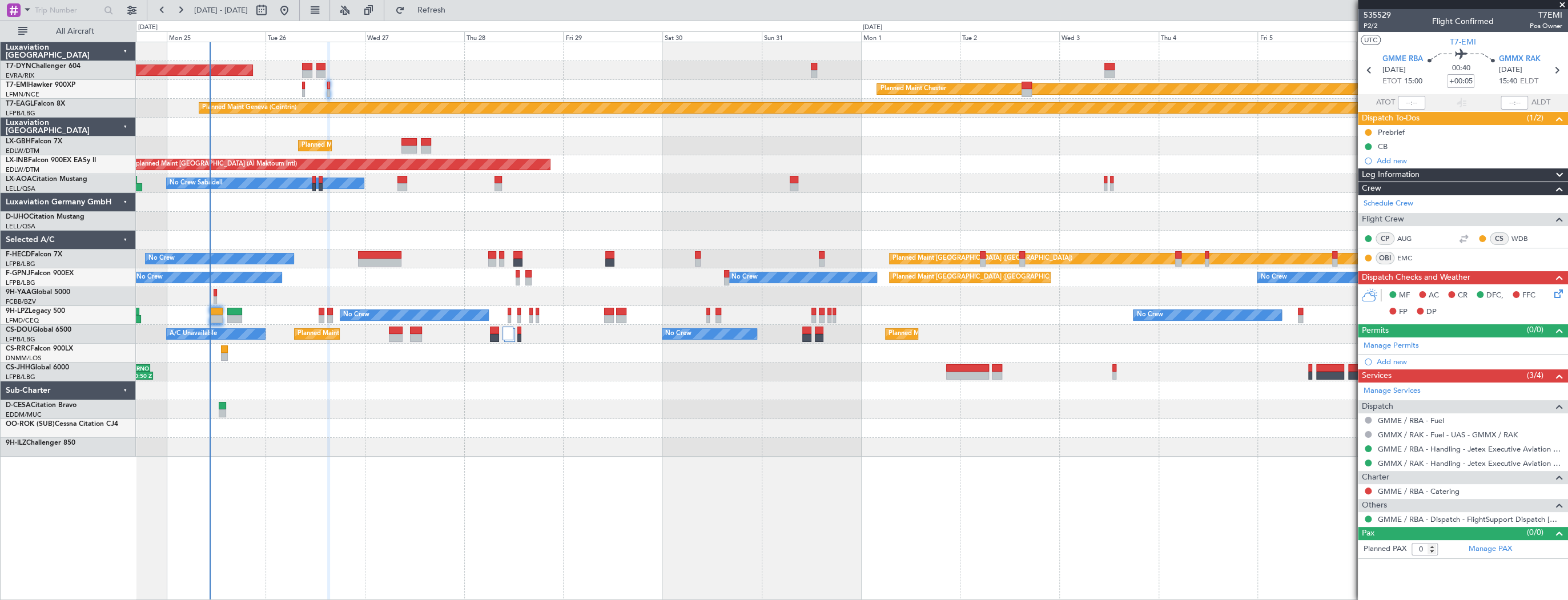
click at [514, 88] on div "Planned Maint [PERSON_NAME] Planned Maint [PERSON_NAME]" at bounding box center [852, 90] width 1432 height 19
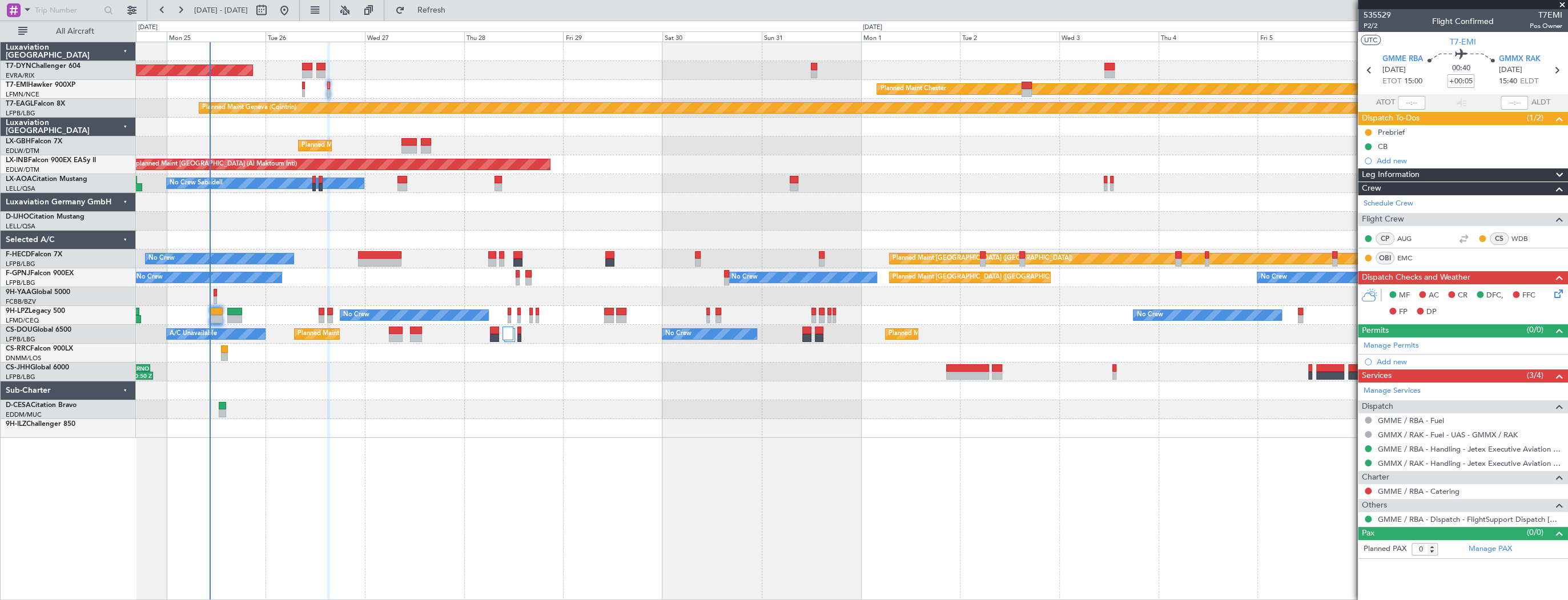
click at [334, 65] on div "AOG Maint Riga (Riga Intl) Planned Maint Basel-Mulhouse" at bounding box center [852, 70] width 1432 height 19
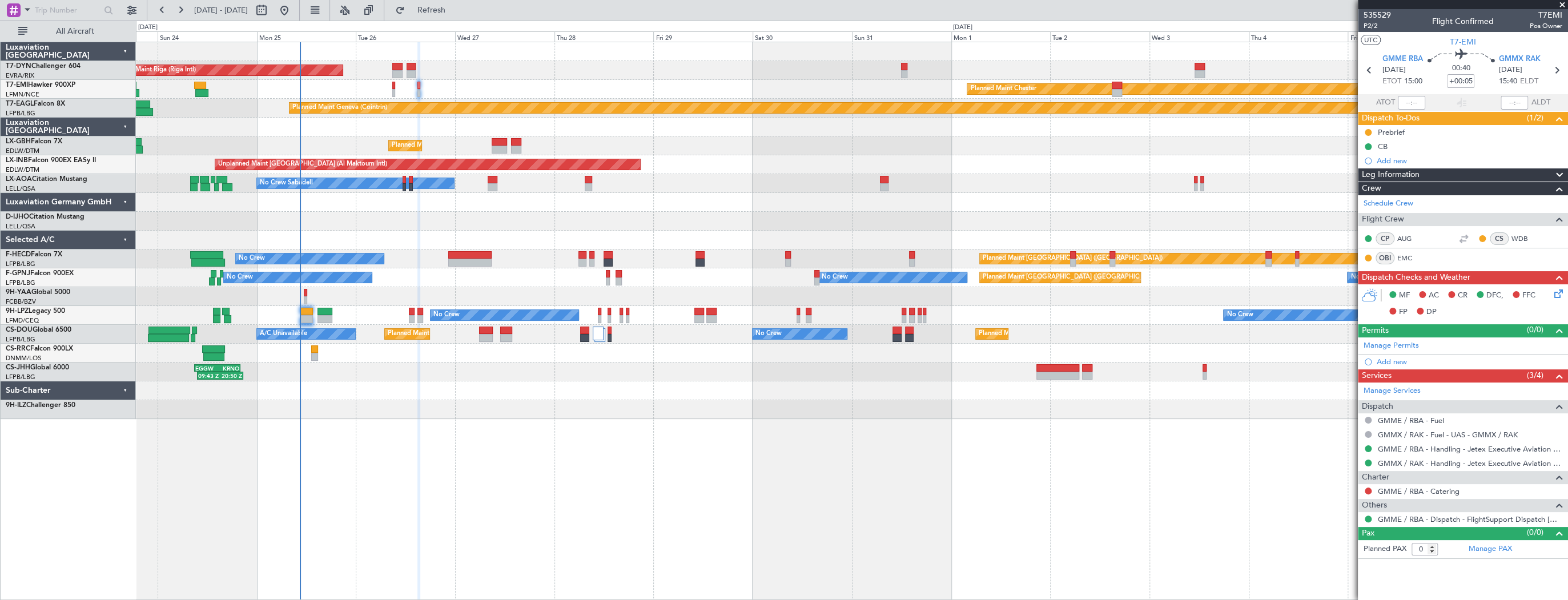
click at [790, 185] on div "AOG Maint Riga (Riga Intl) Planned Maint Basel-Mulhouse Planned Maint Chester P…" at bounding box center [852, 231] width 1432 height 377
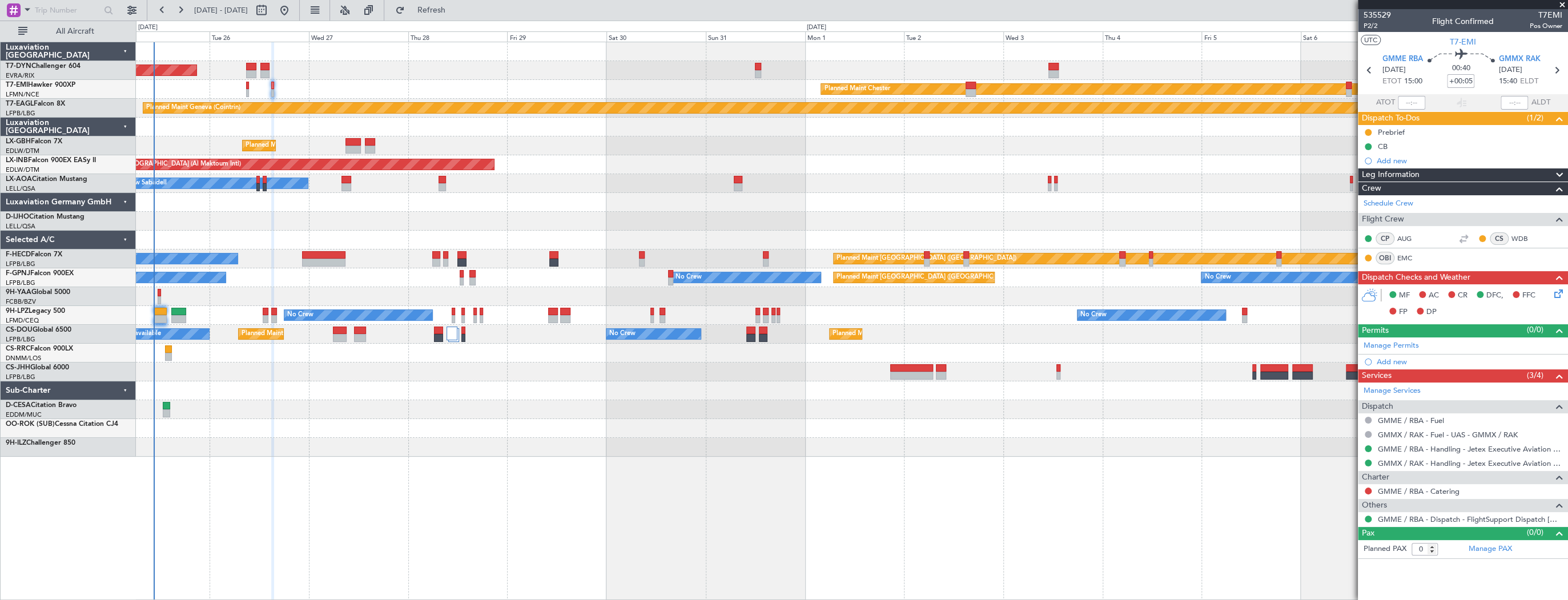
click at [394, 72] on div "AOG Maint Riga (Riga Intl) Planned Maint Basel-Mulhouse" at bounding box center [852, 70] width 1432 height 19
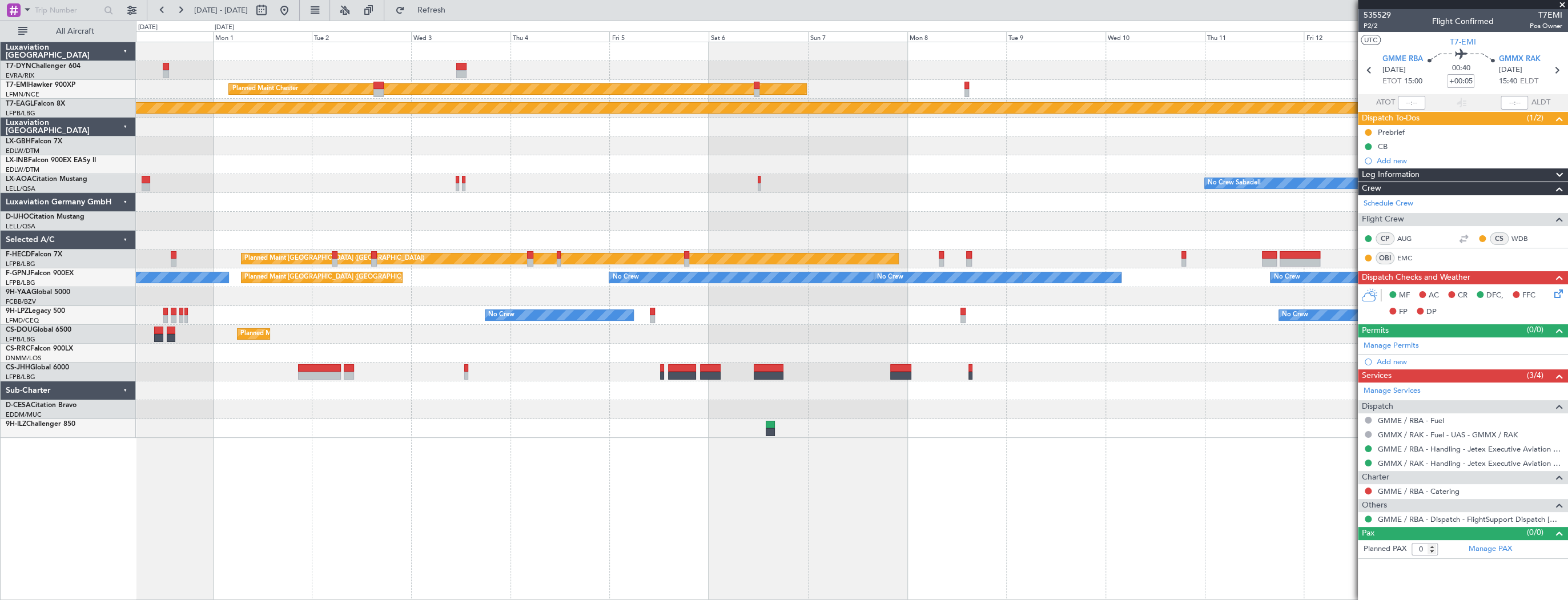
click at [374, 156] on div "Planned Maint Chester Planned Maint Geneva (Cointrin) Unplanned Maint Dubai (Al…" at bounding box center [852, 240] width 1432 height 395
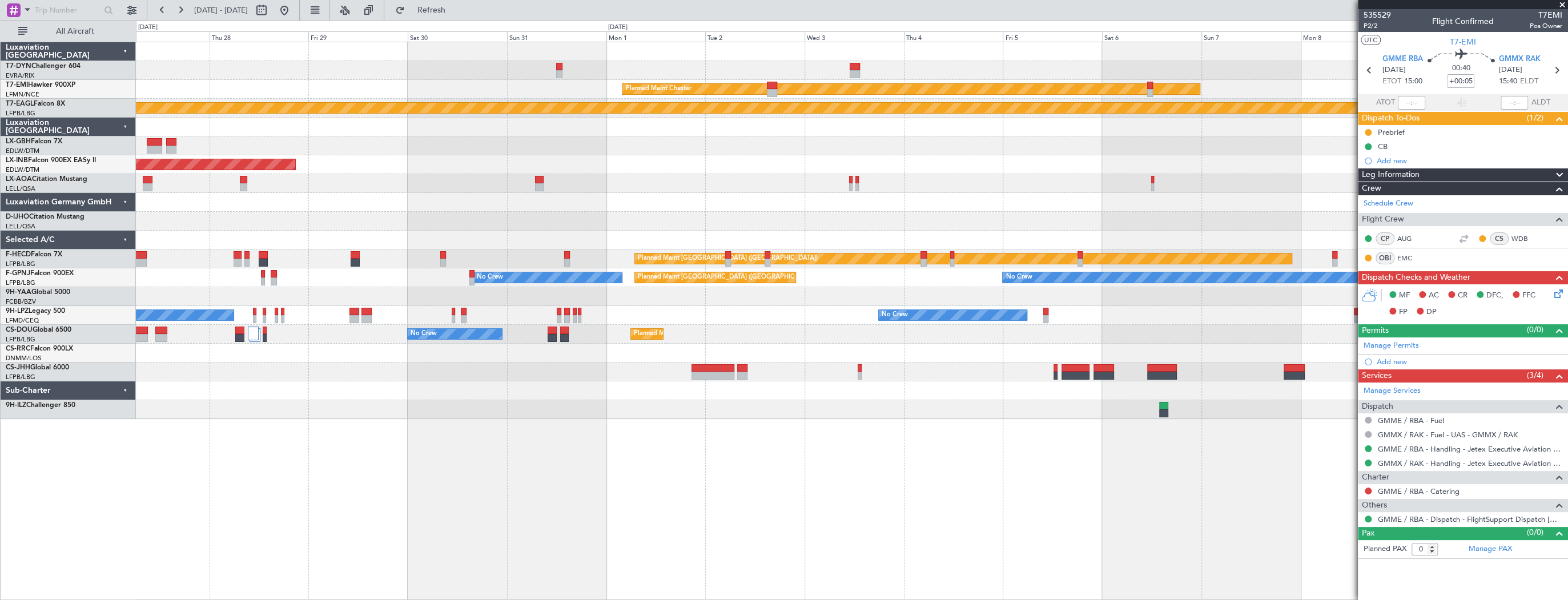
click at [955, 139] on div "AOG Maint Riga (Riga Intl) Planned Maint Chester Planned Maint Geneva (Cointrin…" at bounding box center [852, 231] width 1432 height 377
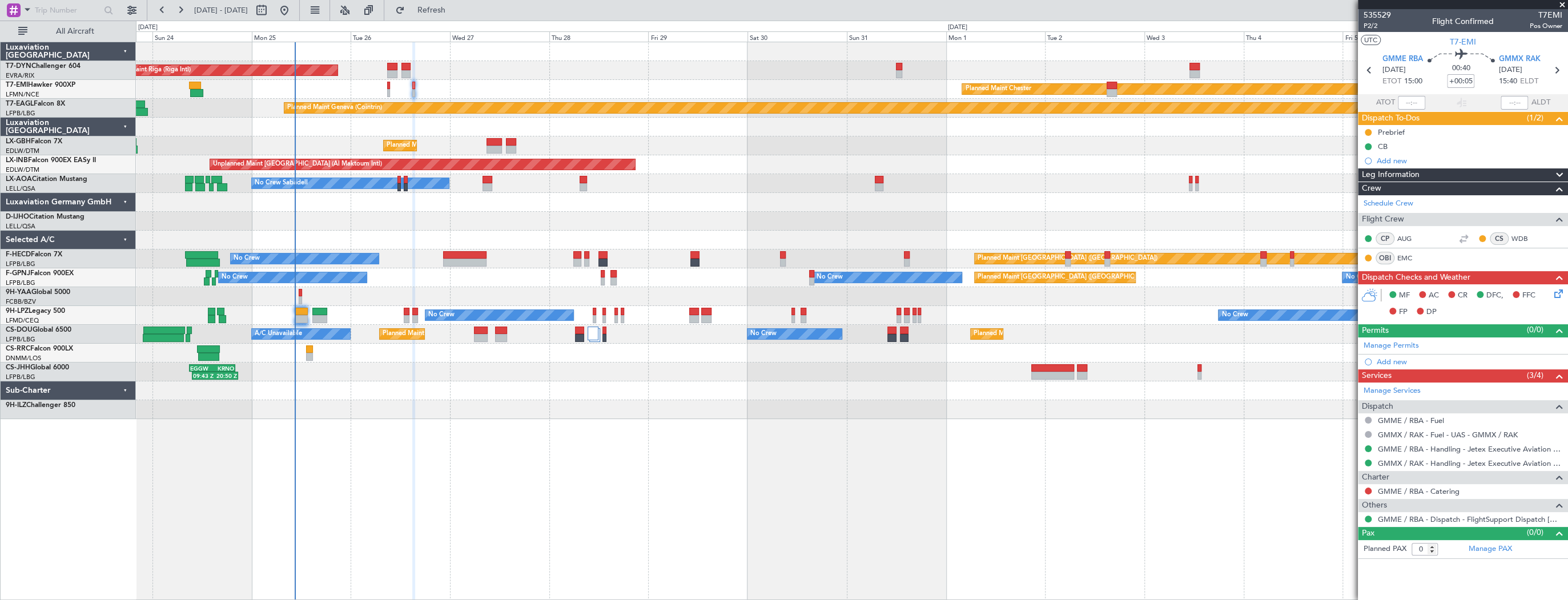
click at [868, 126] on div at bounding box center [852, 127] width 1432 height 19
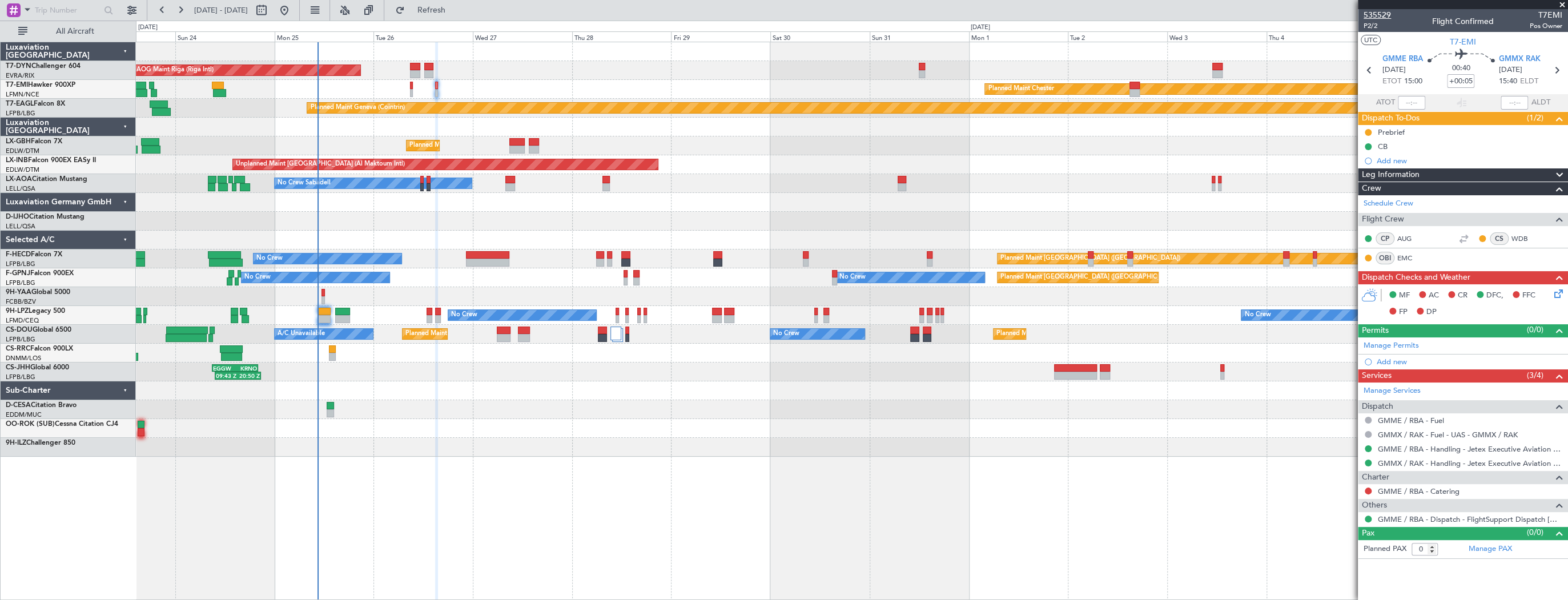
click at [1373, 14] on span "535529" at bounding box center [1378, 14] width 27 height 12
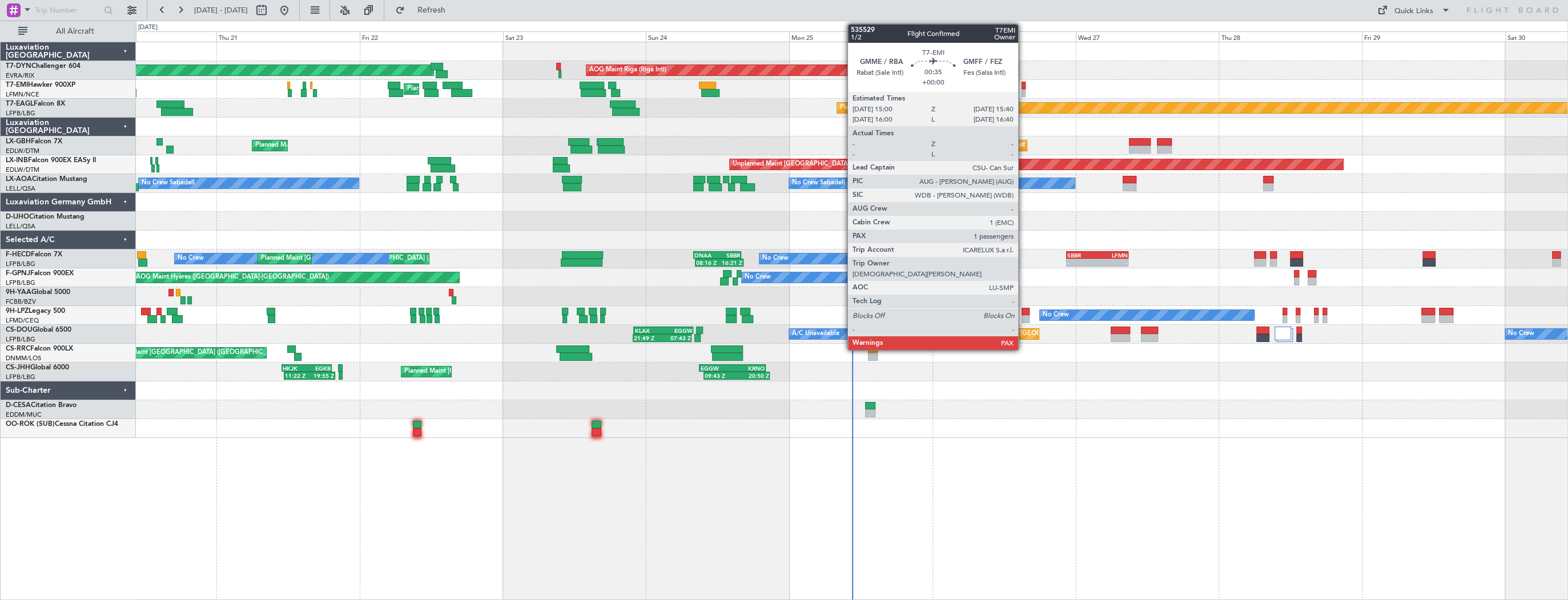
click at [1024, 89] on div at bounding box center [1024, 93] width 4 height 8
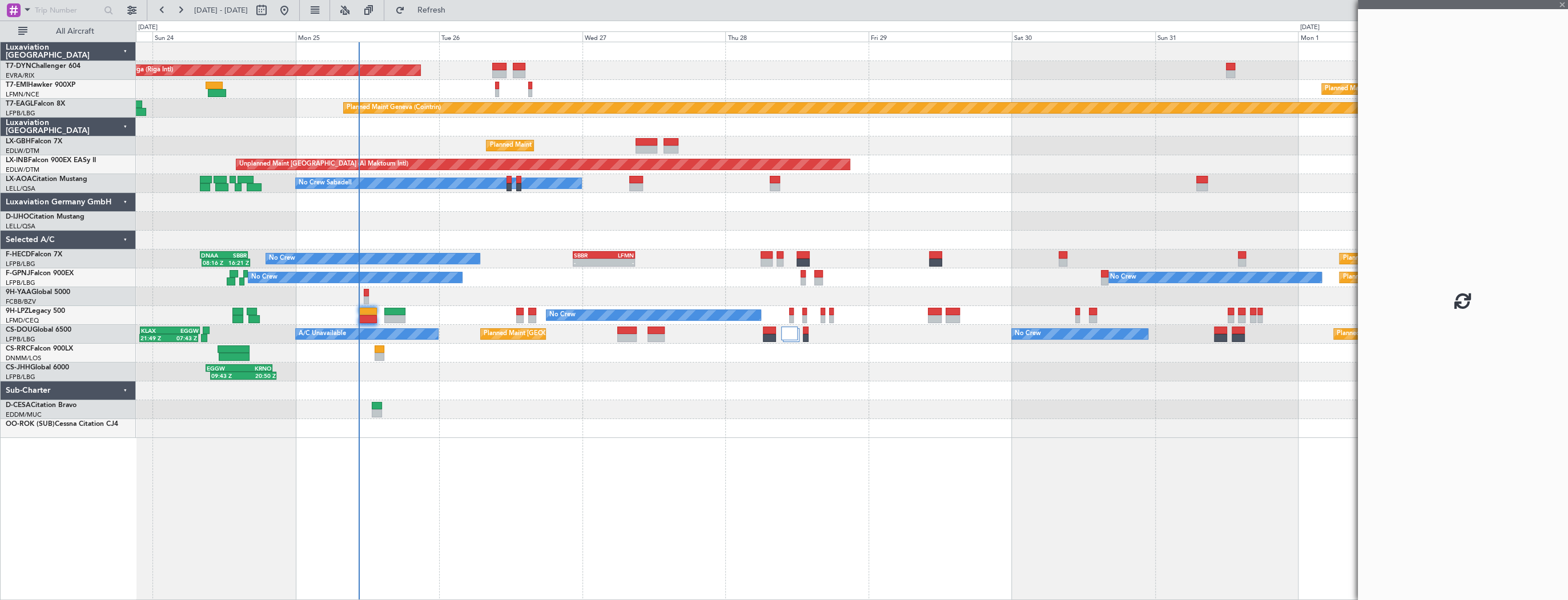
click at [505, 95] on div "Planned Maint [PERSON_NAME] Planned Maint [PERSON_NAME]" at bounding box center [852, 90] width 1432 height 19
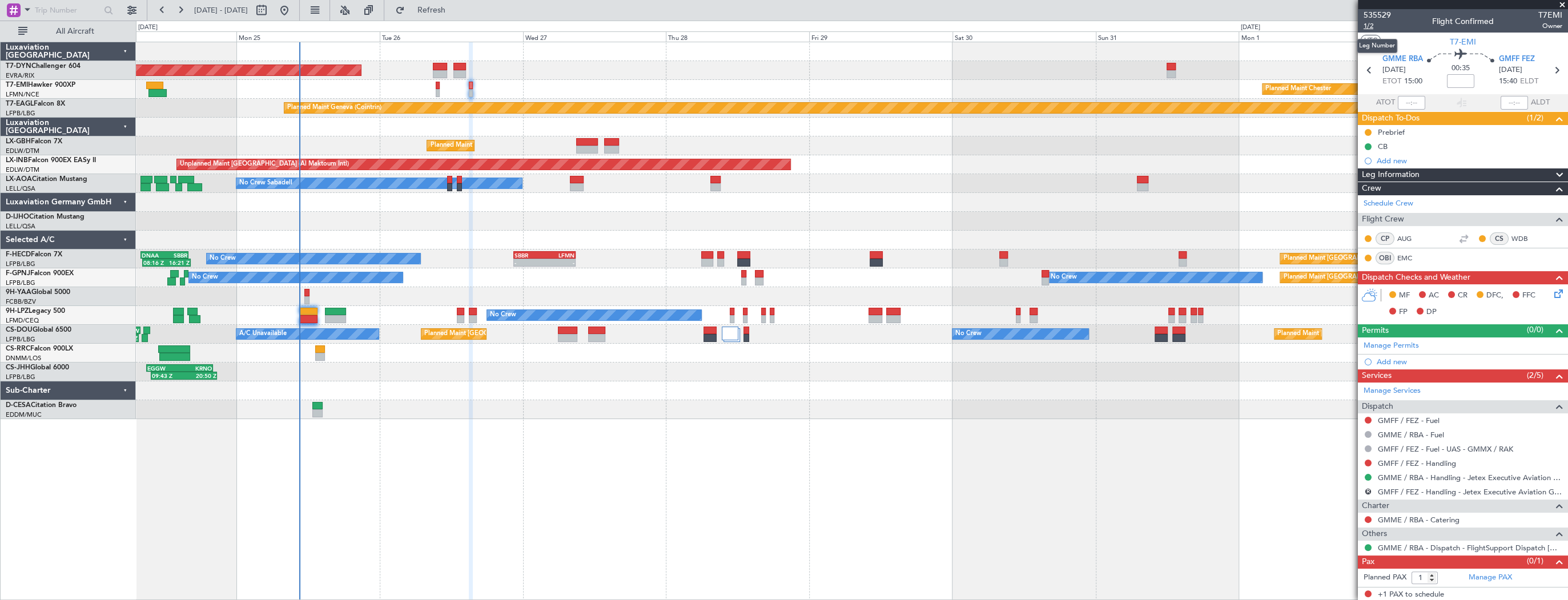
click at [1372, 27] on span "1/2" at bounding box center [1378, 26] width 27 height 10
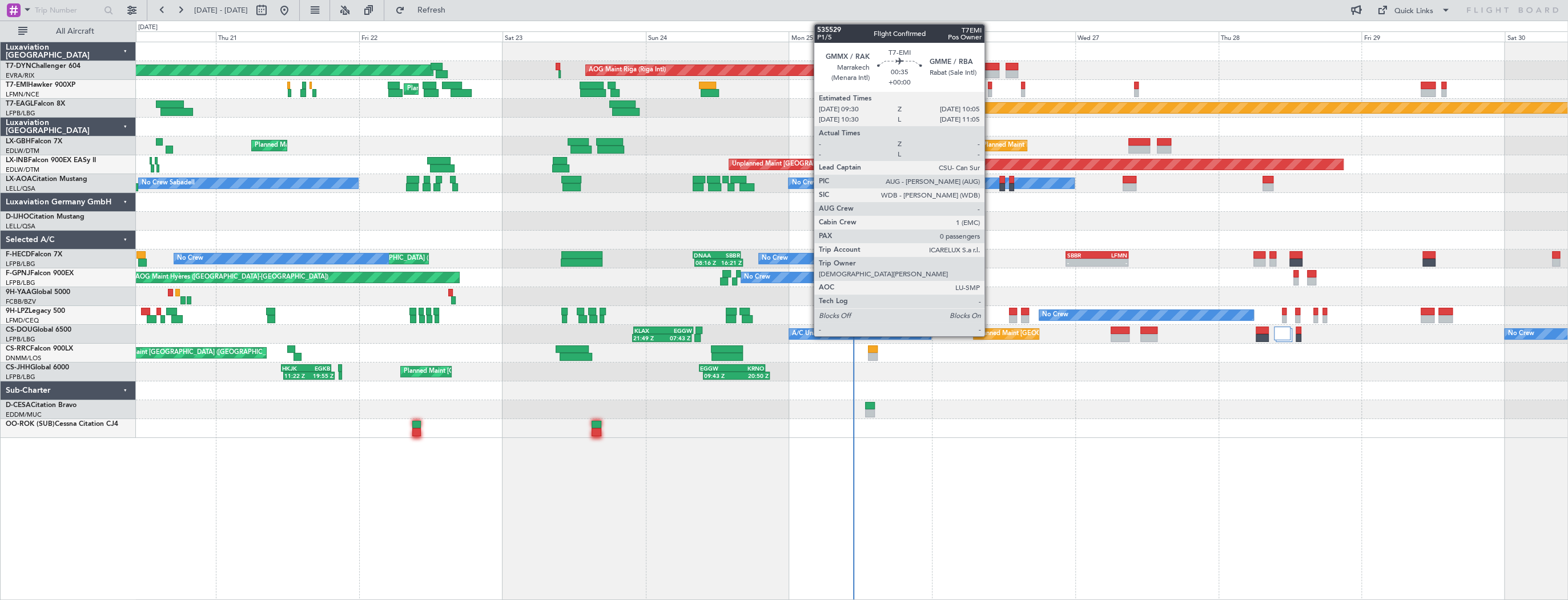
click at [990, 86] on div at bounding box center [990, 86] width 4 height 8
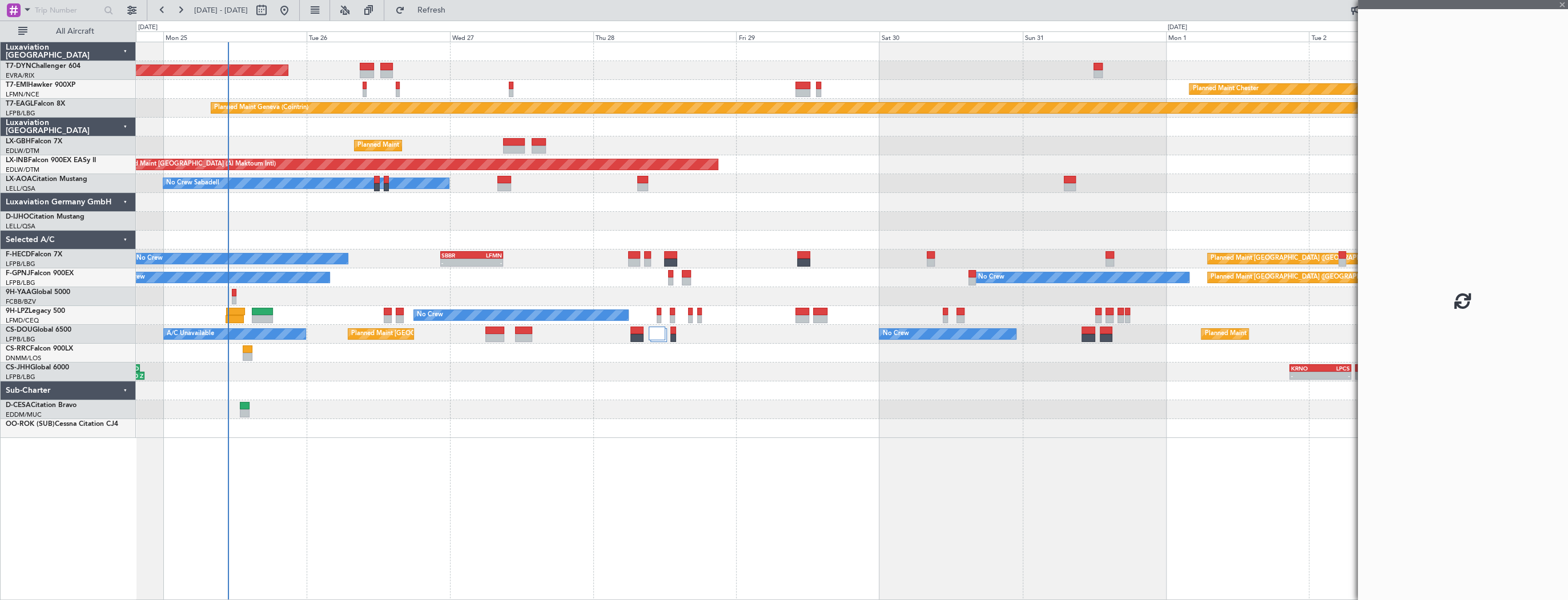
click at [332, 92] on div "Planned Maint [PERSON_NAME] Planned Maint [PERSON_NAME]" at bounding box center [852, 90] width 1432 height 19
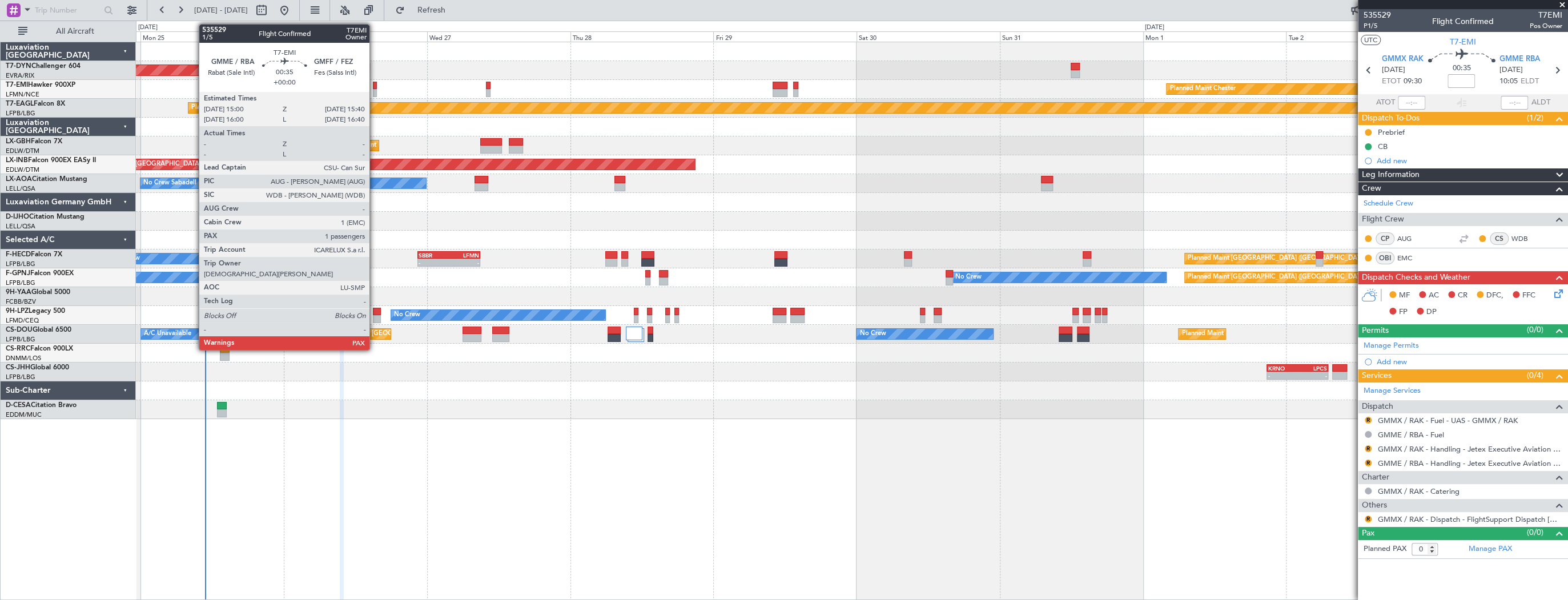
click at [374, 85] on div at bounding box center [375, 86] width 4 height 8
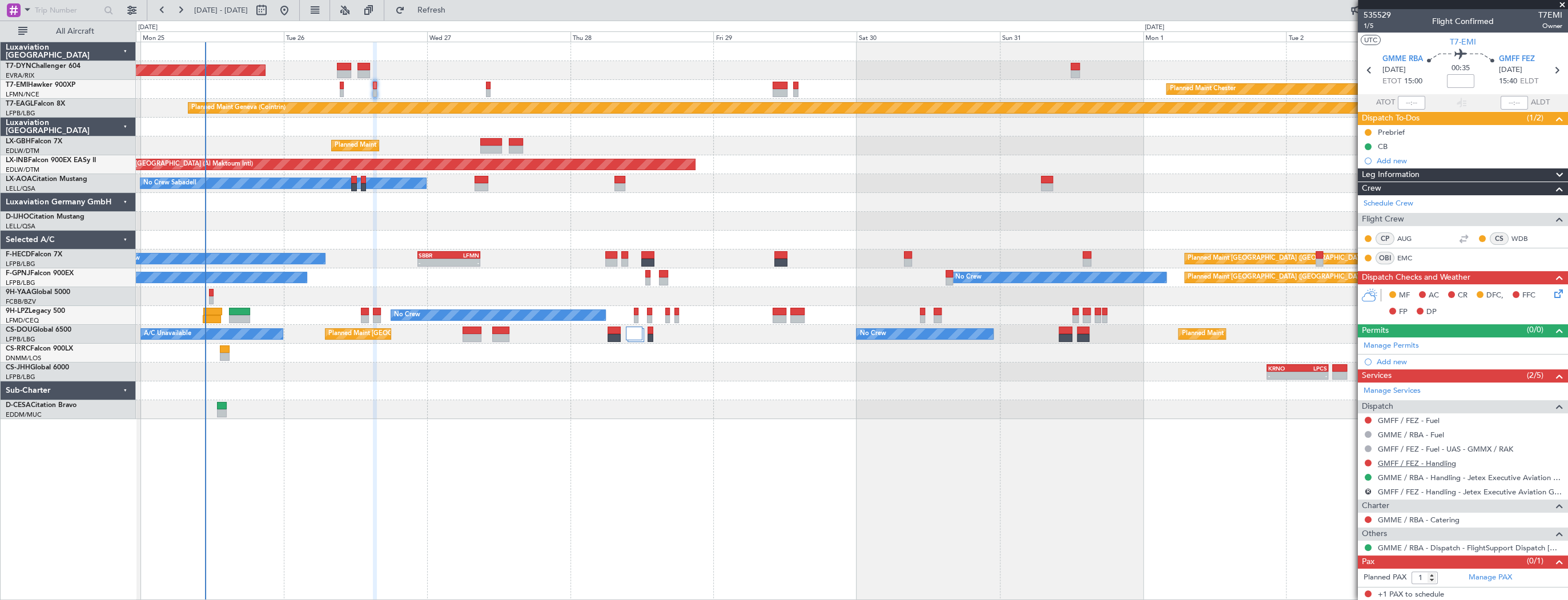
click at [1440, 461] on link "GMFF / FEZ - Handling" at bounding box center [1417, 463] width 78 height 10
click at [490, 216] on div at bounding box center [852, 222] width 1432 height 19
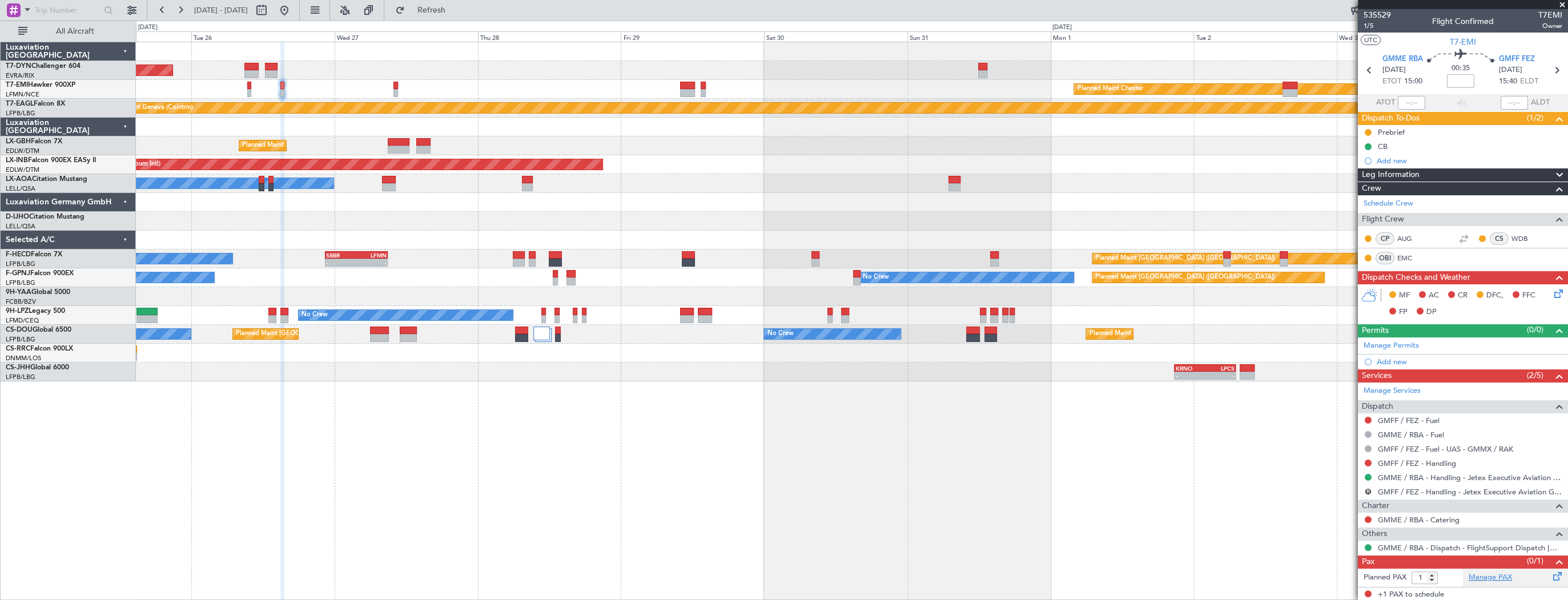
click at [1483, 577] on link "Manage PAX" at bounding box center [1490, 578] width 43 height 12
click at [1385, 17] on span "535529" at bounding box center [1378, 14] width 27 height 12
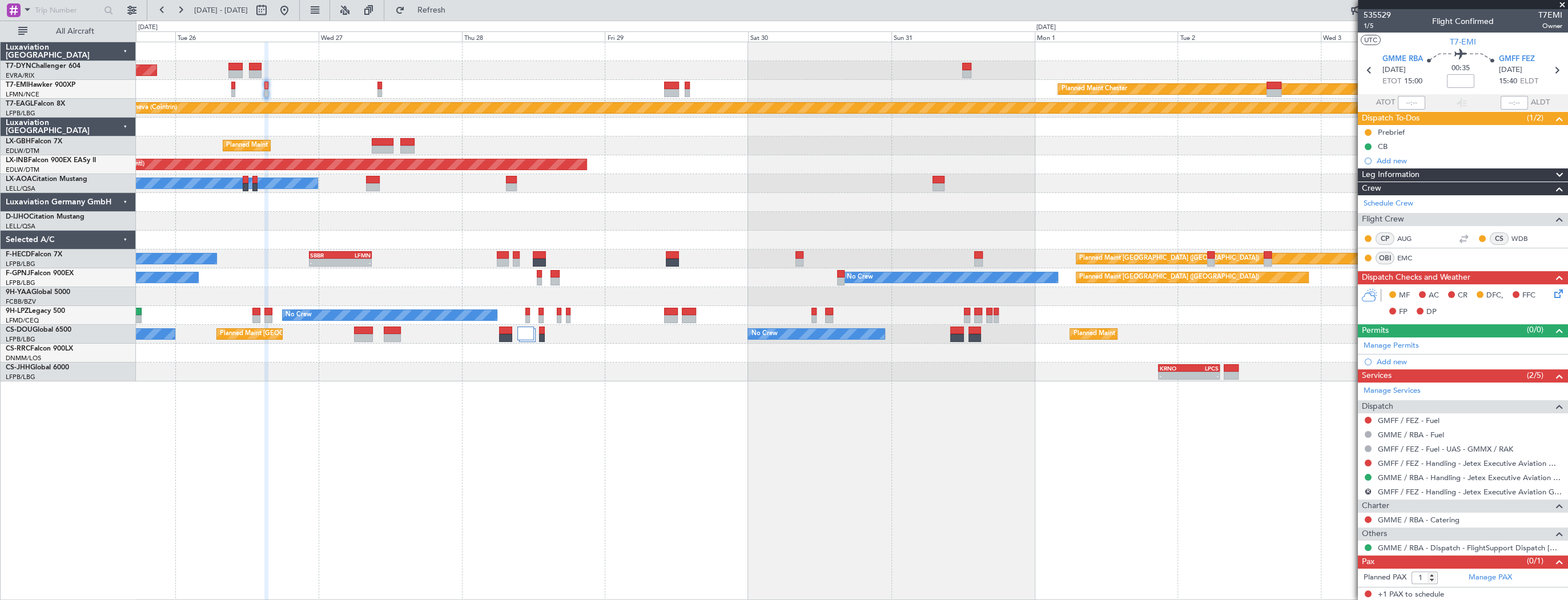
click at [696, 166] on div "AOG Maint Riga (Riga Intl) Planned Maint [PERSON_NAME] Planned Maint Geneva ([G…" at bounding box center [852, 212] width 1432 height 340
click at [382, 85] on div "Planned Maint Chester" at bounding box center [852, 90] width 1432 height 19
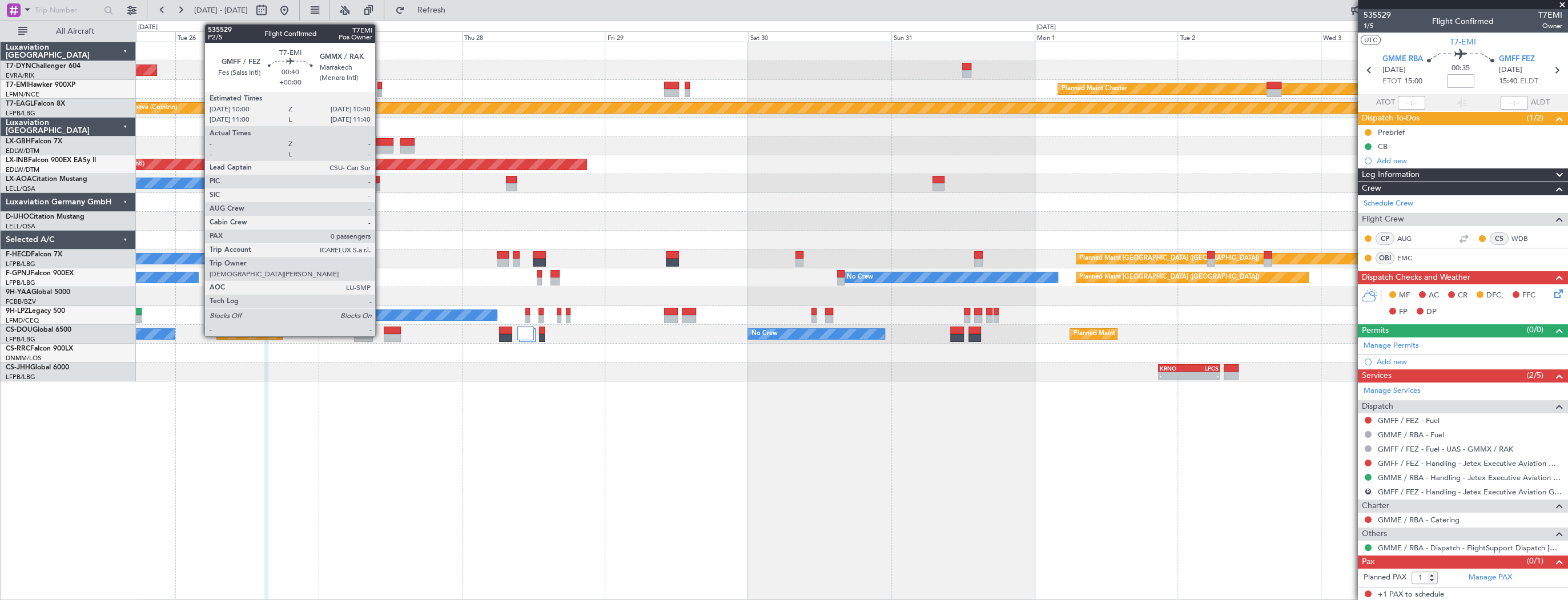
click at [380, 85] on div at bounding box center [379, 86] width 4 height 8
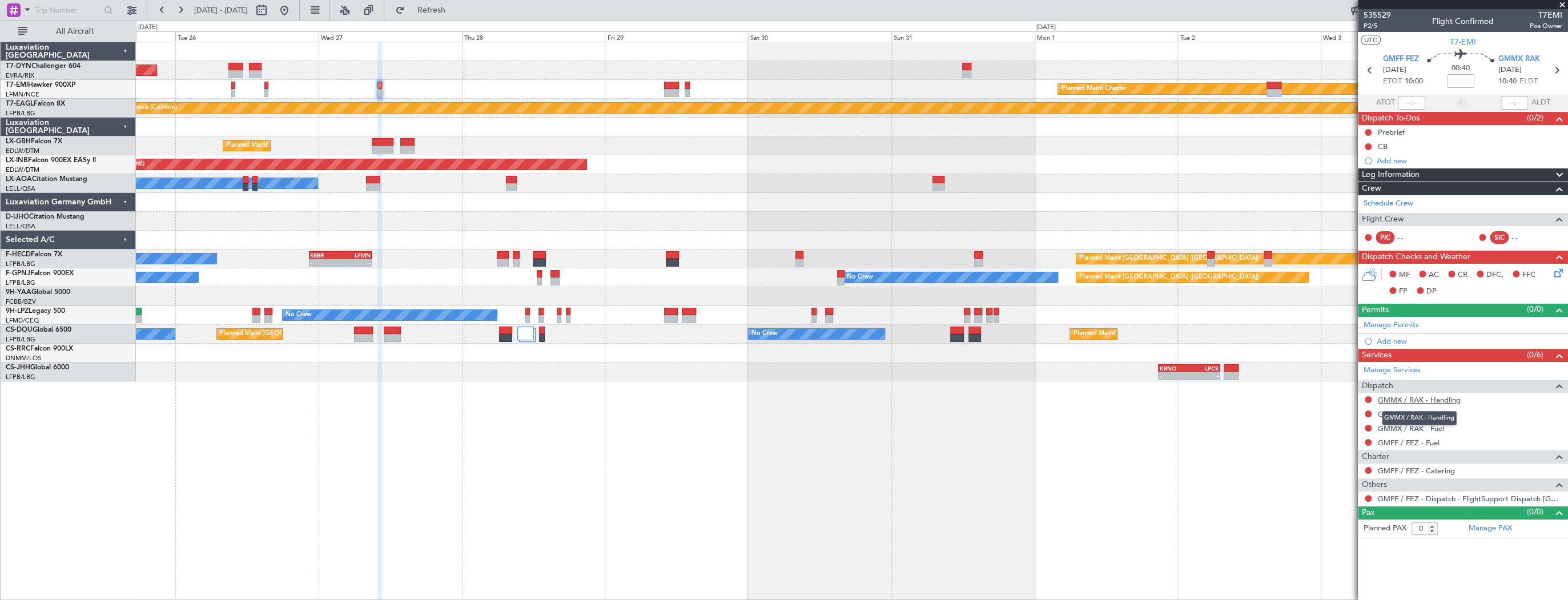
click at [1444, 397] on link "GMMX / RAK - Handling" at bounding box center [1419, 400] width 83 height 10
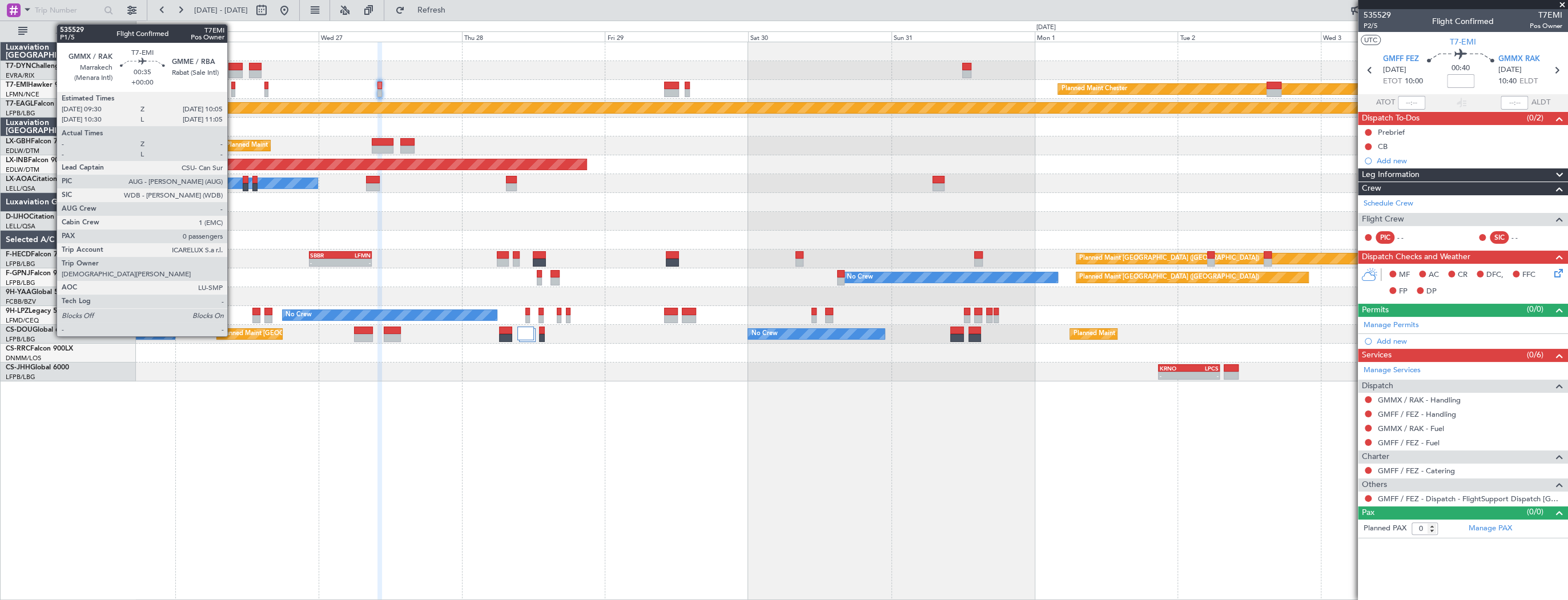
click at [233, 88] on div at bounding box center [234, 86] width 4 height 8
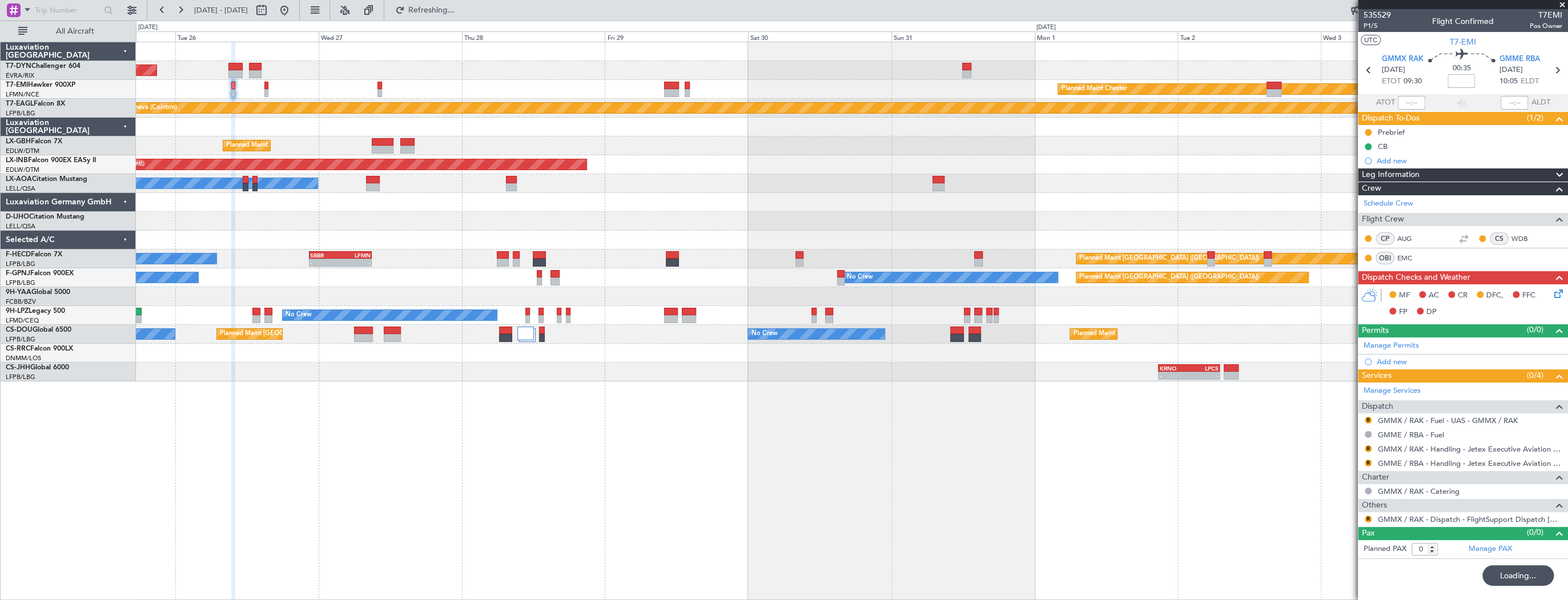
click at [376, 82] on div "Planned Maint Chester" at bounding box center [852, 90] width 1432 height 19
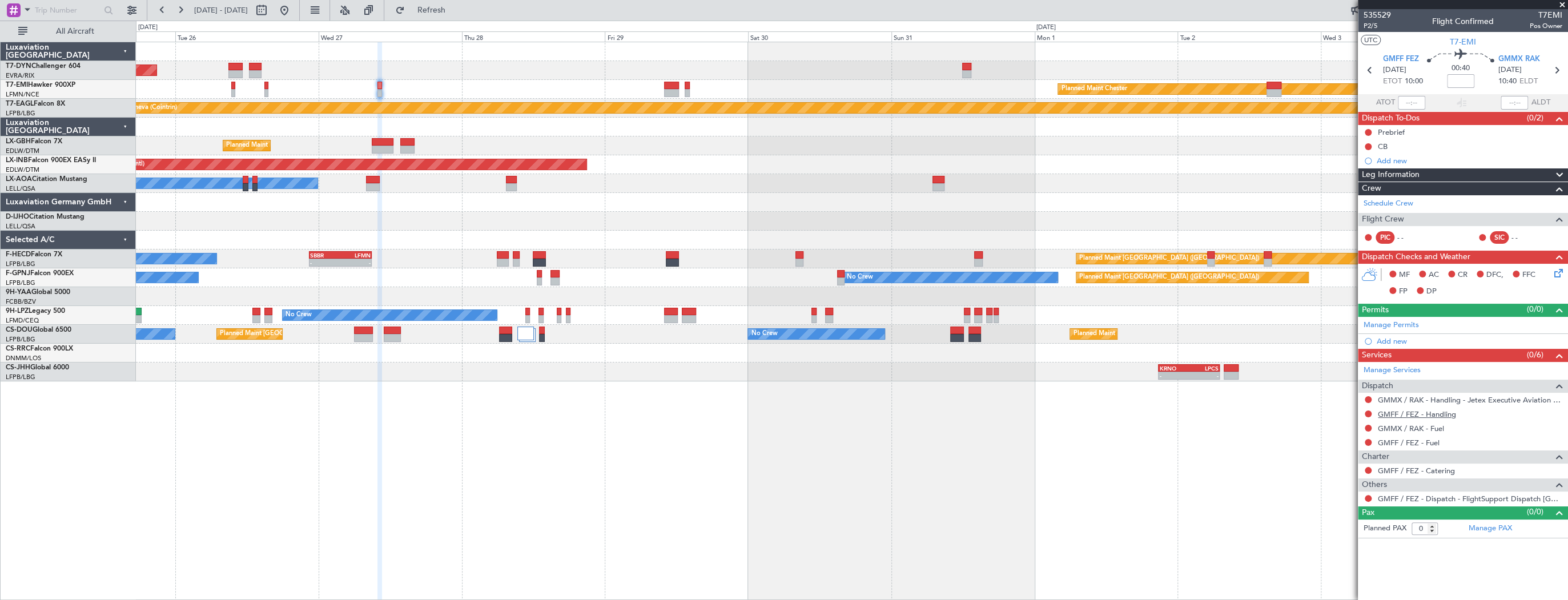
click at [1433, 416] on link "GMFF / FEZ - Handling" at bounding box center [1417, 414] width 78 height 10
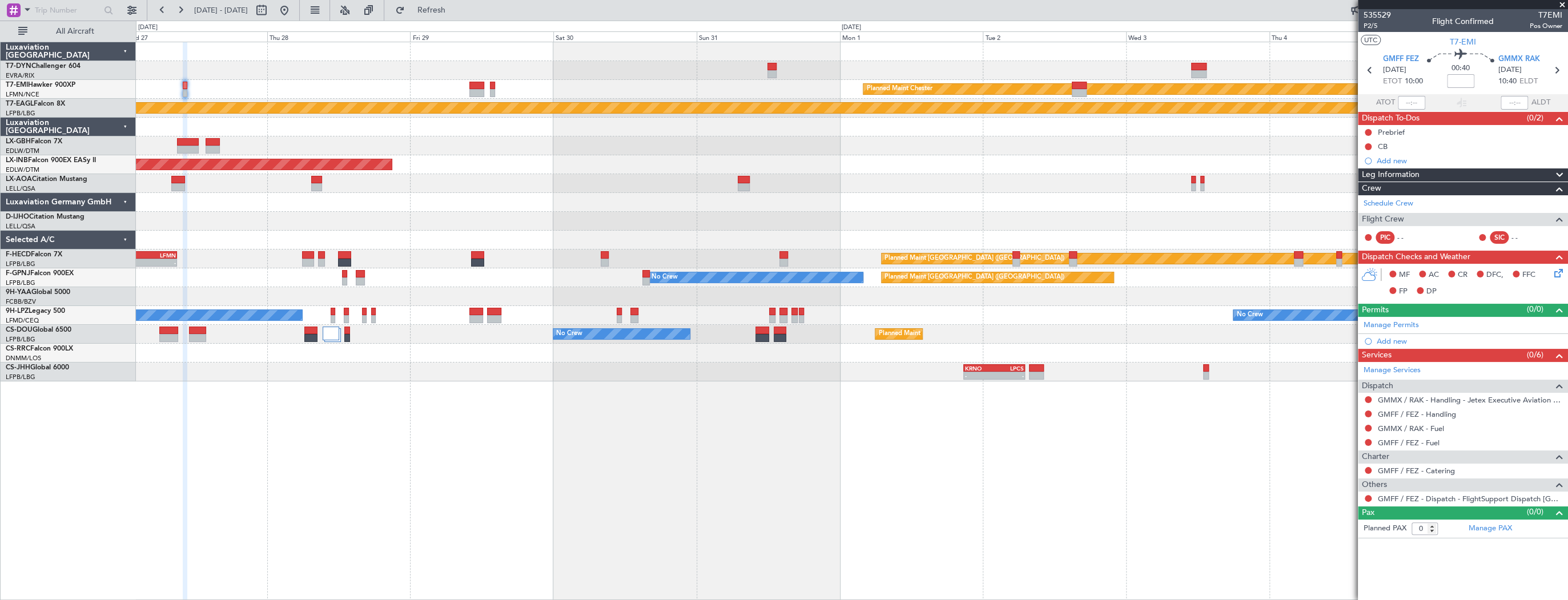
click at [225, 91] on div "Planned Maint Chester" at bounding box center [852, 90] width 1432 height 19
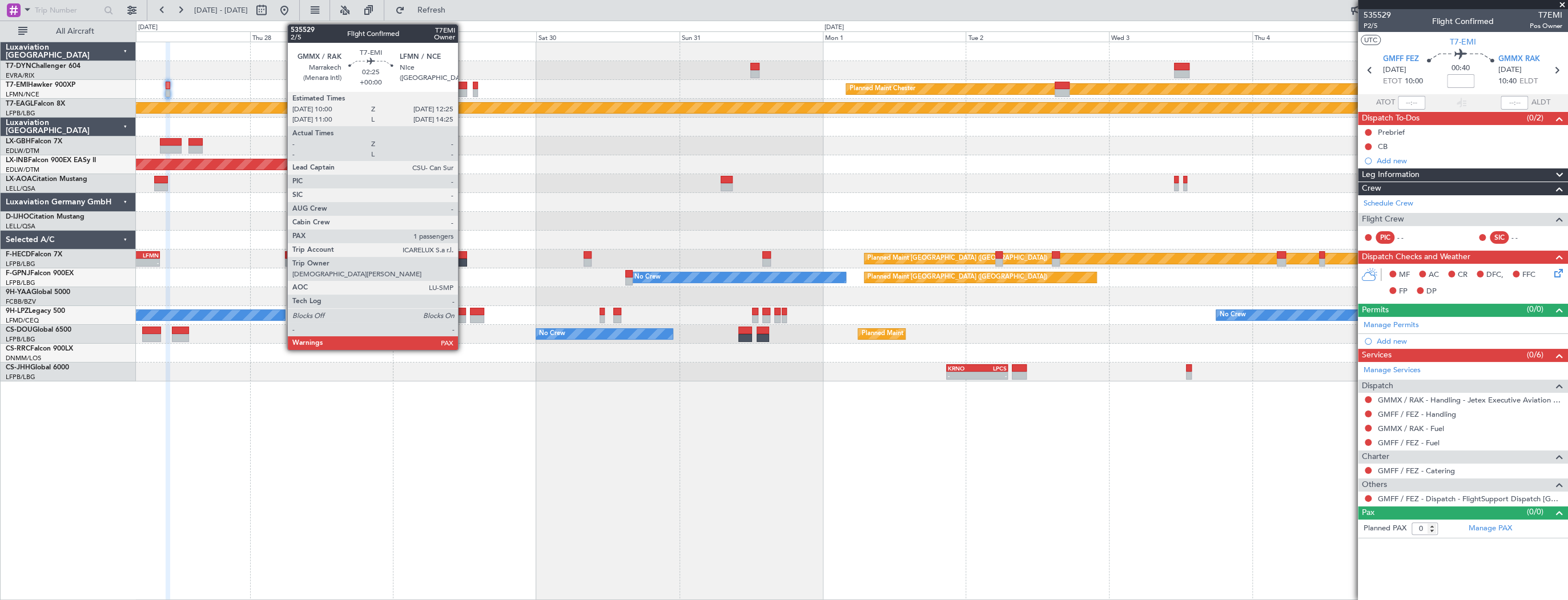
click at [463, 82] on div at bounding box center [459, 86] width 14 height 8
type input "1"
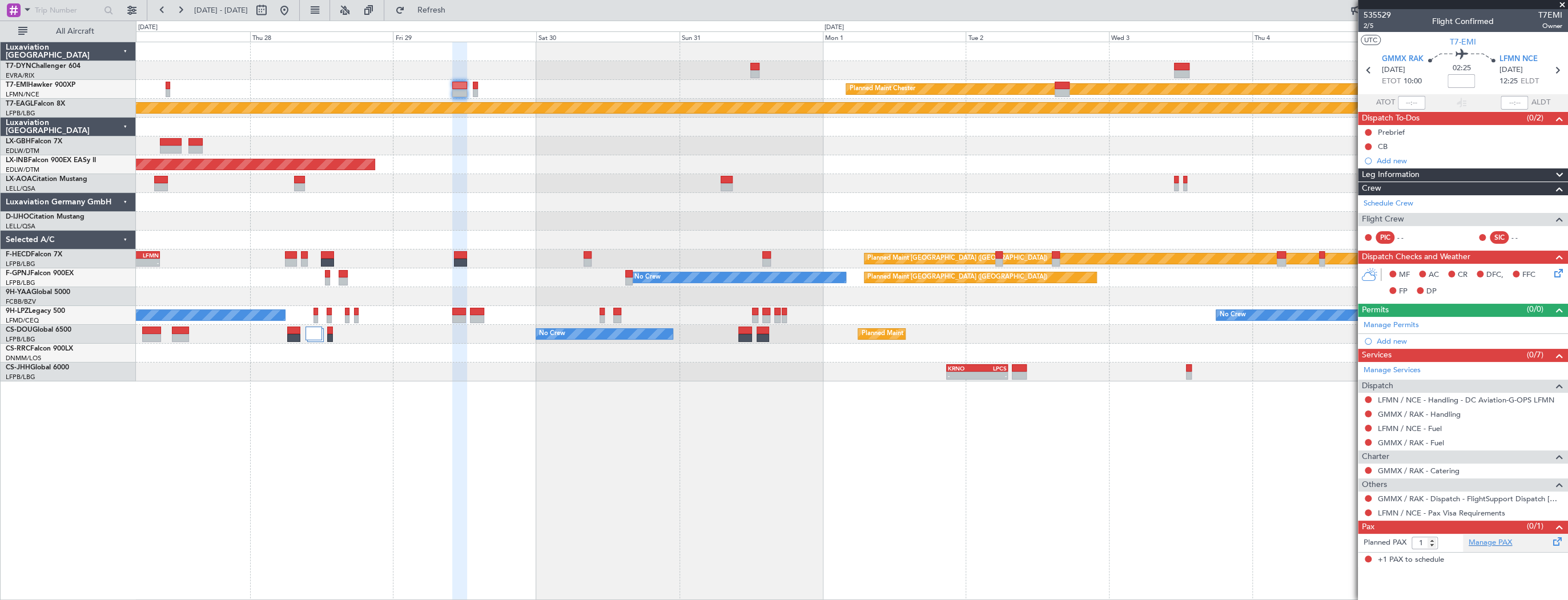
click at [1498, 542] on link "Manage PAX" at bounding box center [1490, 543] width 43 height 12
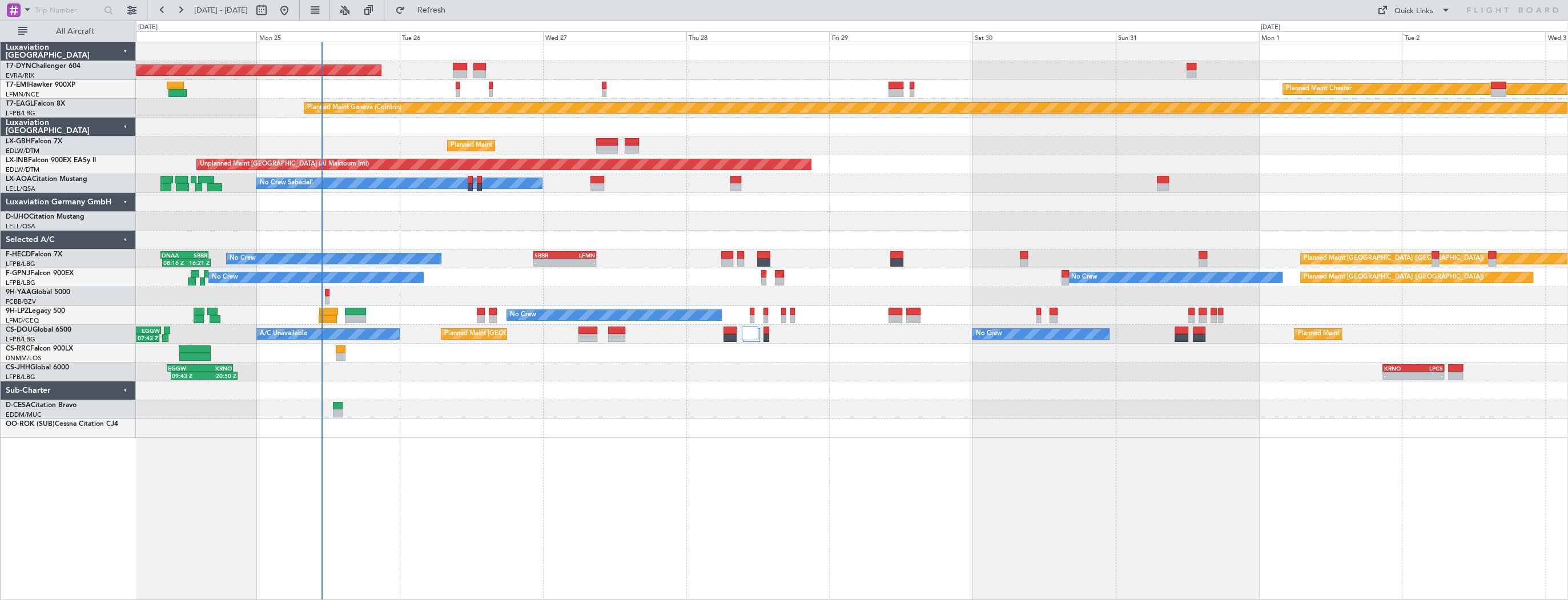
click at [414, 124] on div "AOG Maint Riga (Riga Intl) Planned Maint [GEOGRAPHIC_DATA]-[GEOGRAPHIC_DATA] Pl…" at bounding box center [852, 240] width 1432 height 395
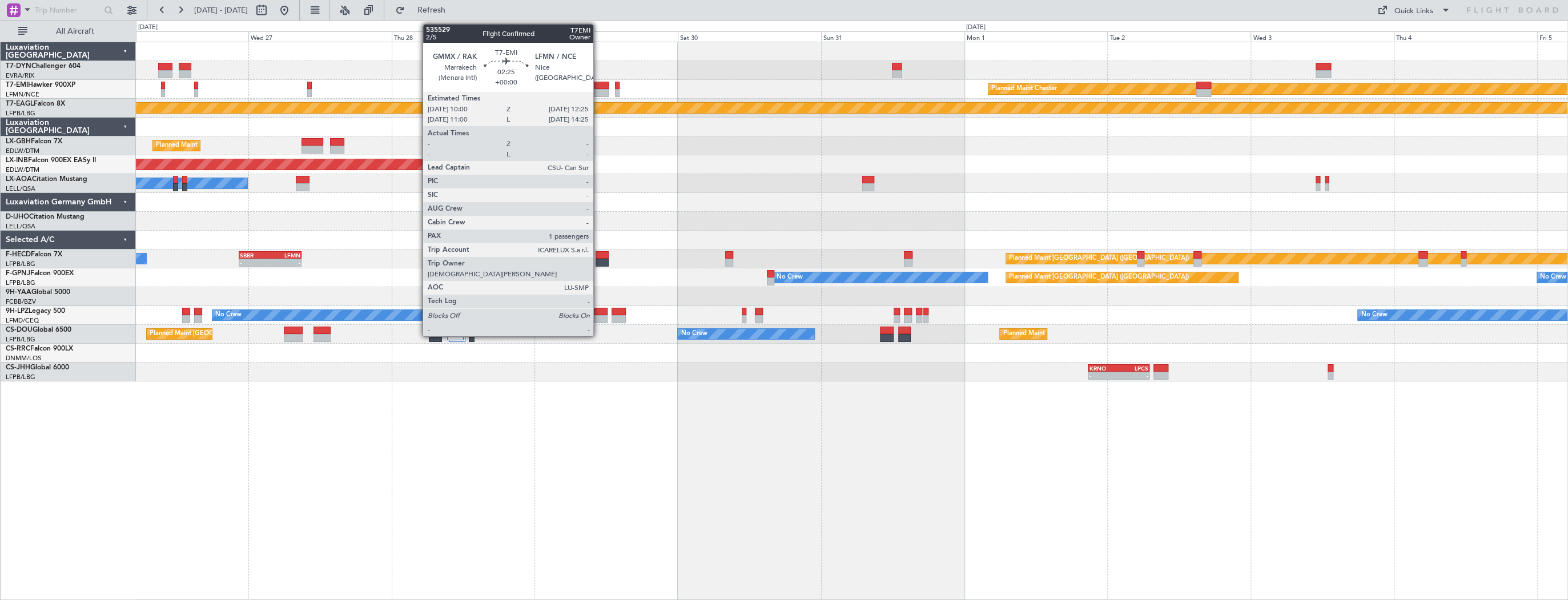
click at [598, 85] on div at bounding box center [601, 86] width 14 height 8
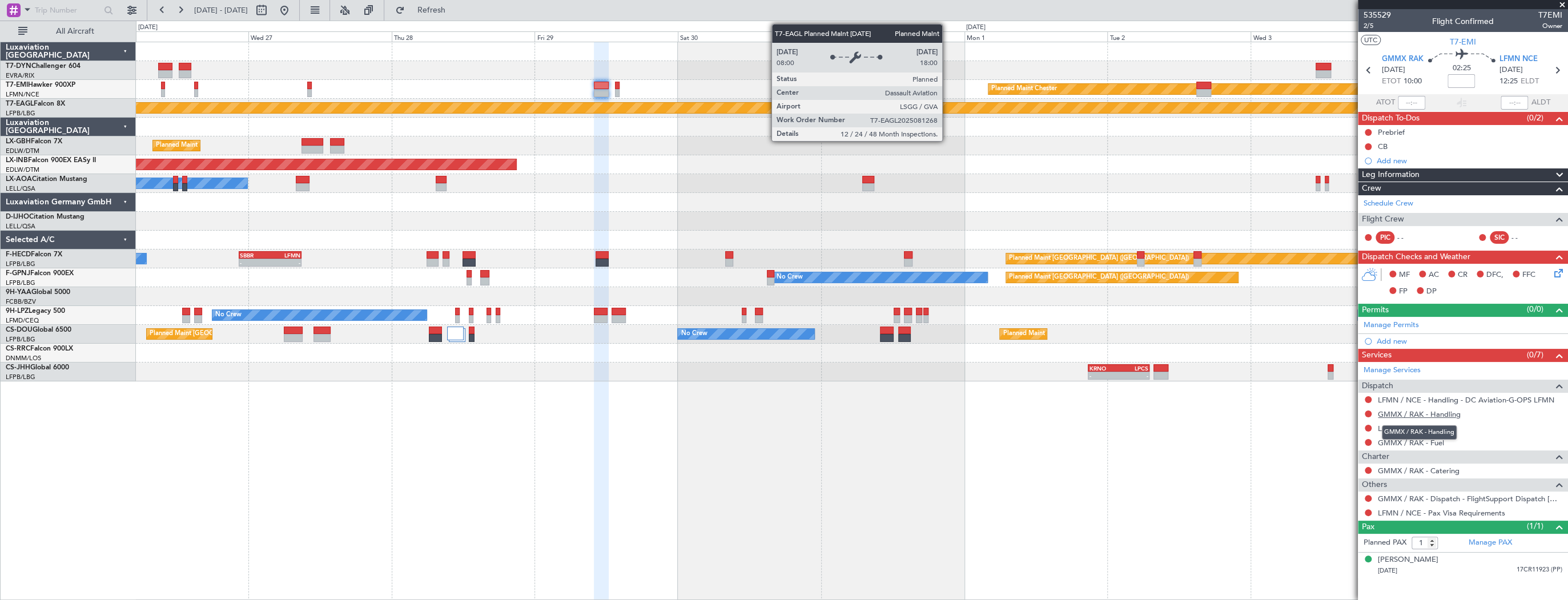
click at [1452, 414] on link "GMMX / RAK - Handling" at bounding box center [1419, 414] width 83 height 10
click at [889, 167] on div "Unplanned Maint [GEOGRAPHIC_DATA] (Al Maktoum Intl)" at bounding box center [852, 165] width 1432 height 19
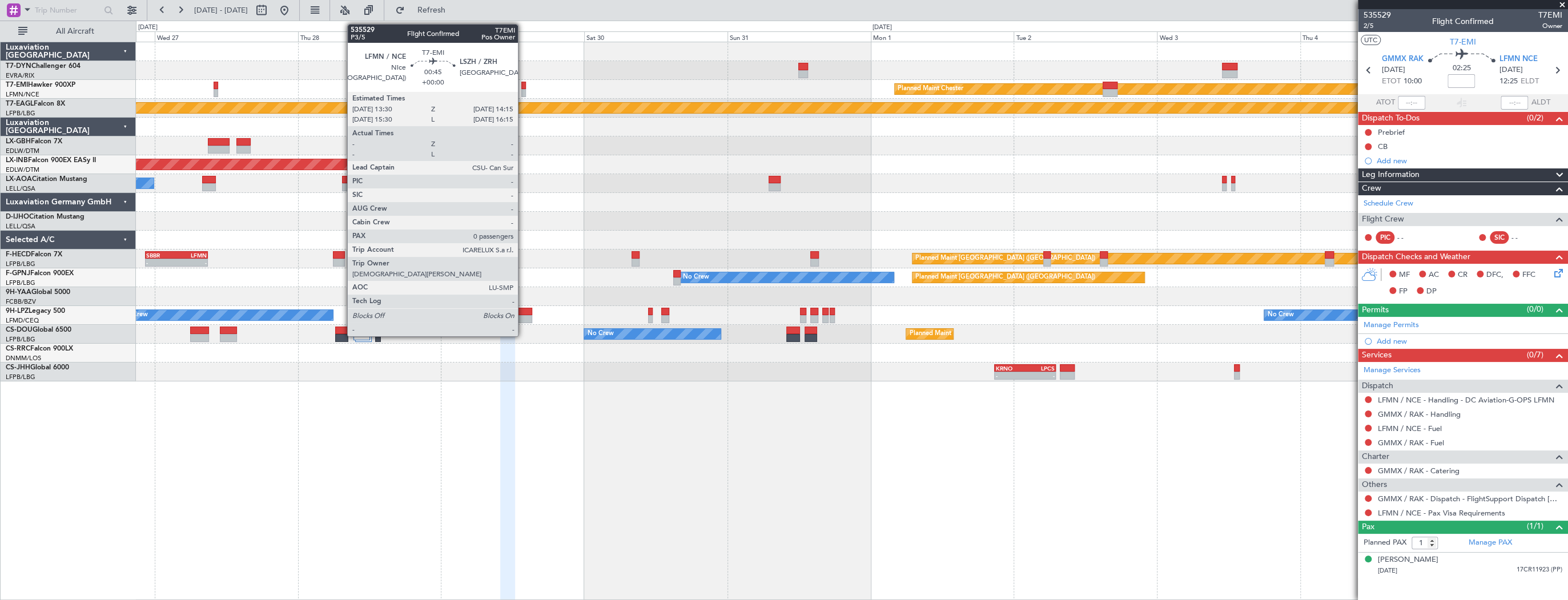
click at [523, 86] on div at bounding box center [523, 86] width 5 height 8
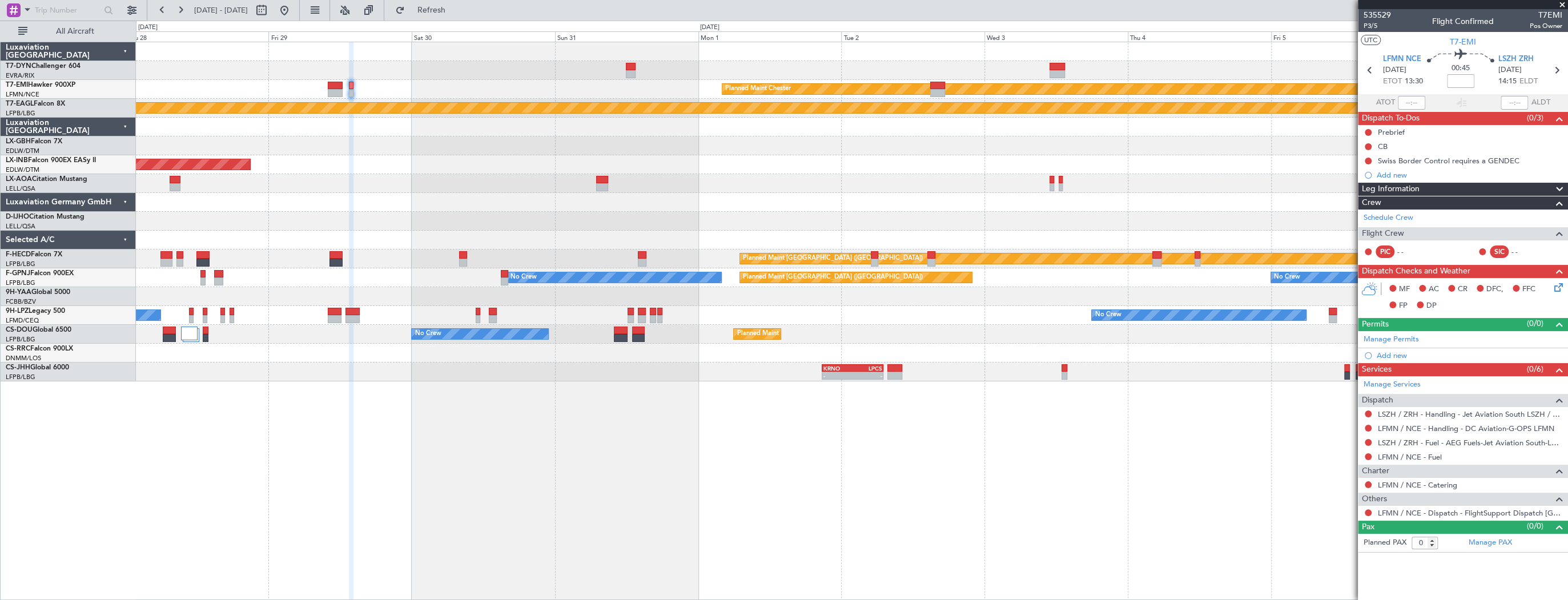
click at [844, 144] on div "AOG Maint Riga (Riga Intl) Planned Maint [PERSON_NAME] Planned Maint Geneva ([G…" at bounding box center [852, 212] width 1432 height 340
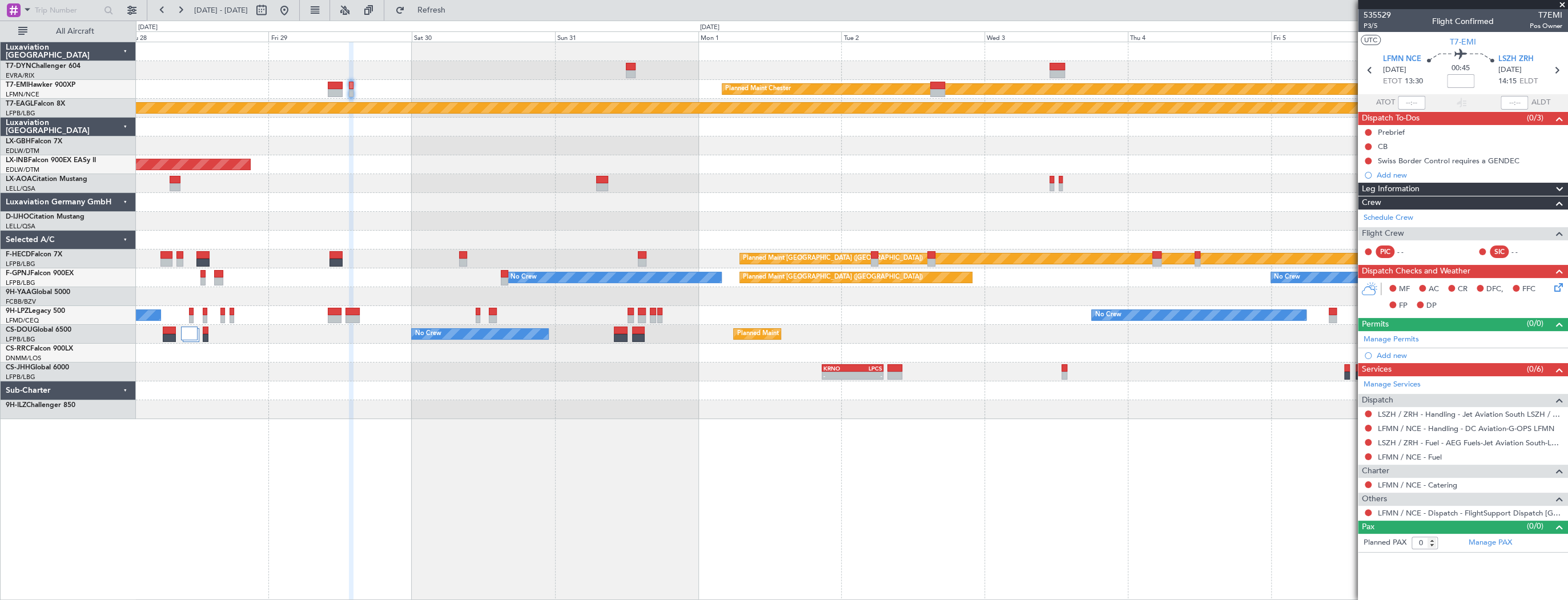
click at [706, 164] on div "Unplanned Maint [GEOGRAPHIC_DATA] (Al Maktoum Intl)" at bounding box center [852, 165] width 1432 height 19
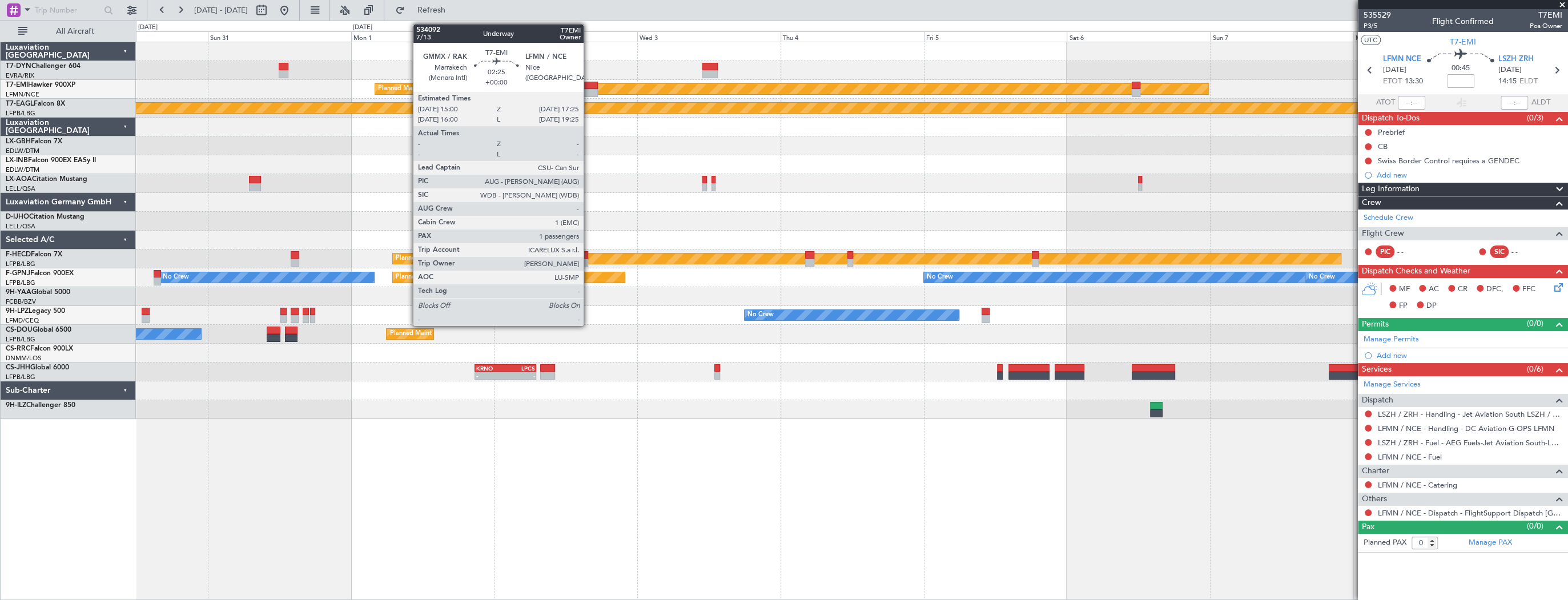
click at [589, 85] on div at bounding box center [590, 86] width 14 height 8
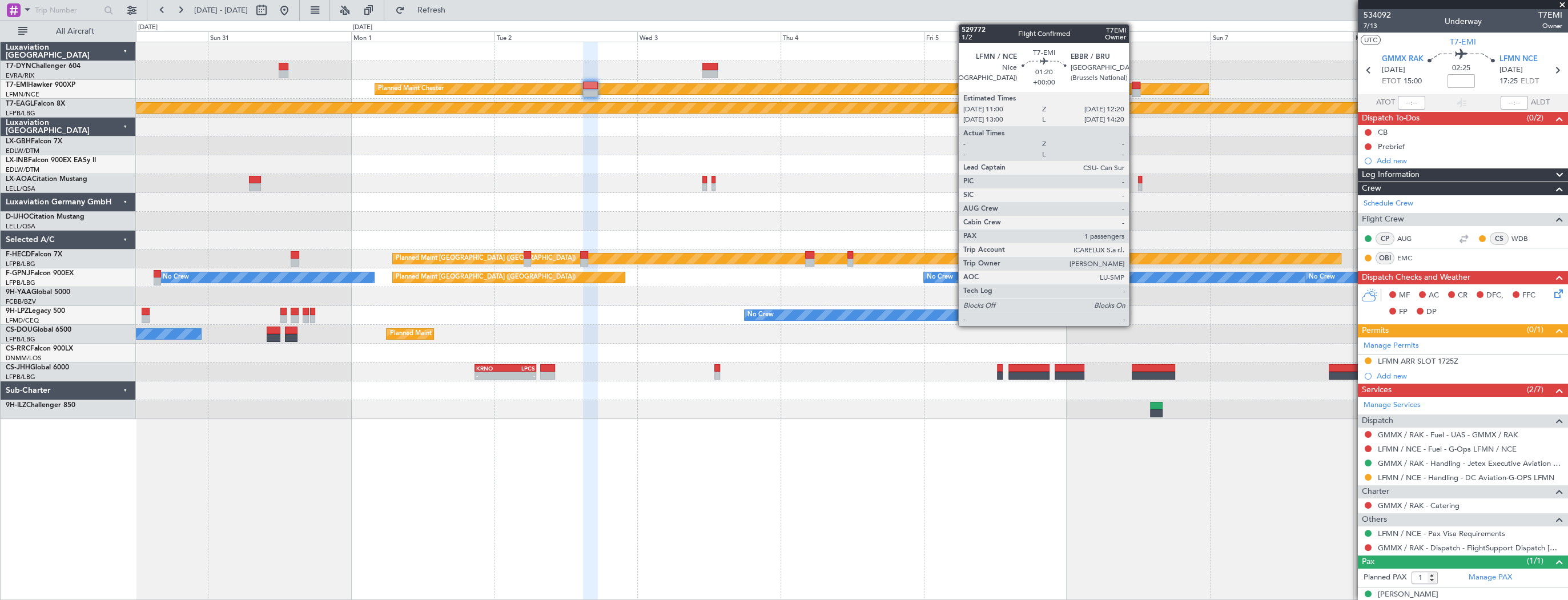
click at [1135, 83] on div at bounding box center [1136, 86] width 8 height 8
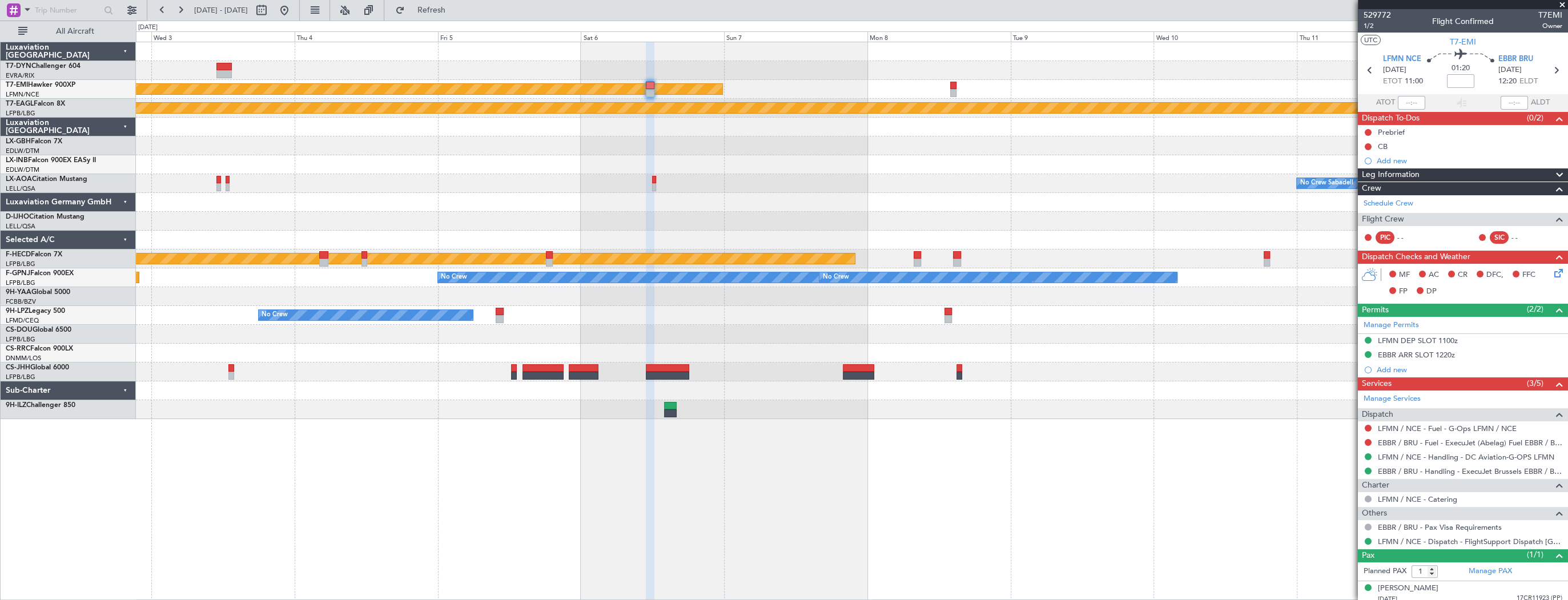
click at [786, 172] on div "Planned Maint [PERSON_NAME] Planned Maint Geneva ([GEOGRAPHIC_DATA]) No Crew Sa…" at bounding box center [852, 231] width 1432 height 377
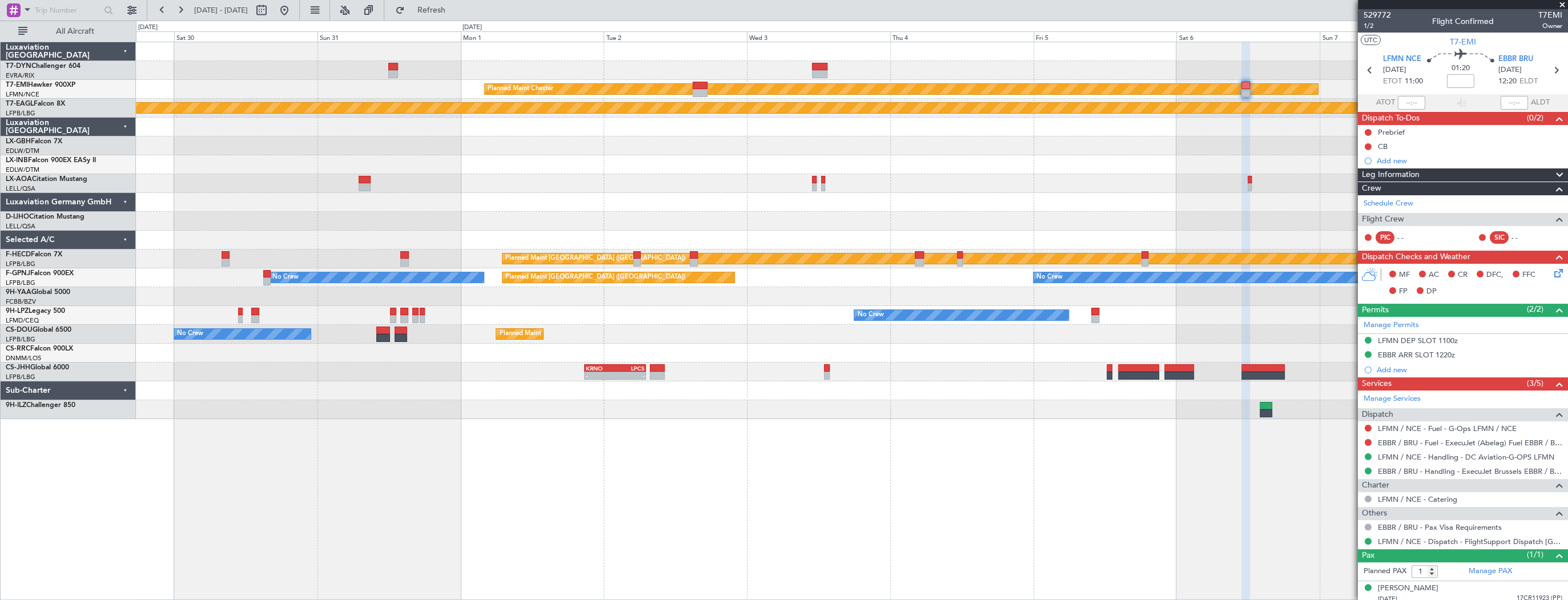
click at [1057, 131] on div at bounding box center [852, 127] width 1432 height 19
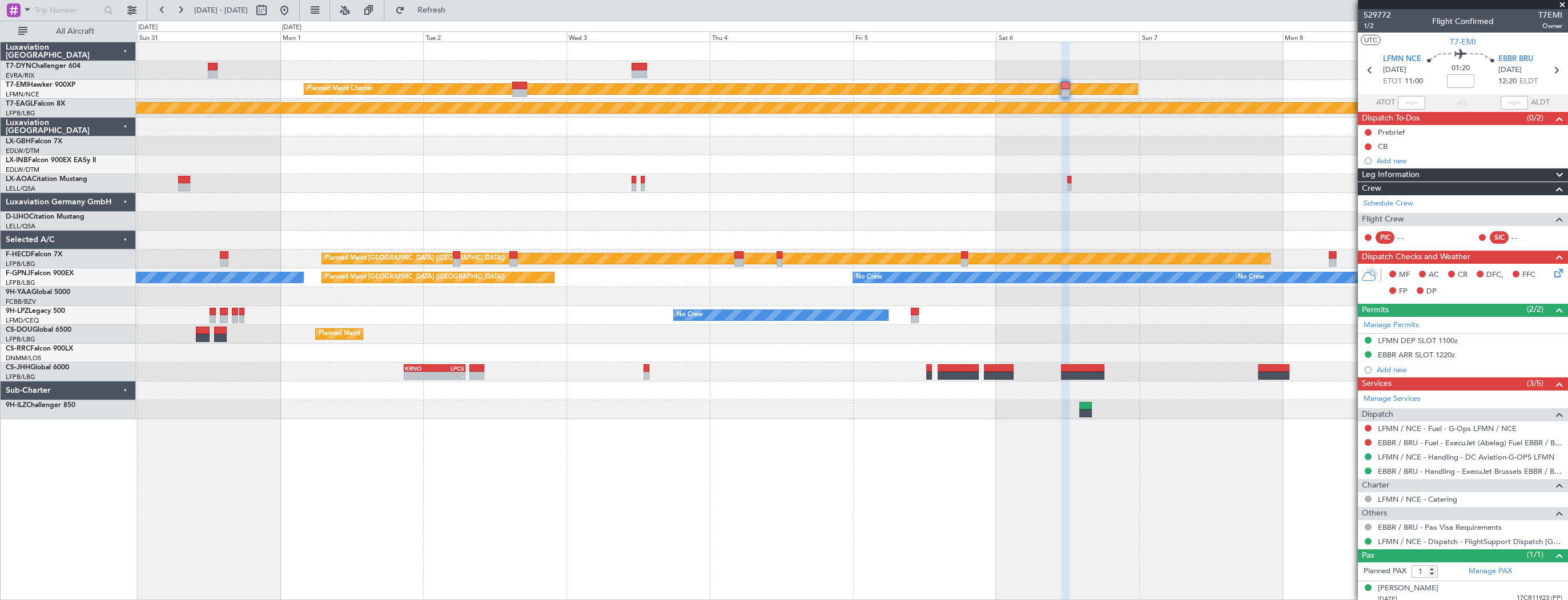
click at [533, 73] on div at bounding box center [852, 70] width 1432 height 19
click at [812, 179] on div "Planned Maint [PERSON_NAME] Planned Maint Geneva ([GEOGRAPHIC_DATA]) Unplanned …" at bounding box center [852, 231] width 1432 height 377
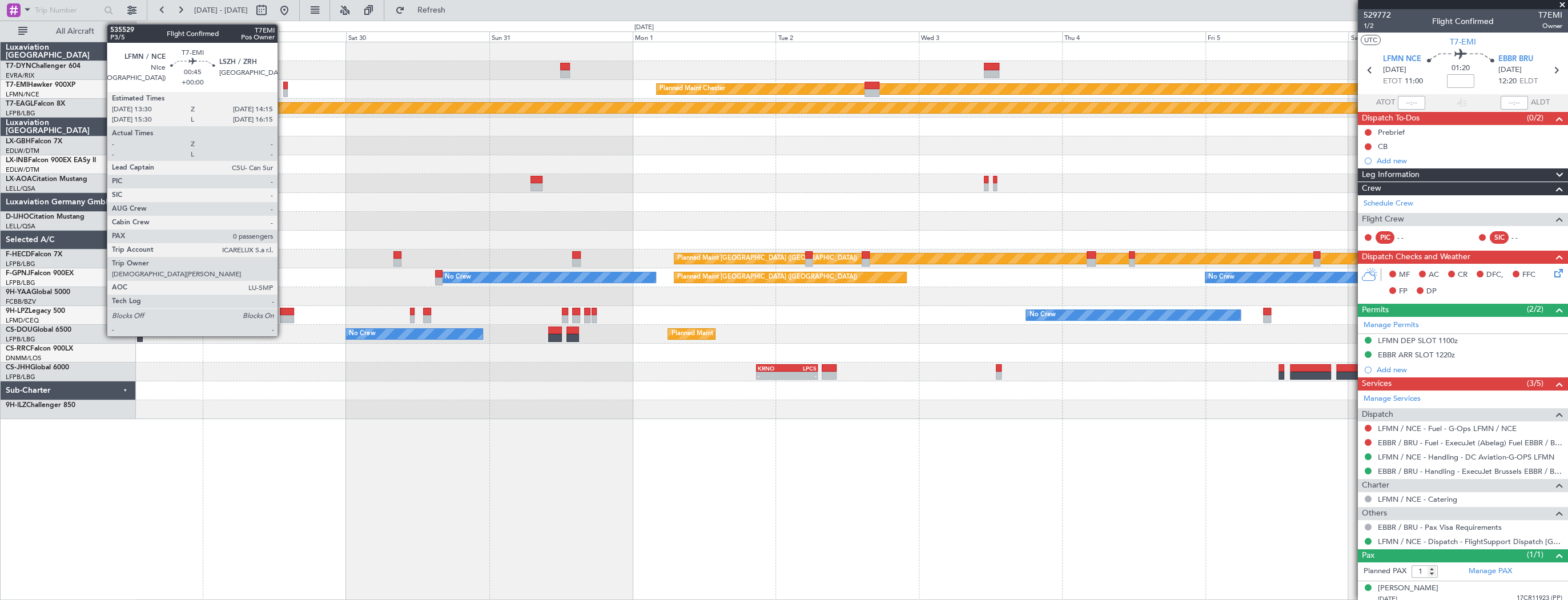
click at [284, 85] on div at bounding box center [286, 86] width 5 height 8
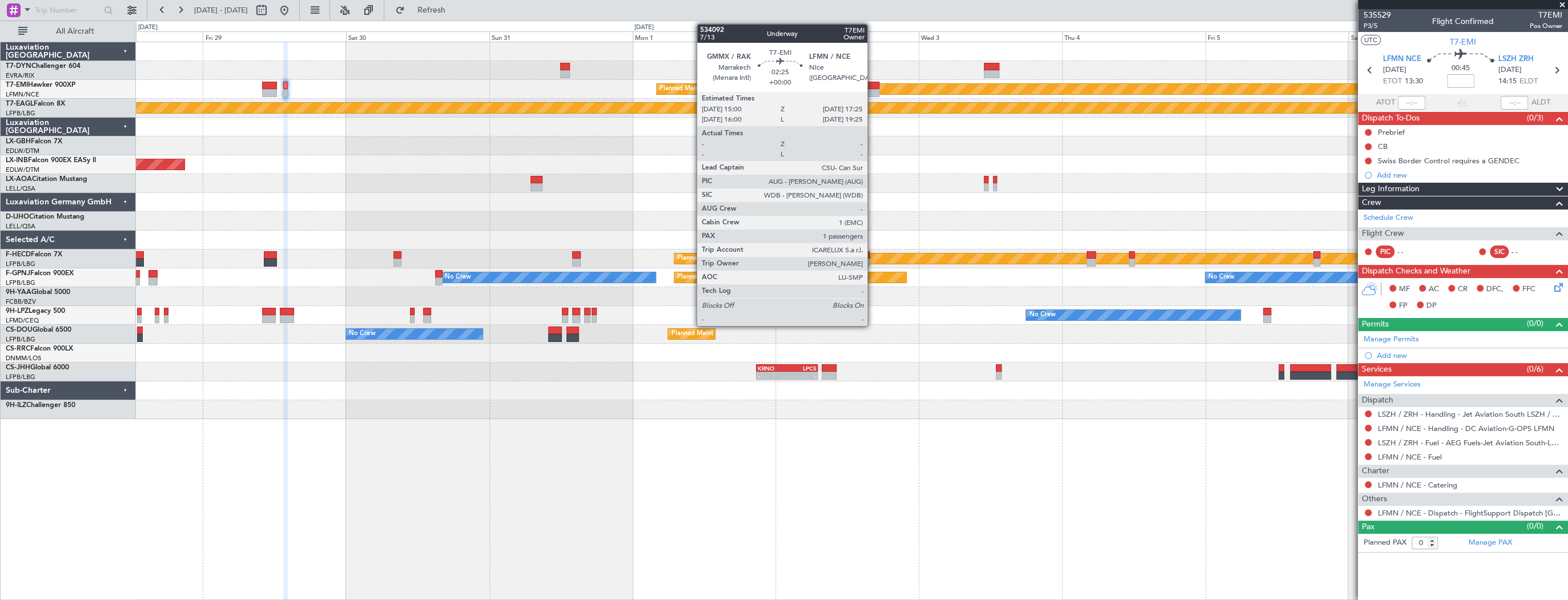
click at [872, 86] on div at bounding box center [871, 86] width 14 height 8
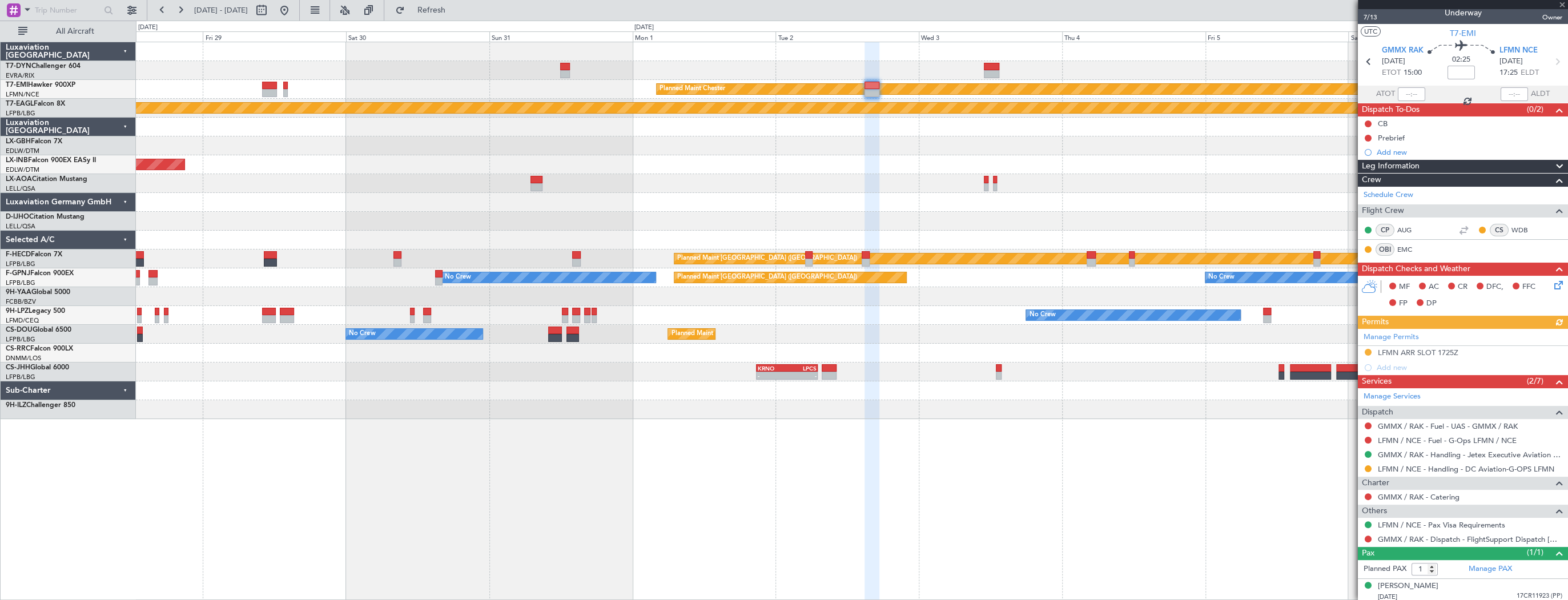
scroll to position [11, 0]
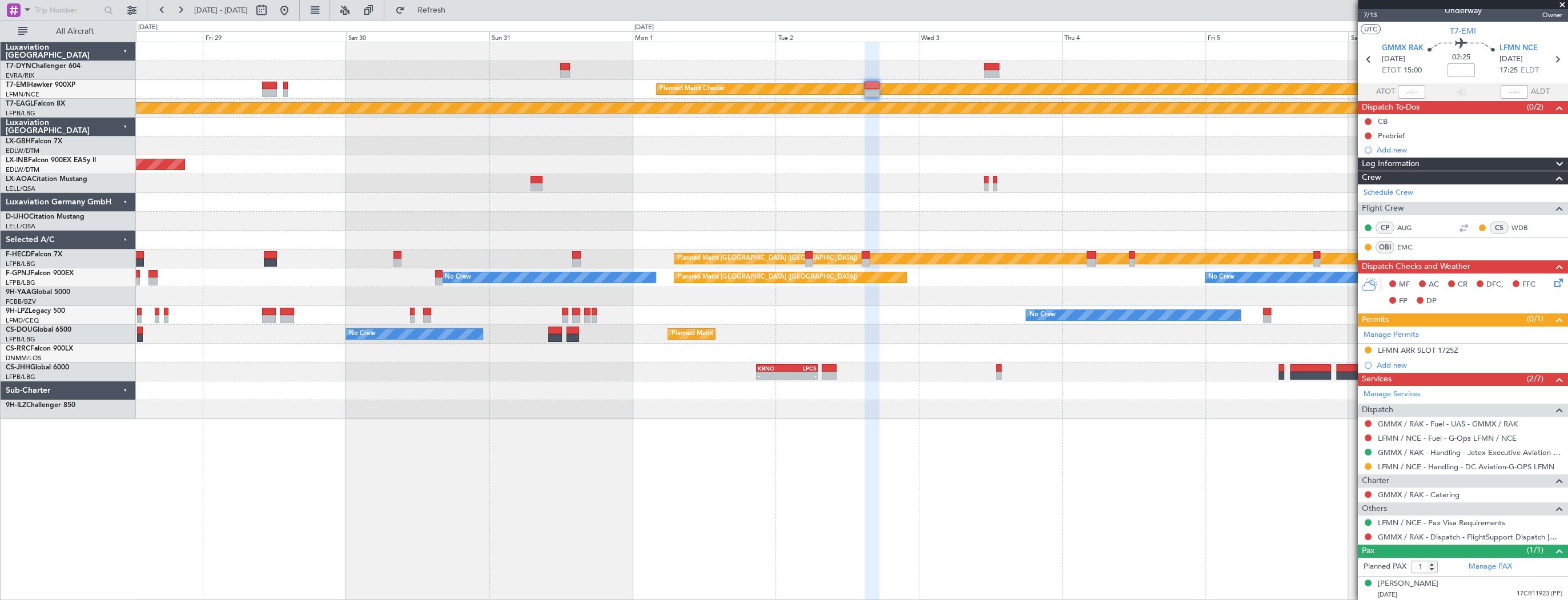
click at [703, 212] on div "Planned Maint [PERSON_NAME] Planned Maint Geneva ([GEOGRAPHIC_DATA]) [GEOGRAPHI…" at bounding box center [852, 231] width 1432 height 377
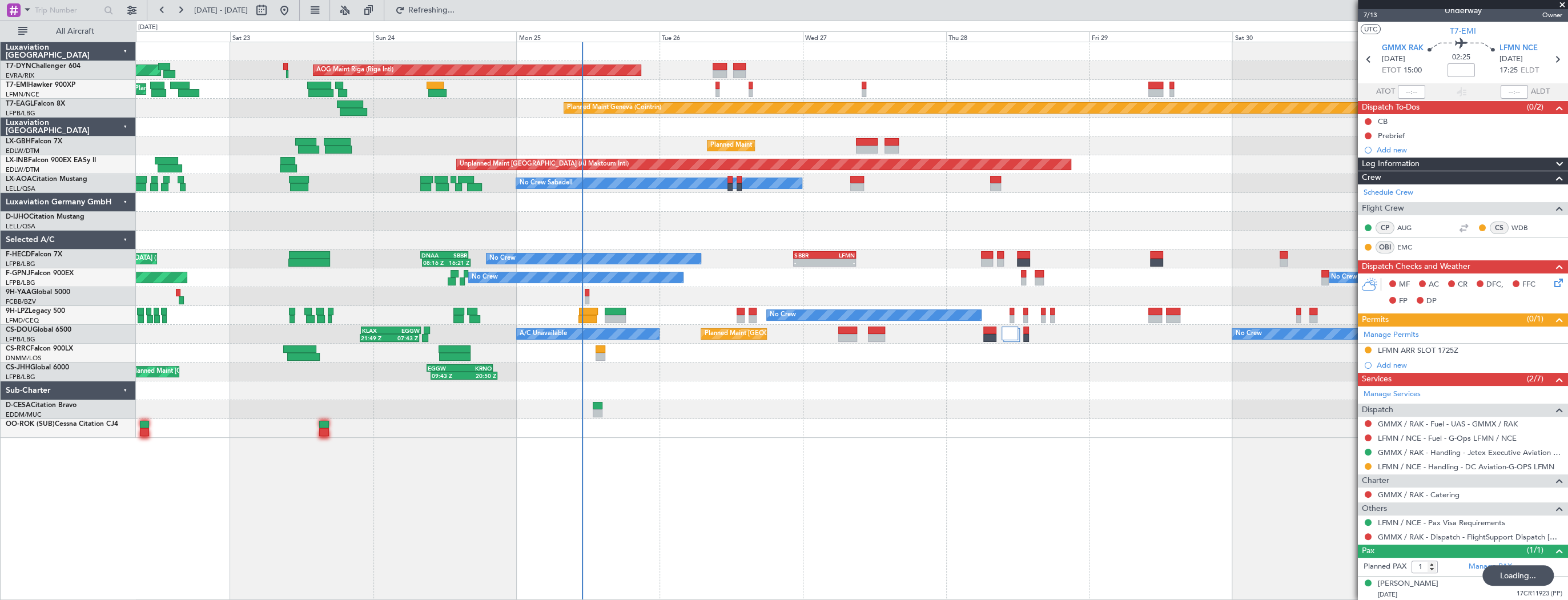
click at [715, 87] on div "Planned Maint [PERSON_NAME] Planned Maint [PERSON_NAME]" at bounding box center [852, 90] width 1432 height 19
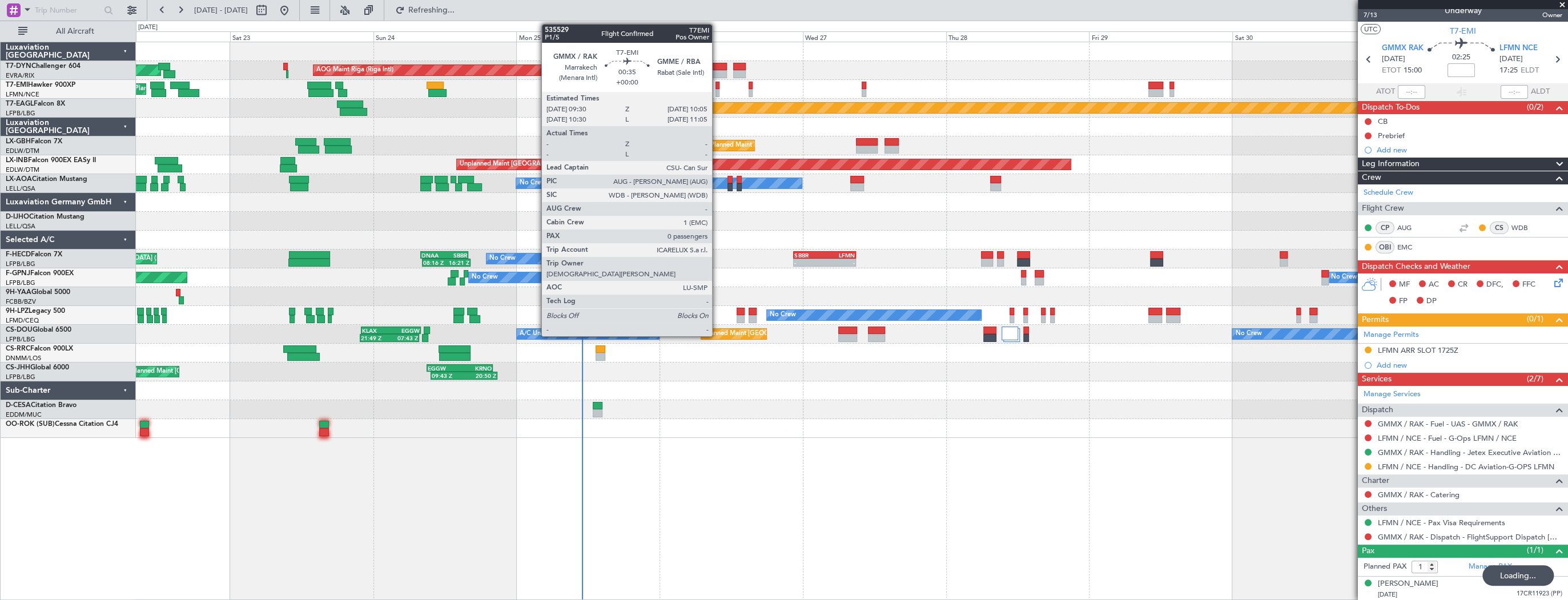
click at [717, 87] on div at bounding box center [718, 86] width 4 height 8
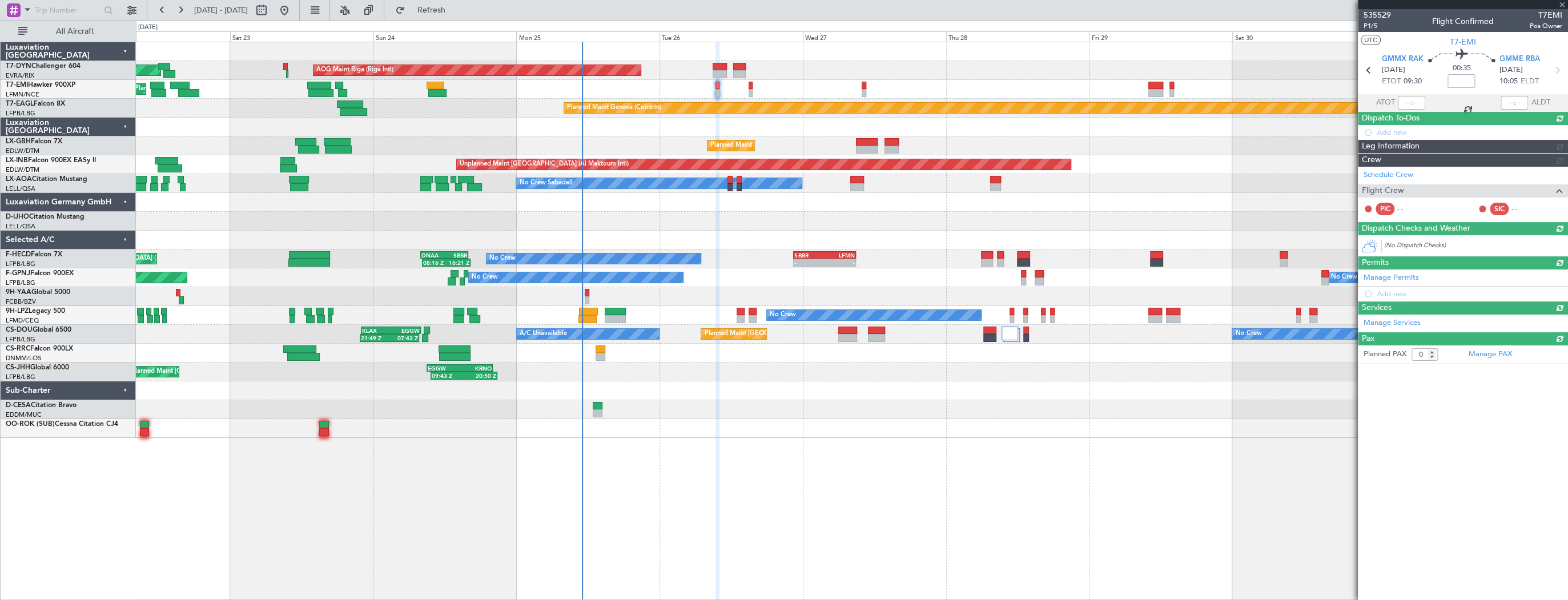
scroll to position [0, 0]
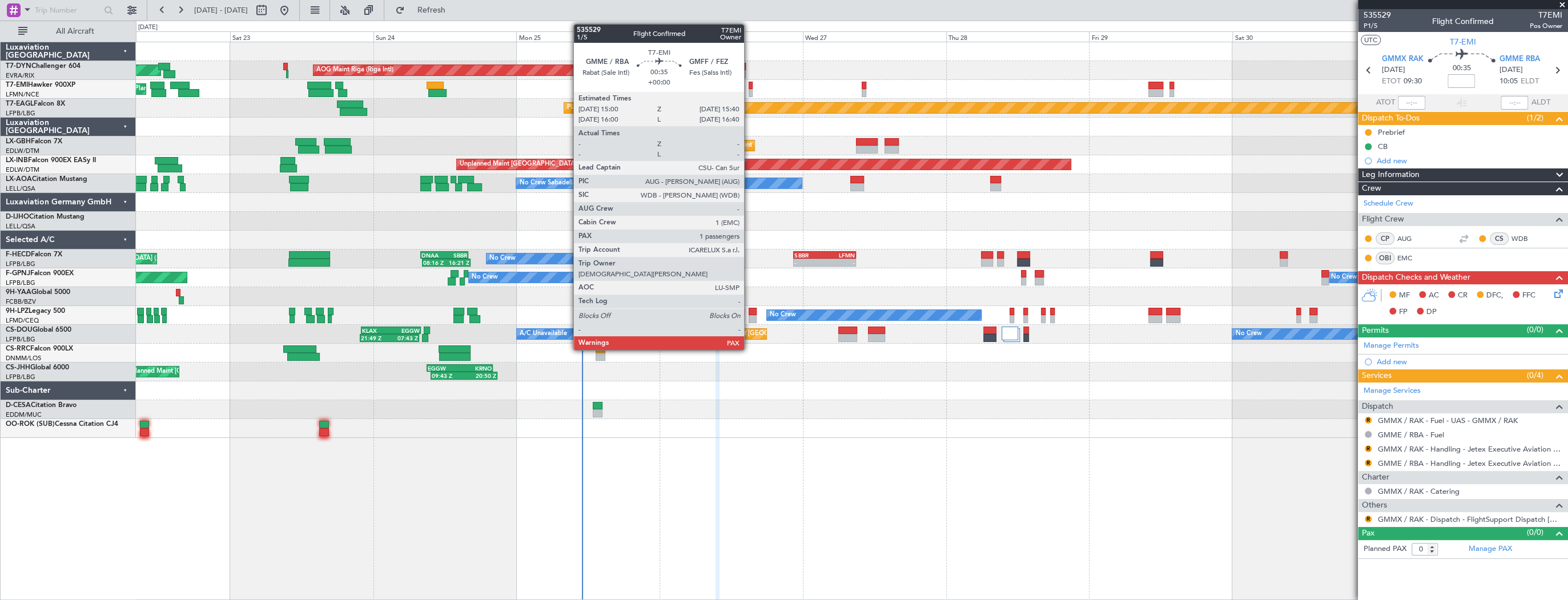
click at [750, 87] on div at bounding box center [751, 86] width 4 height 8
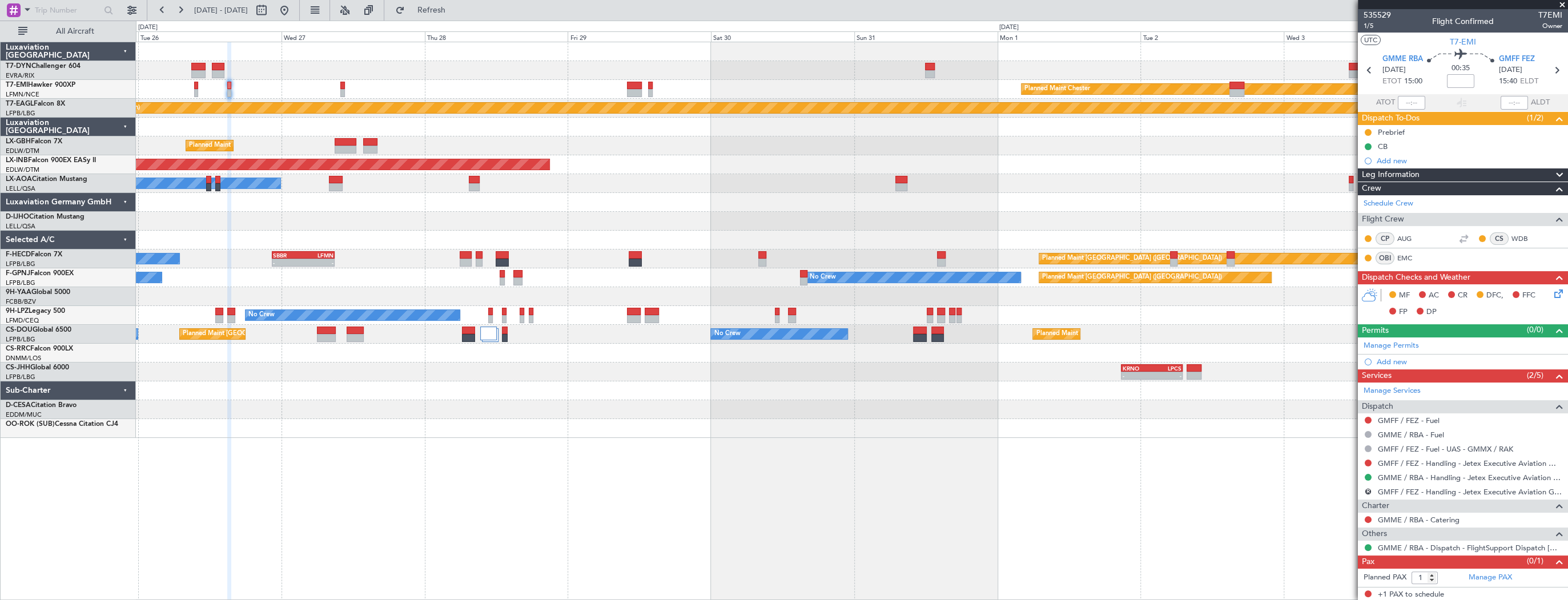
click at [745, 194] on div "AOG Maint Riga (Riga Intl) Planned Maint Chester Planned Maint Geneva (Cointrin…" at bounding box center [852, 240] width 1432 height 395
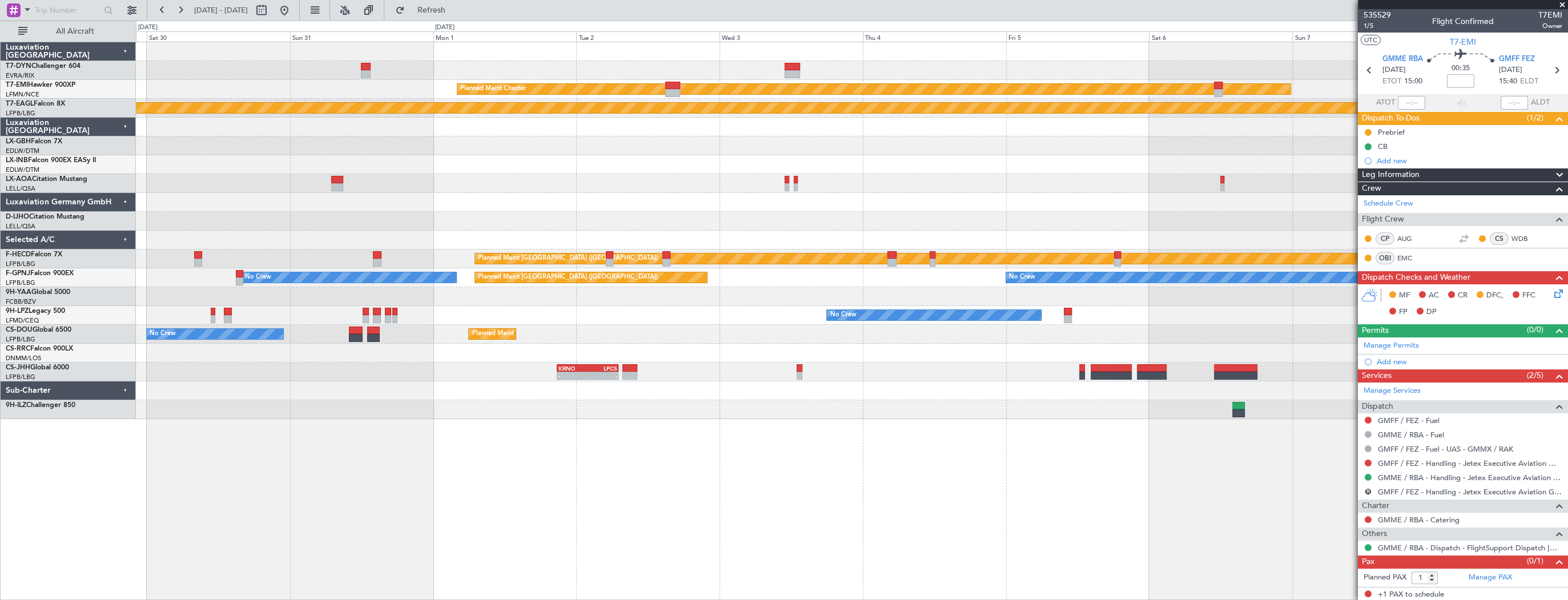
click at [493, 177] on div "Planned Maint Chester Planned Maint Geneva (Cointrin) Unplanned Maint Dubai (Al…" at bounding box center [852, 231] width 1432 height 377
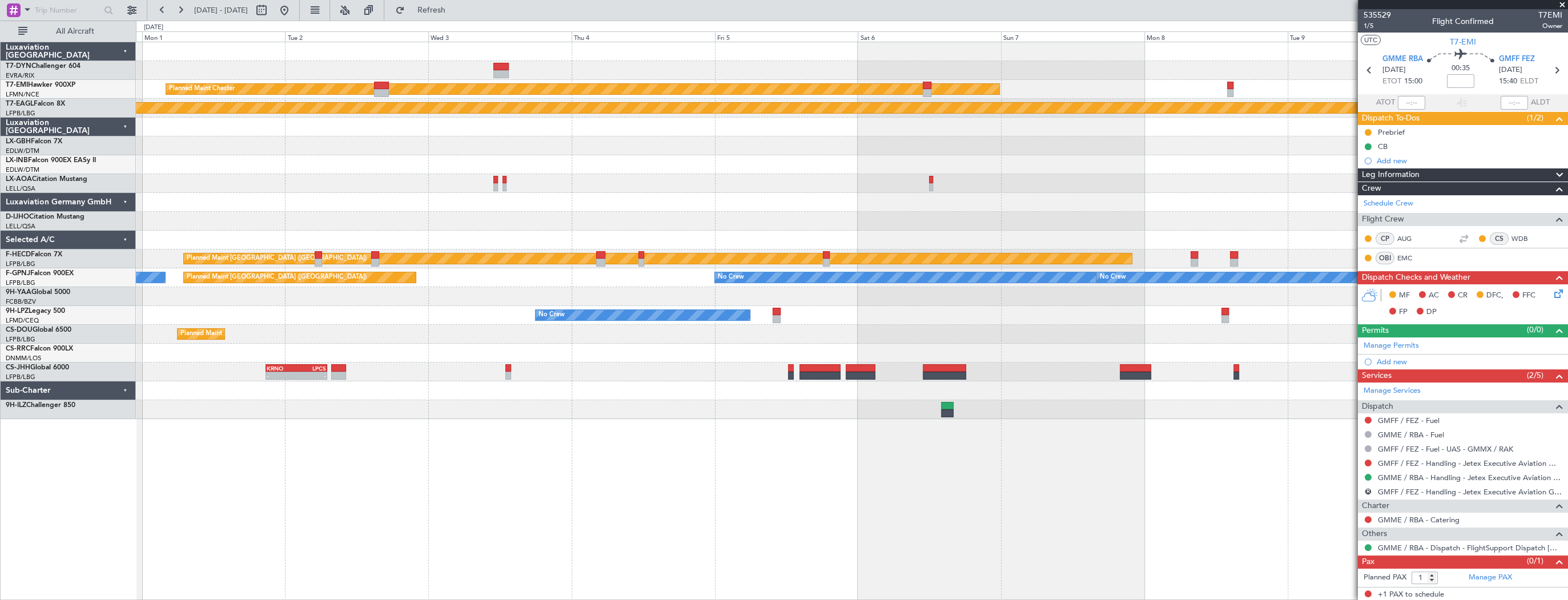
click at [861, 160] on div at bounding box center [852, 165] width 1432 height 19
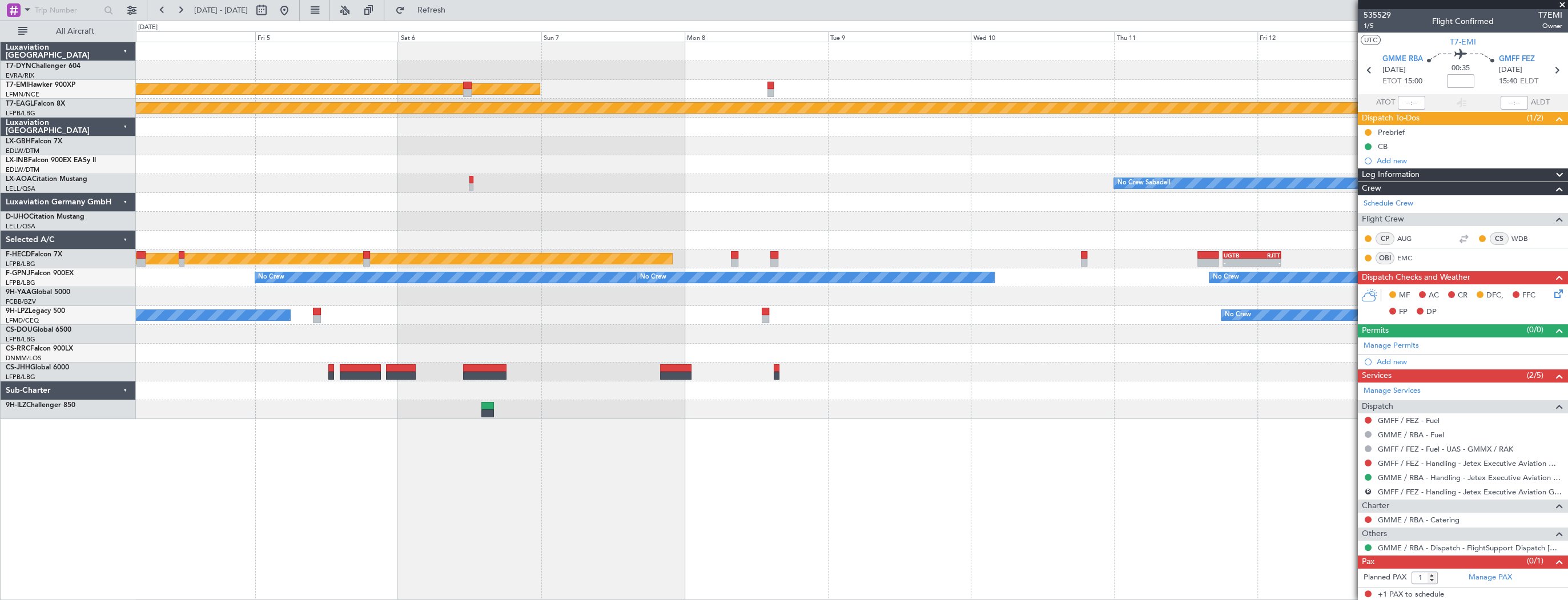
click at [997, 128] on div "Planned Maint Chester Planned Maint Geneva (Cointrin) No Crew Sabadell - - UGTB…" at bounding box center [852, 231] width 1432 height 377
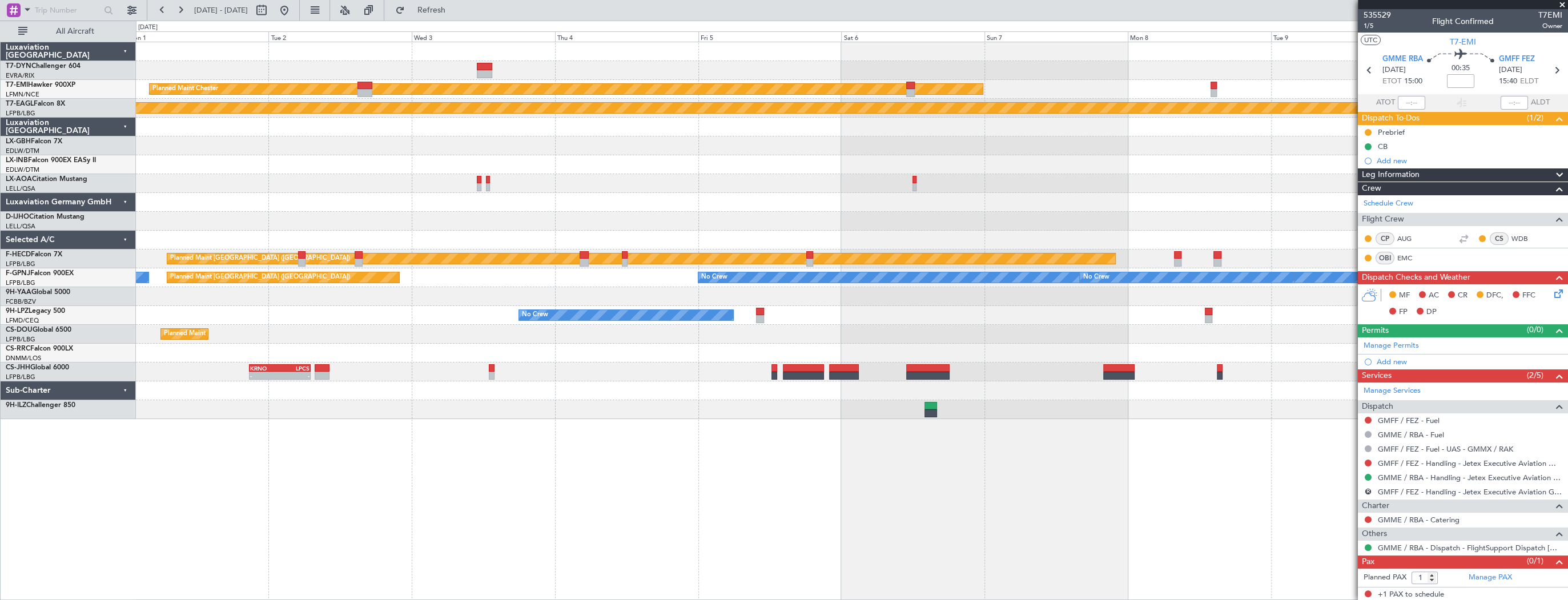
click at [1142, 167] on div at bounding box center [852, 165] width 1432 height 19
click at [954, 139] on div at bounding box center [852, 146] width 1432 height 19
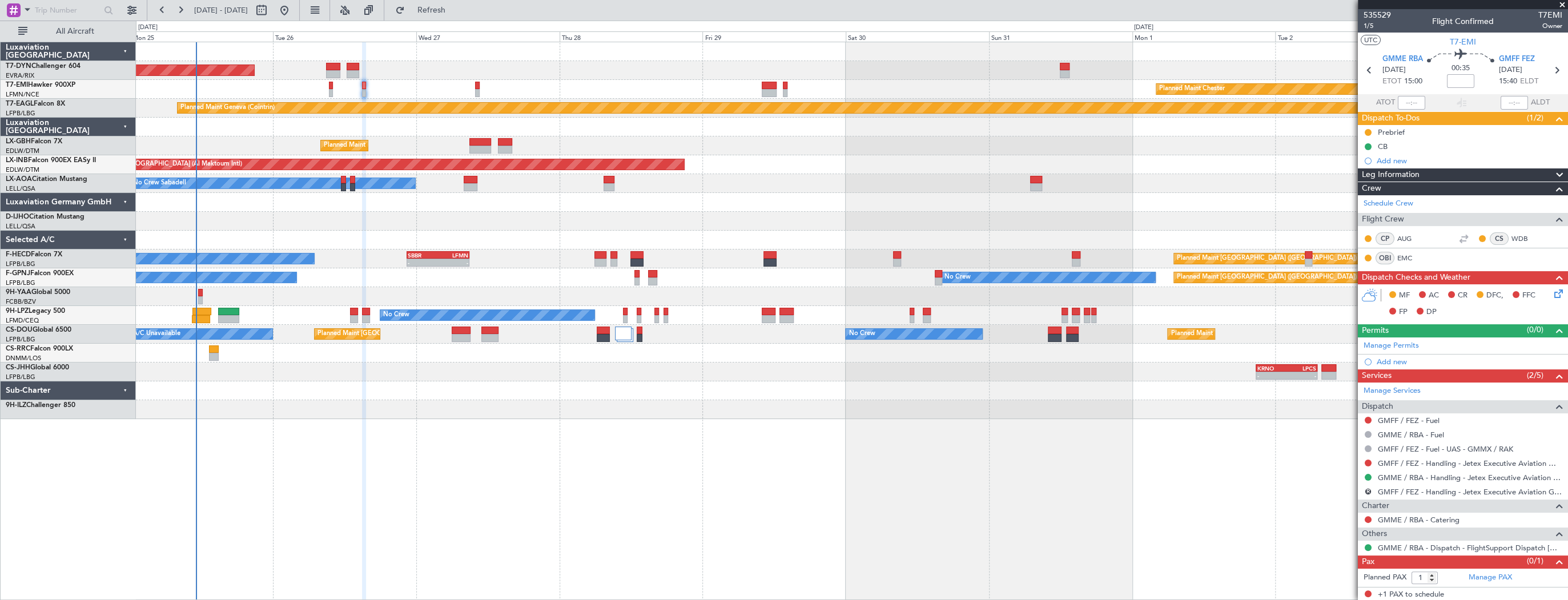
click at [1099, 157] on div "AOG Maint Riga (Riga Intl) Planned Maint Chester Planned Maint Geneva (Cointrin…" at bounding box center [852, 231] width 1432 height 377
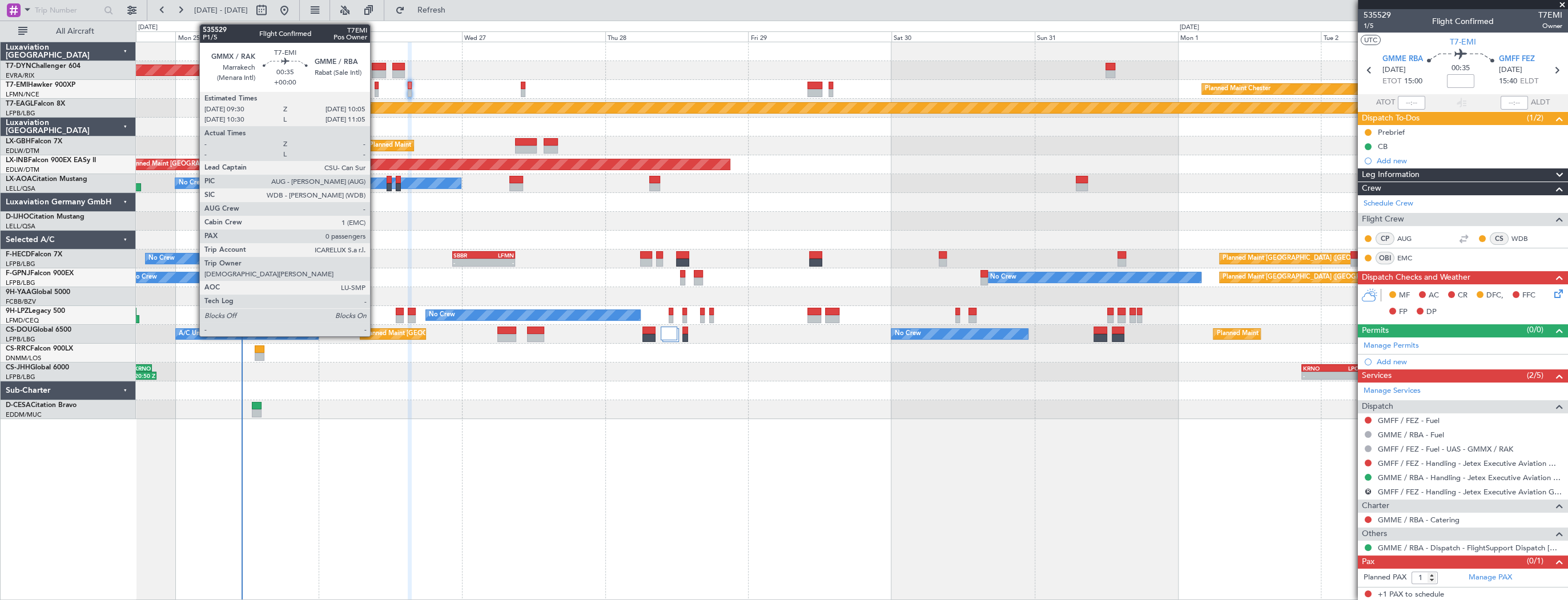
click at [375, 87] on div at bounding box center [376, 86] width 4 height 8
type input "0"
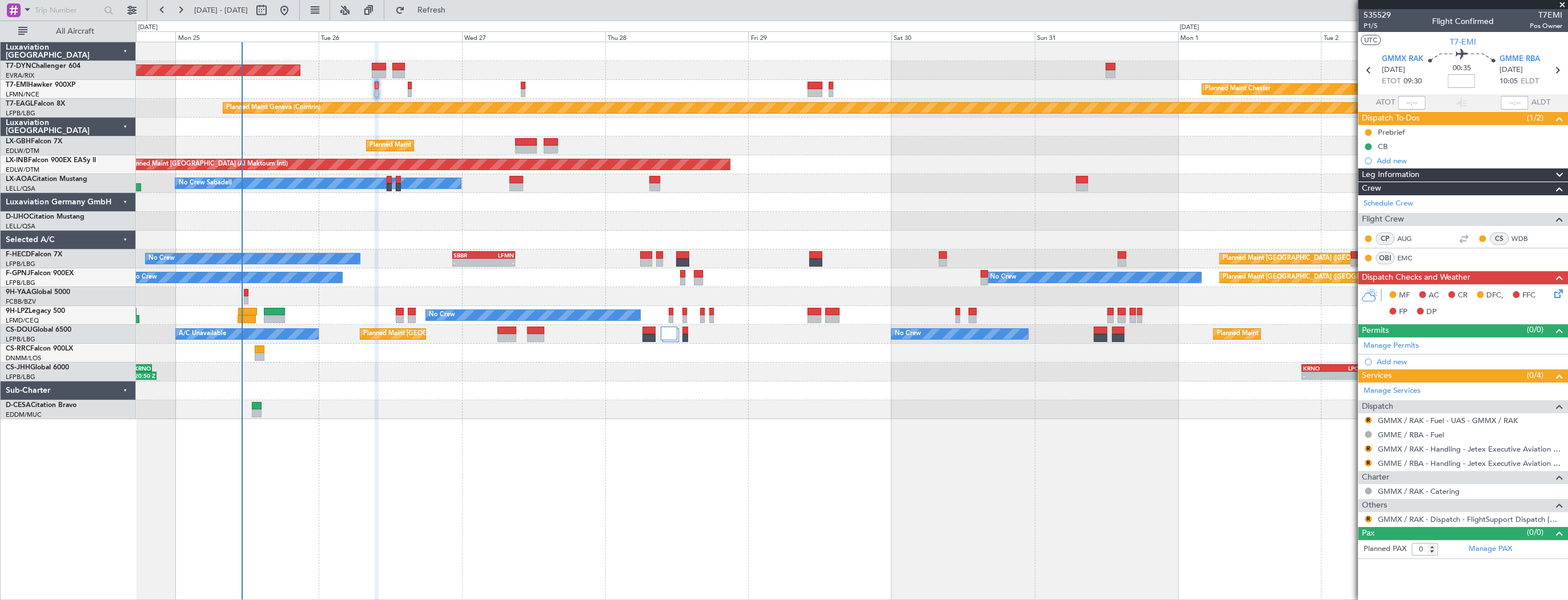
click at [1555, 290] on icon at bounding box center [1556, 291] width 9 height 9
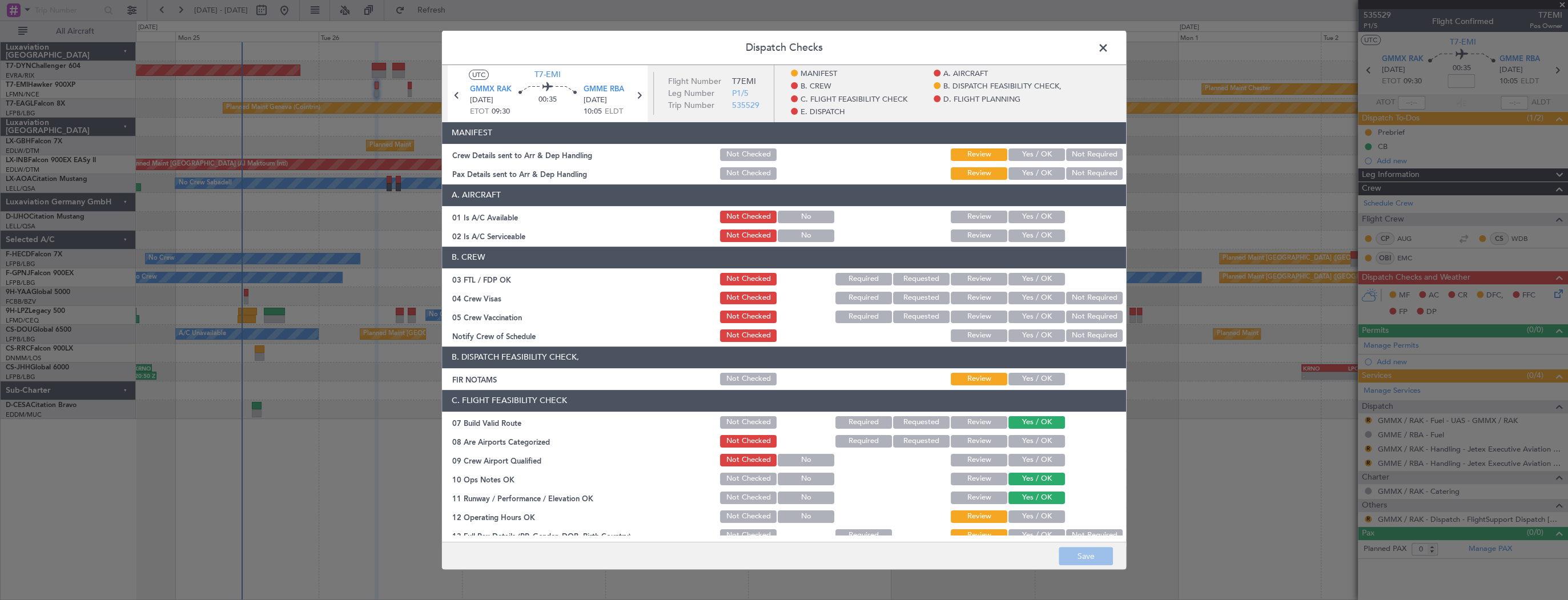
click at [1037, 150] on button "Yes / OK" at bounding box center [1036, 154] width 57 height 13
click at [1035, 161] on div "Yes / OK" at bounding box center [1036, 154] width 58 height 16
click at [1030, 179] on div "Yes / OK" at bounding box center [1036, 174] width 58 height 16
click at [1030, 178] on button "Yes / OK" at bounding box center [1036, 173] width 57 height 13
click at [1087, 559] on button "Save" at bounding box center [1086, 556] width 54 height 18
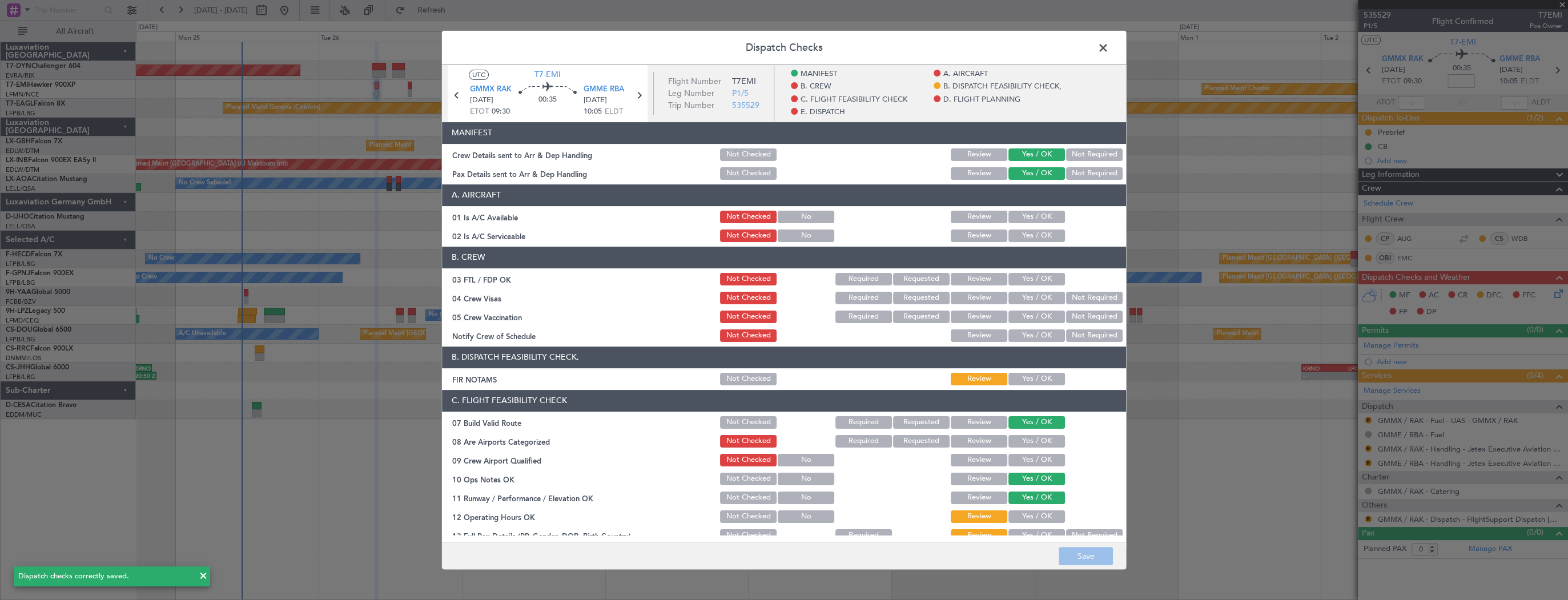
click at [1110, 48] on span at bounding box center [1110, 51] width 0 height 23
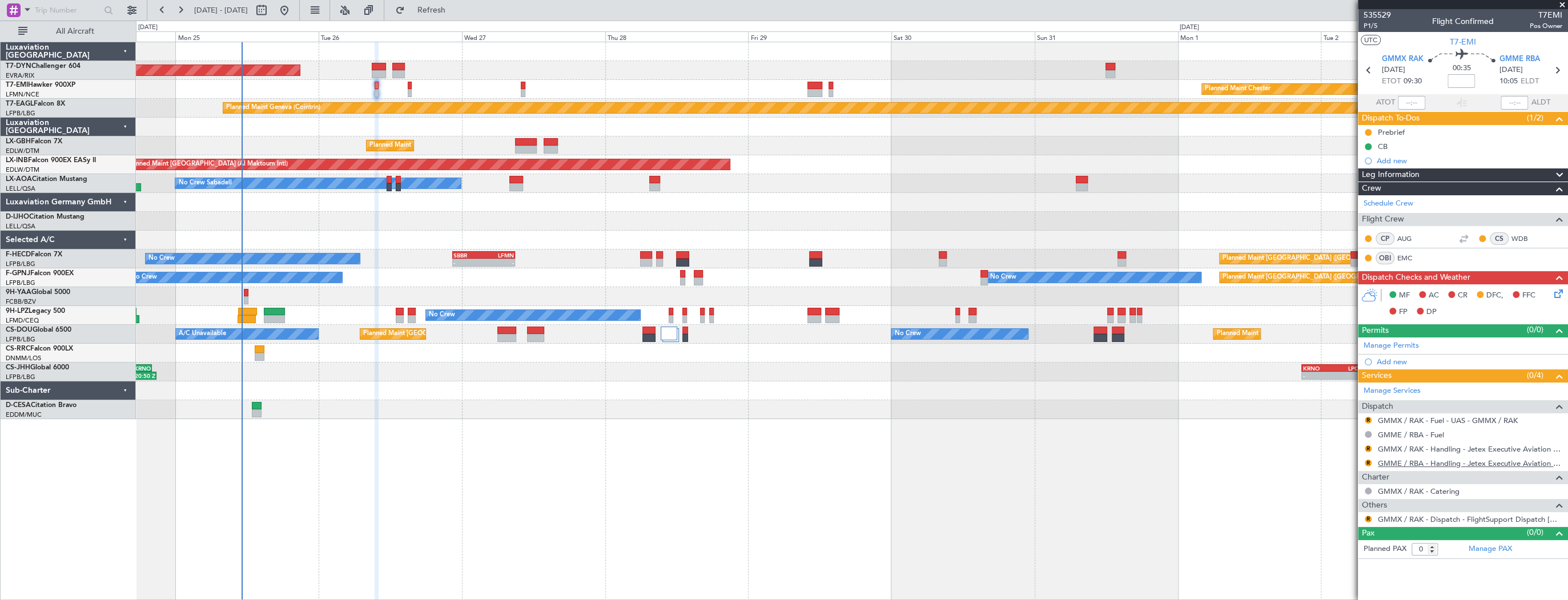
click at [1503, 459] on link "GMME / RBA - Handling - Jetex Executive Aviation Morocco GMME / RBA" at bounding box center [1470, 463] width 184 height 10
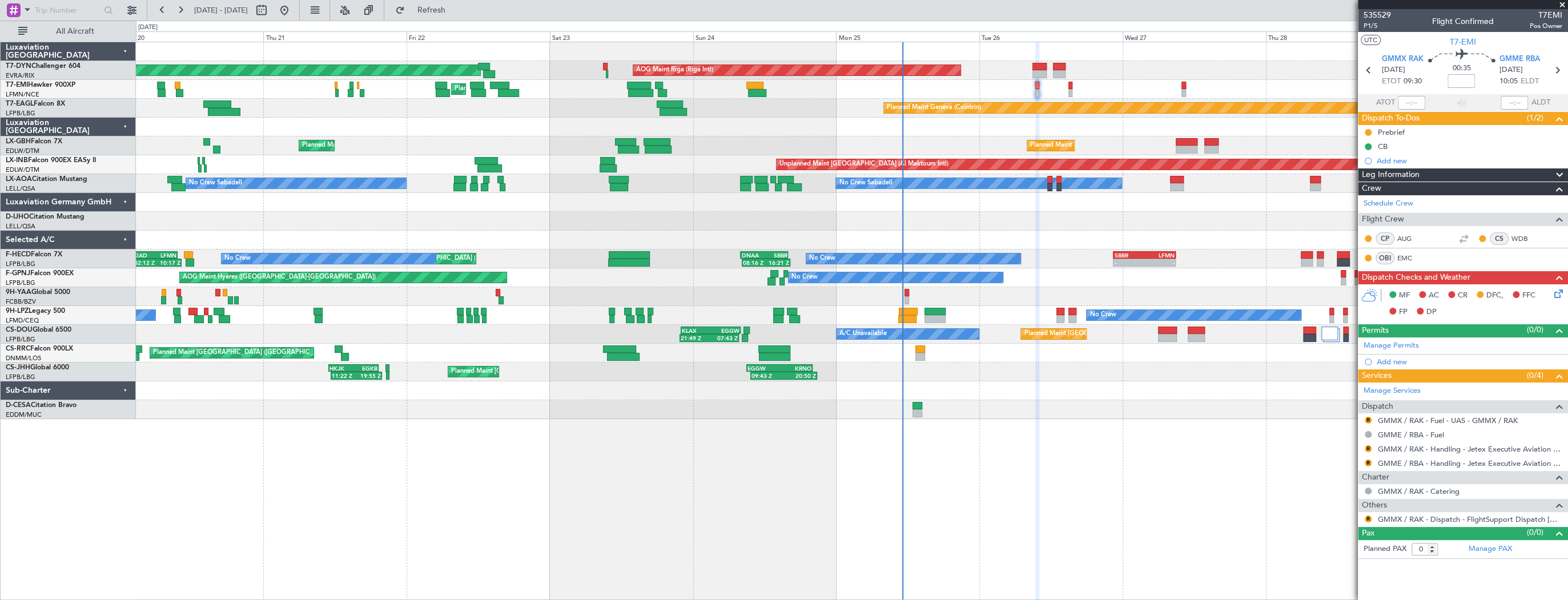
click at [989, 132] on div at bounding box center [852, 127] width 1432 height 19
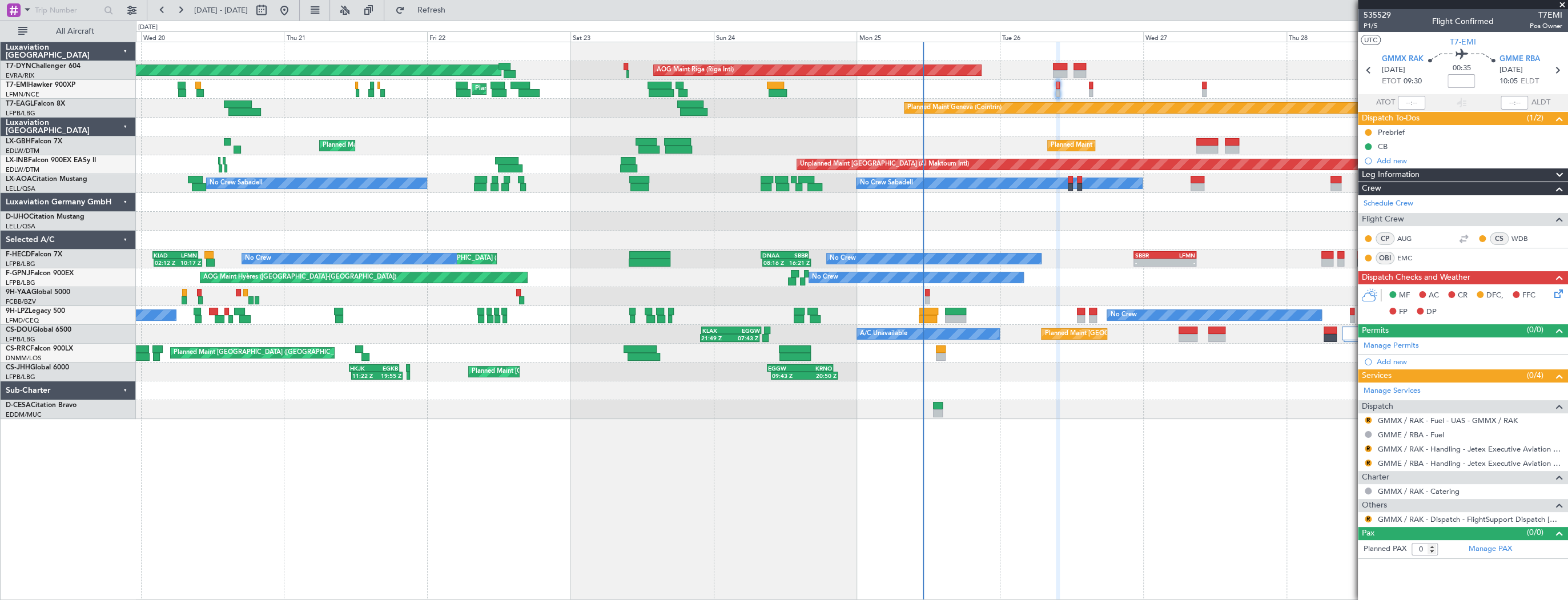
click at [855, 116] on div "Planned Maint Geneva (Cointrin)" at bounding box center [852, 108] width 1432 height 19
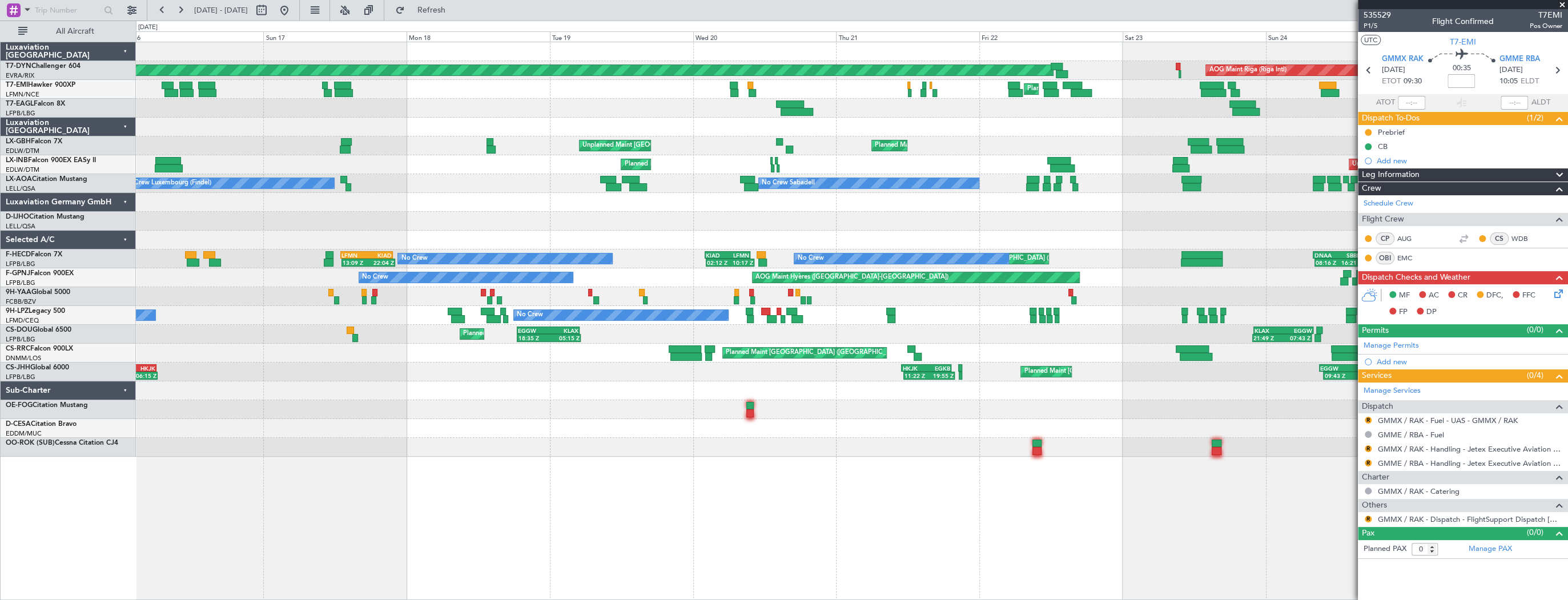
click at [864, 116] on div "Planned Maint Geneva (Cointrin) Planned Maint New York (Teterboro)" at bounding box center [852, 108] width 1432 height 19
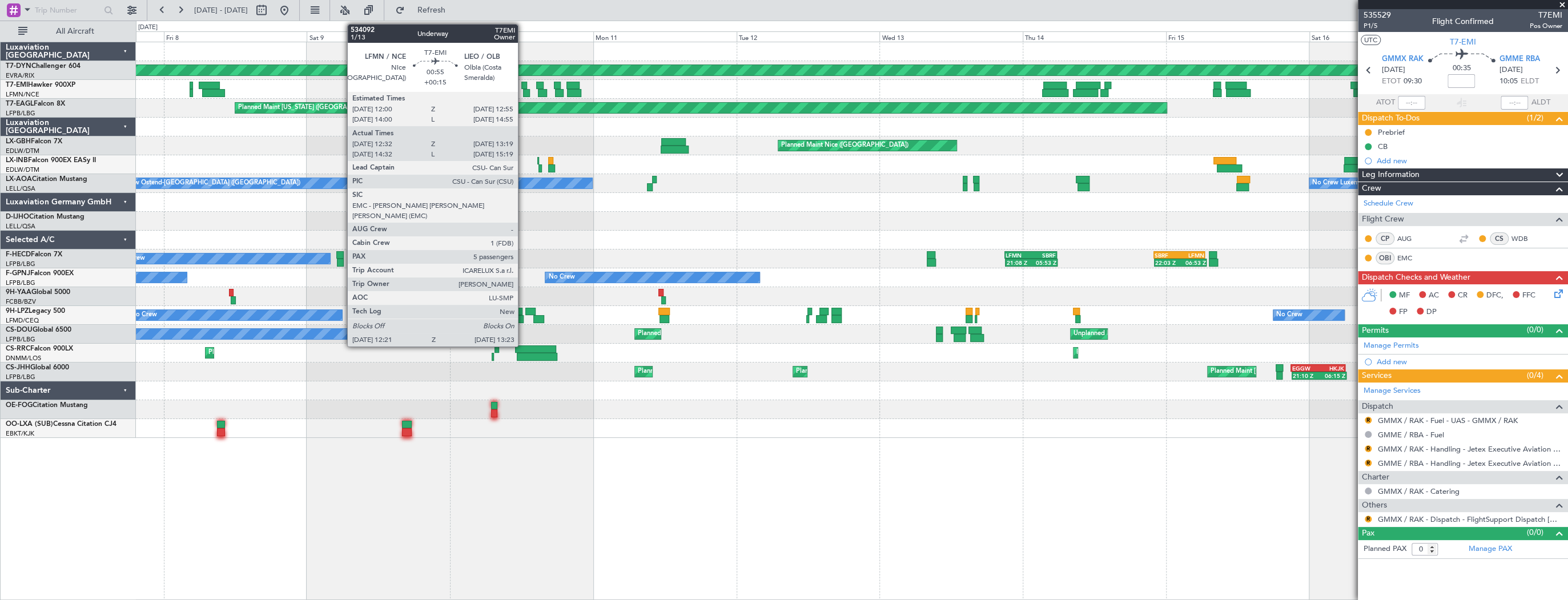
click at [523, 87] on div at bounding box center [524, 86] width 6 height 8
type input "+00:15"
type input "12:32"
type input "13:19"
type input "5"
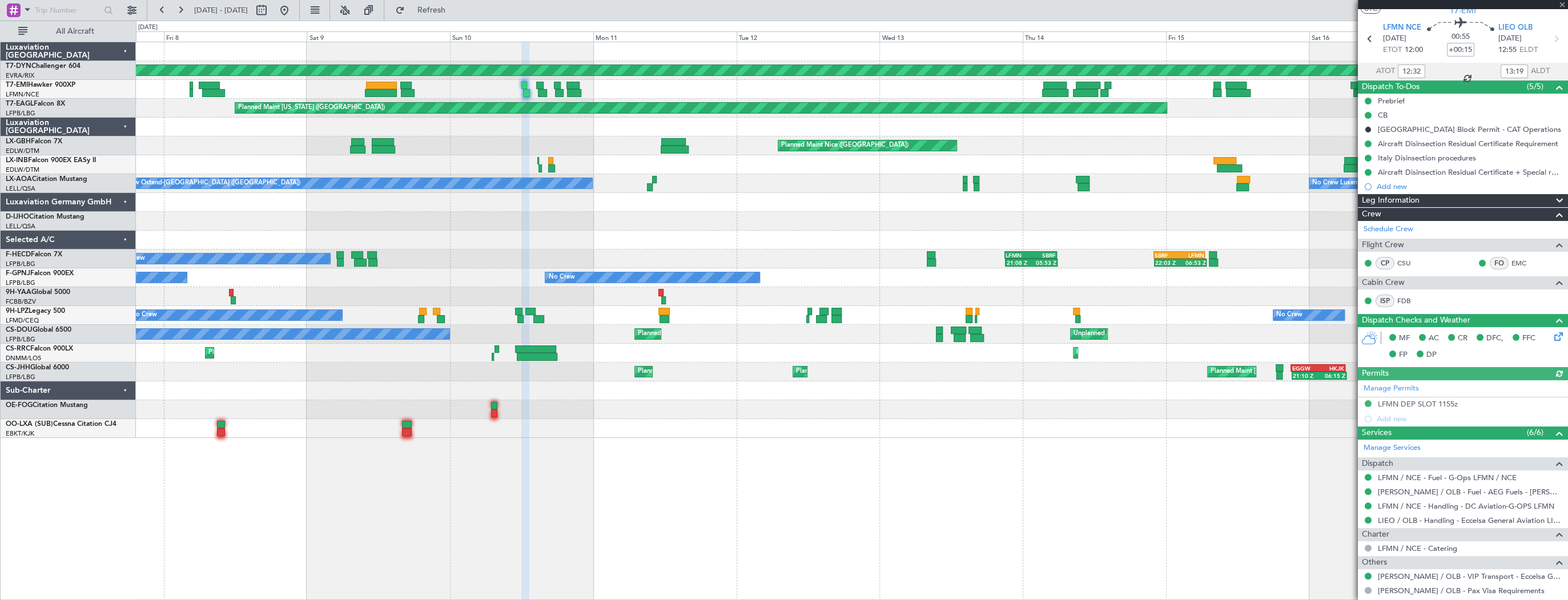
scroll to position [92, 0]
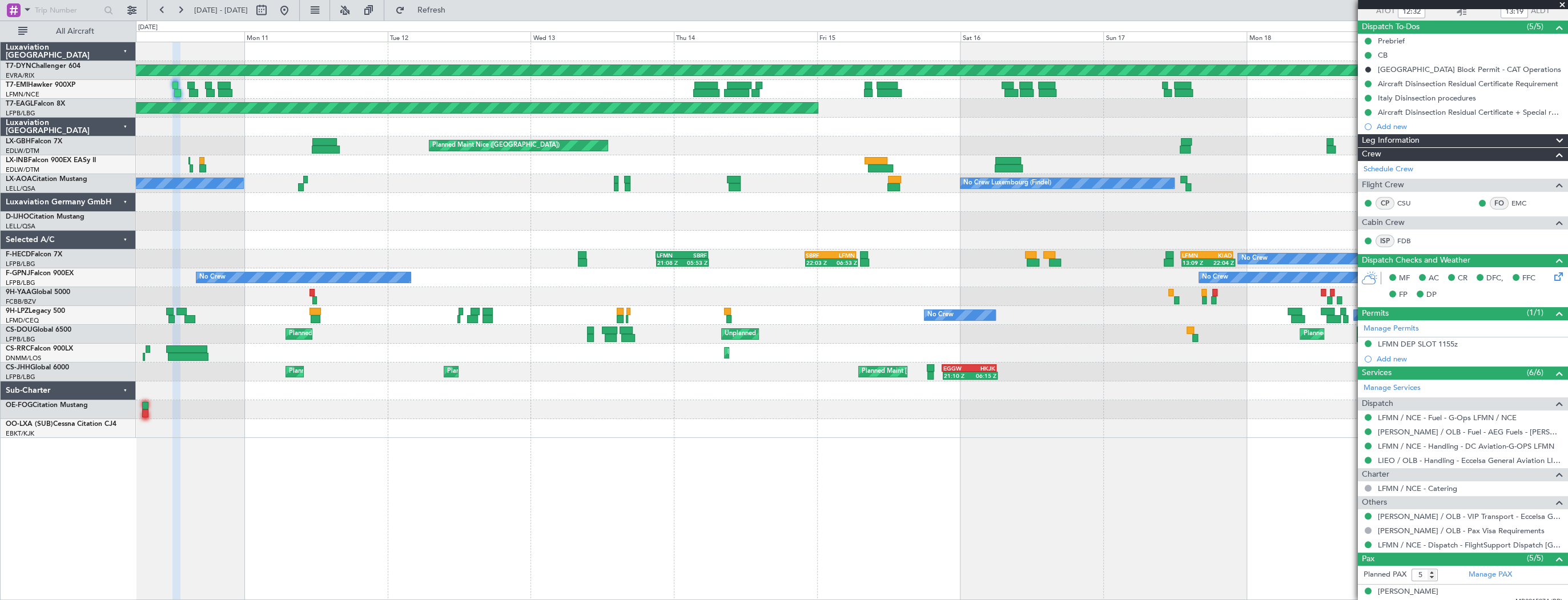
click at [309, 117] on div "Planned Maint Basel-Mulhouse Planned Maint Chester Planned Maint New York (Tete…" at bounding box center [852, 240] width 1432 height 395
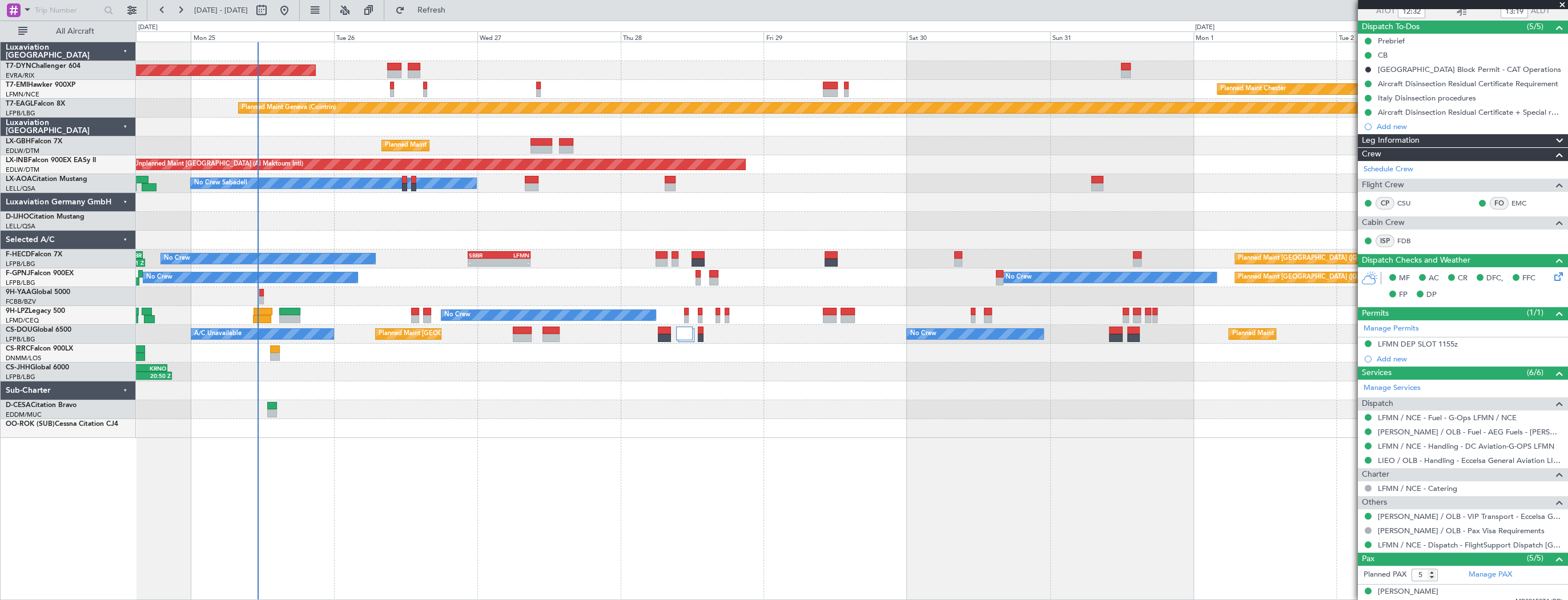
click at [616, 67] on div "AOG Maint Riga (Riga Intl) Planned Maint Basel-Mulhouse Planned Maint Chester P…" at bounding box center [852, 240] width 1432 height 395
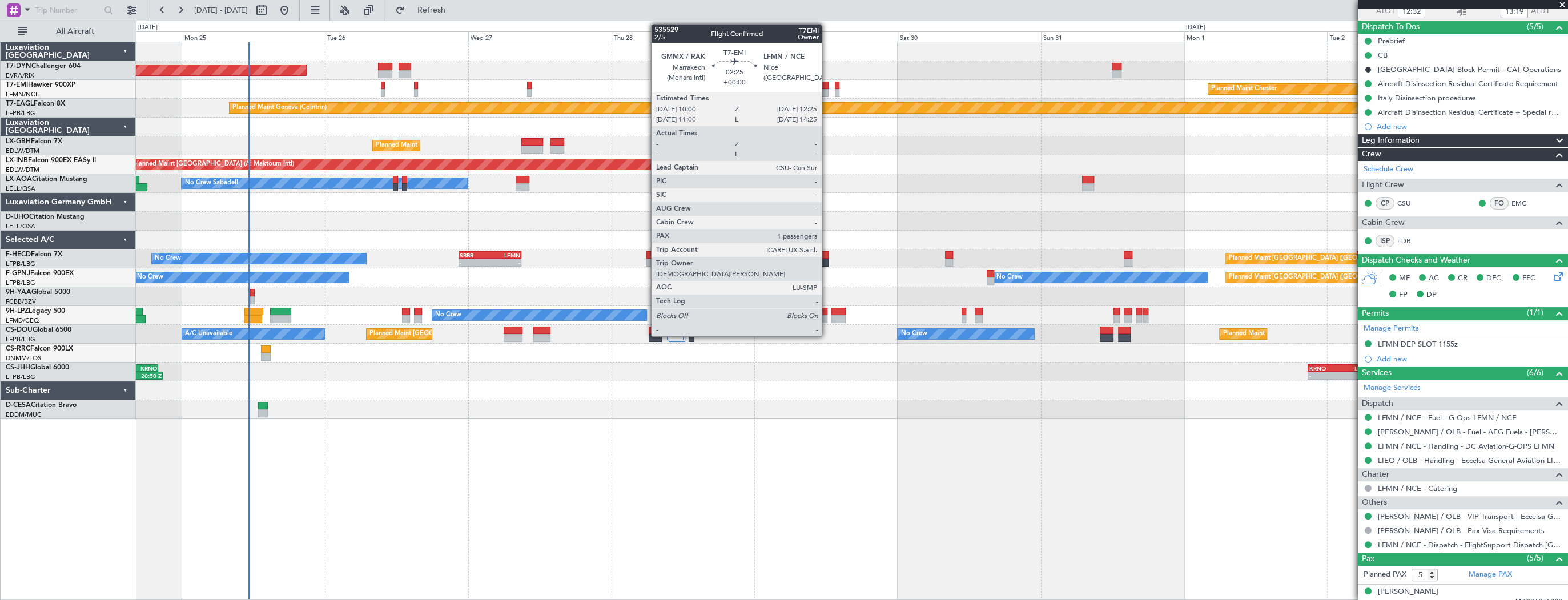
click at [827, 87] on div at bounding box center [820, 86] width 14 height 8
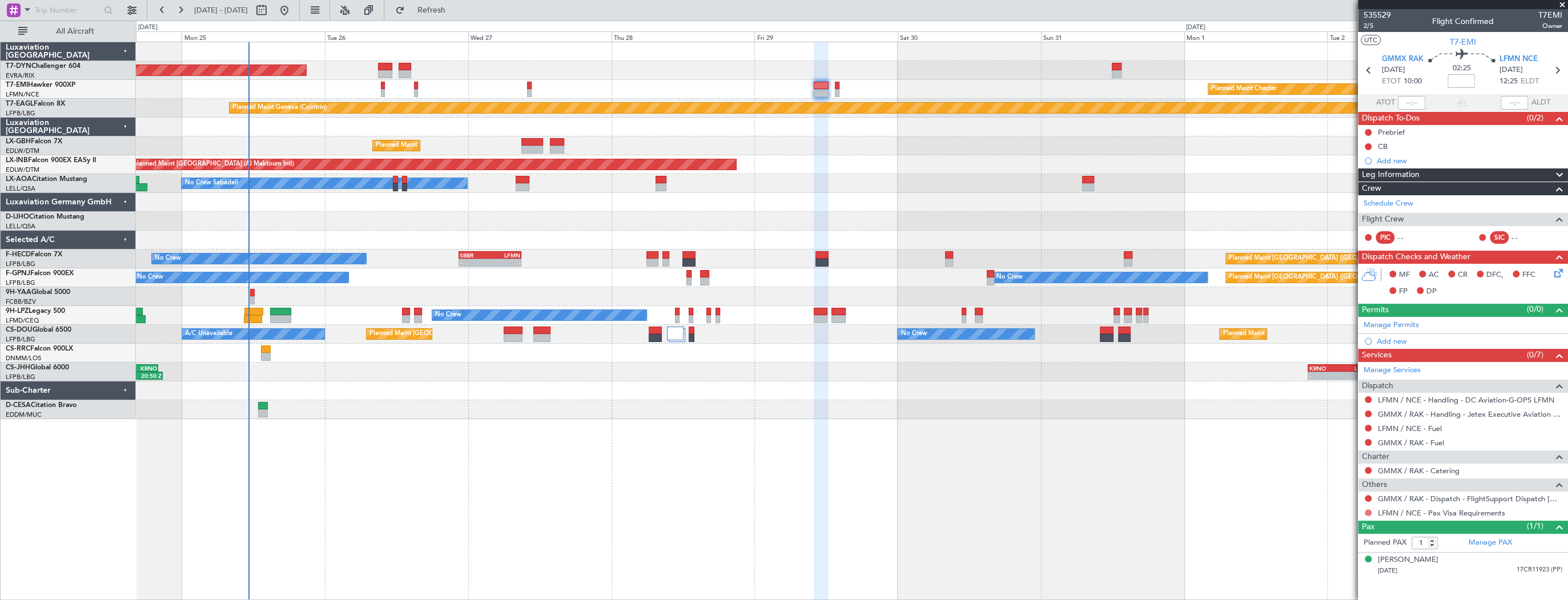
click at [1366, 514] on button at bounding box center [1368, 512] width 7 height 7
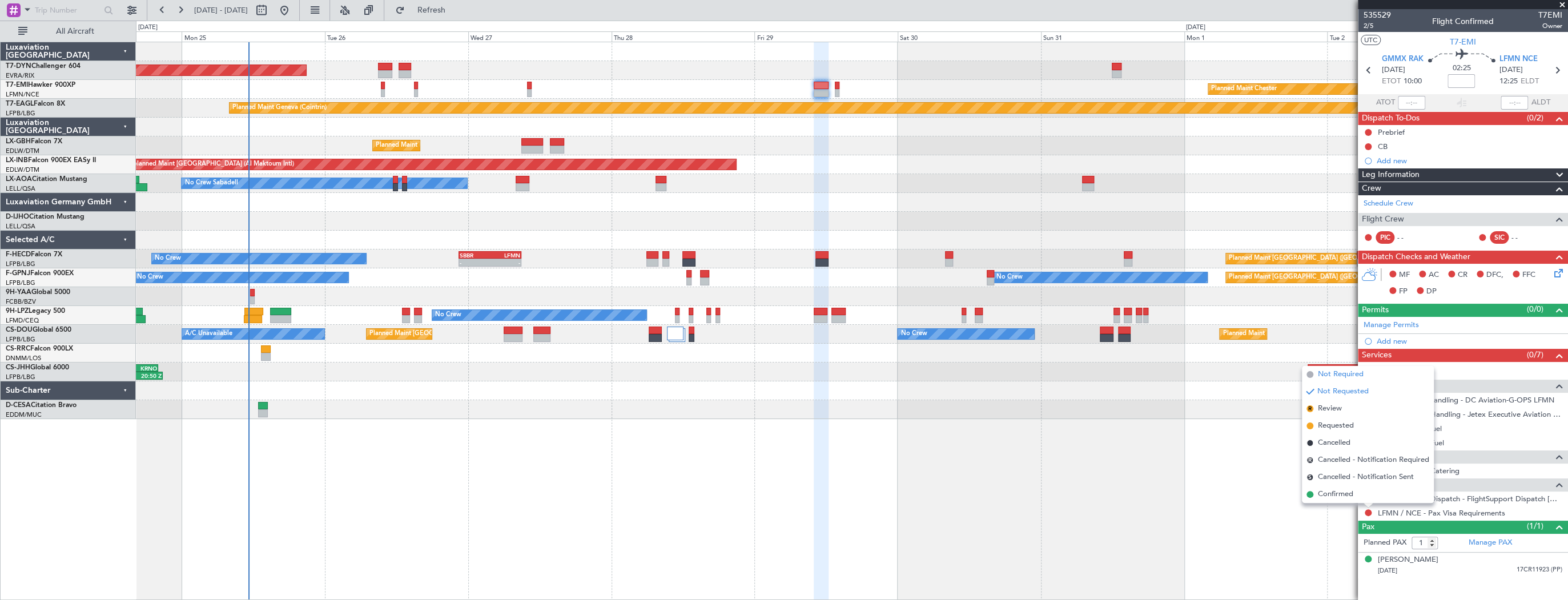
click at [1362, 374] on span "Not Required" at bounding box center [1340, 374] width 45 height 12
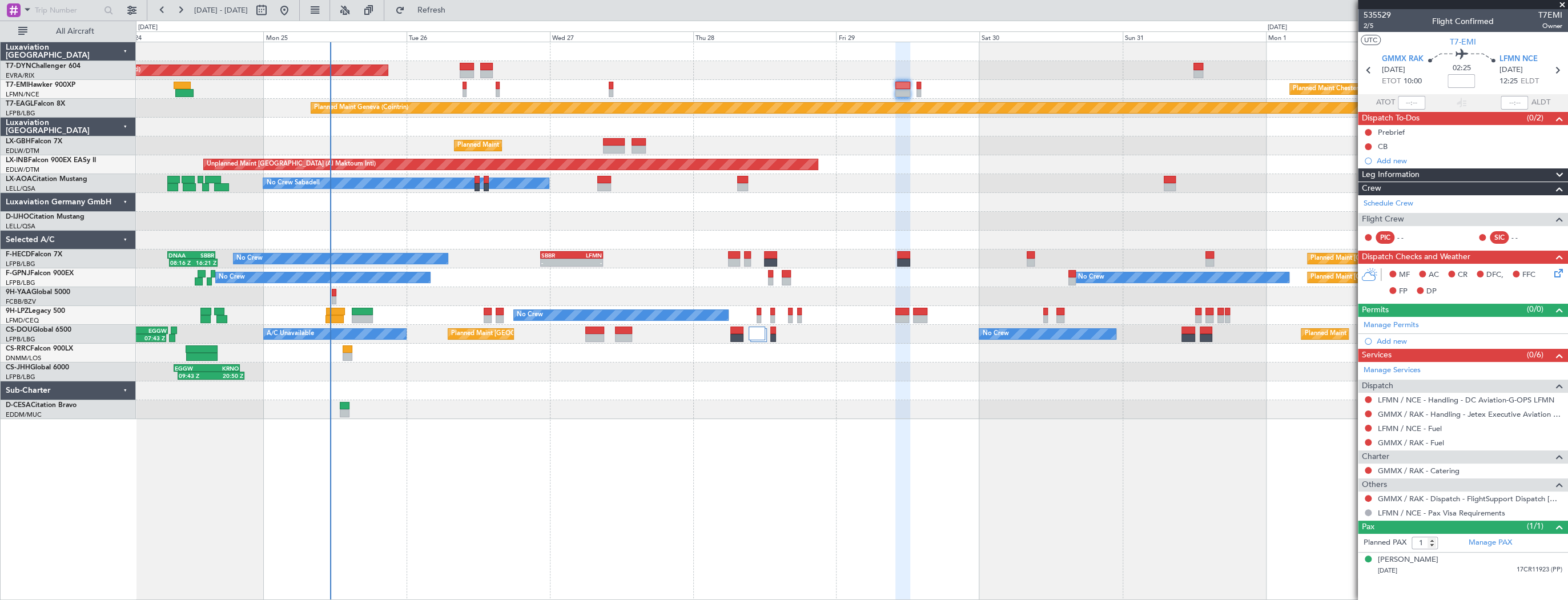
click at [758, 149] on div "Planned Maint Nice ([GEOGRAPHIC_DATA])" at bounding box center [852, 146] width 1432 height 19
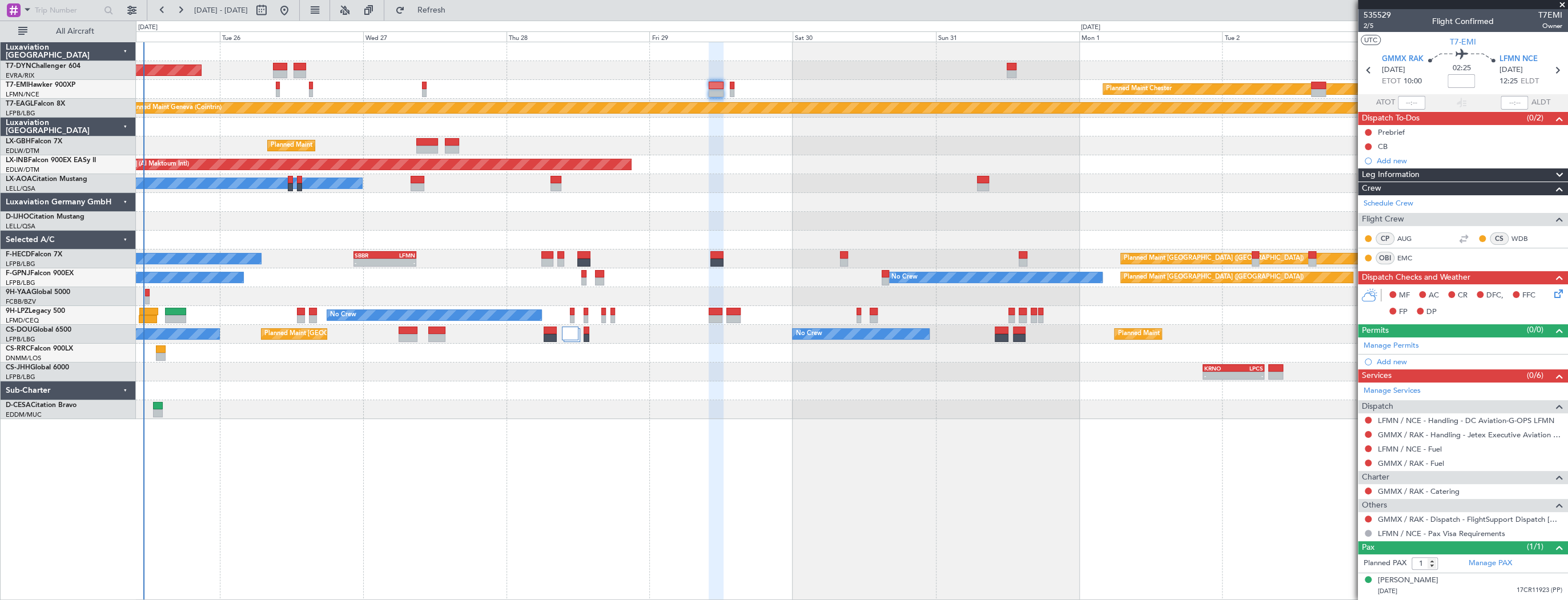
click at [383, 60] on div "AOG Maint Riga (Riga Intl) Planned Maint Chester Planned Maint Geneva (Cointrin…" at bounding box center [852, 231] width 1432 height 377
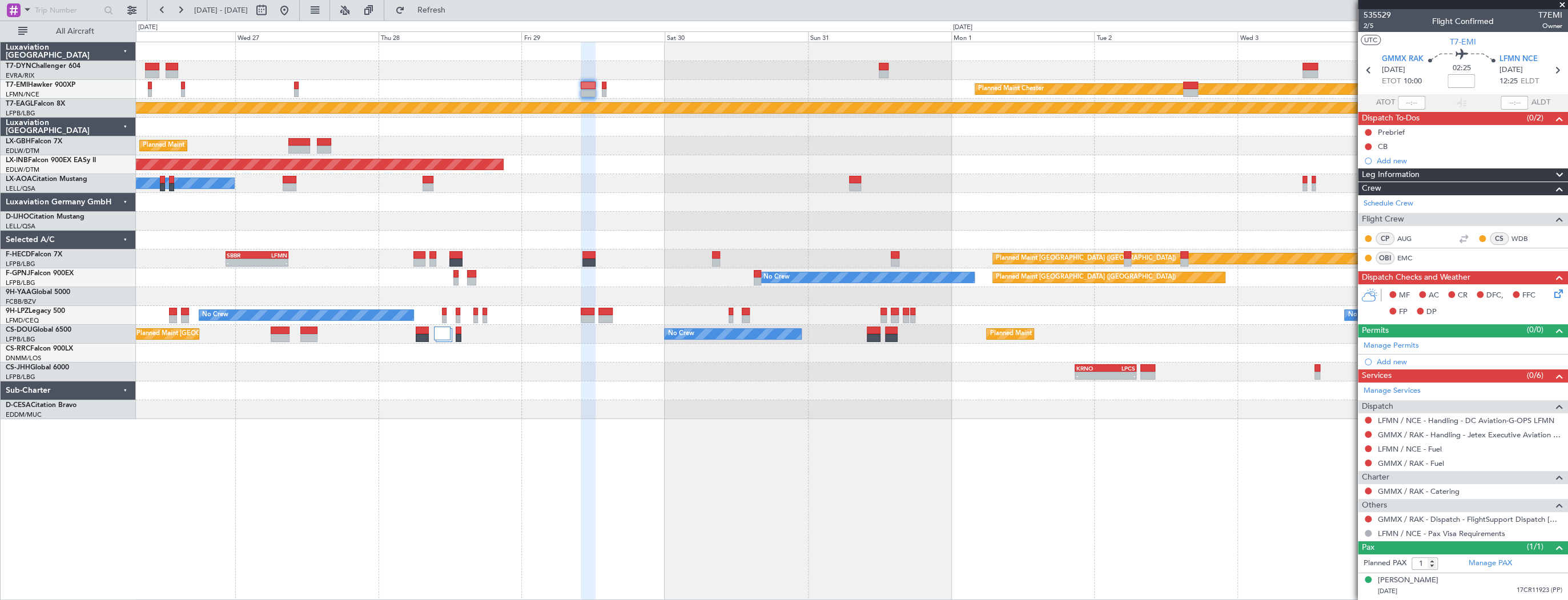
click at [170, 83] on div "Planned Maint Chester" at bounding box center [852, 90] width 1432 height 19
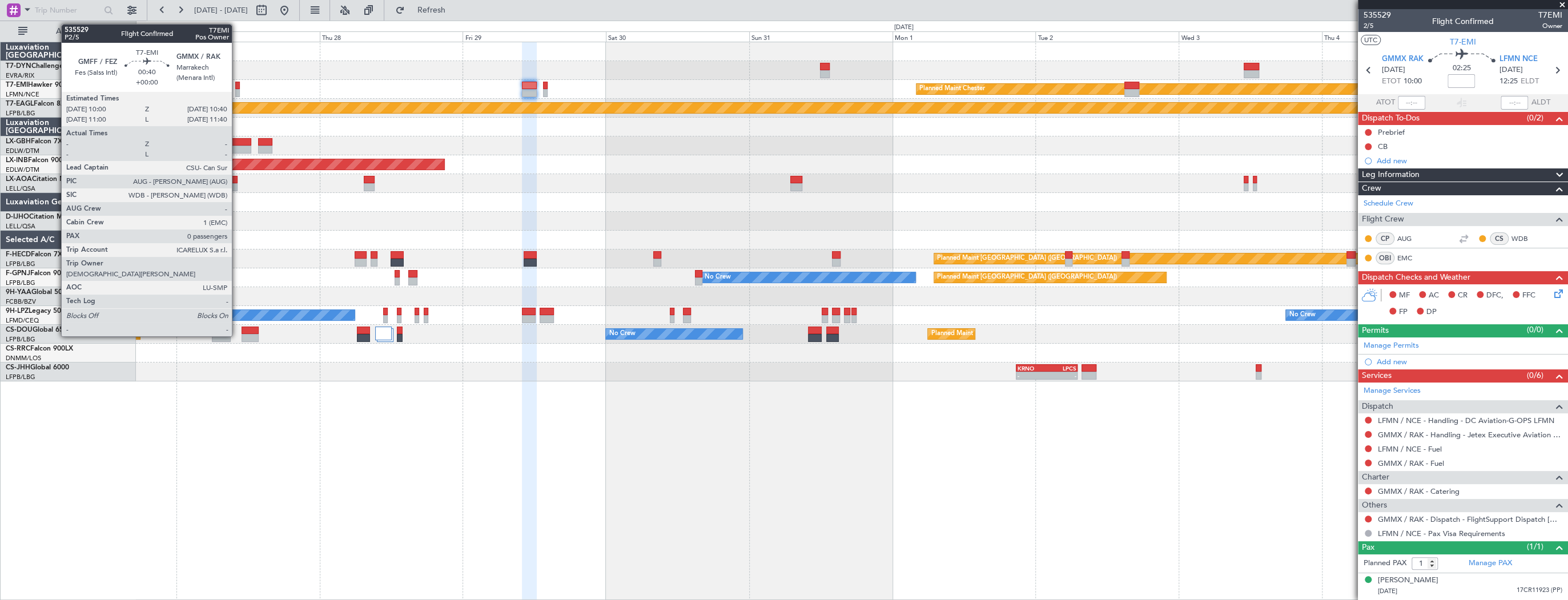
click at [237, 87] on div at bounding box center [237, 86] width 4 height 8
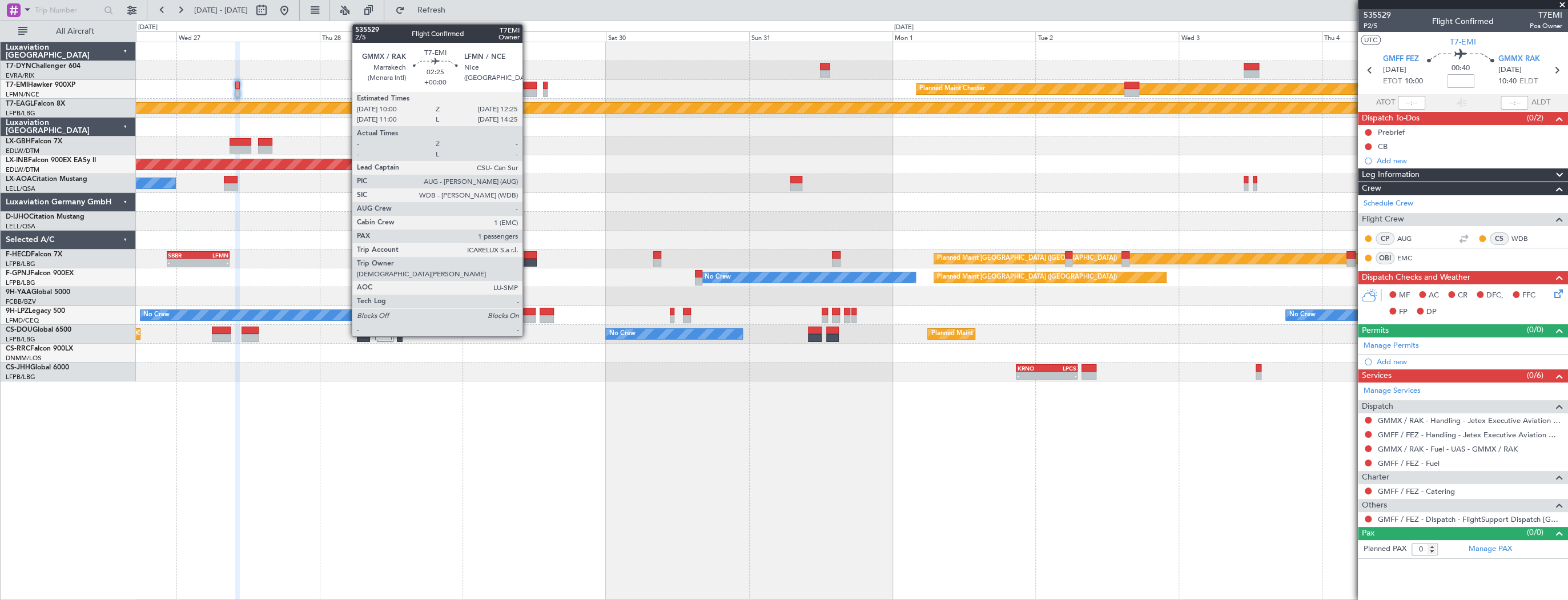
click at [528, 88] on div at bounding box center [529, 86] width 14 height 8
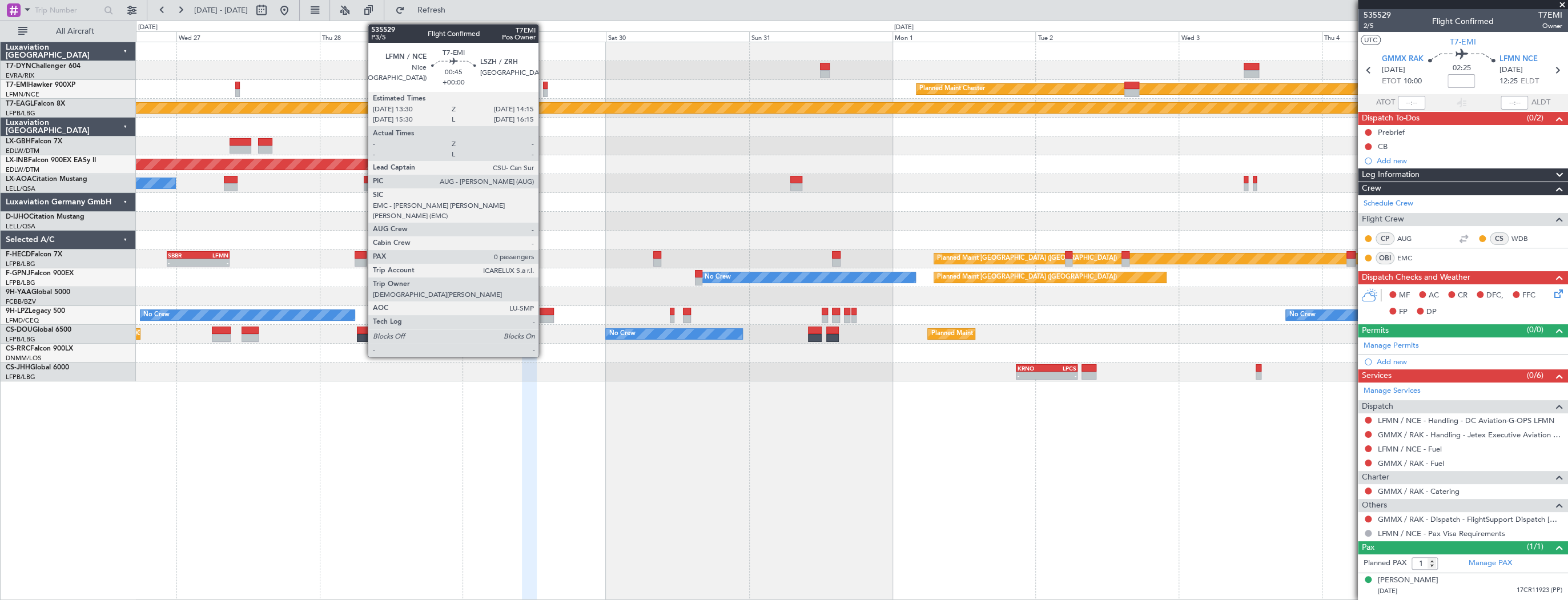
click at [544, 89] on div at bounding box center [545, 93] width 5 height 8
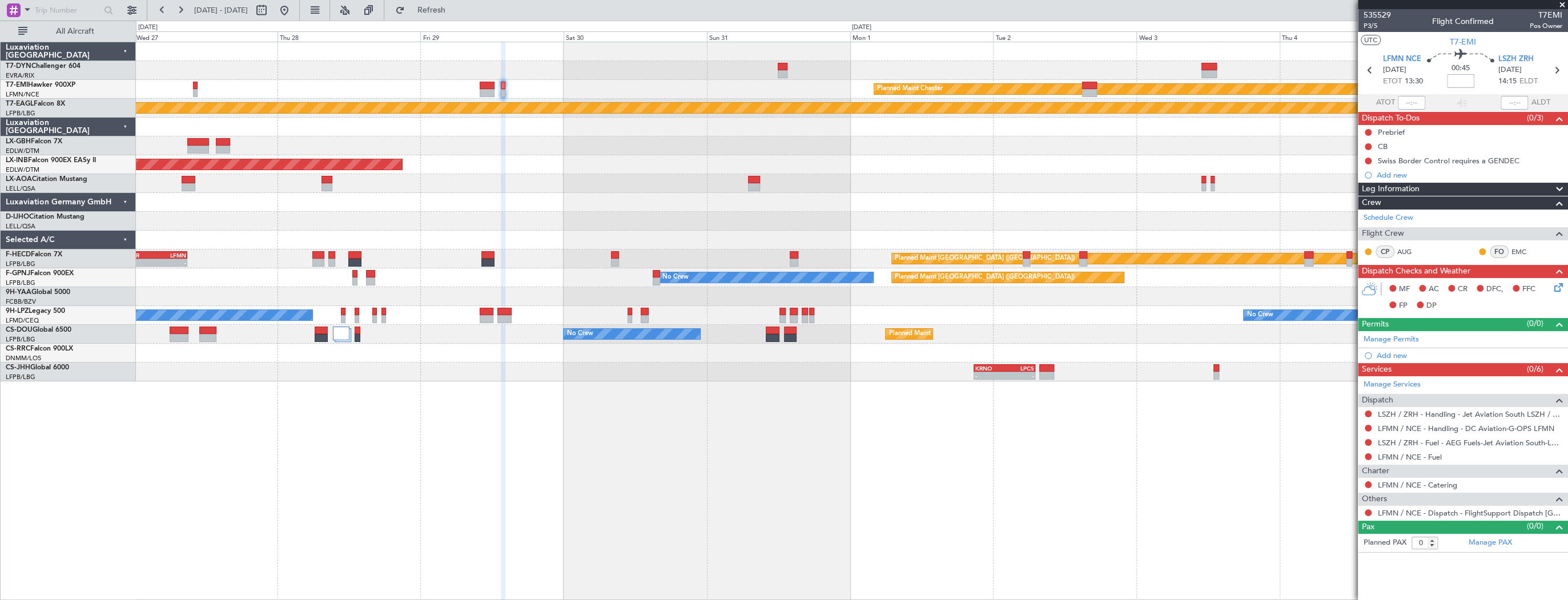
click at [476, 76] on div "AOG Maint Riga (Riga Intl) Planned Maint Chester Planned Maint Geneva (Cointrin…" at bounding box center [852, 212] width 1432 height 340
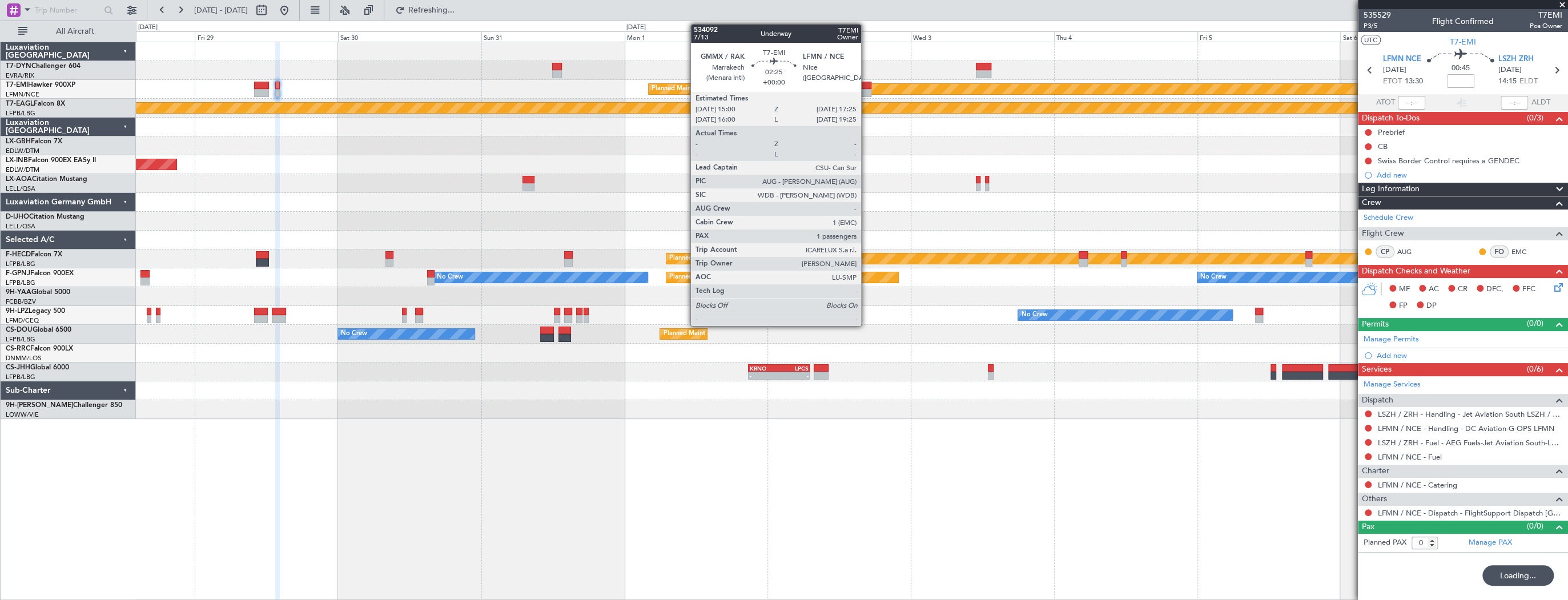
click at [867, 88] on div at bounding box center [864, 86] width 14 height 8
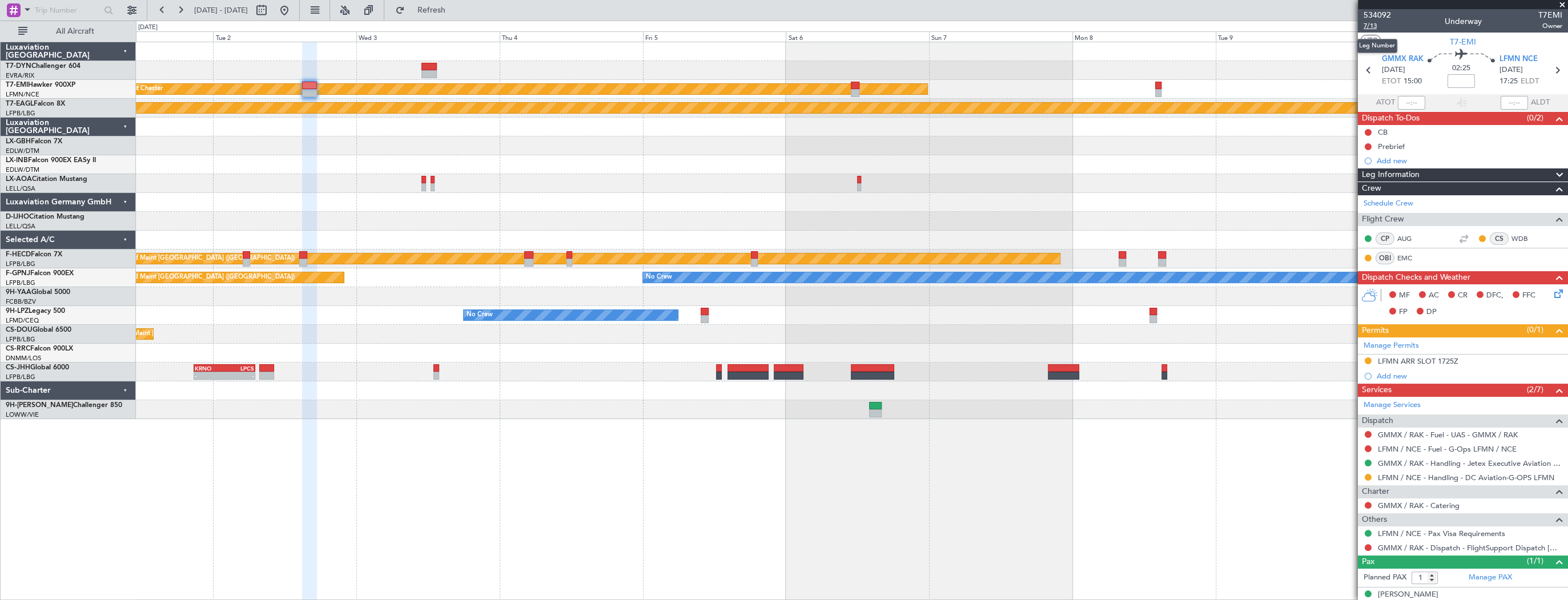
click at [1367, 24] on span "7/13" at bounding box center [1378, 26] width 27 height 10
click at [1383, 16] on span "534092" at bounding box center [1378, 14] width 27 height 12
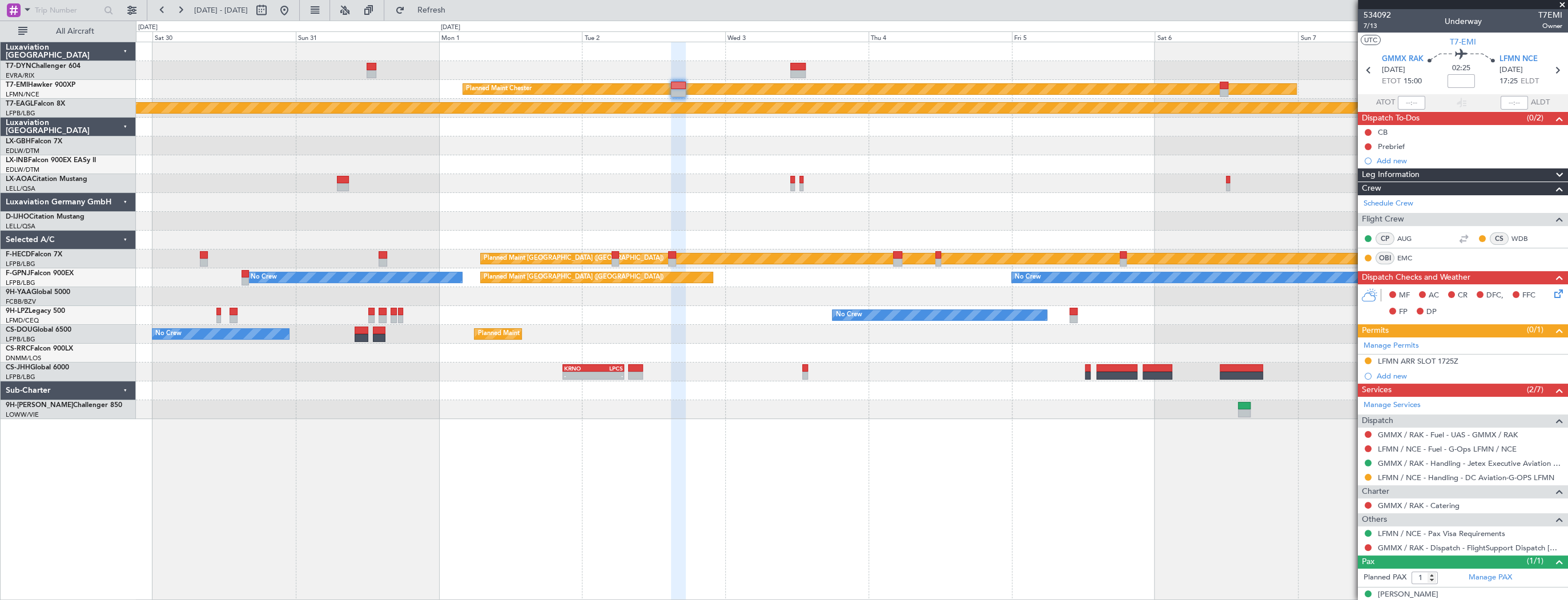
click at [733, 232] on div "Planned Maint Chester Planned Maint Geneva (Cointrin) Unplanned Maint Dubai (Al…" at bounding box center [852, 231] width 1432 height 377
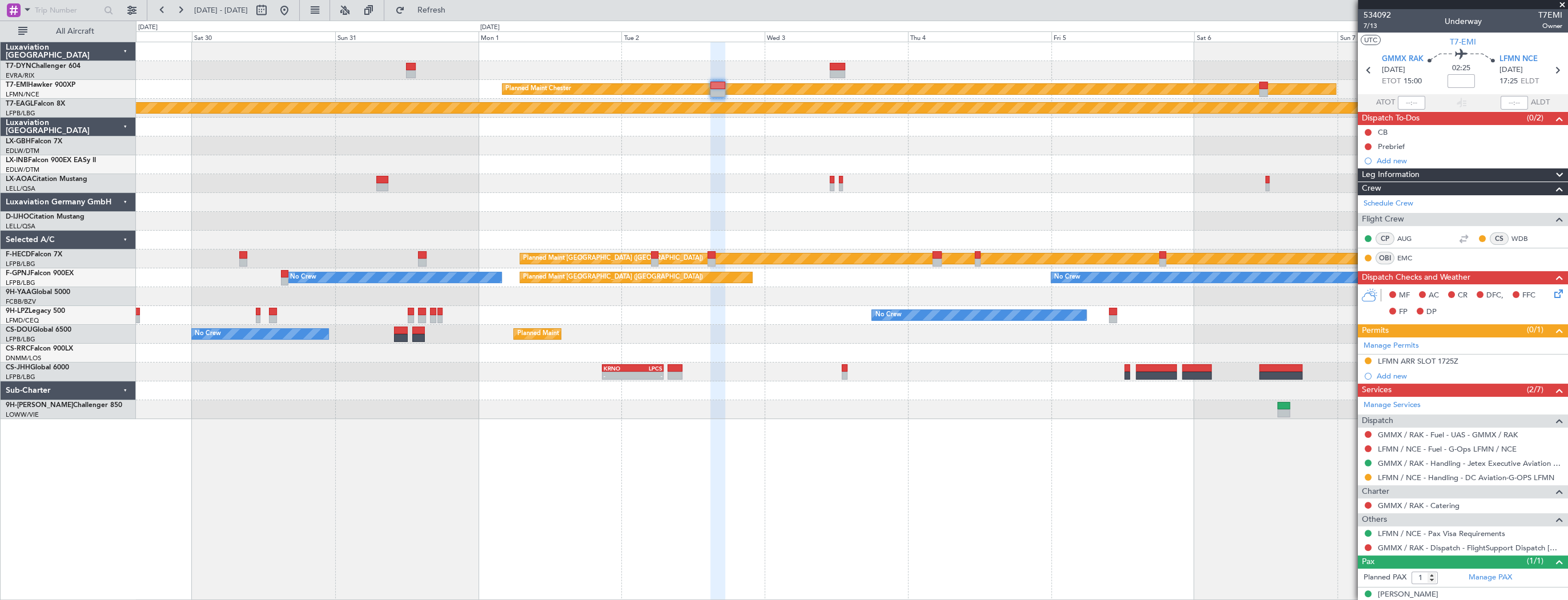
click at [1046, 233] on div "Planned Maint Chester Planned Maint Geneva (Cointrin) Unplanned Maint Dubai (Al…" at bounding box center [852, 231] width 1432 height 377
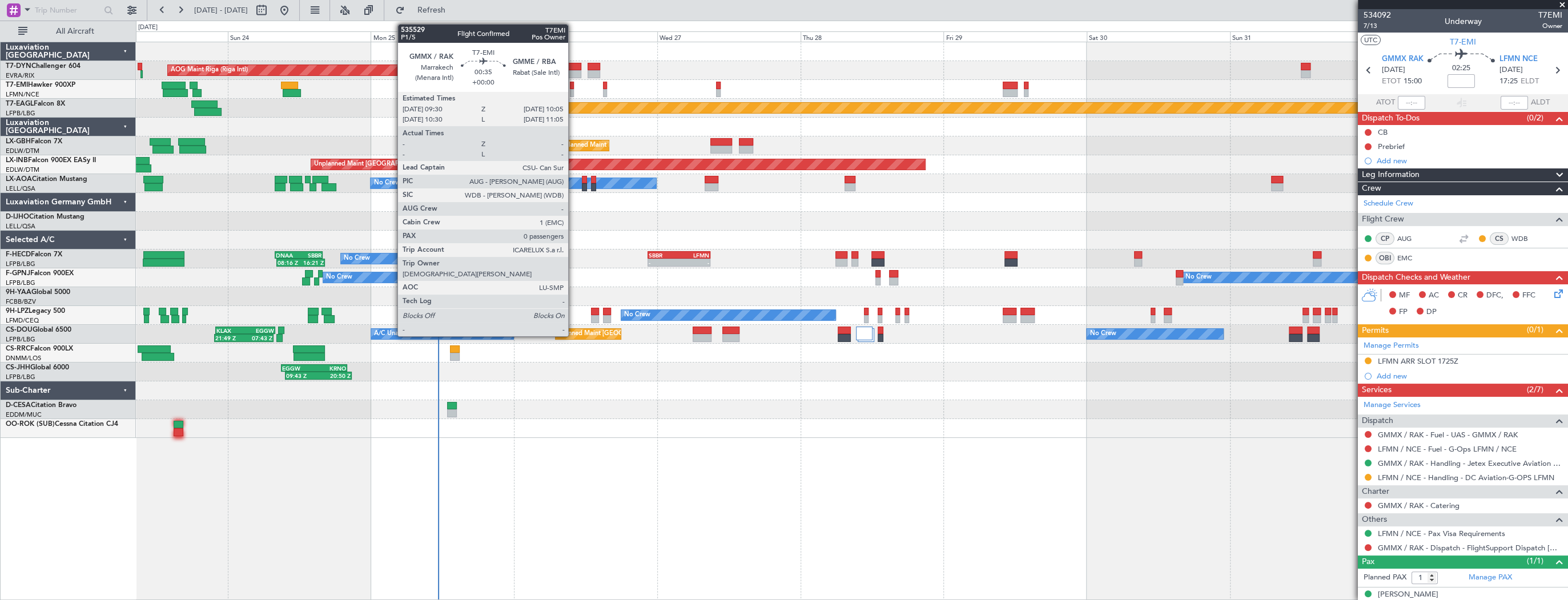
click at [573, 85] on div at bounding box center [572, 86] width 4 height 8
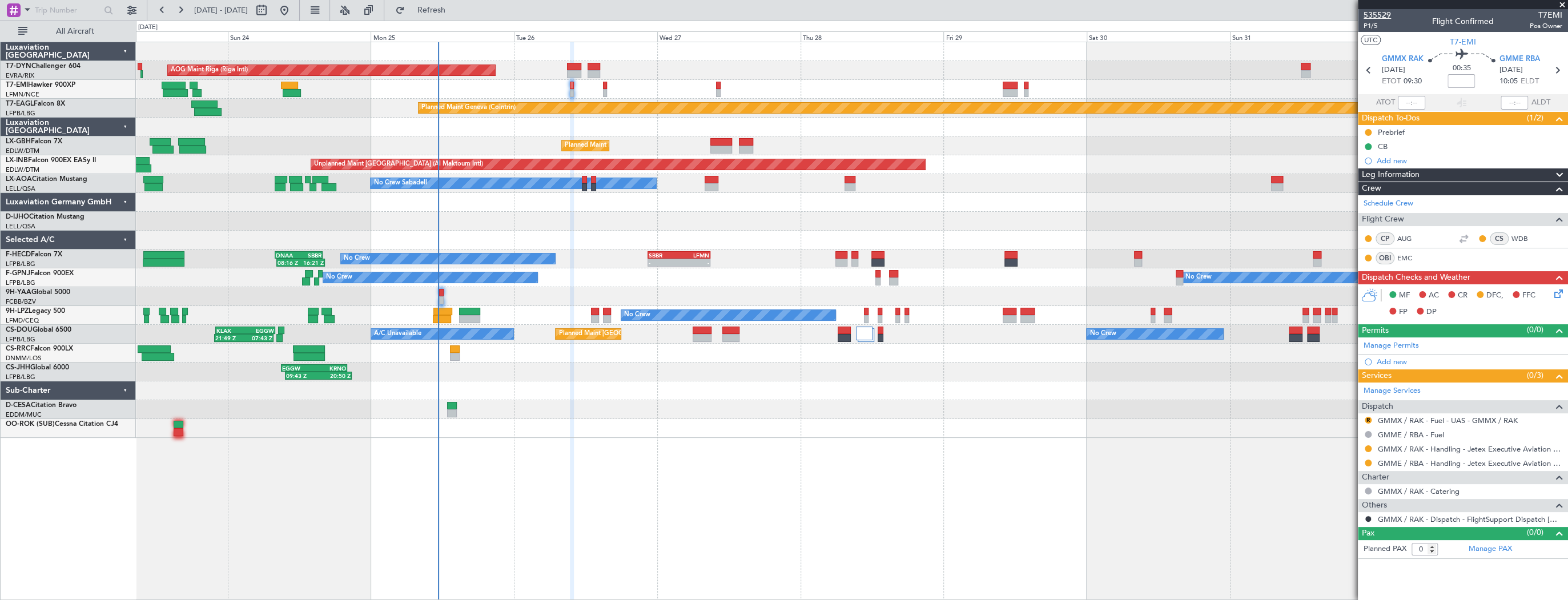
click at [1382, 15] on span "535529" at bounding box center [1378, 14] width 27 height 12
click at [468, 108] on div "AOG Maint Riga (Riga Intl) Planned Maint Basel-Mulhouse Planned Maint Chester P…" at bounding box center [852, 240] width 1432 height 395
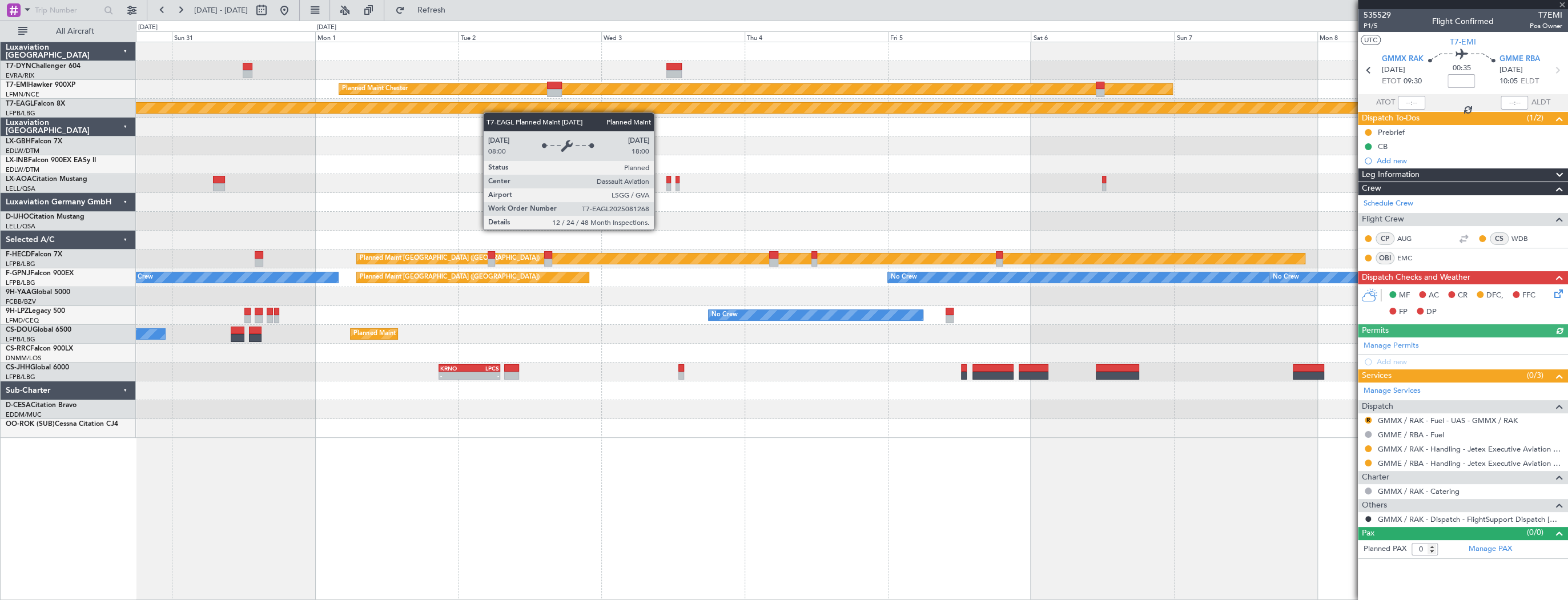
click at [471, 112] on div "Planned Maint Chester Planned Maint Geneva (Cointrin) Unplanned Maint Dubai (Al…" at bounding box center [852, 240] width 1432 height 395
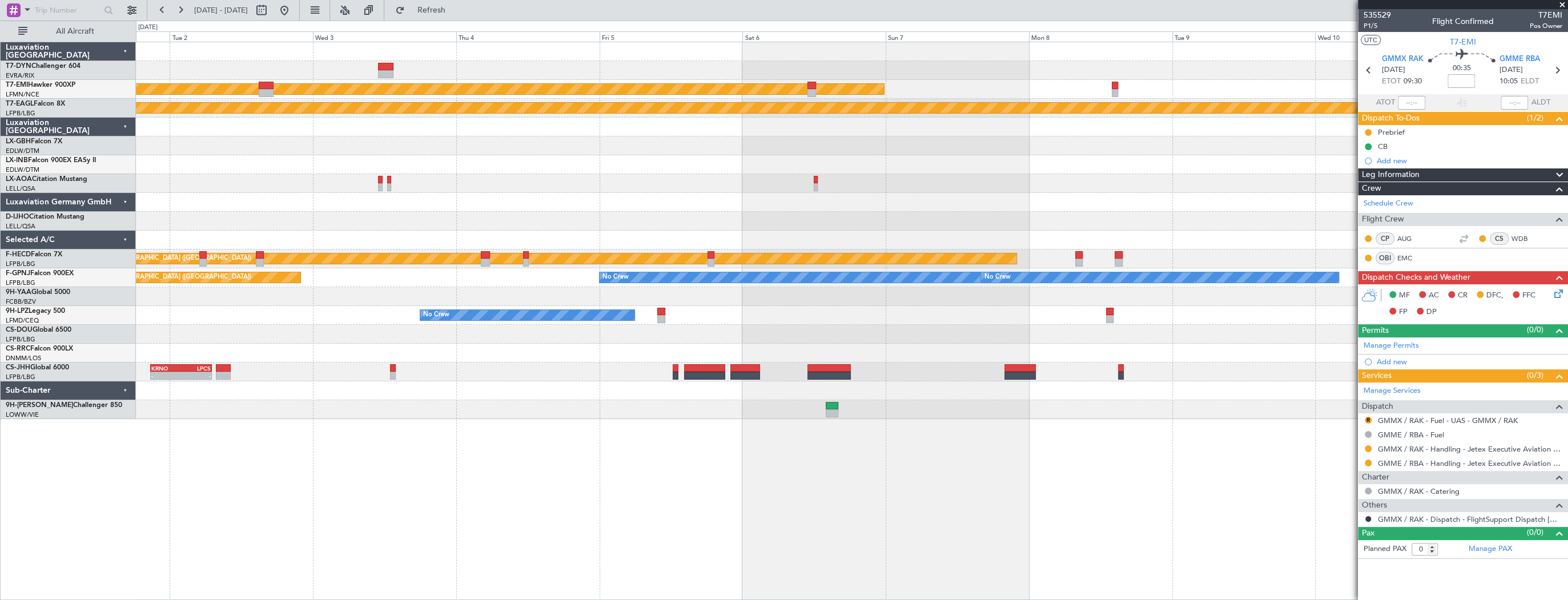
click at [542, 162] on div at bounding box center [852, 165] width 1432 height 19
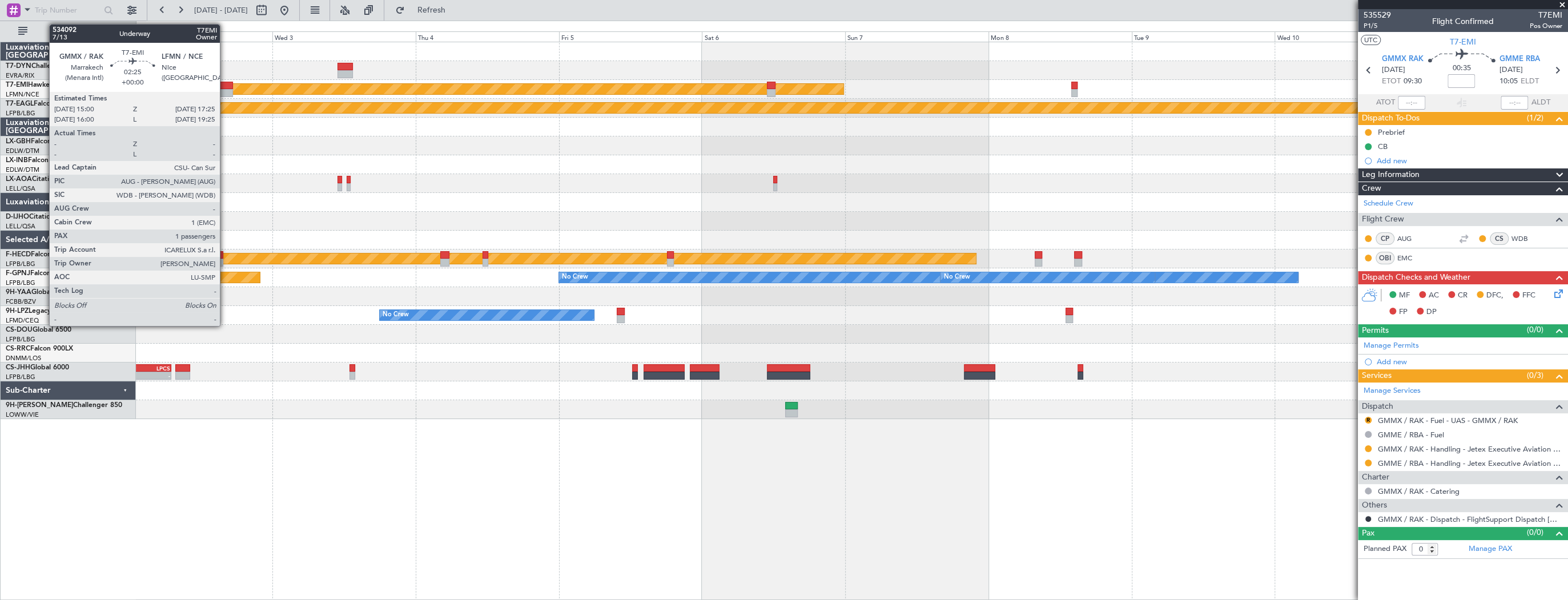
click at [225, 85] on div at bounding box center [225, 86] width 14 height 8
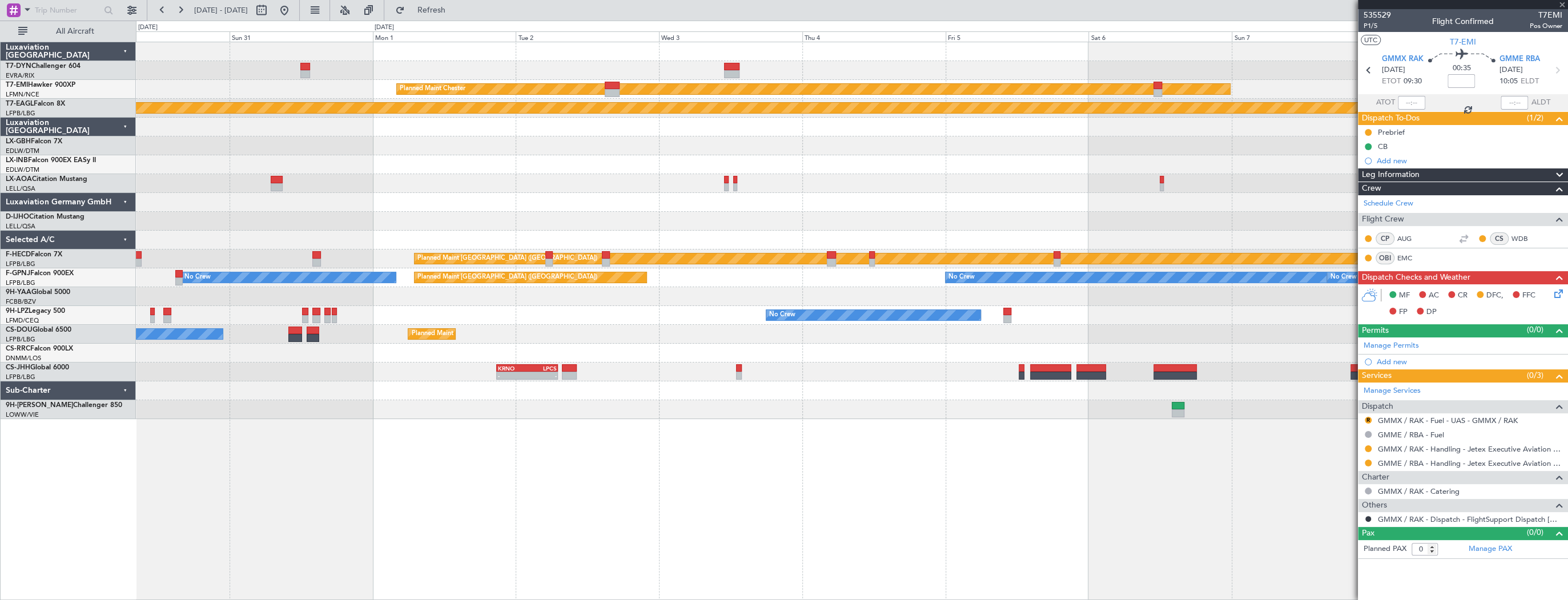
click at [608, 65] on div at bounding box center [852, 70] width 1432 height 19
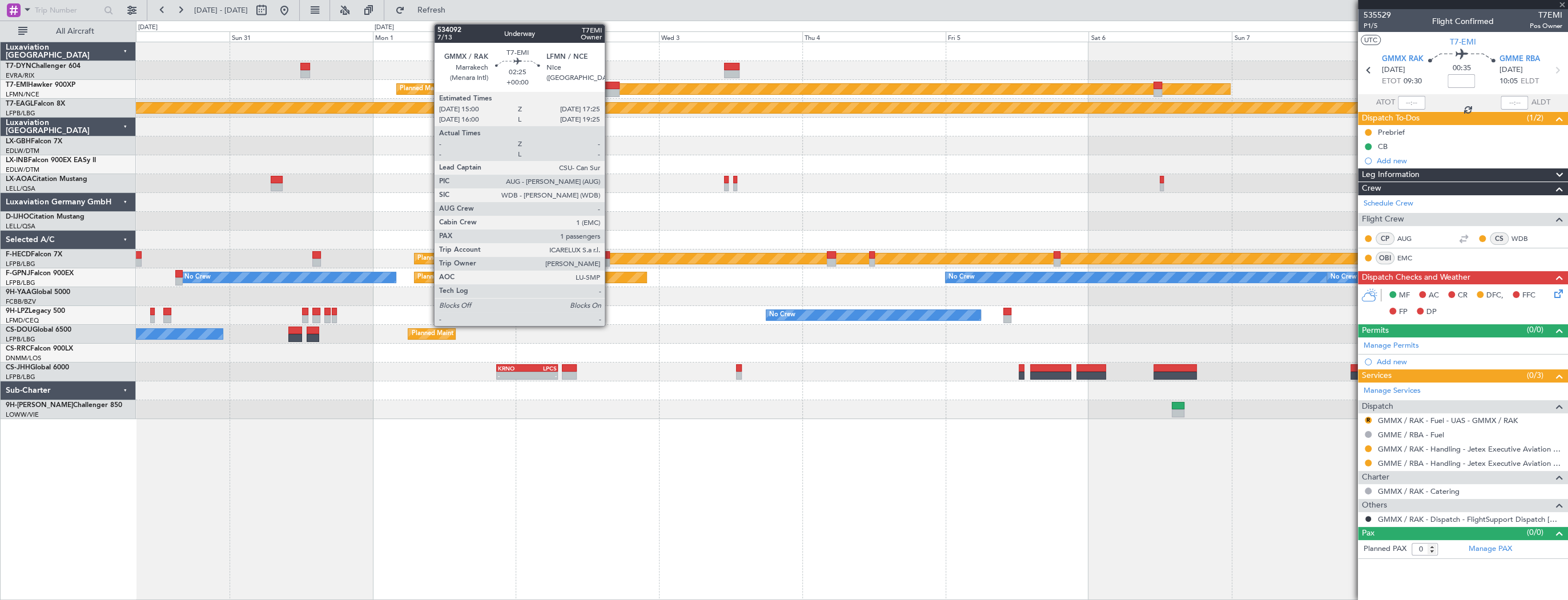
type input "1"
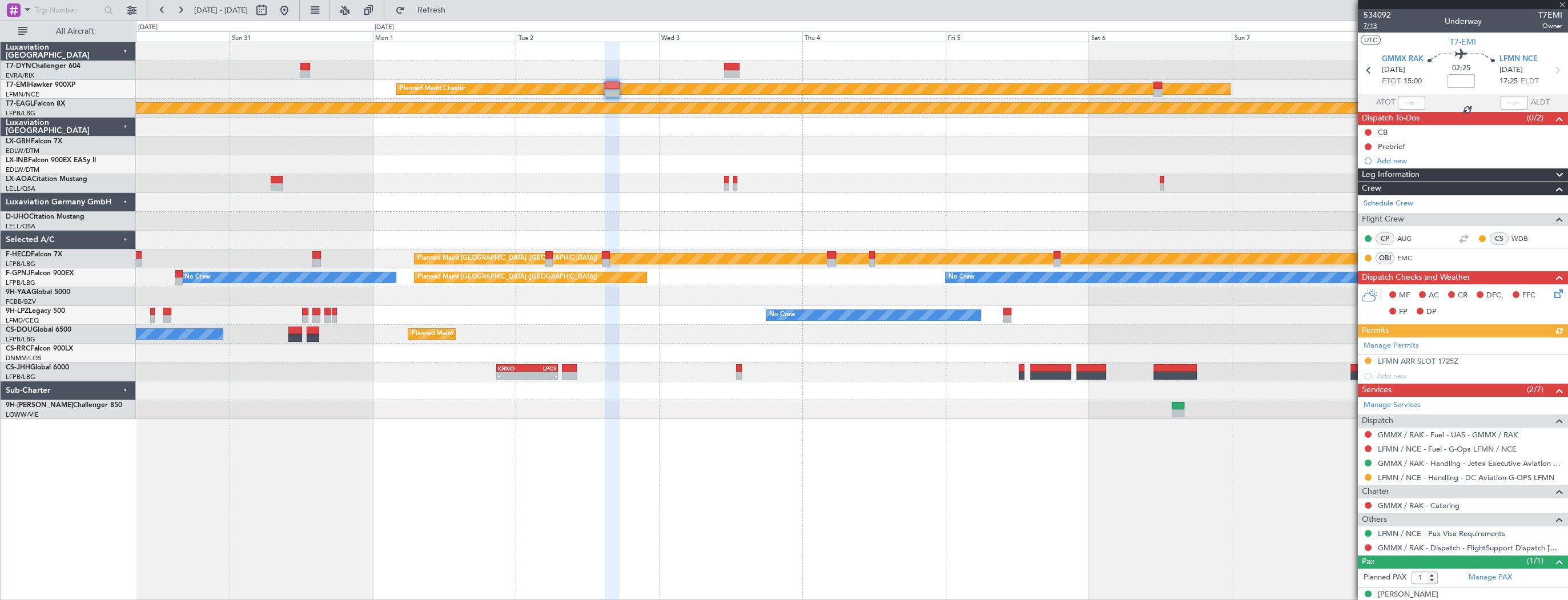
click at [1368, 25] on span "7/13" at bounding box center [1378, 26] width 27 height 10
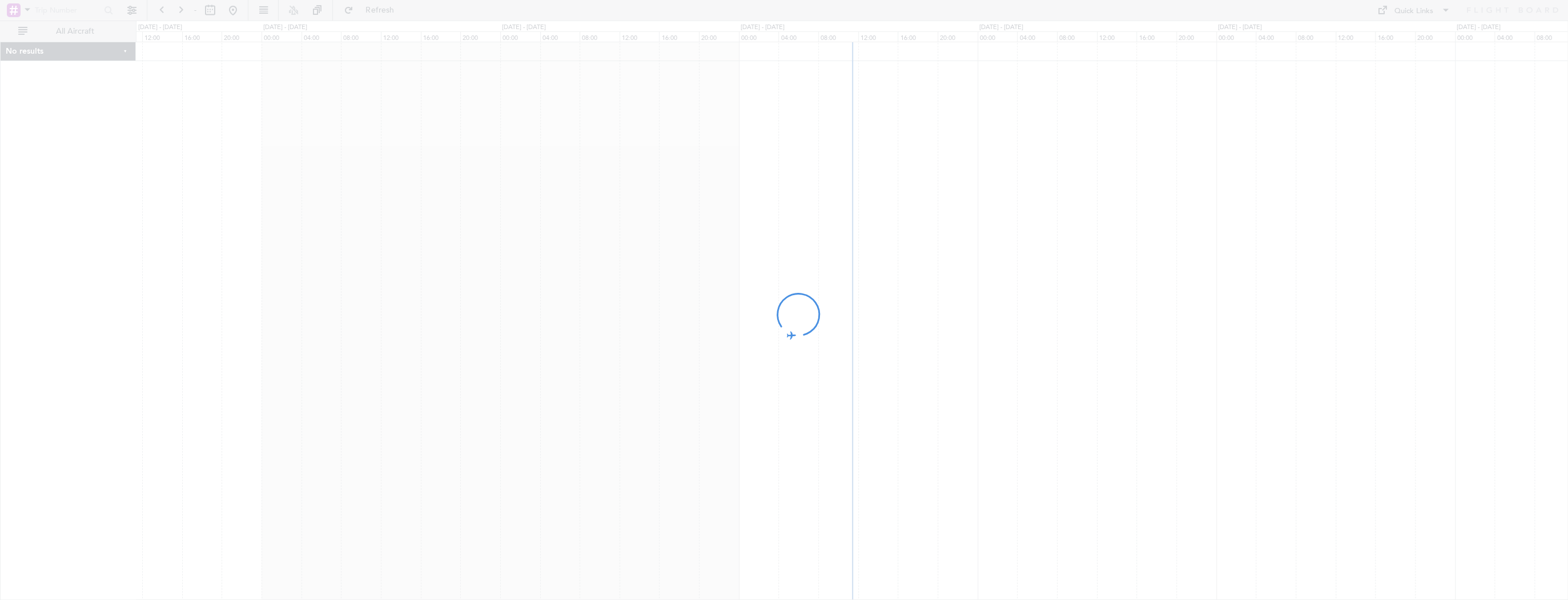
drag, startPoint x: 1207, startPoint y: 155, endPoint x: 569, endPoint y: 144, distance: 638.1
click at [569, 144] on div at bounding box center [784, 300] width 1568 height 600
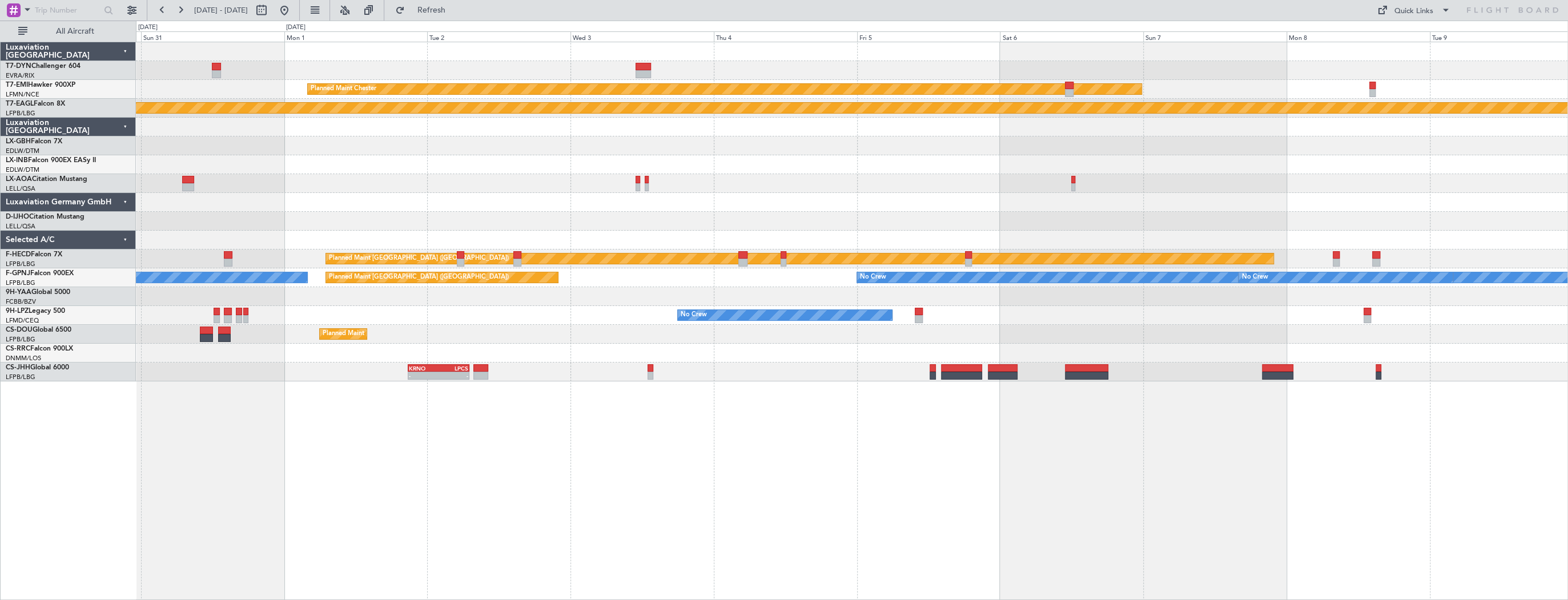
click at [1066, 129] on div at bounding box center [852, 127] width 1432 height 19
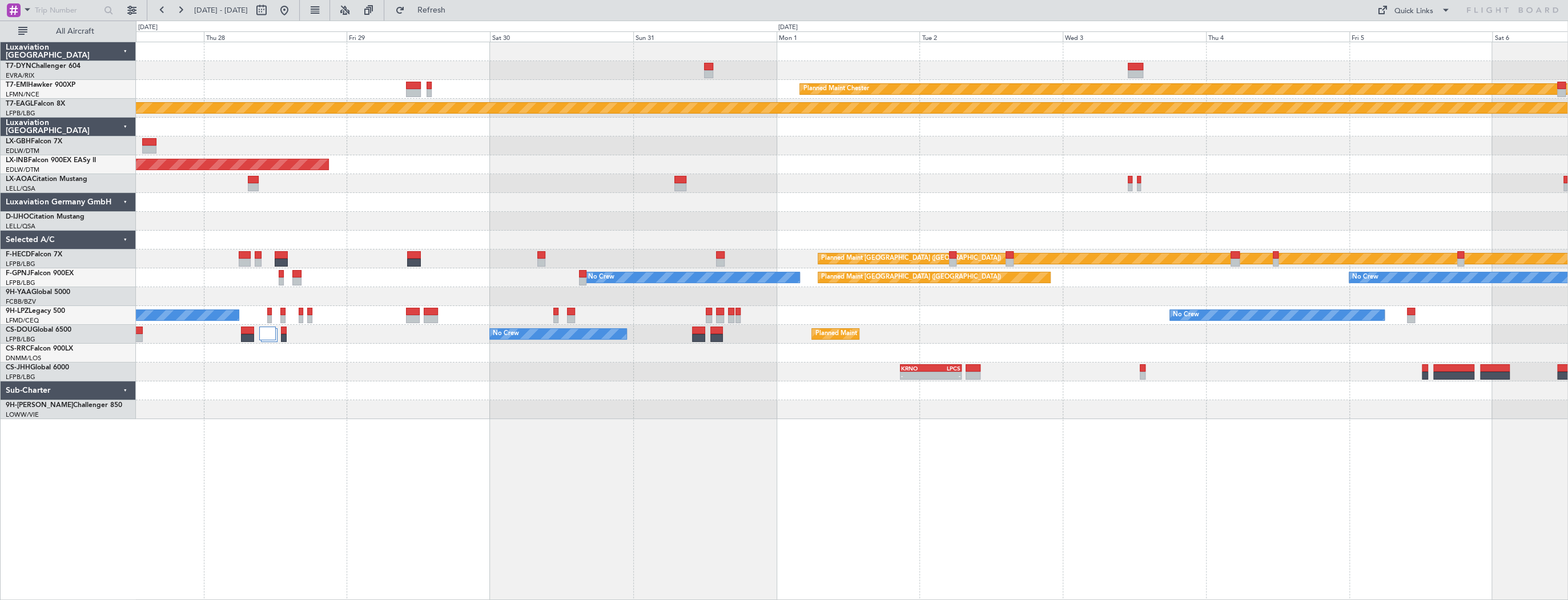
click at [998, 169] on div "AOG Maint Riga (Riga Intl) Planned Maint [PERSON_NAME] Planned Maint Geneva ([G…" at bounding box center [852, 231] width 1432 height 377
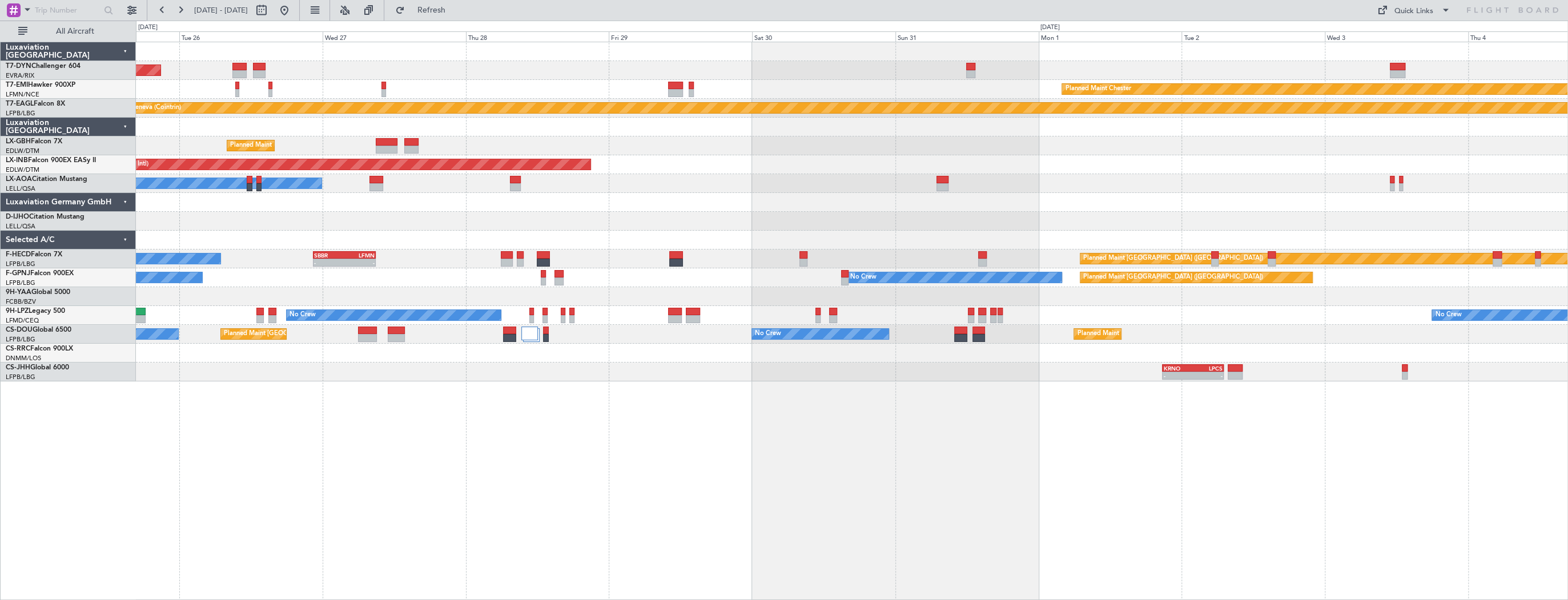
click at [763, 87] on div "Planned Maint Chester" at bounding box center [852, 90] width 1432 height 19
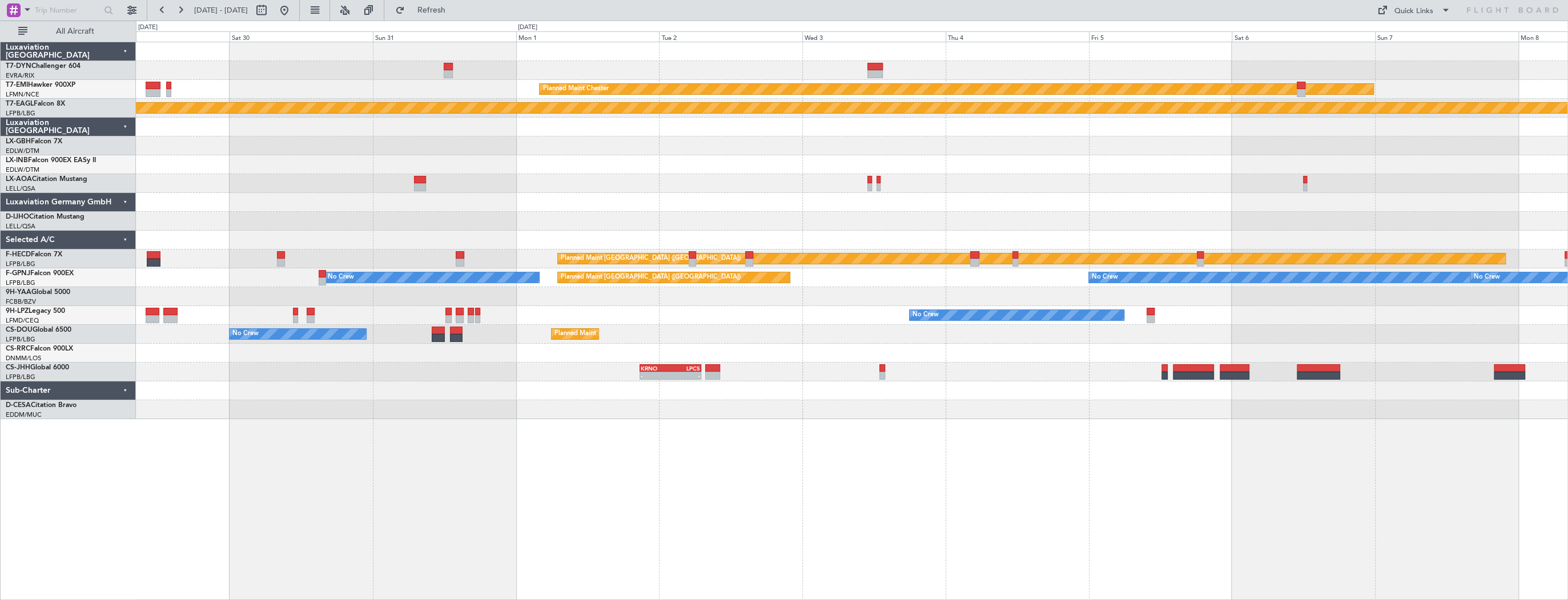
click at [277, 171] on div "Planned Maint [PERSON_NAME] Planned Maint Geneva ([GEOGRAPHIC_DATA]) Unplanned …" at bounding box center [852, 231] width 1432 height 377
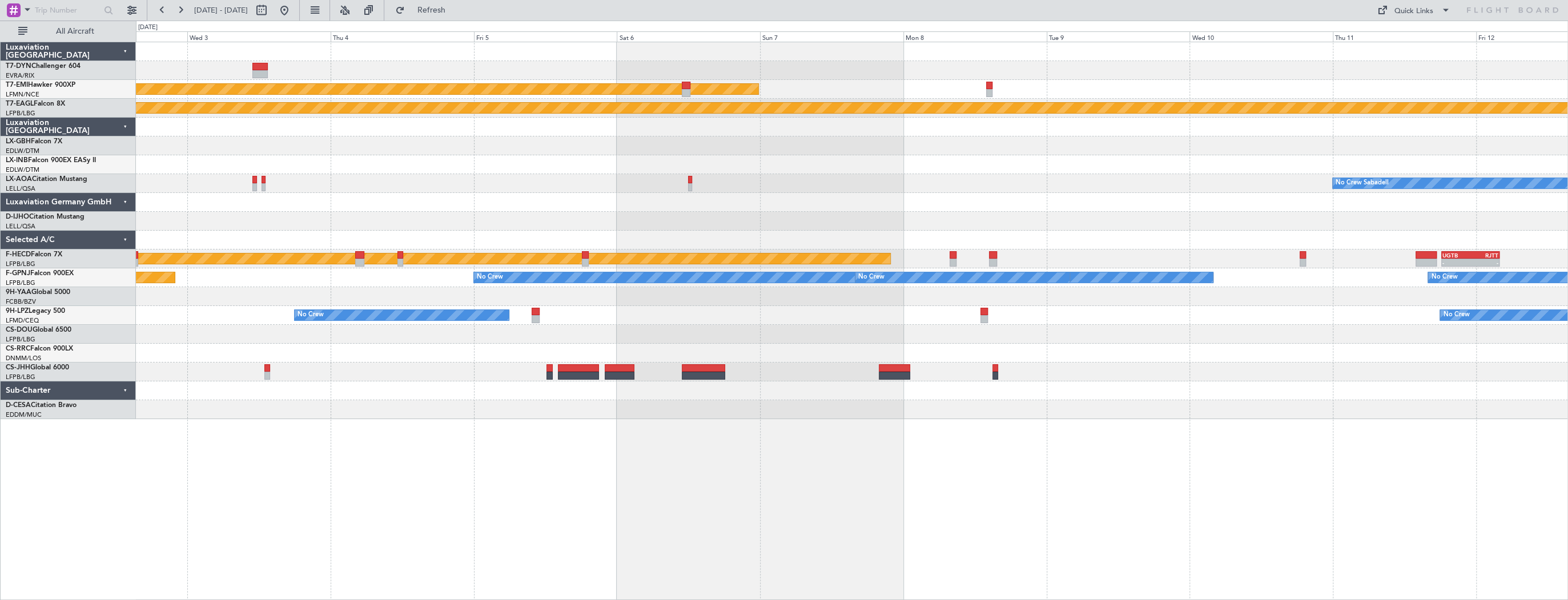
click at [858, 147] on div at bounding box center [852, 146] width 1432 height 19
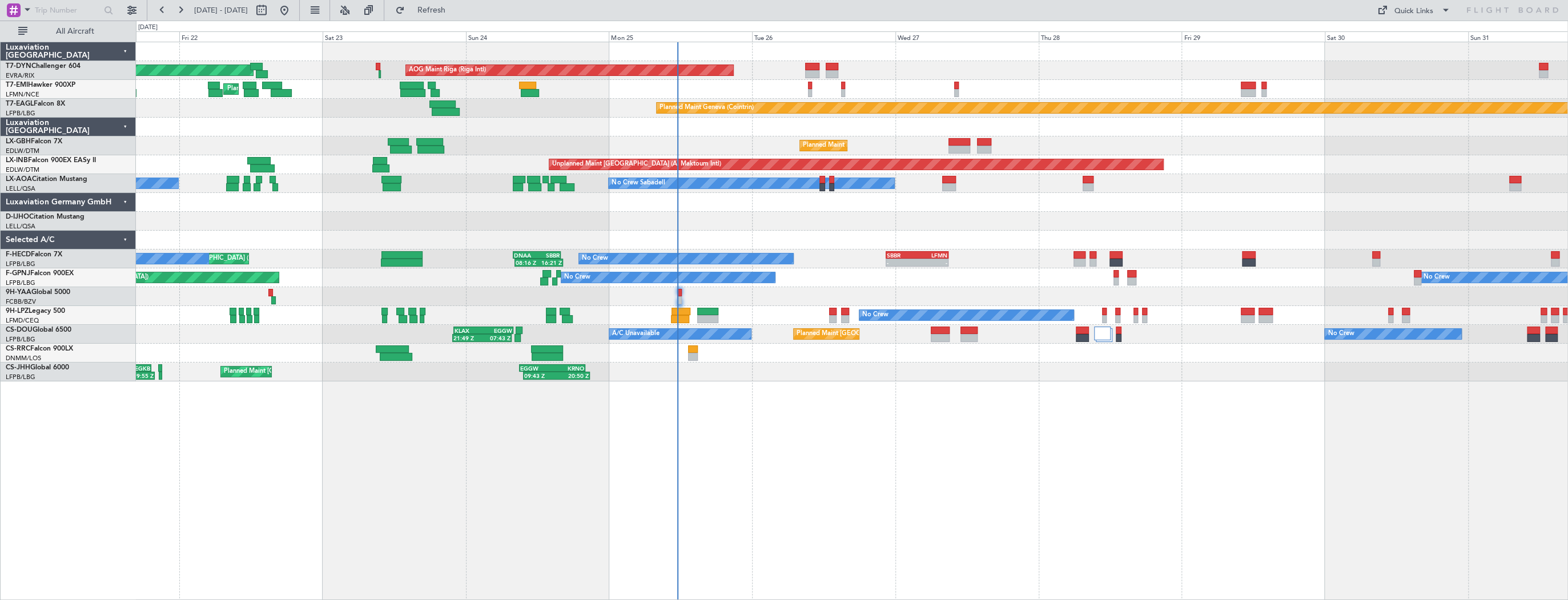
click at [1107, 145] on div "Planned Maint Nice ([GEOGRAPHIC_DATA]) [GEOGRAPHIC_DATA] ([GEOGRAPHIC_DATA]) Un…" at bounding box center [852, 146] width 1432 height 19
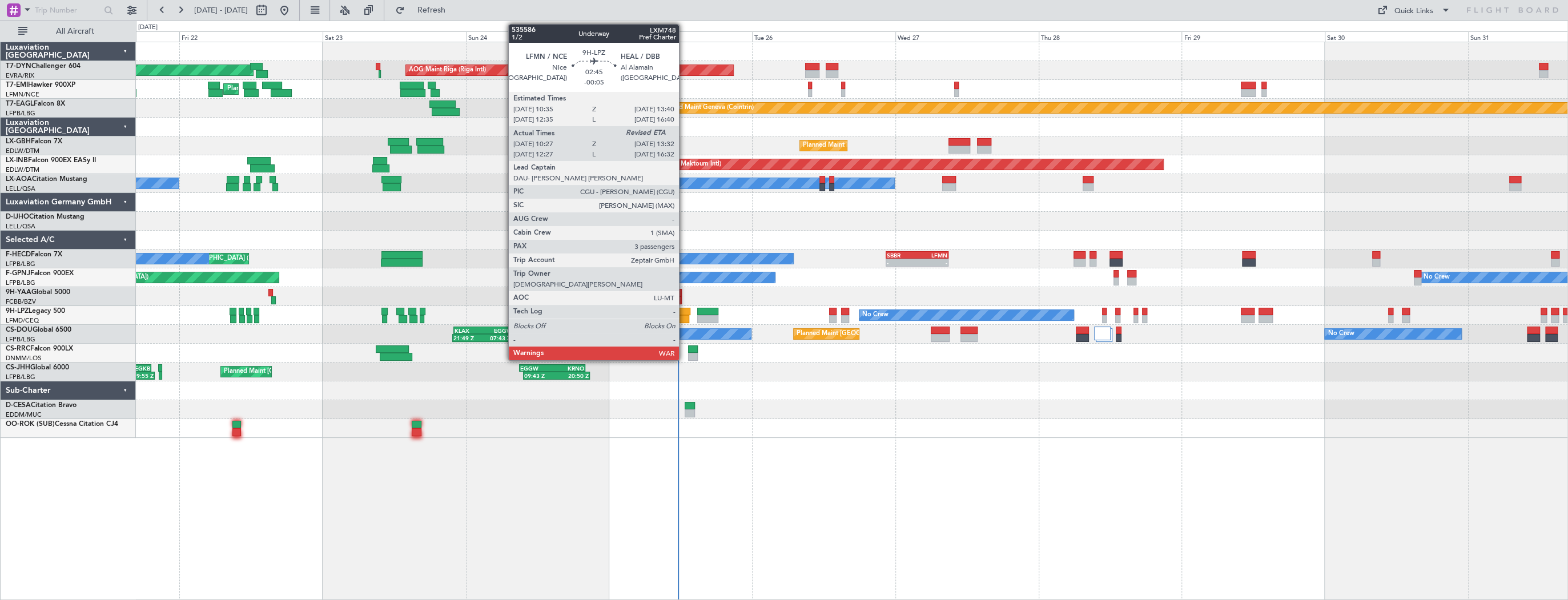
click at [684, 313] on div at bounding box center [681, 312] width 19 height 8
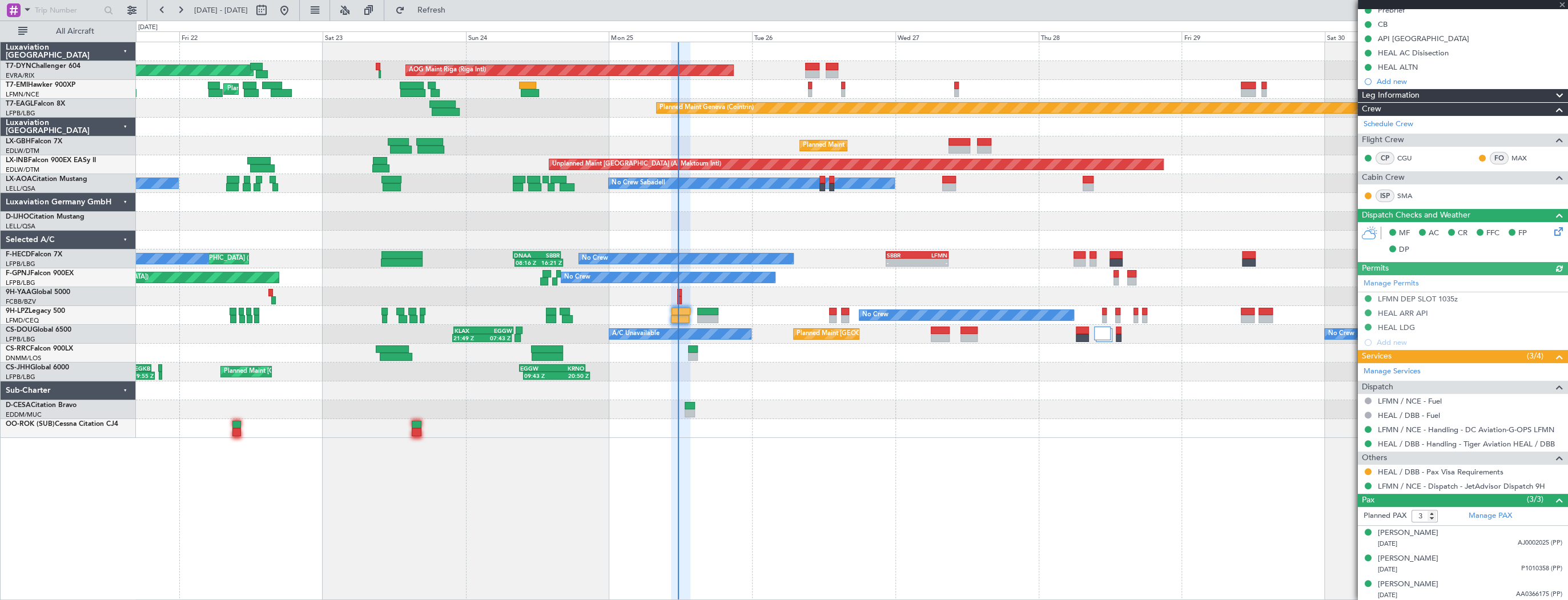
scroll to position [123, 0]
click at [1371, 471] on div at bounding box center [1368, 471] width 9 height 9
click at [1368, 468] on button at bounding box center [1368, 471] width 7 height 7
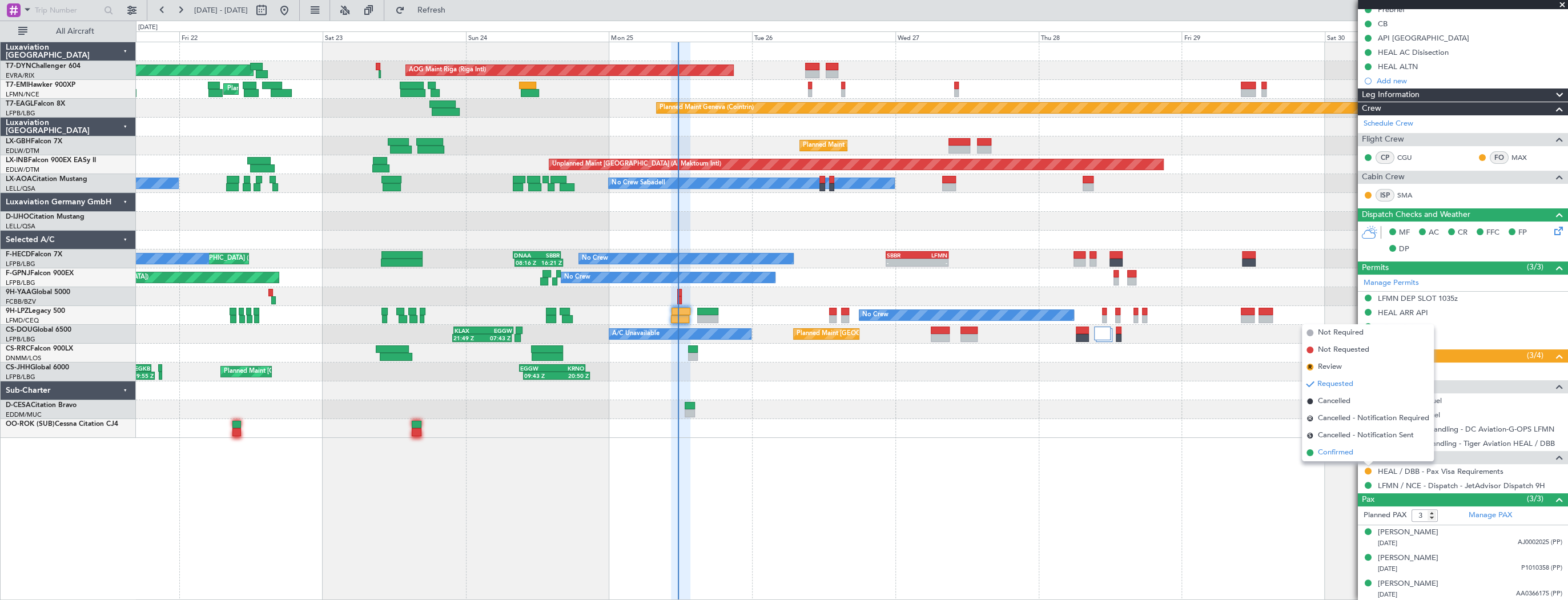
click at [1315, 452] on li "Confirmed" at bounding box center [1368, 453] width 132 height 17
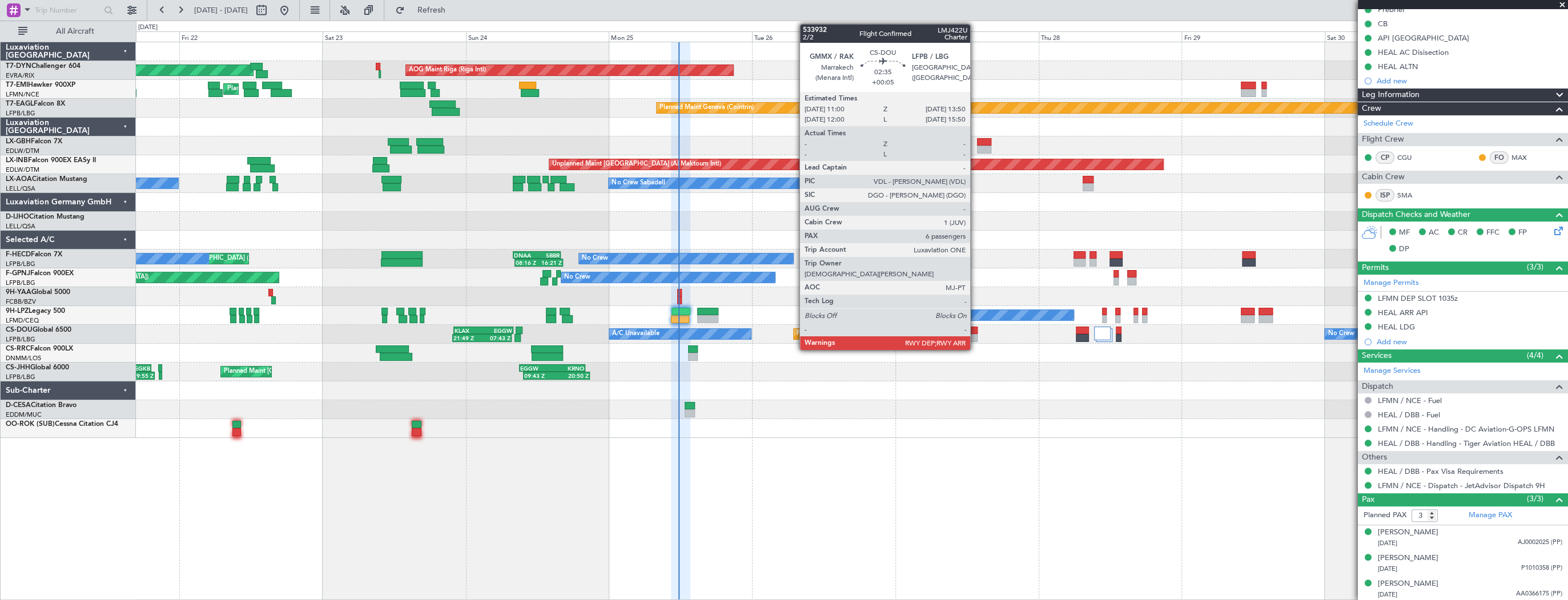
click at [976, 331] on div at bounding box center [970, 331] width 17 height 8
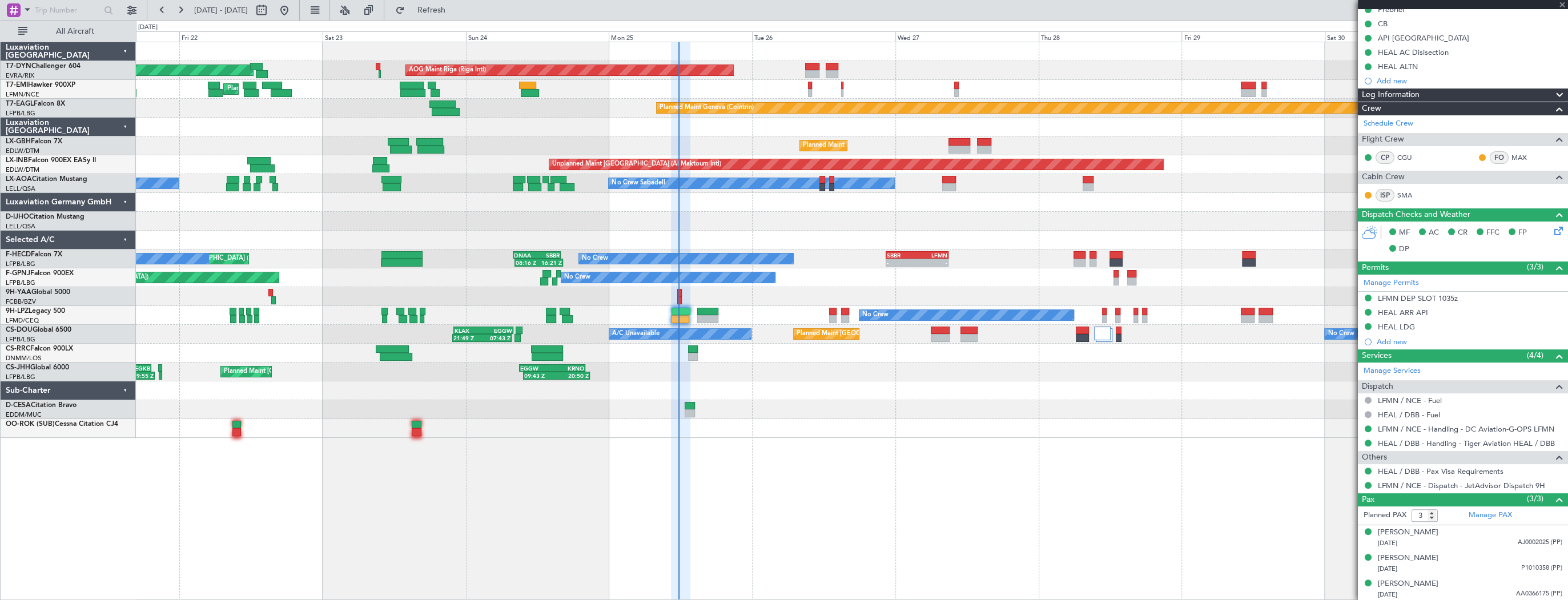
type input "+00:05"
type input "6"
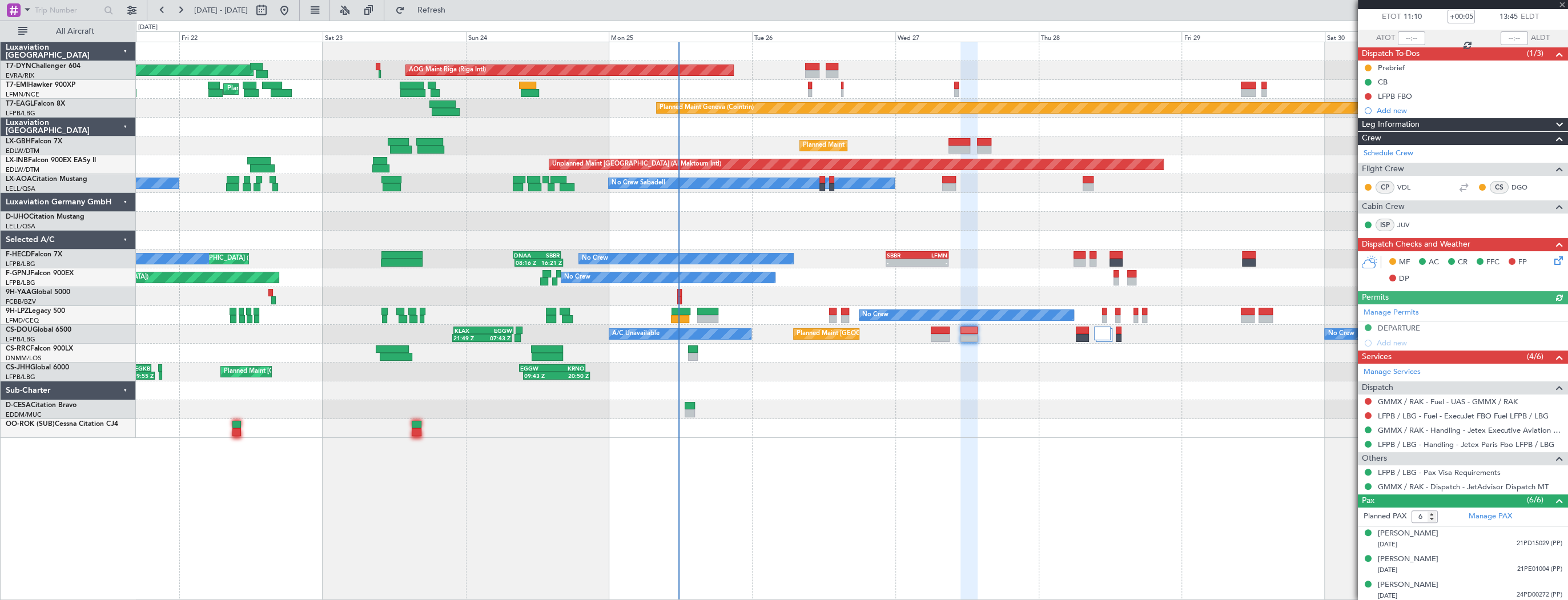
scroll to position [143, 0]
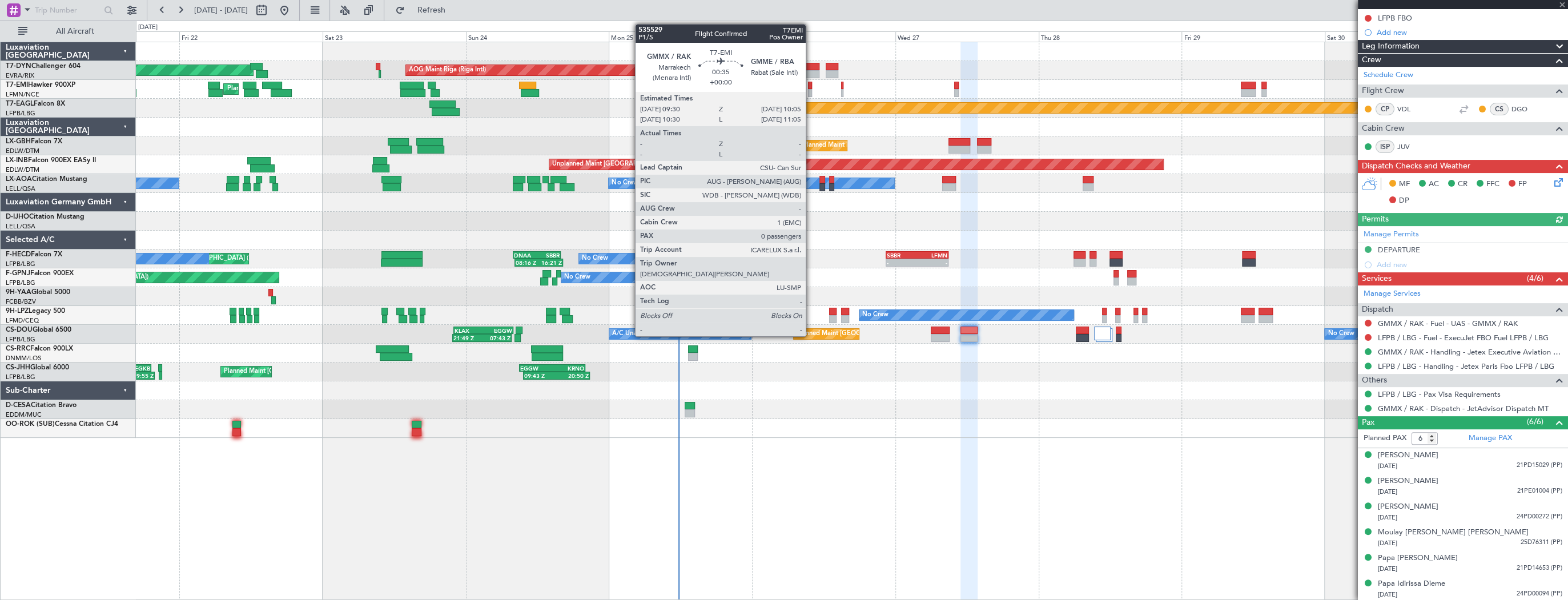
click at [812, 88] on div at bounding box center [811, 86] width 4 height 8
type input "0"
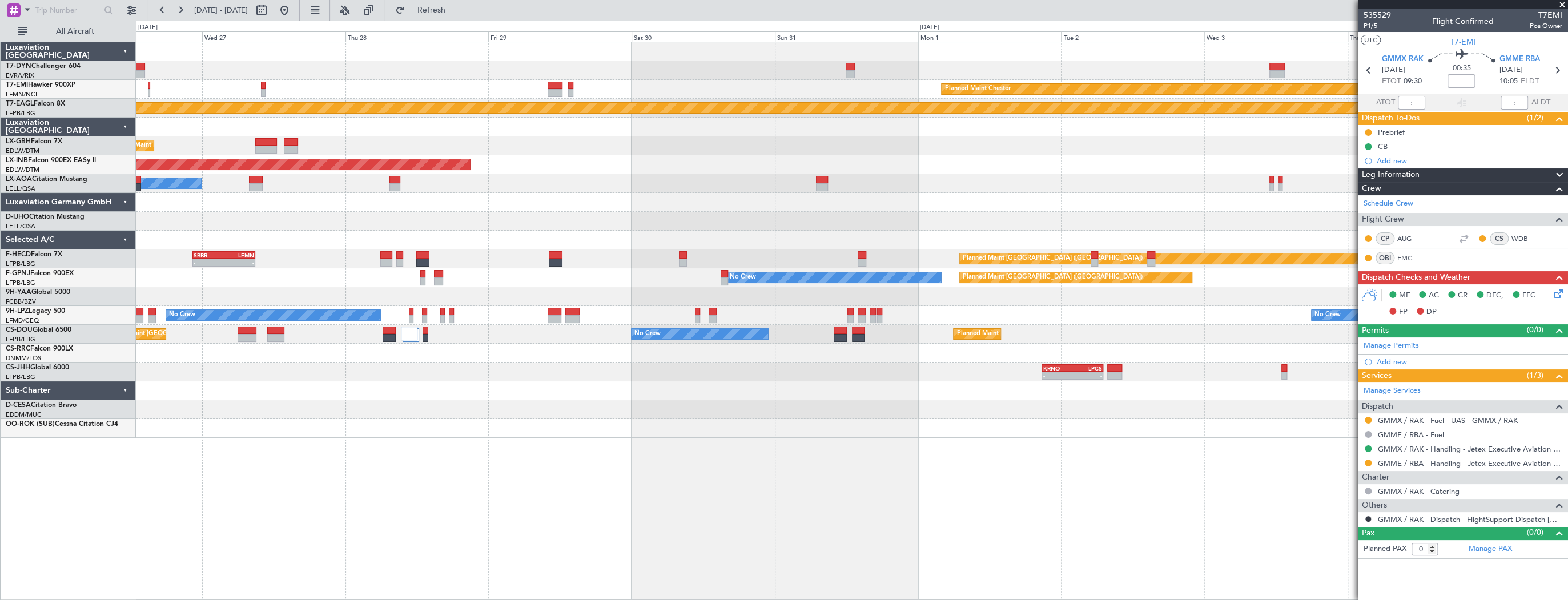
click at [281, 194] on div "AOG Maint Riga (Riga Intl) Planned Maint Chester Planned Maint Geneva (Cointrin…" at bounding box center [852, 240] width 1432 height 395
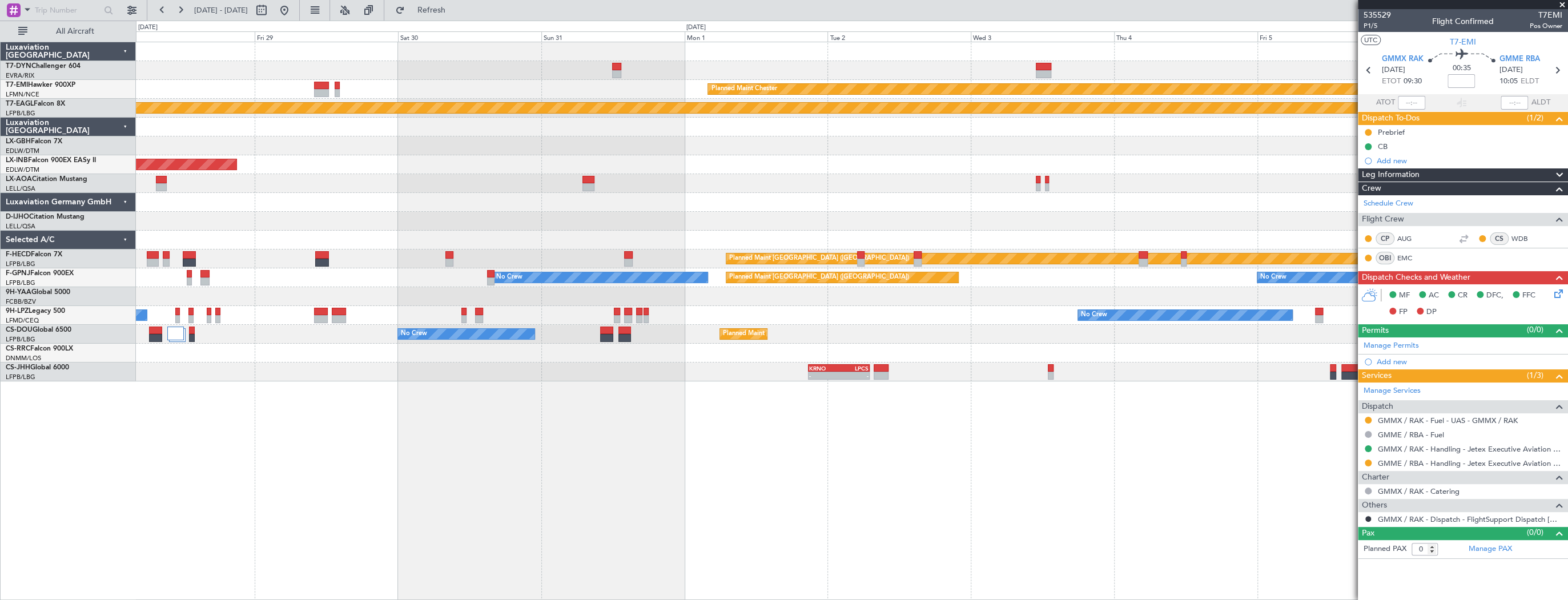
click at [399, 213] on div at bounding box center [852, 222] width 1432 height 19
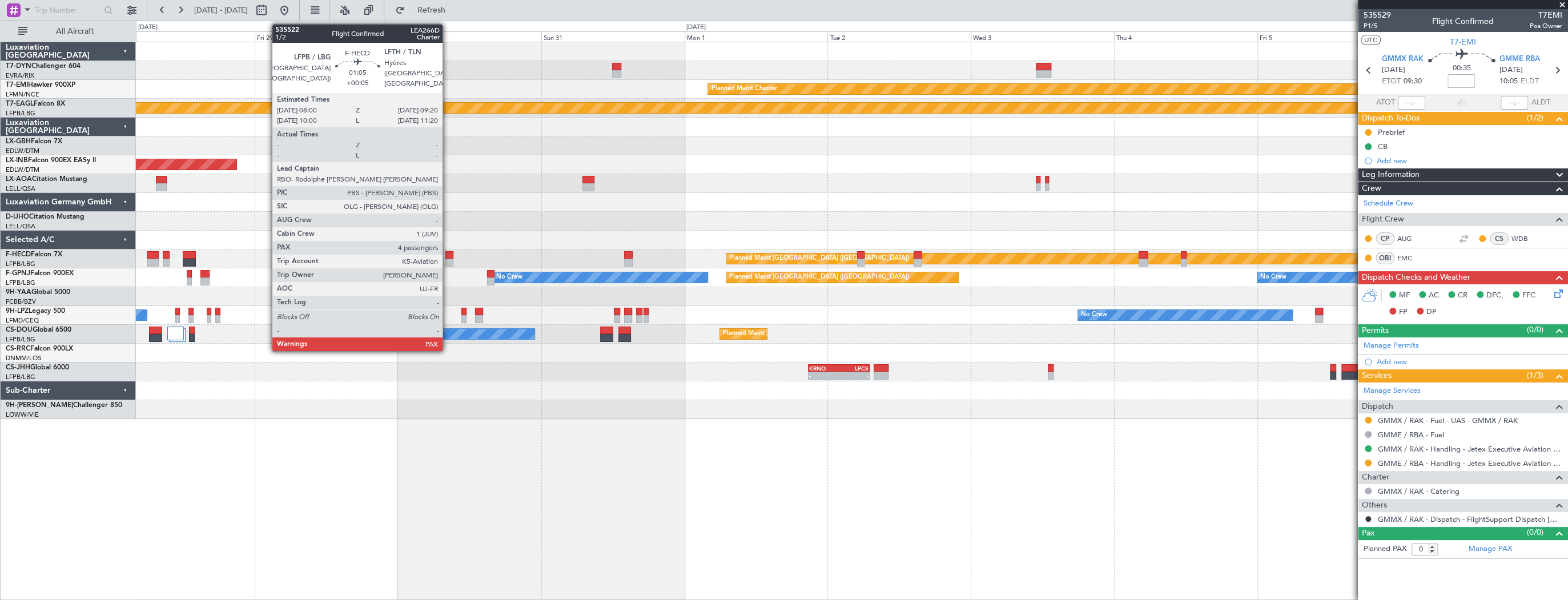
click at [448, 255] on div at bounding box center [450, 255] width 8 height 8
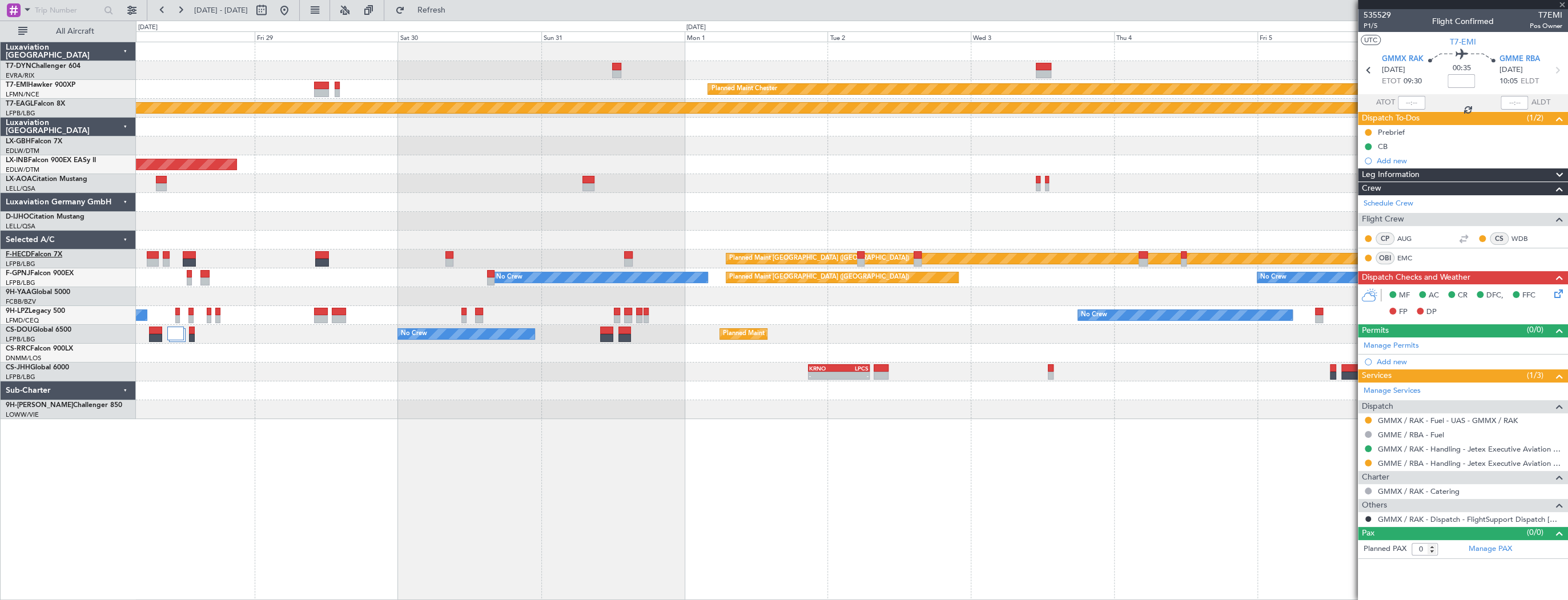
type input "+00:05"
type input "5"
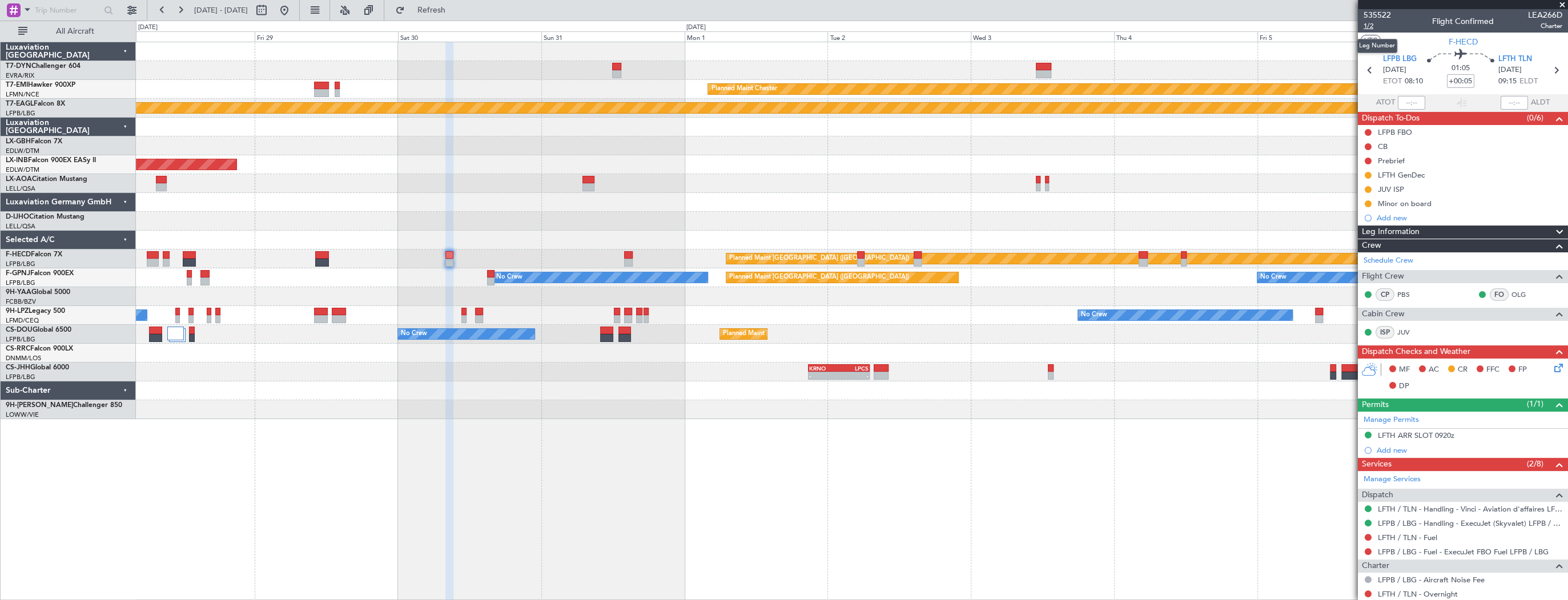
click at [1373, 27] on span "1/2" at bounding box center [1378, 26] width 27 height 10
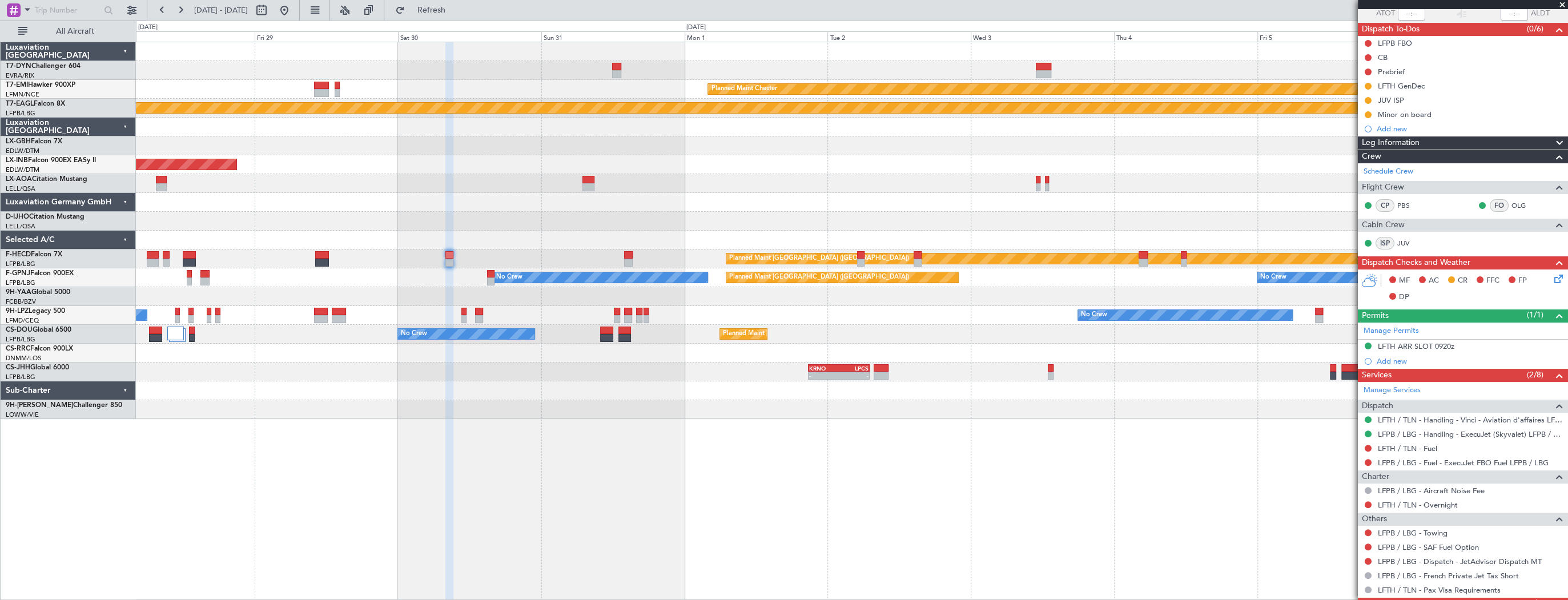
scroll to position [182, 0]
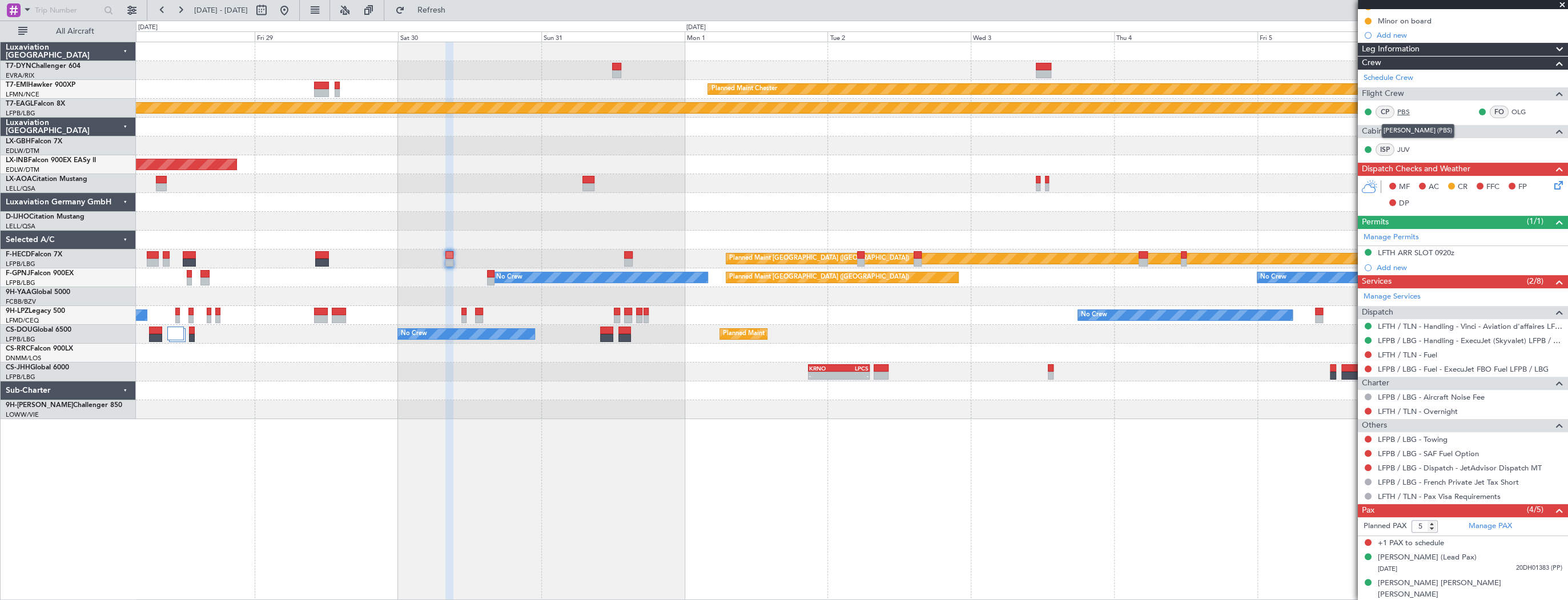
click at [1402, 109] on link "PBS" at bounding box center [1410, 112] width 26 height 11
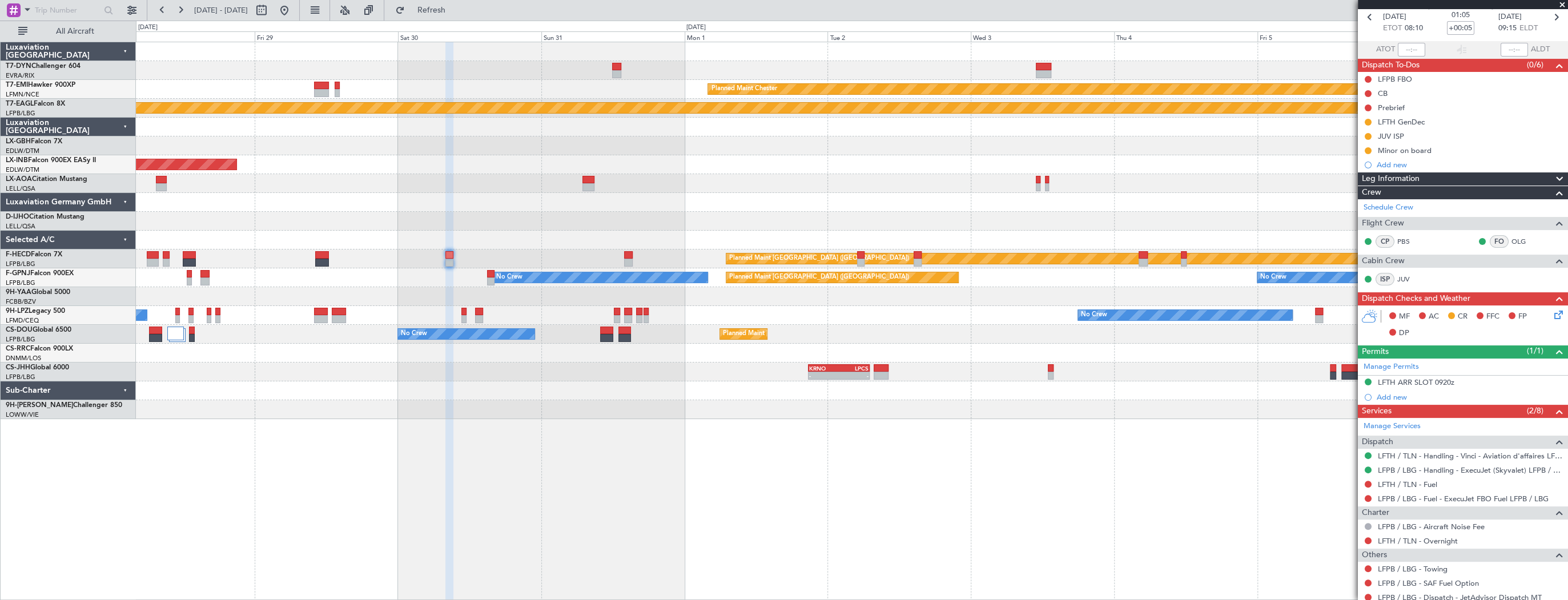
scroll to position [45, 0]
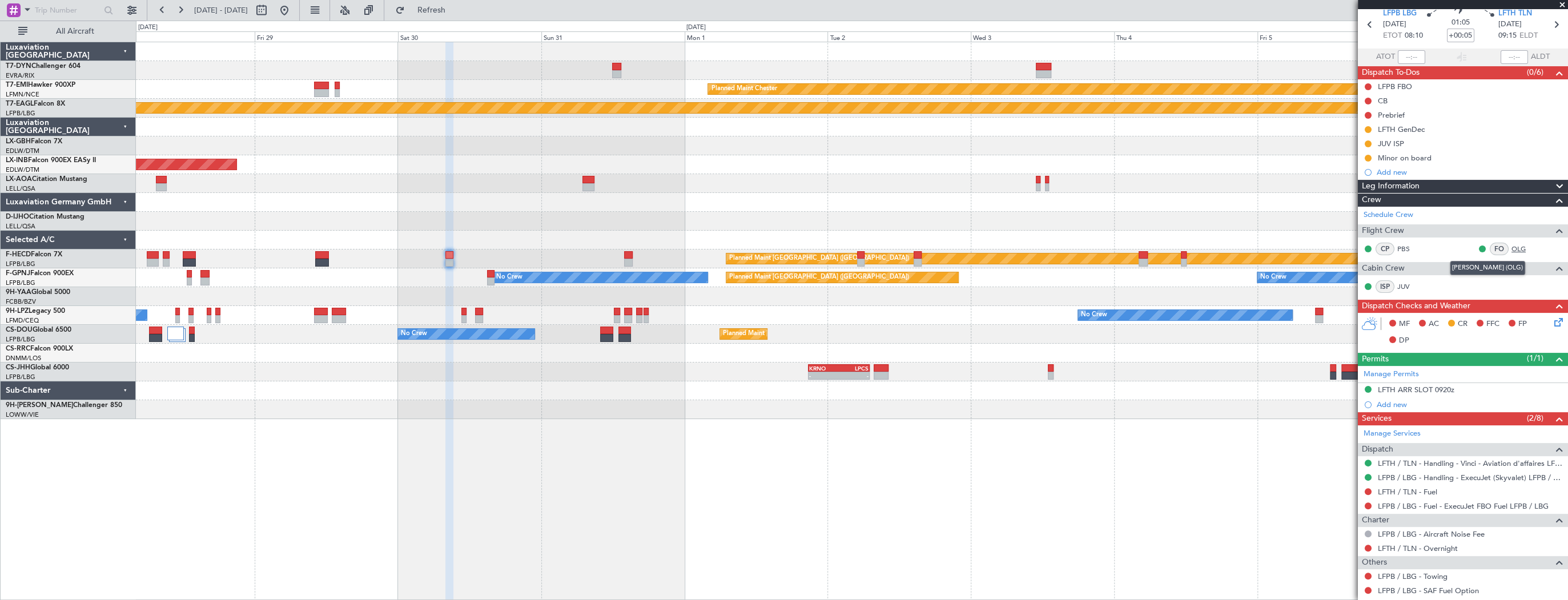
click at [1515, 248] on link "OLG" at bounding box center [1525, 249] width 26 height 11
click at [1400, 289] on link "JUV" at bounding box center [1410, 286] width 26 height 11
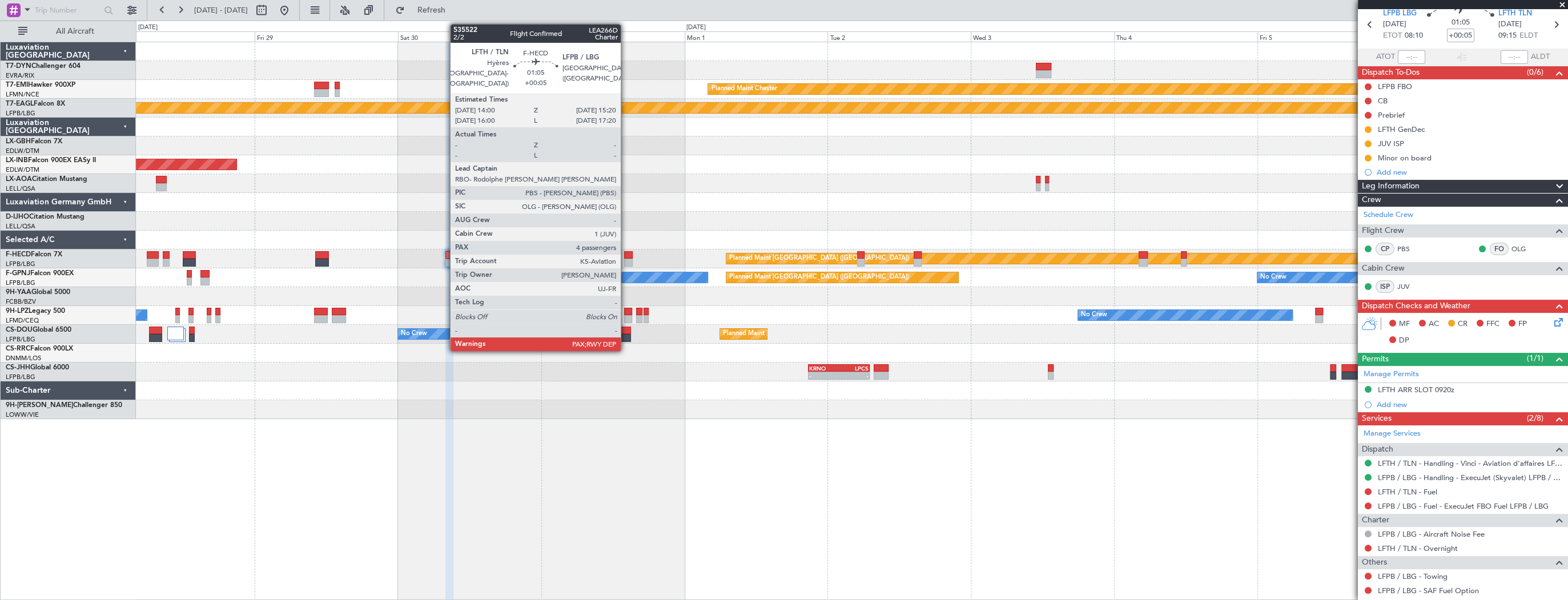
click at [626, 251] on div at bounding box center [628, 255] width 8 height 8
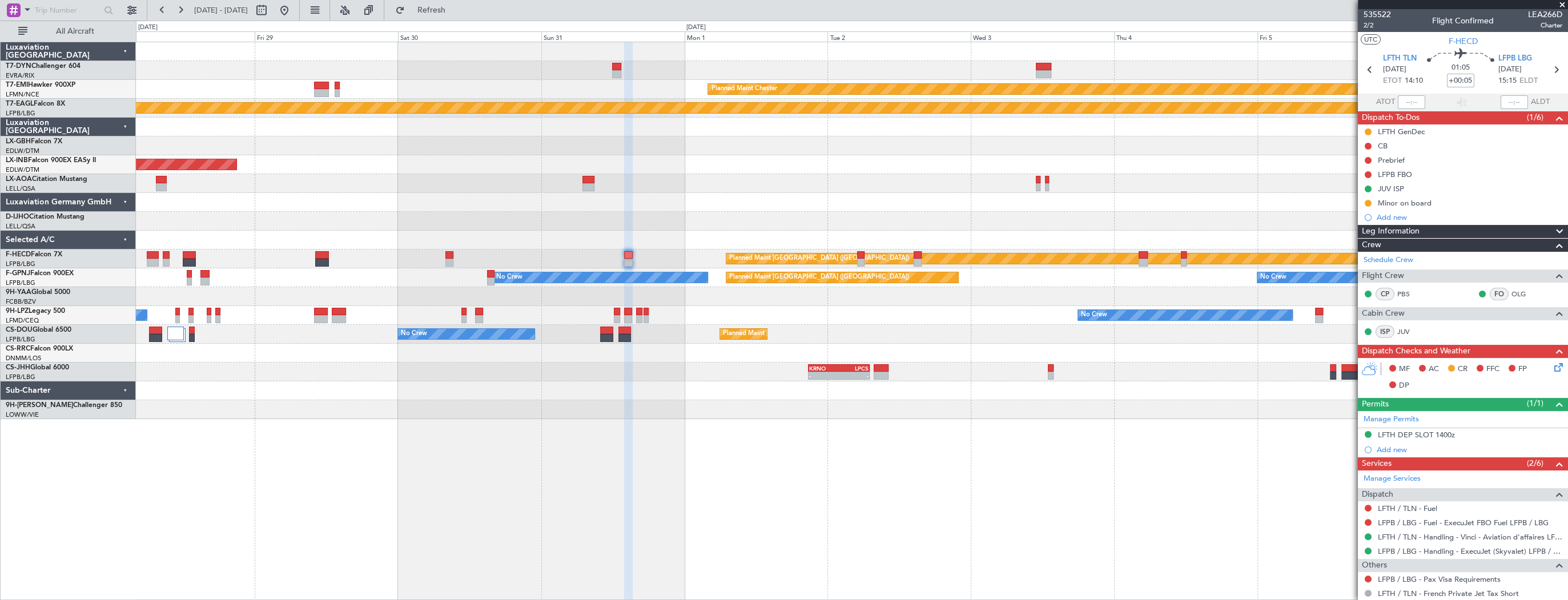
scroll to position [0, 0]
click at [1180, 447] on div "AOG Maint Riga (Riga Intl) Planned Maint Chester Planned Maint Geneva (Cointrin…" at bounding box center [852, 320] width 1433 height 559
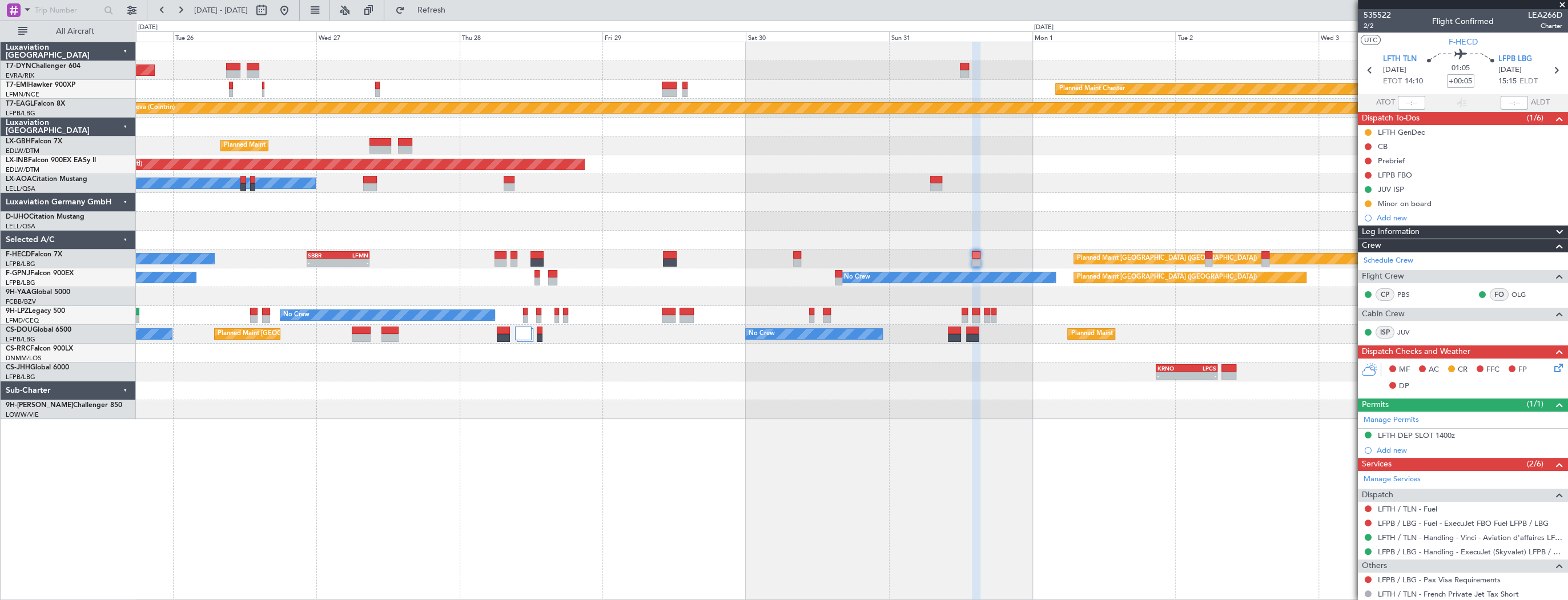
click at [1052, 489] on div "AOG Maint Riga (Riga Intl) Planned Maint Chester Planned Maint Geneva (Cointrin…" at bounding box center [852, 320] width 1433 height 559
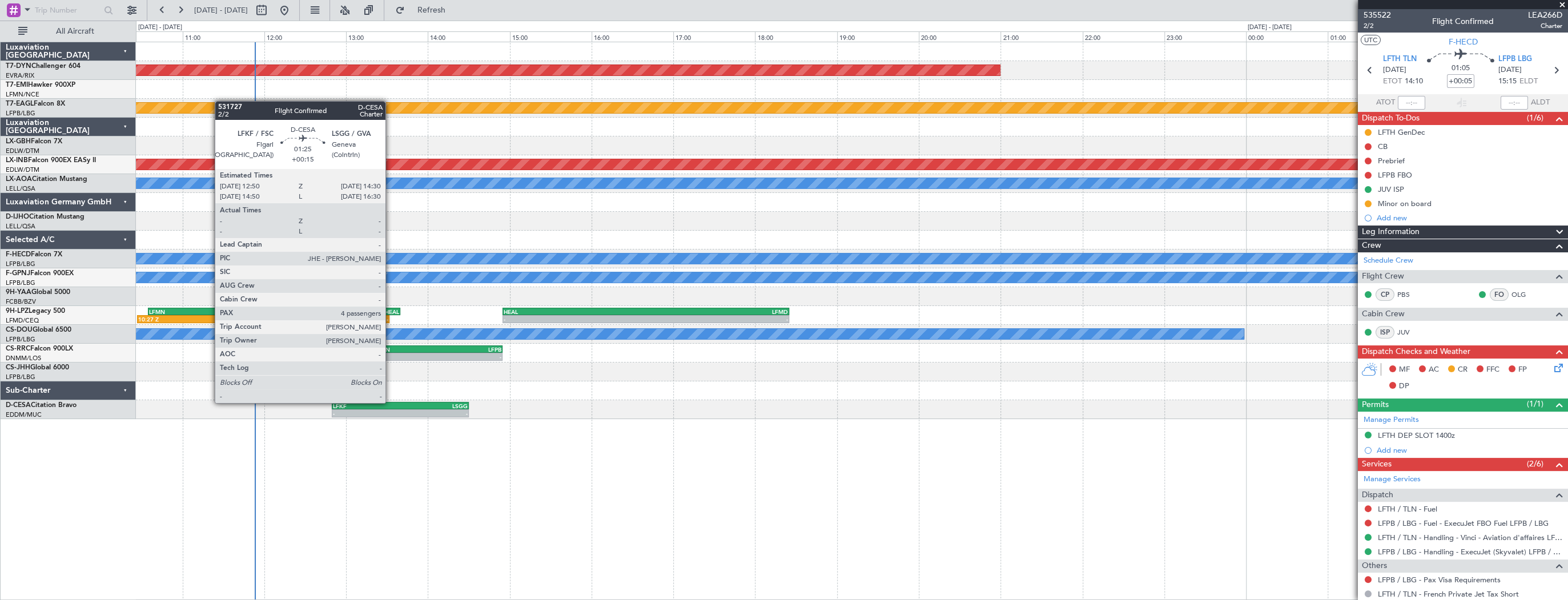
click at [391, 402] on div "LFKF" at bounding box center [367, 405] width 68 height 7
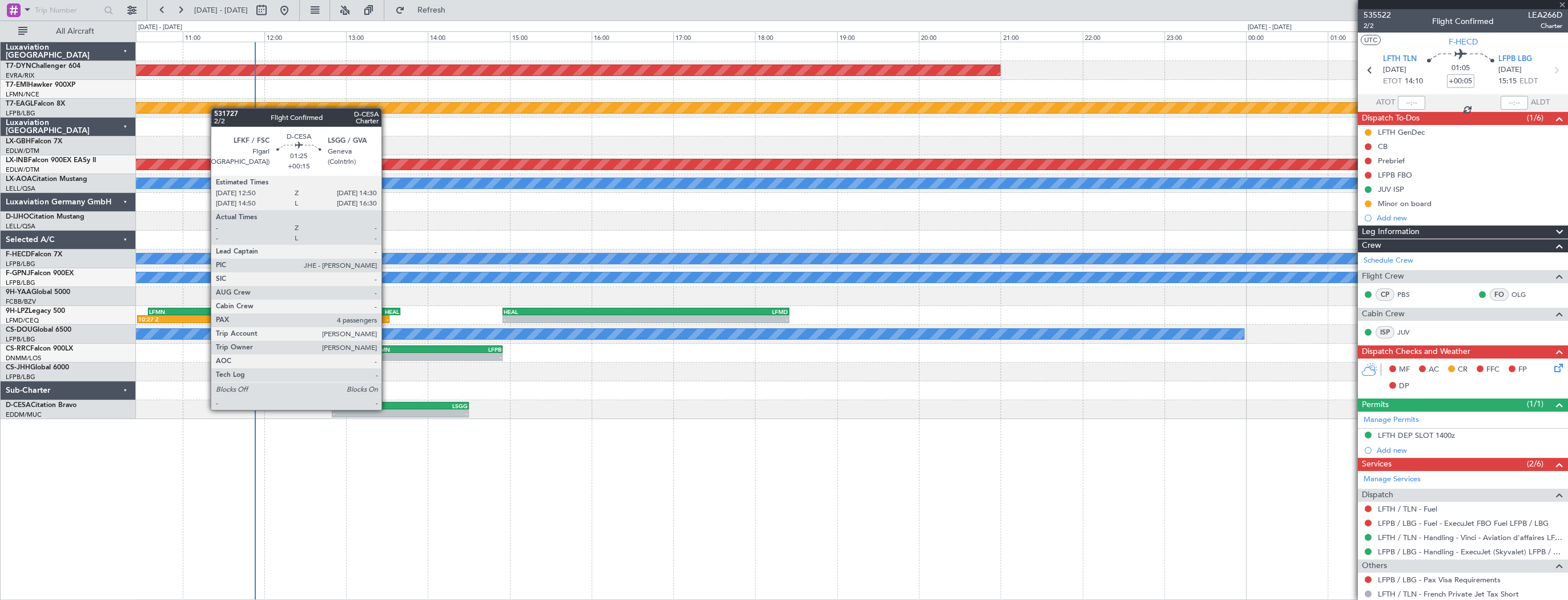
type input "+00:15"
type input "4"
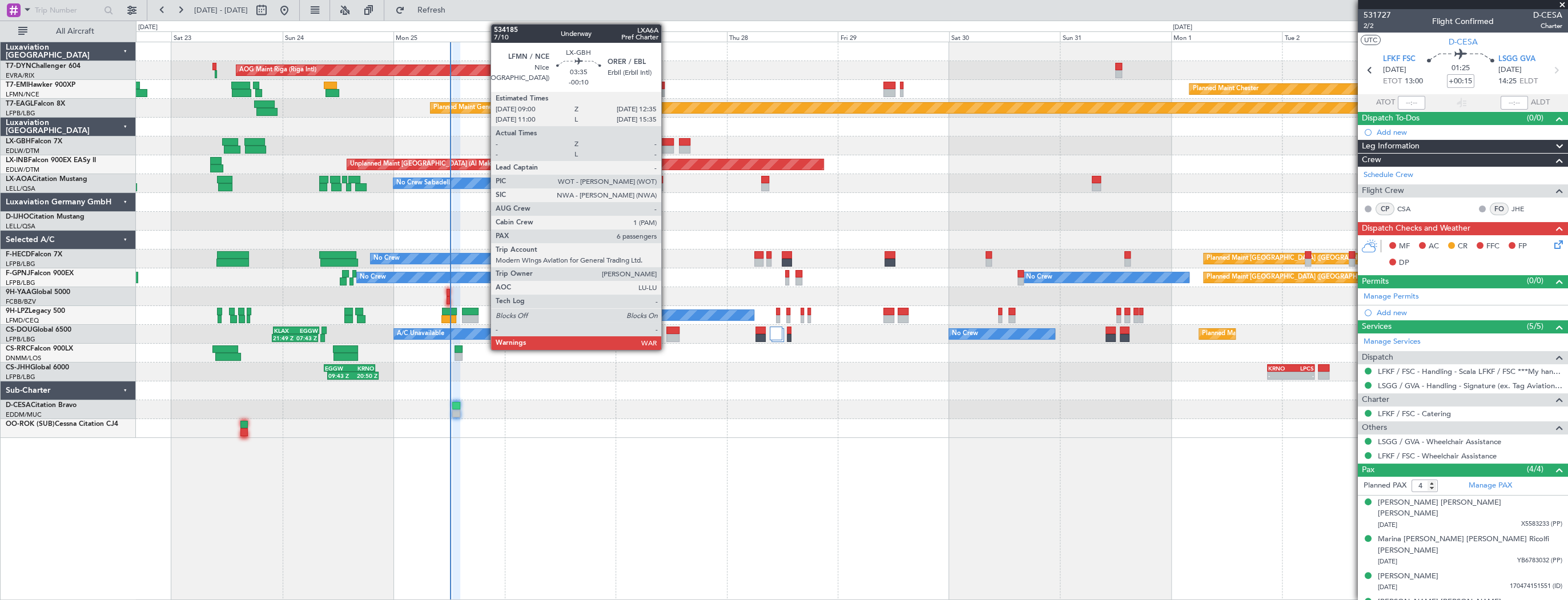
click at [667, 147] on div at bounding box center [666, 150] width 17 height 8
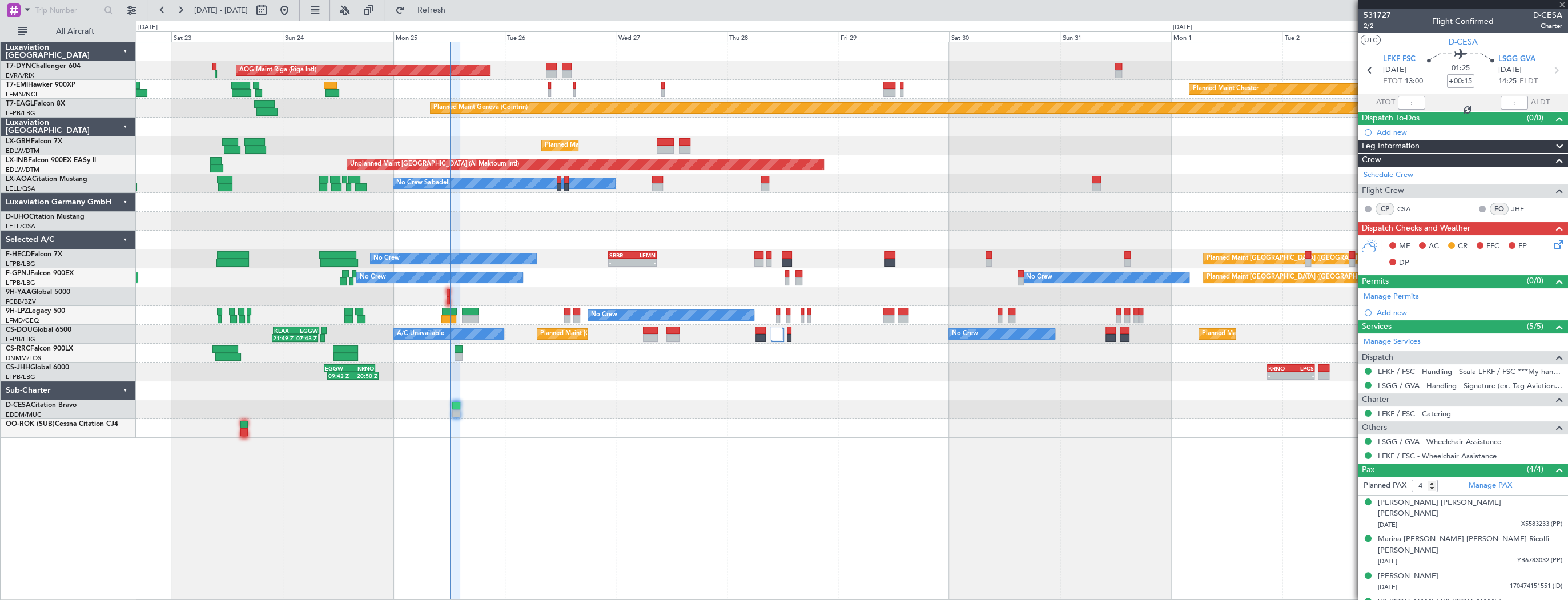
type input "-00:10"
type input "6"
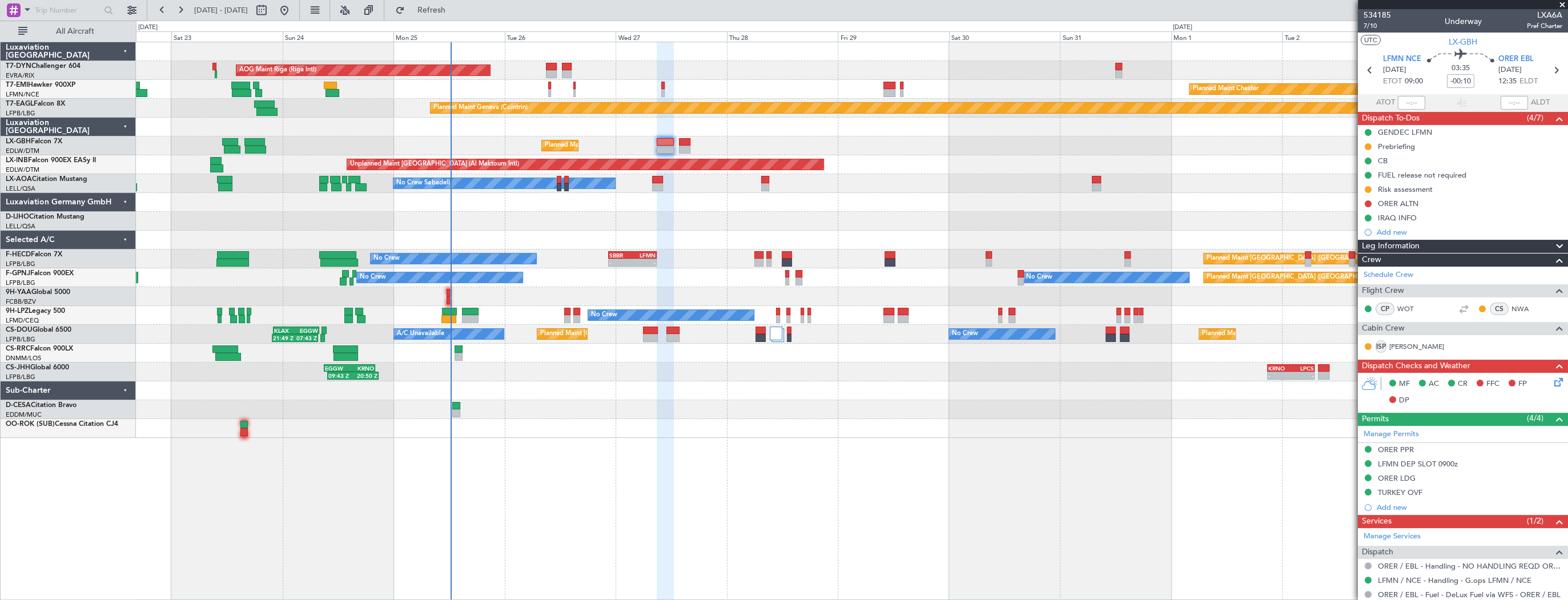
click at [572, 81] on div "Planned Maint Chester Planned Maint Chester" at bounding box center [852, 90] width 1432 height 19
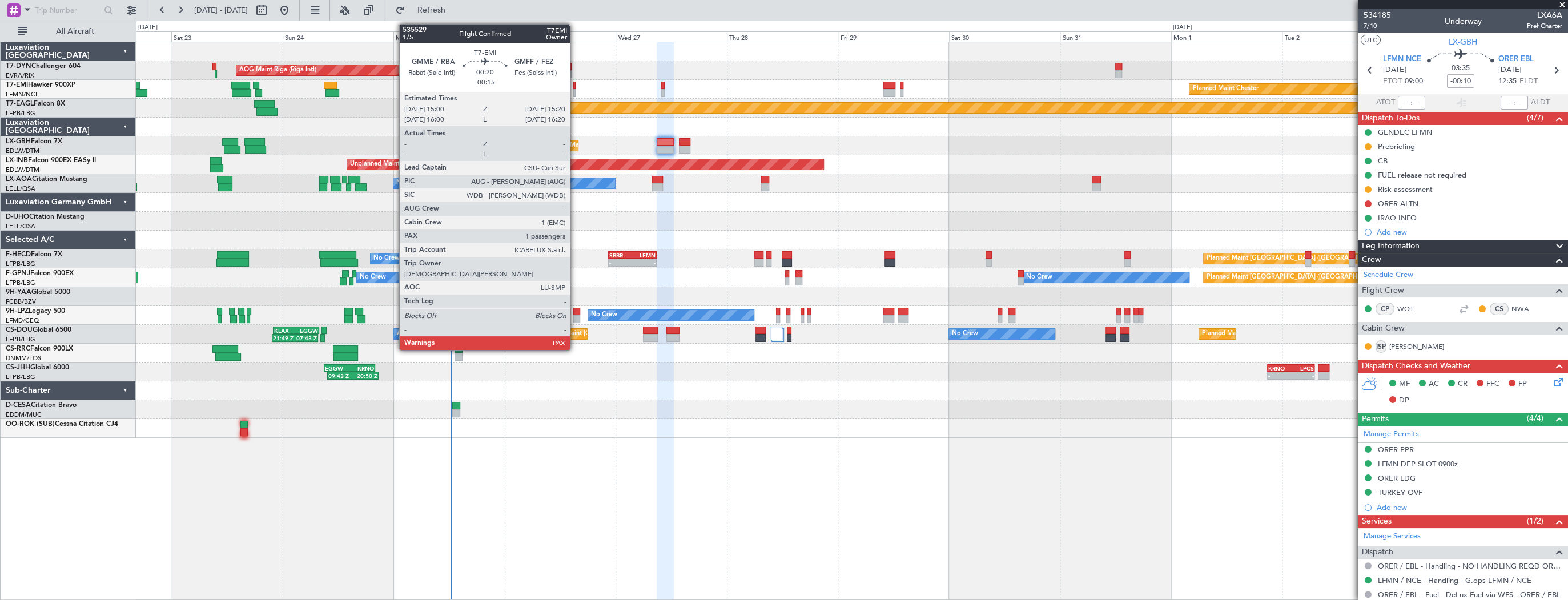
click at [575, 83] on div at bounding box center [574, 86] width 2 height 8
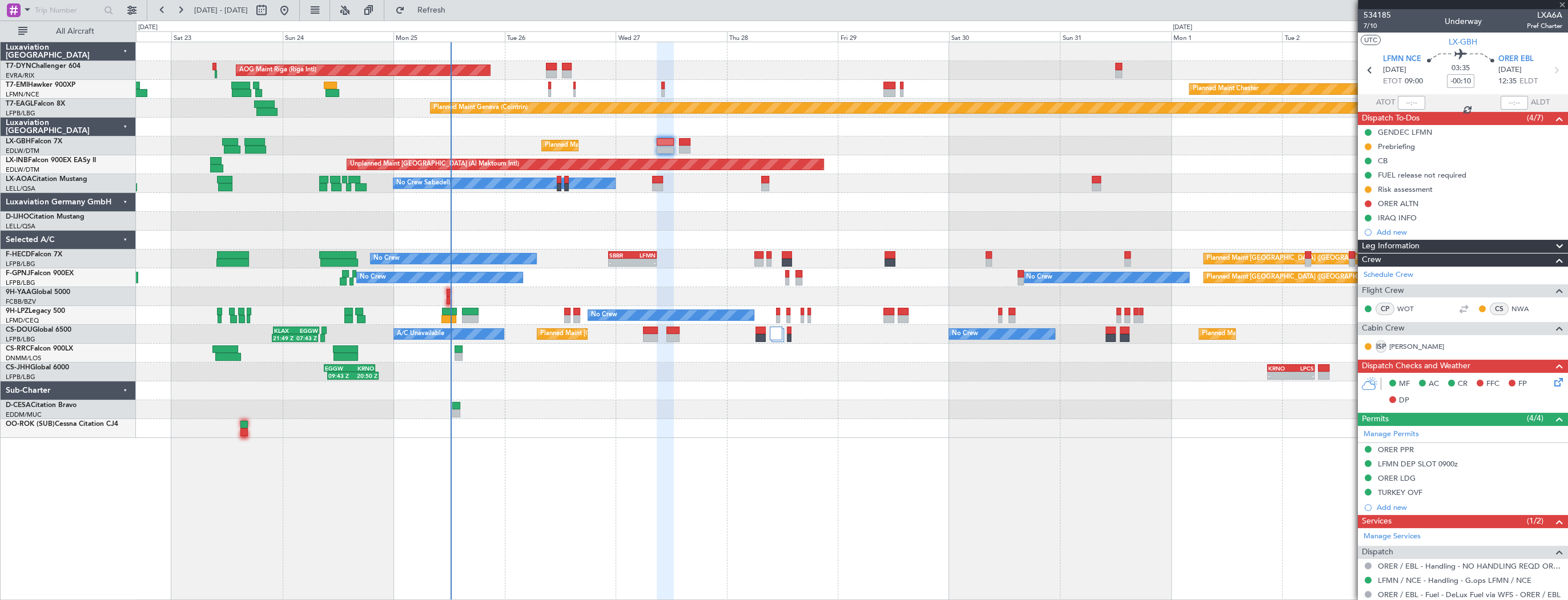
type input "-00:15"
type input "1"
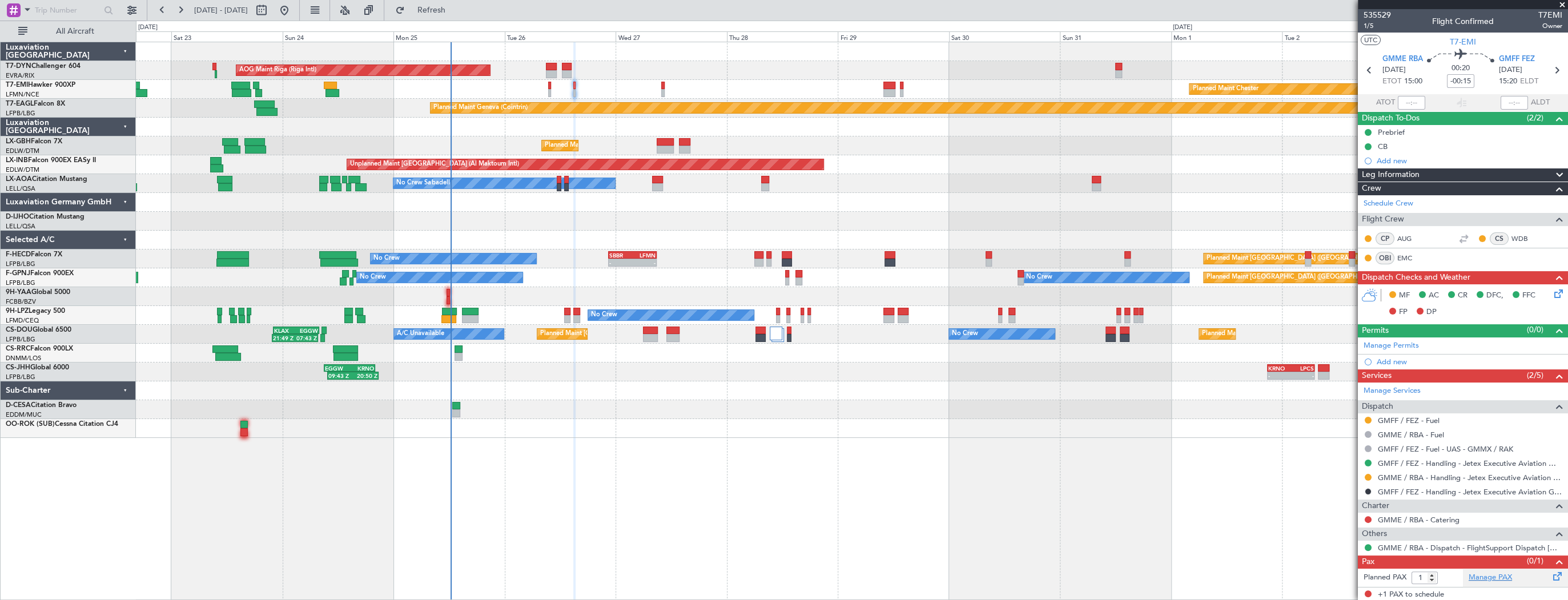
click at [1493, 578] on link "Manage PAX" at bounding box center [1490, 578] width 43 height 12
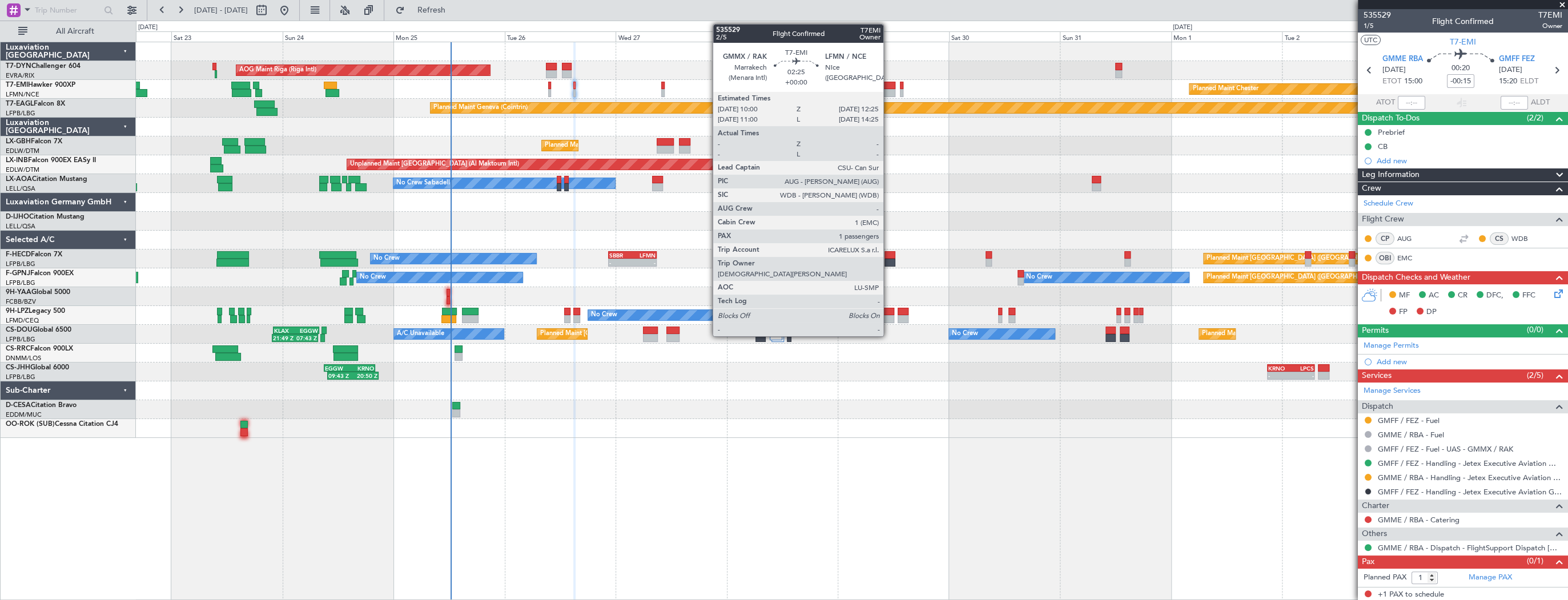
click at [889, 88] on div at bounding box center [890, 86] width 12 height 8
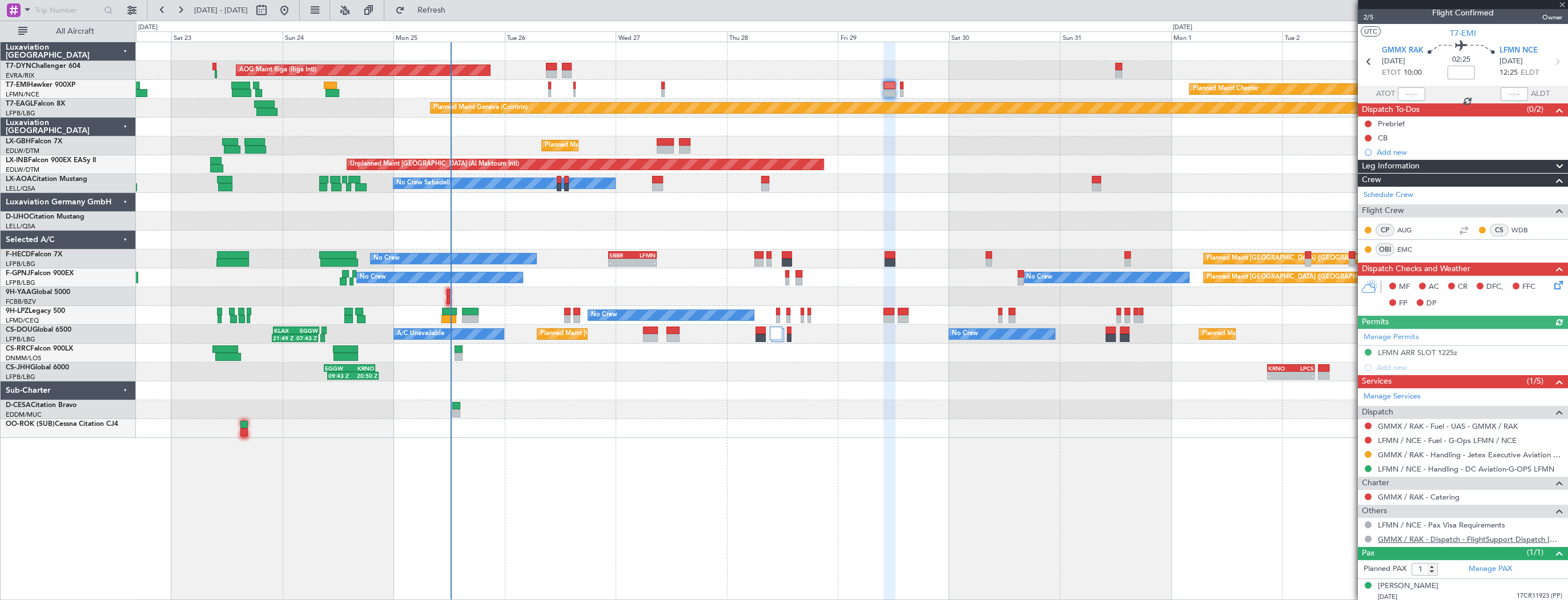
scroll to position [11, 0]
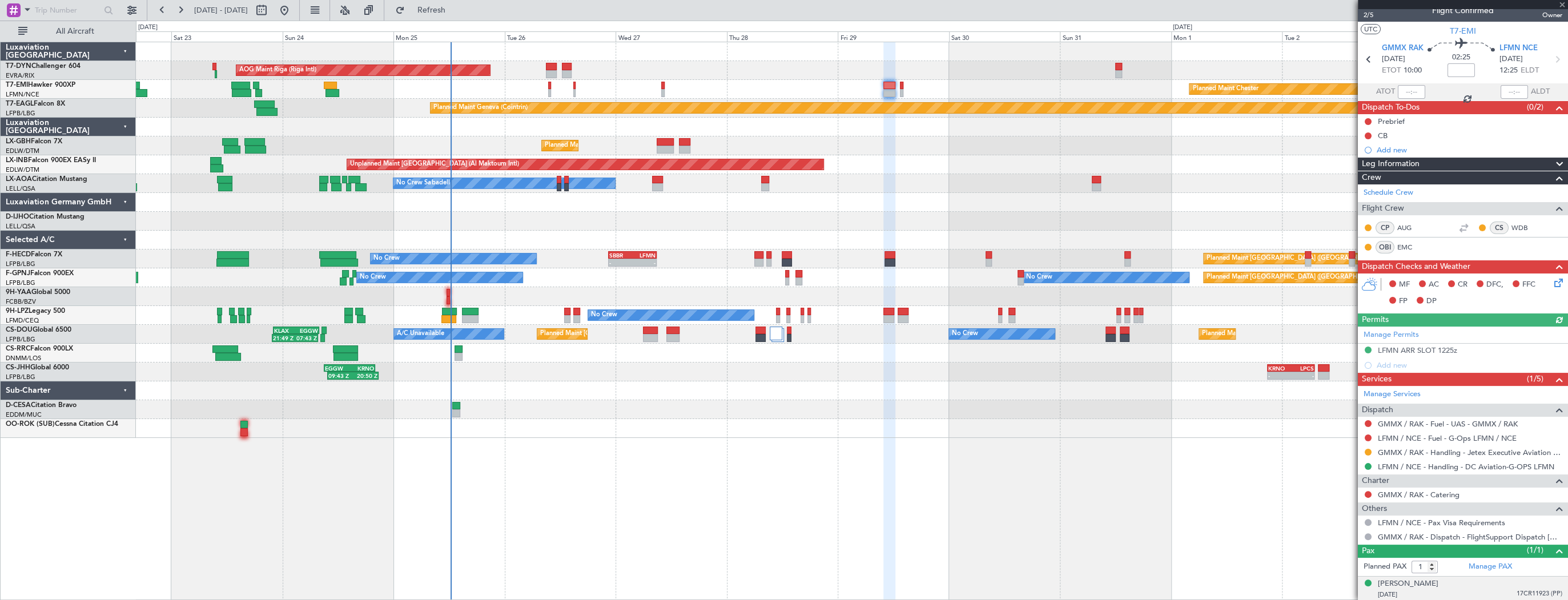
click at [1428, 589] on div "30/09/1956 17CR11923 (PP)" at bounding box center [1470, 595] width 184 height 12
click at [1428, 582] on div "Émilienne De Bruyn" at bounding box center [1408, 585] width 61 height 12
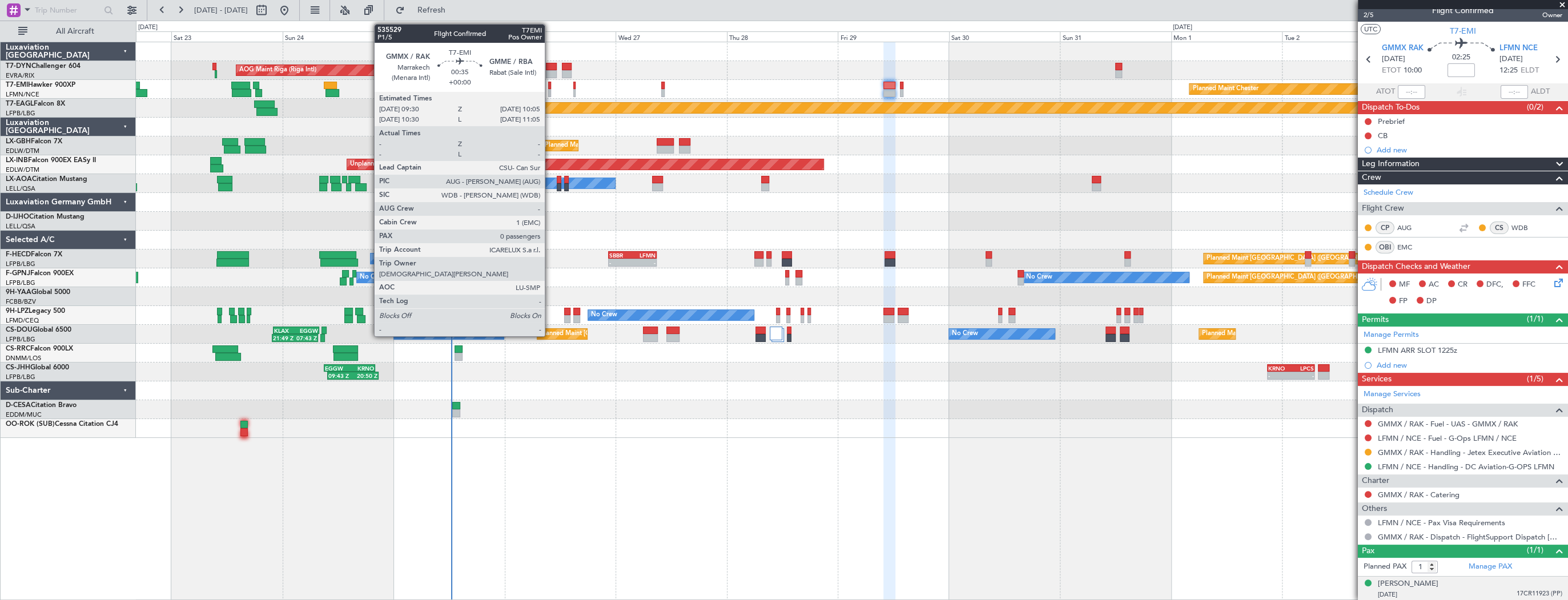
click at [550, 85] on div at bounding box center [549, 86] width 3 height 8
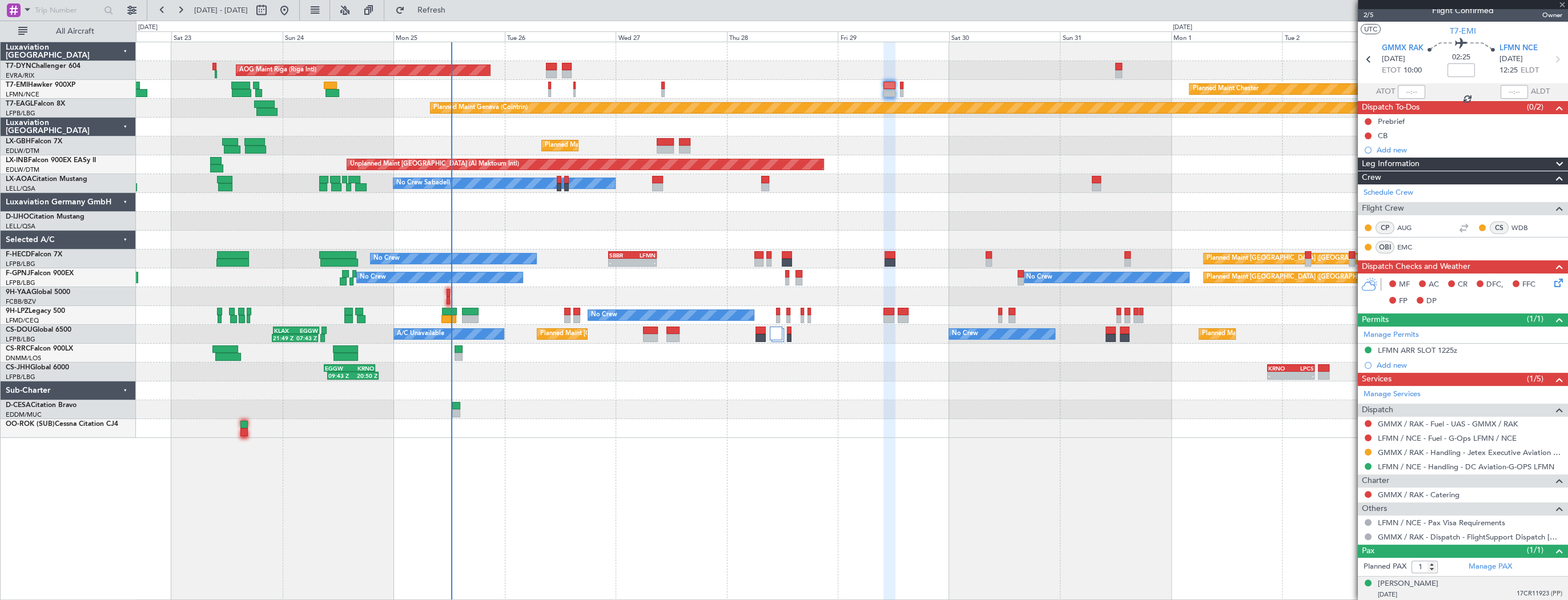
type input "0"
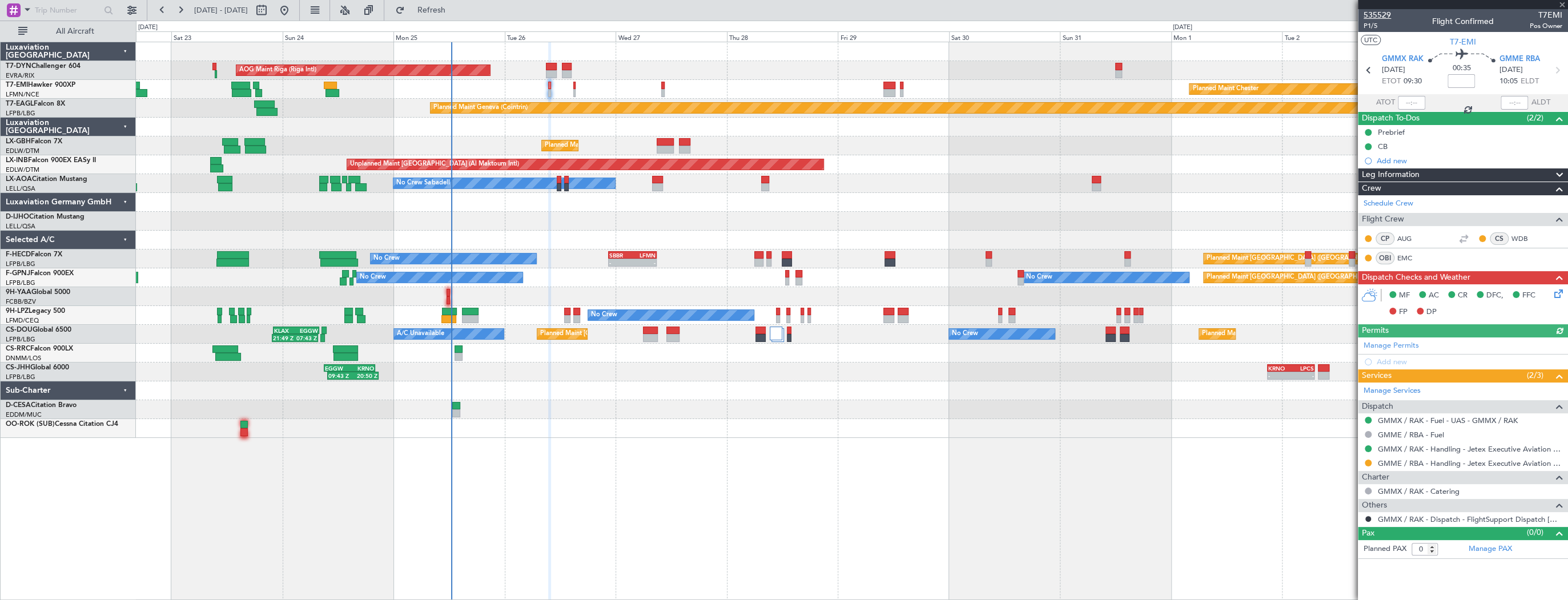
click at [1371, 14] on span "535529" at bounding box center [1378, 14] width 27 height 12
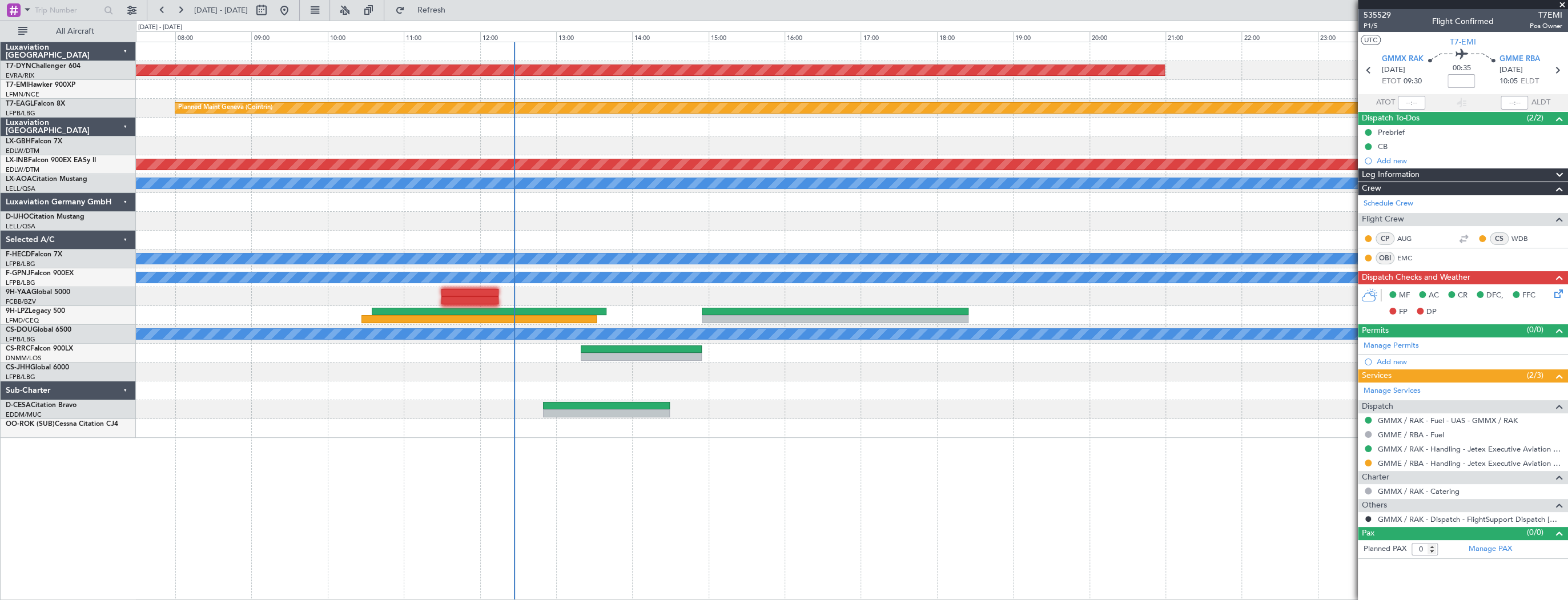
click at [956, 450] on div "AOG Maint Riga (Riga Intl) Planned Maint Geneva (Cointrin) Unplanned Maint Duba…" at bounding box center [852, 320] width 1433 height 559
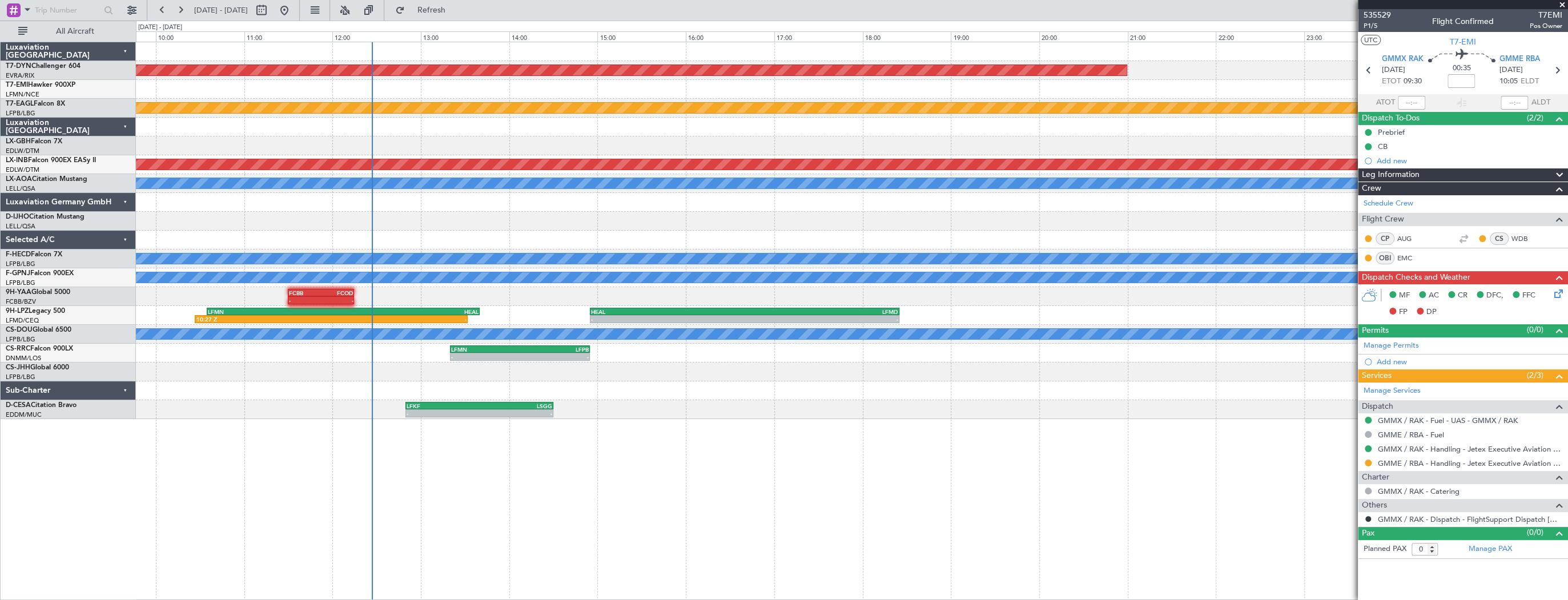
click at [610, 473] on div "AOG Maint Riga (Riga Intl) Planned Maint Geneva (Cointrin) Unplanned Maint Duba…" at bounding box center [852, 320] width 1433 height 559
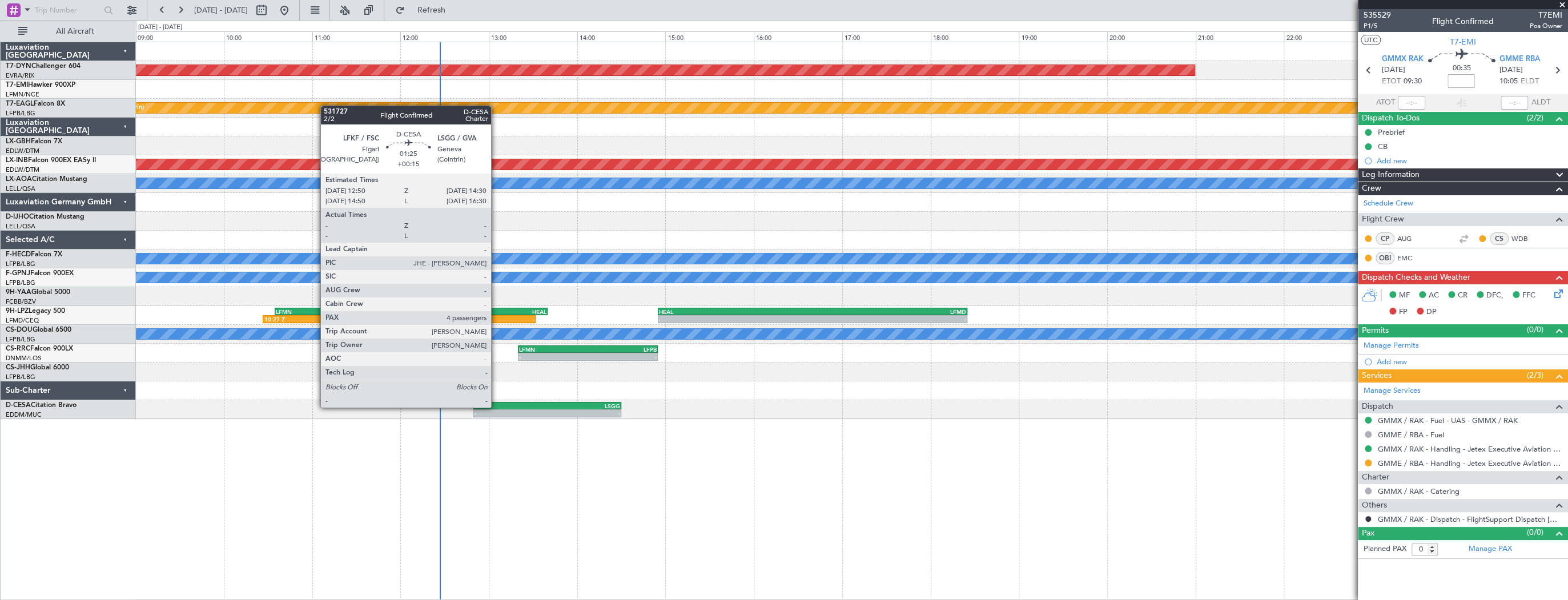
click at [496, 406] on div "LFKF" at bounding box center [510, 405] width 72 height 7
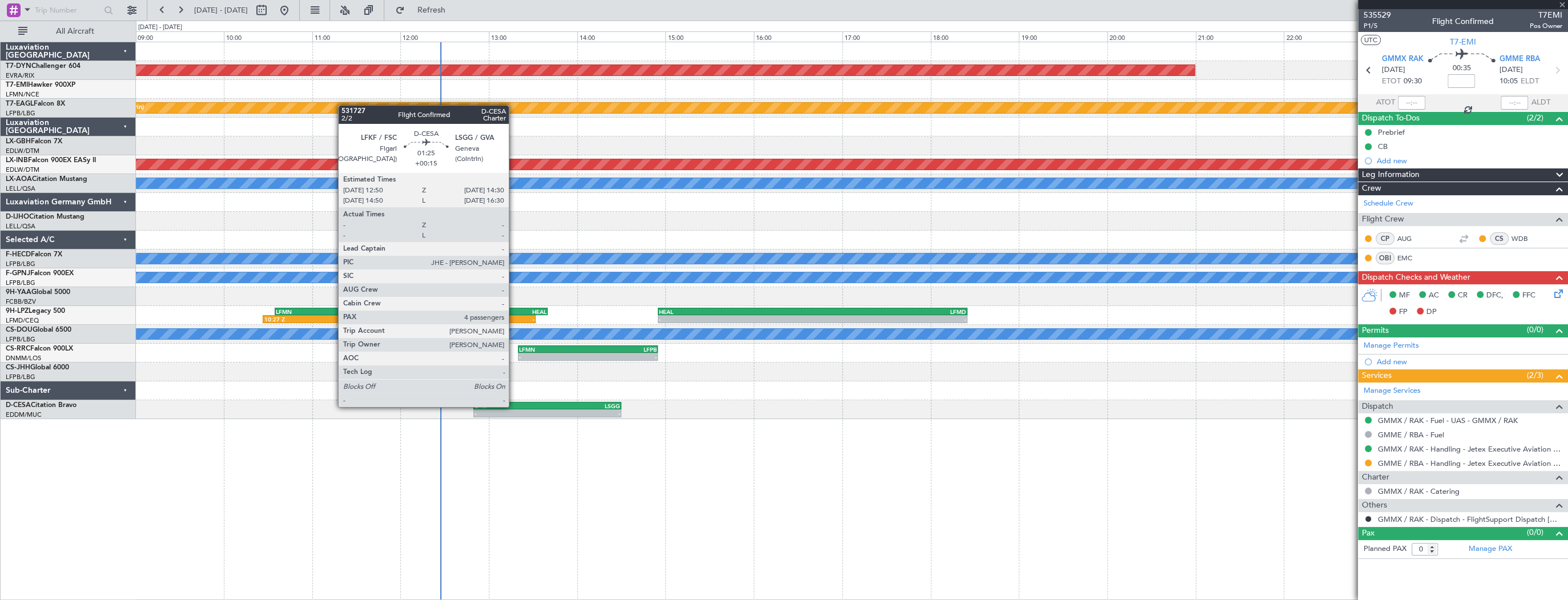
type input "+00:15"
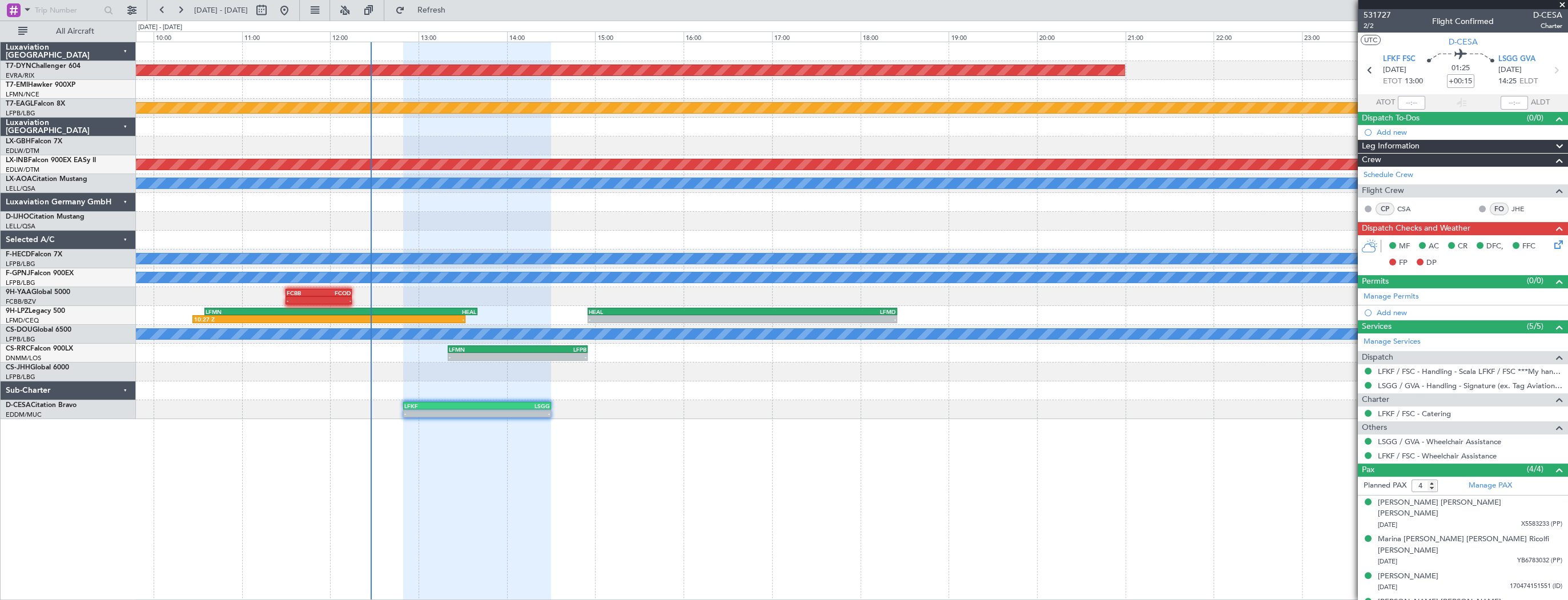
click at [491, 124] on div at bounding box center [852, 127] width 1432 height 19
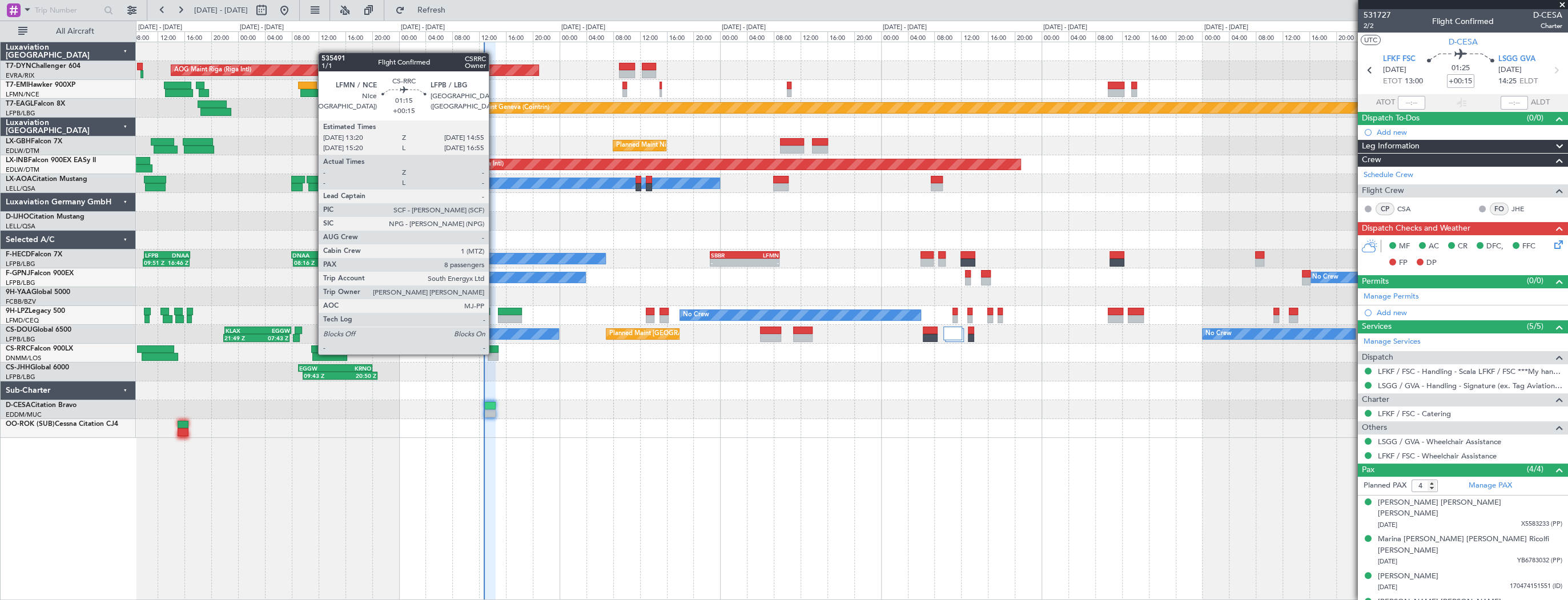
click at [493, 353] on div at bounding box center [492, 357] width 11 height 8
type input "8"
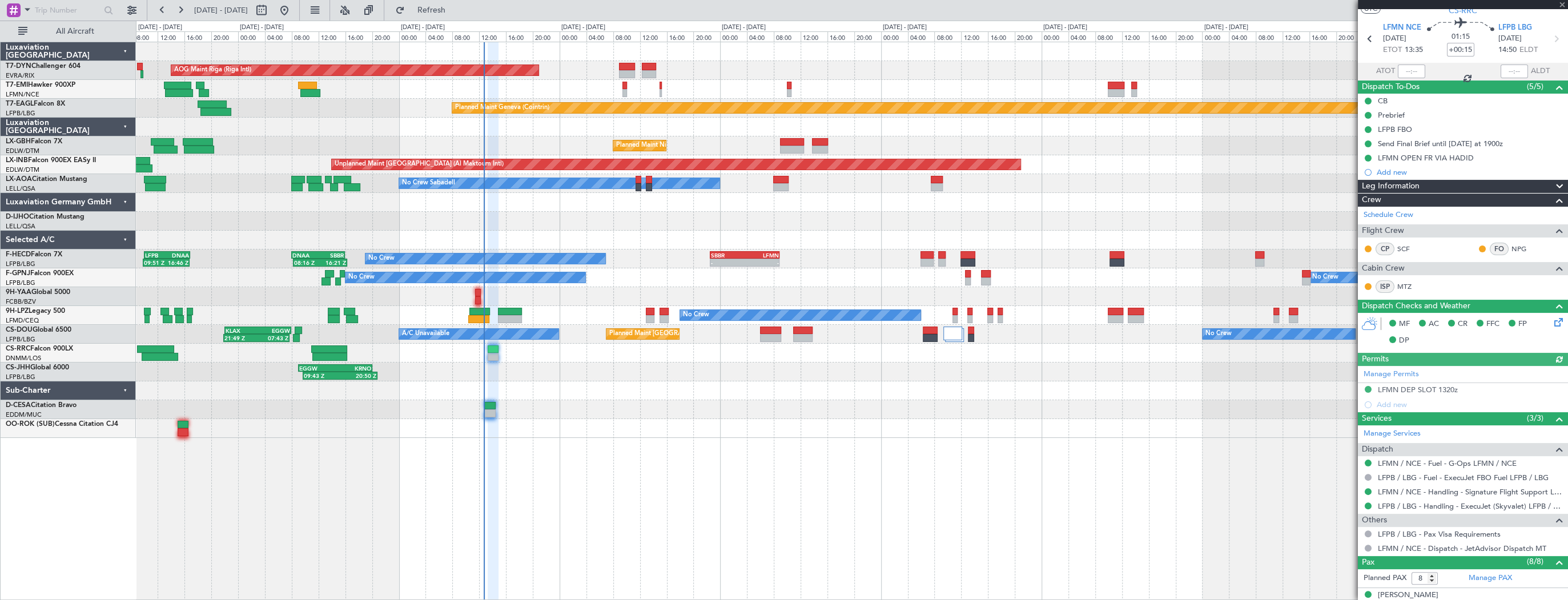
scroll to position [45, 0]
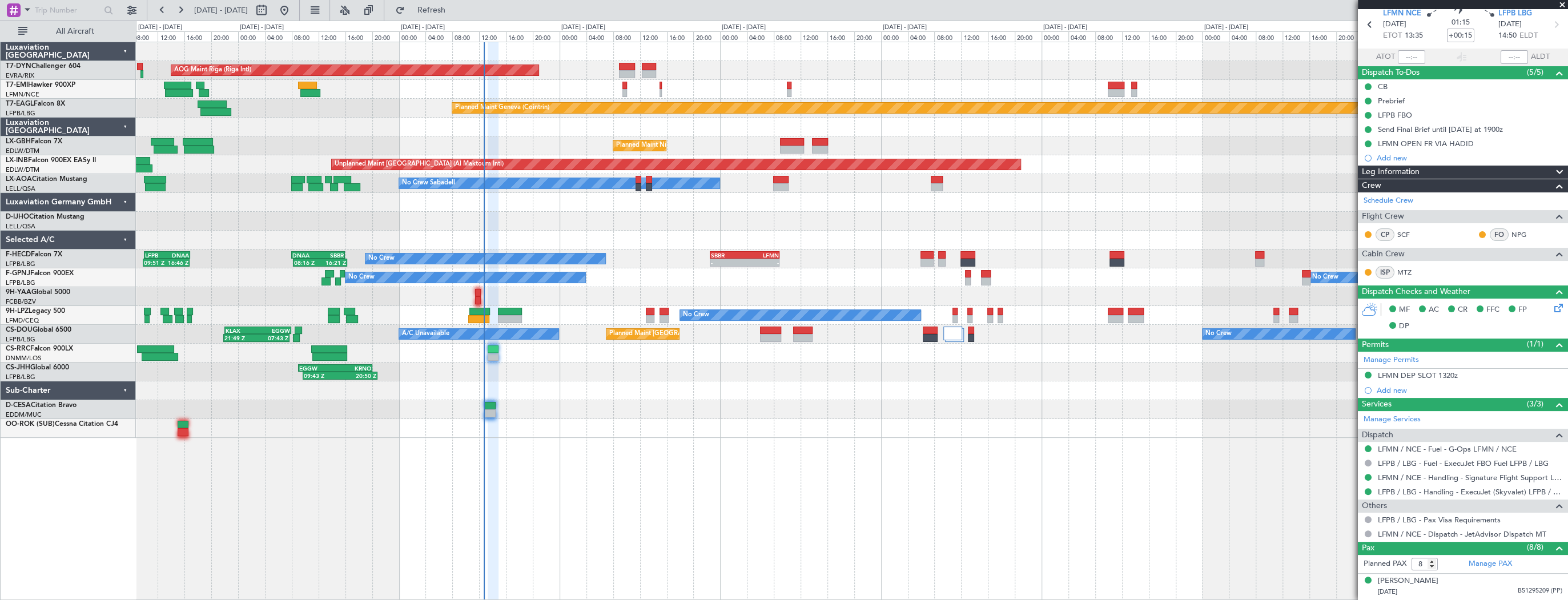
click at [596, 440] on div "AOG Maint Riga (Riga Intl) Planned Maint Basel-Mulhouse Planned Maint Chester P…" at bounding box center [852, 320] width 1433 height 559
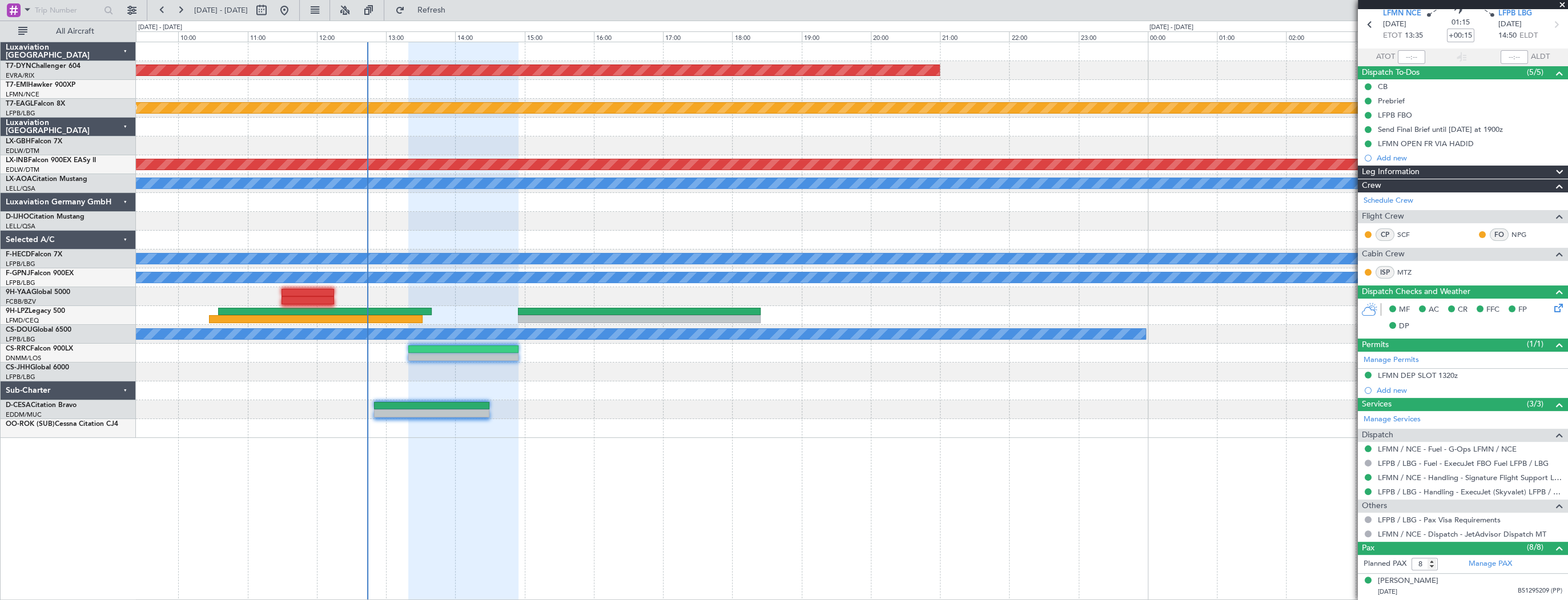
click at [718, 459] on div "AOG Maint Riga (Riga Intl) Planned Maint Geneva ([GEOGRAPHIC_DATA]) [GEOGRAPHIC…" at bounding box center [852, 320] width 1433 height 559
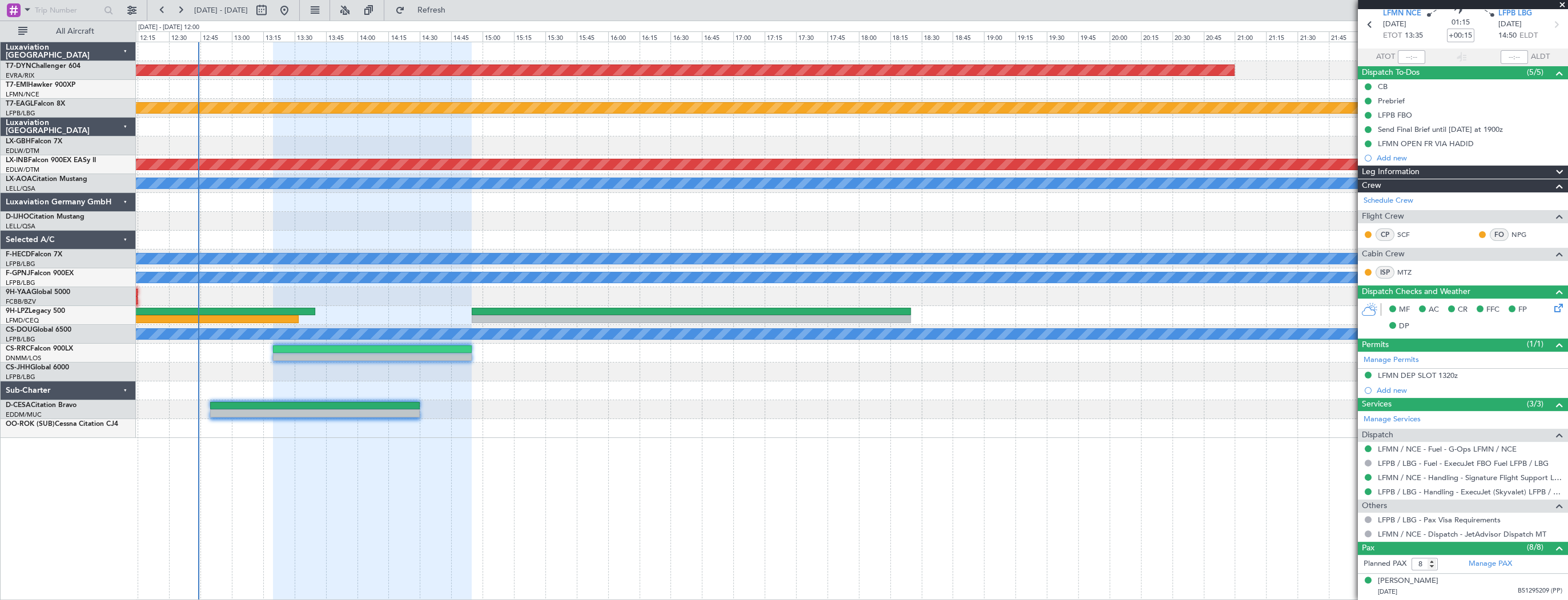
click at [694, 479] on div "AOG Maint Riga (Riga Intl) Planned Maint Geneva (Cointrin) Unplanned Maint Duba…" at bounding box center [852, 320] width 1433 height 559
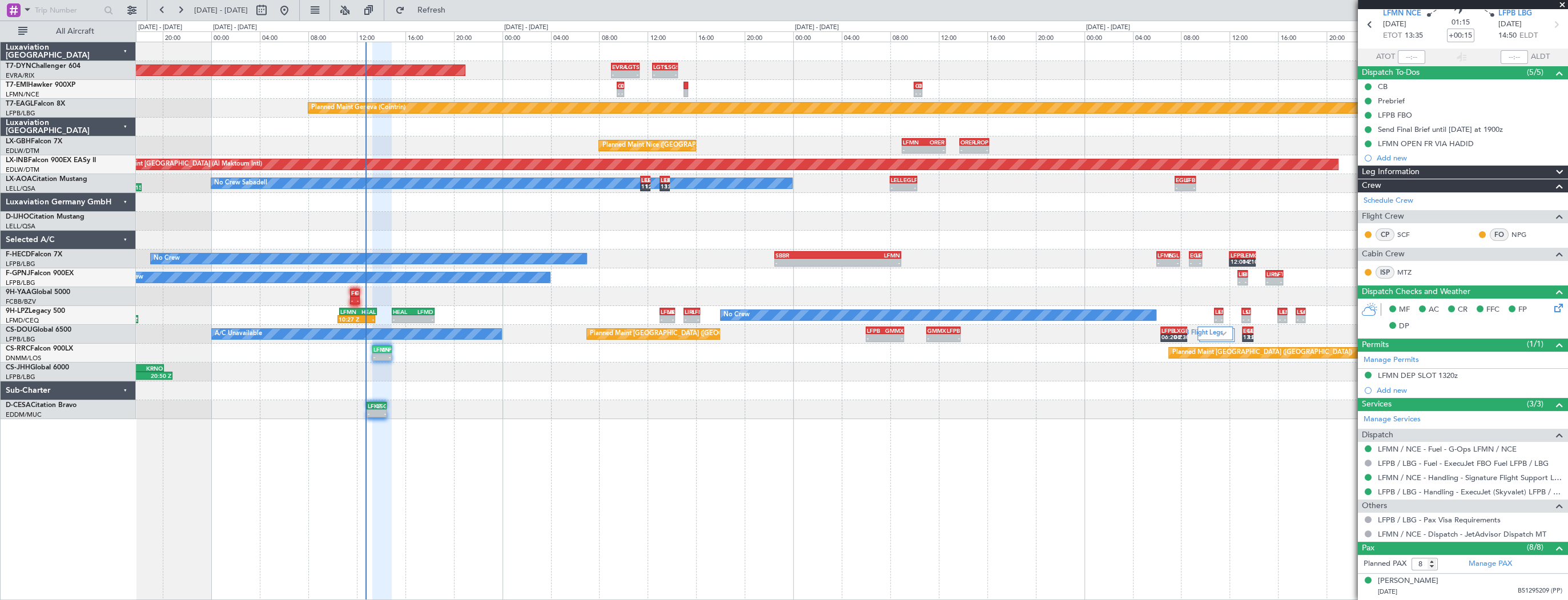
click at [487, 229] on div at bounding box center [852, 222] width 1432 height 19
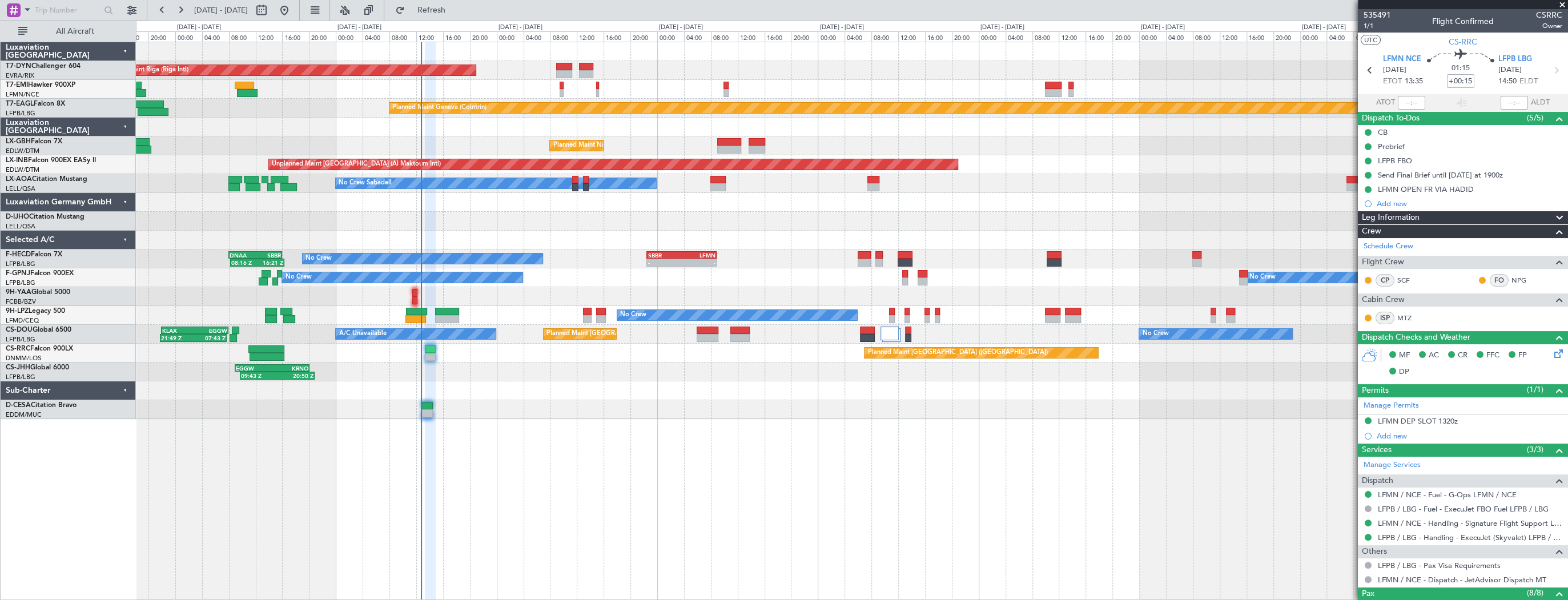
scroll to position [45, 0]
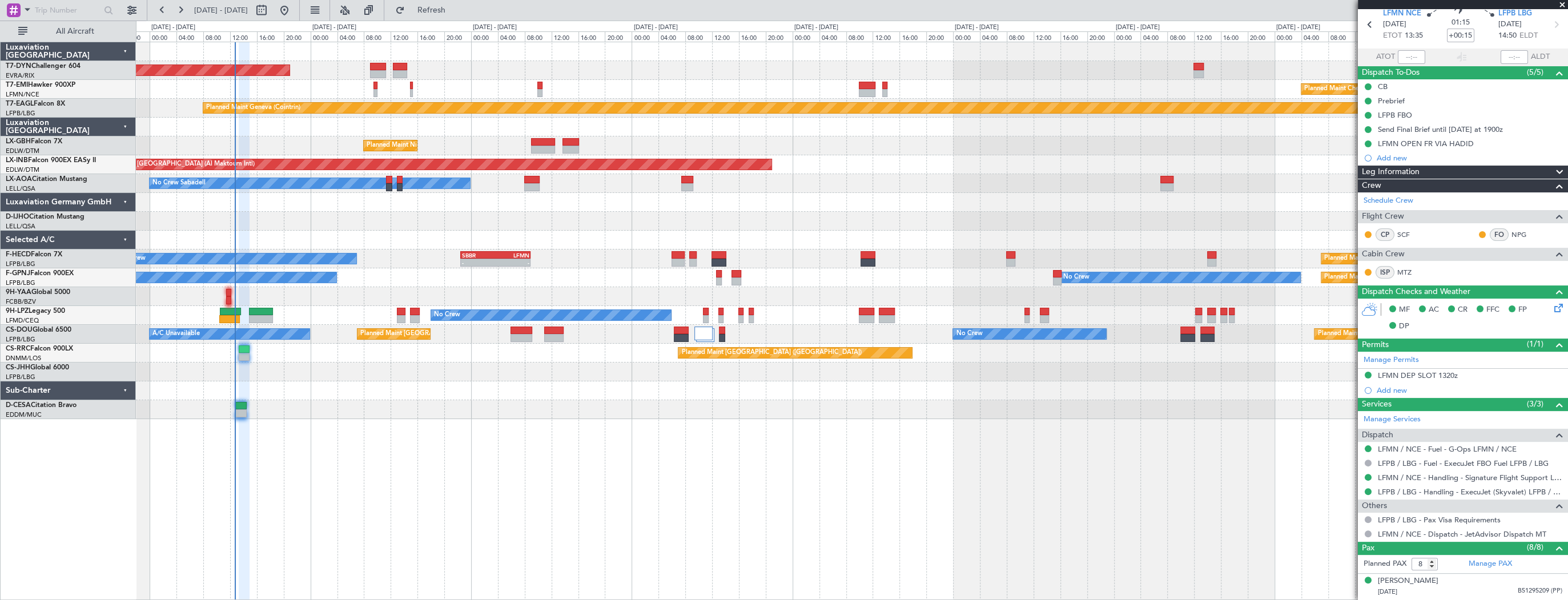
click at [390, 216] on div "AOG Maint Riga (Riga Intl) Planned Maint [PERSON_NAME] Planned Maint Geneva ([G…" at bounding box center [852, 231] width 1432 height 377
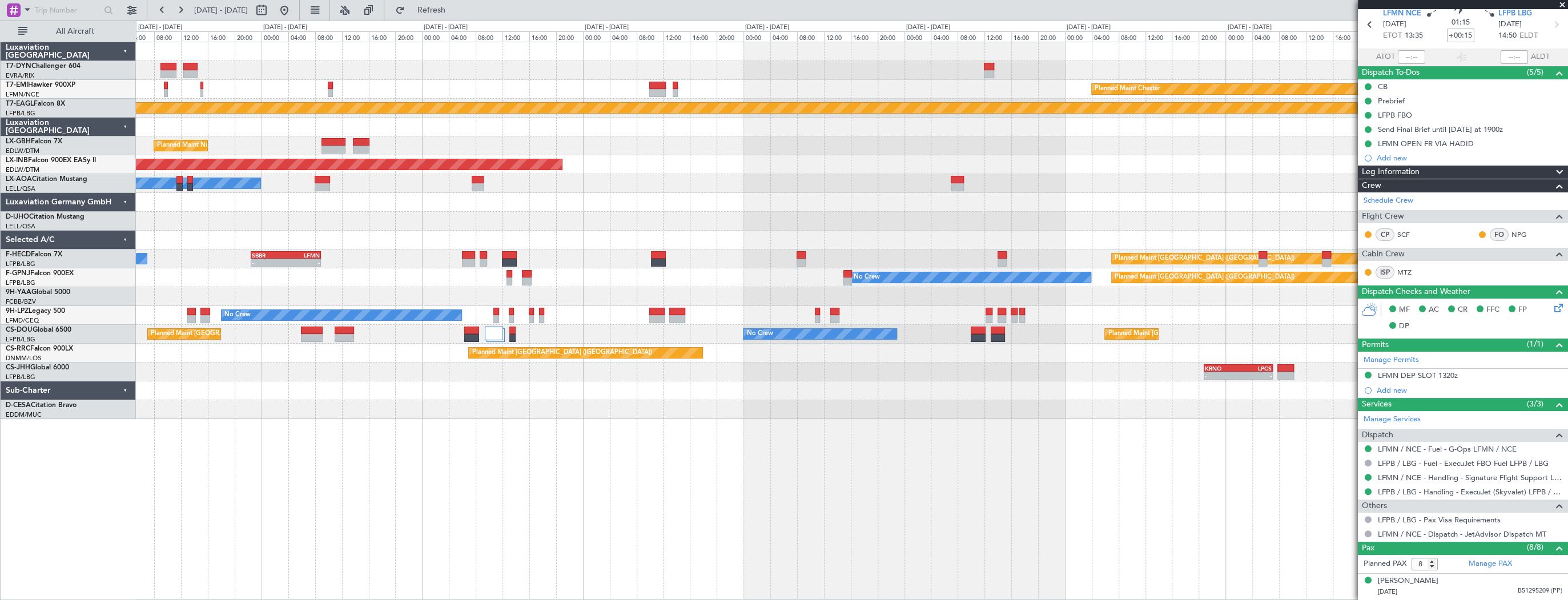
click at [818, 151] on div "AOG Maint Riga (Riga Intl) Planned Maint [PERSON_NAME] Planned Maint Geneva ([G…" at bounding box center [852, 231] width 1432 height 377
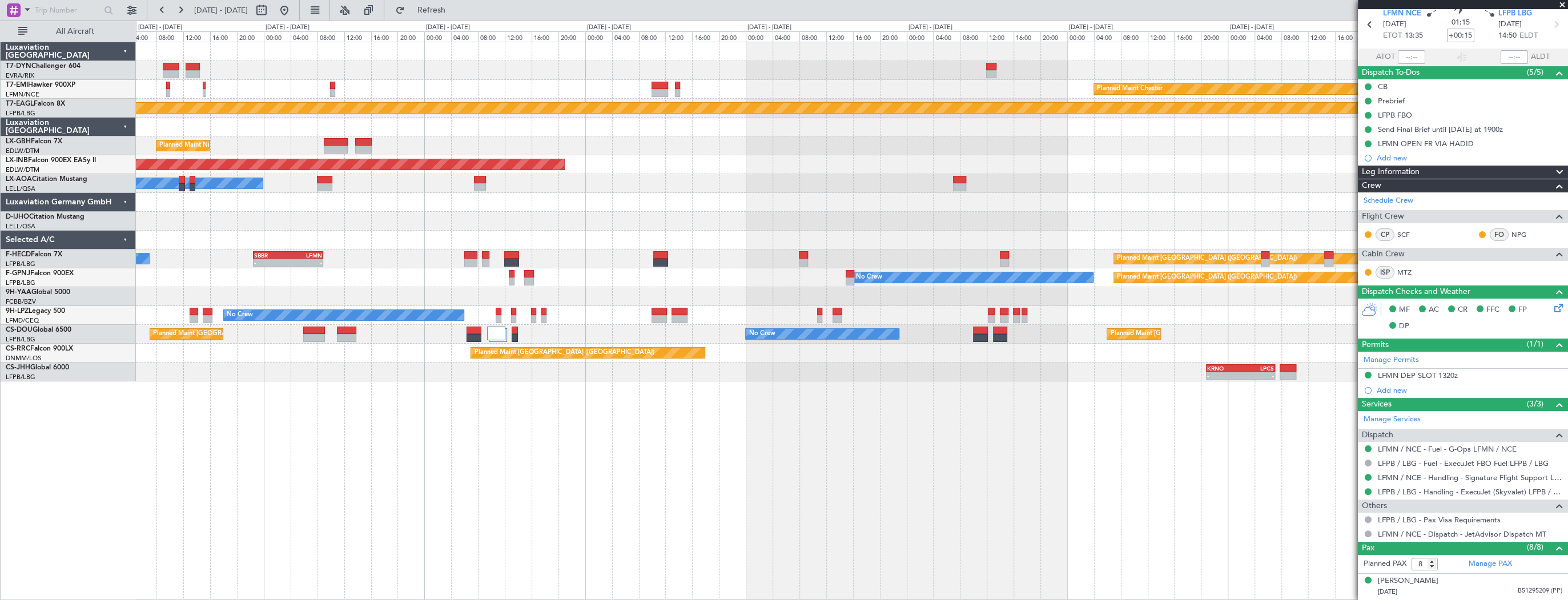
click at [581, 100] on div "AOG Maint Riga (Riga Intl) Planned Maint [PERSON_NAME] Planned Maint Geneva ([G…" at bounding box center [852, 212] width 1432 height 340
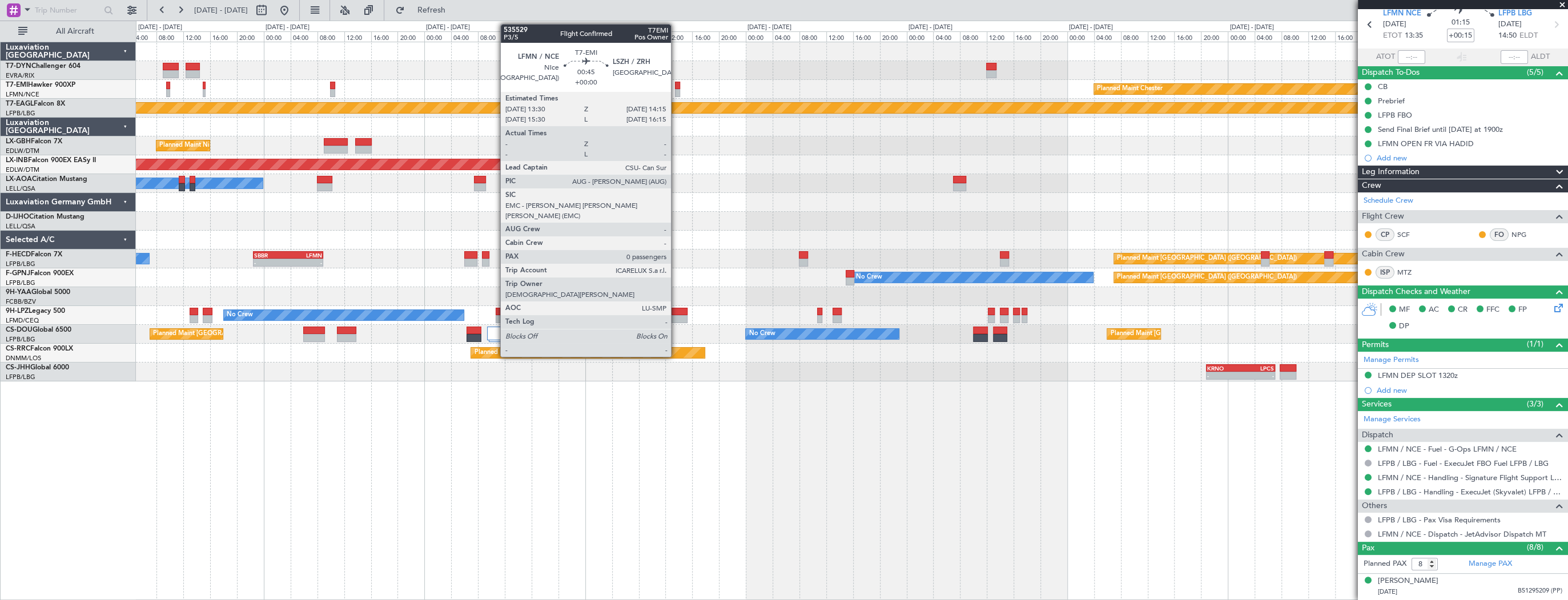
click at [676, 89] on div at bounding box center [677, 93] width 5 height 8
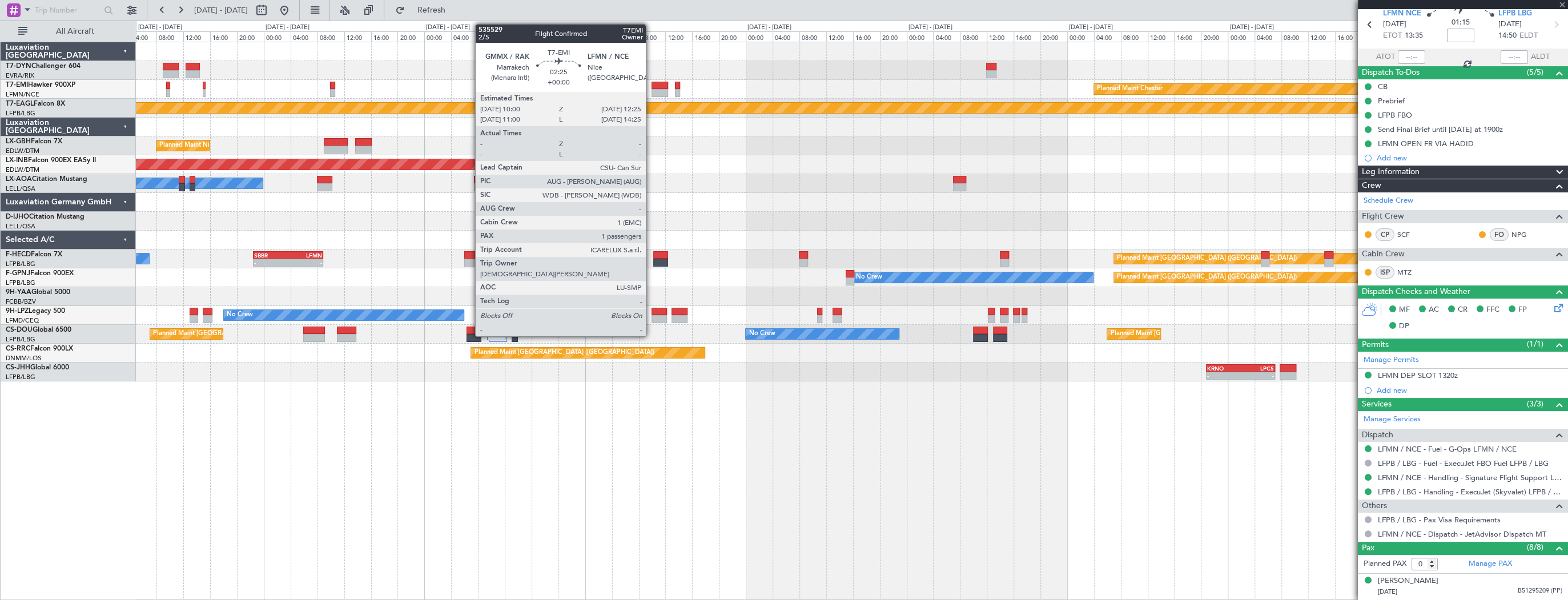
scroll to position [0, 0]
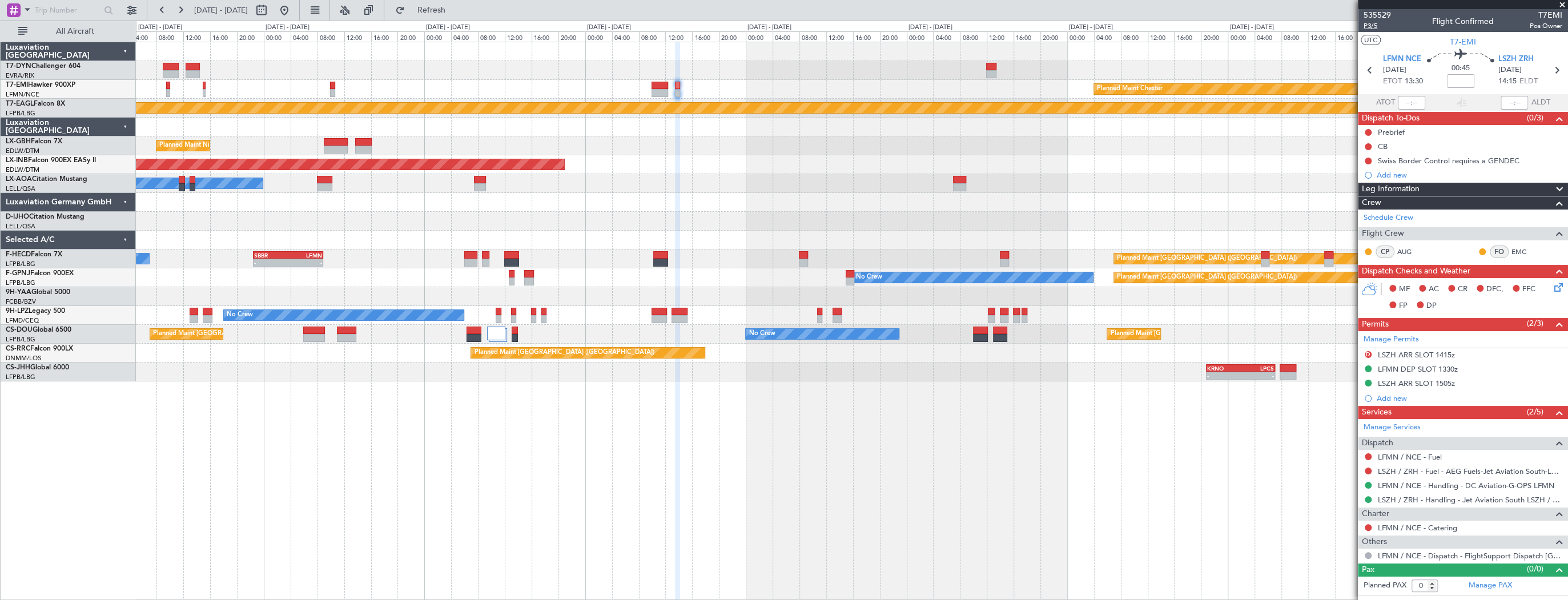
click at [1374, 30] on span "P3/5" at bounding box center [1378, 26] width 27 height 10
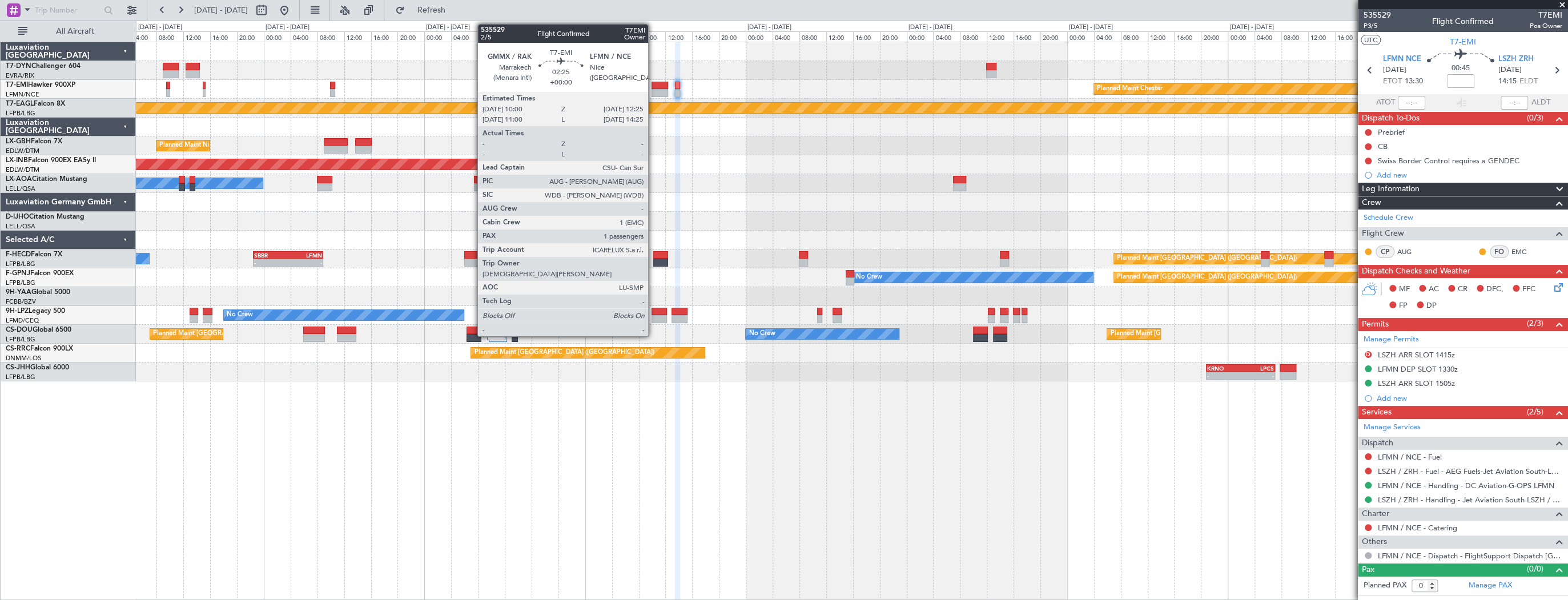
click at [653, 89] on div at bounding box center [659, 93] width 16 height 8
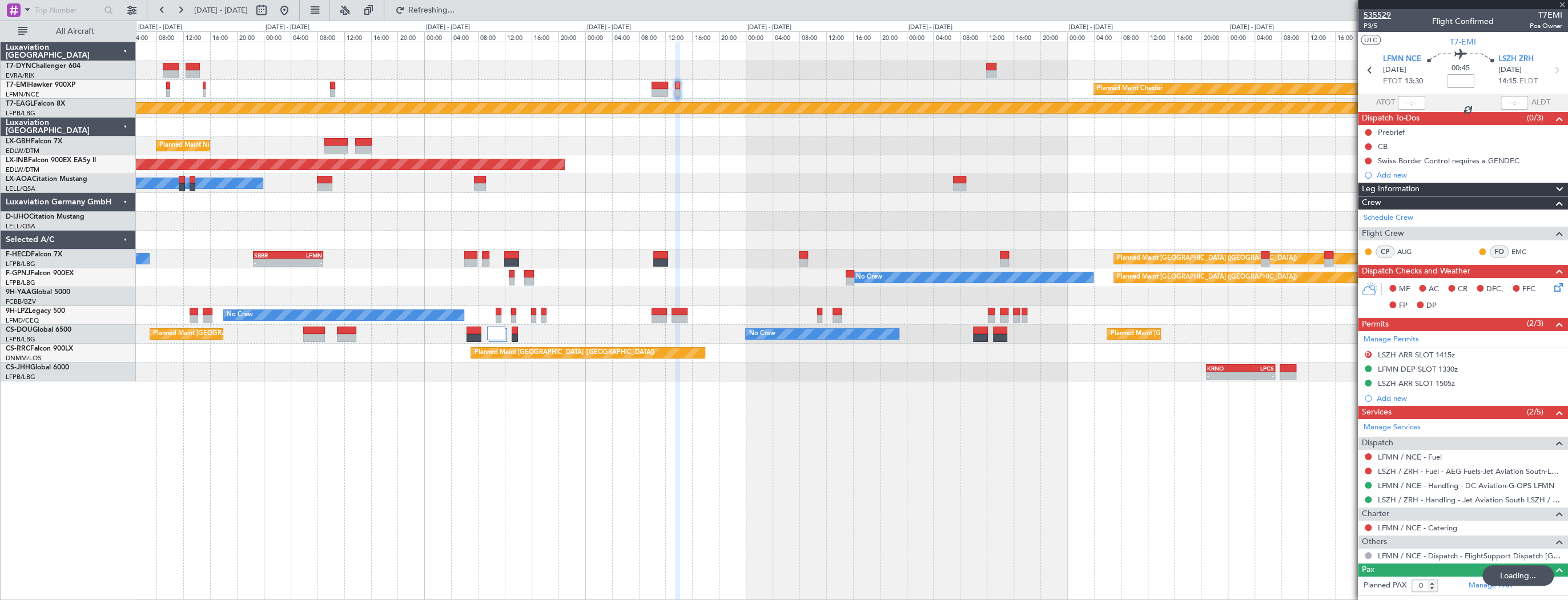
click at [1383, 14] on span "535529" at bounding box center [1378, 14] width 27 height 12
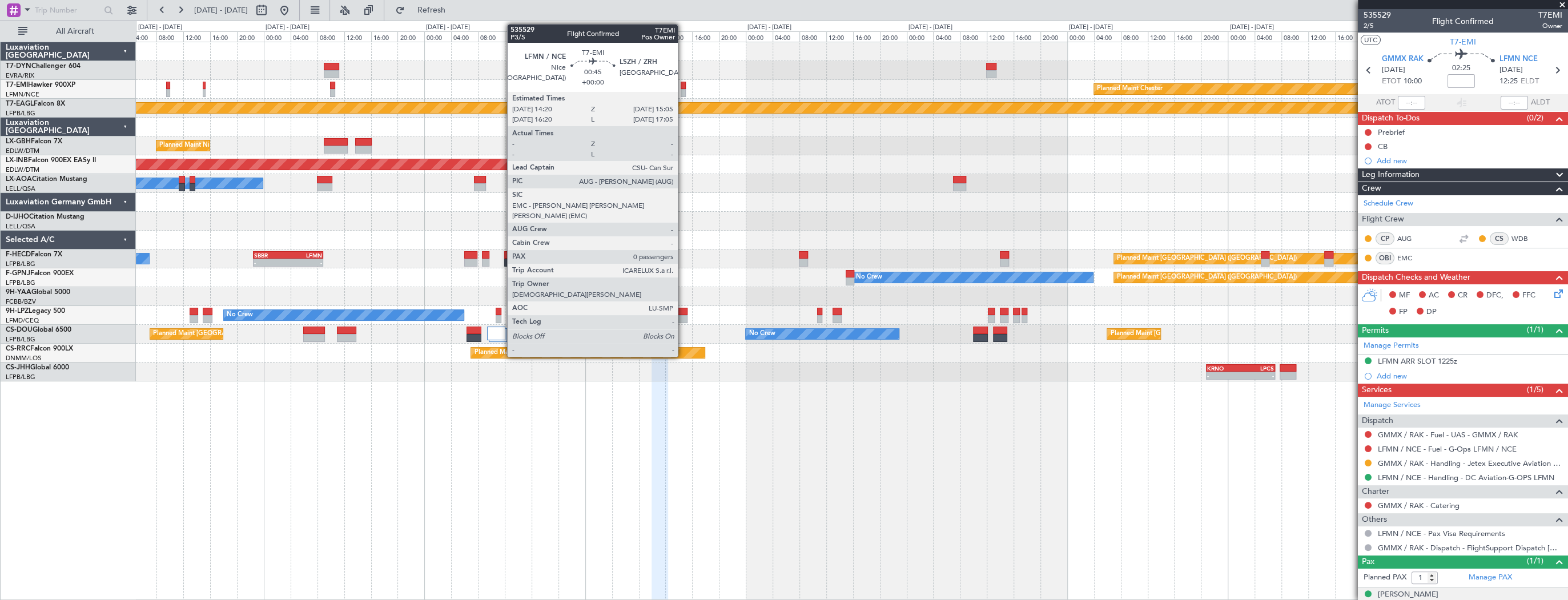
click at [683, 89] on div at bounding box center [683, 93] width 5 height 8
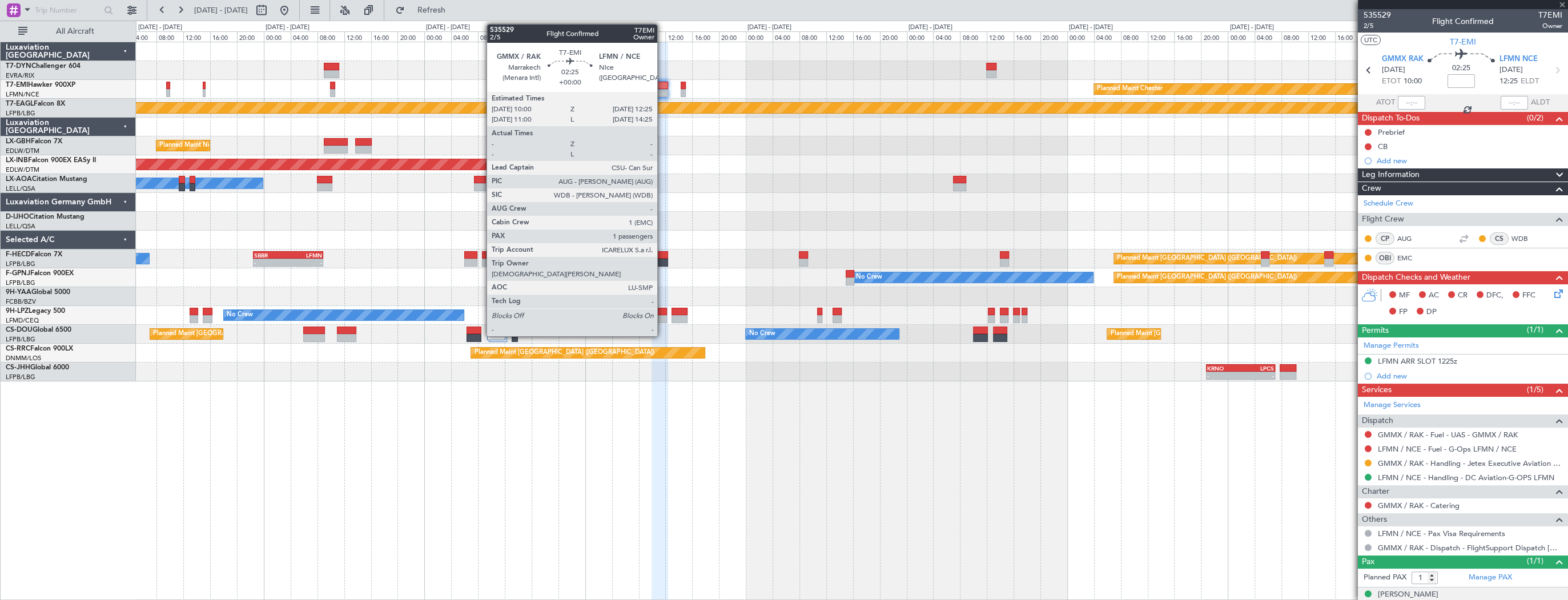
type input "0"
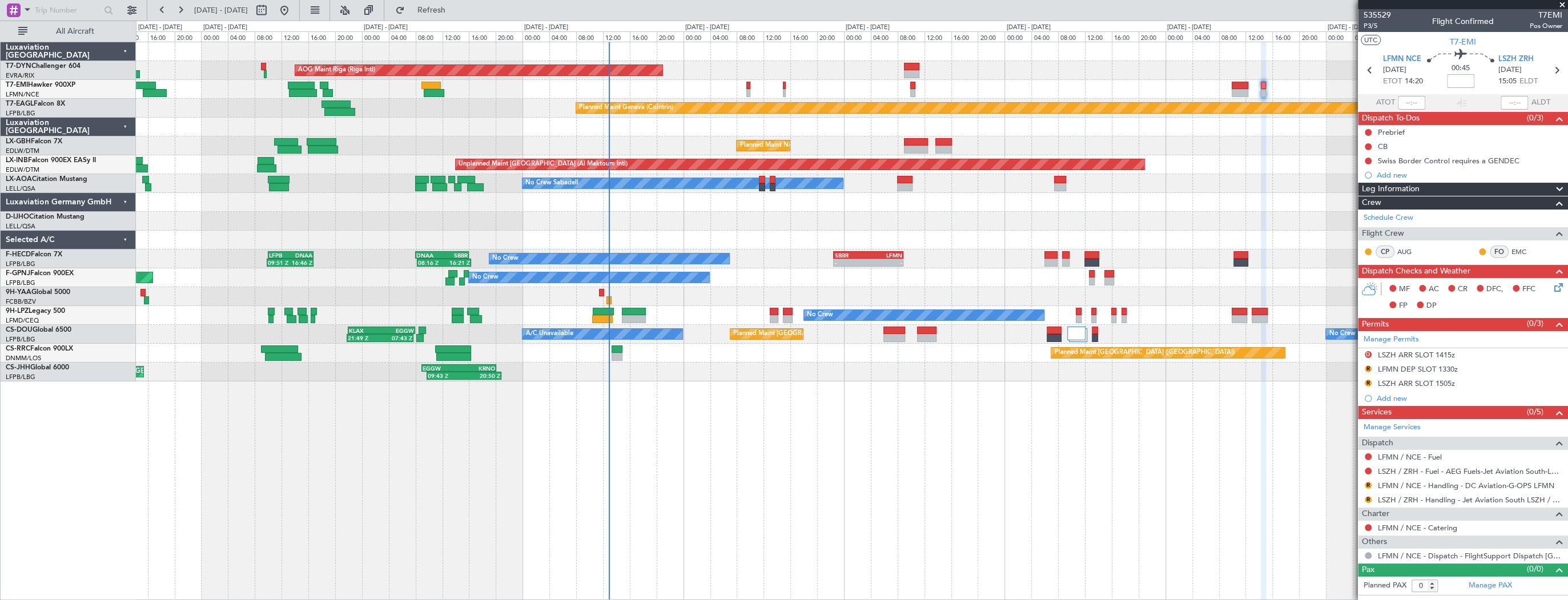
click at [1090, 74] on div "AOG Maint Riga (Riga Intl) Planned Maint [GEOGRAPHIC_DATA]-[GEOGRAPHIC_DATA]" at bounding box center [852, 70] width 1432 height 19
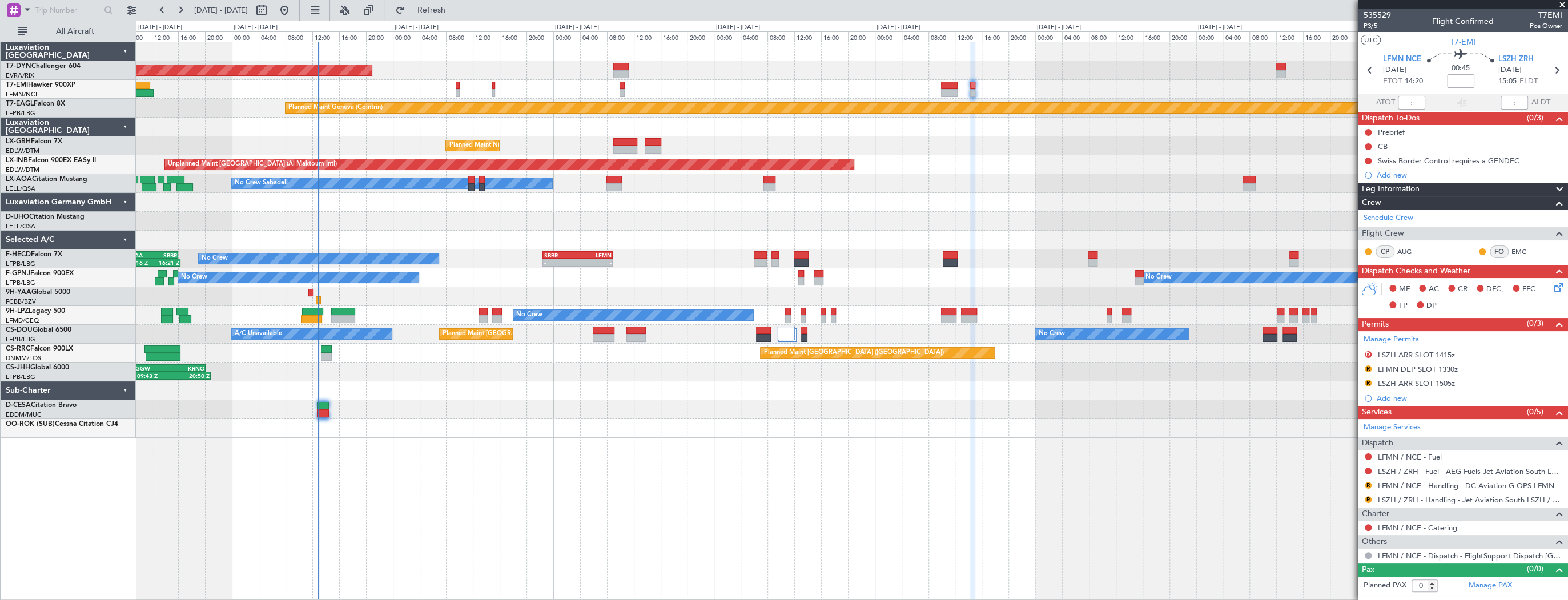
click at [739, 66] on div "AOG Maint Riga (Riga Intl) Planned Maint [GEOGRAPHIC_DATA]-[GEOGRAPHIC_DATA]" at bounding box center [852, 70] width 1432 height 19
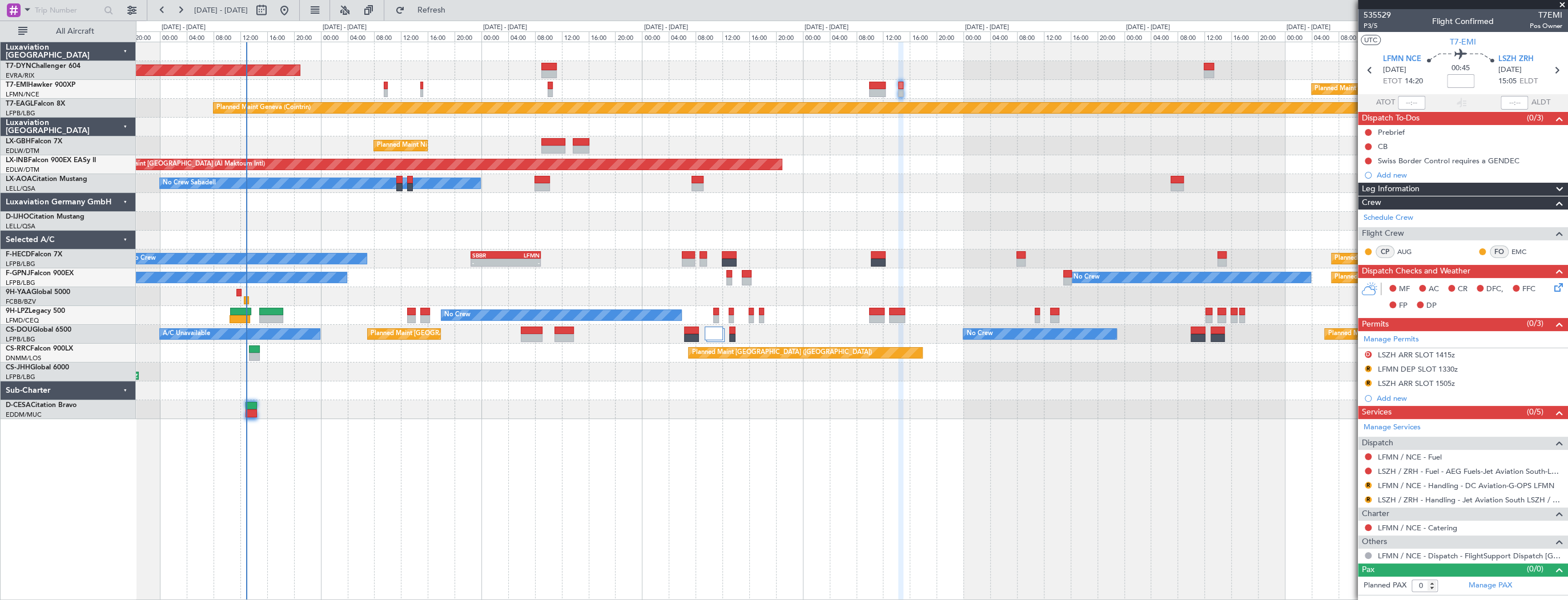
click at [620, 61] on div "AOG Maint Riga (Riga Intl) Planned Maint [PERSON_NAME] Planned Maint Geneva ([G…" at bounding box center [852, 231] width 1432 height 377
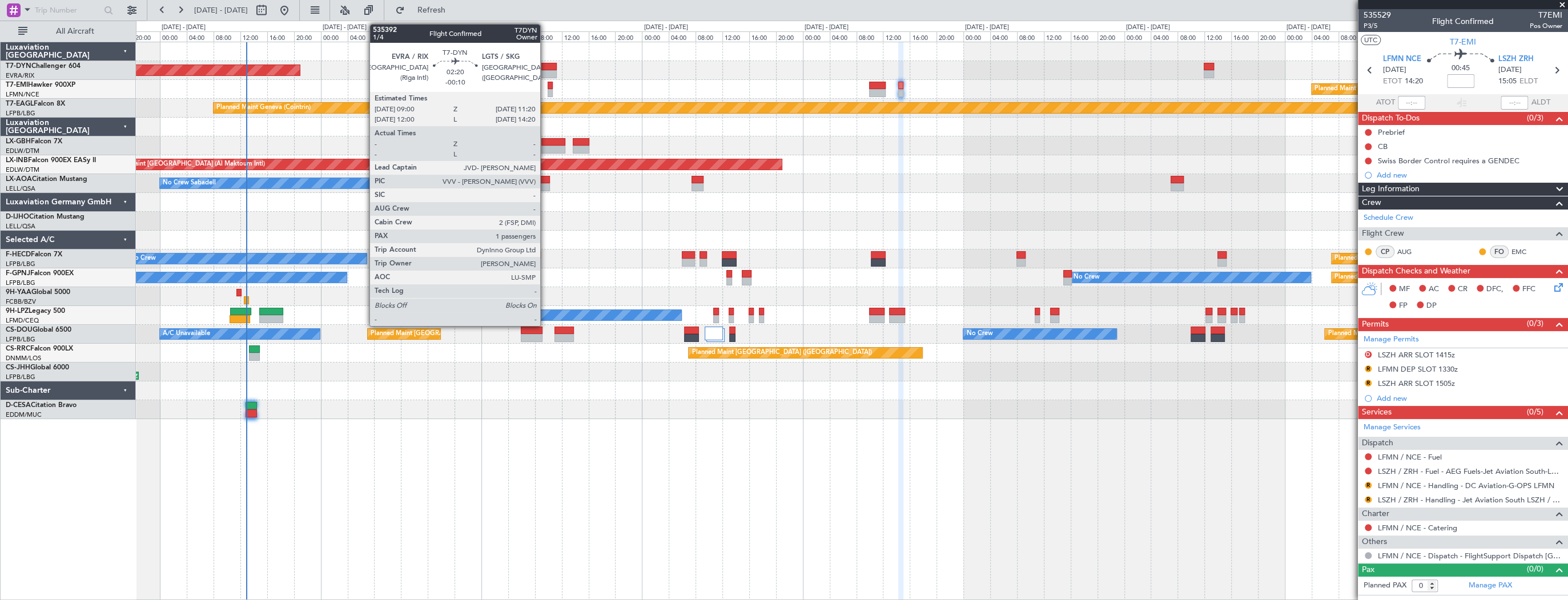
click at [545, 65] on div at bounding box center [549, 67] width 16 height 8
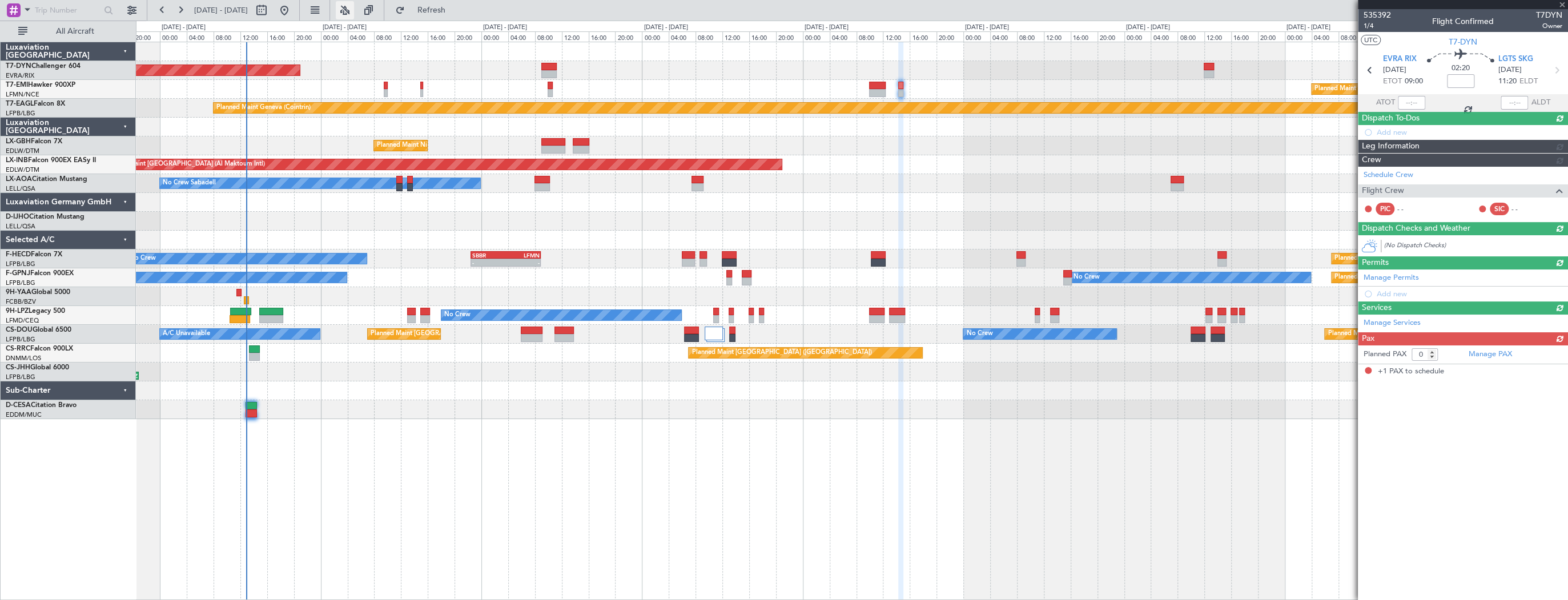
type input "-00:10"
type input "1"
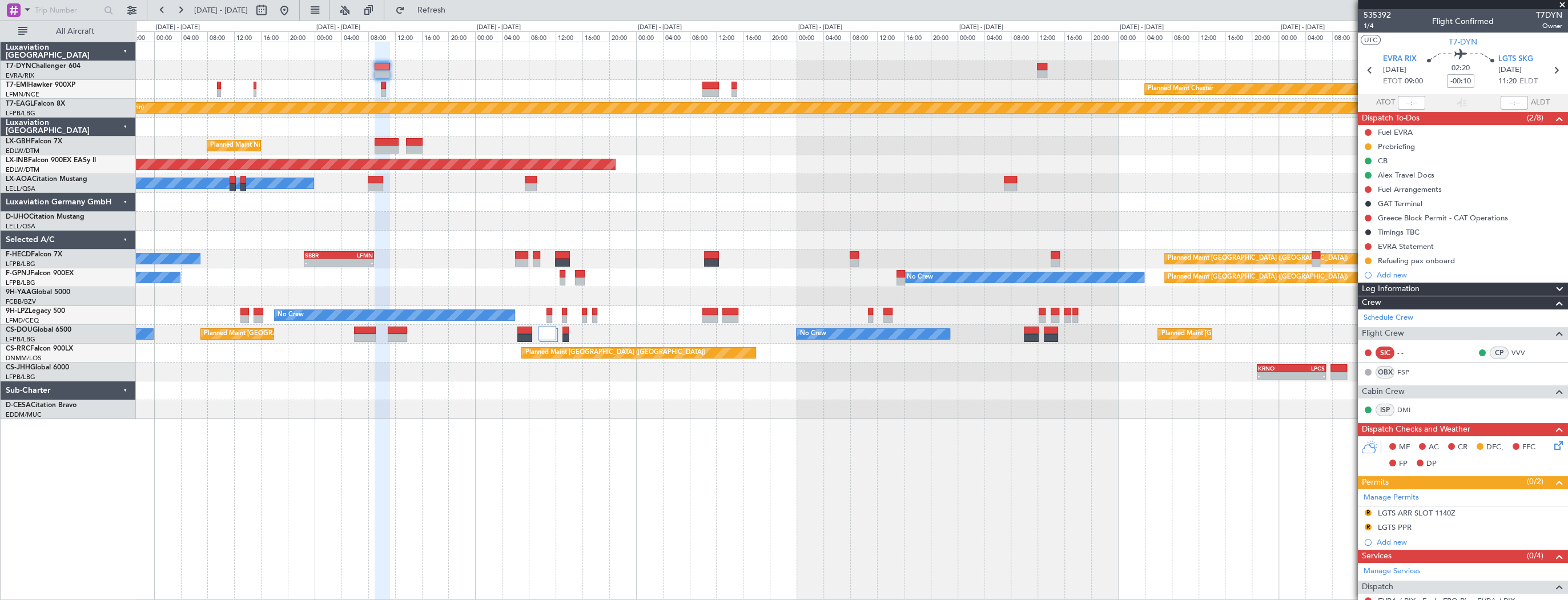
click at [414, 58] on div "AOG Maint Riga (Riga Intl) Planned Maint [PERSON_NAME] Planned Maint Geneva ([G…" at bounding box center [852, 231] width 1432 height 377
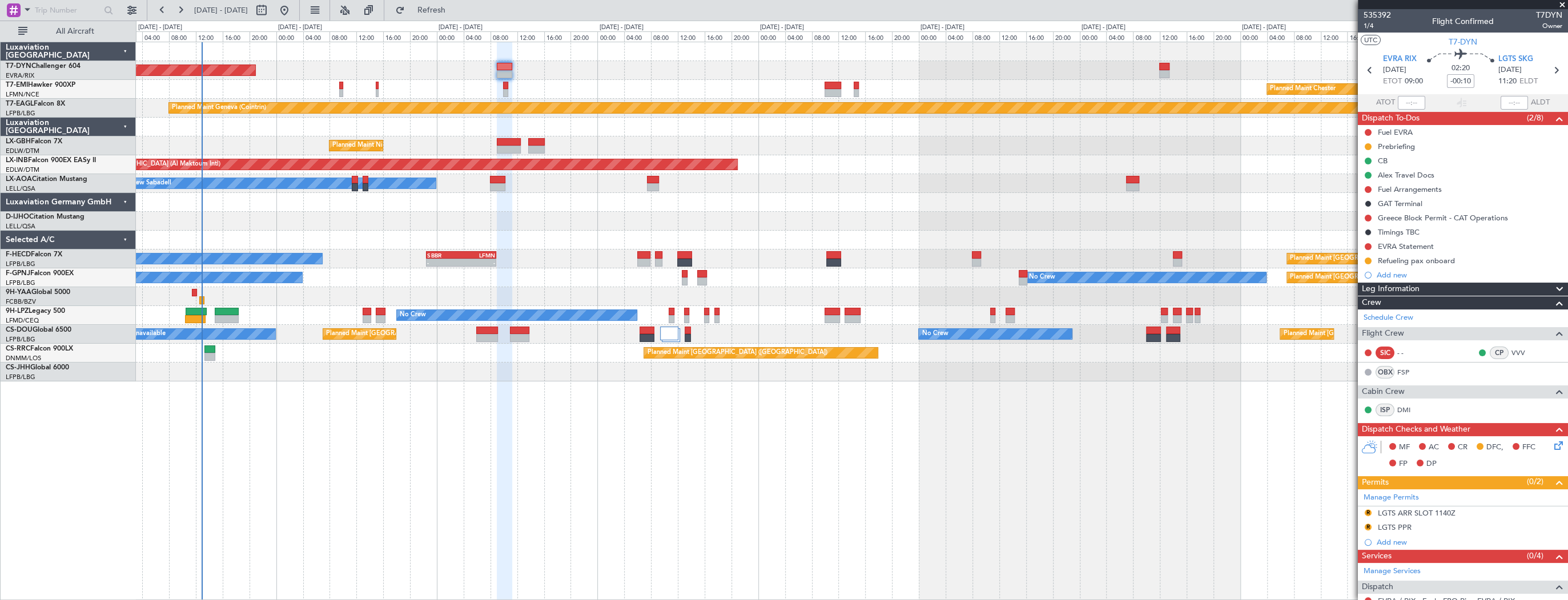
click at [579, 94] on div "AOG Maint Riga (Riga Intl) Planned Maint [PERSON_NAME] Planned Maint Geneva ([G…" at bounding box center [852, 212] width 1432 height 340
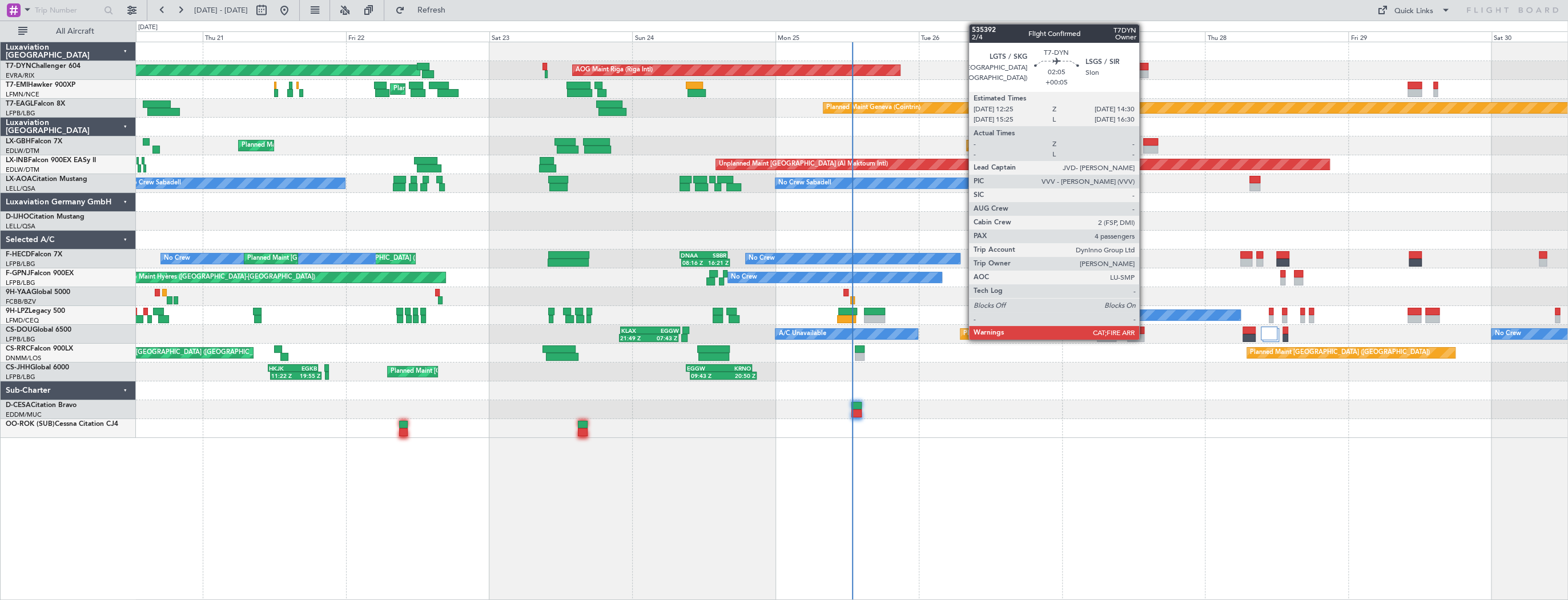
click at [1144, 68] on div at bounding box center [1142, 67] width 13 height 8
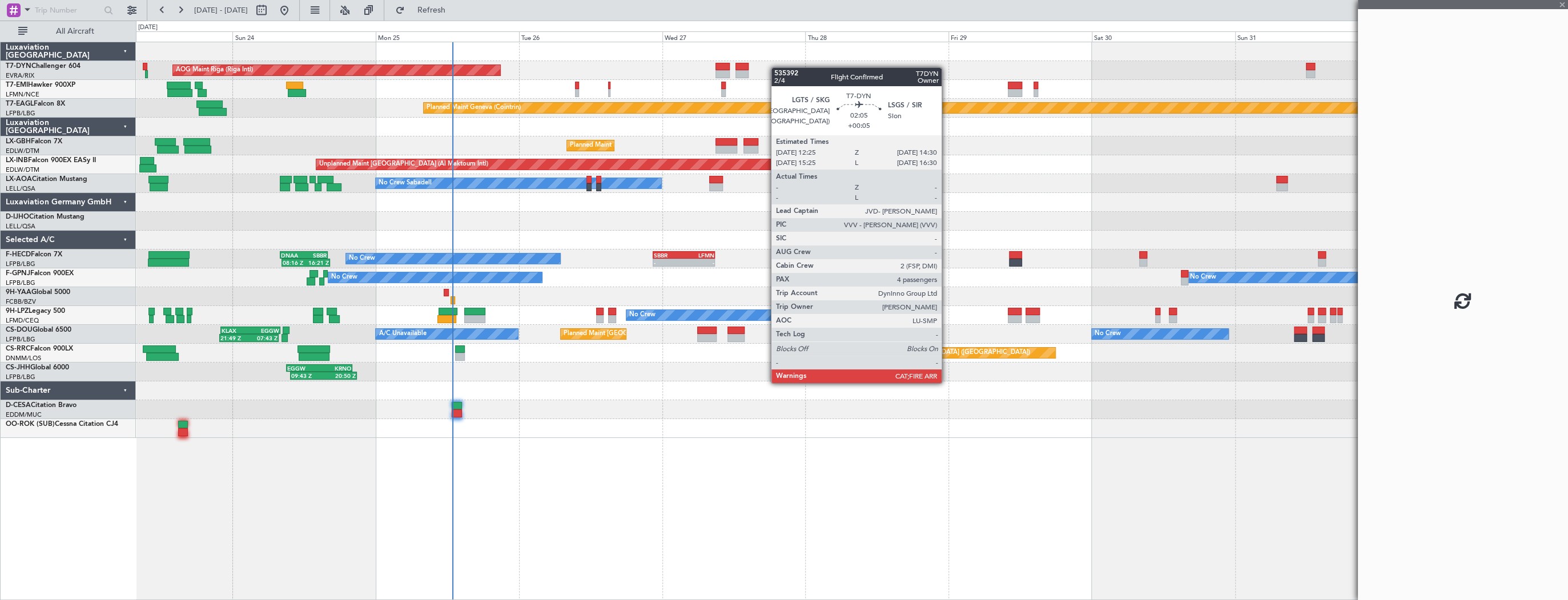
click at [689, 68] on div "AOG Maint Riga (Riga Intl) Planned Maint [GEOGRAPHIC_DATA]-[GEOGRAPHIC_DATA]" at bounding box center [852, 70] width 1432 height 19
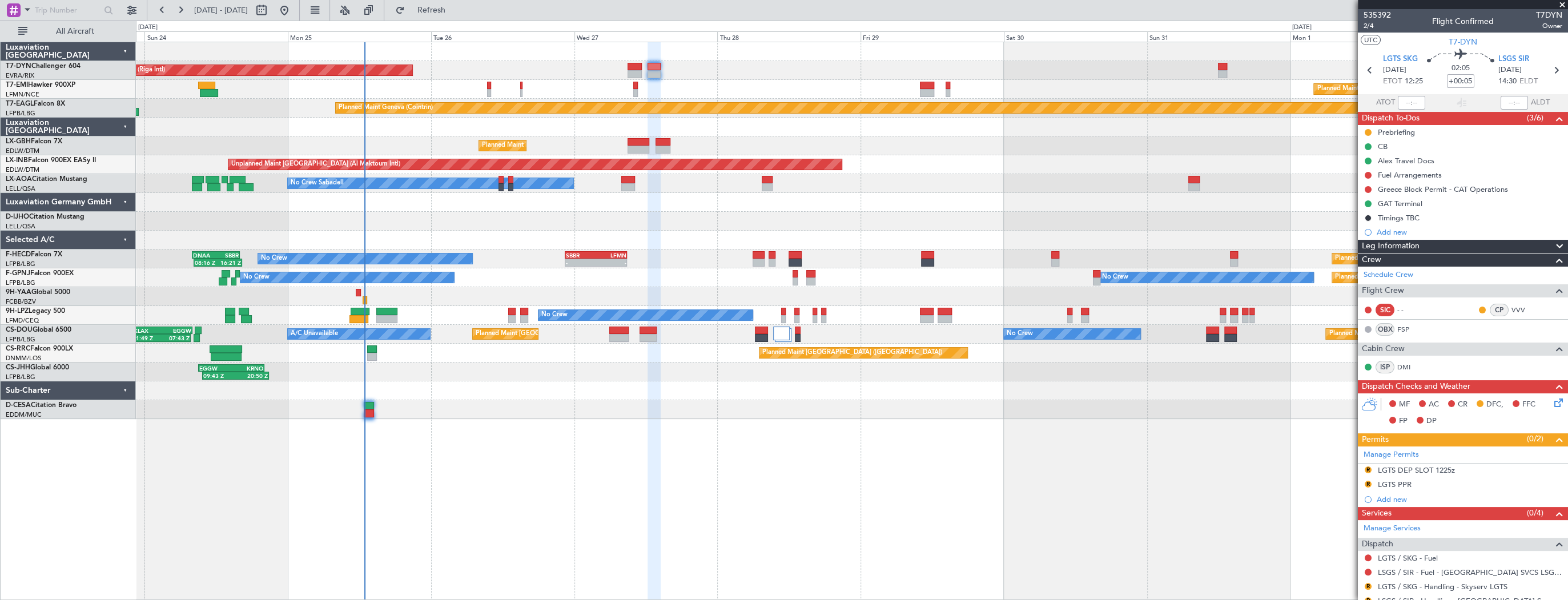
click at [670, 465] on div "AOG Maint Riga (Riga Intl) Planned Maint [GEOGRAPHIC_DATA]-[GEOGRAPHIC_DATA] Pl…" at bounding box center [852, 320] width 1433 height 559
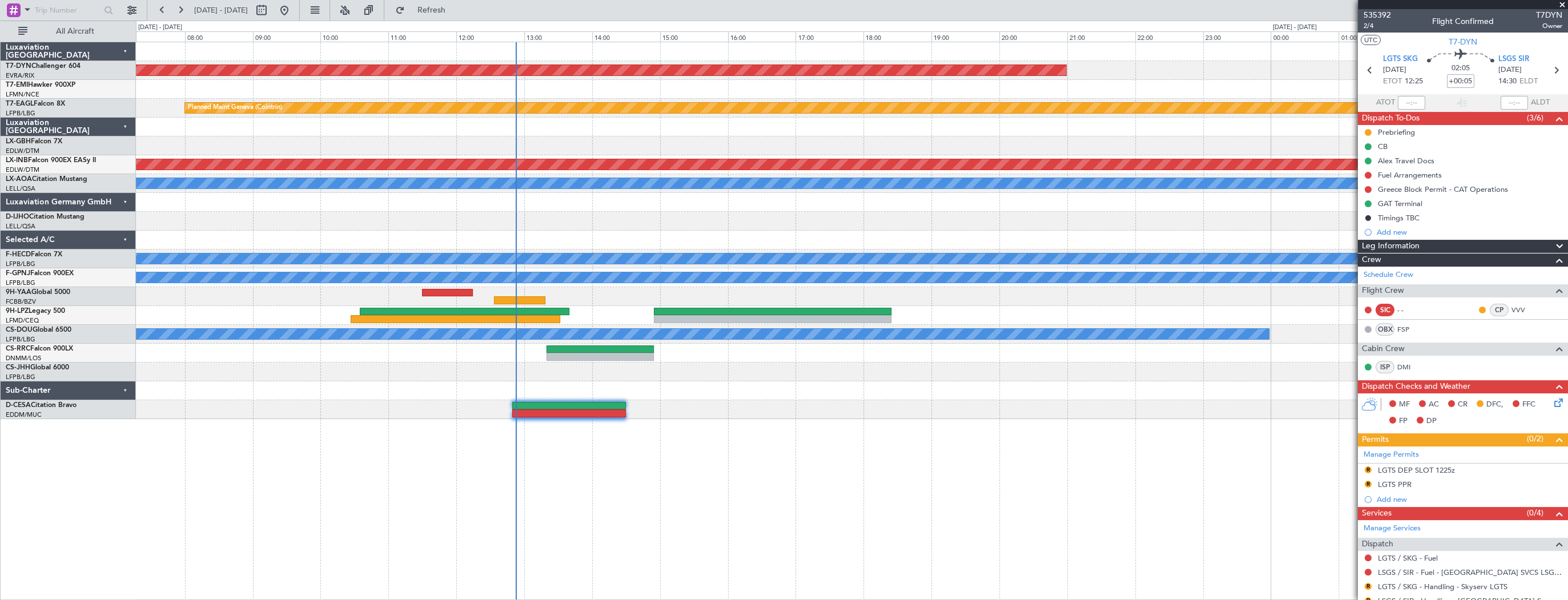
click at [1092, 464] on div "AOG Maint Riga (Riga Intl) Planned Maint Geneva ([GEOGRAPHIC_DATA]) [GEOGRAPHIC…" at bounding box center [852, 320] width 1433 height 559
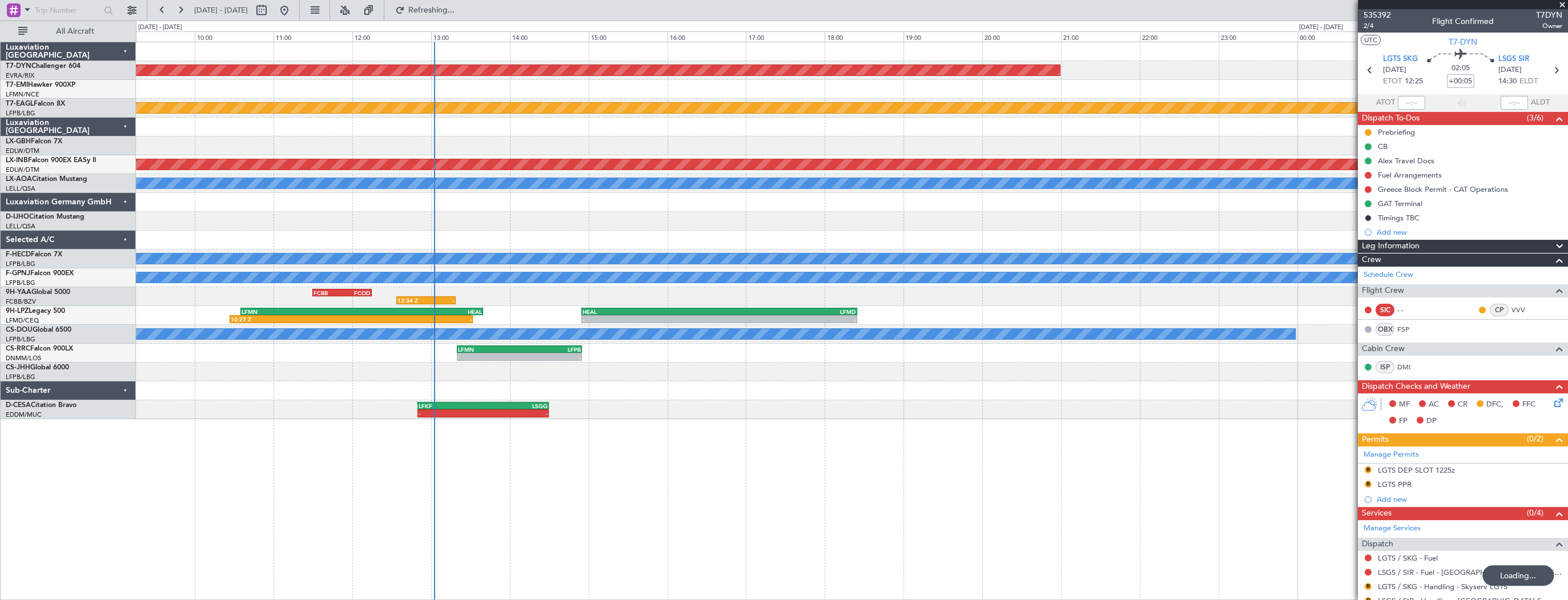
click at [385, 221] on div at bounding box center [852, 222] width 1432 height 19
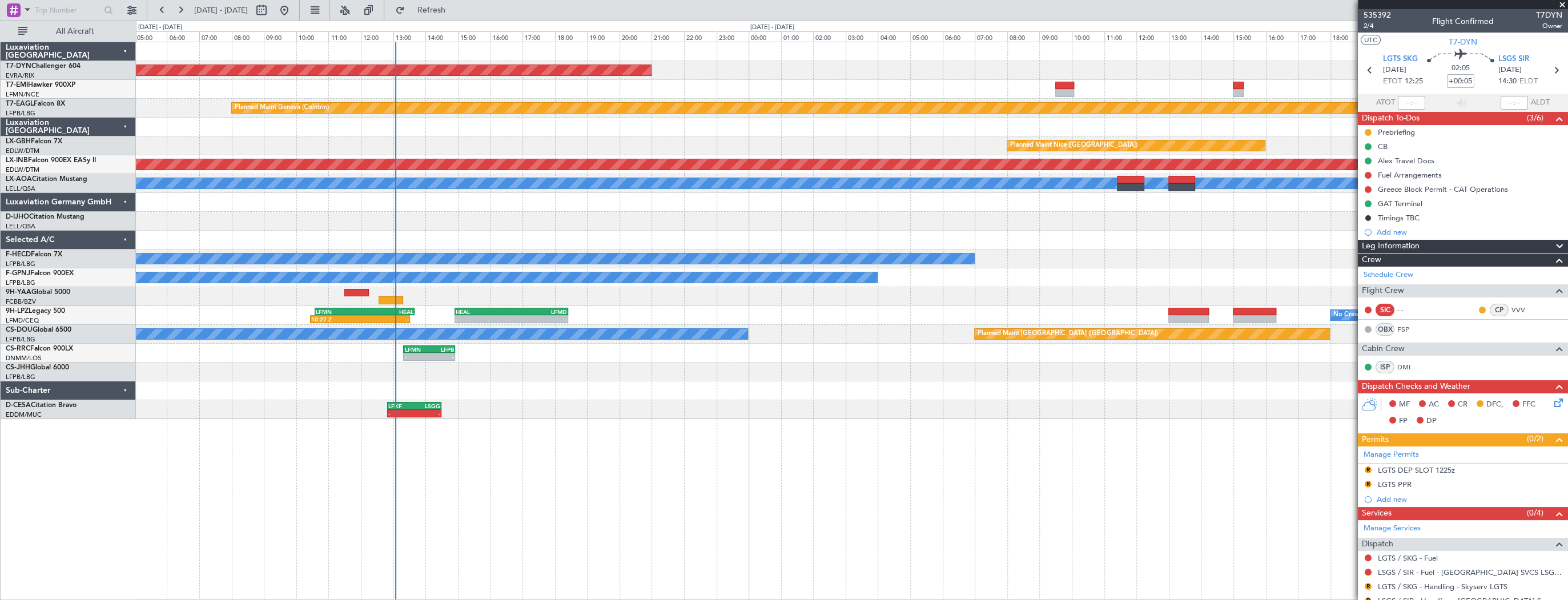
click at [495, 377] on div "09:43 Z 20:50 Z EGGW 09:00 Z KRNO 20:05 Z" at bounding box center [852, 372] width 1432 height 19
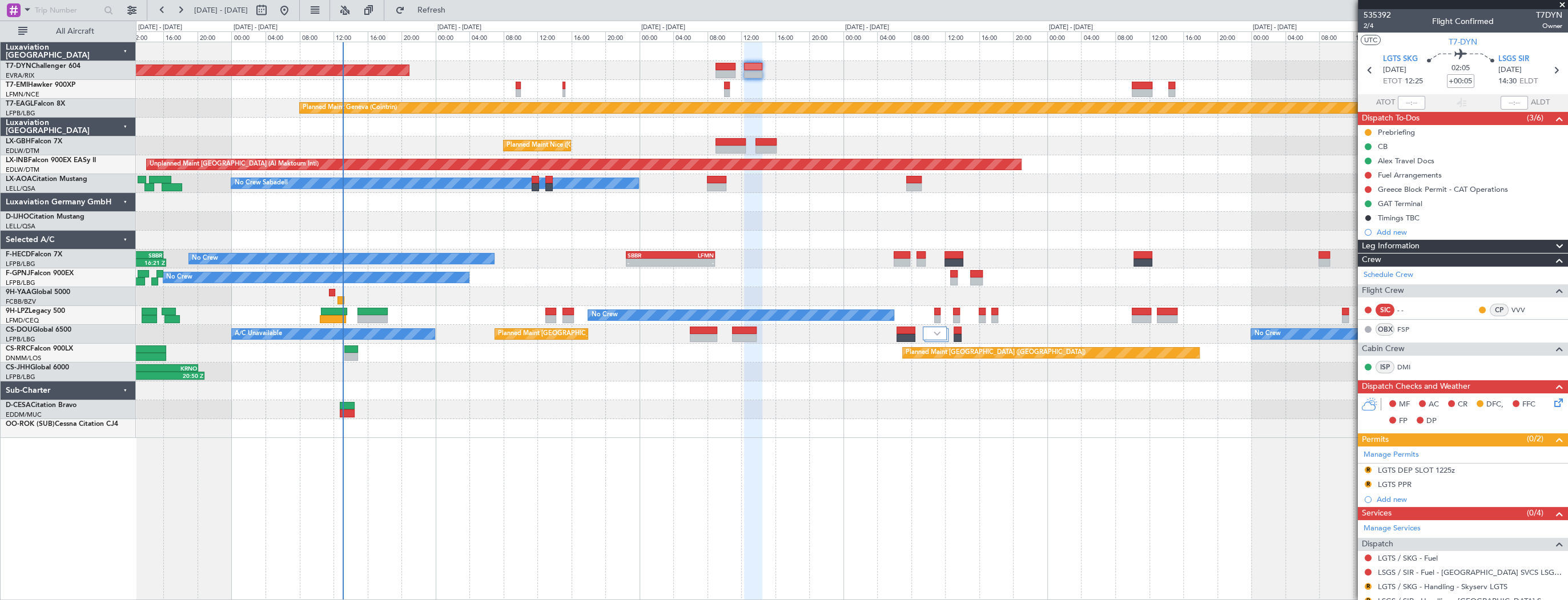
click at [425, 300] on div "AOG Maint Riga (Riga Intl) Planned Maint [PERSON_NAME] Planned Maint Geneva ([G…" at bounding box center [852, 240] width 1432 height 395
click at [454, 128] on div at bounding box center [852, 127] width 1432 height 19
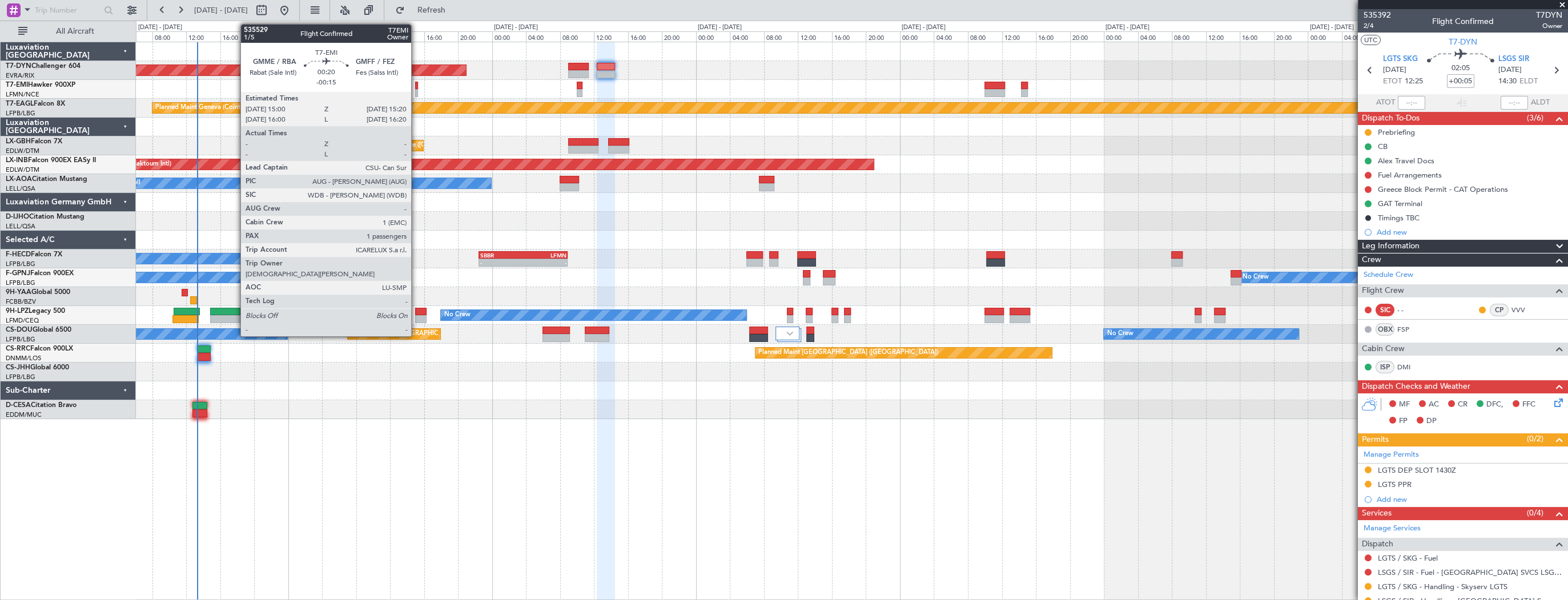
click at [417, 85] on div at bounding box center [416, 86] width 3 height 8
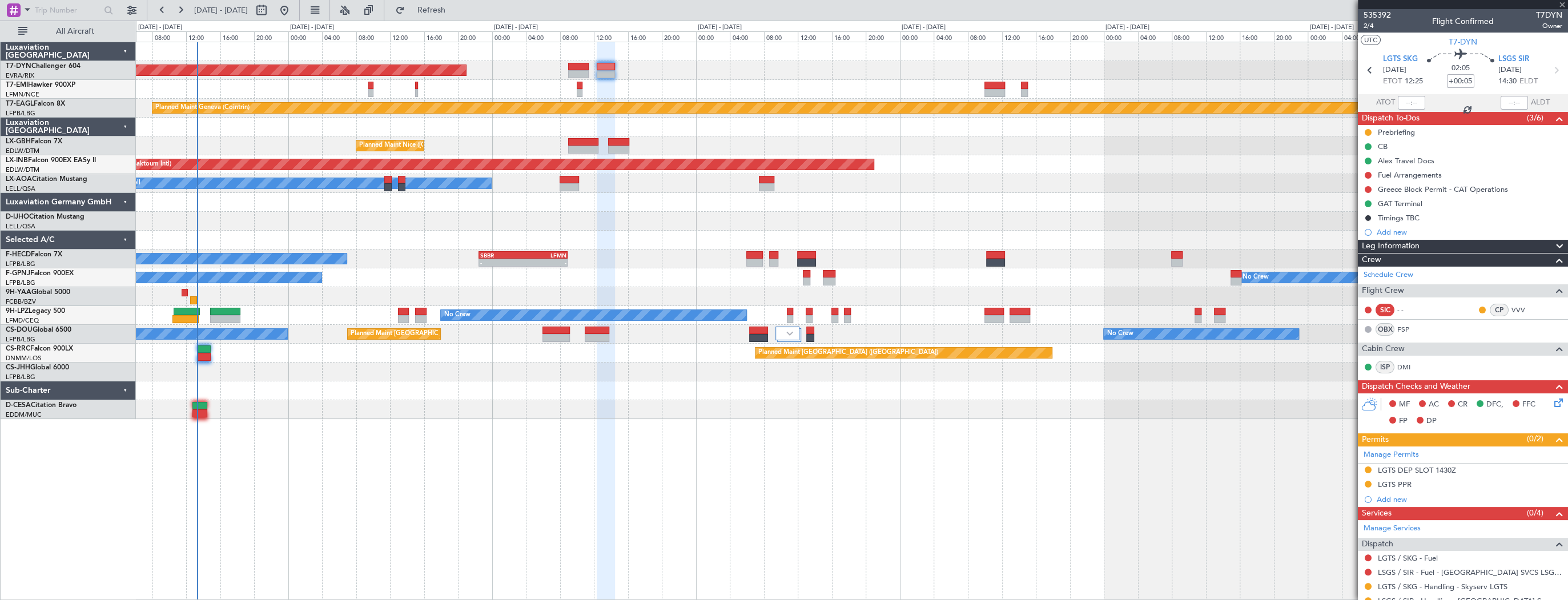
type input "-00:15"
type input "1"
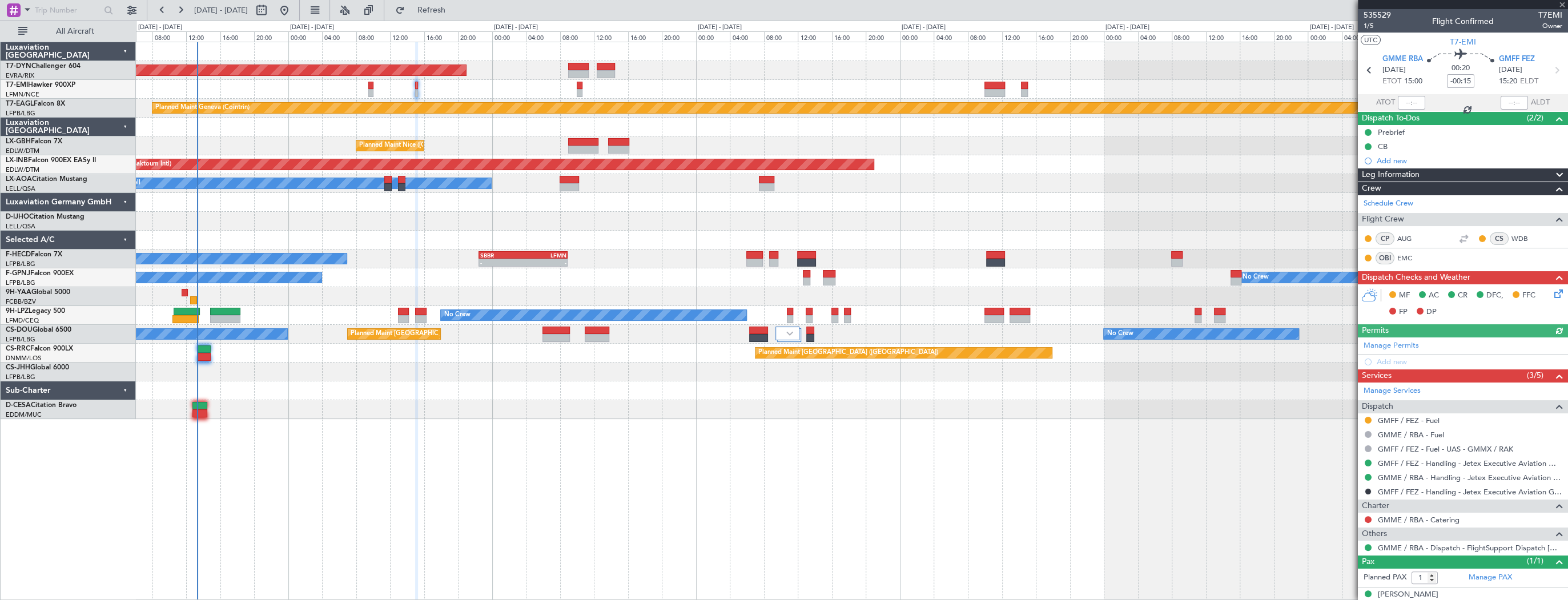
scroll to position [11, 0]
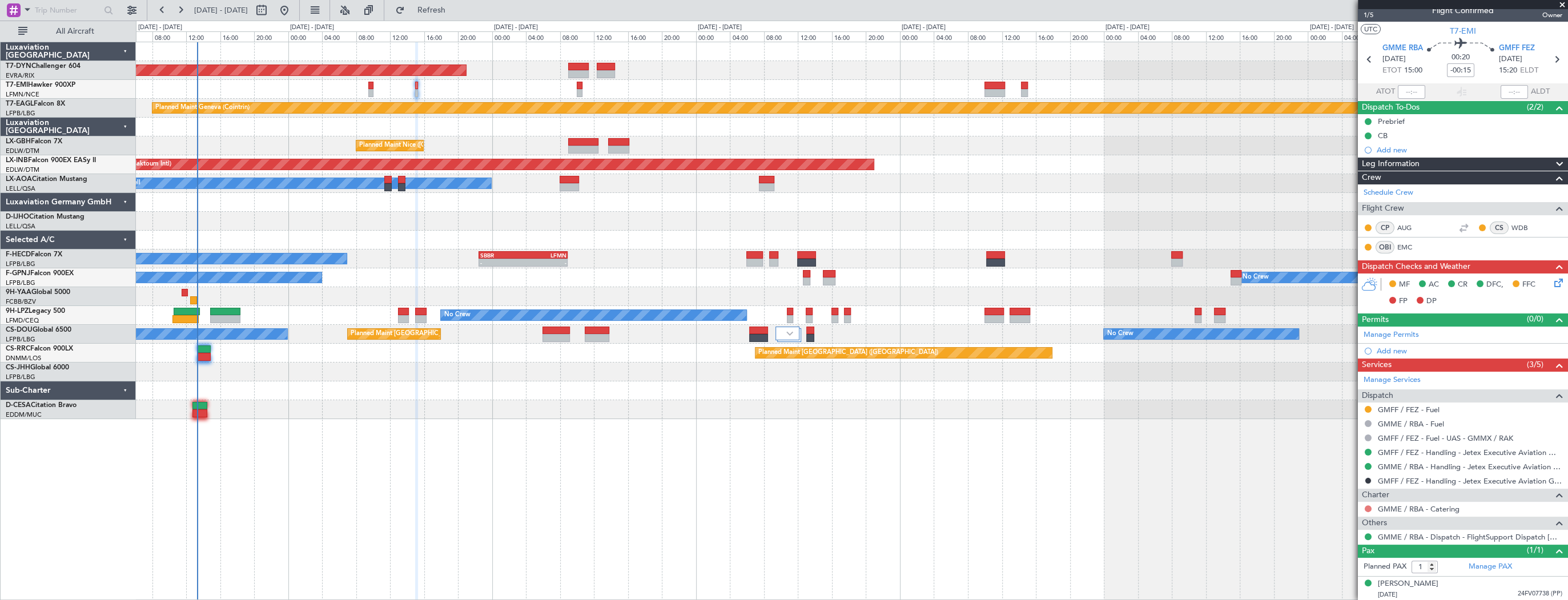
click at [1368, 509] on button at bounding box center [1368, 508] width 7 height 7
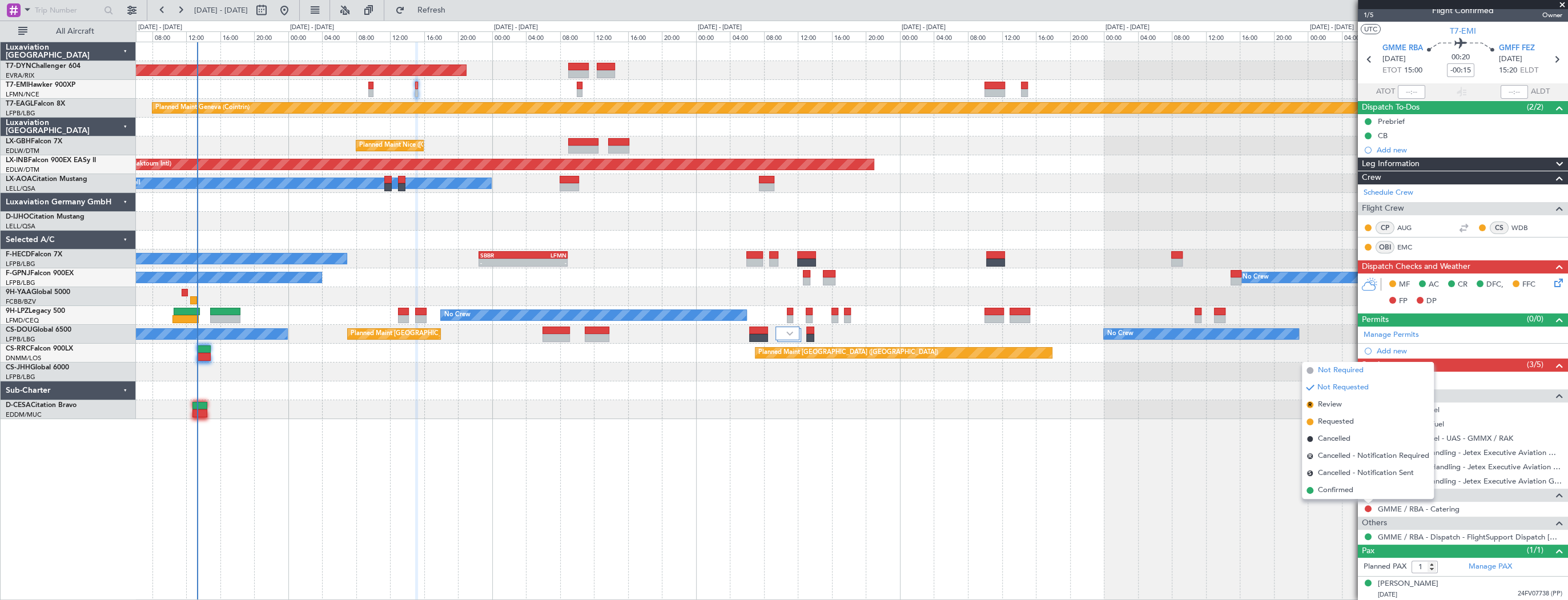
click at [1346, 368] on span "Not Required" at bounding box center [1340, 370] width 45 height 12
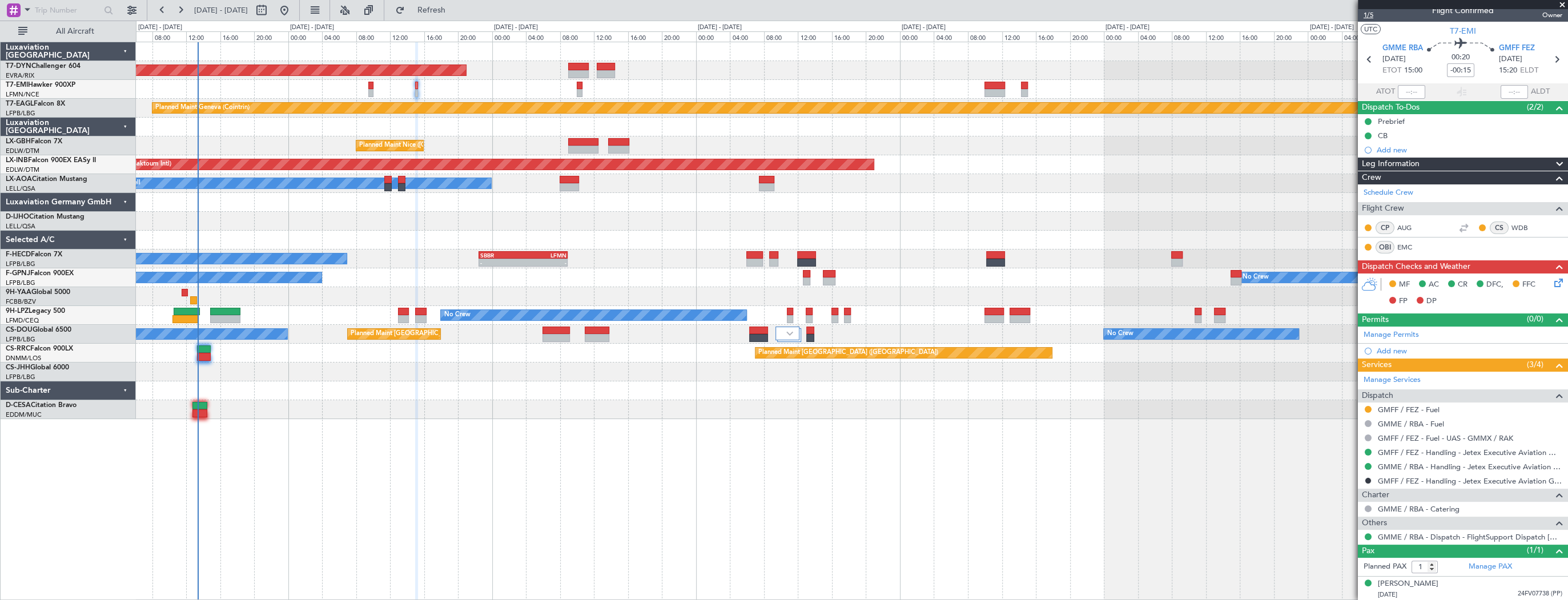
click at [1369, 15] on span "1/5" at bounding box center [1378, 15] width 27 height 10
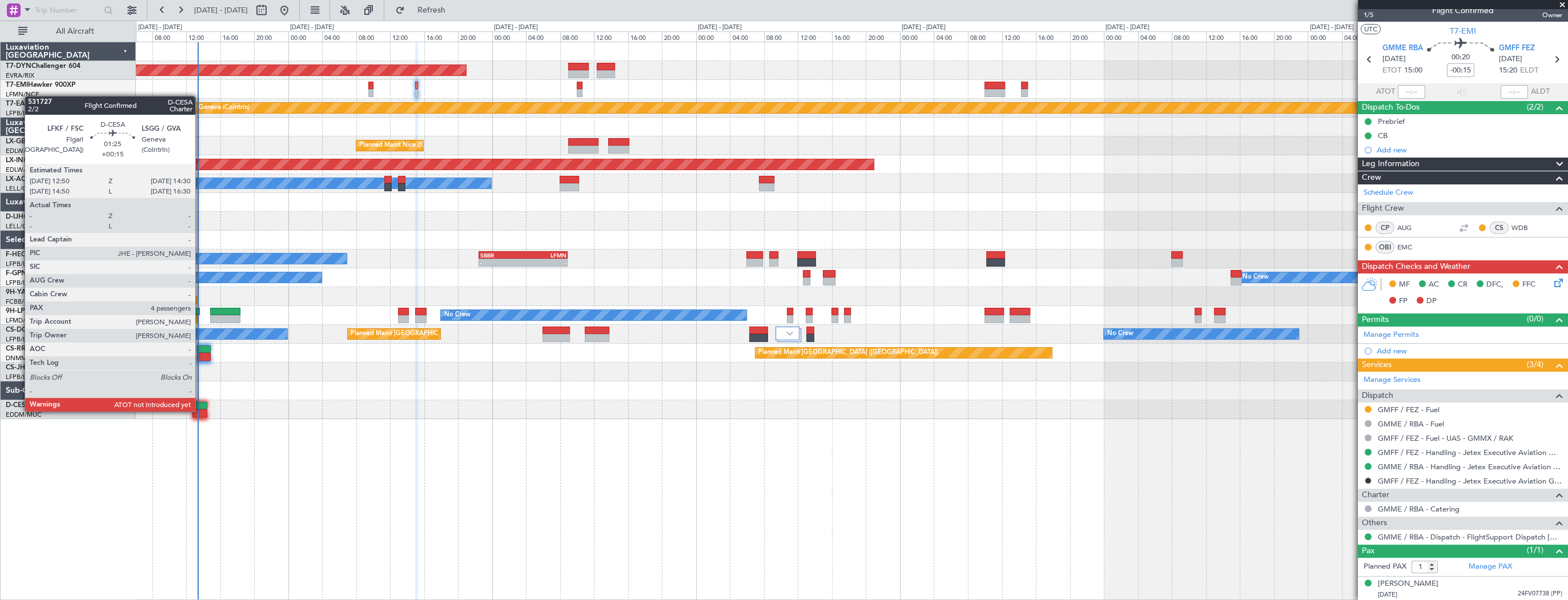
click at [201, 409] on div at bounding box center [199, 413] width 14 height 8
type input "+00:15"
type input "4"
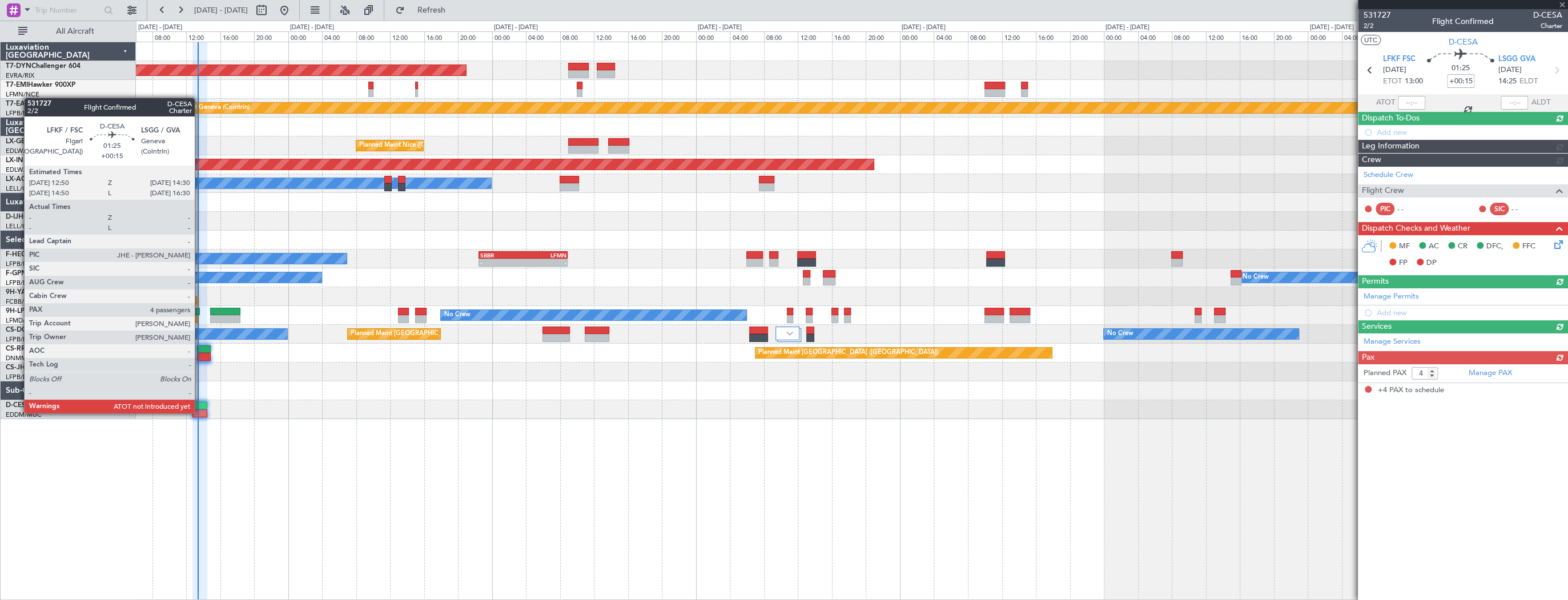
scroll to position [0, 0]
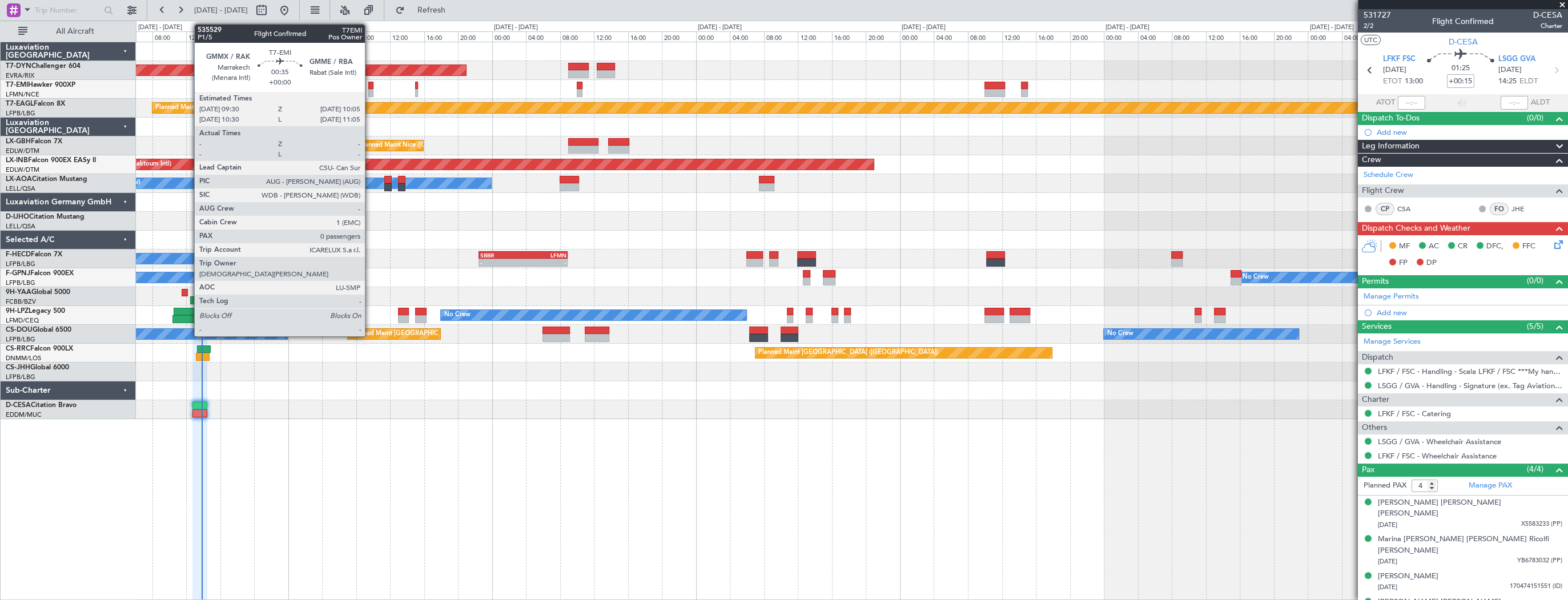
click at [371, 87] on div at bounding box center [371, 86] width 5 height 8
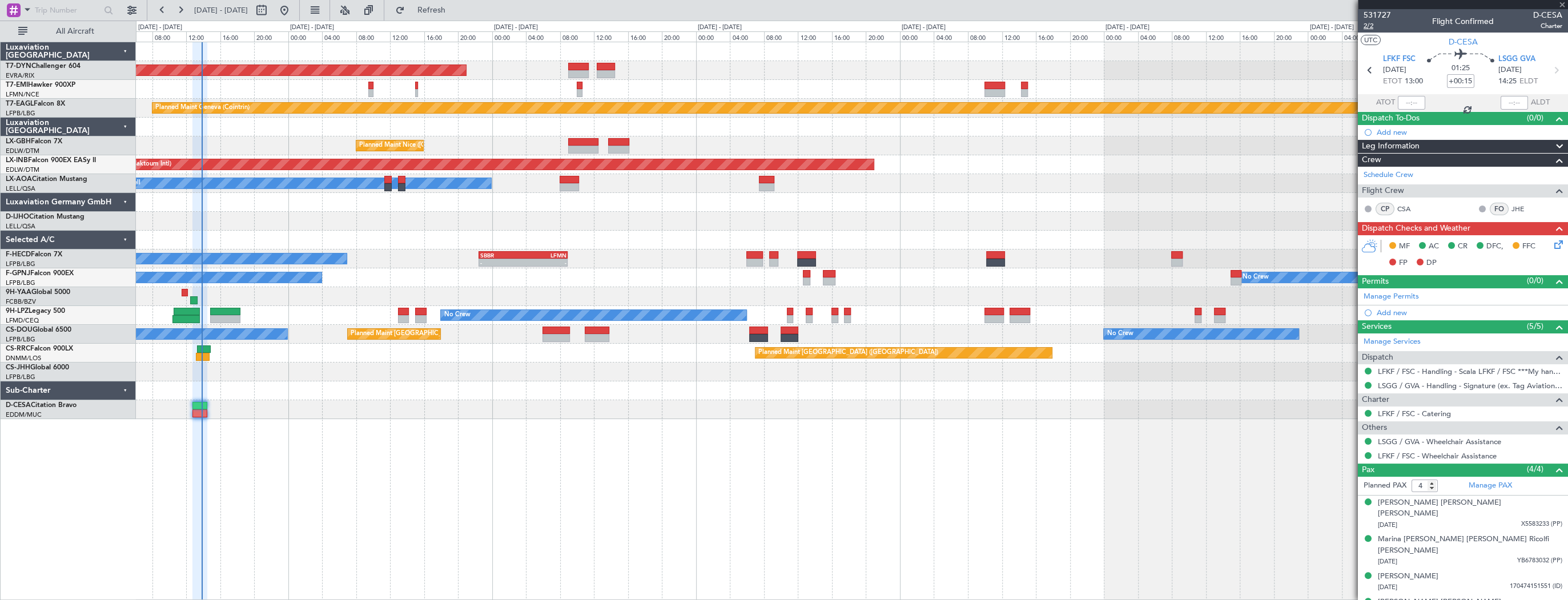
type input "0"
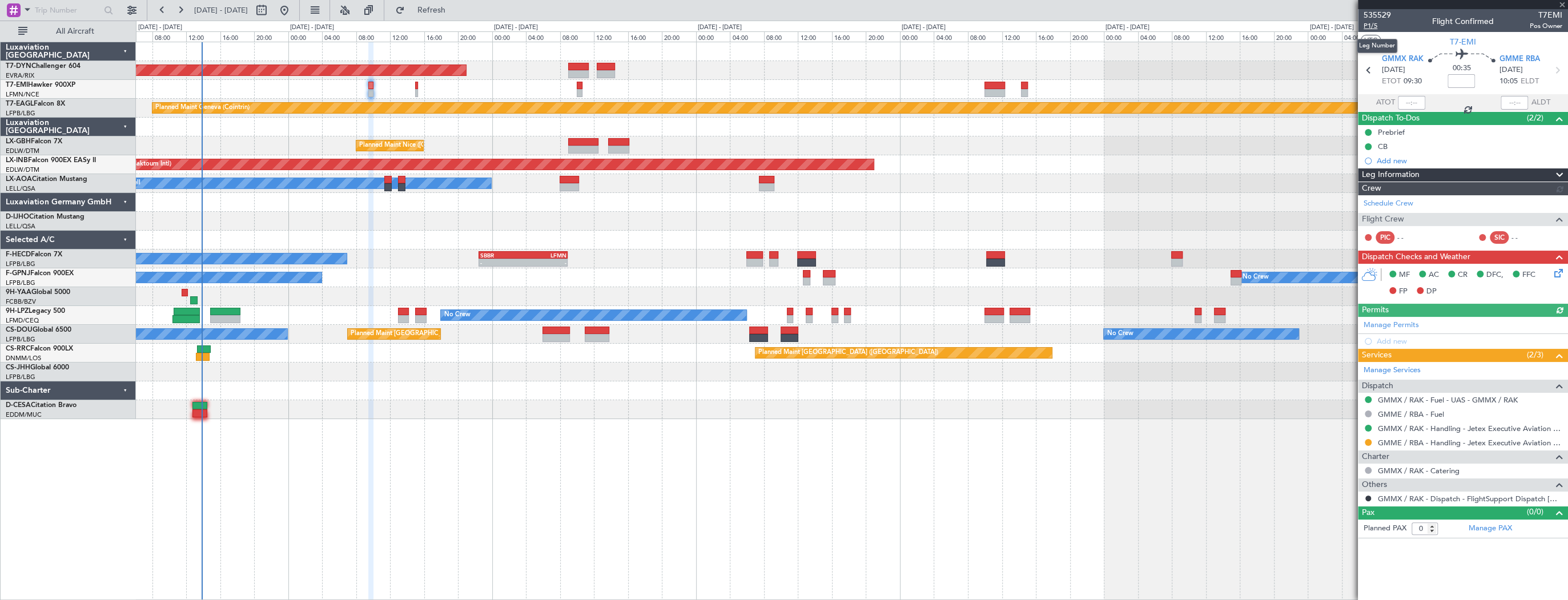
click at [1377, 27] on span "P1/5" at bounding box center [1378, 26] width 27 height 10
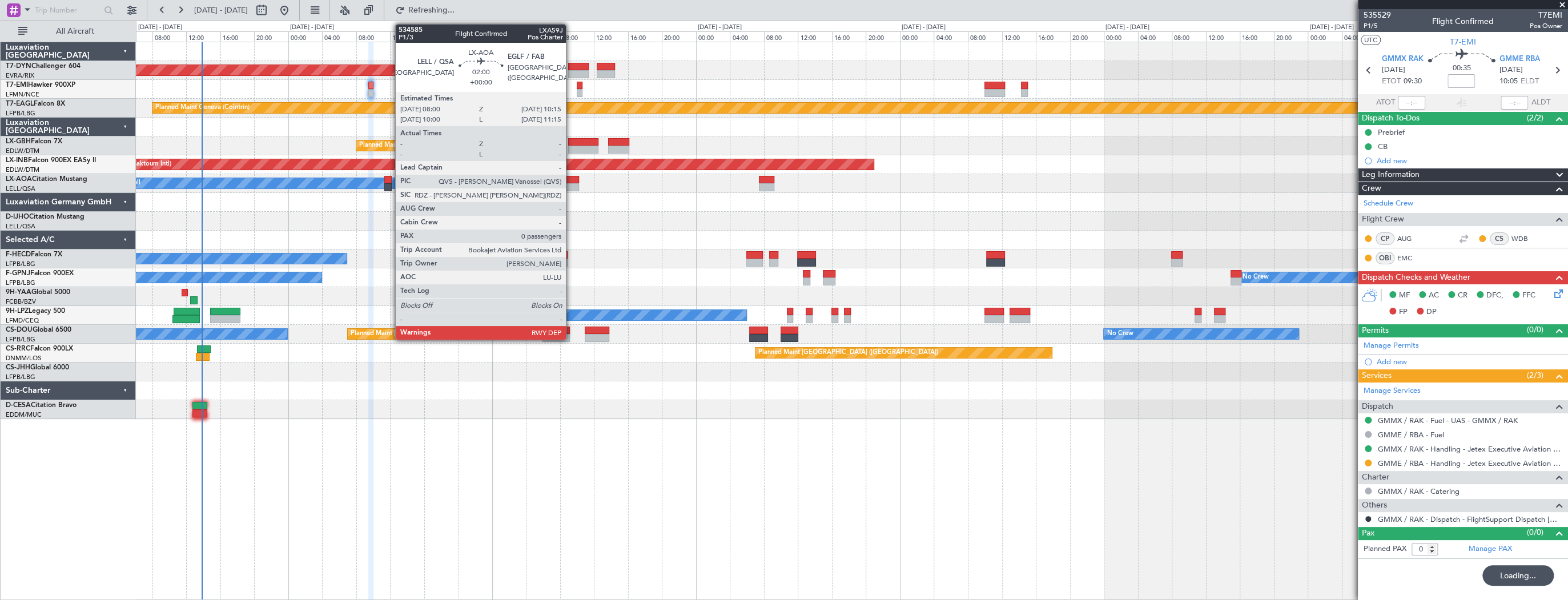
click at [571, 181] on div at bounding box center [569, 179] width 19 height 8
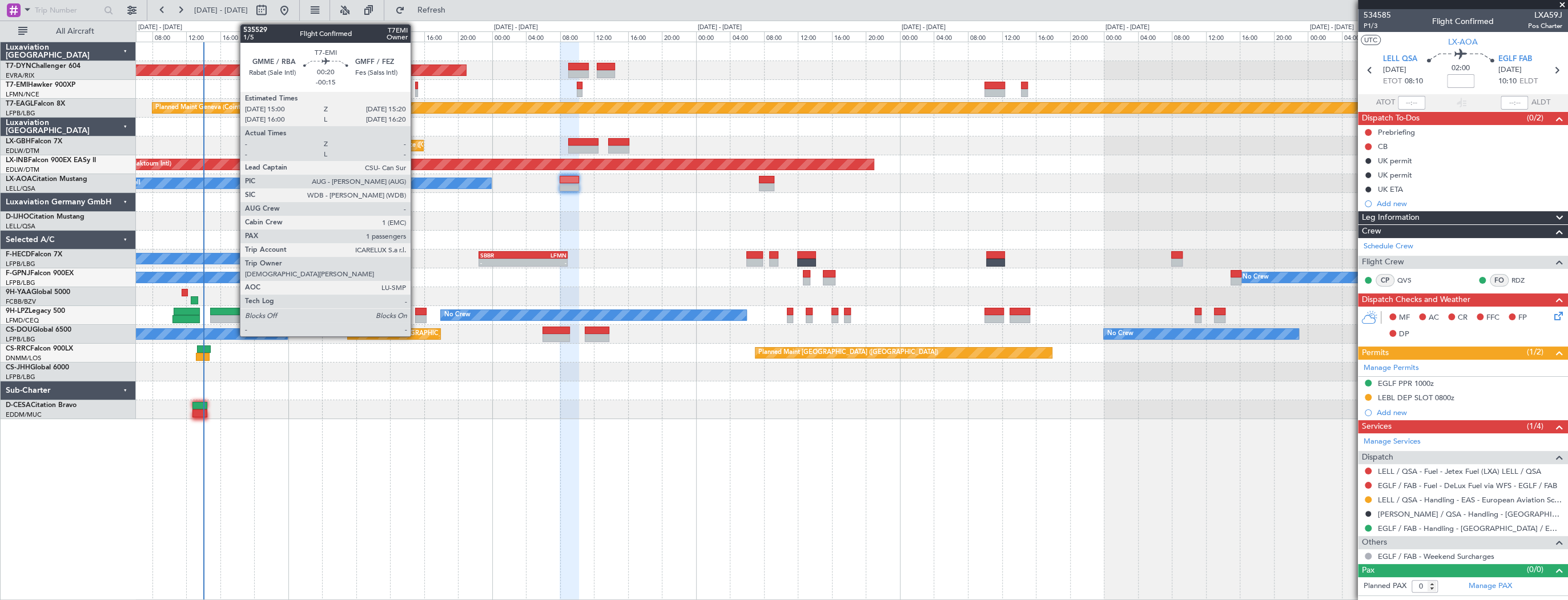
click at [416, 86] on div at bounding box center [416, 86] width 3 height 8
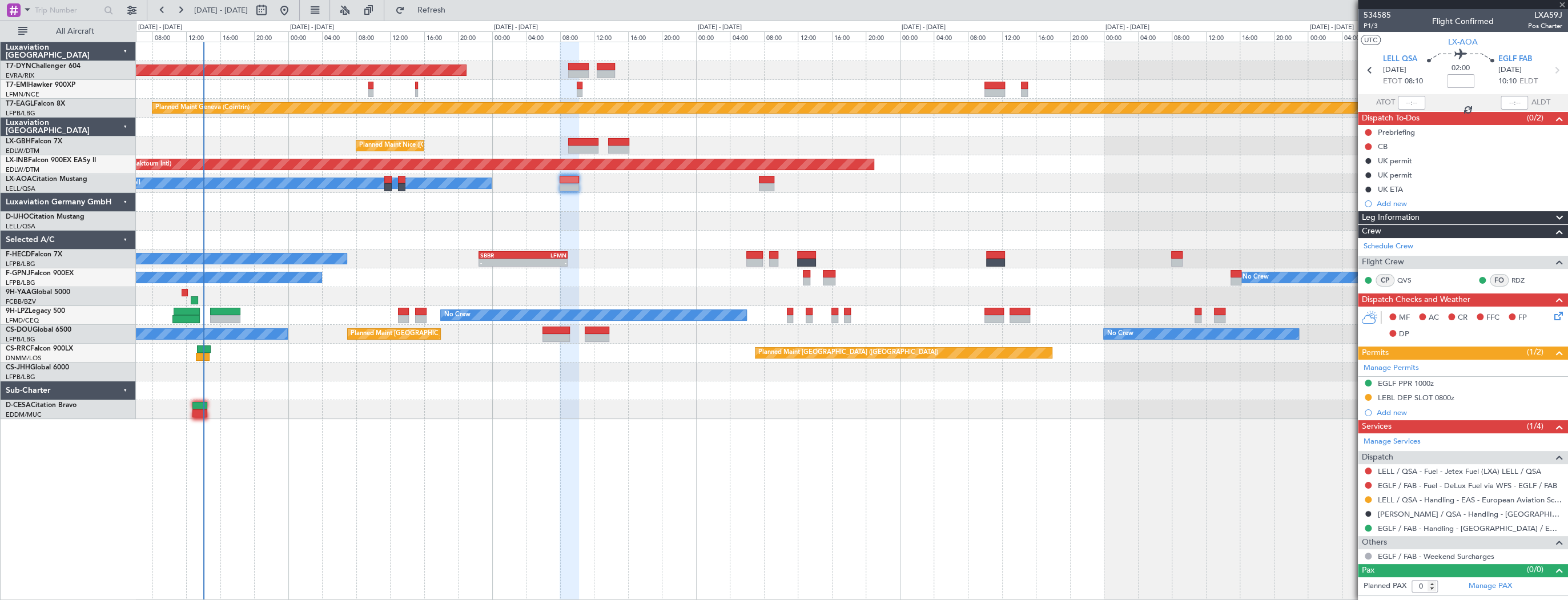
type input "-00:15"
type input "1"
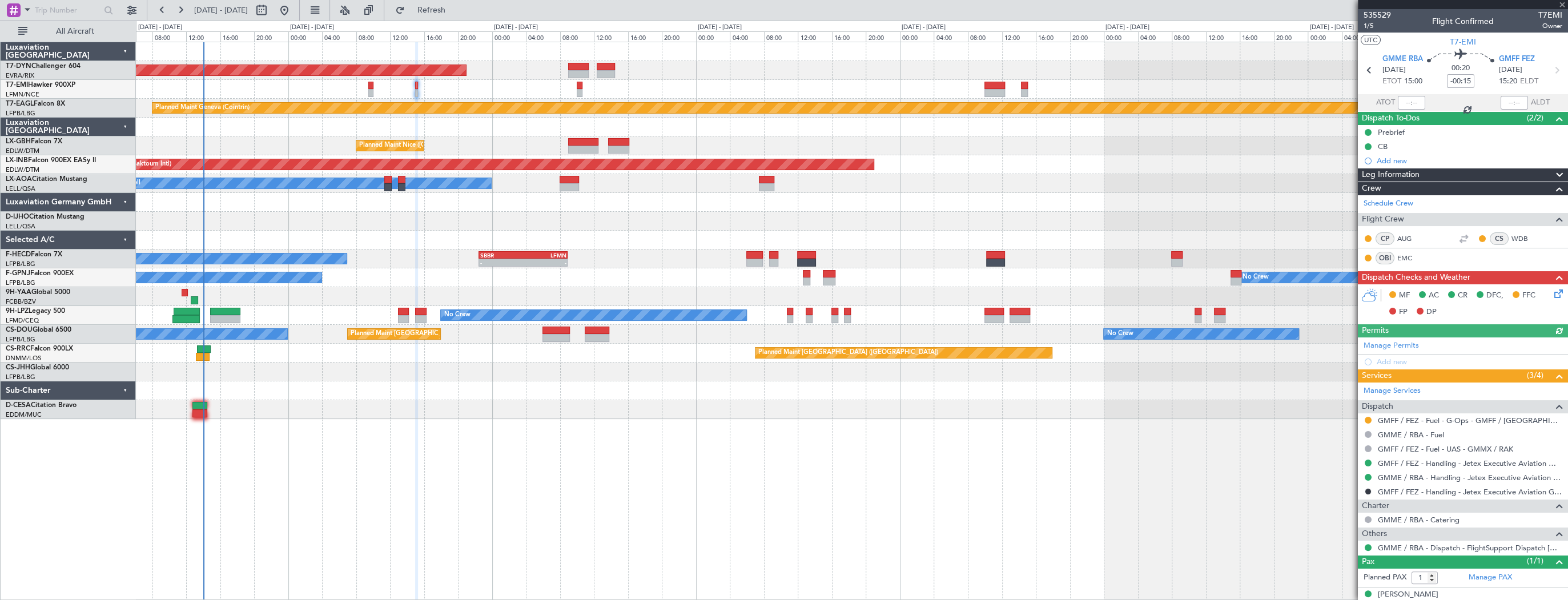
scroll to position [11, 0]
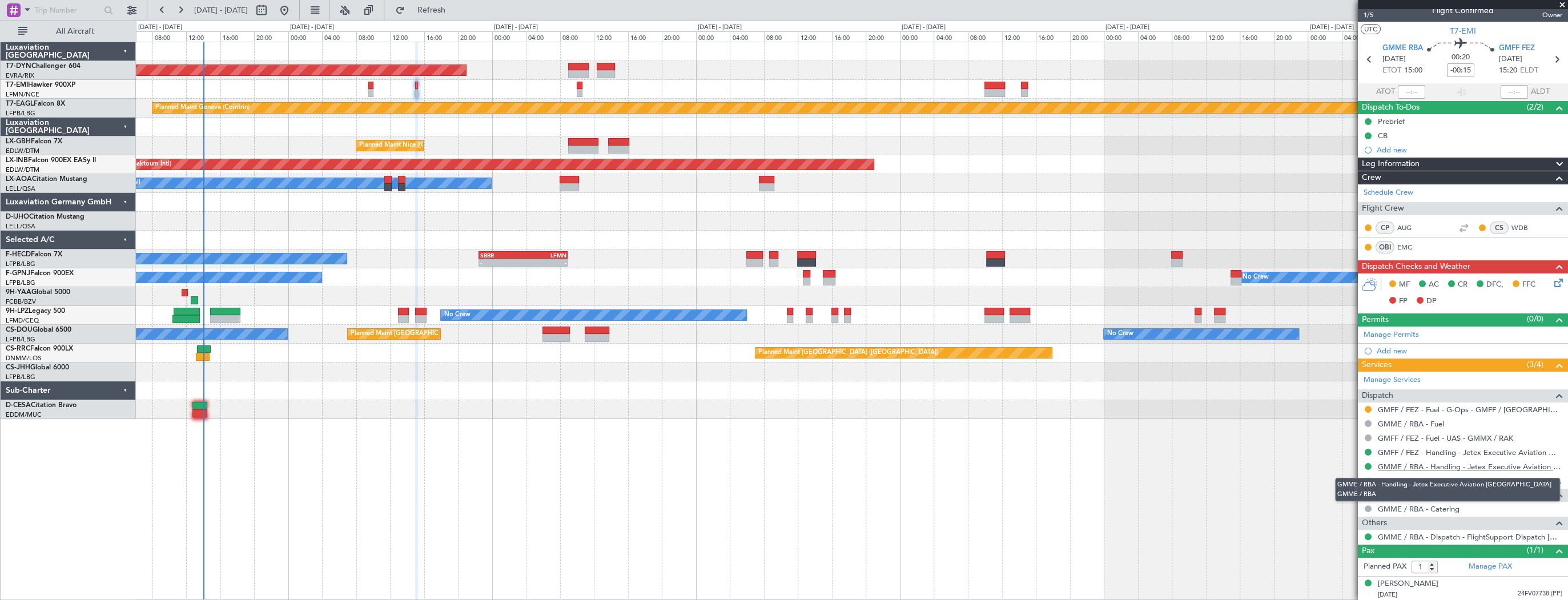
click at [1496, 462] on link "GMME / RBA - Handling - Jetex Executive Aviation [GEOGRAPHIC_DATA] GMME / RBA" at bounding box center [1470, 467] width 184 height 10
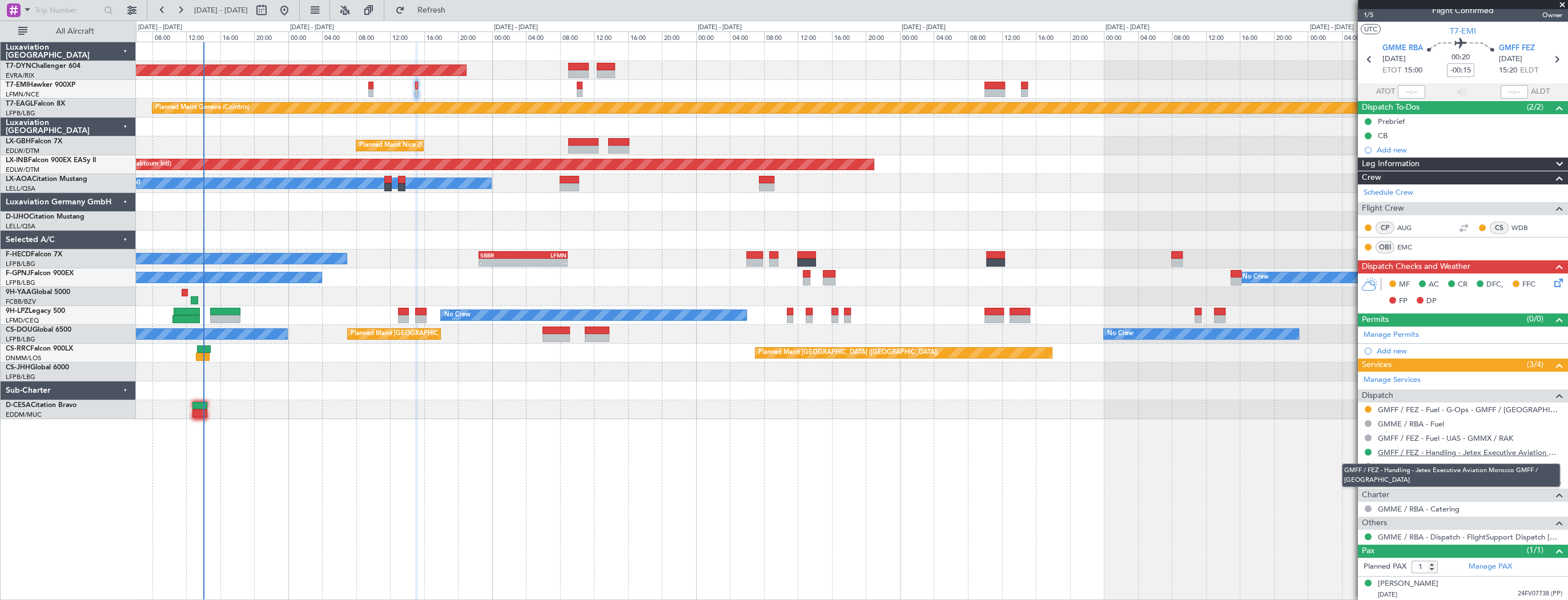
click at [1452, 450] on link "GMFF / FEZ - Handling - Jetex Executive Aviation Morocco GMFF / [GEOGRAPHIC_DAT…" at bounding box center [1470, 452] width 184 height 10
click at [1553, 284] on icon at bounding box center [1556, 280] width 9 height 9
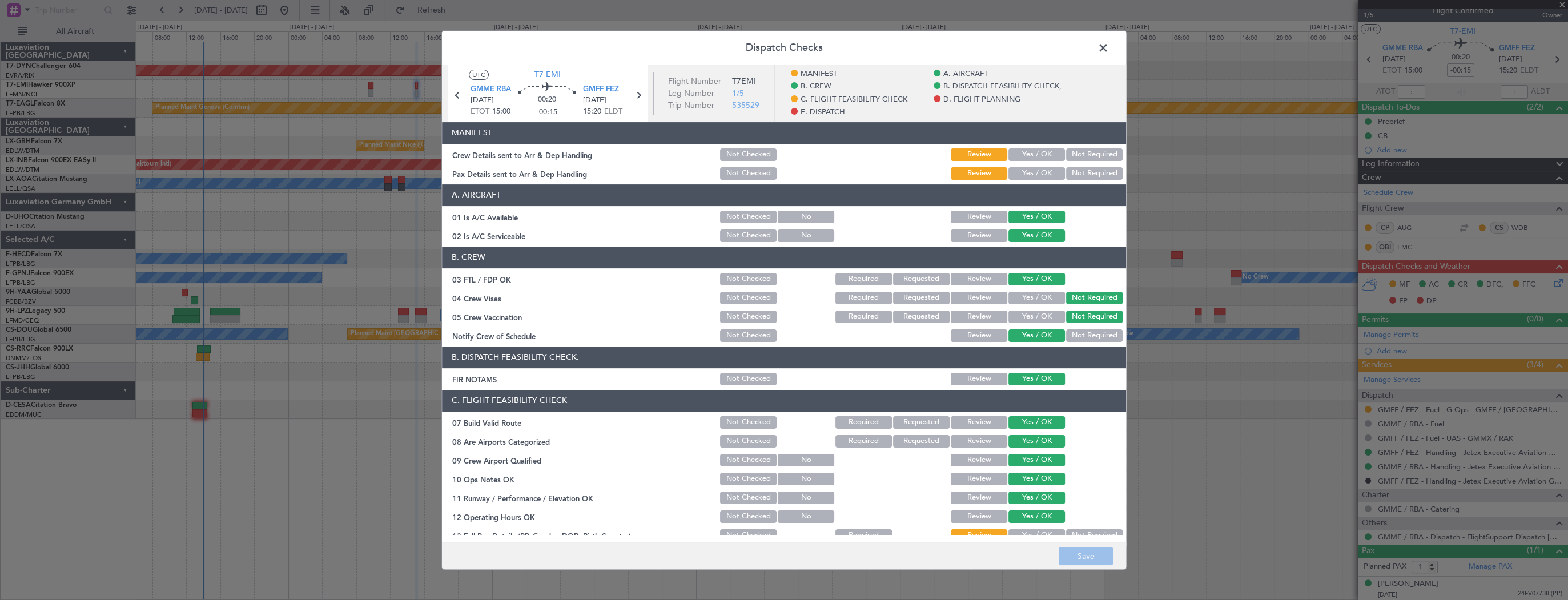
click at [1028, 150] on button "Yes / OK" at bounding box center [1036, 154] width 57 height 13
click at [1031, 162] on section "MANIFEST Crew Details sent to Arr & Dep Handling Not Checked Review Yes / OK No…" at bounding box center [784, 152] width 684 height 60
click at [1031, 173] on button "Yes / OK" at bounding box center [1036, 173] width 57 height 13
click at [1088, 561] on button "Save" at bounding box center [1086, 556] width 54 height 18
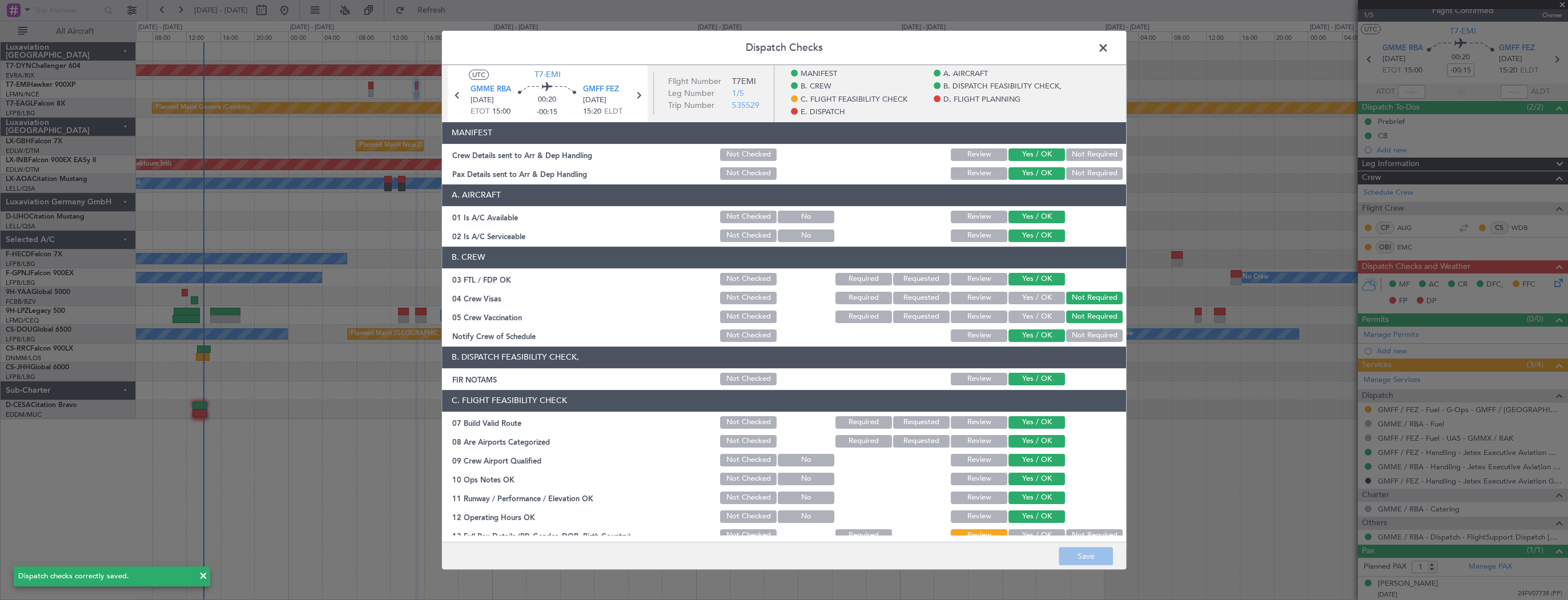
click at [1110, 45] on span at bounding box center [1110, 51] width 0 height 23
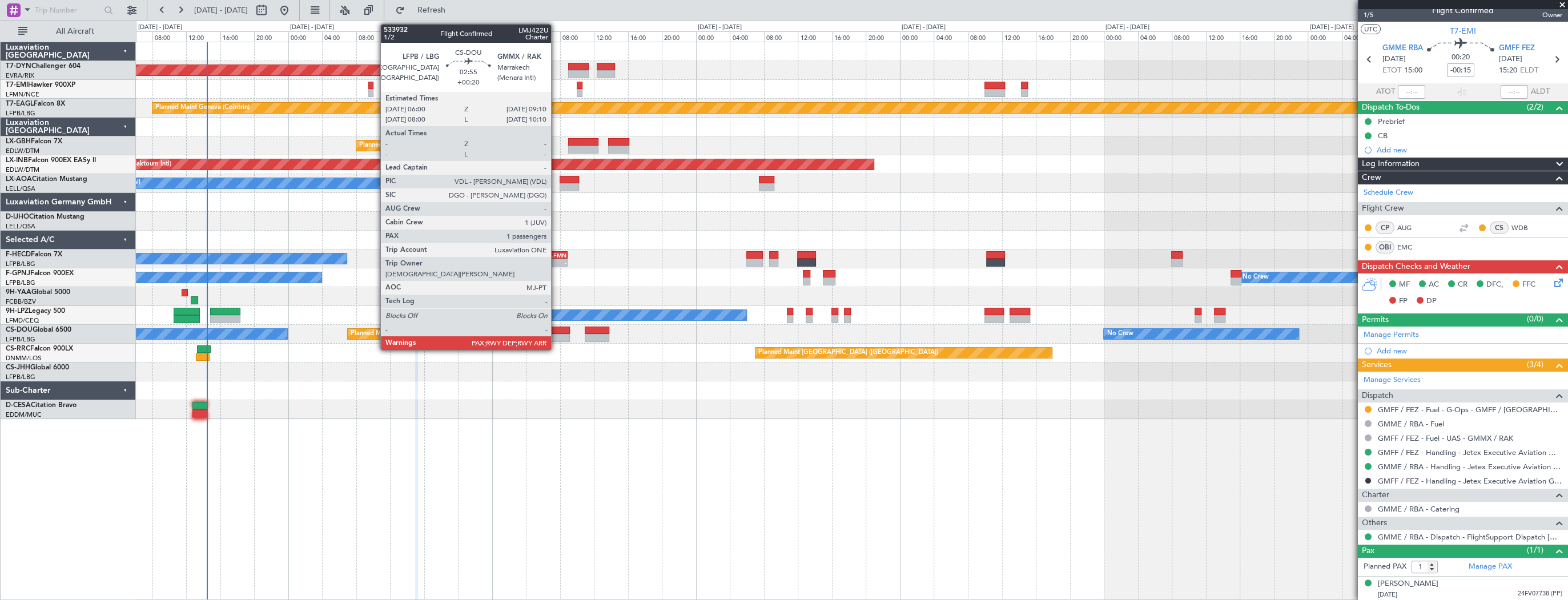
click at [557, 332] on div at bounding box center [556, 331] width 27 height 8
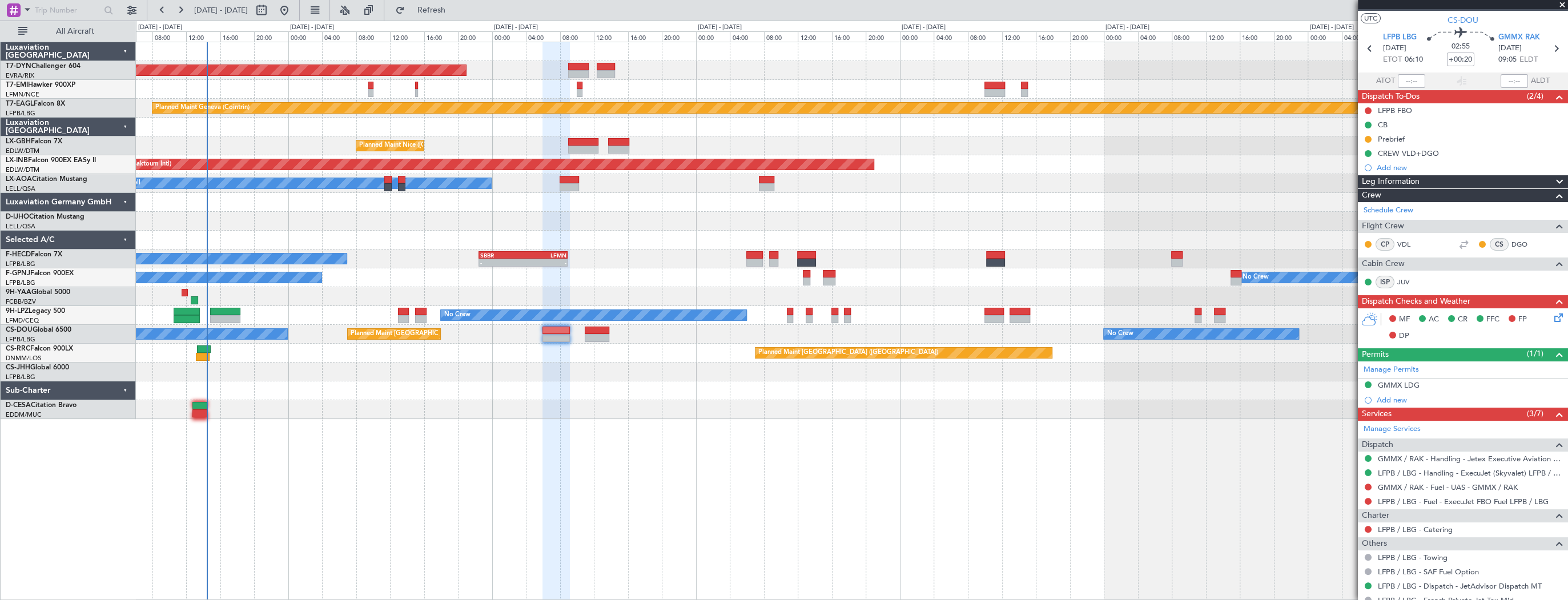
scroll to position [0, 0]
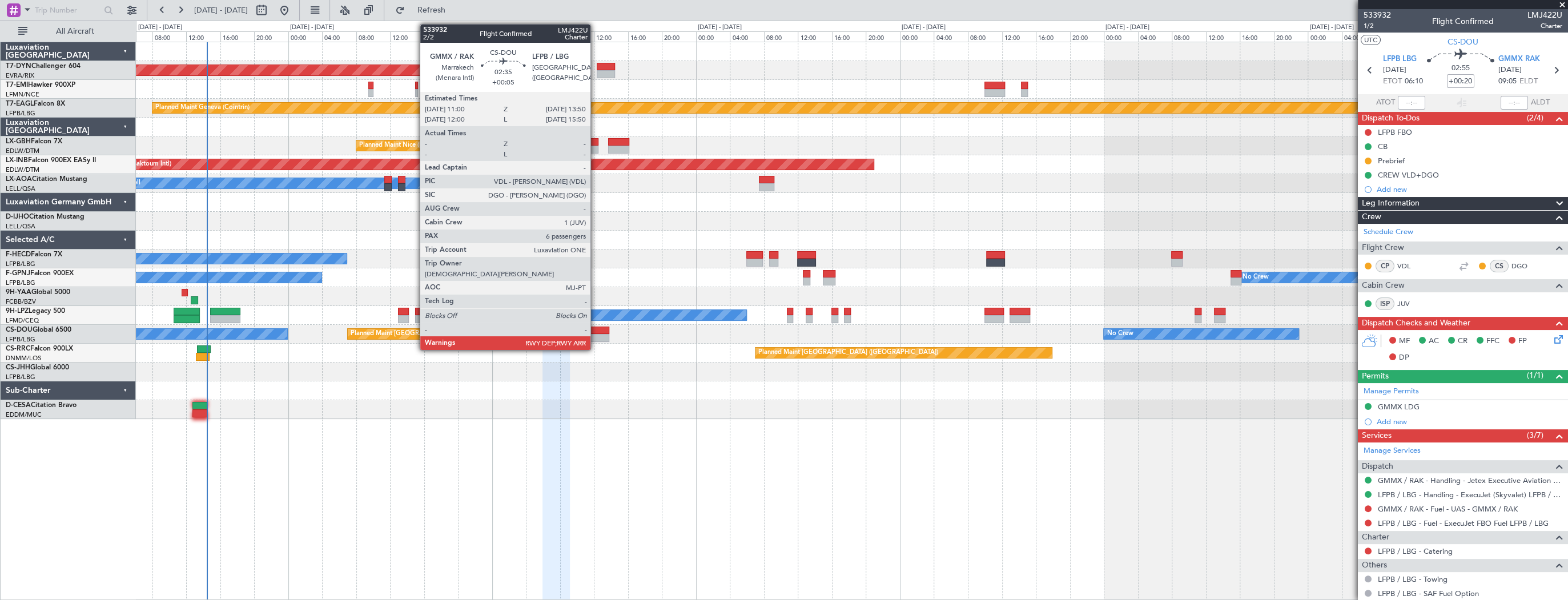
click at [596, 331] on div at bounding box center [596, 331] width 24 height 8
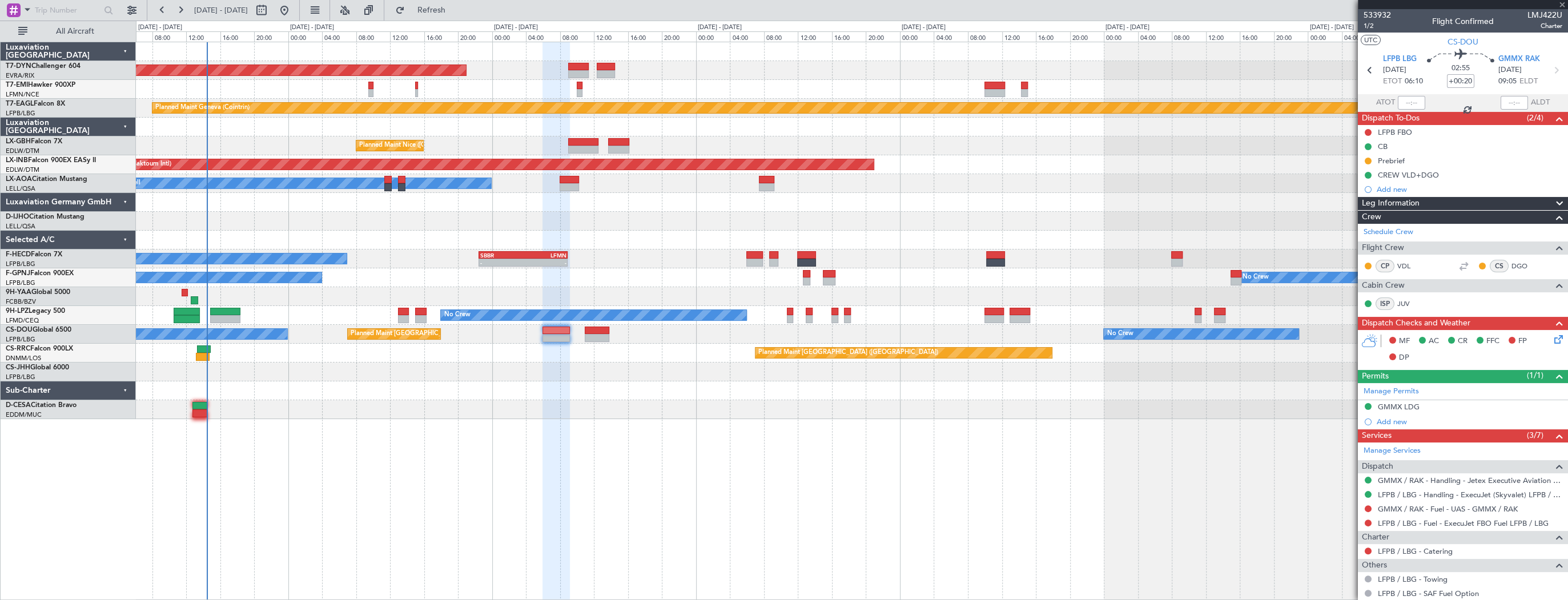
type input "+00:05"
type input "6"
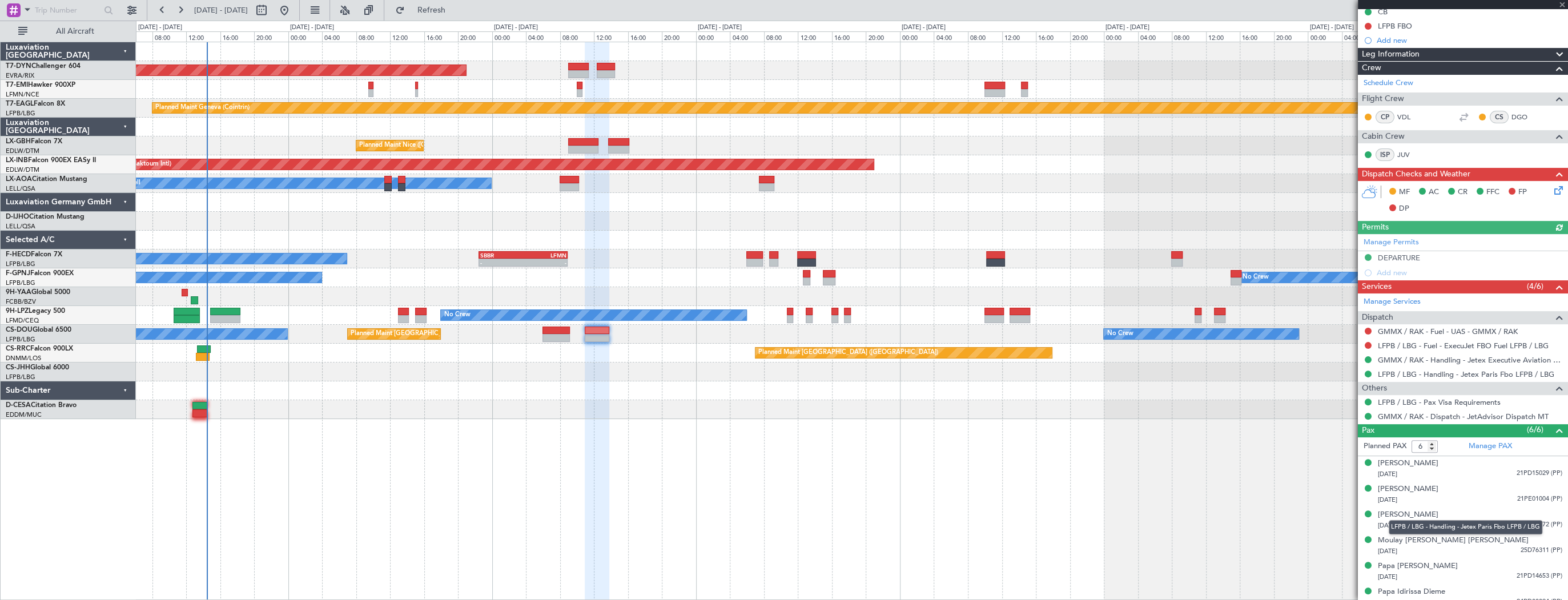
scroll to position [143, 0]
